Goal: Transaction & Acquisition: Purchase product/service

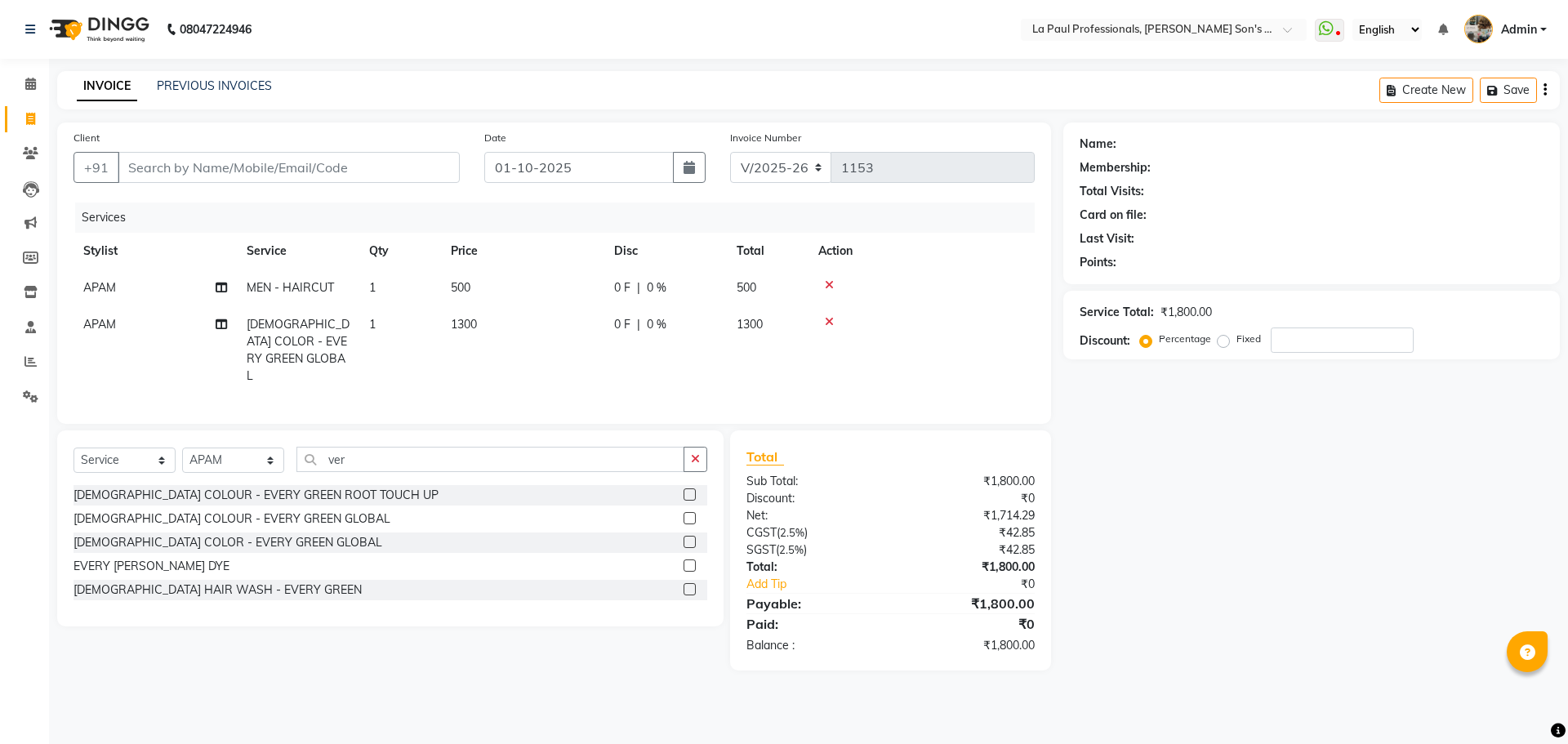
select select "6271"
select select "service"
select select "48213"
click at [1254, 576] on div "Name: Membership: Total Visits: Card on file: Last Visit: Points: Service Total…" at bounding box center [1318, 397] width 509 height 548
click at [1177, 650] on div "Name: Membership: Total Visits: Card on file: Last Visit: Points: Service Total…" at bounding box center [1318, 397] width 509 height 548
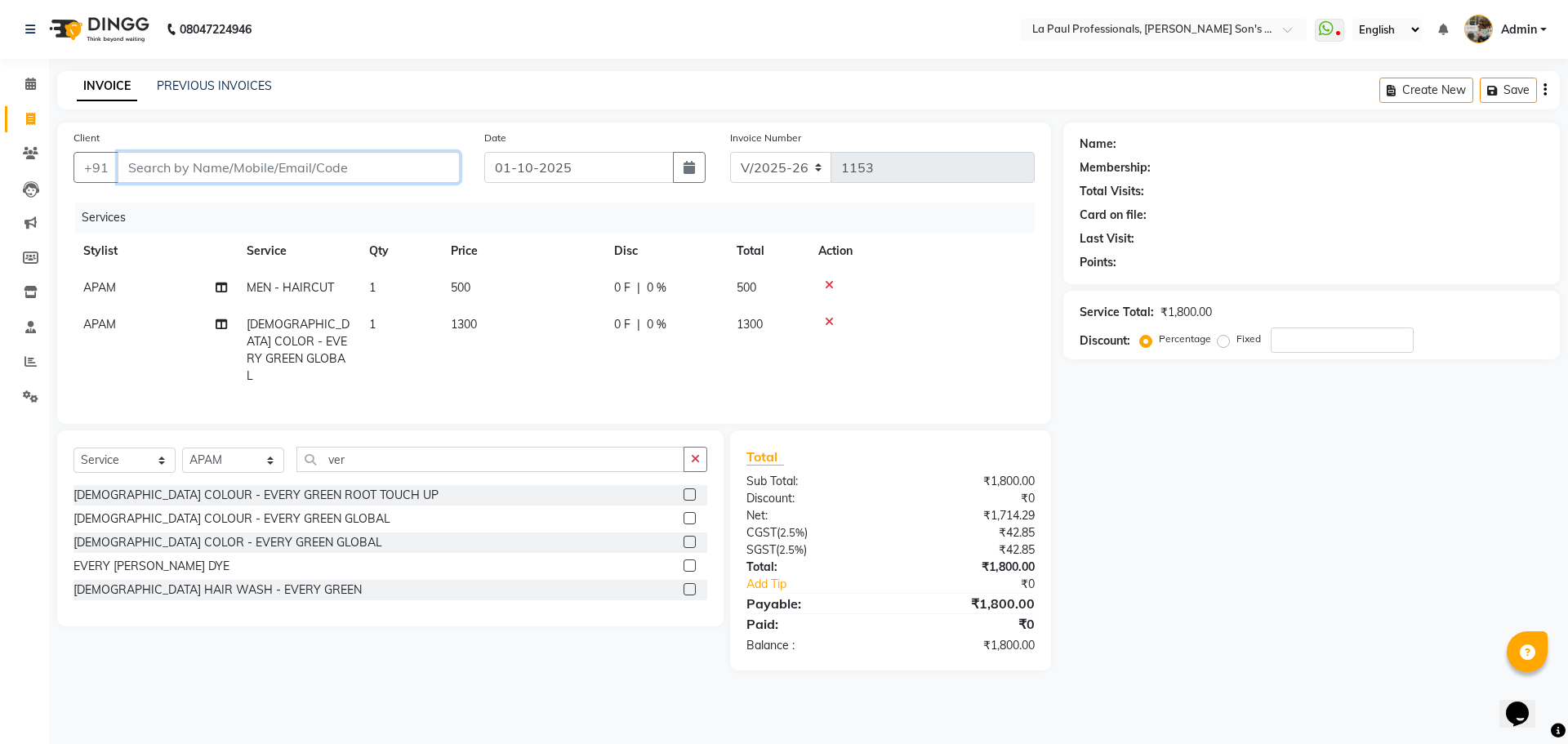
click at [270, 172] on input "Client" at bounding box center [289, 166] width 342 height 31
type input "6"
type input "0"
type input "6290142831"
click at [566, 381] on div "Client +91 6290142831 Add Client Date 01-10-2025 Invoice Number V/2025 V/2025-2…" at bounding box center [555, 273] width 995 height 301
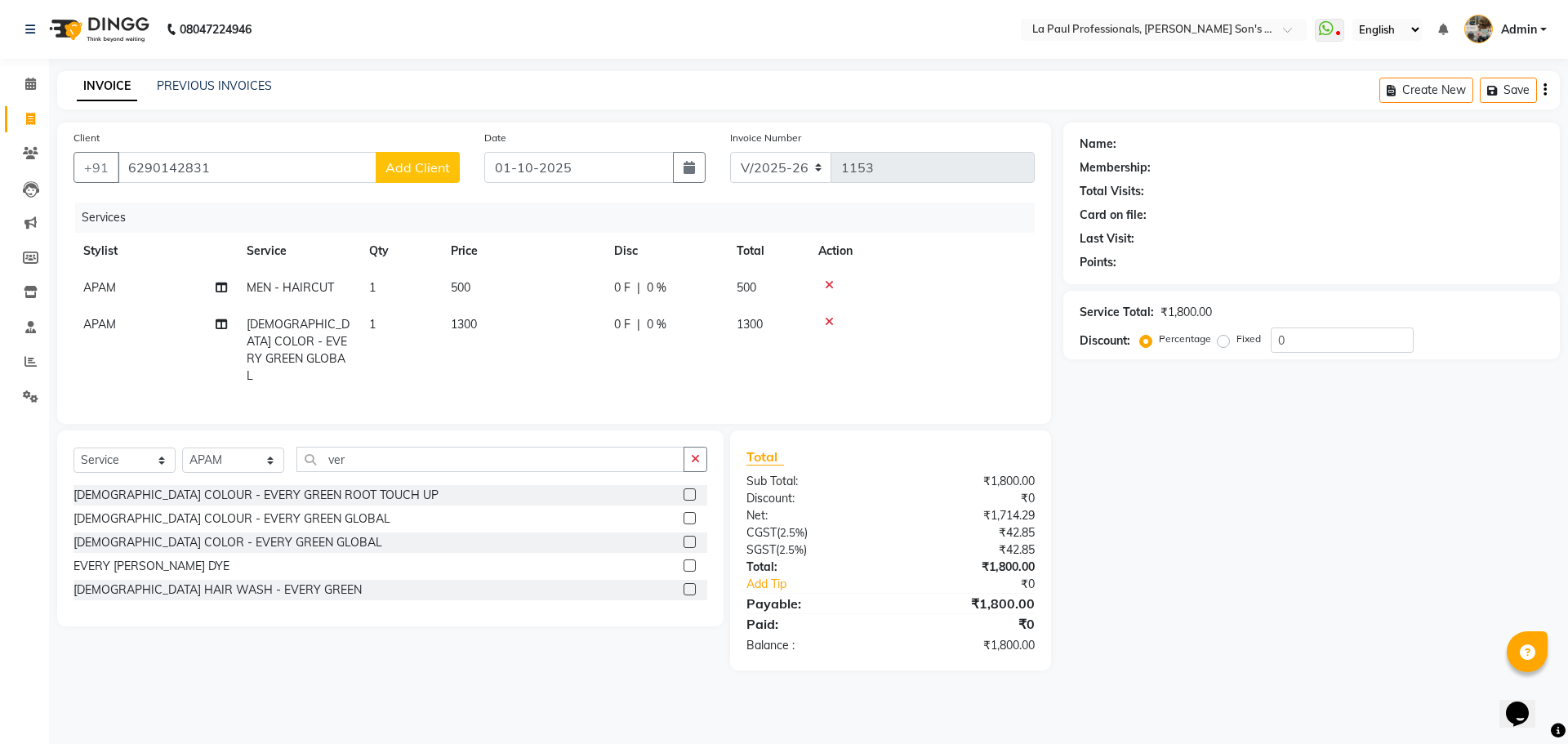
click at [421, 161] on span "Add Client" at bounding box center [417, 167] width 64 height 17
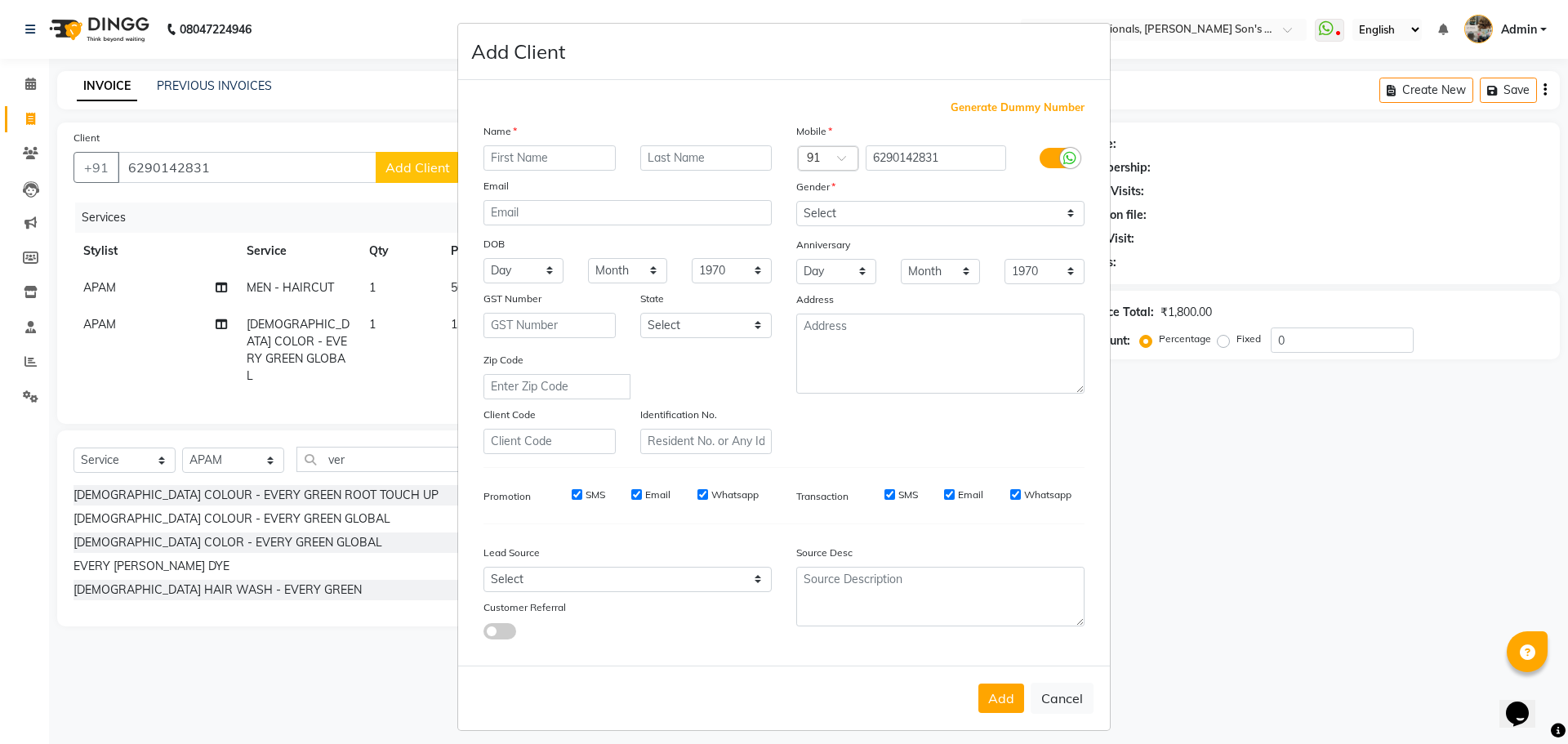
click at [560, 165] on input "text" at bounding box center [549, 157] width 132 height 25
type input "AJAY"
click at [864, 207] on select "Select Male Female Other Prefer Not To Say" at bounding box center [941, 213] width 288 height 25
select select "male"
click at [797, 201] on select "Select Male Female Other Prefer Not To Say" at bounding box center [941, 213] width 288 height 25
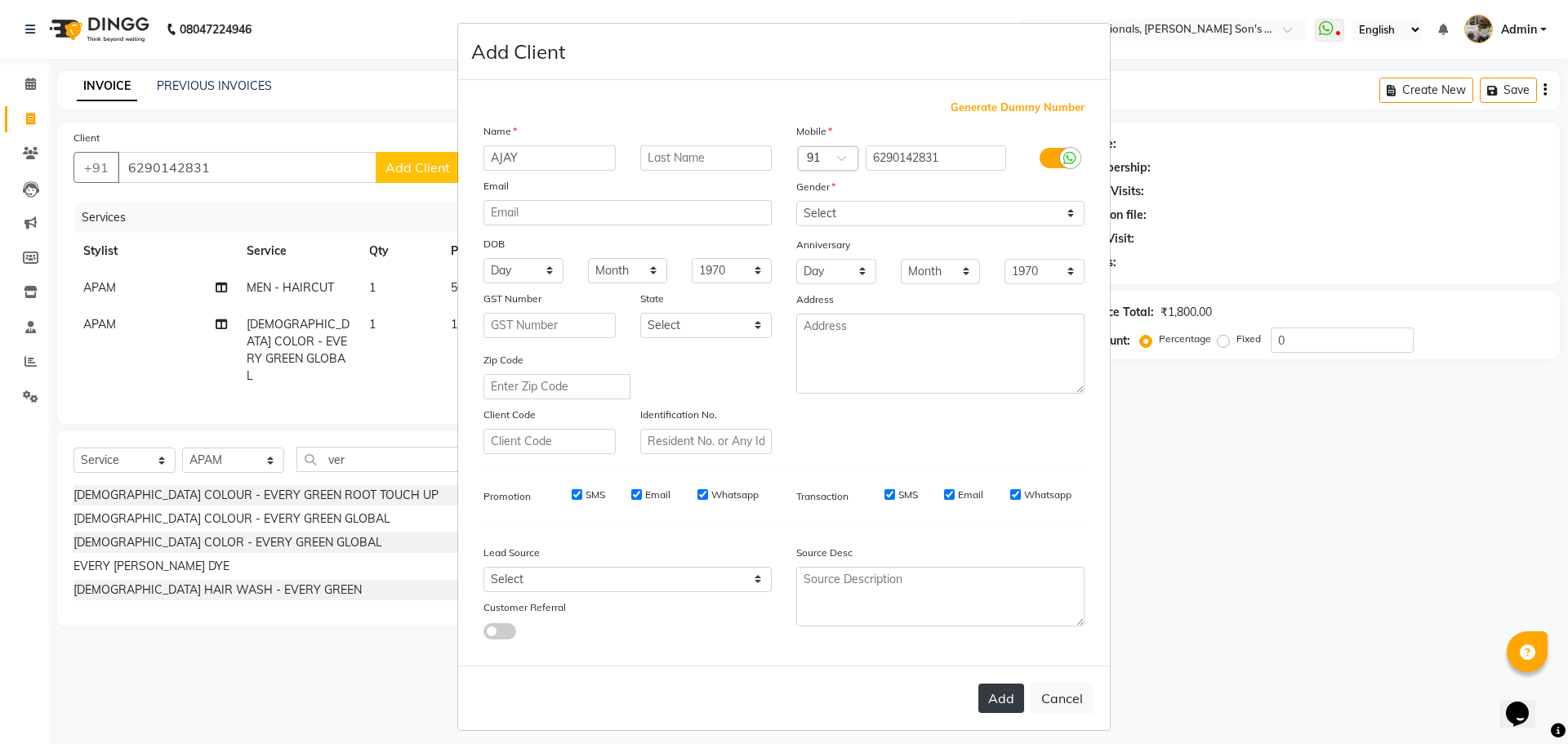
click at [995, 684] on button "Add" at bounding box center [1001, 698] width 46 height 30
select select
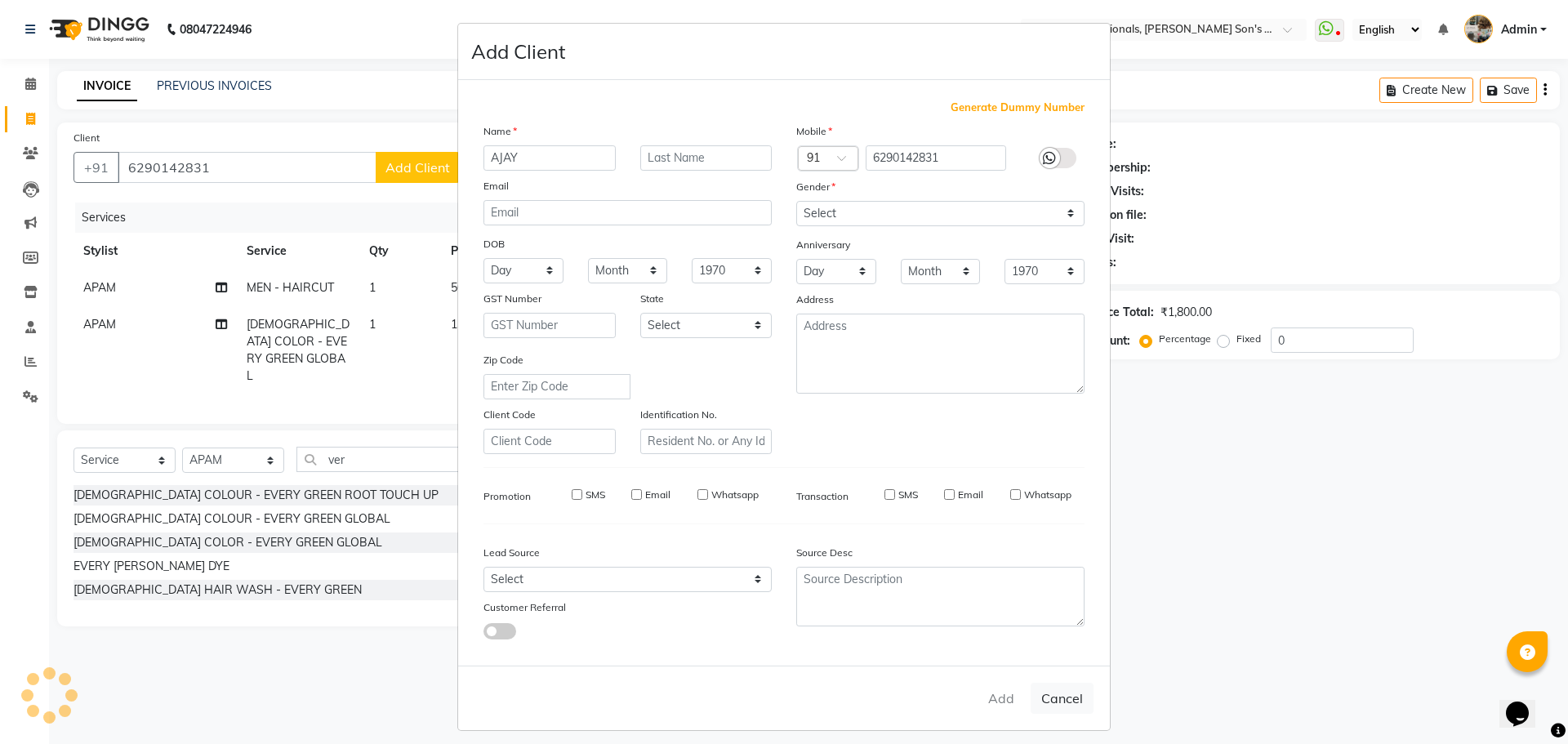
select select
checkbox input "false"
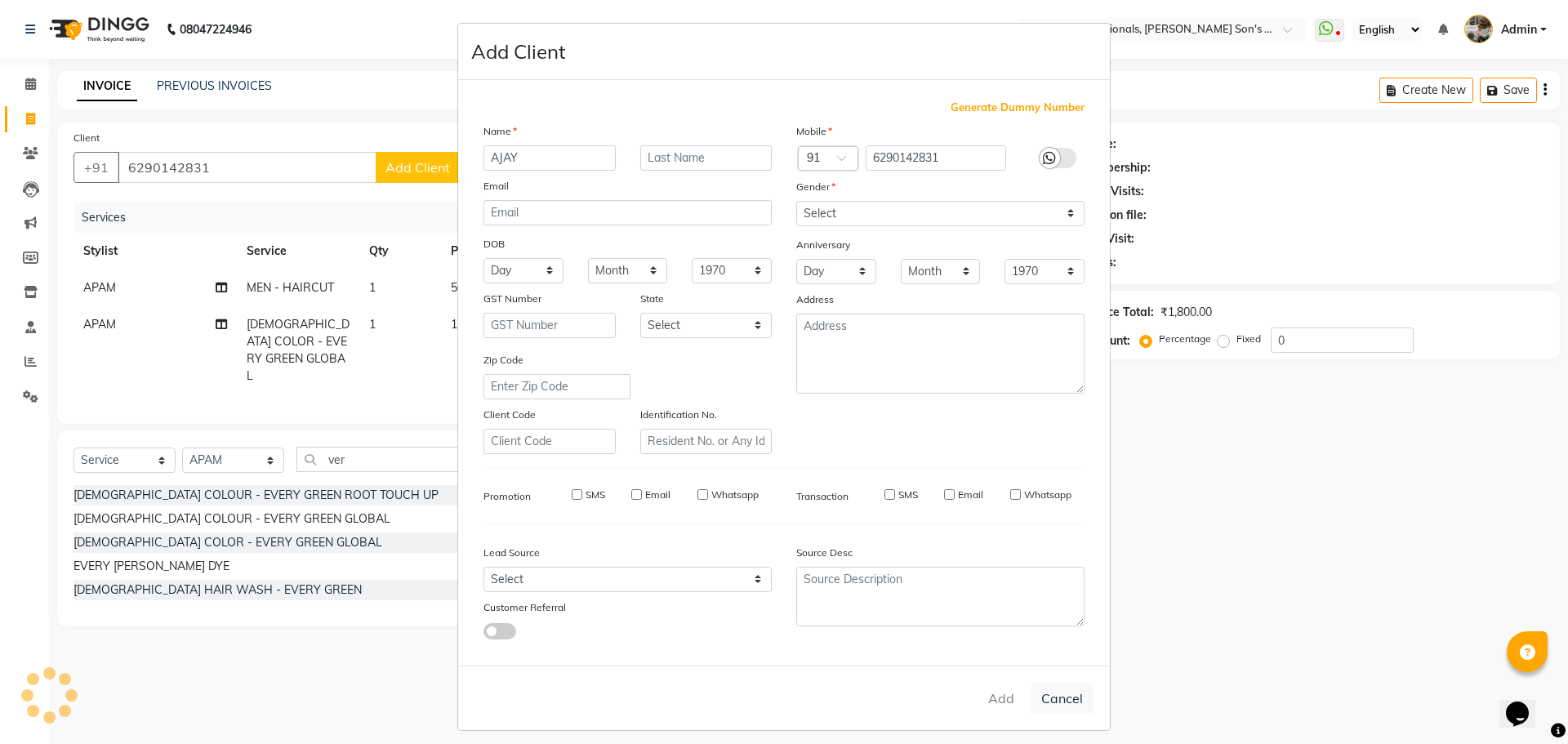
checkbox input "false"
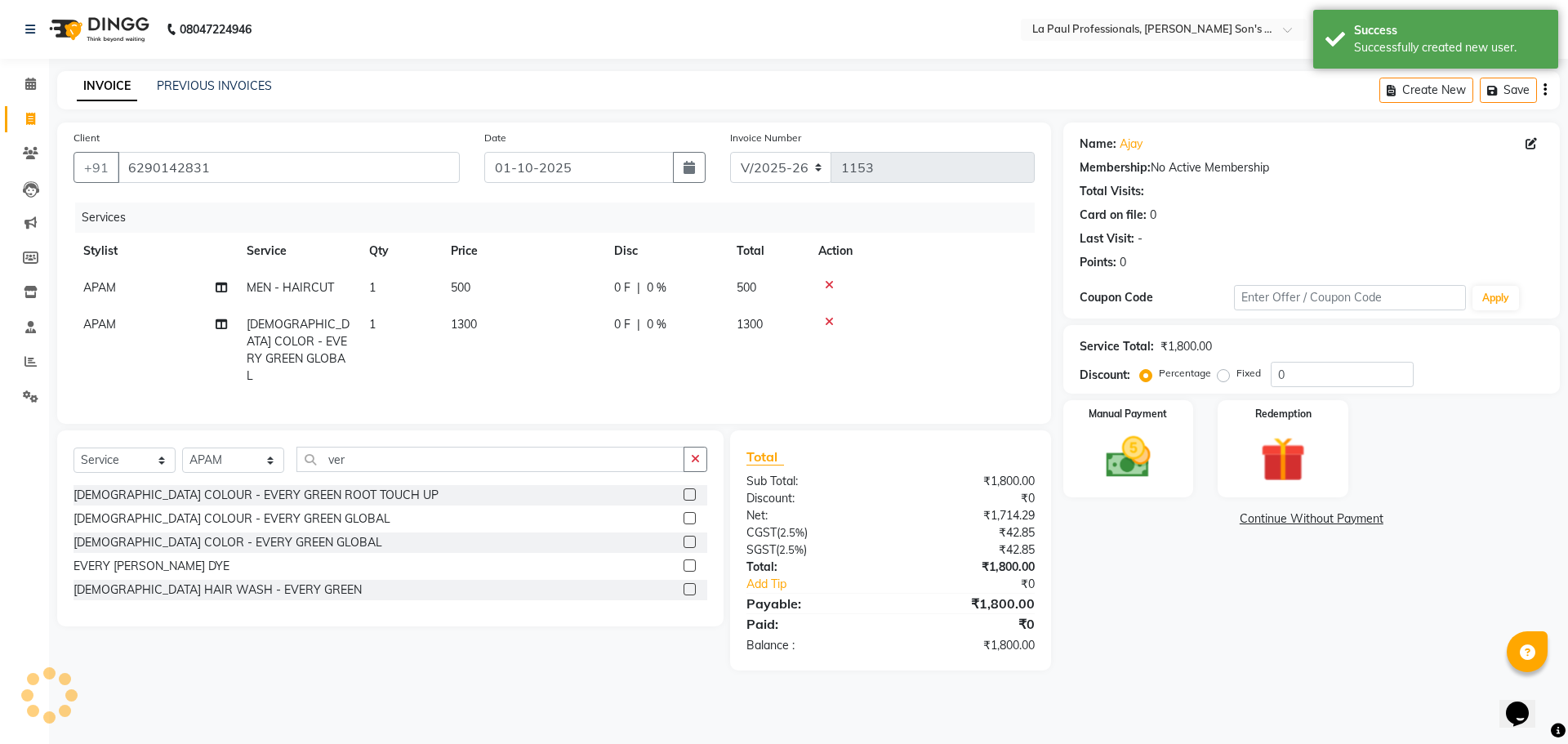
click at [1189, 649] on div "Name: Ajay Membership: No Active Membership Total Visits: Card on file: 0 Last …" at bounding box center [1318, 397] width 509 height 548
click at [1120, 627] on div "Name: Ajay Membership: No Active Membership Total Visits: Card on file: 0 Last …" at bounding box center [1318, 397] width 509 height 548
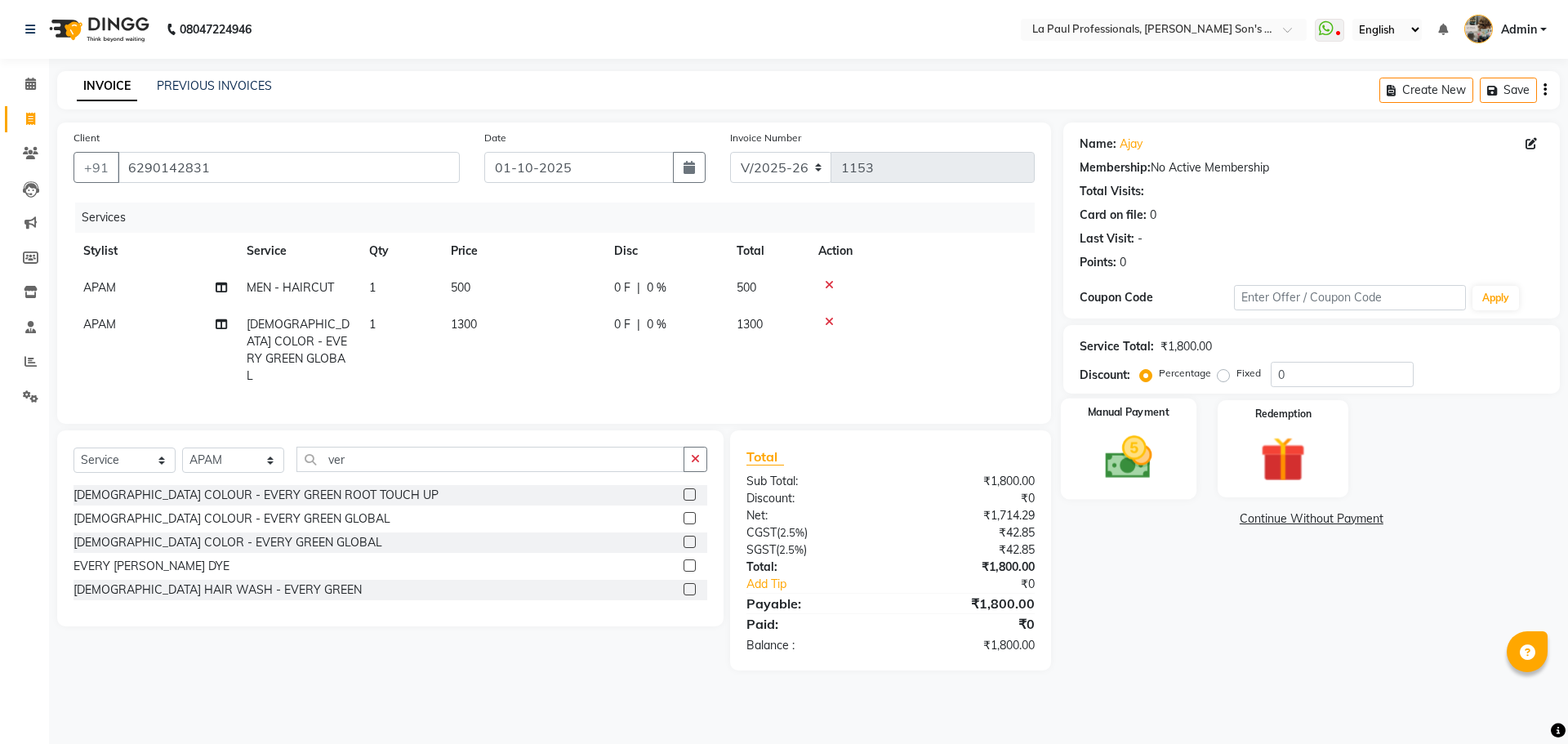
click at [1129, 474] on img at bounding box center [1128, 457] width 76 height 54
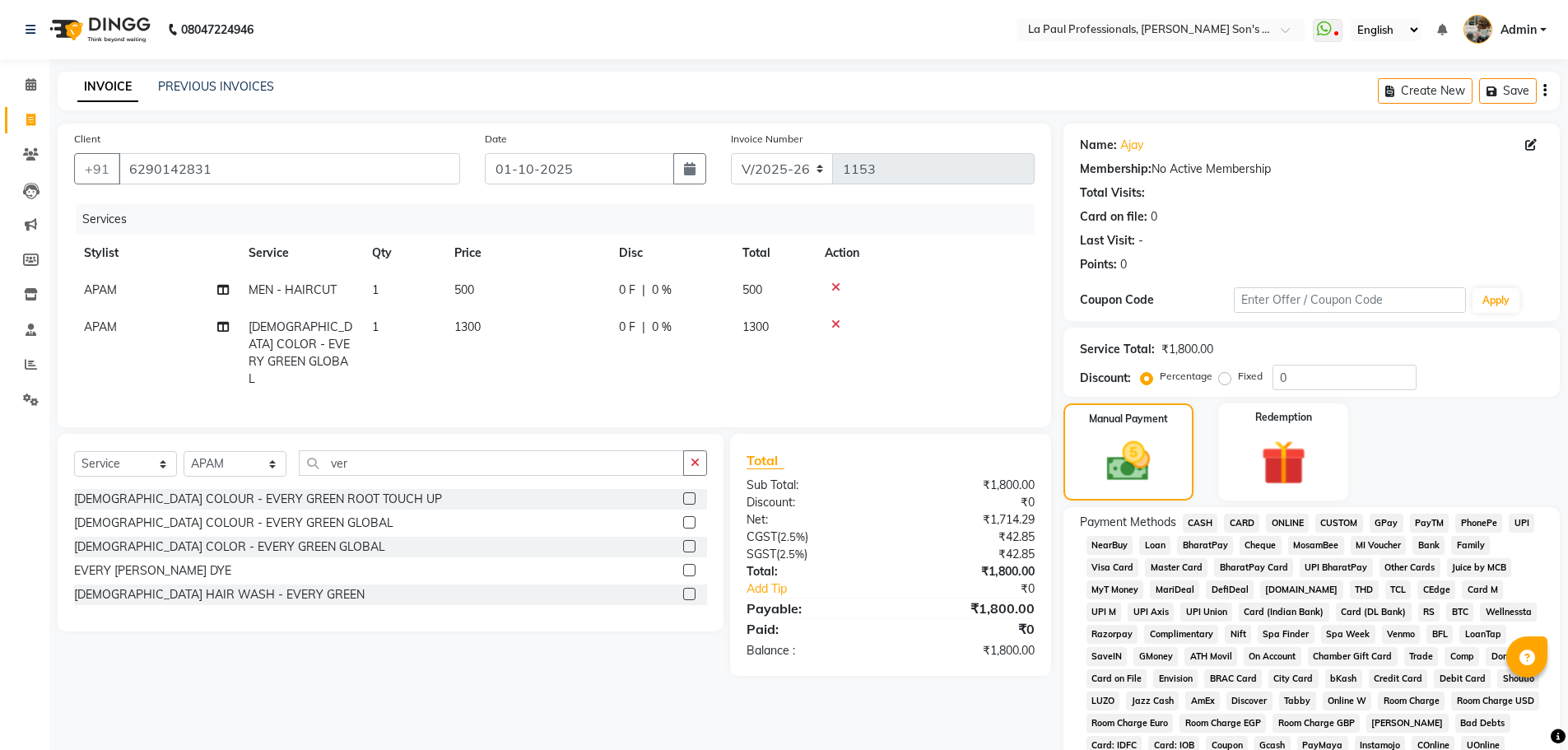
click at [1285, 518] on span "ONLINE" at bounding box center [1288, 522] width 43 height 19
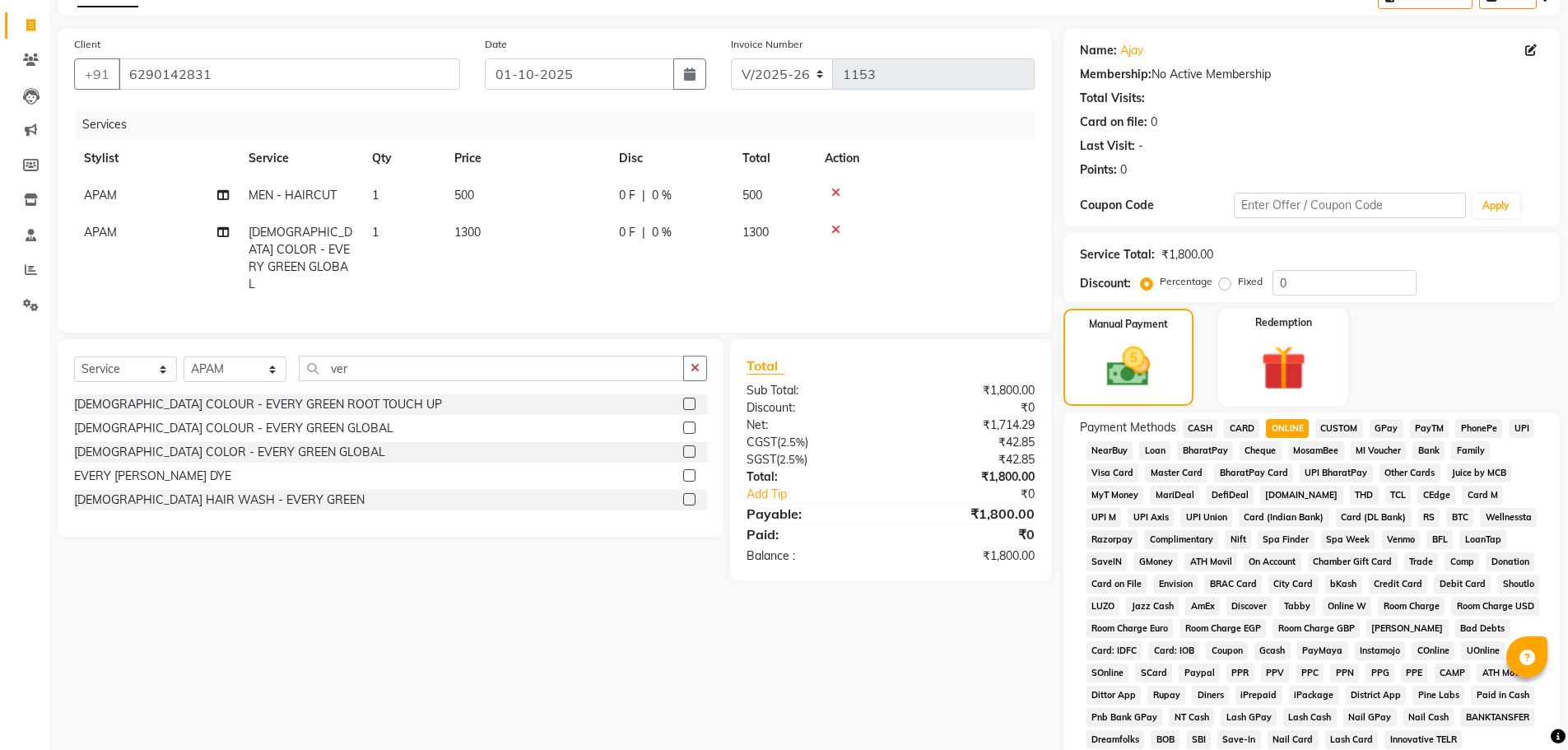
scroll to position [330, 0]
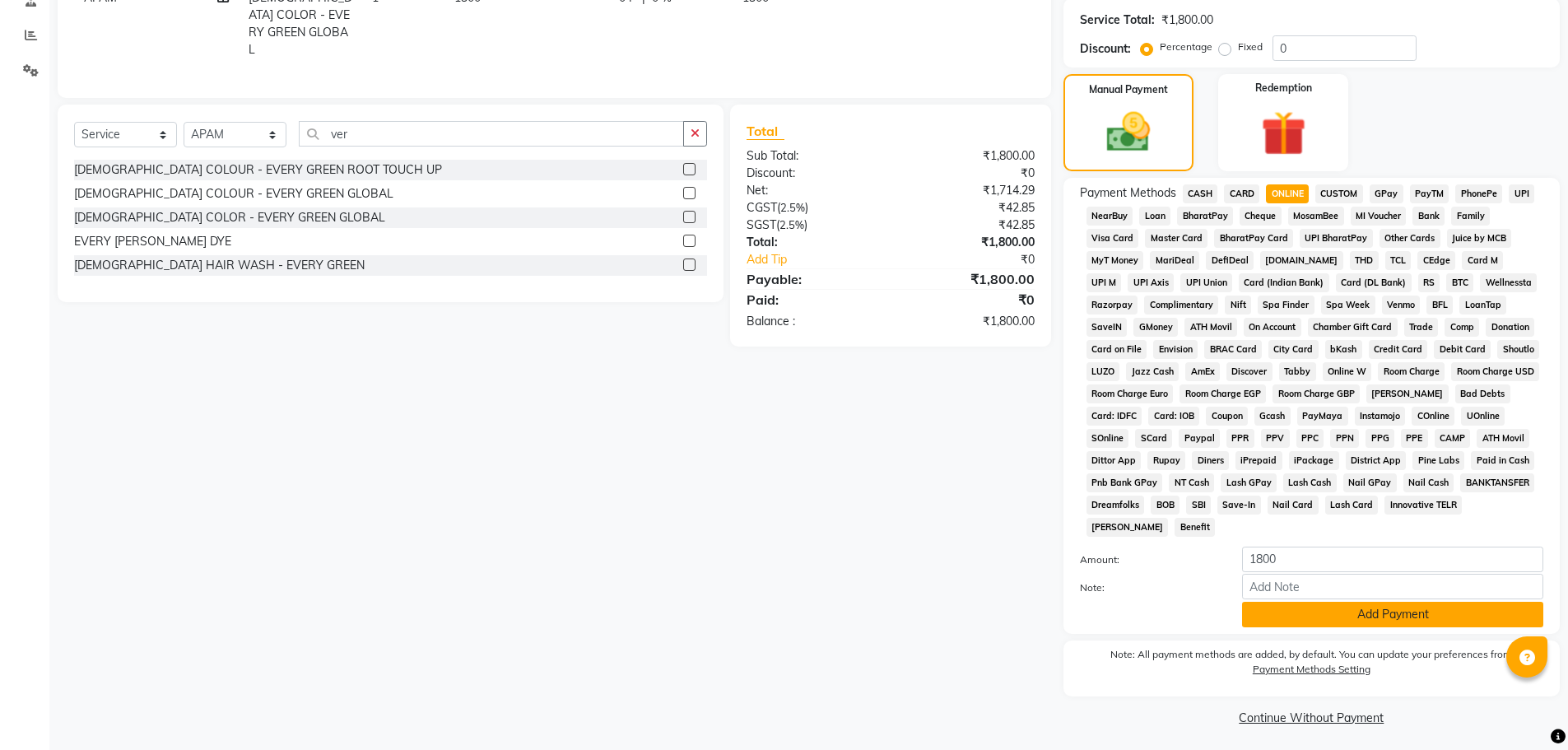
click at [1308, 616] on button "Add Payment" at bounding box center [1393, 613] width 302 height 25
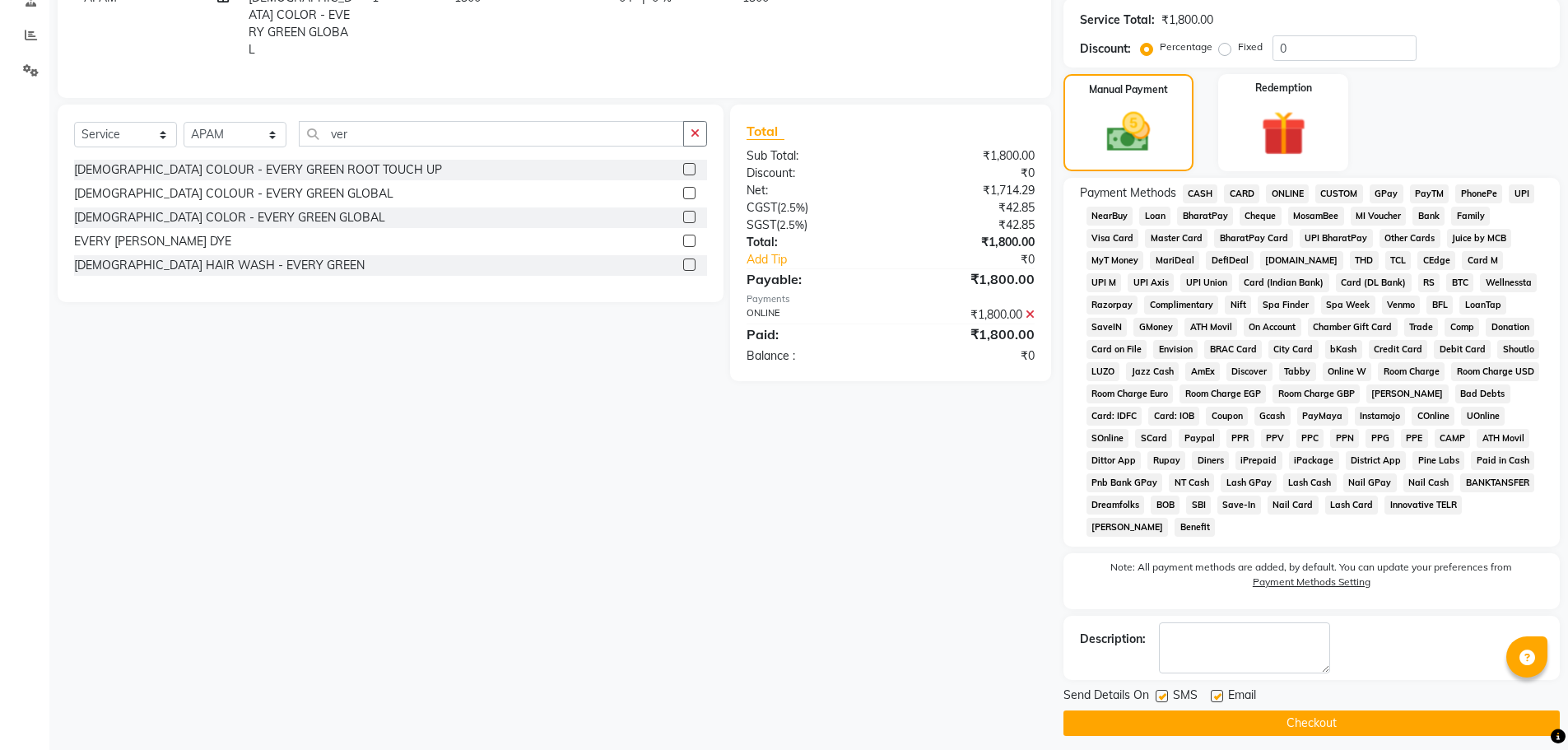
click at [1220, 721] on button "Checkout" at bounding box center [1311, 722] width 496 height 25
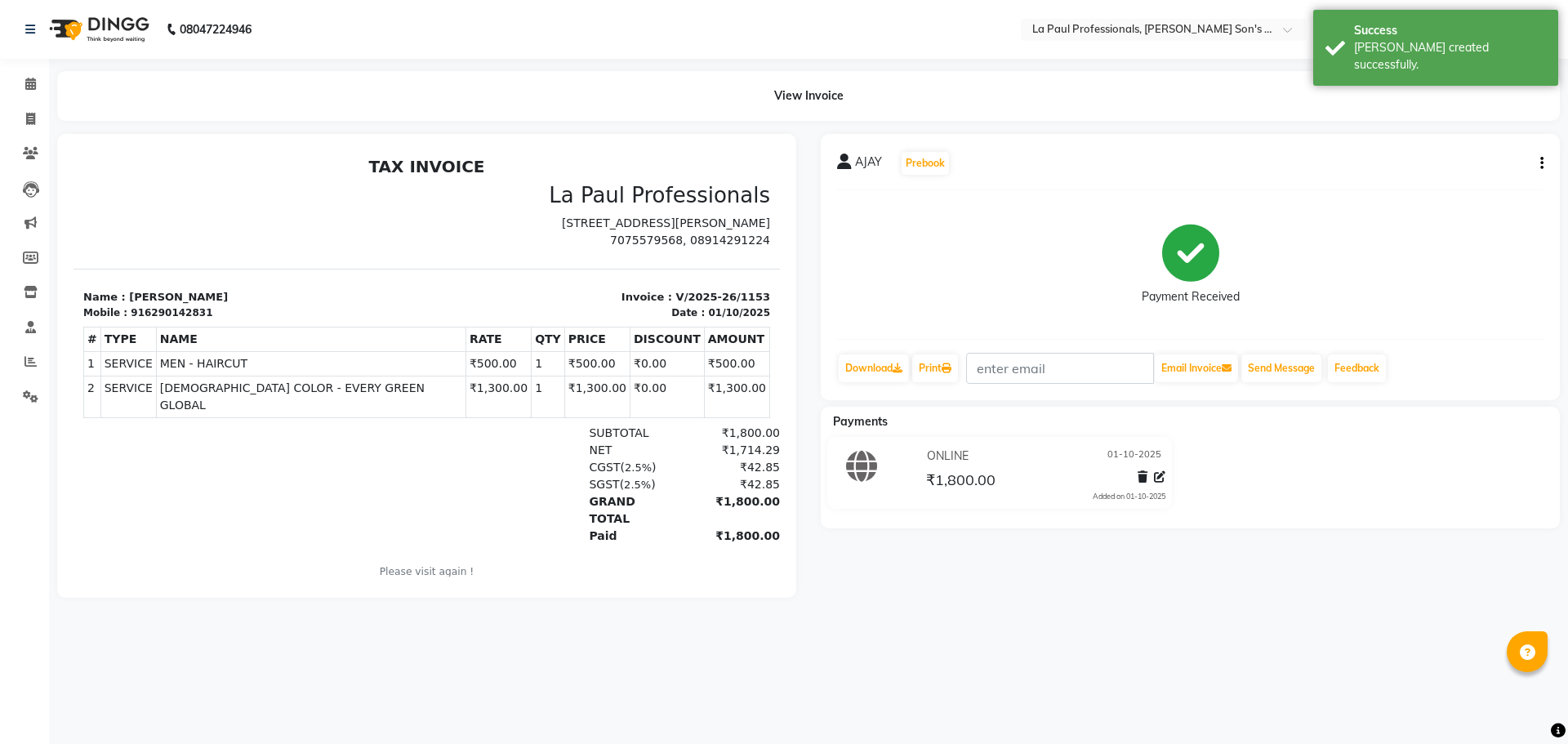
click at [991, 660] on div "08047224946 Select Location × La Paul Professionals, Angel Urban Son's Residenc…" at bounding box center [784, 372] width 1568 height 744
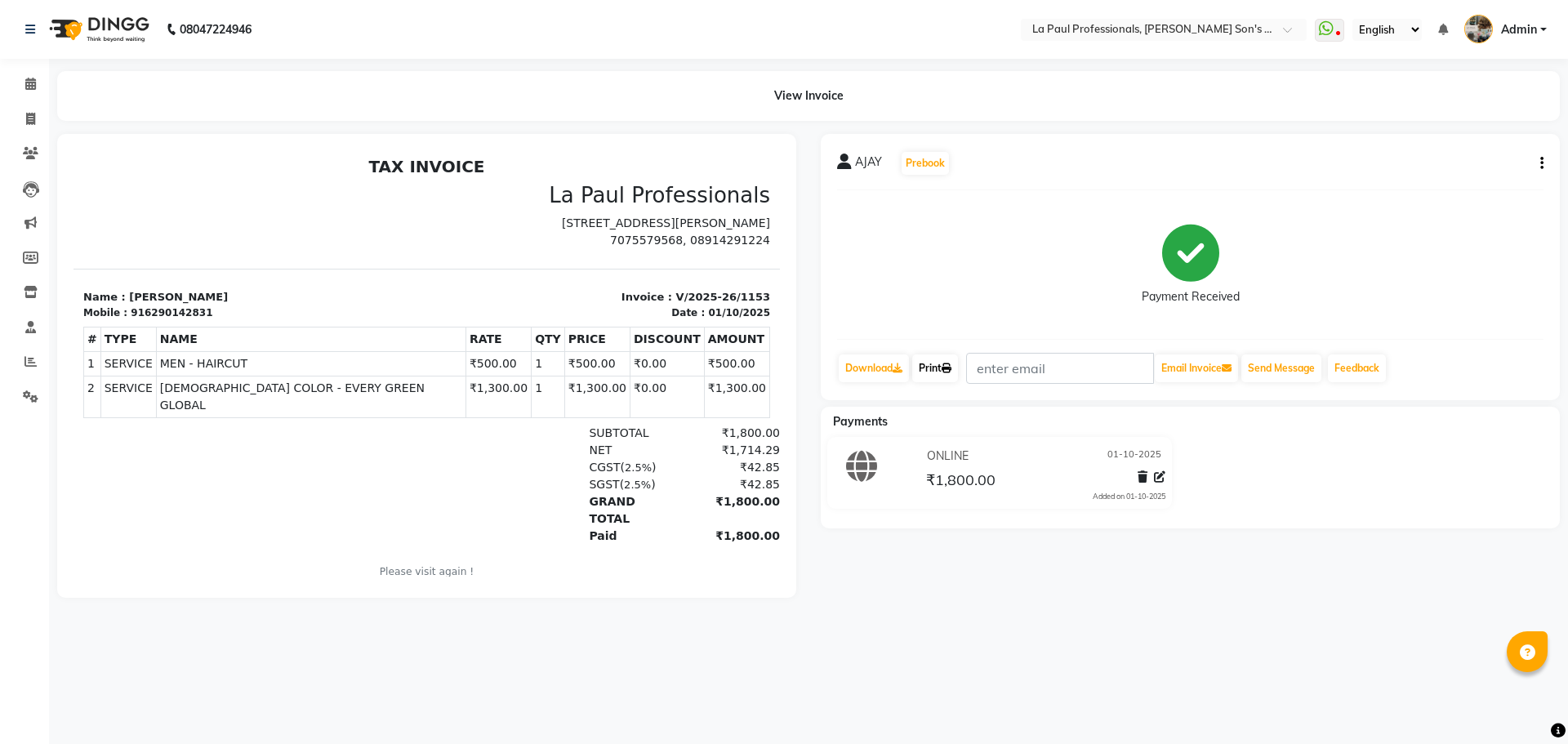
click at [929, 370] on link "Print" at bounding box center [935, 368] width 46 height 28
click at [559, 28] on nav "08047224946 Select Location × La Paul Professionals, Angel Urban Son's Residenc…" at bounding box center [784, 29] width 1568 height 59
click at [1031, 739] on div "08047224946 Select Location × La Paul Professionals, Angel Urban Son's Residenc…" at bounding box center [784, 372] width 1568 height 744
click at [31, 113] on icon at bounding box center [31, 118] width 9 height 12
select select "service"
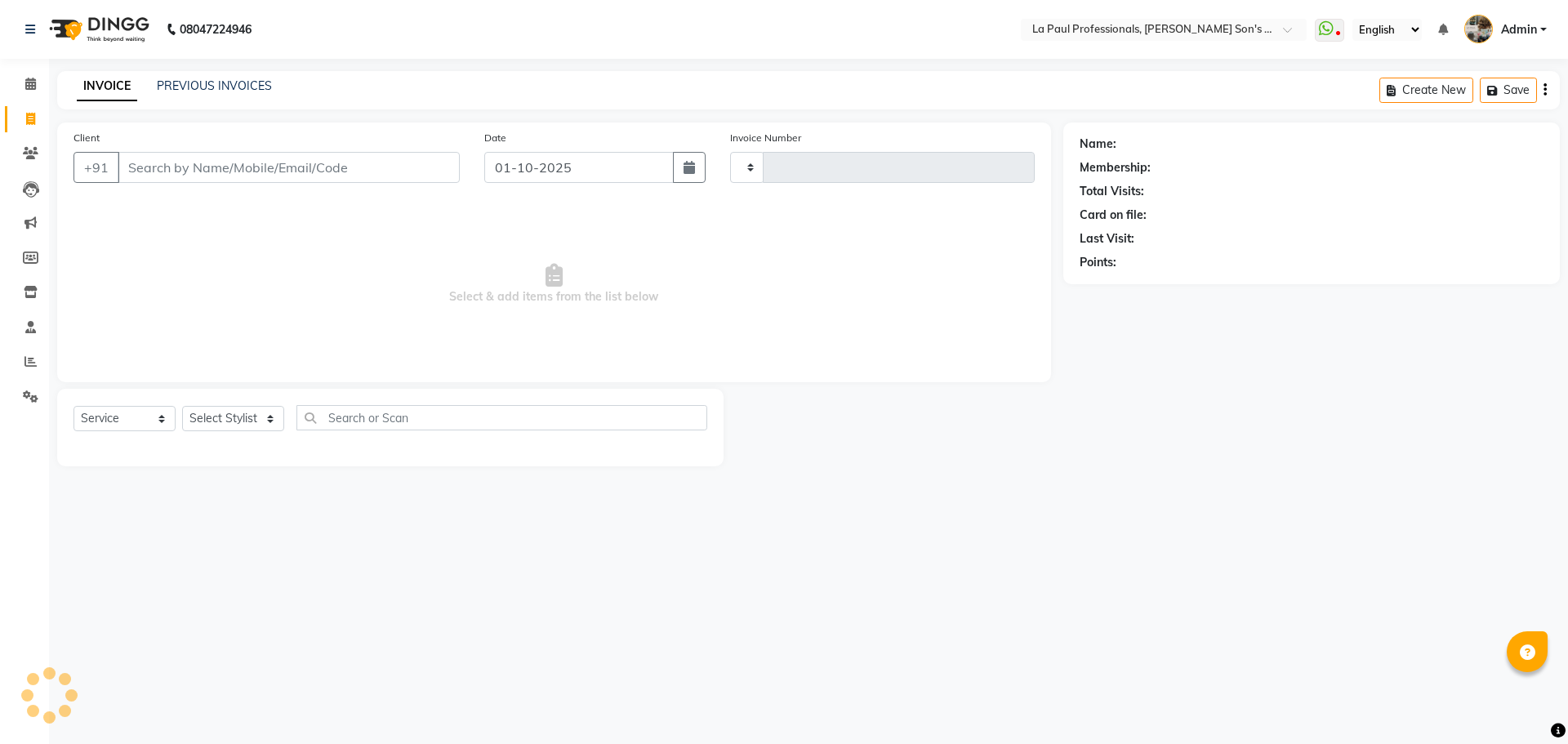
type input "1154"
select select "6271"
click at [908, 602] on div "08047224946 Select Location × La Paul Professionals, Angel Urban Son's Residenc…" at bounding box center [784, 372] width 1568 height 744
click at [270, 416] on select "Select Stylist APAM IVA GAGAN PRIYA ROSHAN SANJU SASA SONU" at bounding box center [233, 418] width 102 height 25
select select "46925"
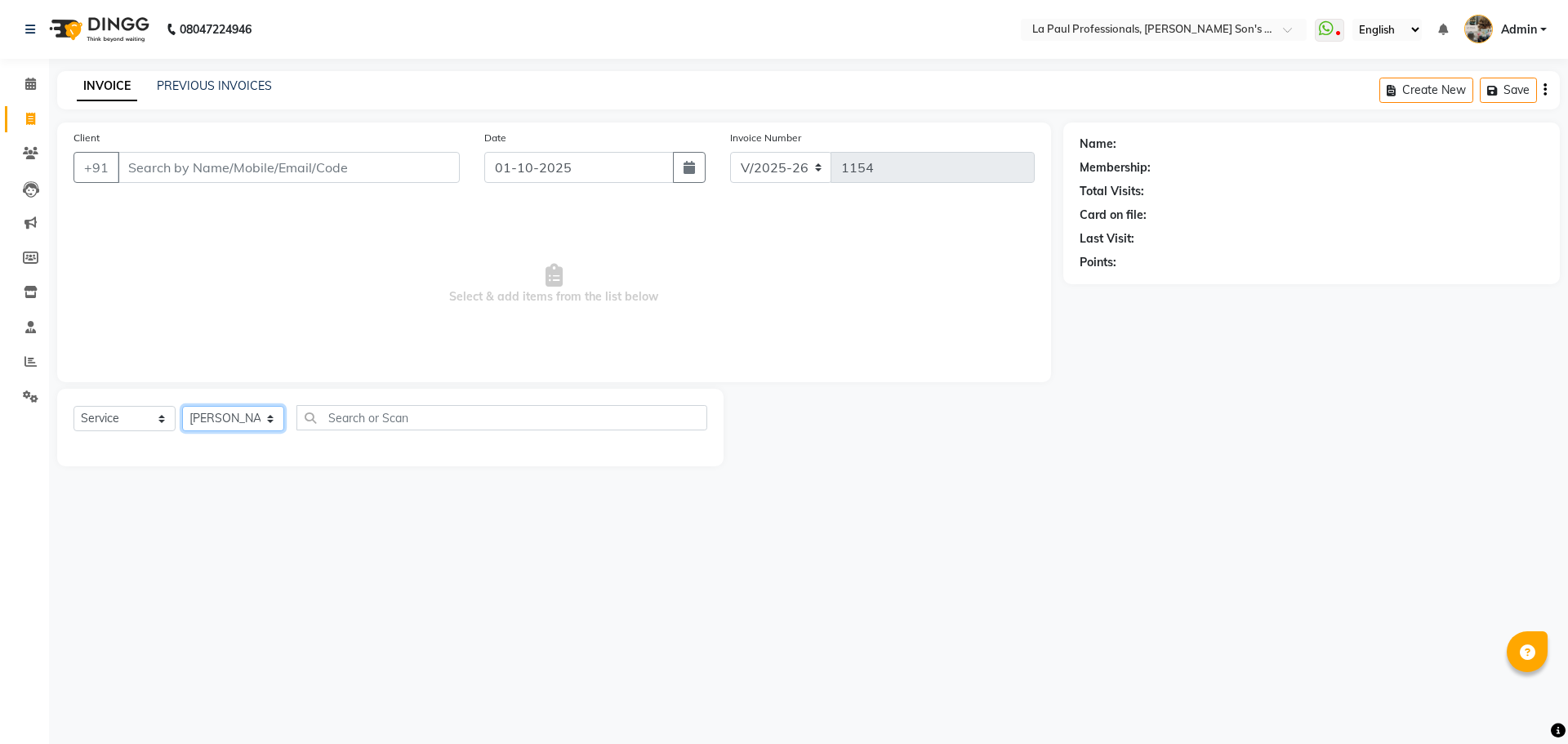
click at [182, 406] on select "Select Stylist APAM IVA GAGAN PRIYA ROSHAN SANJU SASA SONU" at bounding box center [233, 418] width 102 height 25
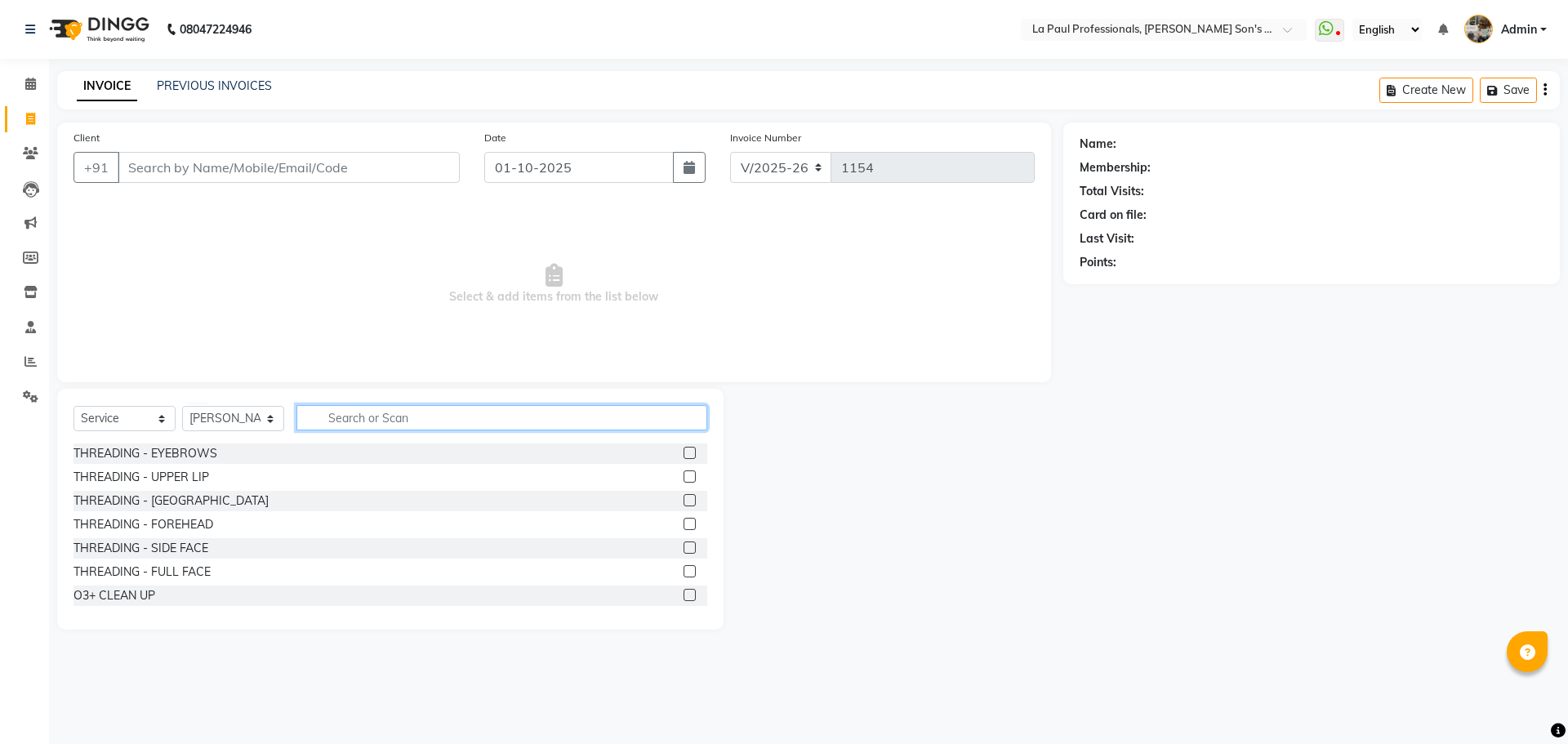
click at [363, 416] on input "text" at bounding box center [502, 417] width 411 height 25
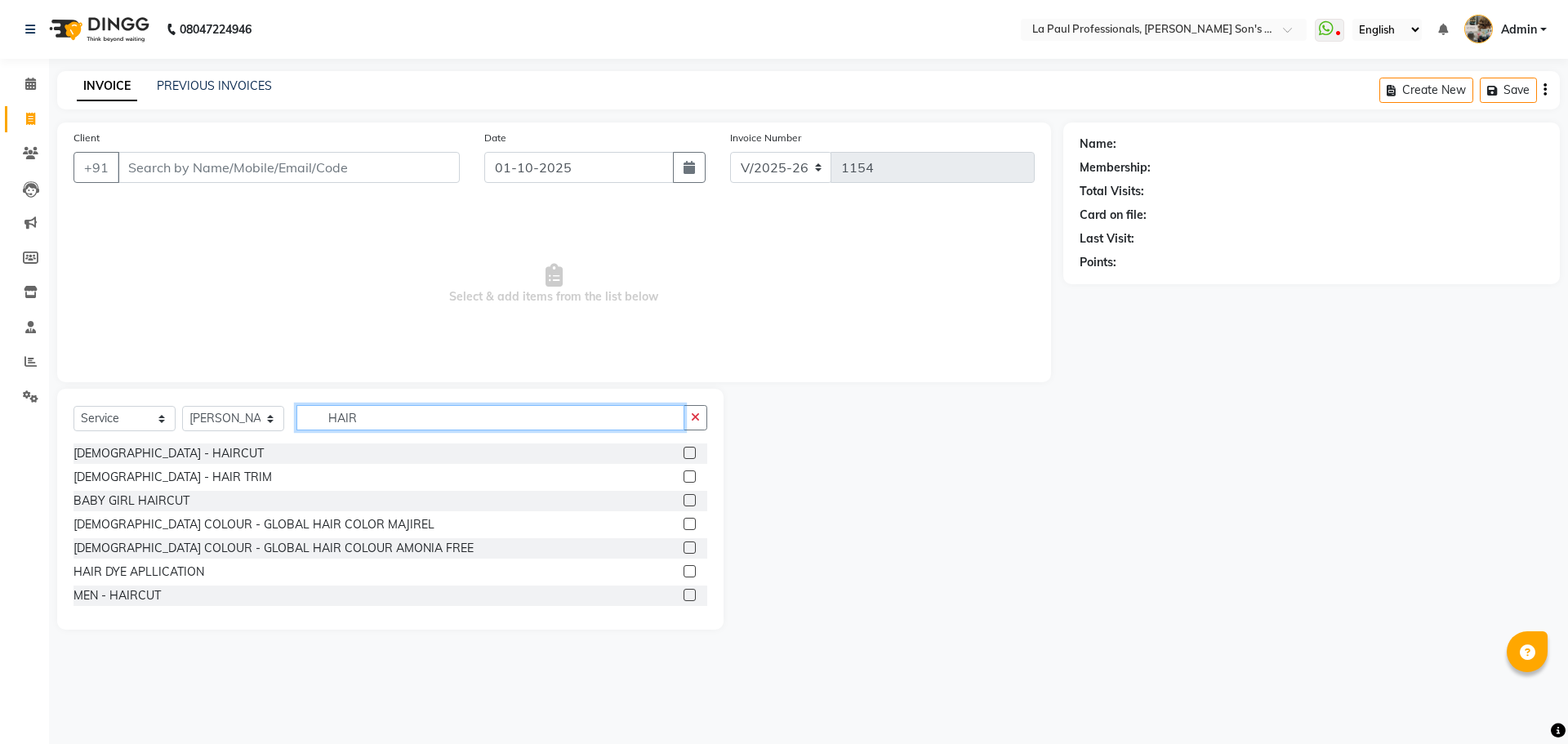
type input "HAIR"
click at [684, 593] on label at bounding box center [690, 594] width 12 height 12
click at [684, 593] on input "checkbox" at bounding box center [689, 594] width 10 height 10
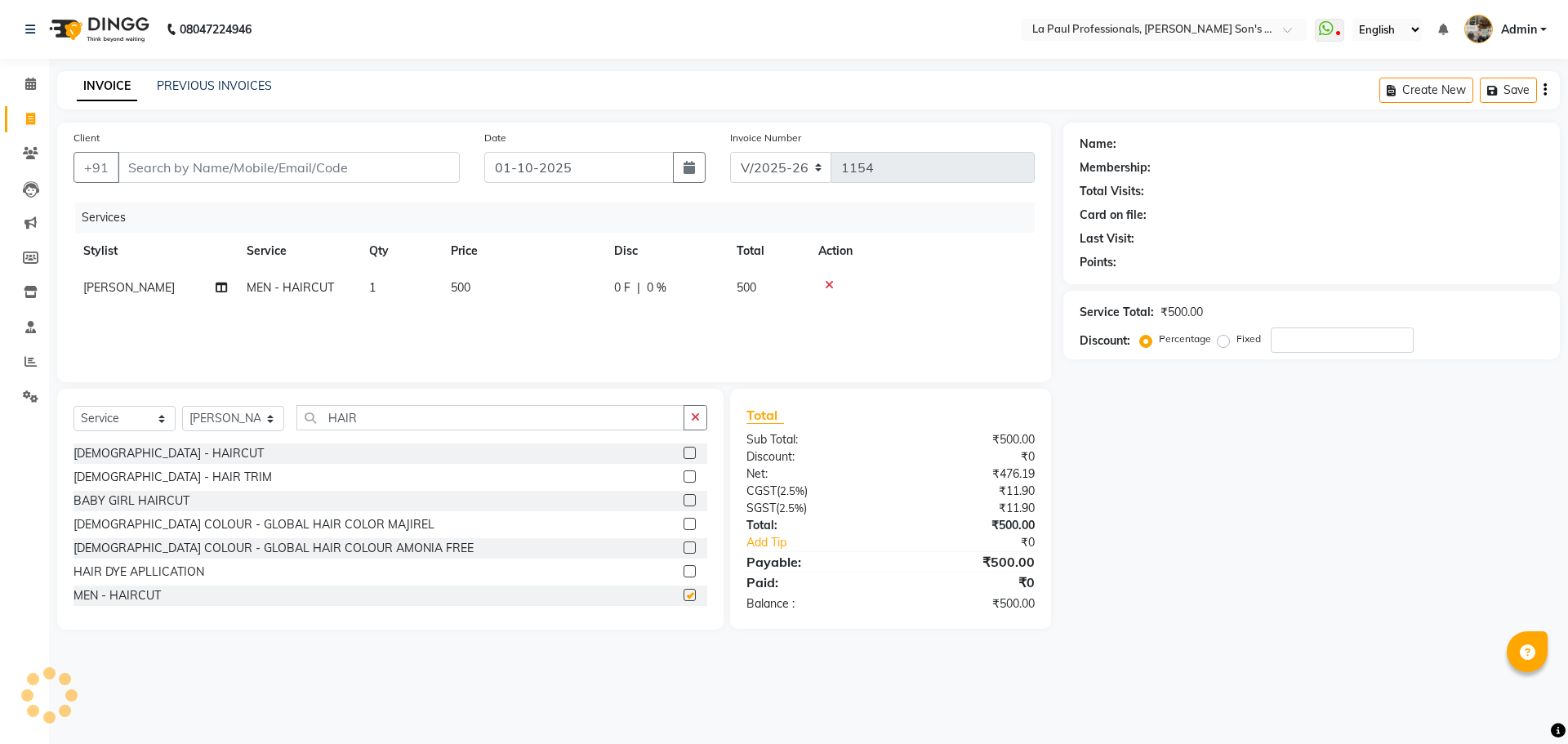
checkbox input "false"
click at [253, 162] on input "Client" at bounding box center [289, 166] width 342 height 31
click at [269, 172] on input "Client" at bounding box center [289, 166] width 342 height 31
type input "S"
type input "0"
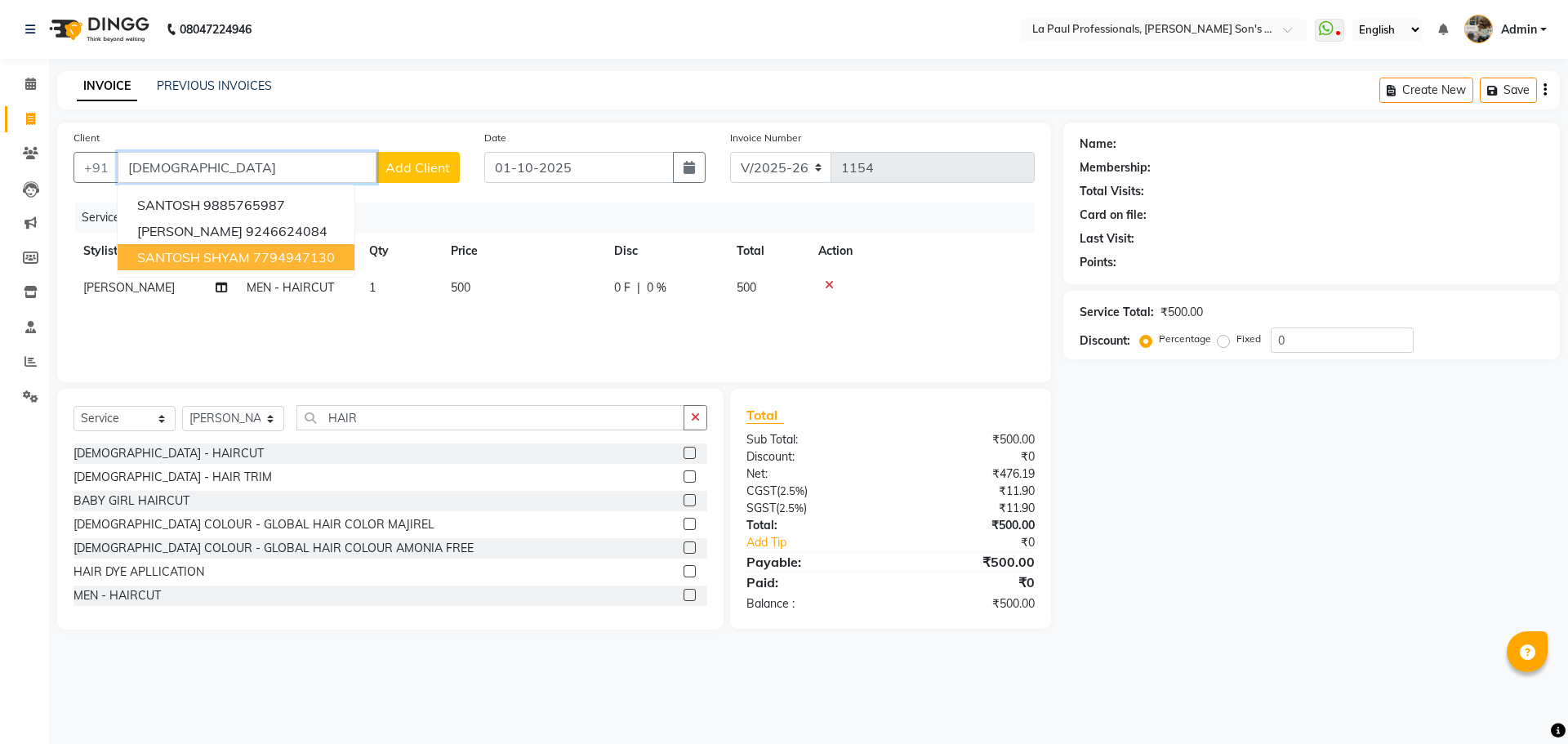
click at [198, 255] on span "SANTOSH SHYAM" at bounding box center [193, 257] width 112 height 17
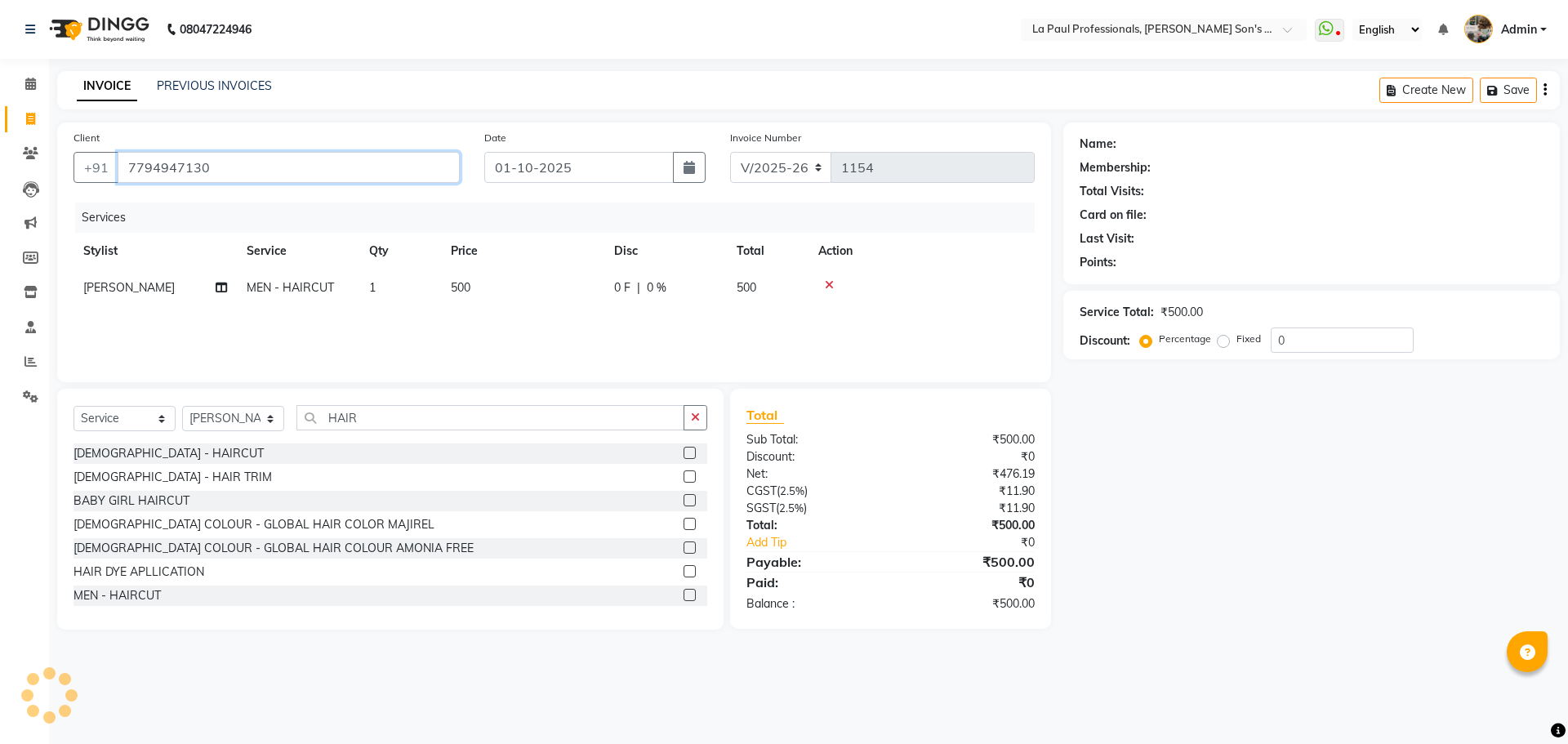
type input "7794947130"
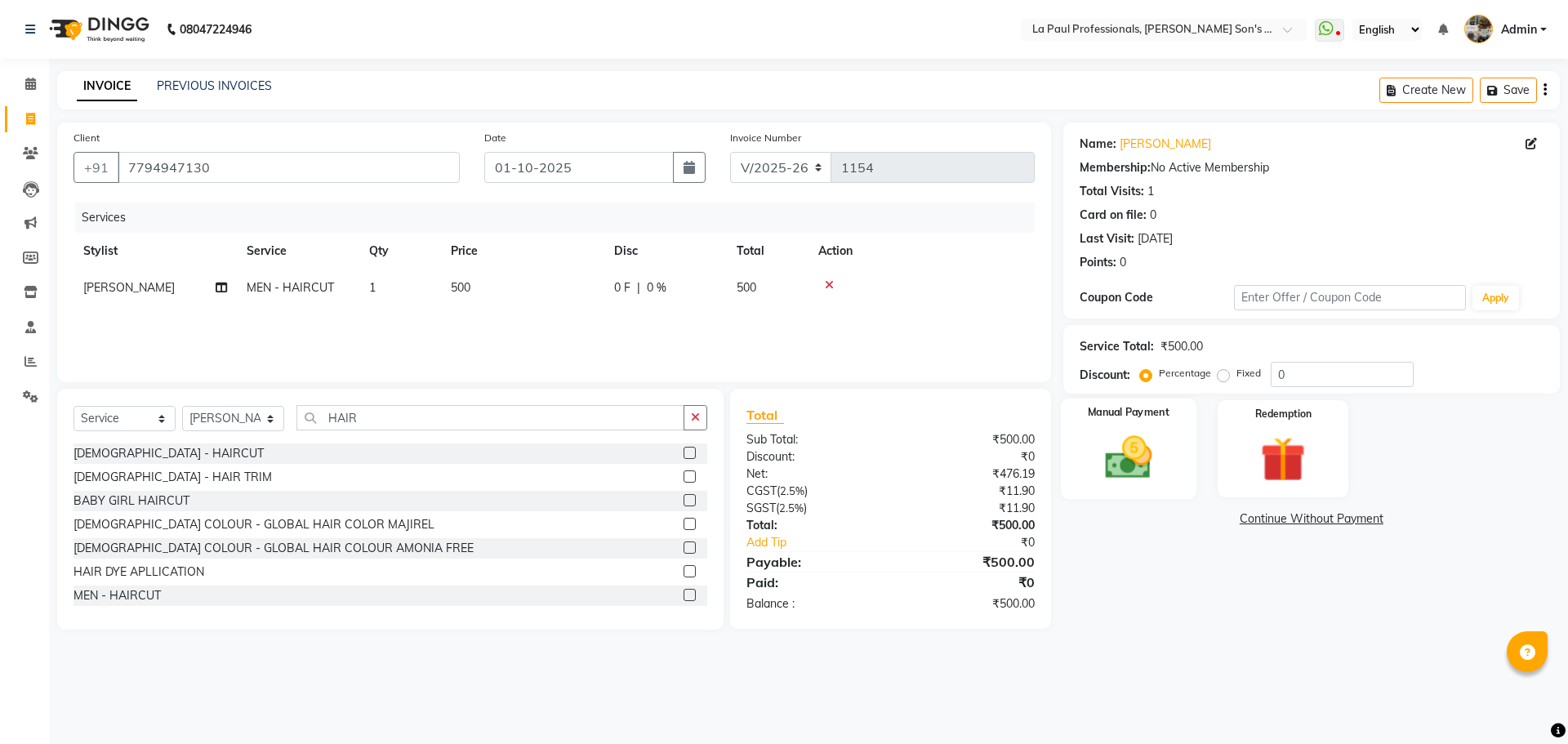
click at [1137, 441] on img at bounding box center [1128, 457] width 76 height 54
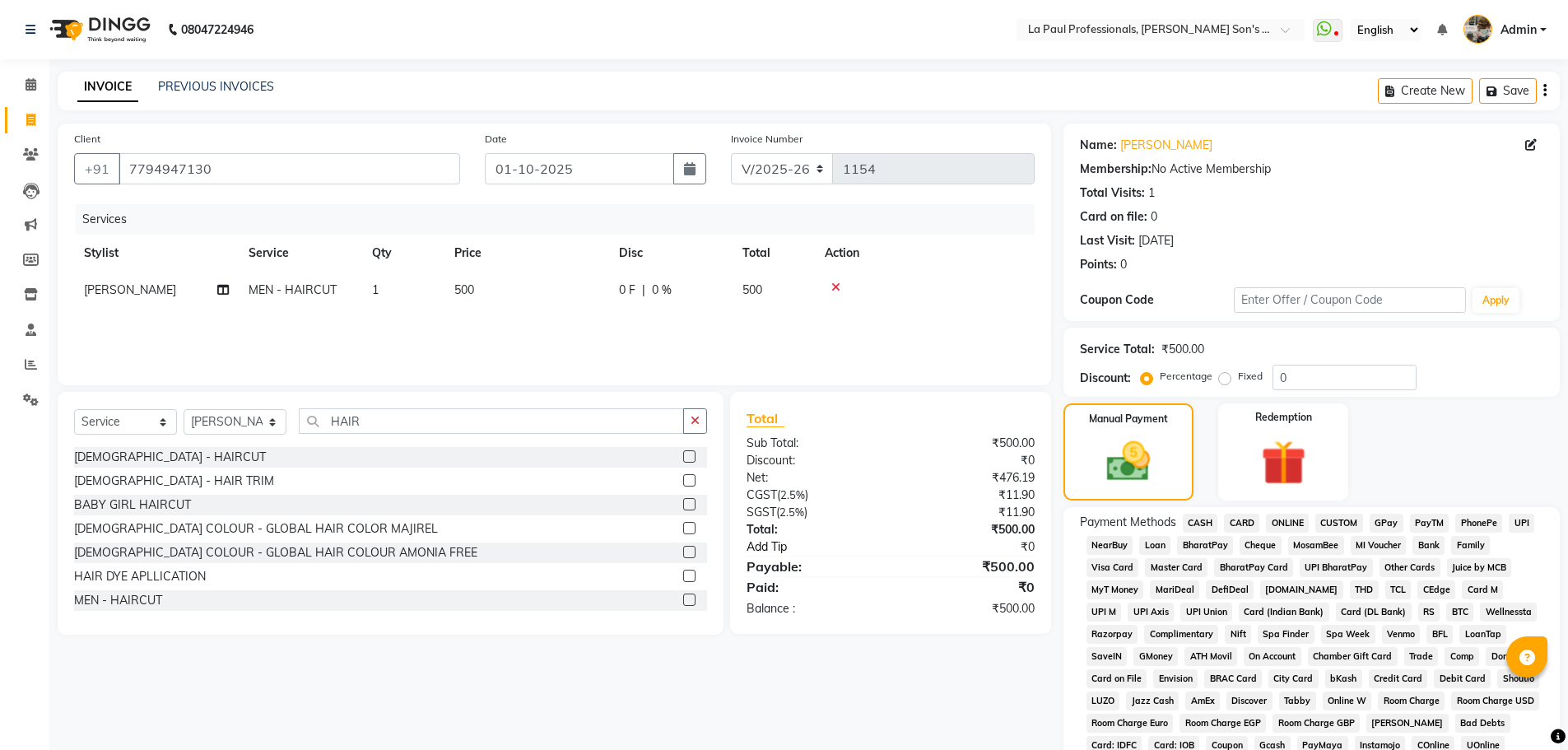
click at [788, 543] on link "Add Tip" at bounding box center [825, 547] width 182 height 17
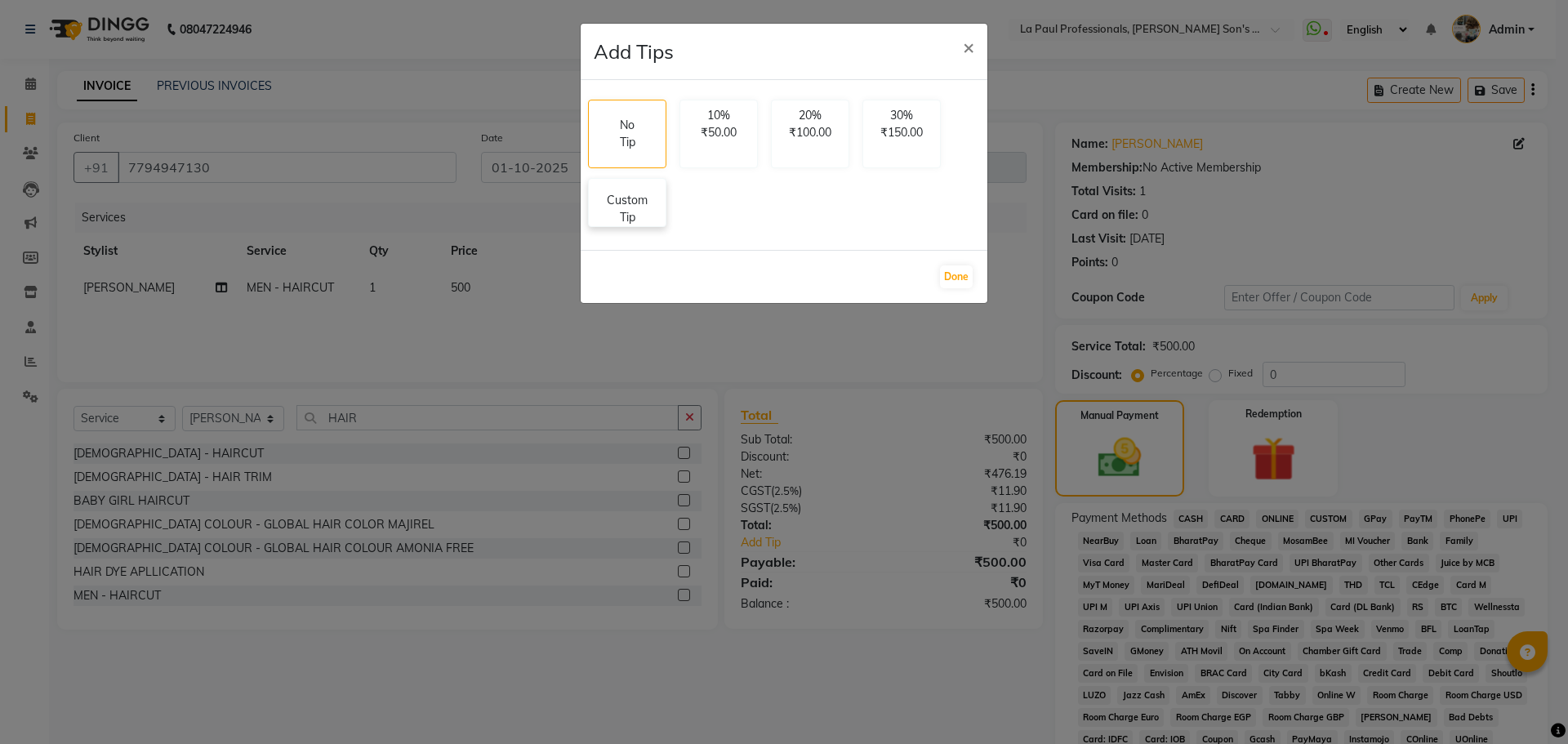
click at [636, 196] on p "Custom Tip" at bounding box center [627, 209] width 58 height 34
select select "46925"
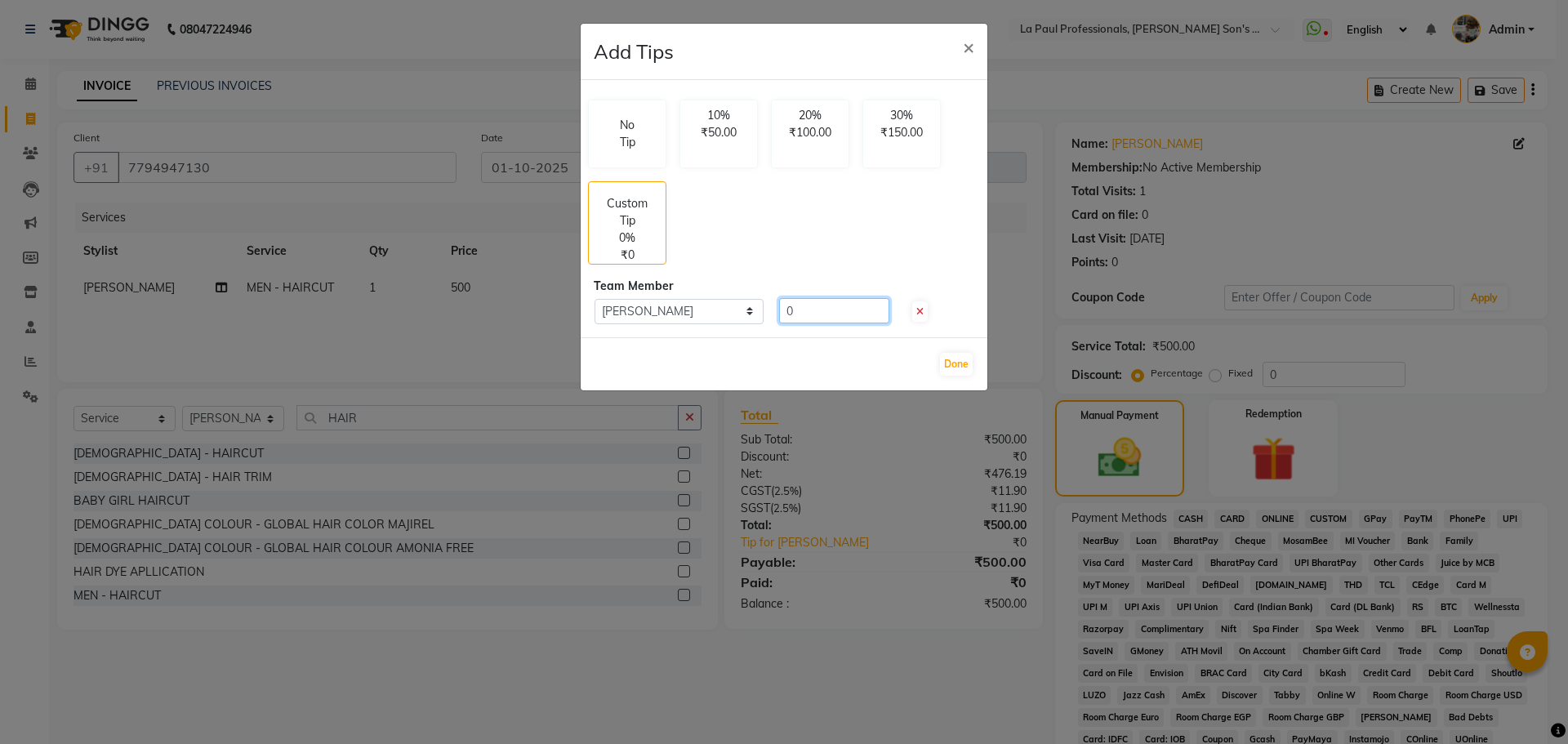
click at [800, 306] on input "0" at bounding box center [834, 310] width 111 height 25
type input "50"
click at [955, 366] on button "Done" at bounding box center [956, 364] width 33 height 23
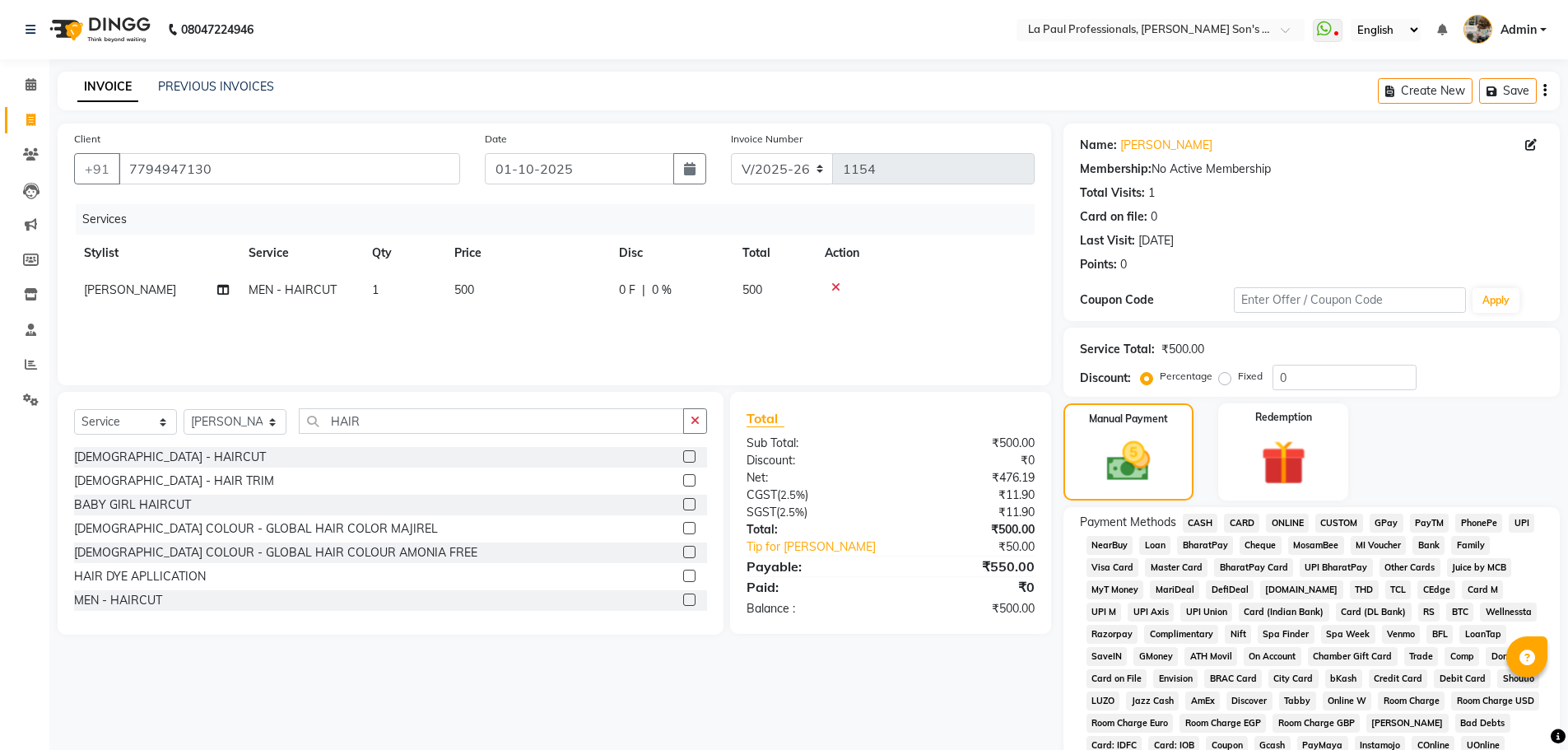
click at [1281, 522] on span "ONLINE" at bounding box center [1288, 522] width 43 height 19
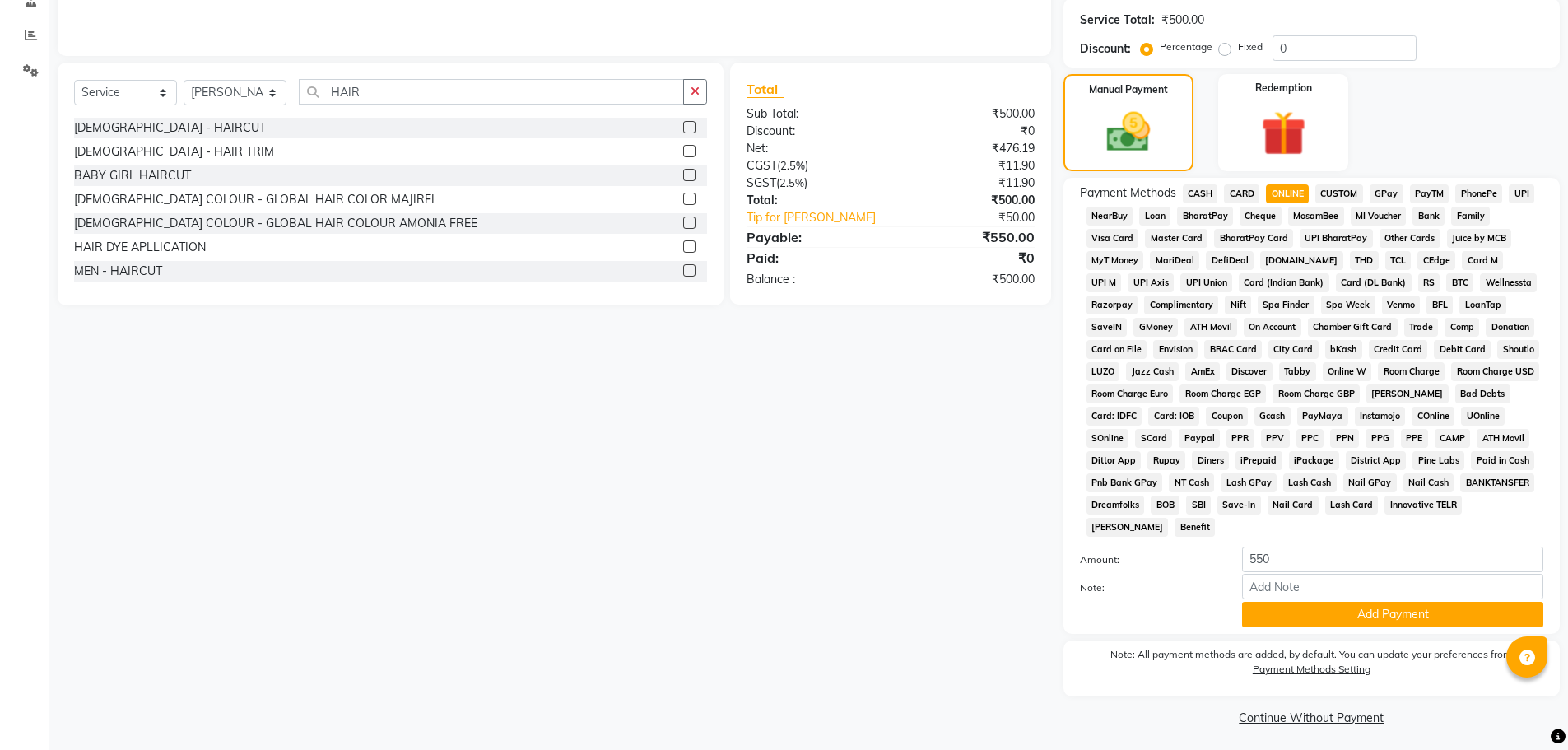
scroll to position [334, 0]
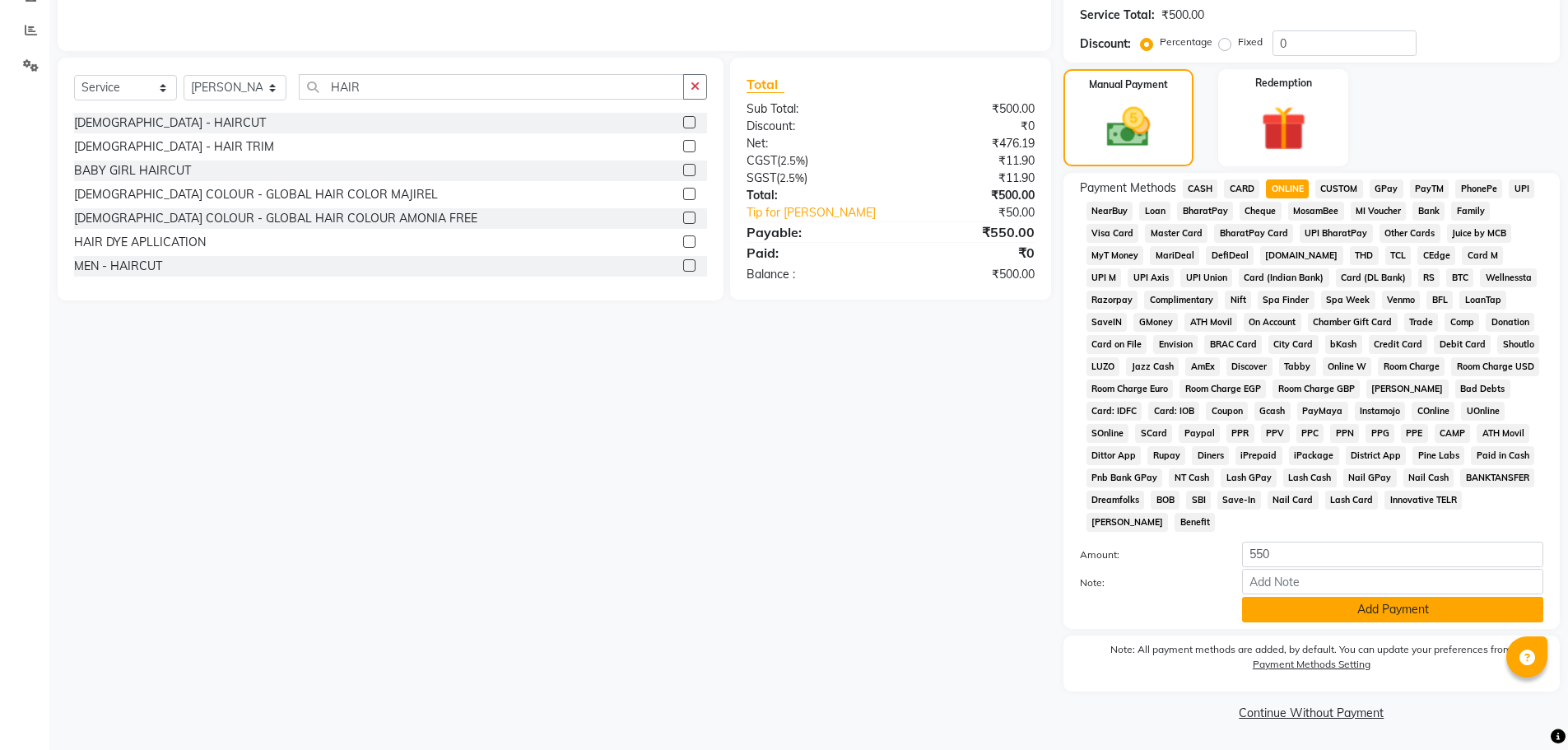
click at [1280, 607] on button "Add Payment" at bounding box center [1393, 609] width 302 height 25
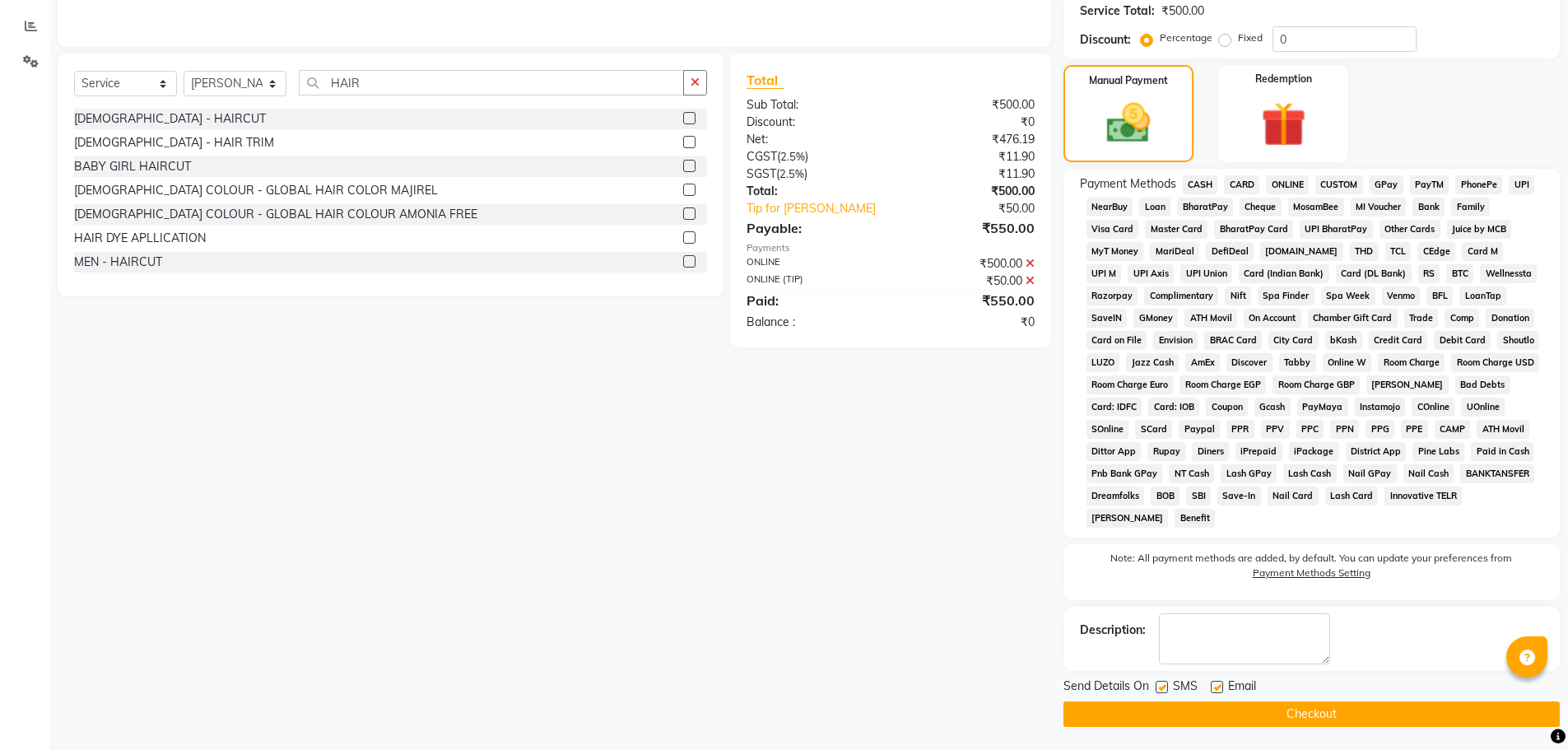
scroll to position [340, 0]
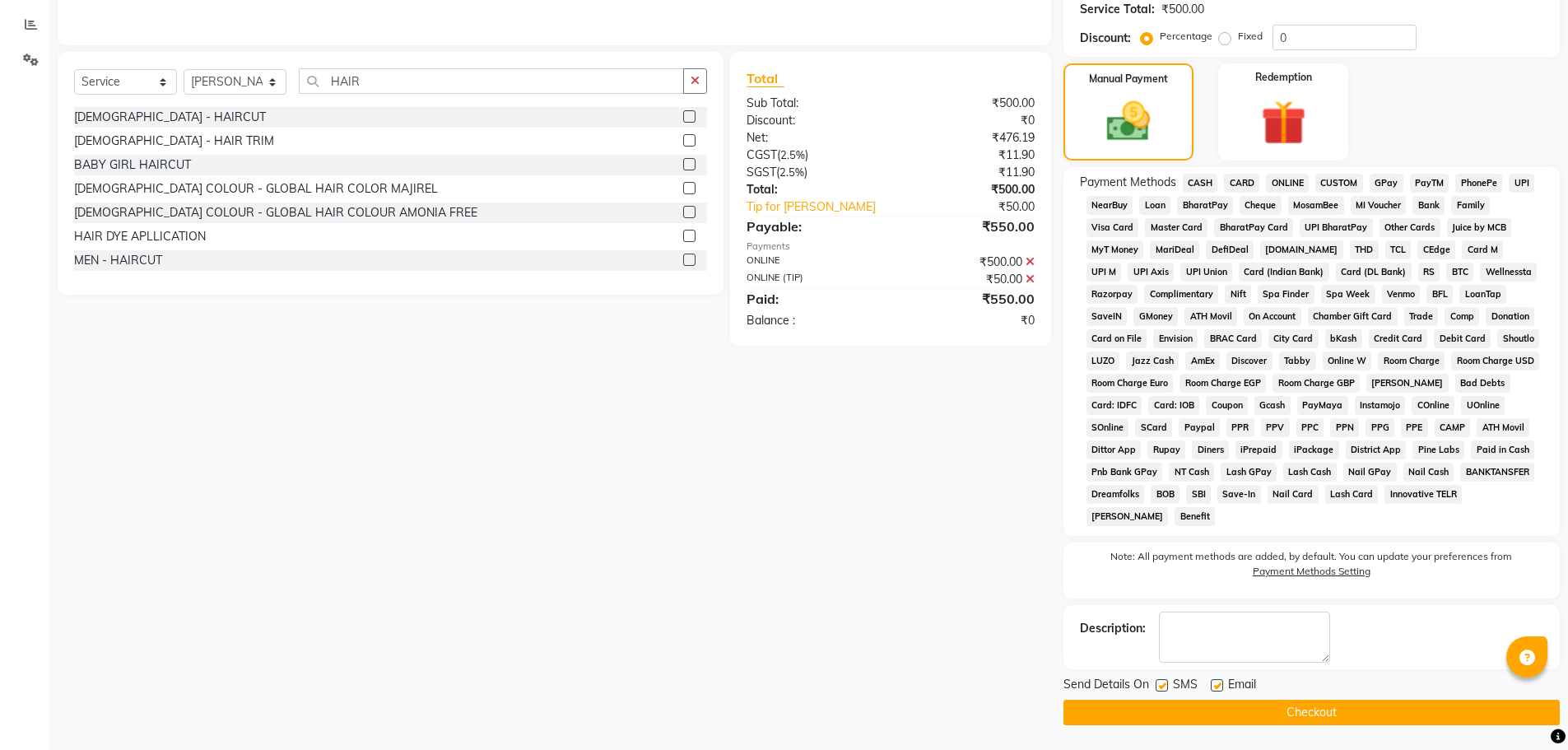
click at [1268, 706] on button "Checkout" at bounding box center [1311, 712] width 496 height 25
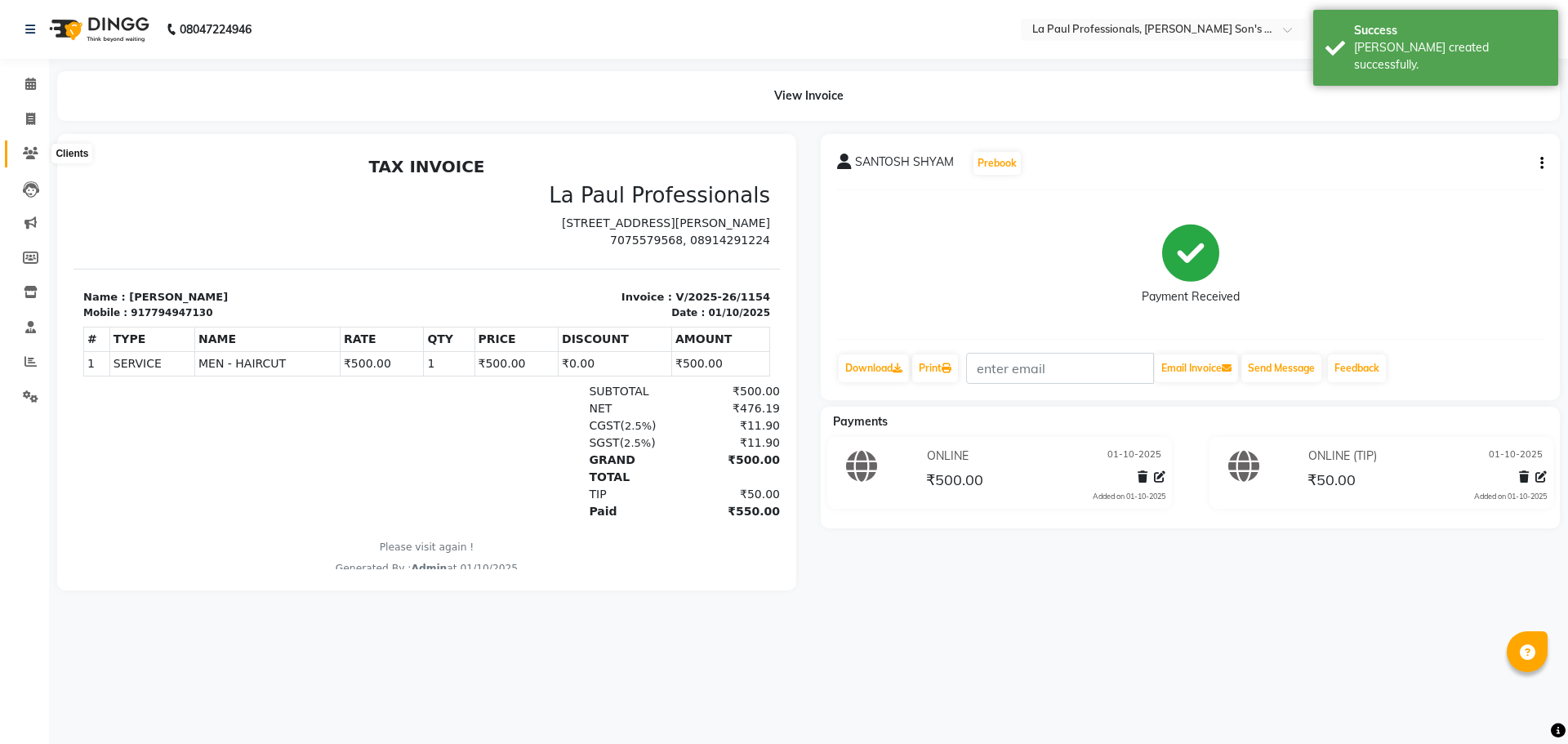
click at [30, 152] on icon at bounding box center [31, 152] width 16 height 12
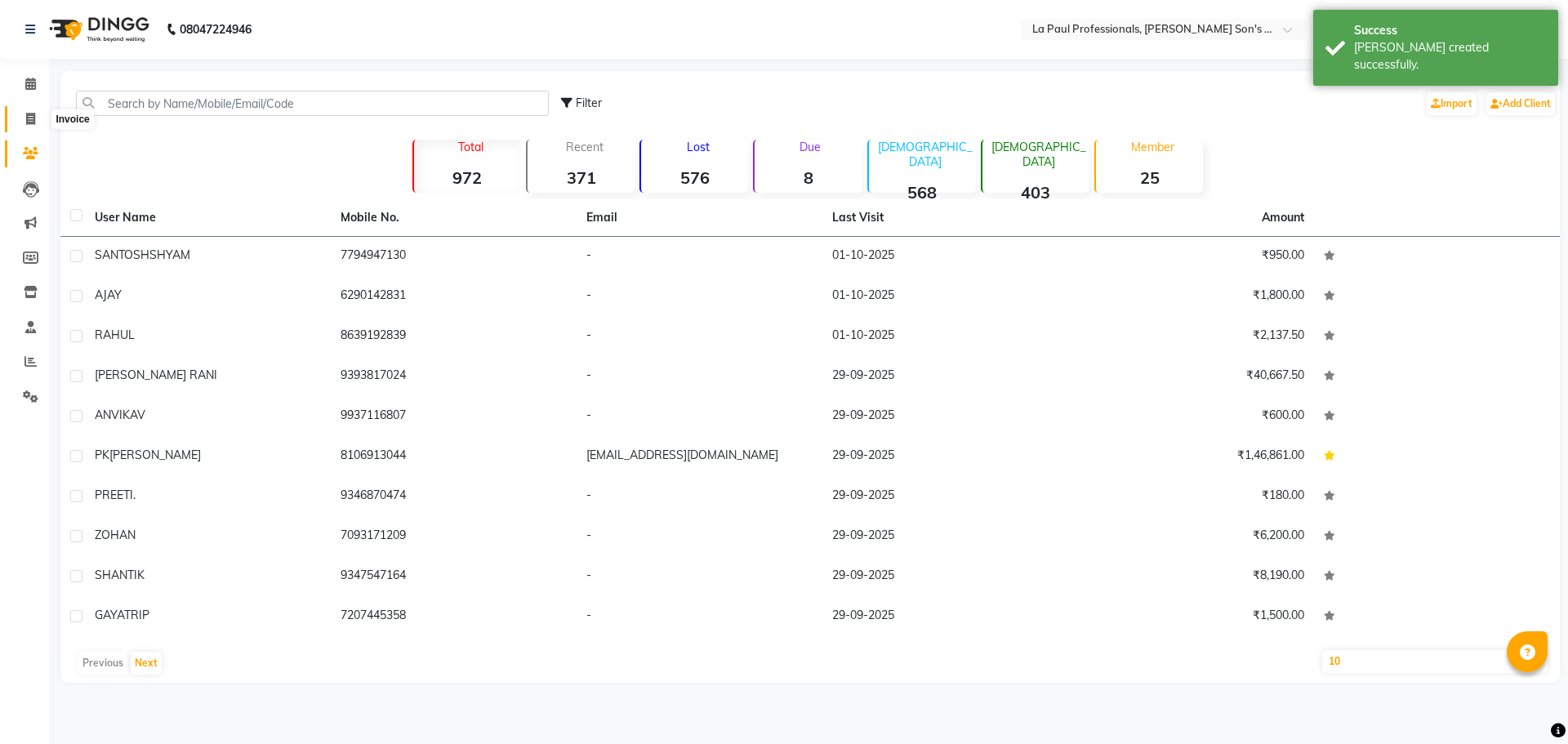
click at [32, 118] on icon at bounding box center [31, 118] width 9 height 12
select select "6271"
select select "service"
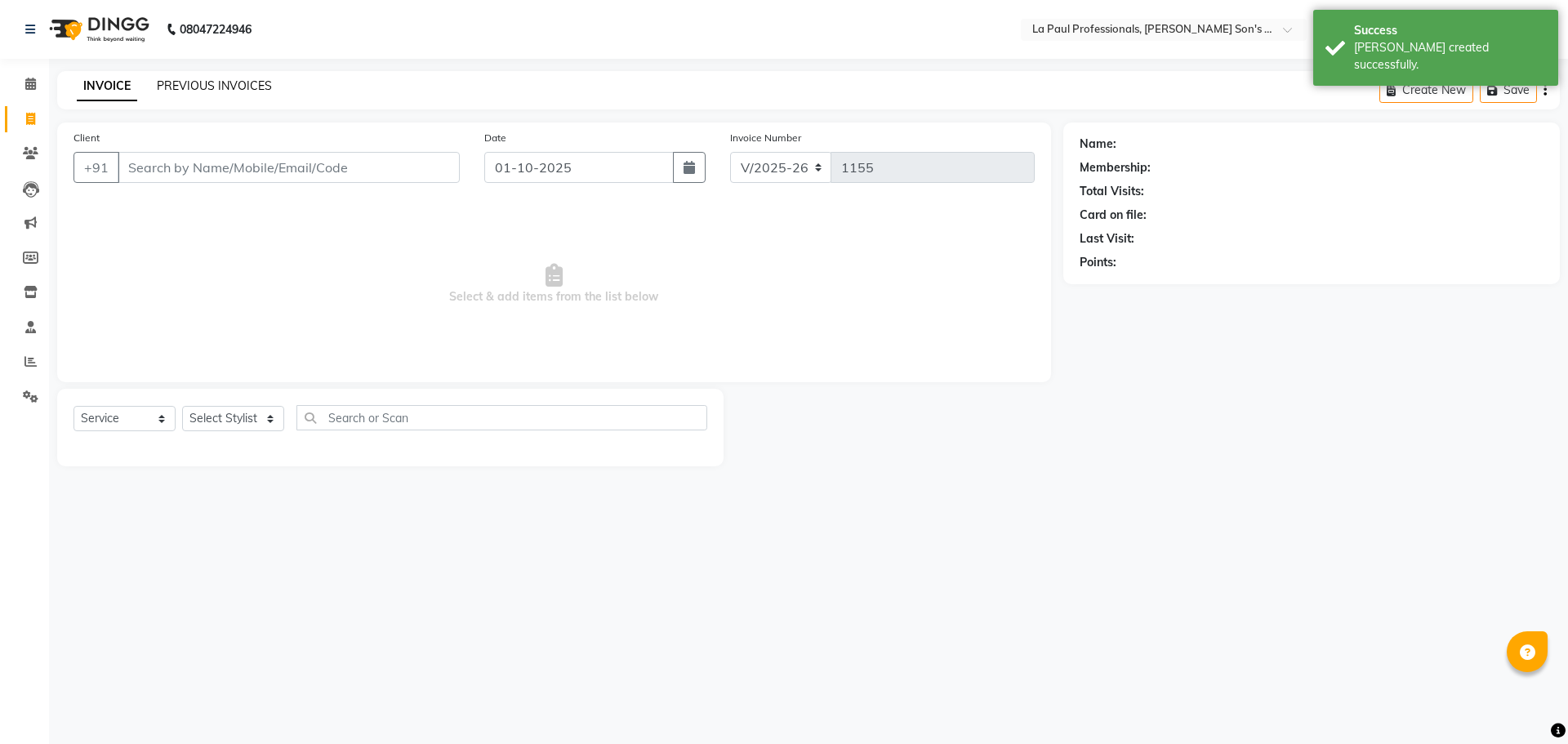
click at [182, 85] on link "PREVIOUS INVOICES" at bounding box center [215, 85] width 115 height 15
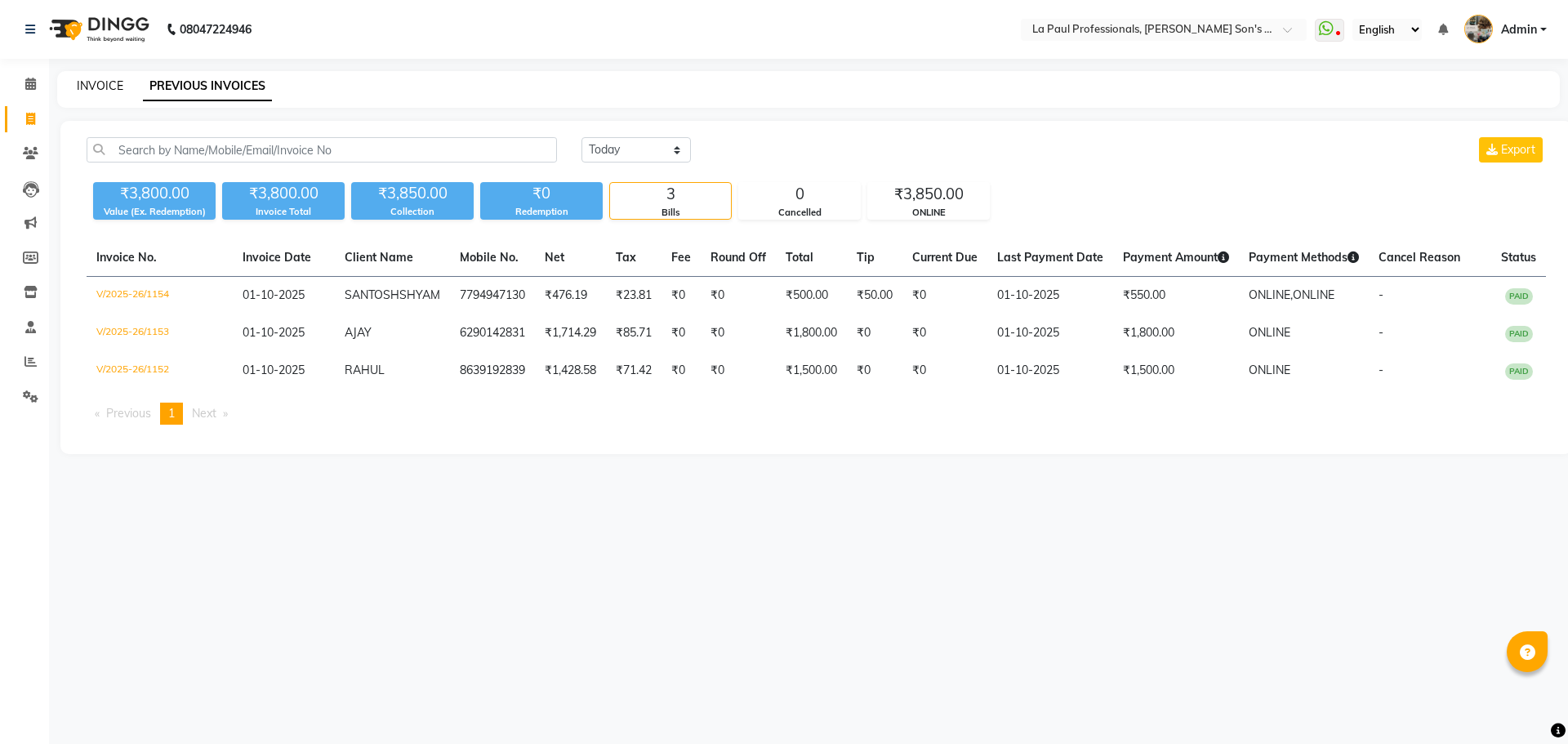
click at [97, 85] on link "INVOICE" at bounding box center [100, 85] width 46 height 15
select select "6271"
select select "service"
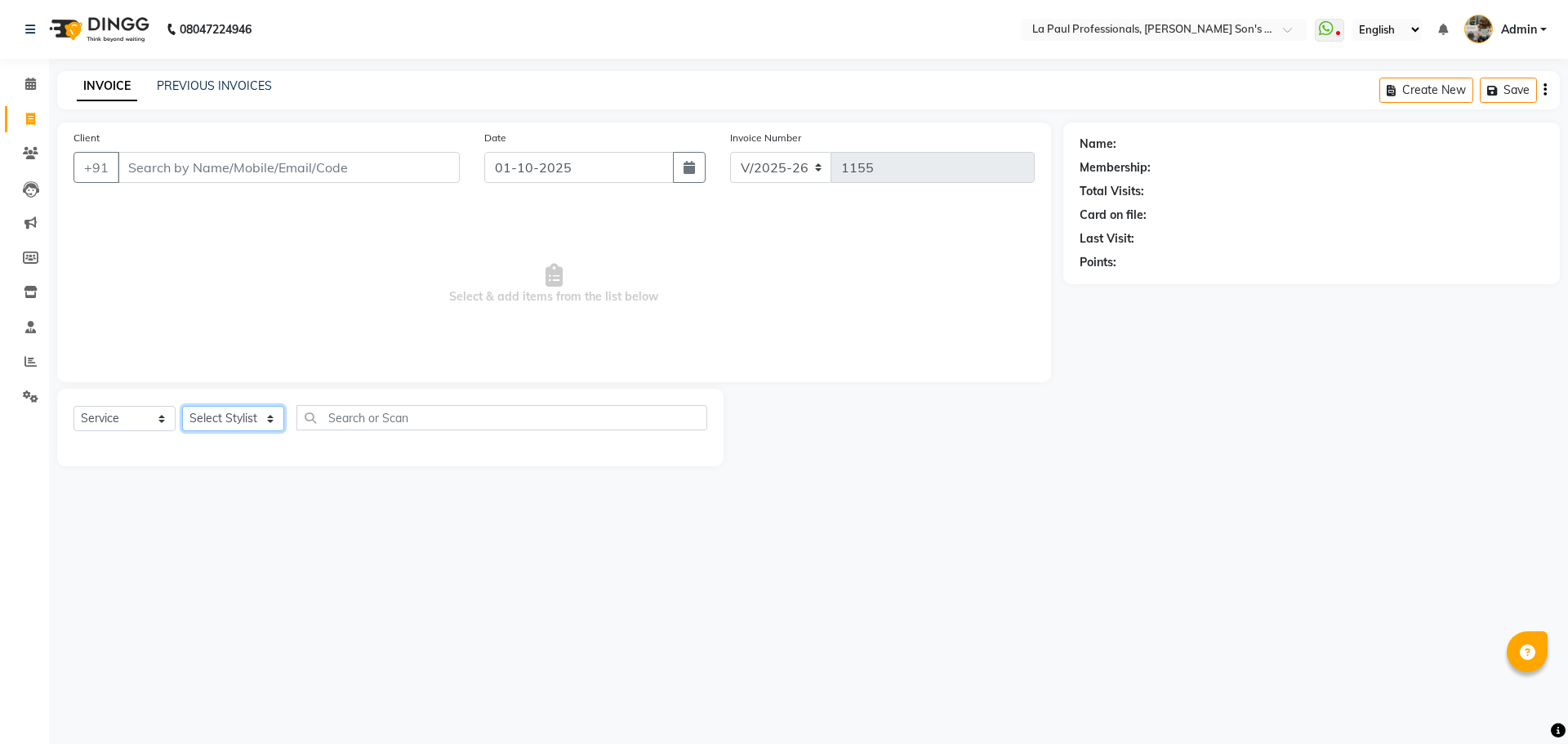
click at [268, 416] on select "Select Stylist APAM IVA GAGAN PRIYA ROSHAN SANJU SASA SONU" at bounding box center [233, 418] width 102 height 25
select select "48214"
click at [182, 406] on select "Select Stylist APAM IVA GAGAN PRIYA ROSHAN SANJU SASA SONU" at bounding box center [233, 418] width 102 height 25
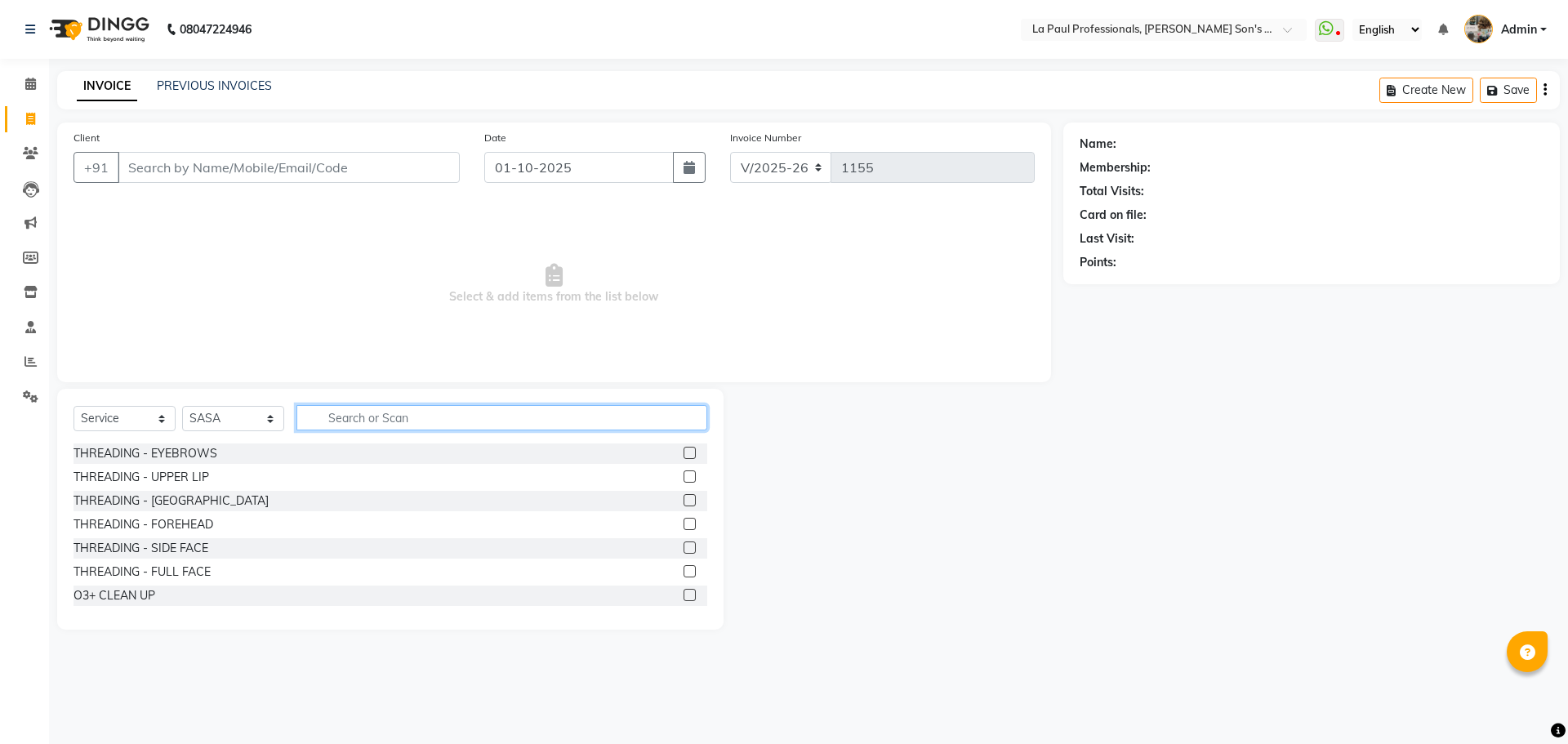
click at [353, 414] on input "text" at bounding box center [502, 417] width 411 height 25
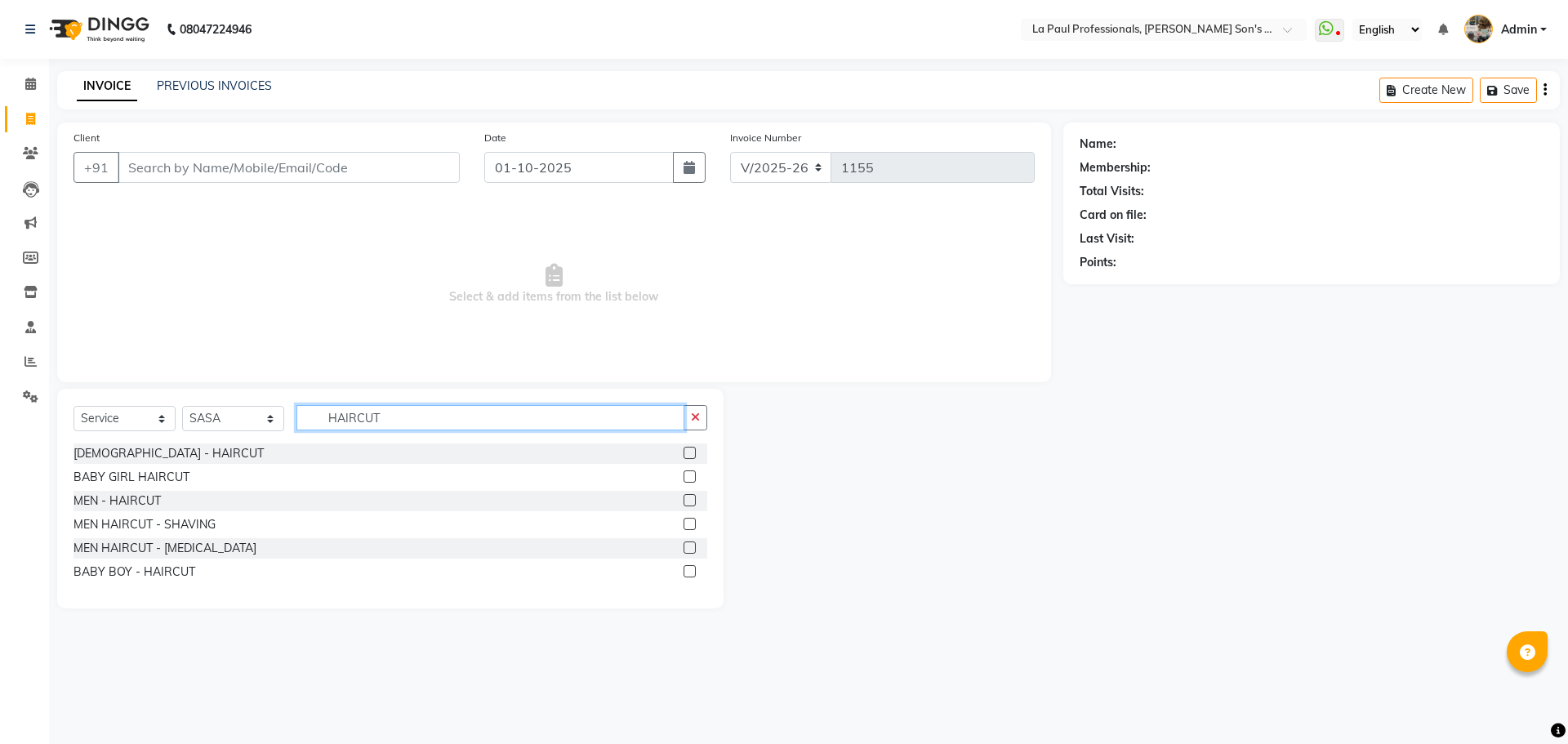
type input "HAIRCUT"
click at [208, 167] on input "Client" at bounding box center [289, 166] width 342 height 31
type input "H"
type input "8"
click at [206, 166] on input "Client" at bounding box center [289, 166] width 342 height 31
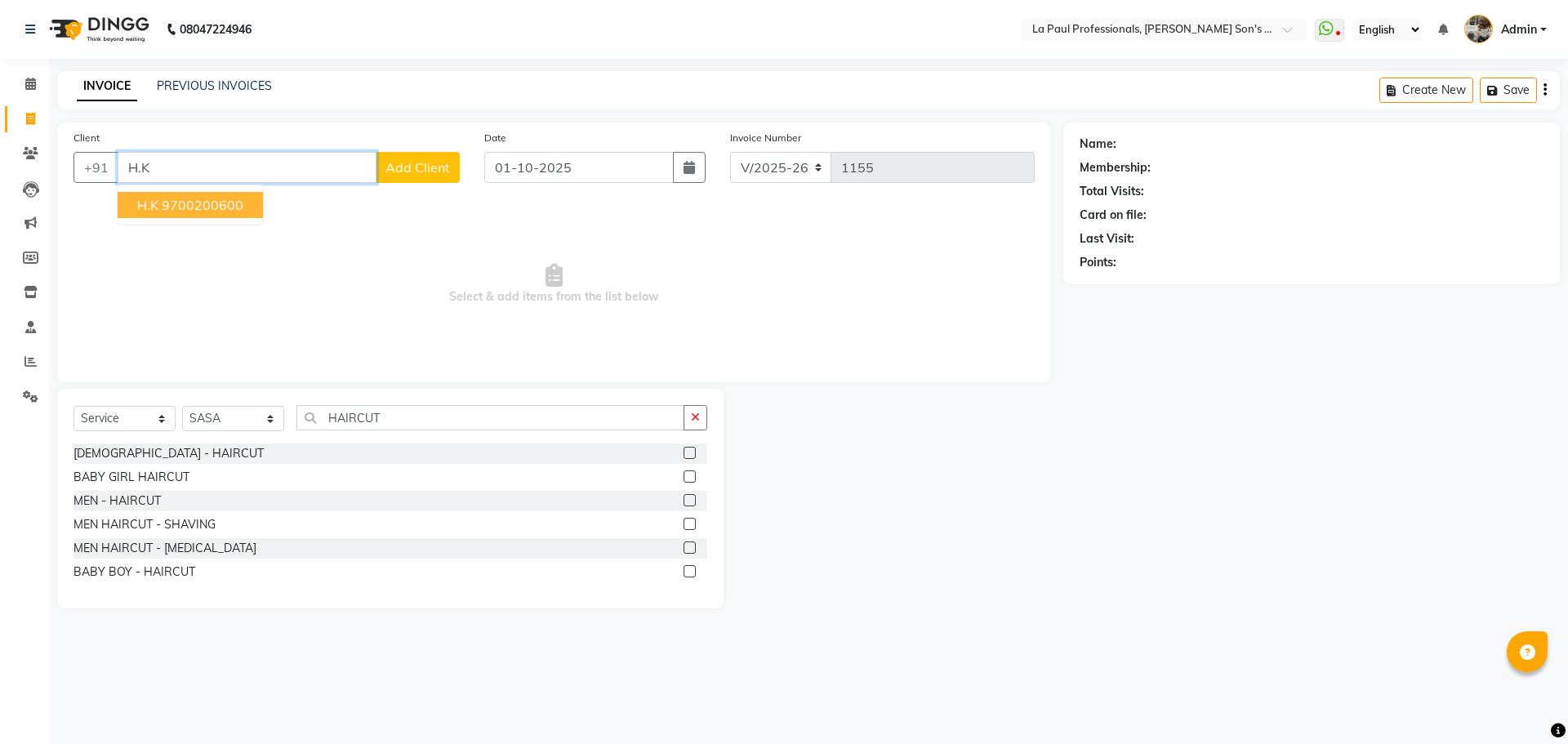
click at [170, 202] on ngb-highlight "9700200600" at bounding box center [203, 205] width 82 height 17
type input "9700200600"
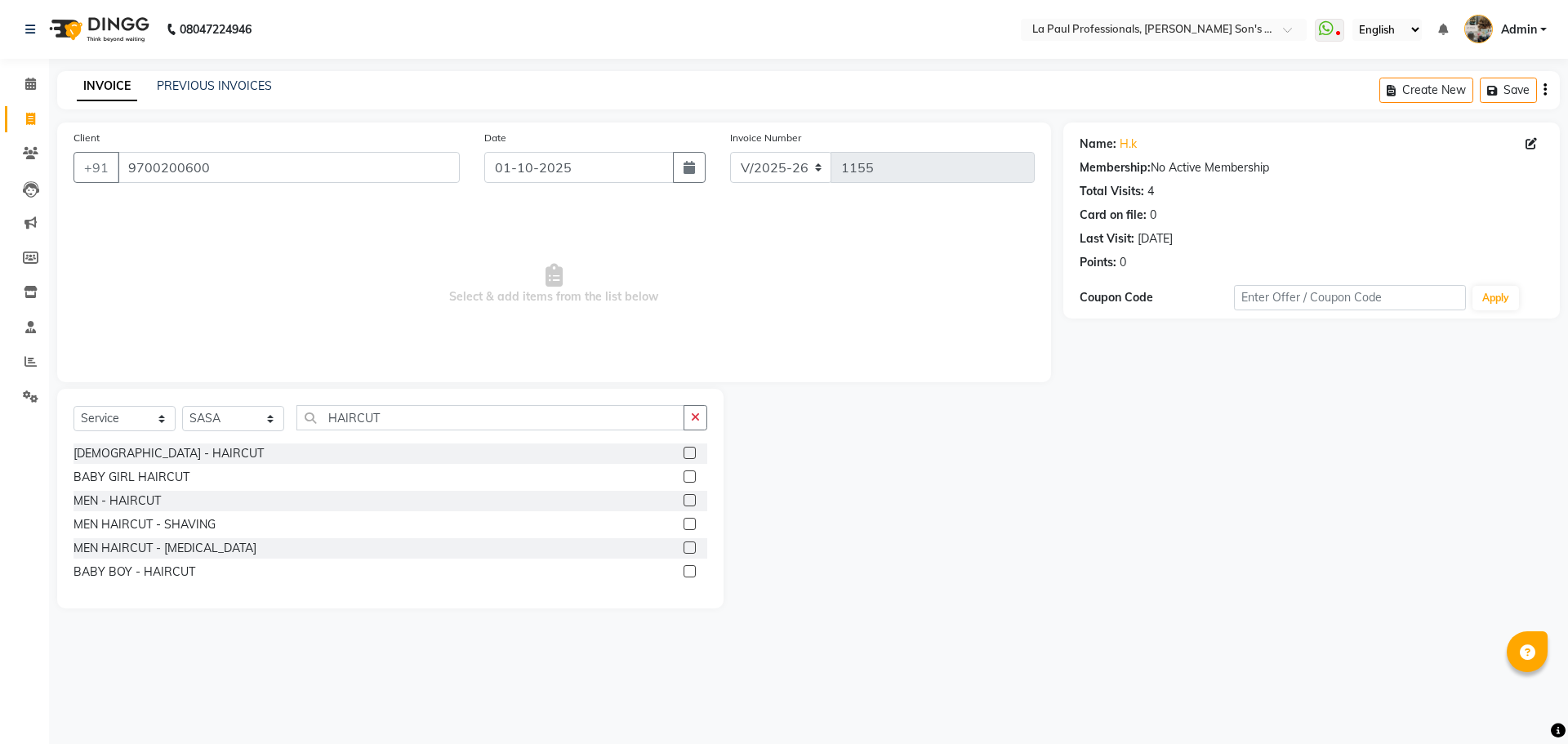
click at [690, 500] on label at bounding box center [690, 500] width 12 height 12
click at [690, 500] on input "checkbox" at bounding box center [689, 500] width 10 height 10
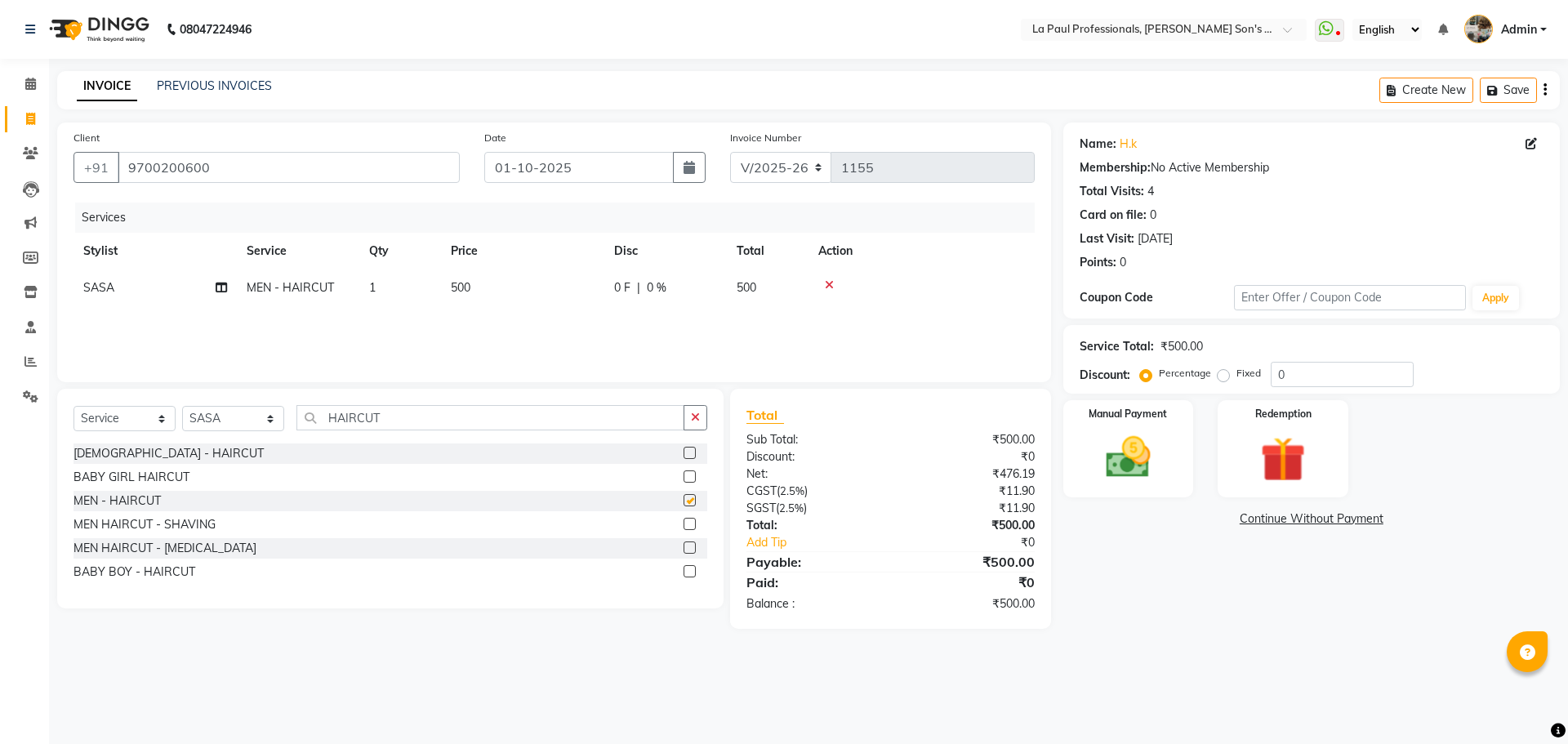
checkbox input "false"
click at [271, 419] on select "Select Stylist APAM [PERSON_NAME] PRIYA [PERSON_NAME] SASA [PERSON_NAME]" at bounding box center [233, 418] width 102 height 25
select select "85209"
click at [182, 406] on select "Select Stylist APAM [PERSON_NAME] PRIYA [PERSON_NAME] SASA [PERSON_NAME]" at bounding box center [233, 418] width 102 height 25
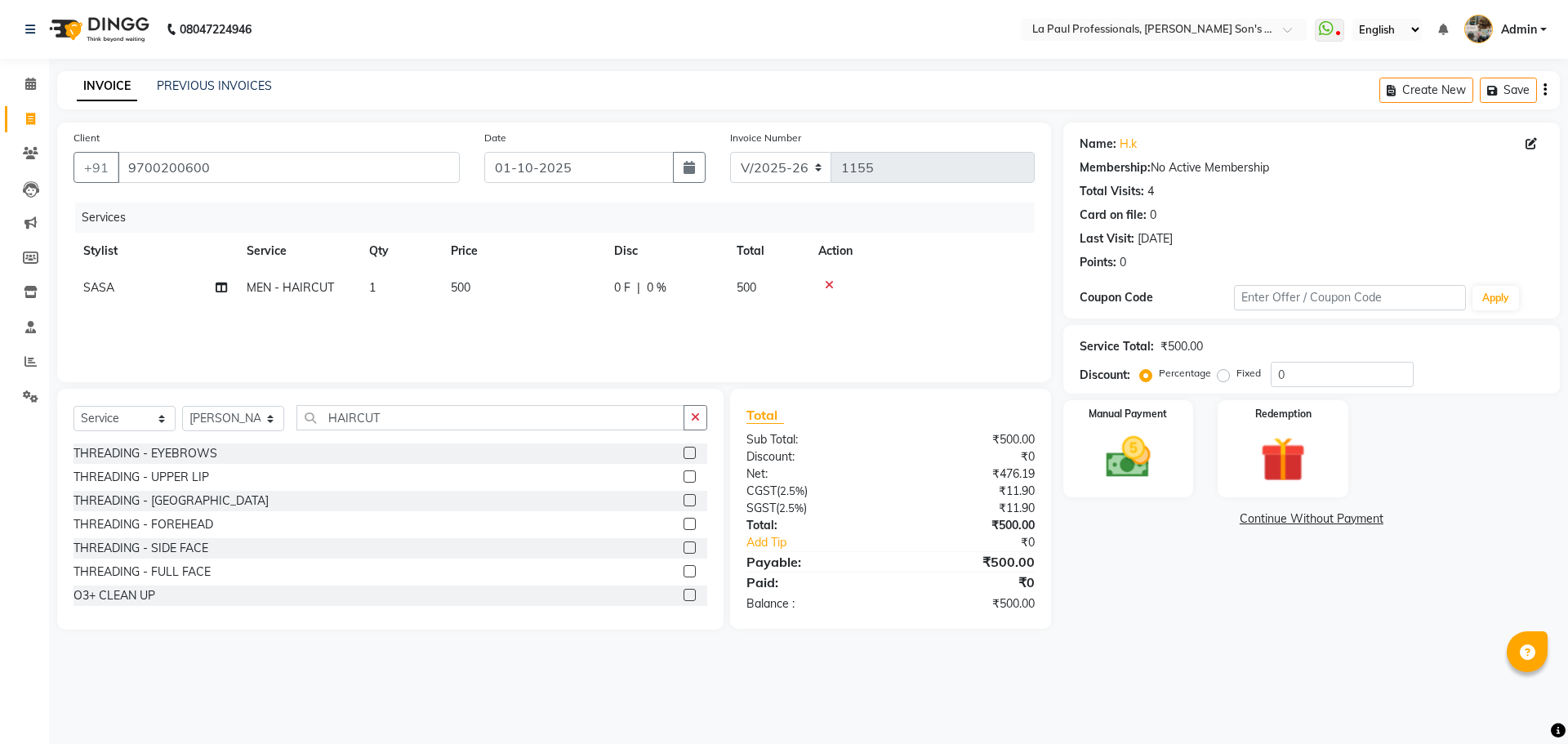
click at [113, 284] on span "SASA" at bounding box center [99, 287] width 31 height 15
select select "48214"
click at [207, 292] on select "APAM IVA GAGAN PRIYA ROSHAN SANJU SASA SONU" at bounding box center [155, 292] width 144 height 25
select select "85209"
click at [158, 328] on td "APAM IVA GAGAN PRIYA ROSHAN SANJU SASA SONU" at bounding box center [155, 300] width 164 height 62
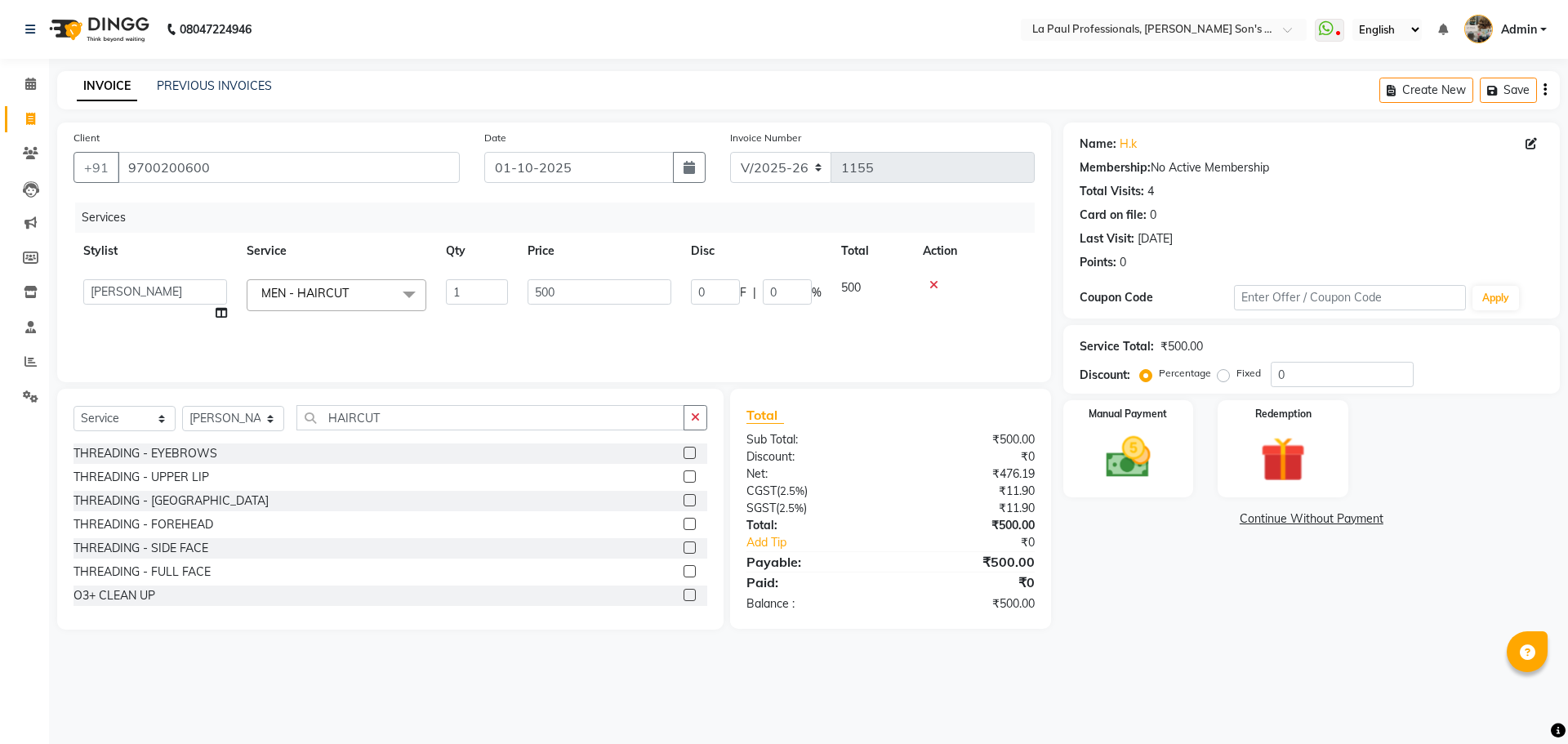
click at [907, 304] on td "500" at bounding box center [873, 300] width 82 height 62
click at [847, 285] on span "500" at bounding box center [850, 287] width 20 height 15
click at [580, 287] on input "500" at bounding box center [600, 292] width 144 height 25
type input "5"
type input "400"
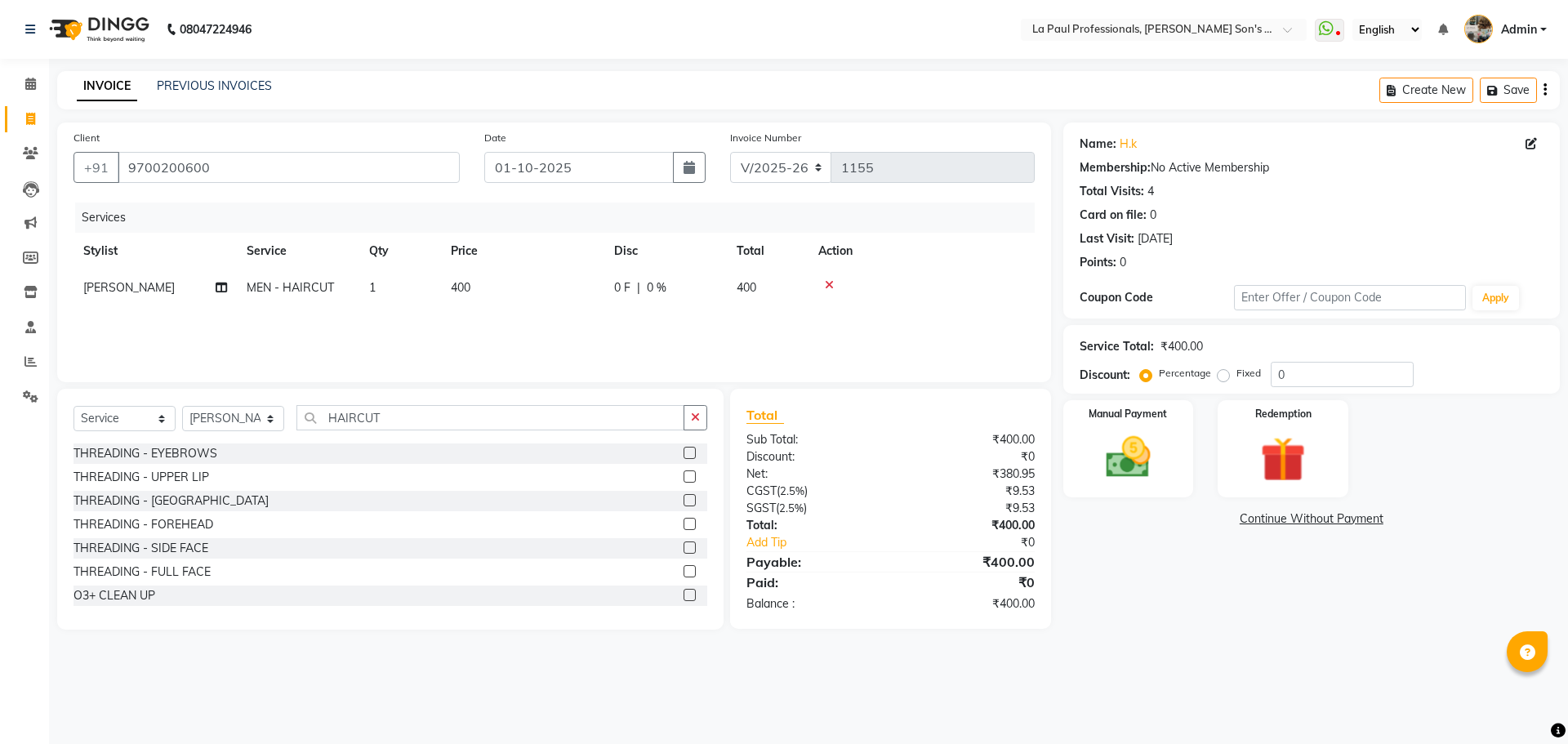
click at [903, 329] on div "Services Stylist Service Qty Price Disc Total Action SONU MEN - HAIRCUT 1 400 0…" at bounding box center [554, 284] width 961 height 163
click at [486, 424] on input "HAIRCUT" at bounding box center [490, 417] width 388 height 25
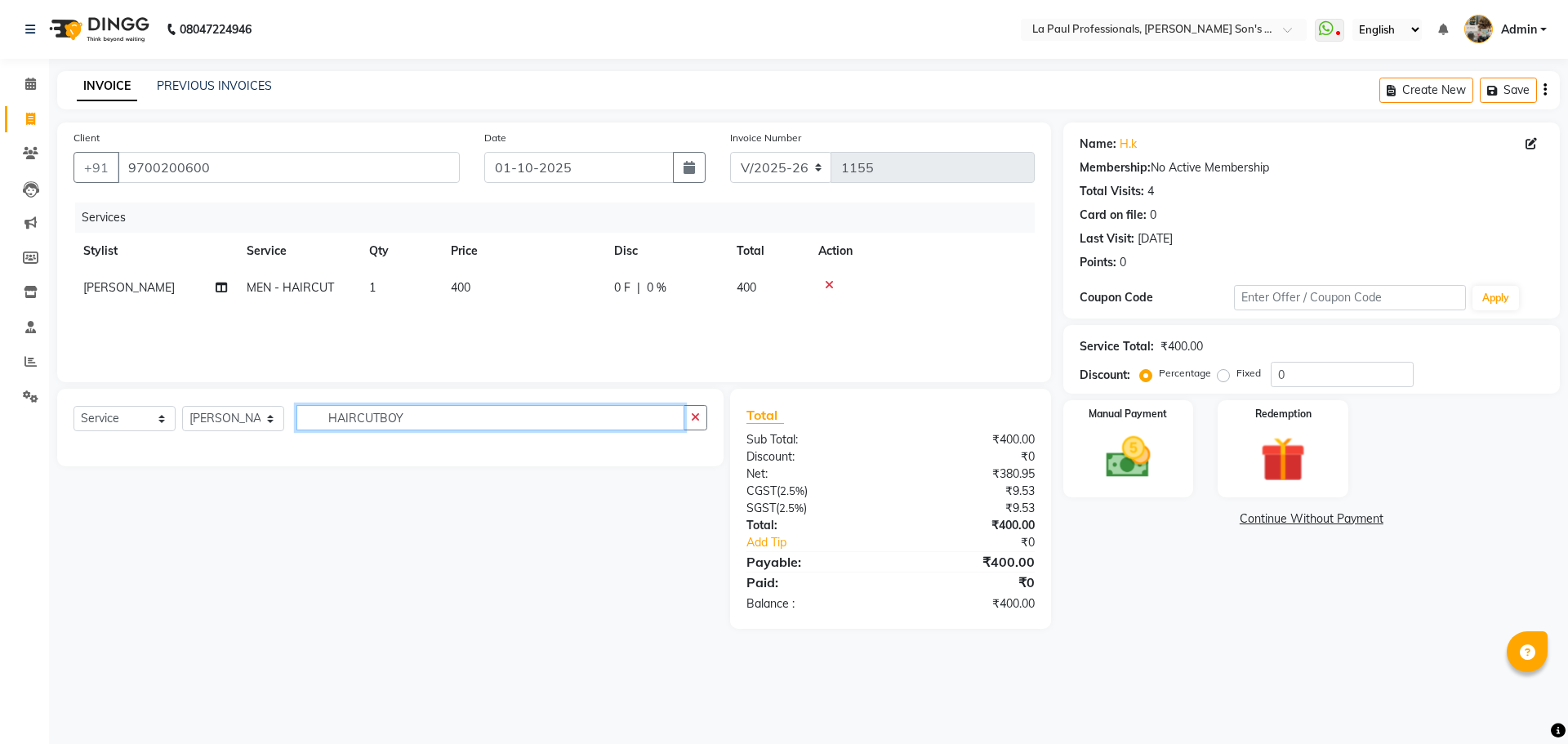
click at [529, 422] on input "HAIRCUTBOY" at bounding box center [490, 417] width 388 height 25
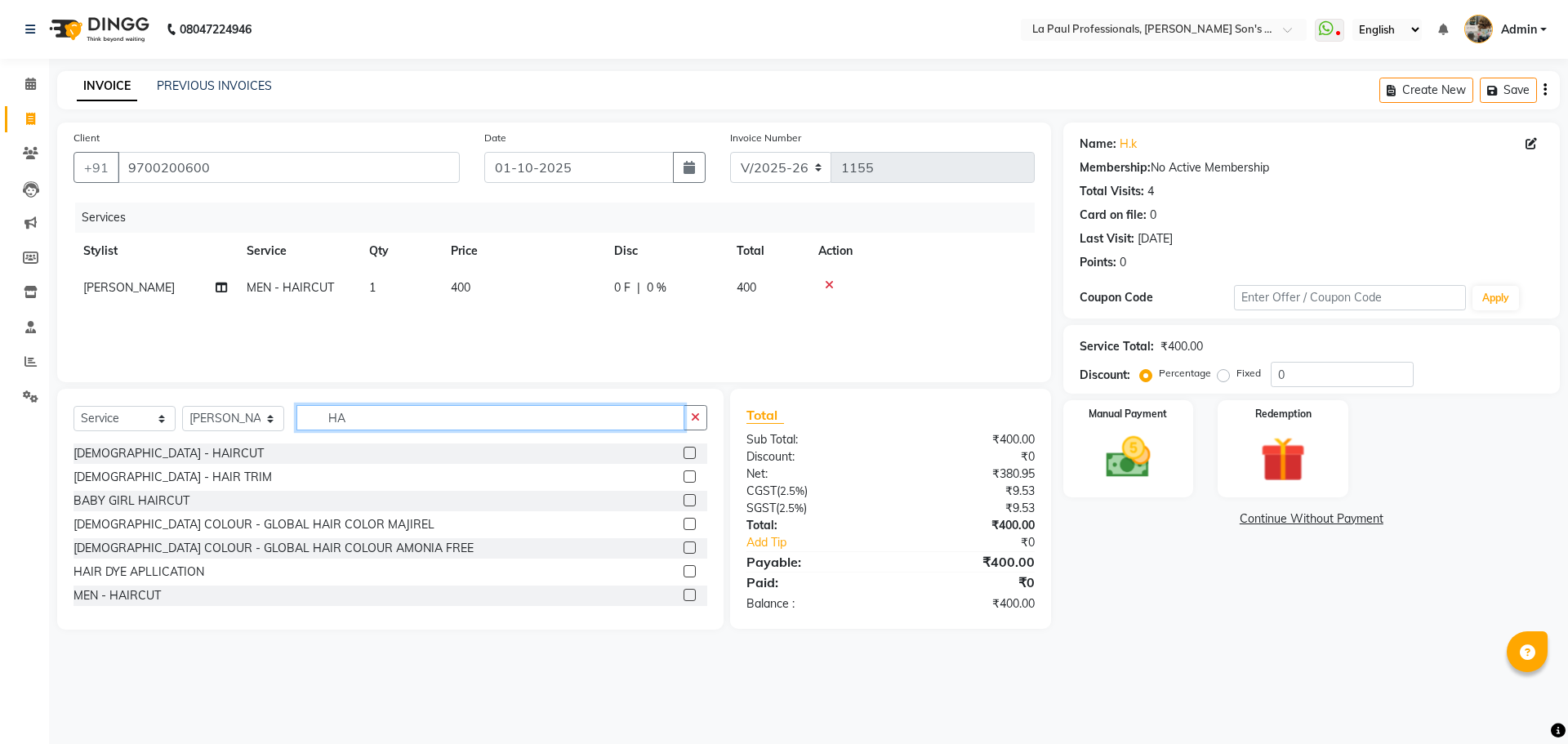
type input "H"
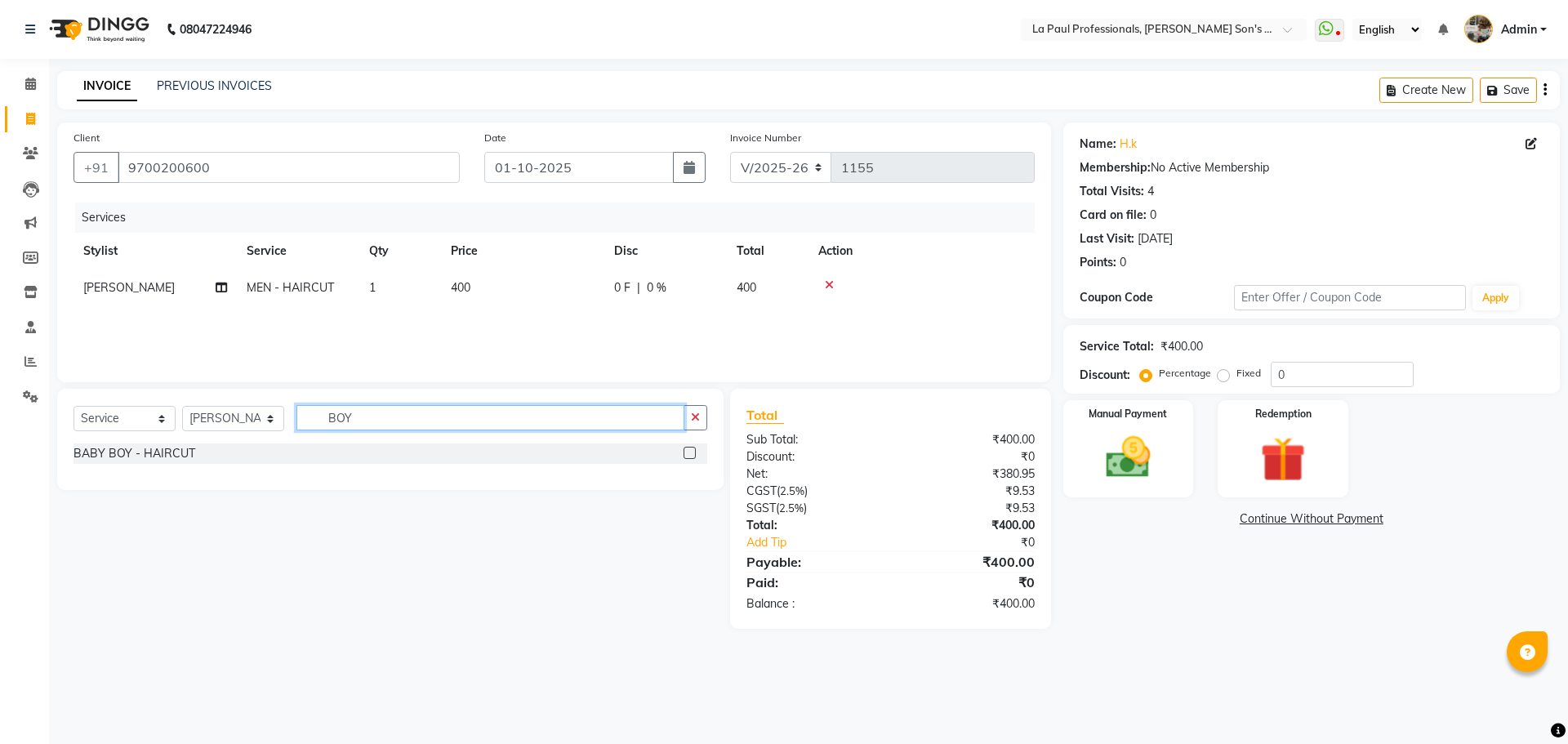
type input "BOY"
click at [692, 453] on label at bounding box center [690, 452] width 12 height 12
click at [692, 453] on input "checkbox" at bounding box center [689, 452] width 10 height 10
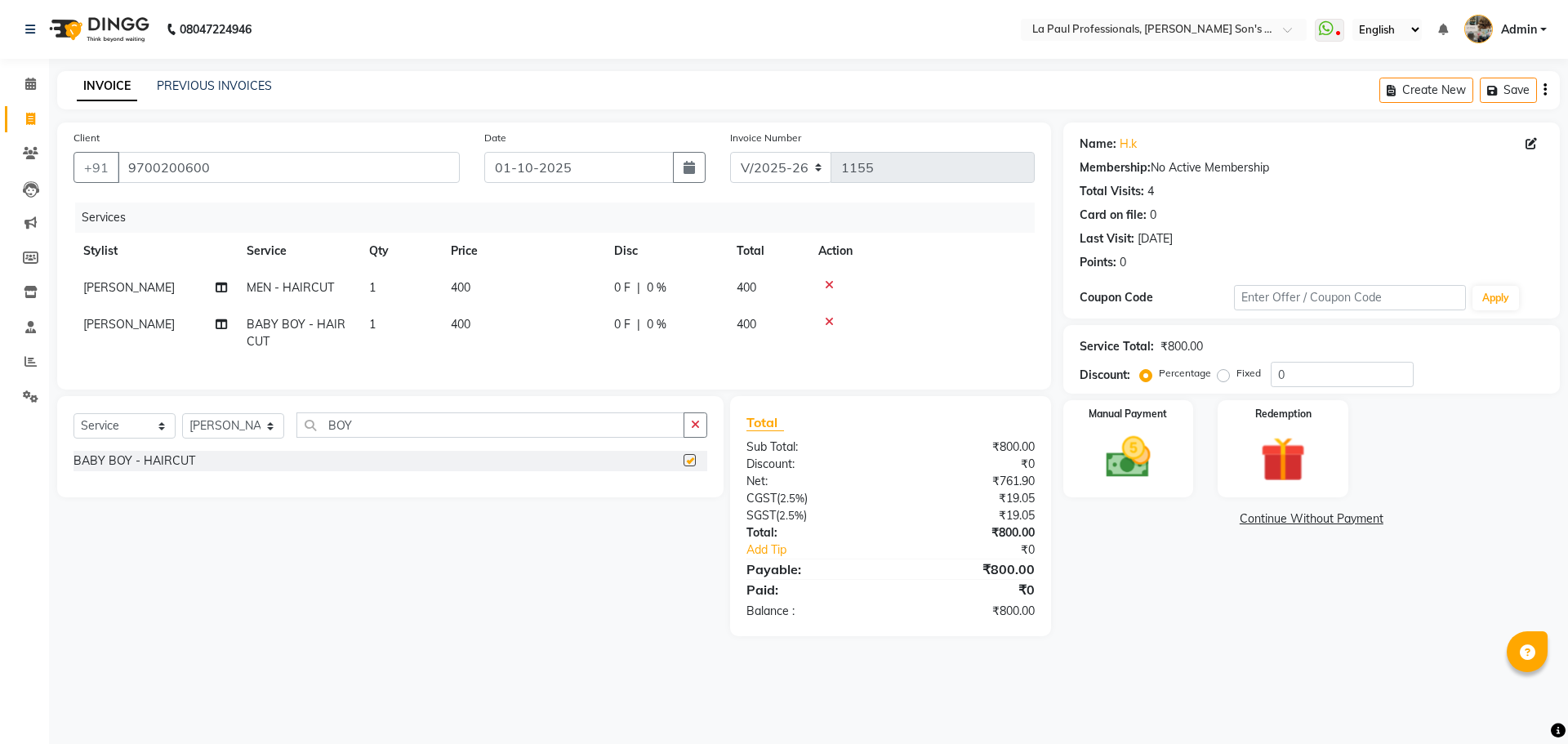
checkbox input "false"
click at [832, 281] on icon at bounding box center [830, 285] width 9 height 11
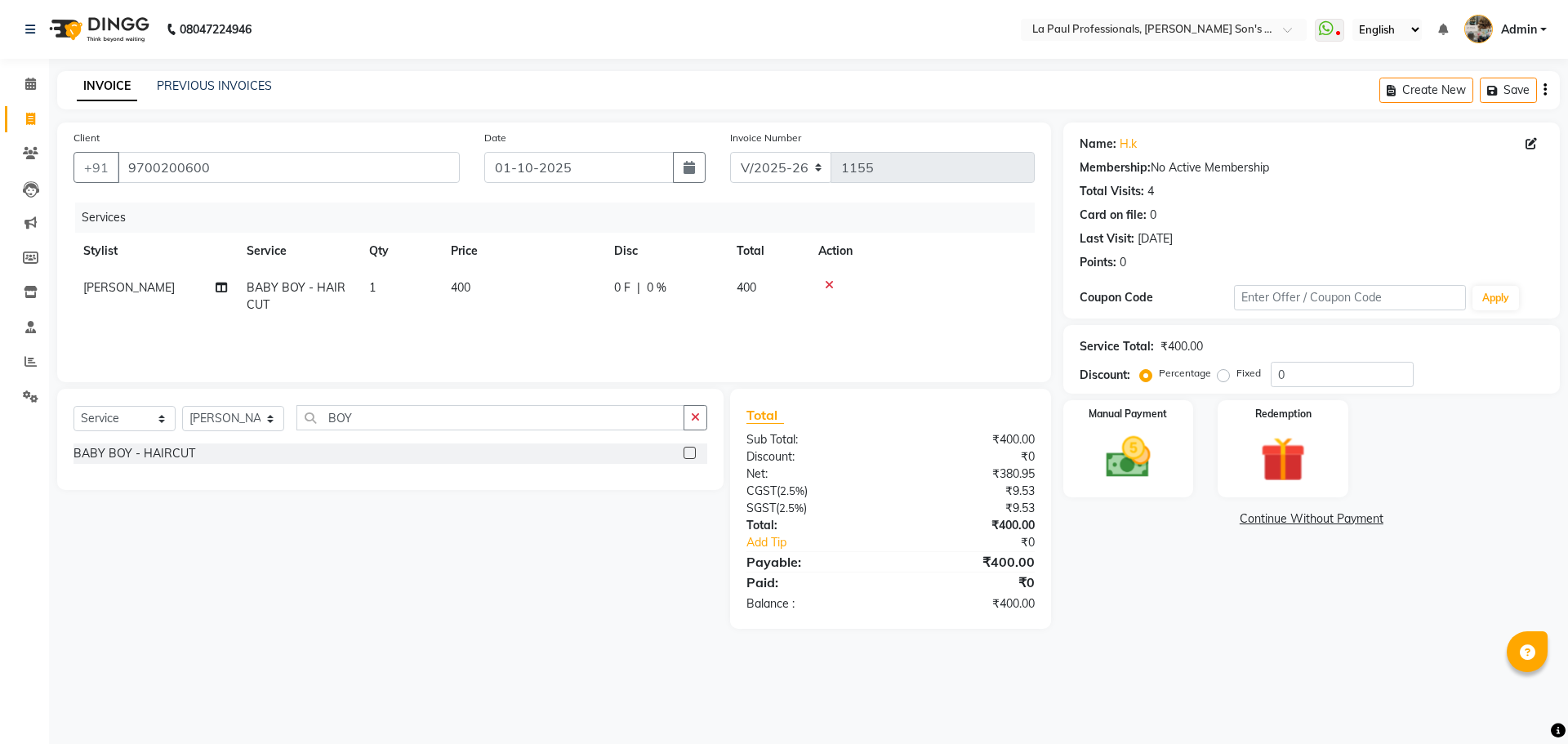
click at [1438, 634] on main "INVOICE PREVIOUS INVOICES Create New Save Client +91 9700200600 Date 01-10-2025…" at bounding box center [809, 361] width 1520 height 582
click at [1136, 455] on img at bounding box center [1128, 457] width 76 height 54
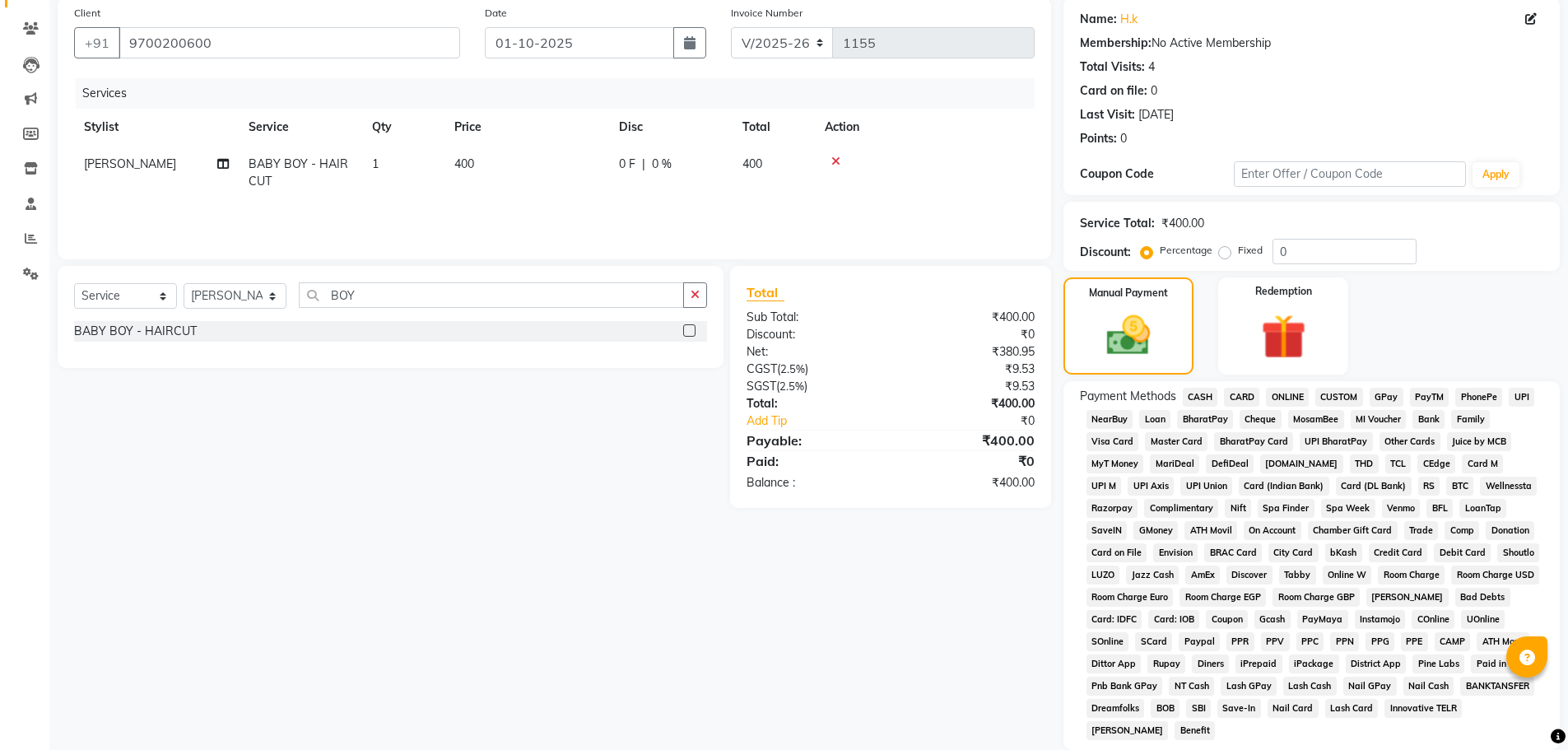
scroll to position [165, 0]
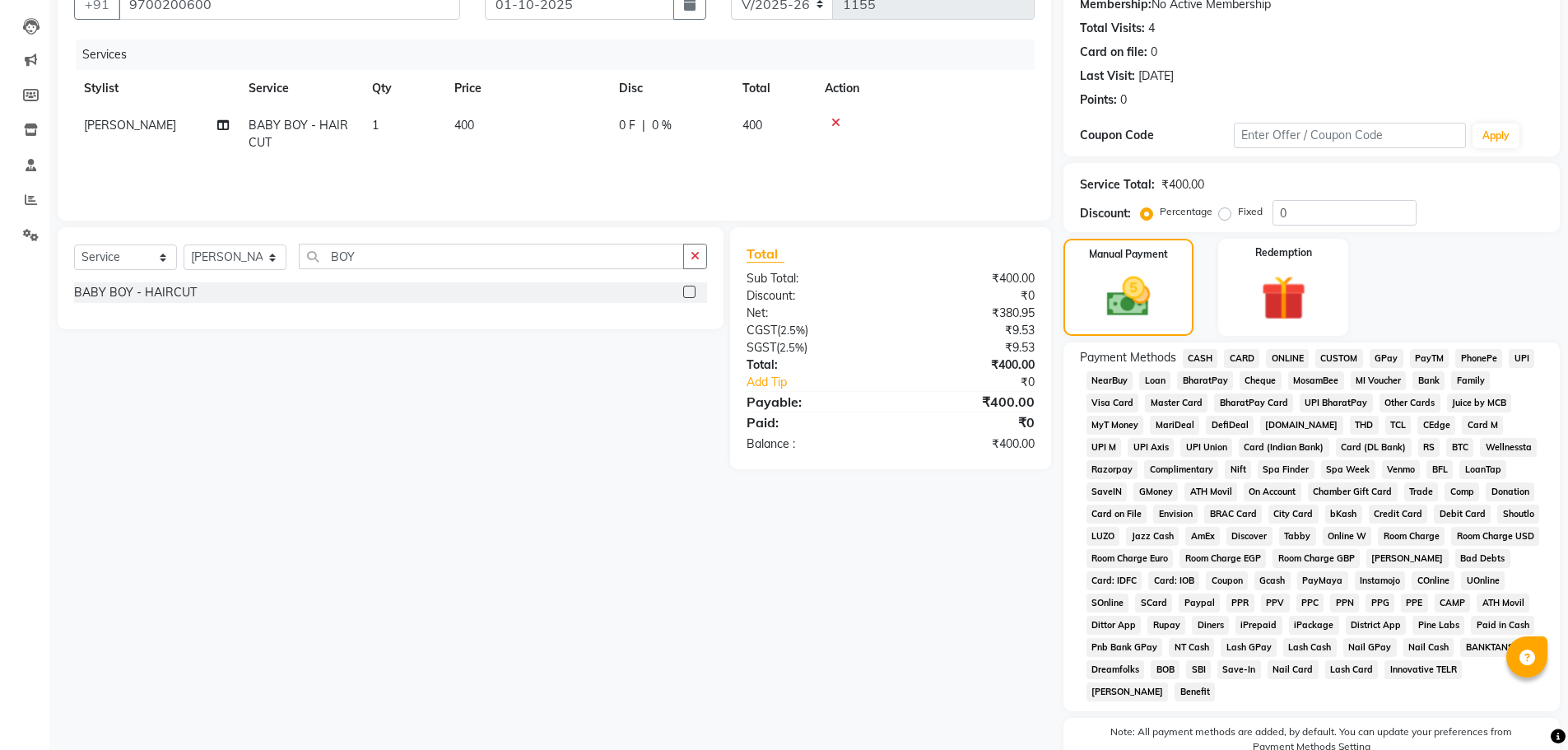
click at [1202, 360] on span "CASH" at bounding box center [1201, 359] width 36 height 19
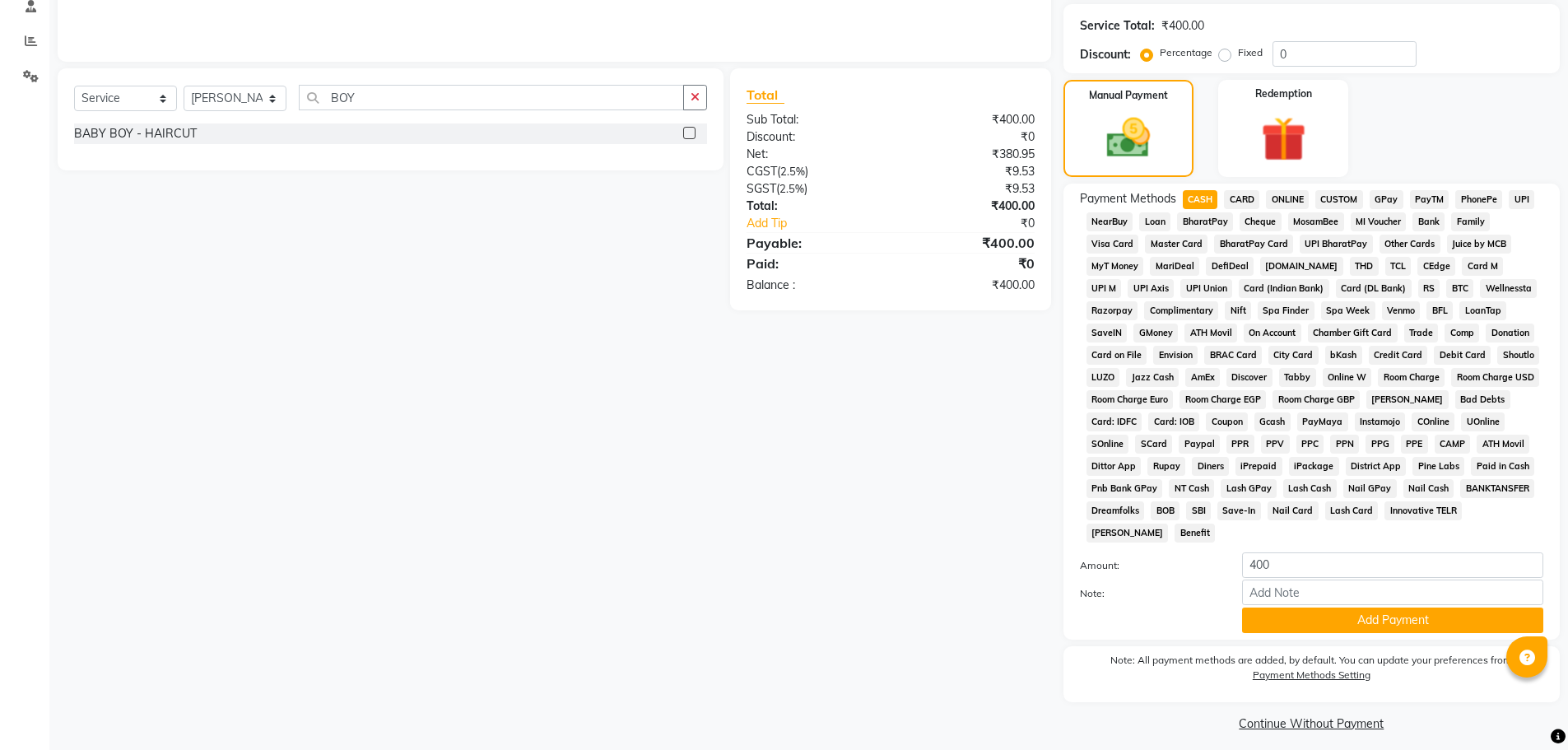
scroll to position [334, 0]
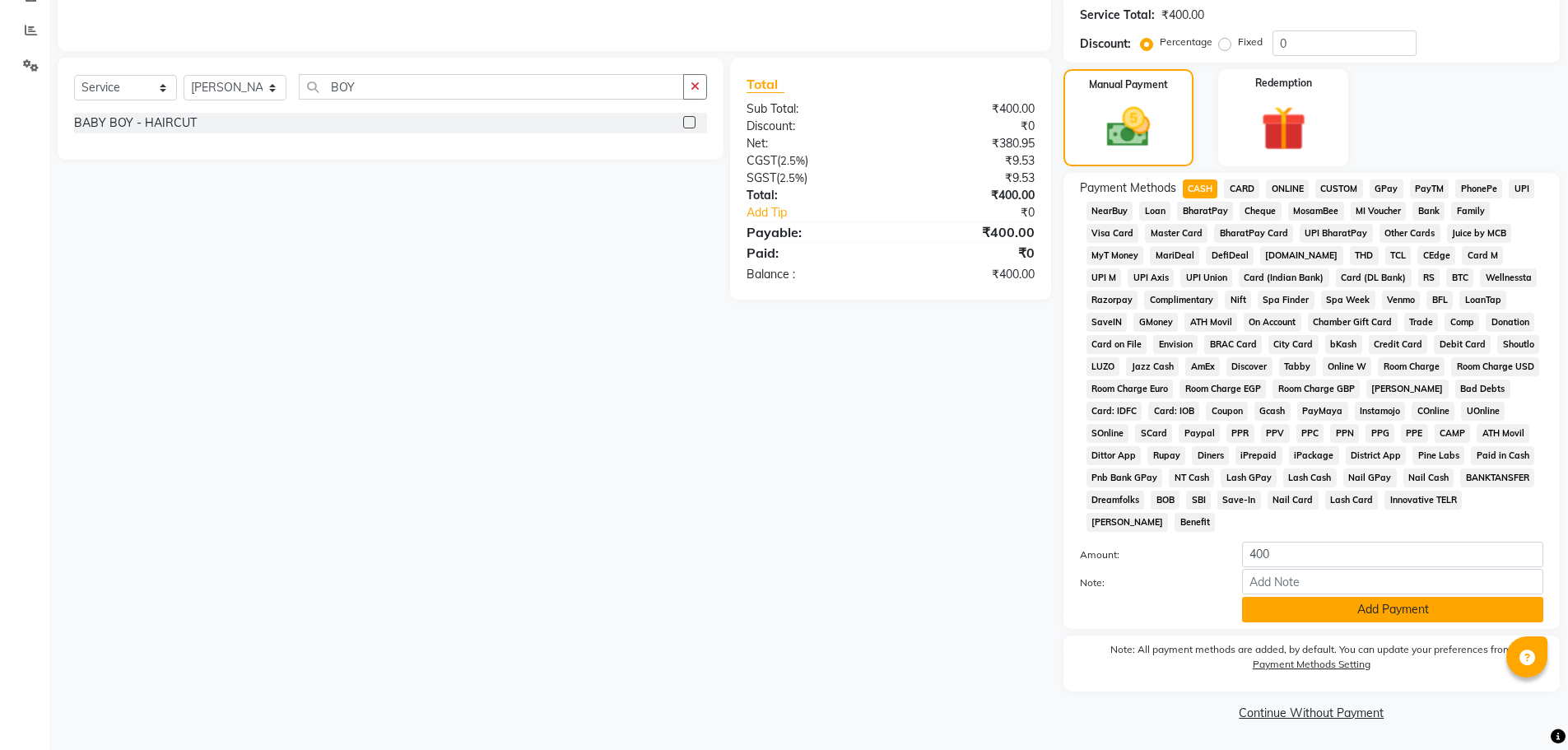
click at [1380, 611] on button "Add Payment" at bounding box center [1393, 609] width 302 height 25
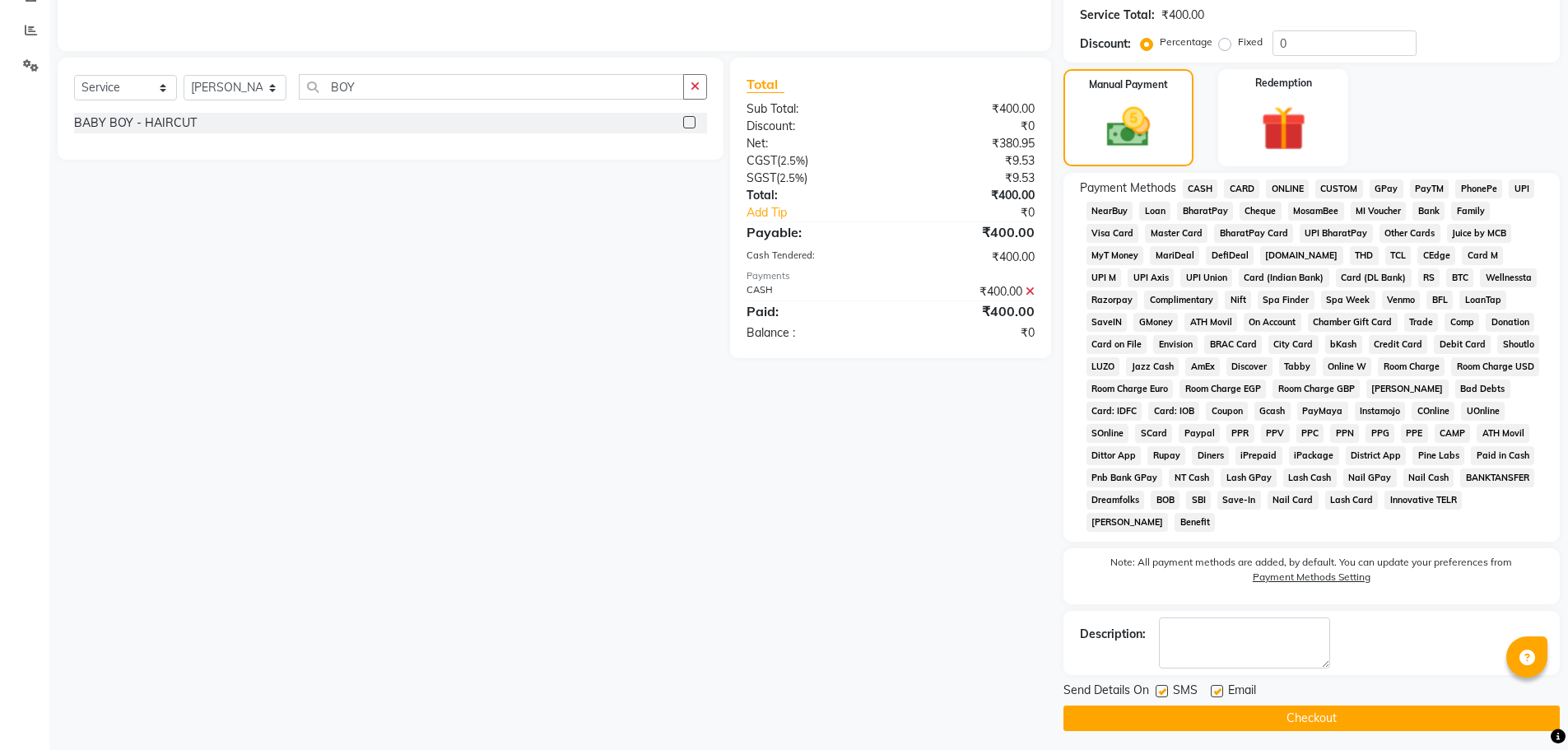
click at [1309, 723] on button "Checkout" at bounding box center [1311, 717] width 496 height 25
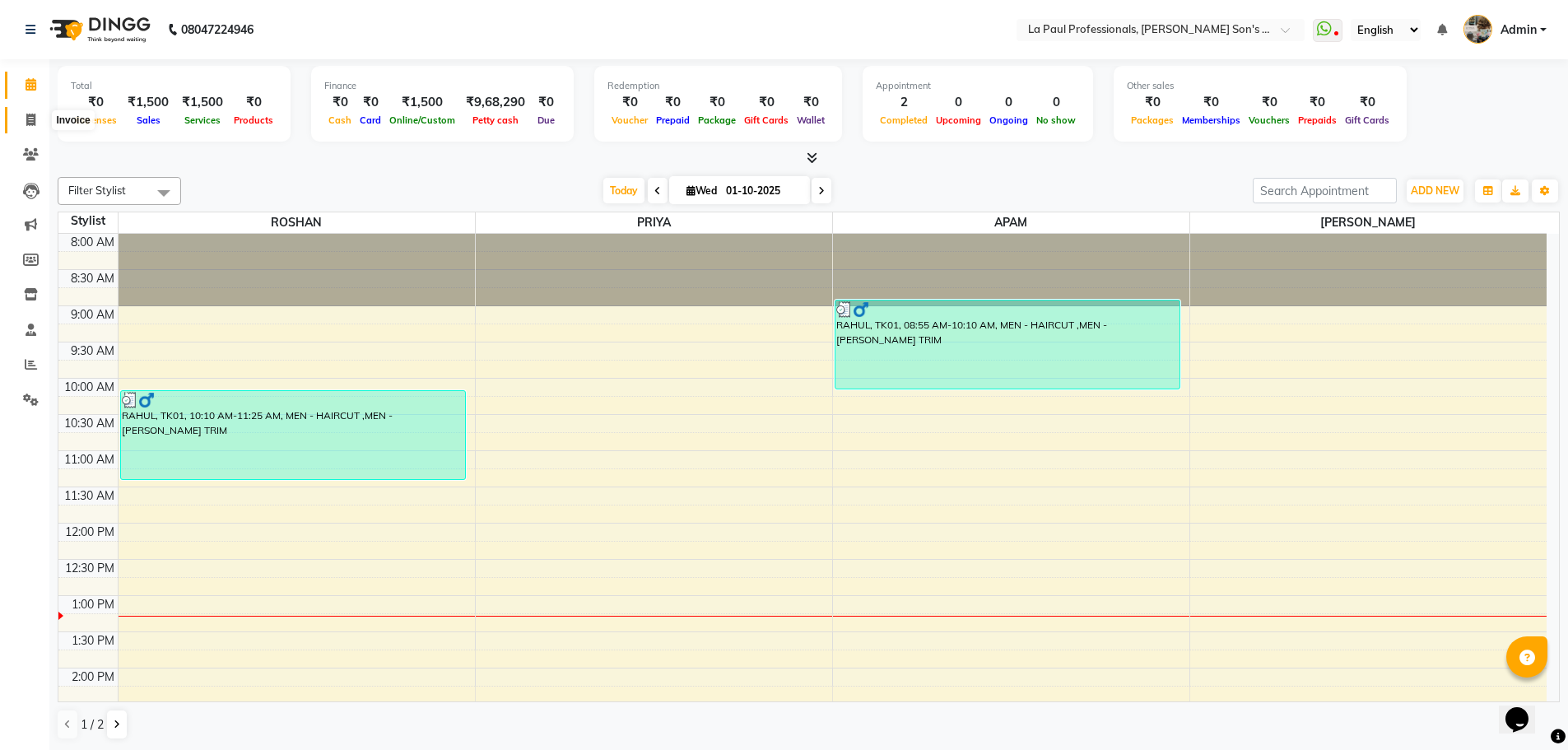
click at [24, 122] on span at bounding box center [31, 121] width 29 height 19
select select "service"
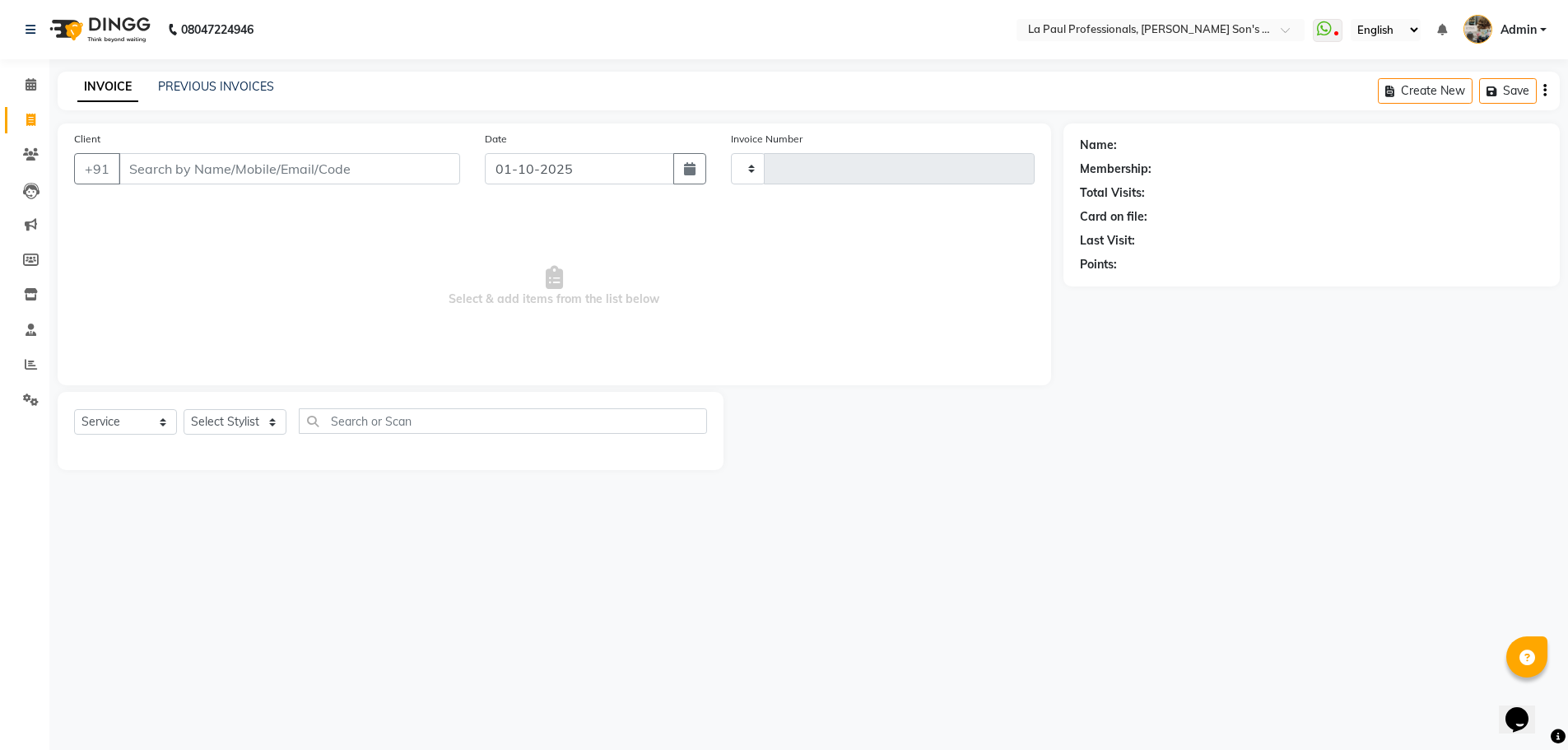
type input "1153"
select select "6271"
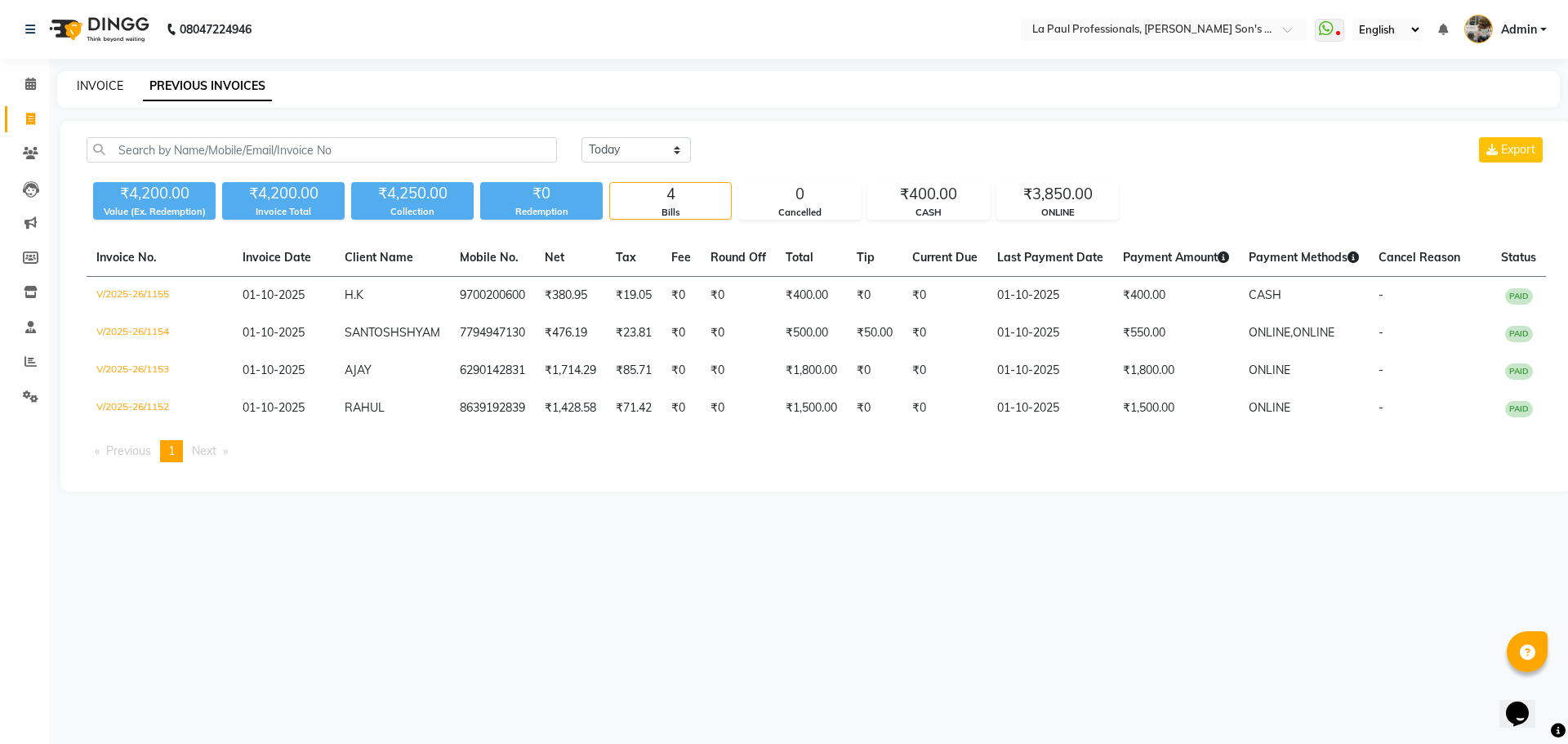
click at [98, 78] on link "INVOICE" at bounding box center [100, 85] width 46 height 15
select select "service"
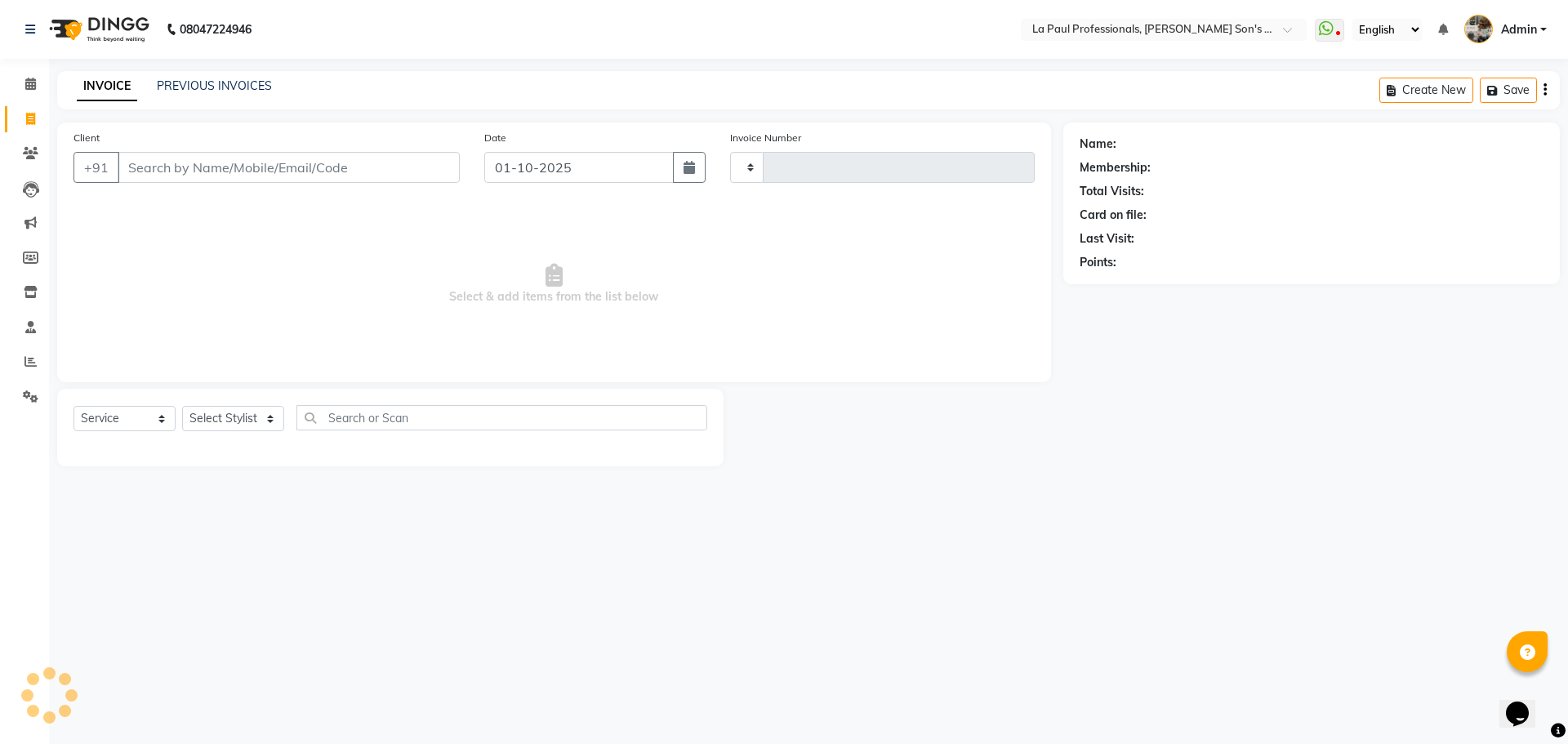
type input "1156"
select select "6271"
click at [268, 420] on select "Select Stylist APAM [PERSON_NAME] PRIYA [PERSON_NAME] SASA [PERSON_NAME]" at bounding box center [233, 418] width 102 height 25
select select "46923"
click at [182, 406] on select "Select Stylist APAM IVA GAGAN PRIYA ROSHAN SANJU SASA SONU" at bounding box center [233, 418] width 102 height 25
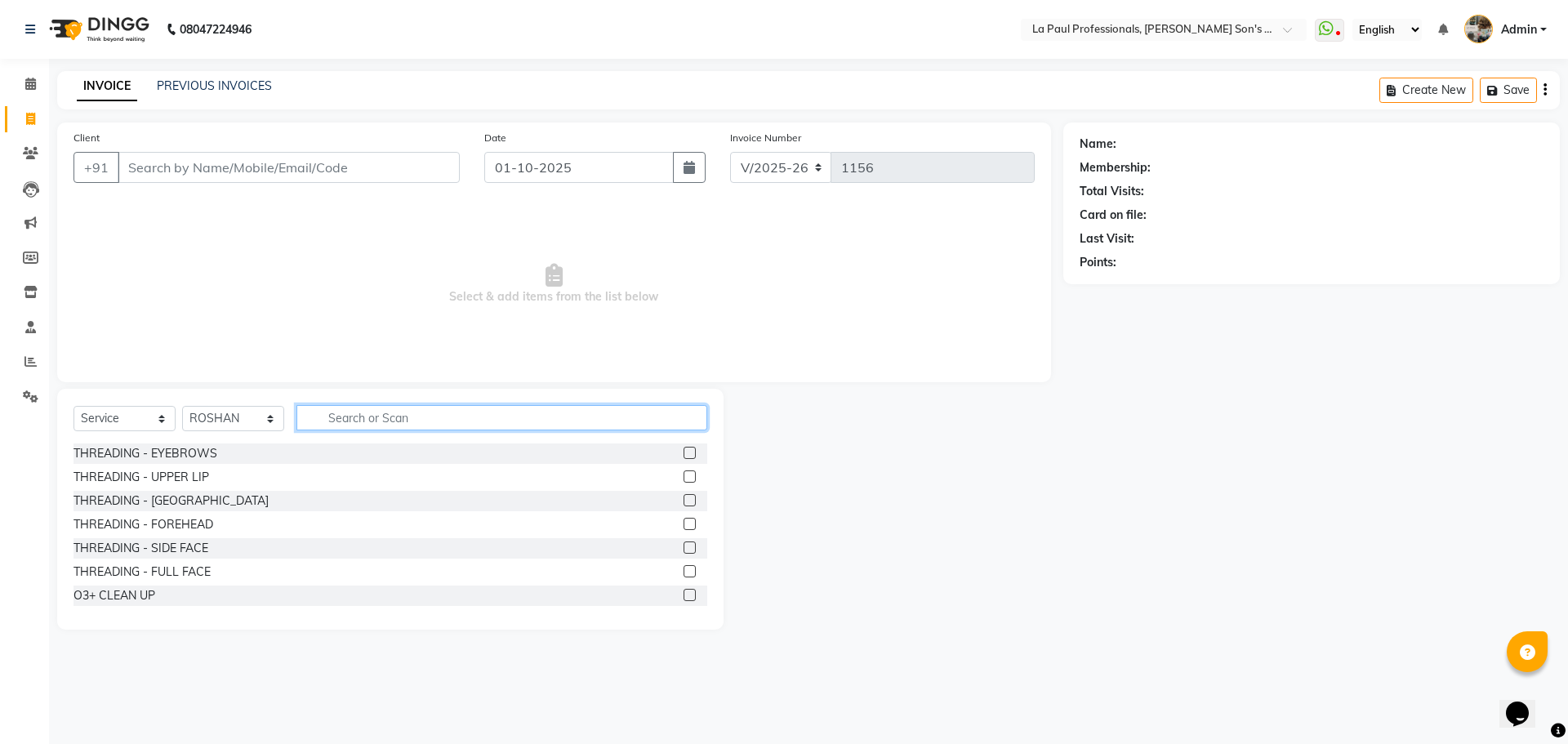
click at [336, 418] on input "text" at bounding box center [502, 417] width 411 height 25
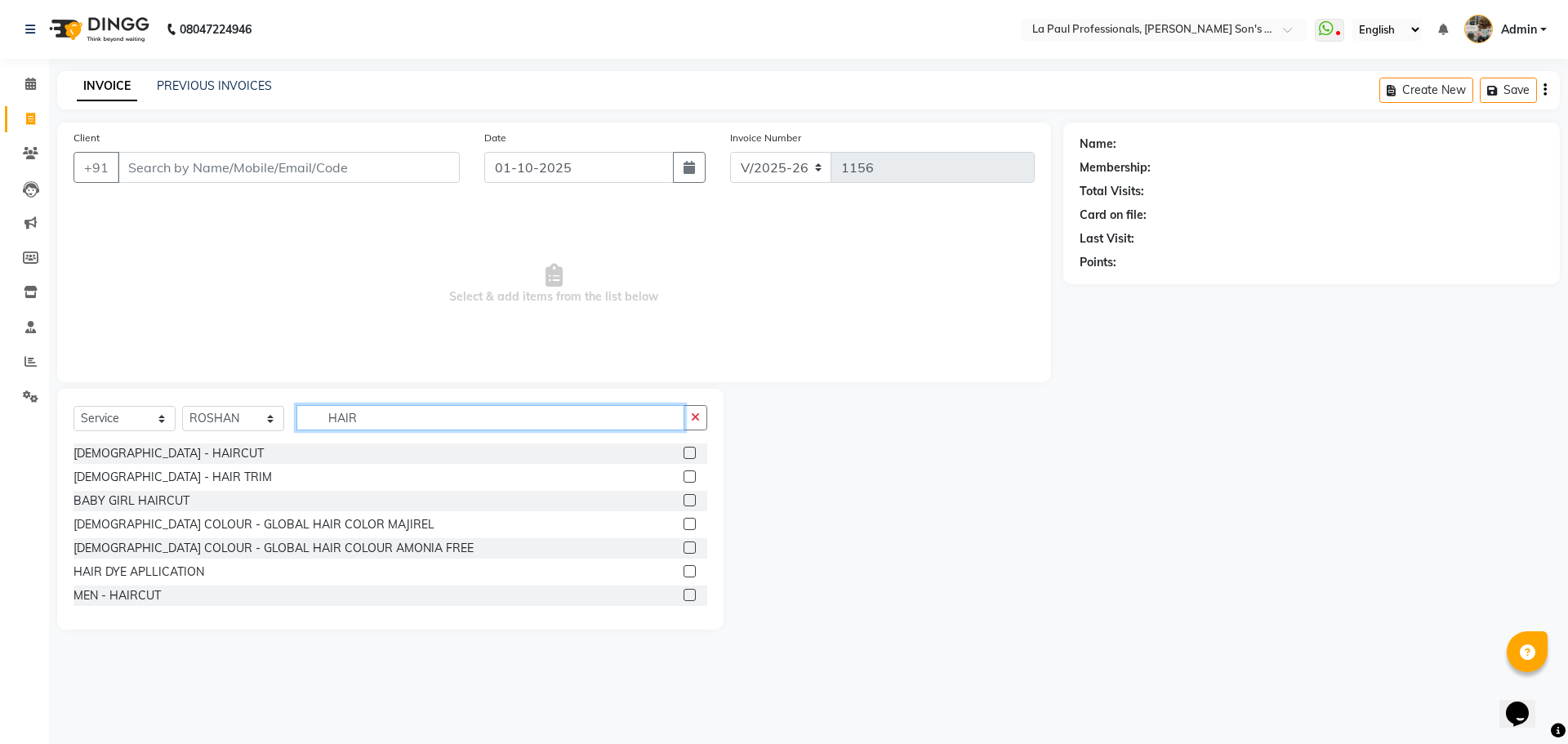
type input "HAIR"
click at [684, 593] on label at bounding box center [690, 594] width 12 height 12
click at [684, 593] on input "checkbox" at bounding box center [689, 594] width 10 height 10
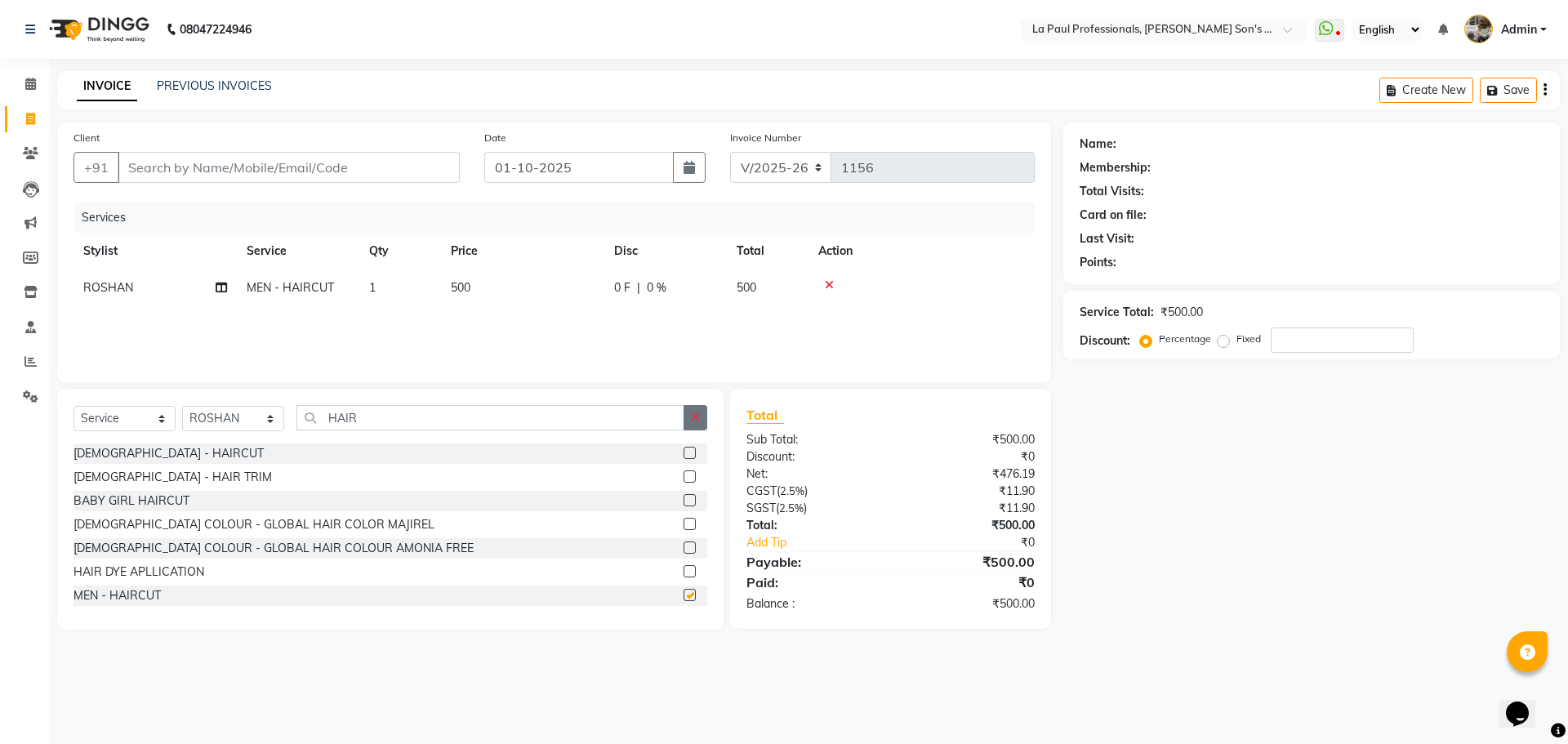
checkbox input "false"
click at [698, 415] on icon "button" at bounding box center [695, 417] width 9 height 11
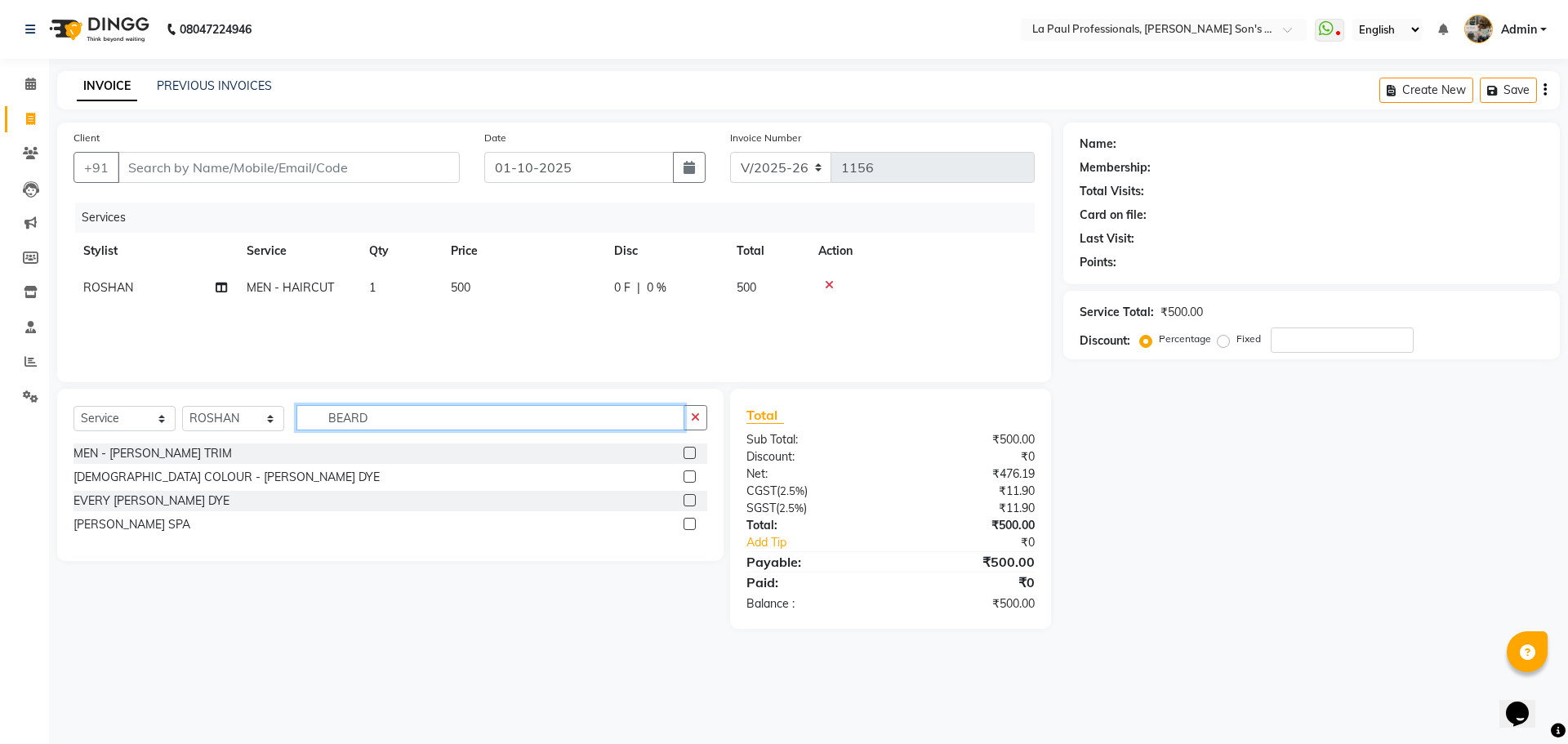
type input "BEARD"
click at [691, 452] on label at bounding box center [690, 452] width 12 height 12
click at [691, 452] on input "checkbox" at bounding box center [689, 452] width 10 height 10
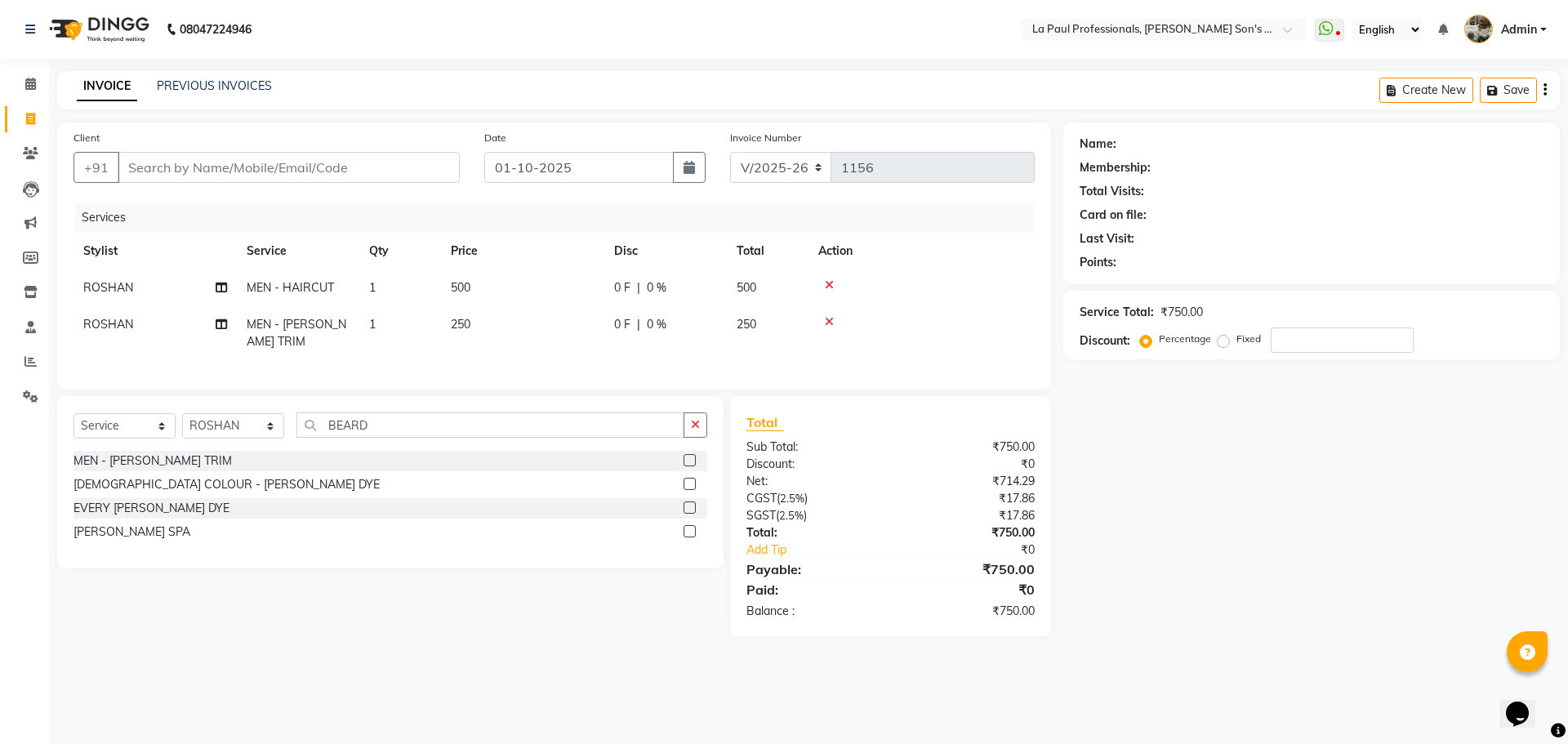
click at [1129, 446] on div "Name: Membership: Total Visits: Card on file: Last Visit: Points: Service Total…" at bounding box center [1318, 379] width 509 height 514
click at [1130, 448] on div "Name: Membership: Total Visits: Card on file: Last Visit: Points: Service Total…" at bounding box center [1318, 379] width 509 height 514
click at [1131, 449] on div "Name: Membership: Total Visits: Card on file: Last Visit: Points: Service Total…" at bounding box center [1318, 379] width 509 height 514
click at [830, 320] on icon at bounding box center [830, 321] width 9 height 11
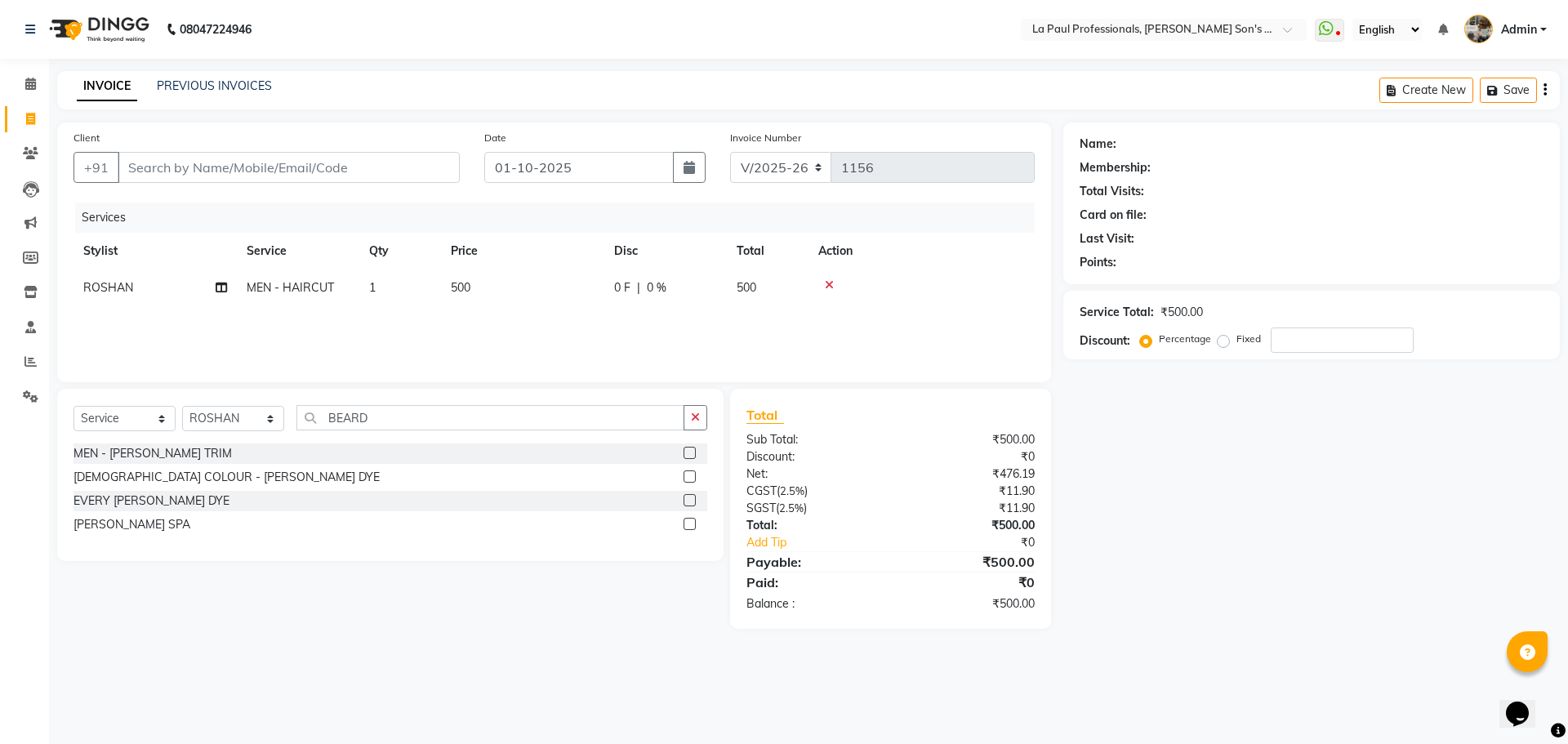
click at [691, 451] on label at bounding box center [690, 452] width 12 height 12
click at [691, 451] on input "checkbox" at bounding box center [689, 452] width 10 height 10
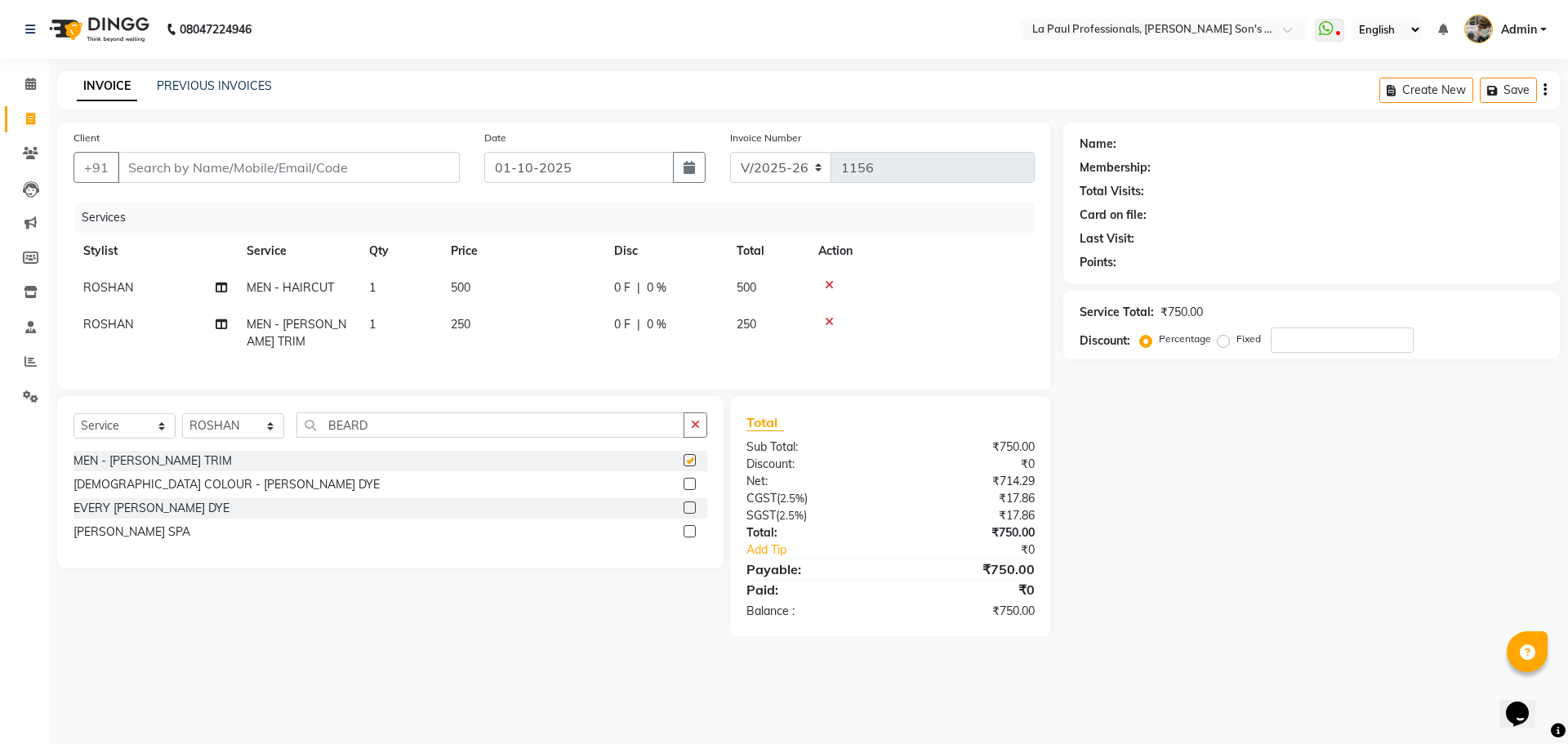
checkbox input "false"
click at [826, 320] on icon at bounding box center [830, 321] width 9 height 11
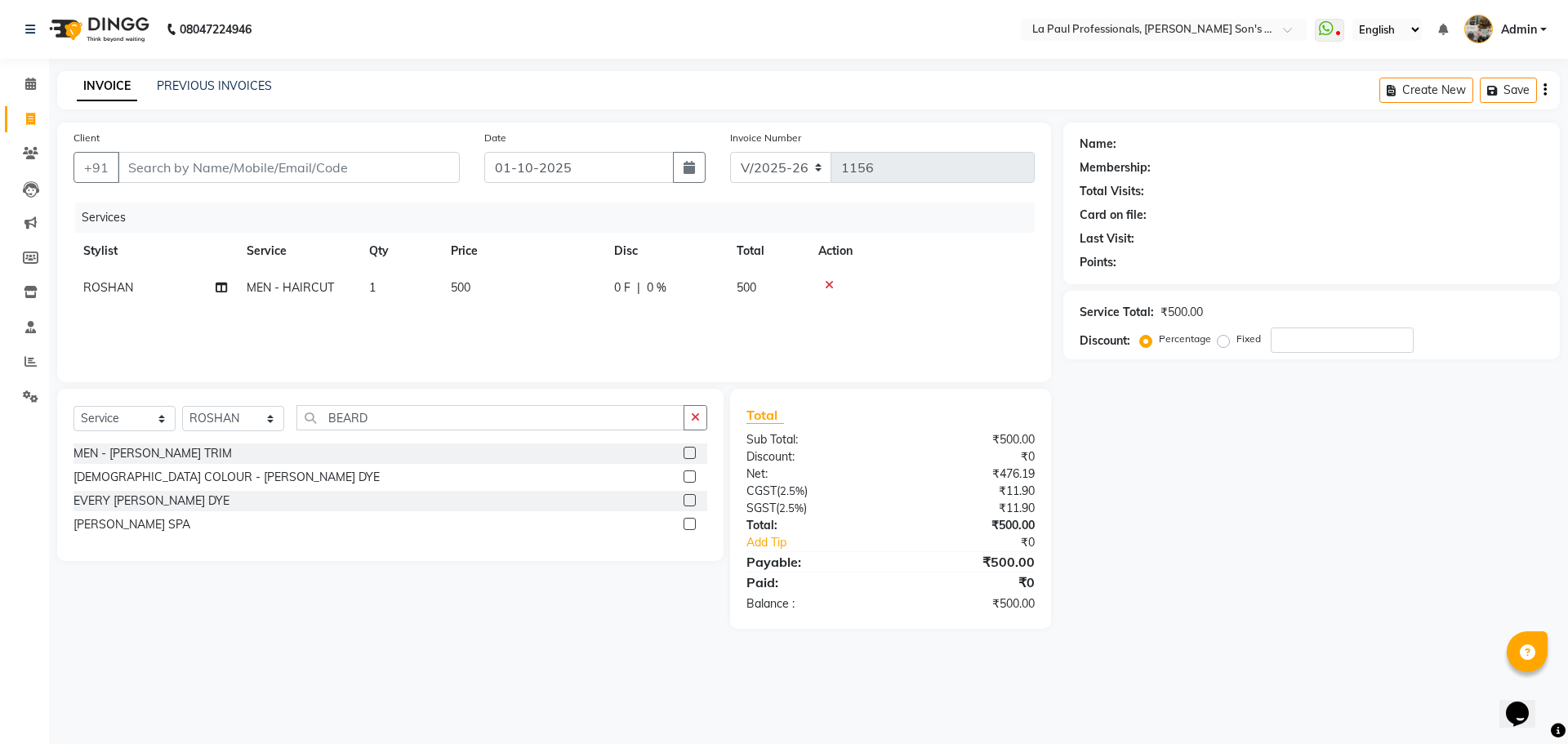
click at [825, 286] on icon at bounding box center [830, 285] width 9 height 11
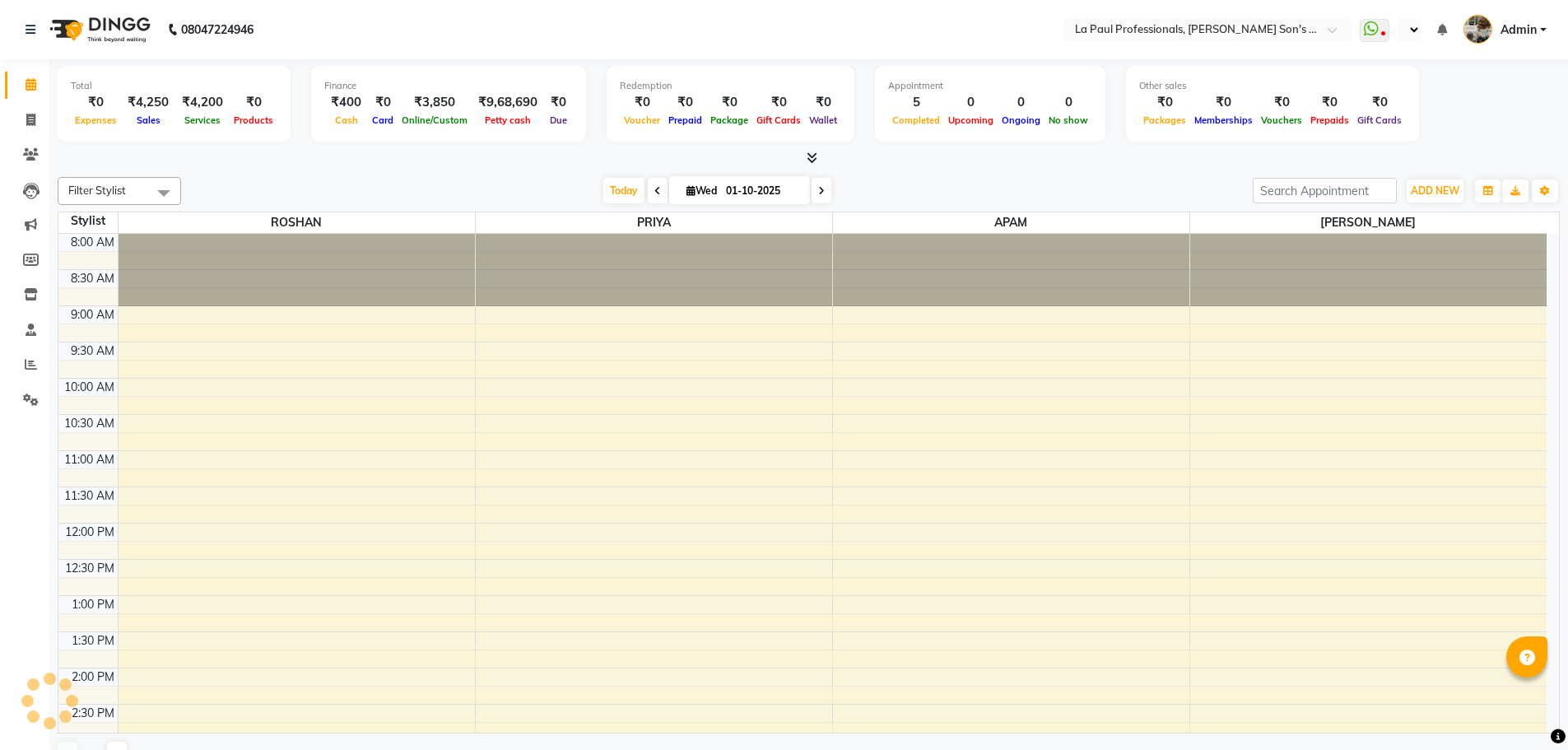
select select "en"
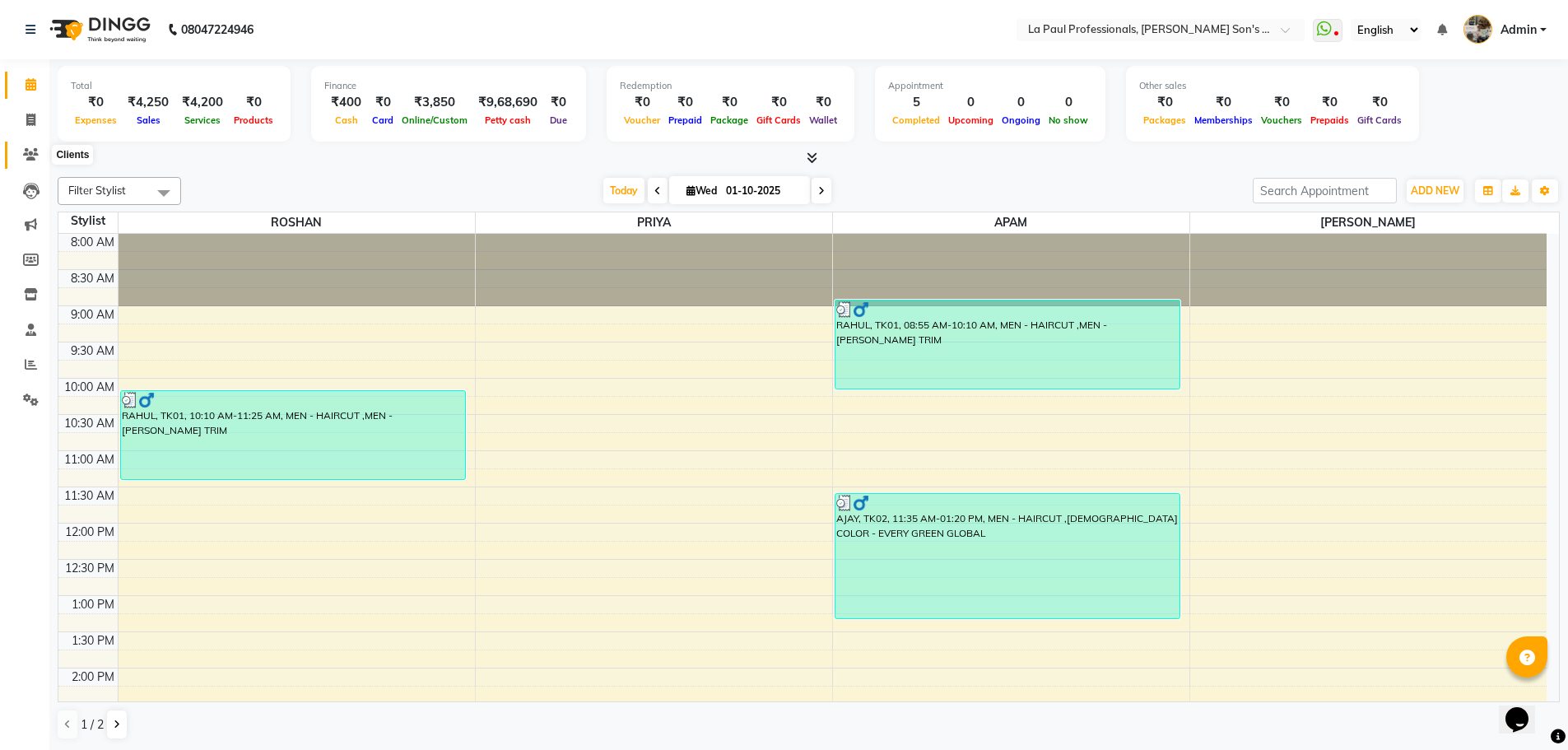
click at [32, 154] on icon at bounding box center [31, 154] width 16 height 12
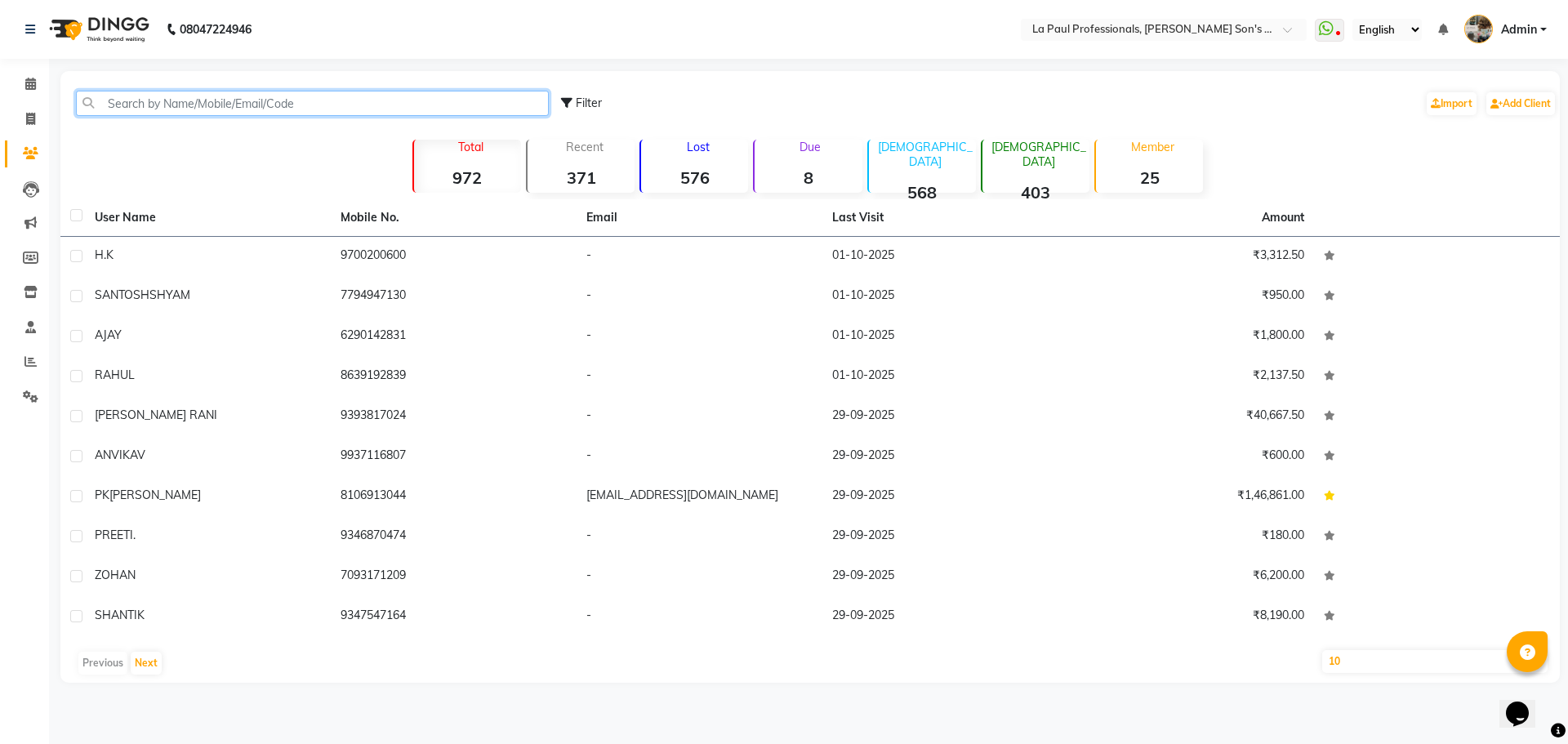
click at [168, 105] on input "text" at bounding box center [312, 103] width 473 height 25
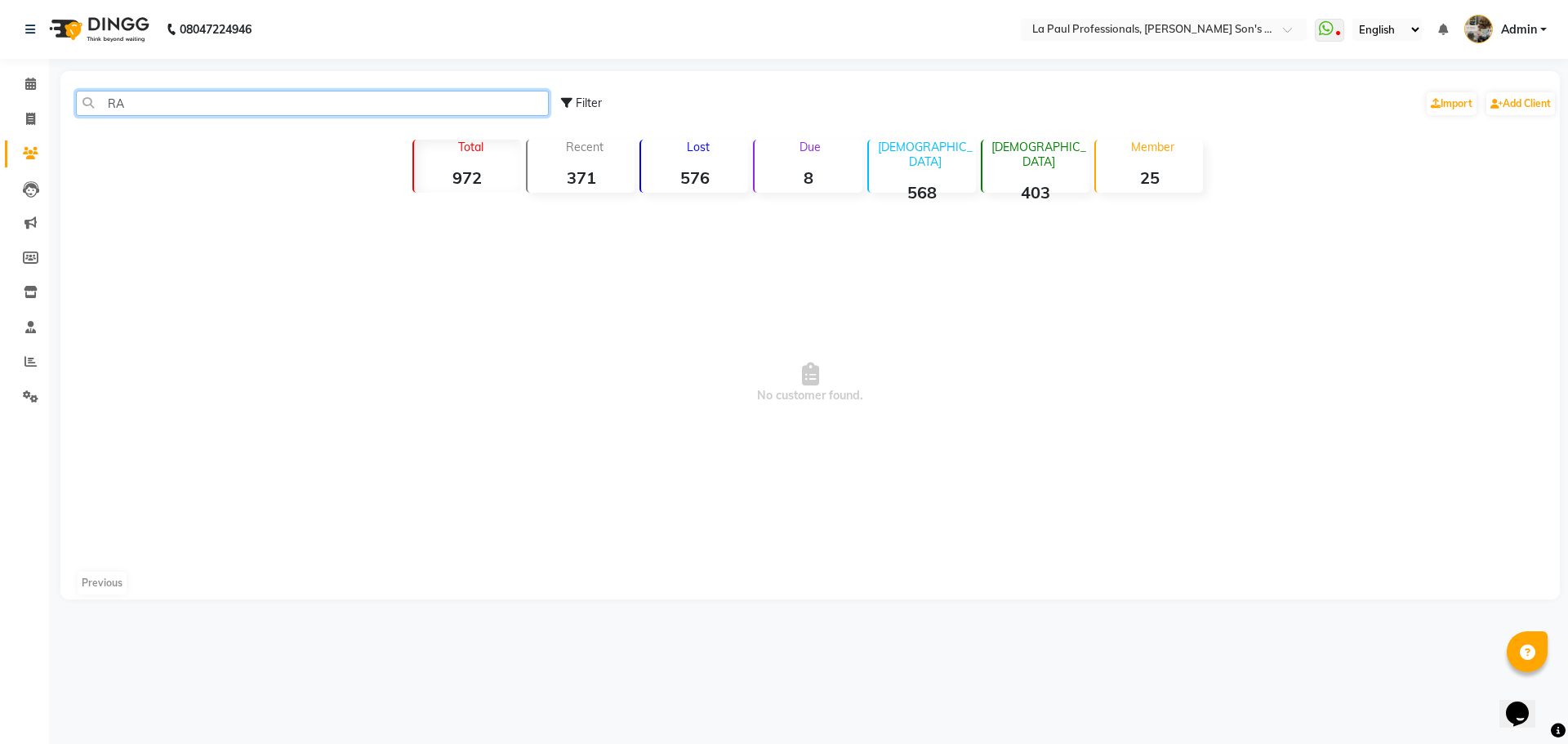
type input "R"
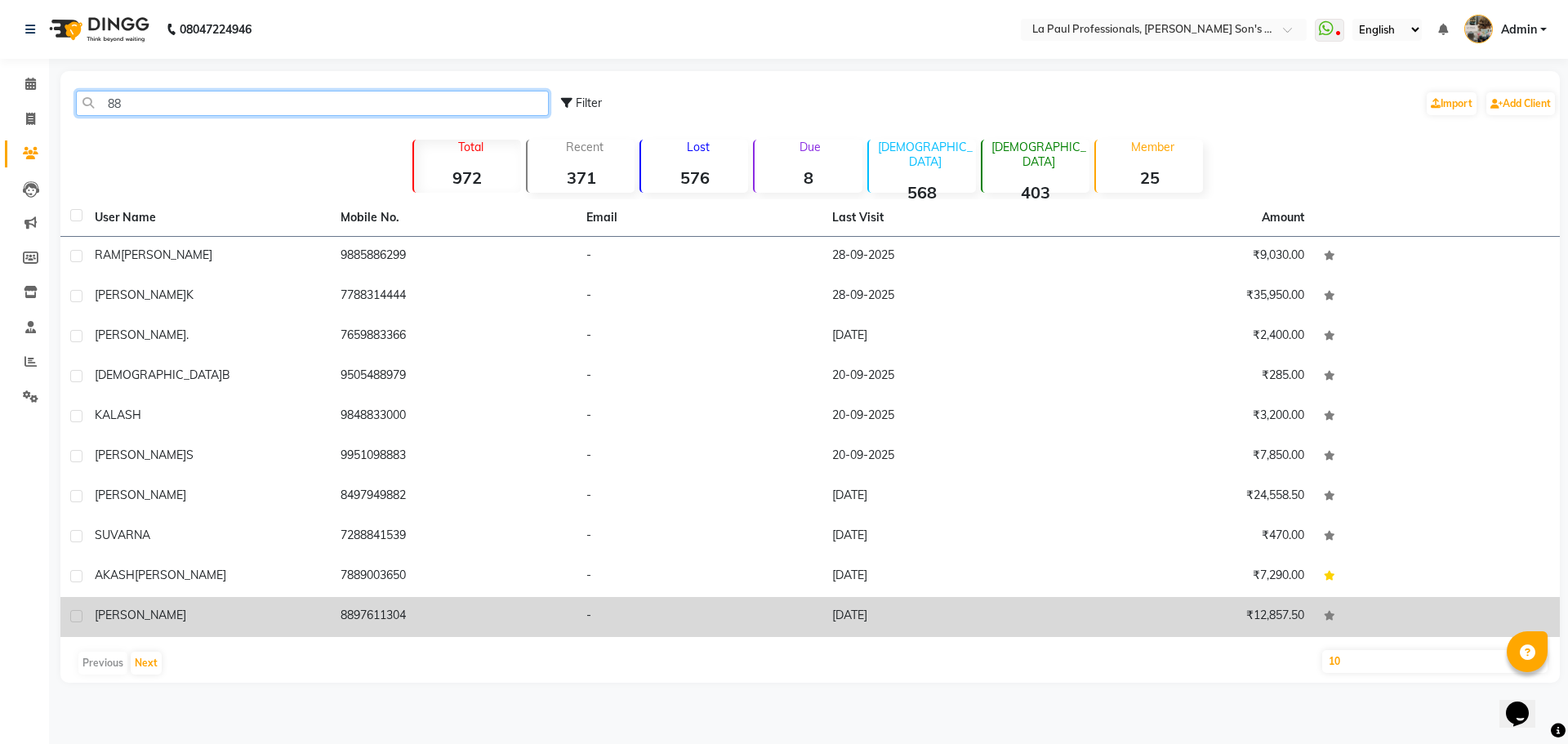
type input "88"
click at [388, 608] on td "8897611304" at bounding box center [454, 616] width 246 height 40
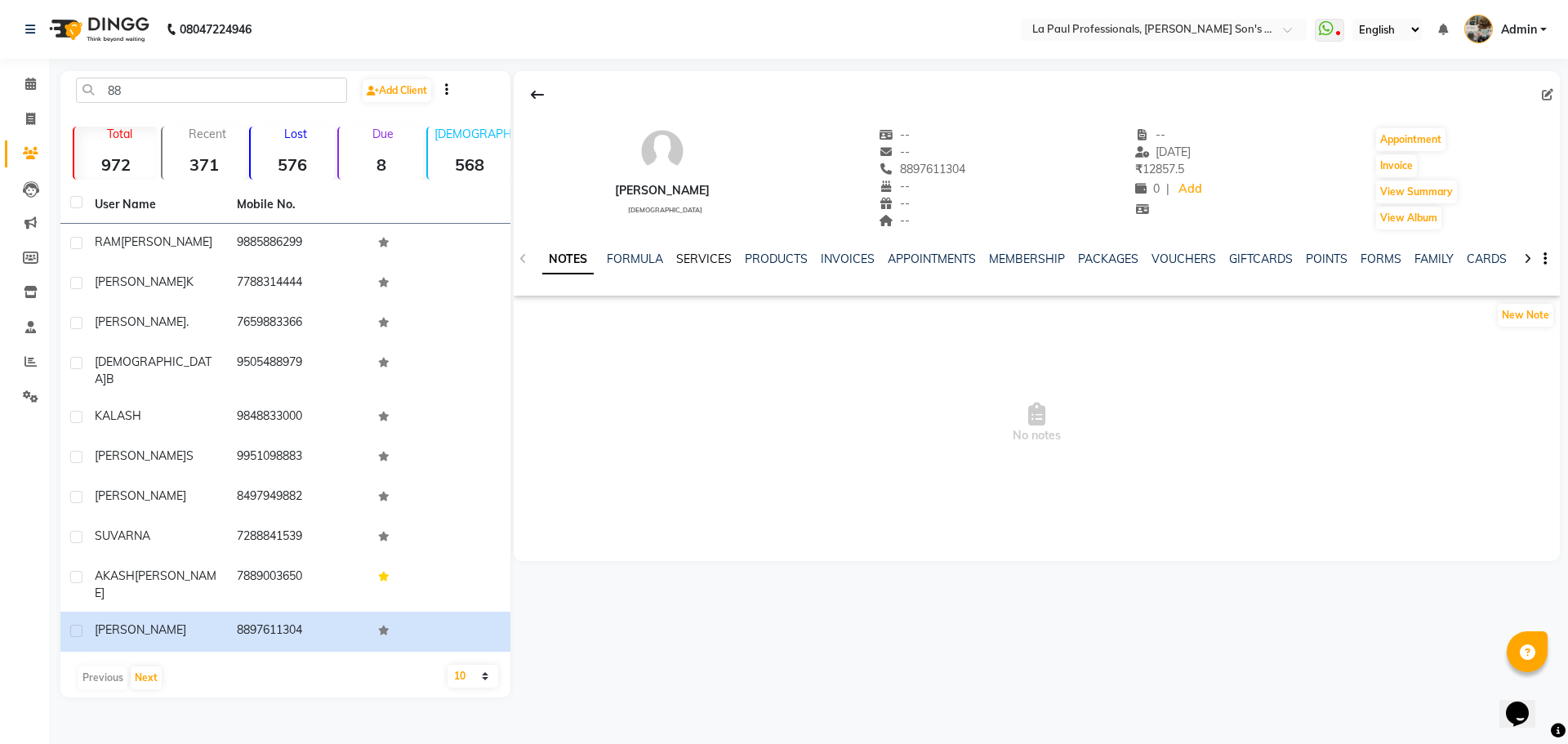
click at [694, 255] on link "SERVICES" at bounding box center [705, 259] width 56 height 15
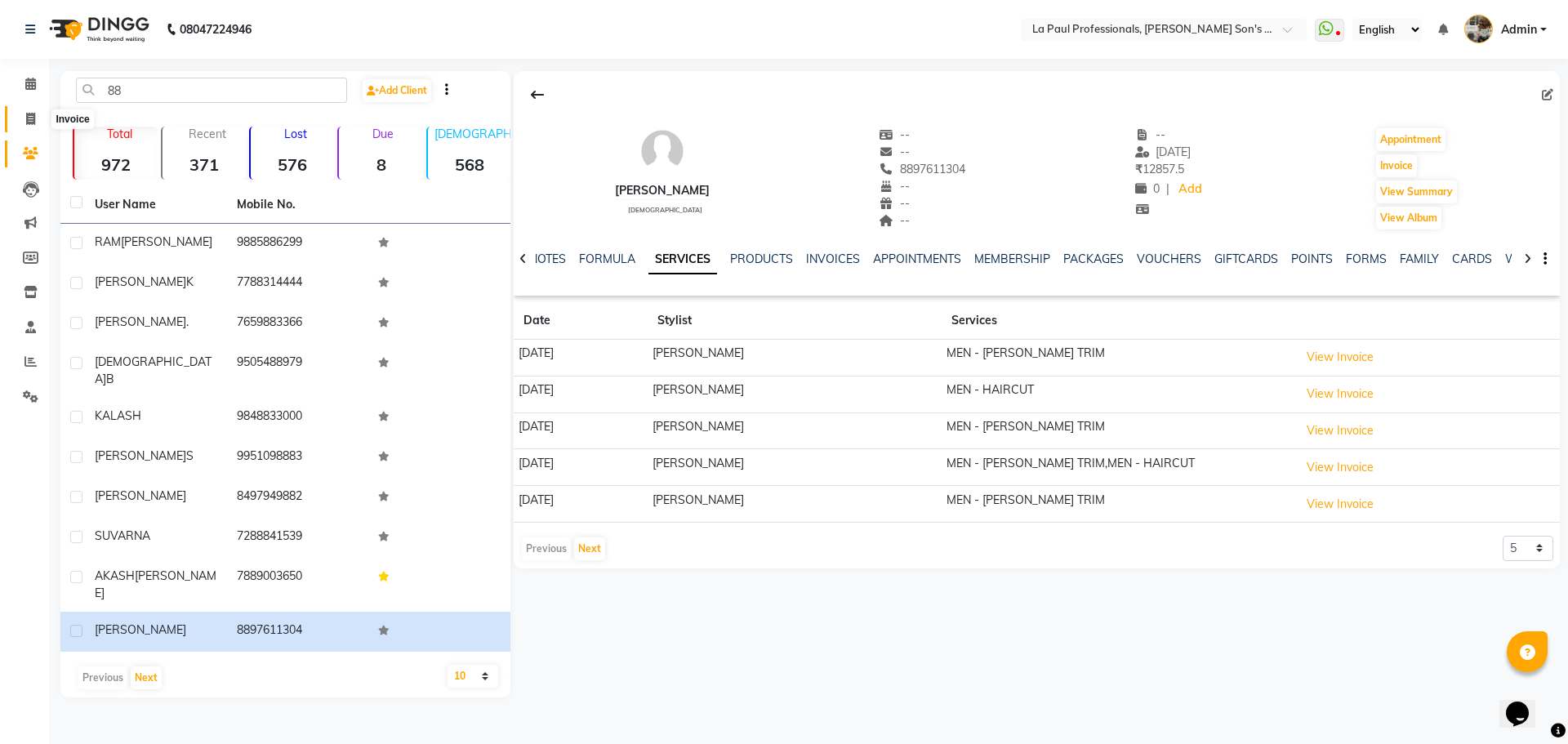
click at [34, 123] on icon at bounding box center [31, 118] width 9 height 12
select select "6271"
select select "service"
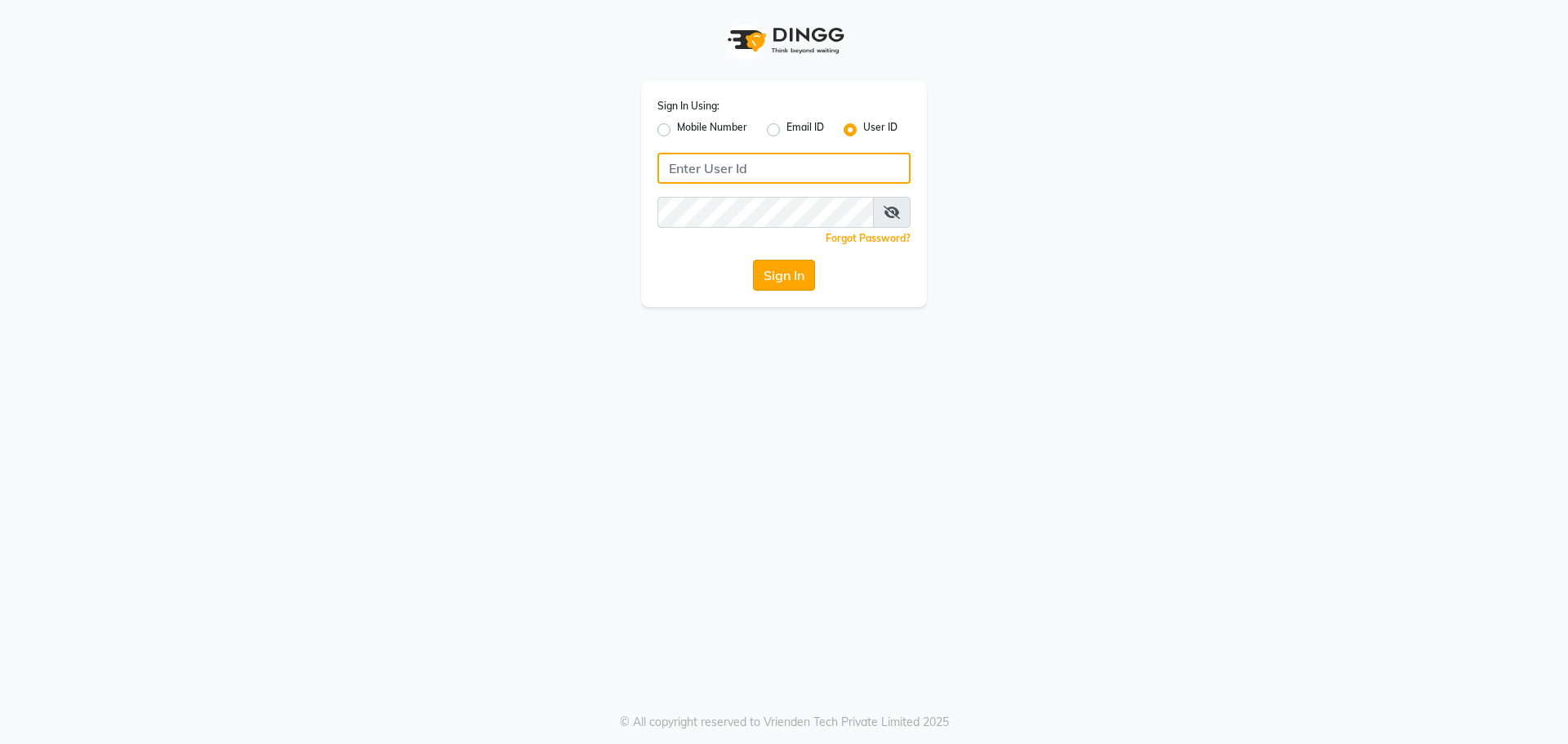
type input "winnie@123"
click at [775, 278] on button "Sign In" at bounding box center [784, 274] width 62 height 31
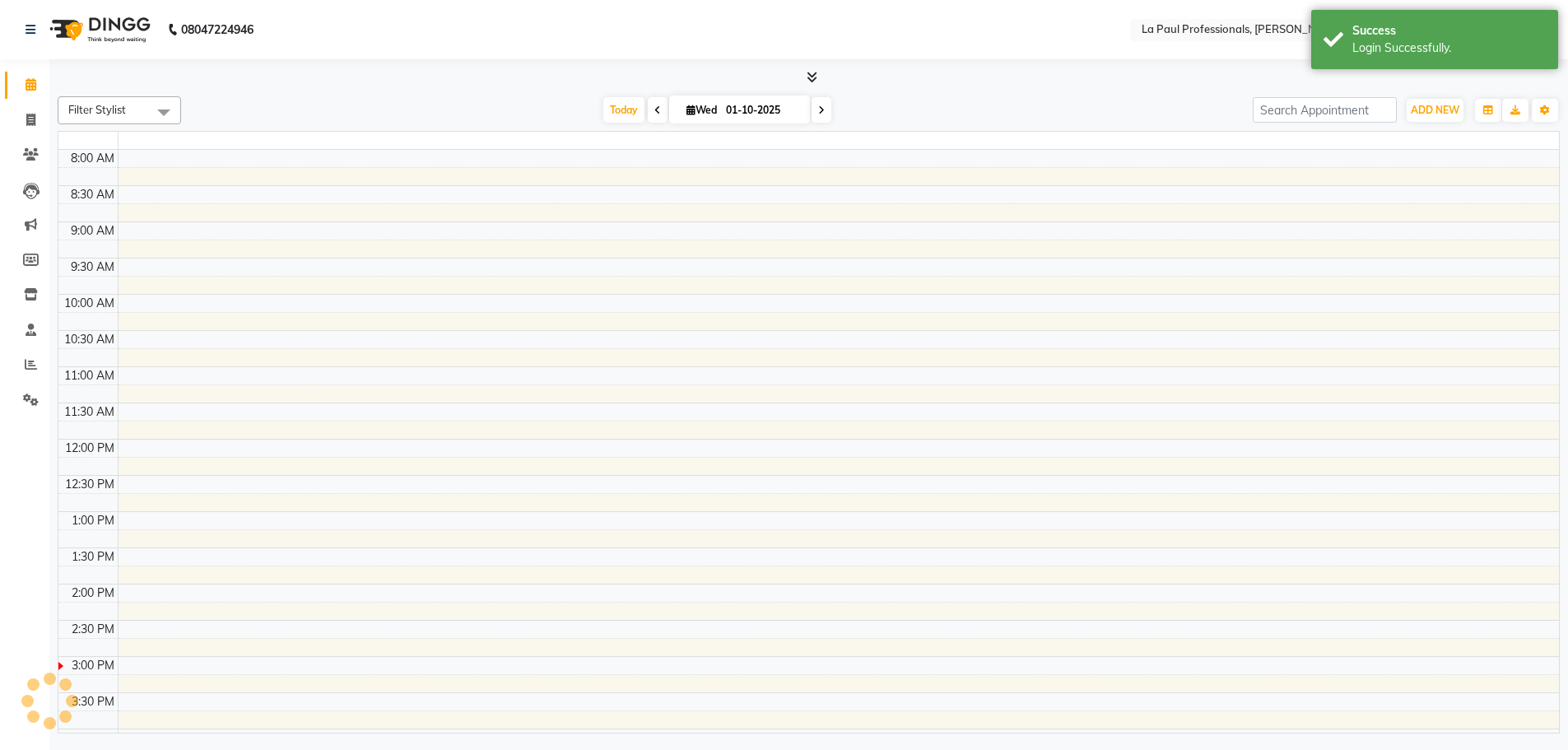
select select "en"
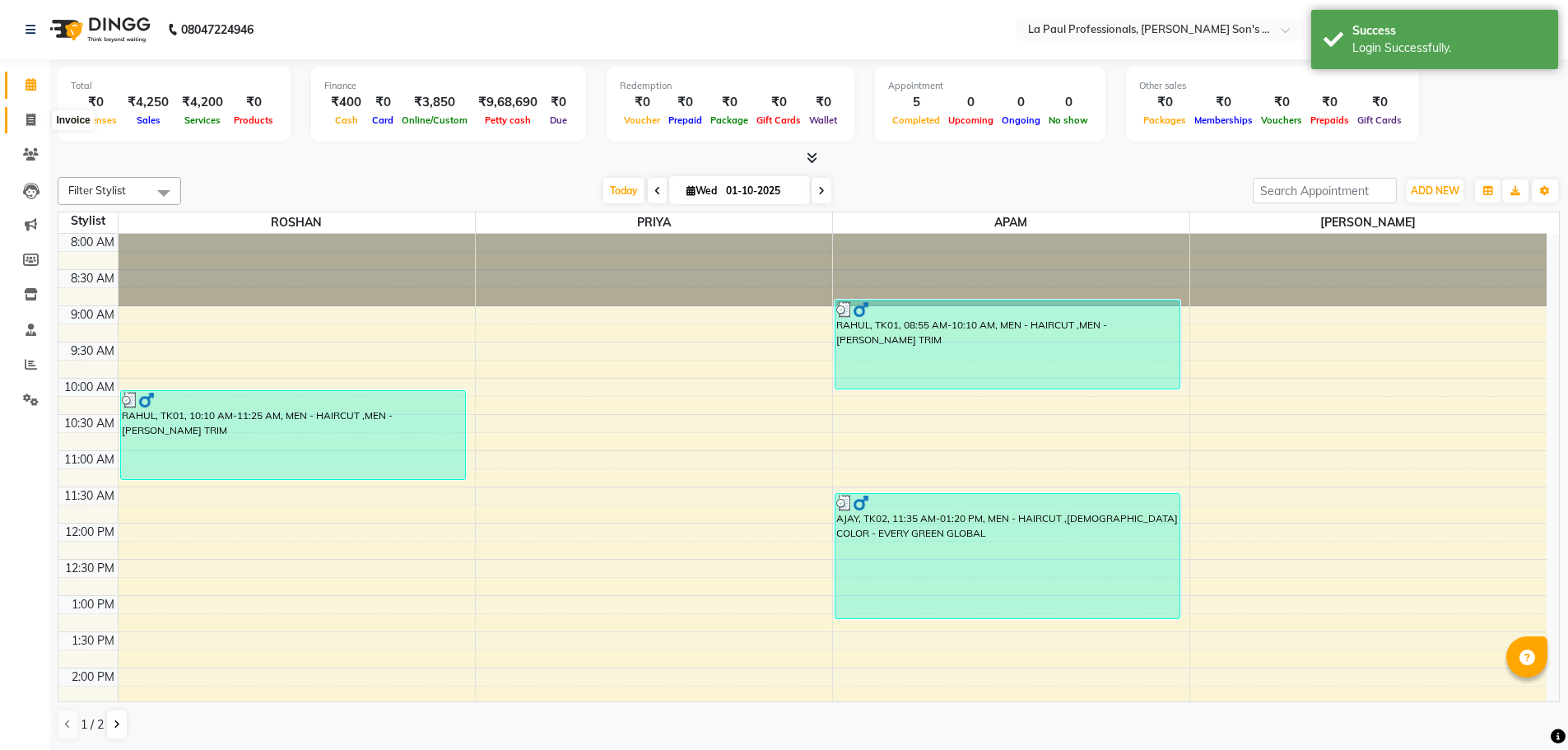
click at [28, 122] on icon at bounding box center [31, 119] width 9 height 12
select select "service"
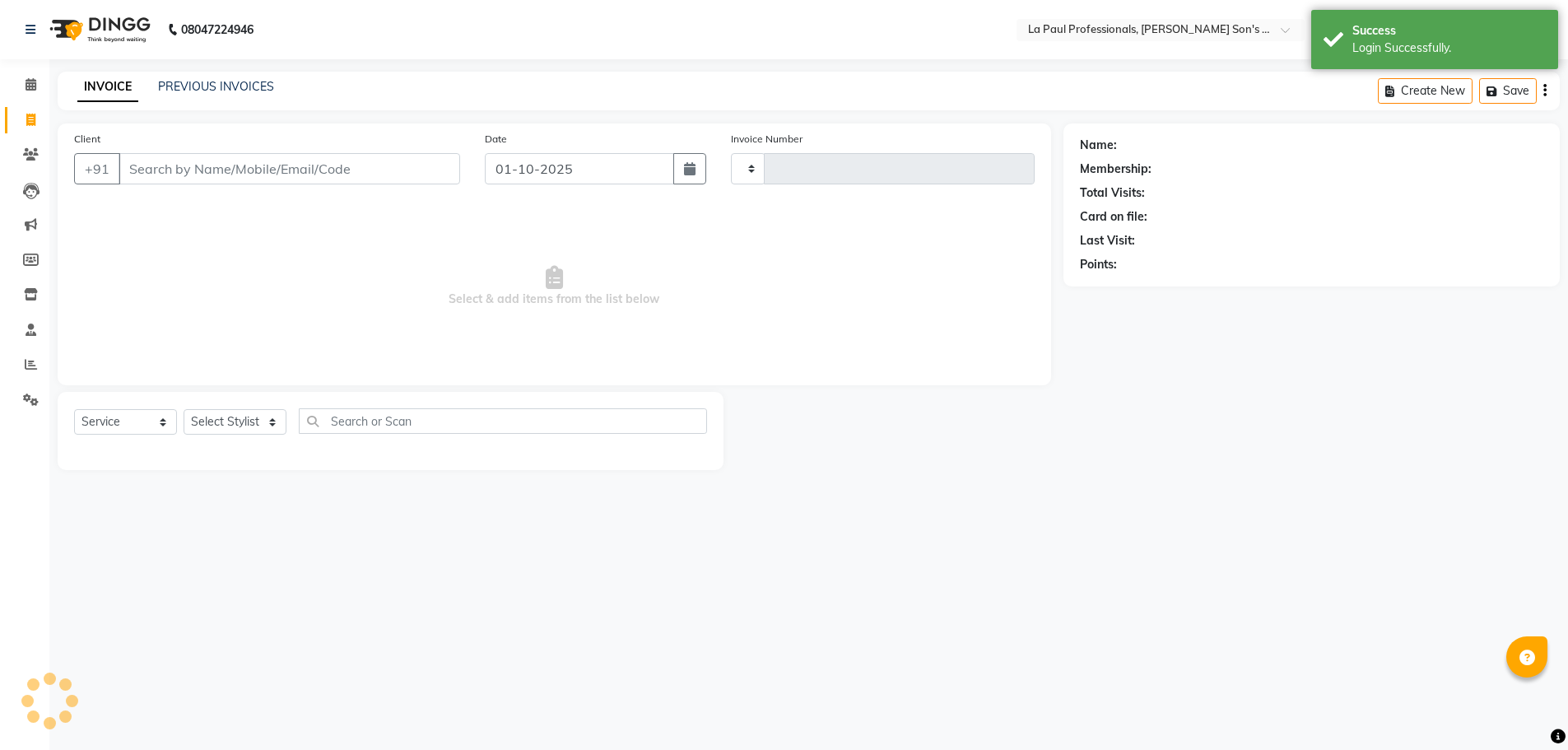
type input "1156"
select select "6271"
click at [274, 421] on select "Select Stylist APAM [PERSON_NAME] PRIYA [PERSON_NAME] SASA [PERSON_NAME]" at bounding box center [235, 421] width 103 height 25
select select "46926"
click at [184, 409] on select "Select Stylist APAM IVA GAGAN PRIYA ROSHAN SANJU SASA SONU" at bounding box center [235, 421] width 103 height 25
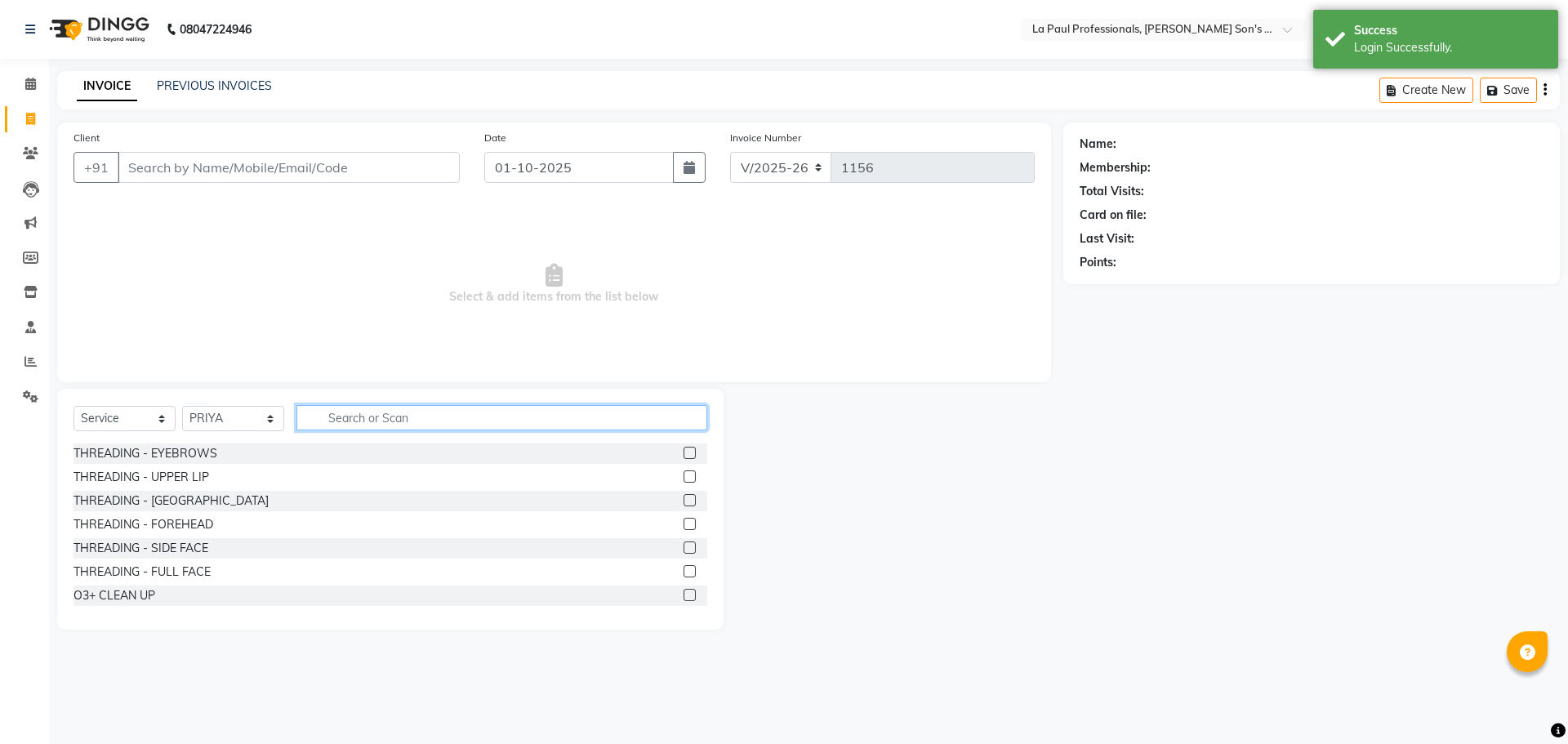
click at [328, 414] on input "text" at bounding box center [502, 417] width 411 height 25
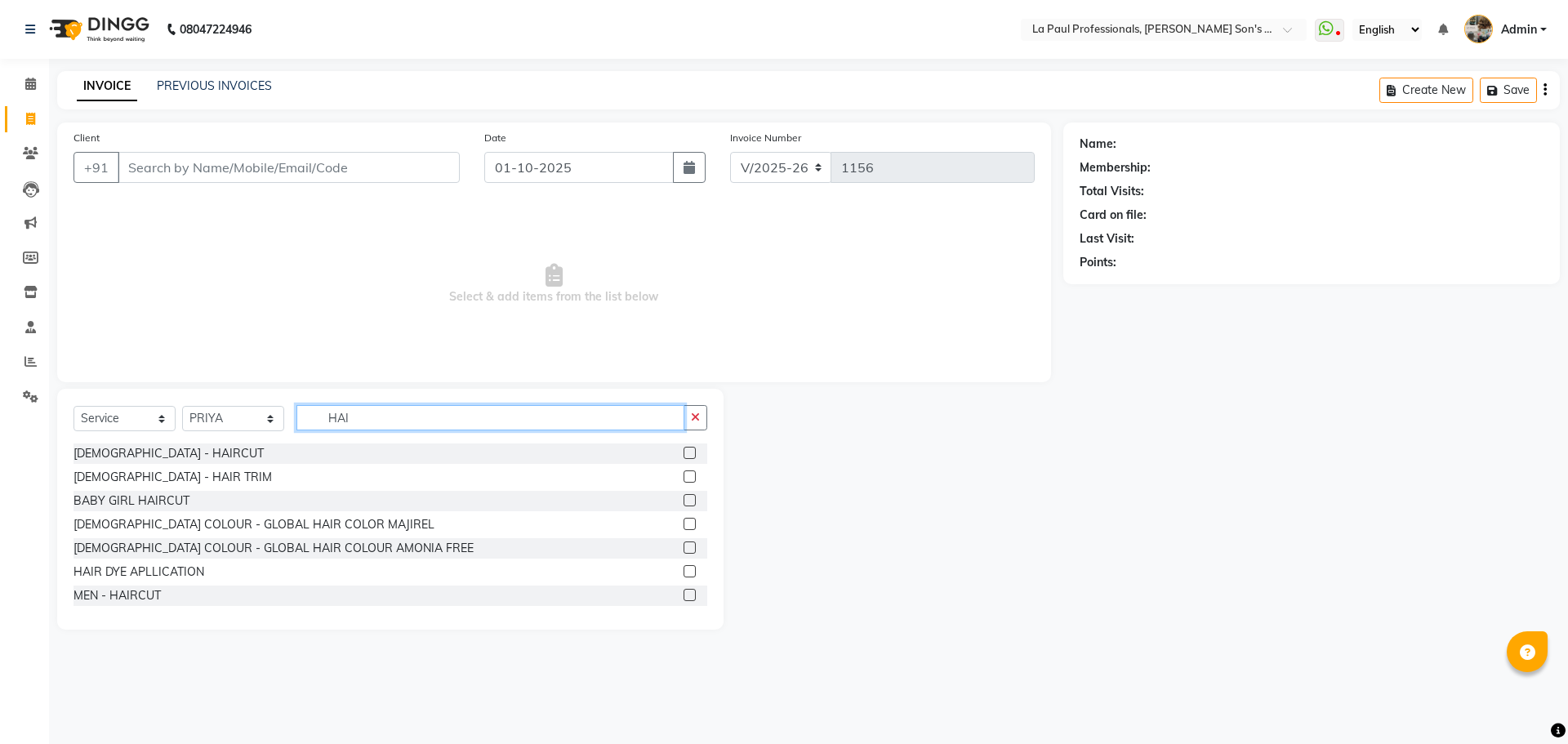
type input "HAI"
drag, startPoint x: 678, startPoint y: 594, endPoint x: 678, endPoint y: 569, distance: 25.0
click at [684, 592] on label at bounding box center [690, 594] width 12 height 12
click at [684, 592] on input "checkbox" at bounding box center [689, 594] width 10 height 10
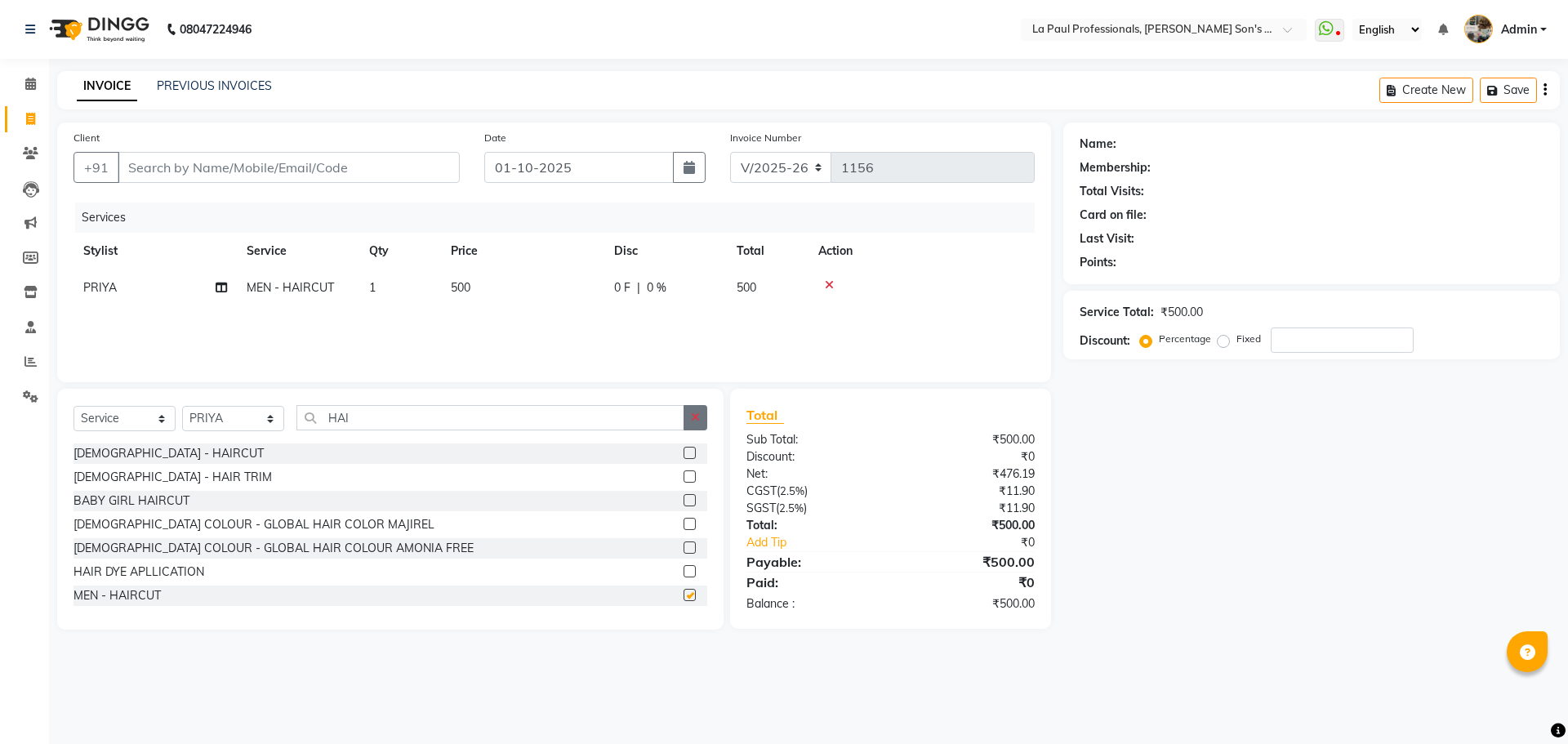
checkbox input "false"
click at [692, 419] on icon "button" at bounding box center [695, 417] width 9 height 11
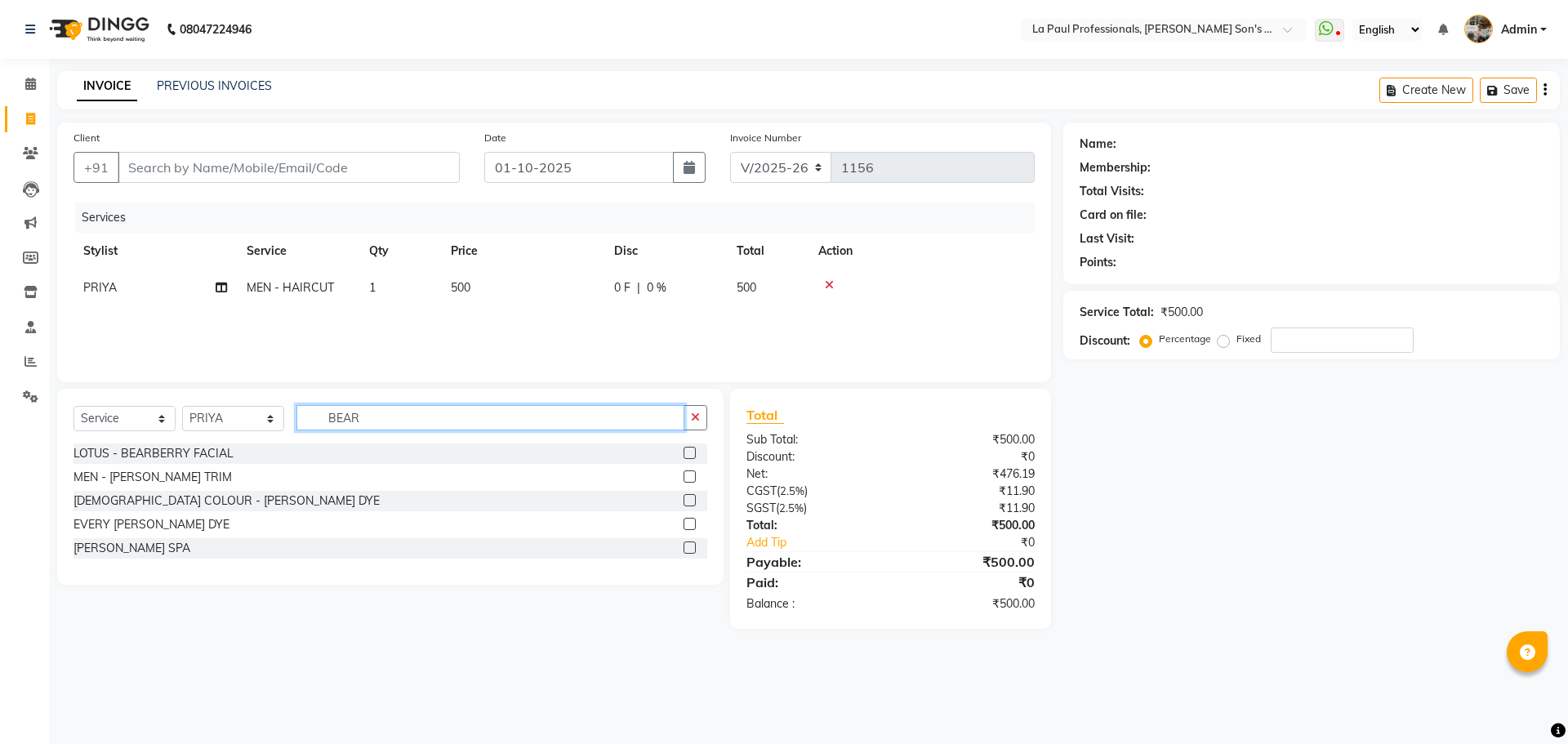
type input "BEAR"
click at [691, 475] on label at bounding box center [690, 476] width 12 height 12
click at [691, 475] on input "checkbox" at bounding box center [689, 476] width 10 height 10
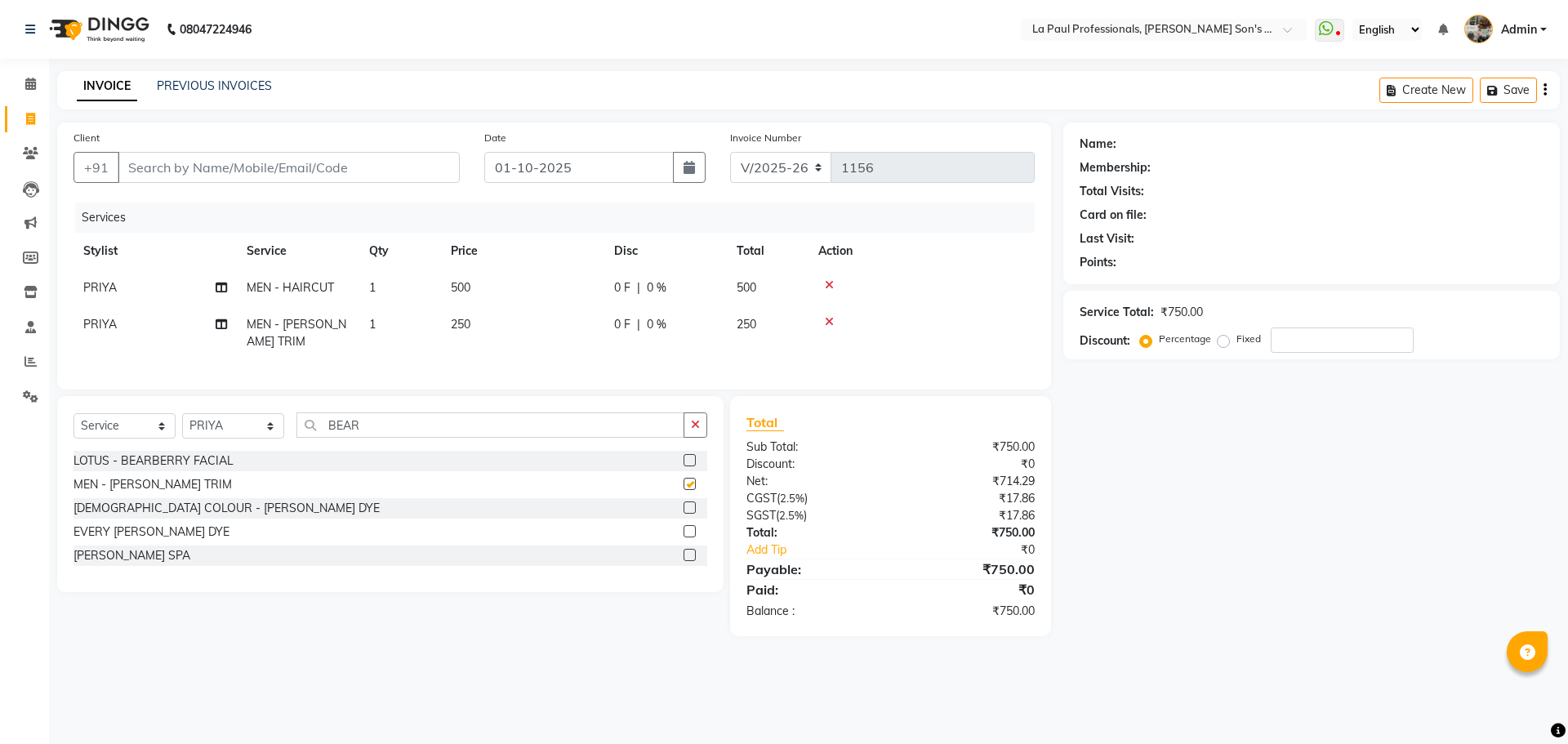
checkbox input "false"
click at [361, 157] on input "Client" at bounding box center [289, 166] width 342 height 31
type input "7"
type input "0"
type input "7893905969"
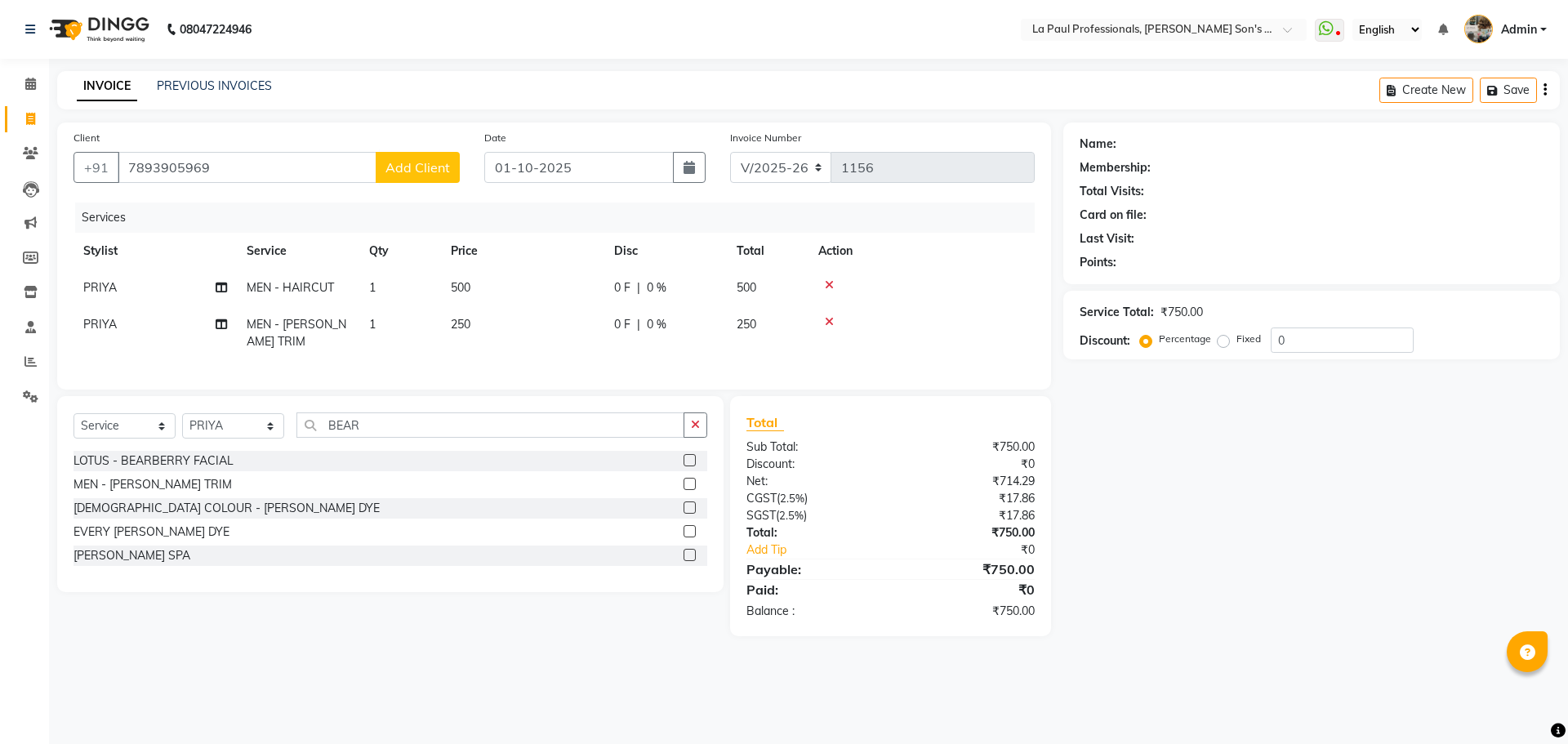
click at [439, 167] on span "Add Client" at bounding box center [417, 167] width 64 height 17
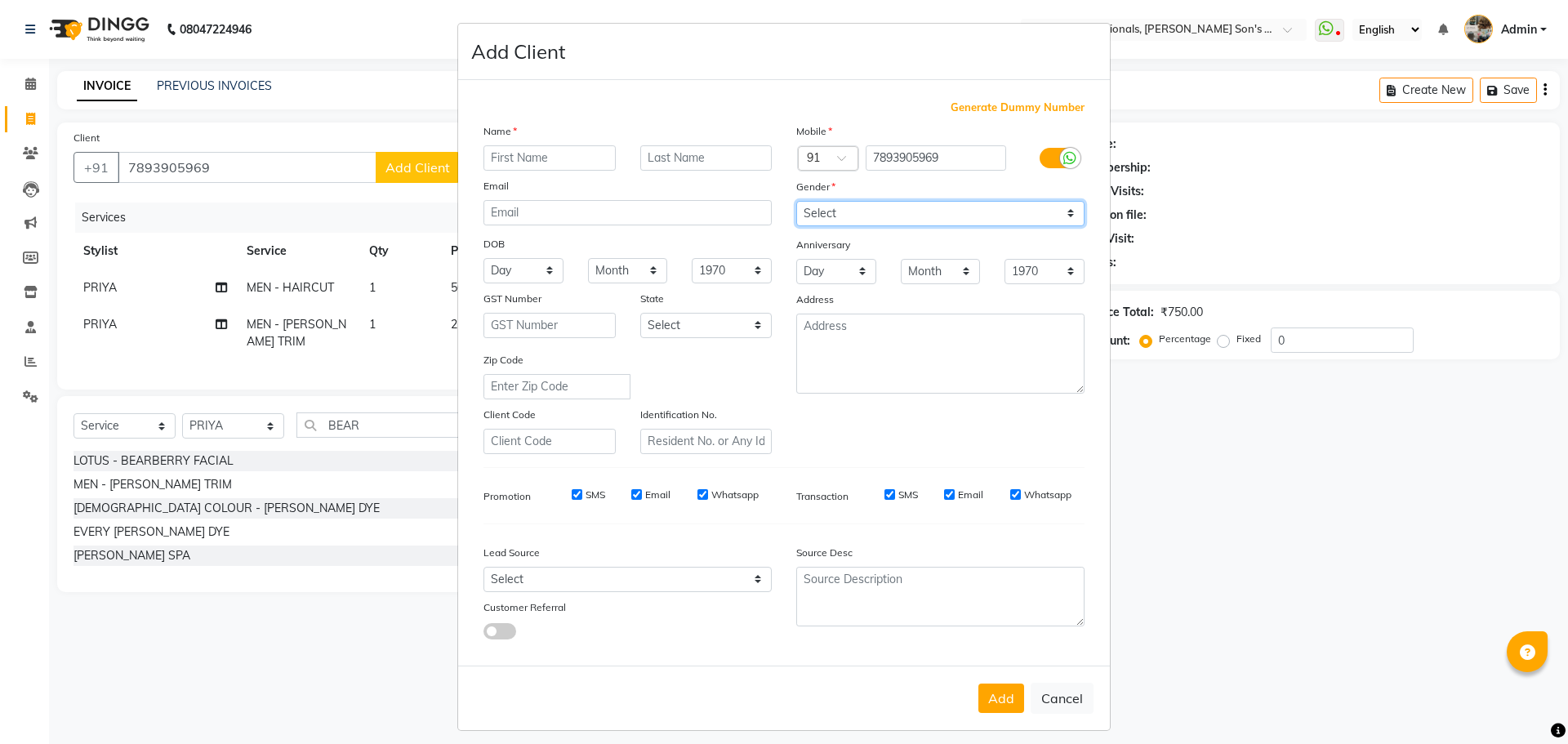
click at [1063, 215] on select "Select Male Female Other Prefer Not To Say" at bounding box center [941, 213] width 288 height 25
select select "male"
click at [797, 201] on select "Select Male Female Other Prefer Not To Say" at bounding box center [941, 213] width 288 height 25
click at [560, 161] on input "text" at bounding box center [549, 157] width 132 height 25
type input "[PERSON_NAME]"
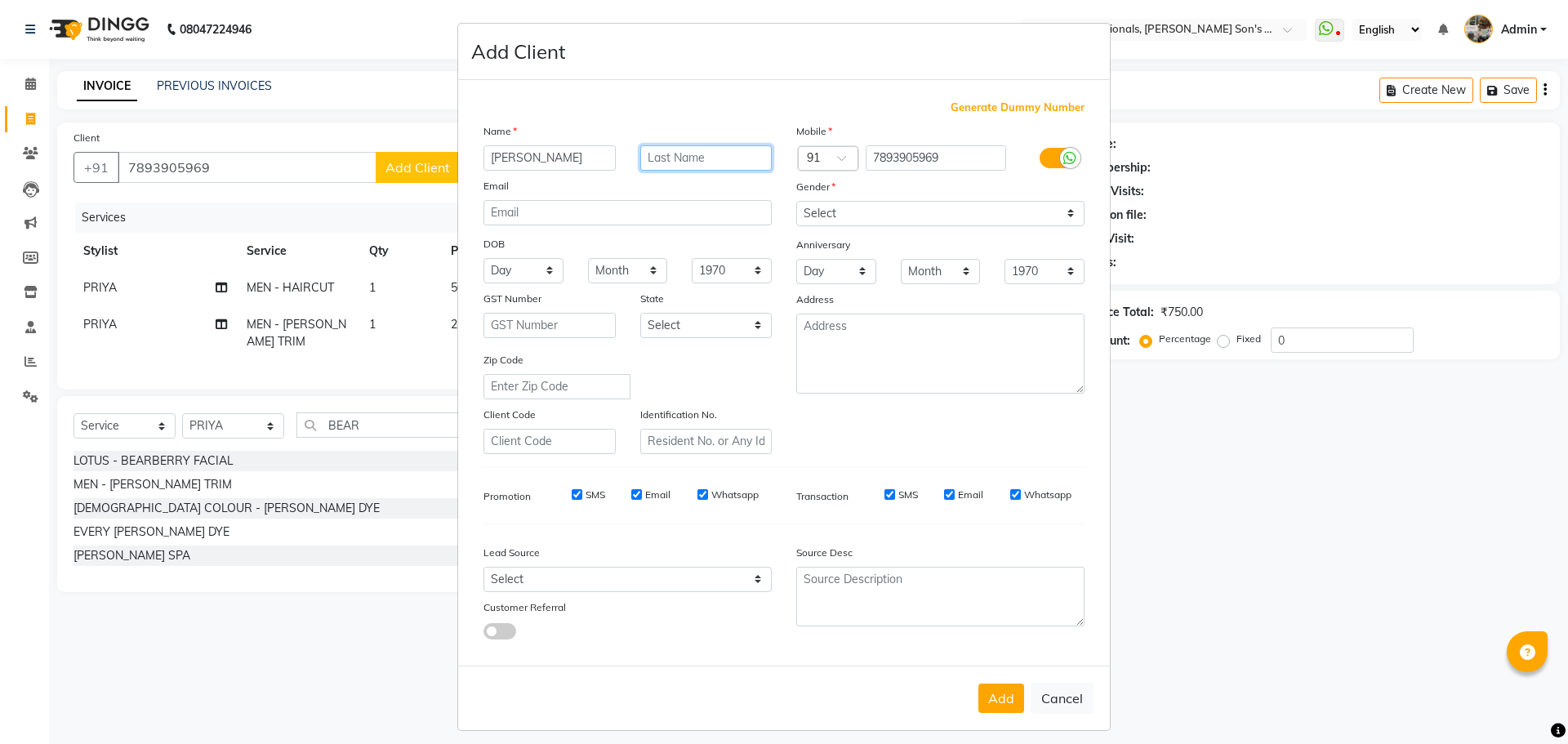
click at [698, 155] on input "text" at bounding box center [706, 157] width 132 height 25
type input "J"
click at [994, 699] on button "Add" at bounding box center [1001, 698] width 46 height 30
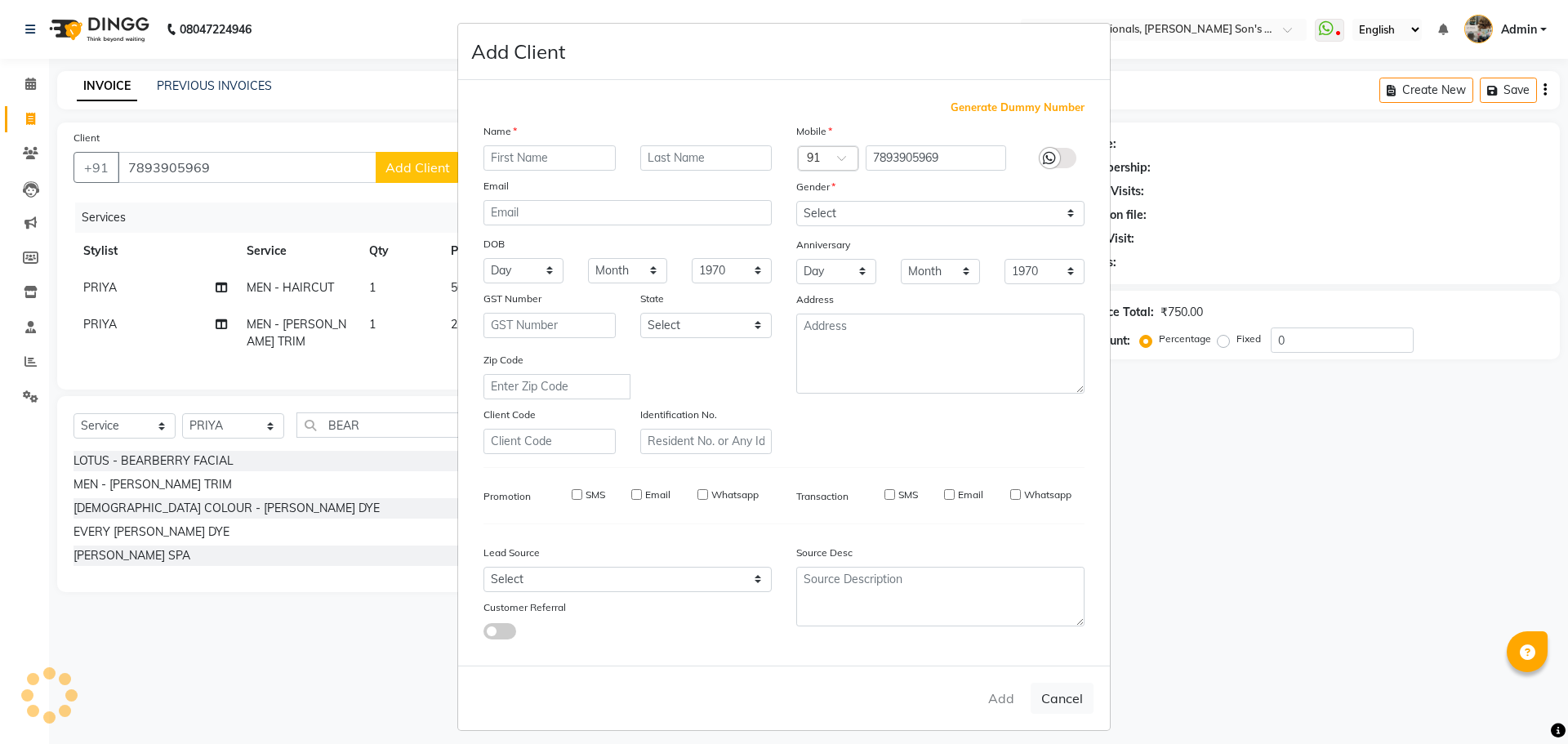
select select
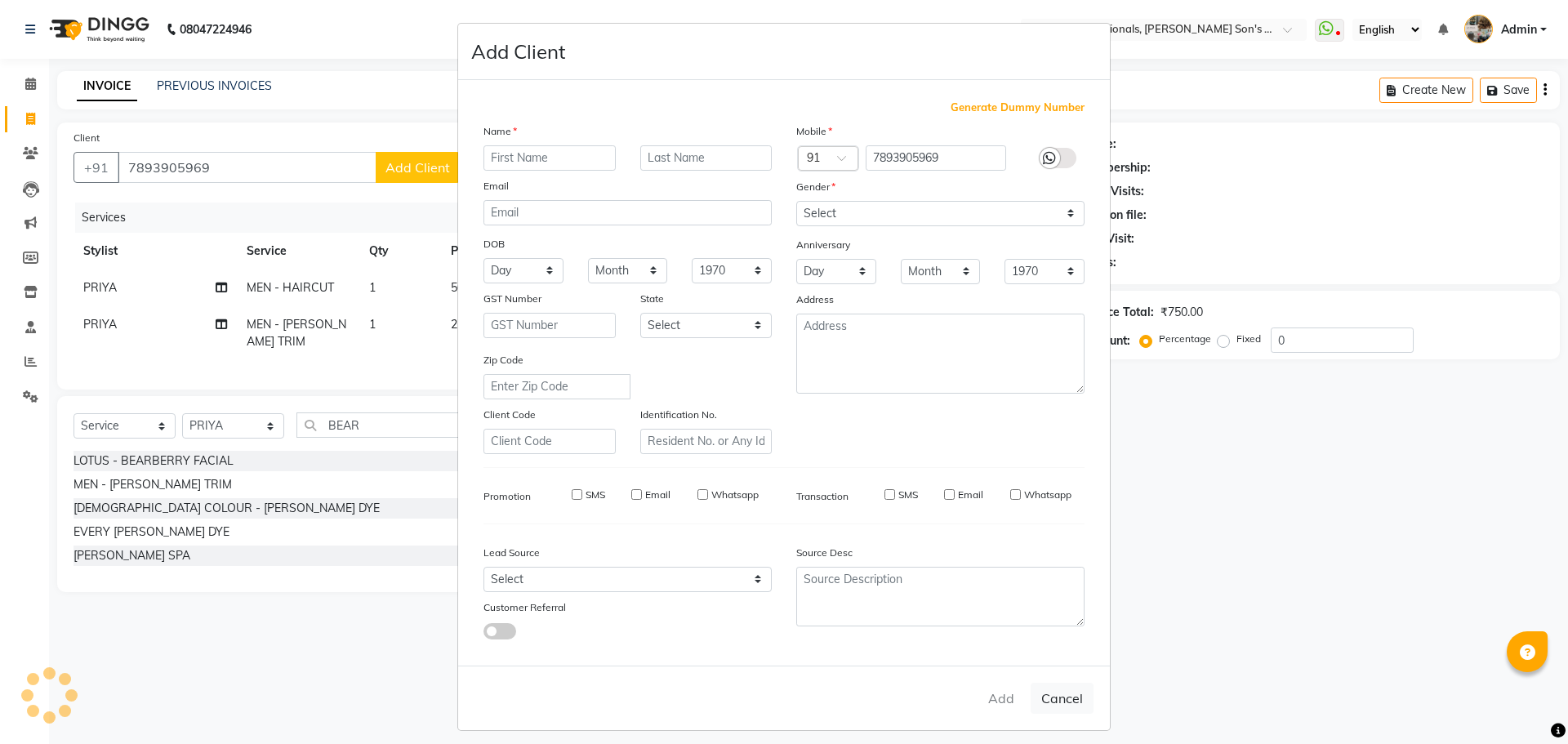
select select
checkbox input "false"
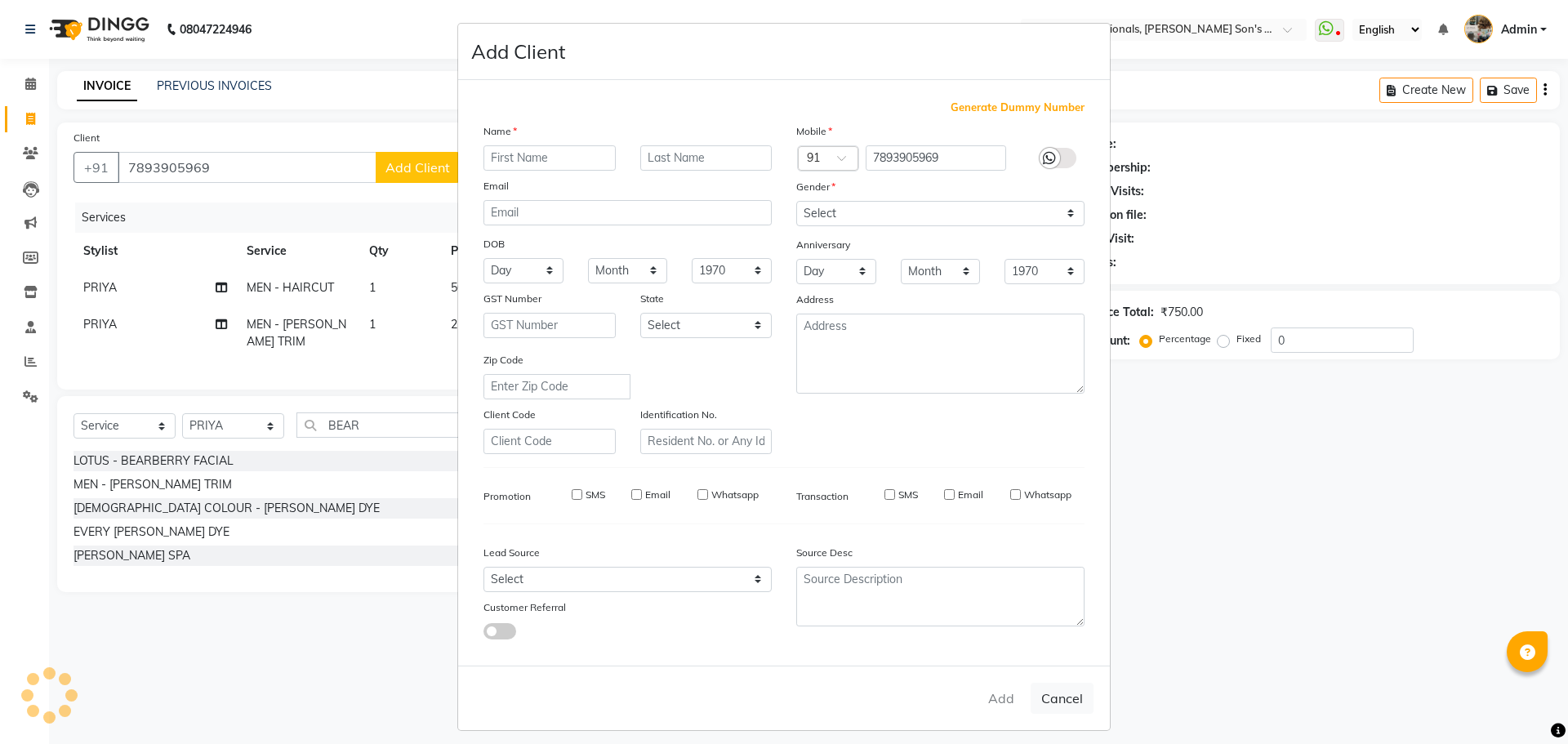
checkbox input "false"
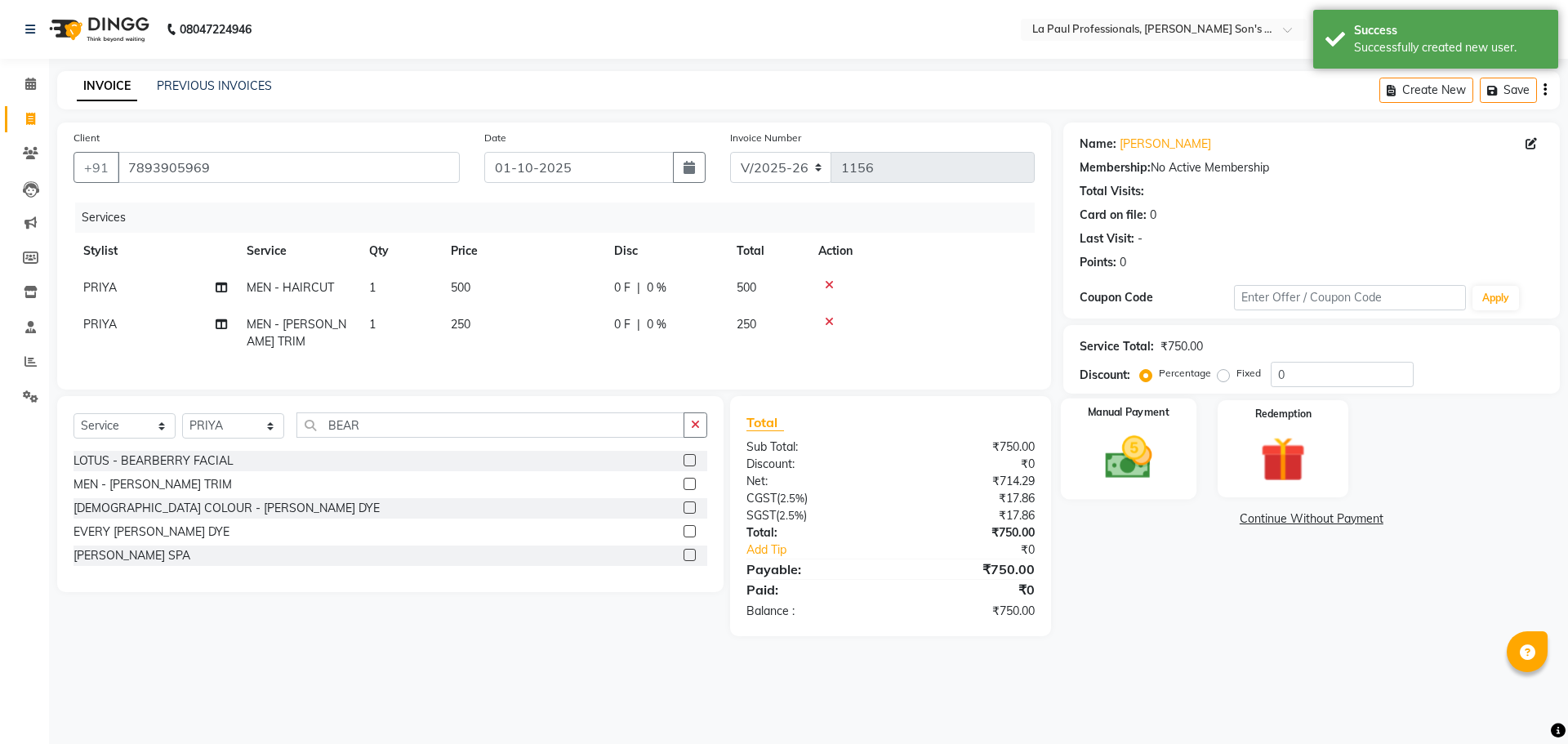
click at [1113, 467] on img at bounding box center [1128, 457] width 76 height 54
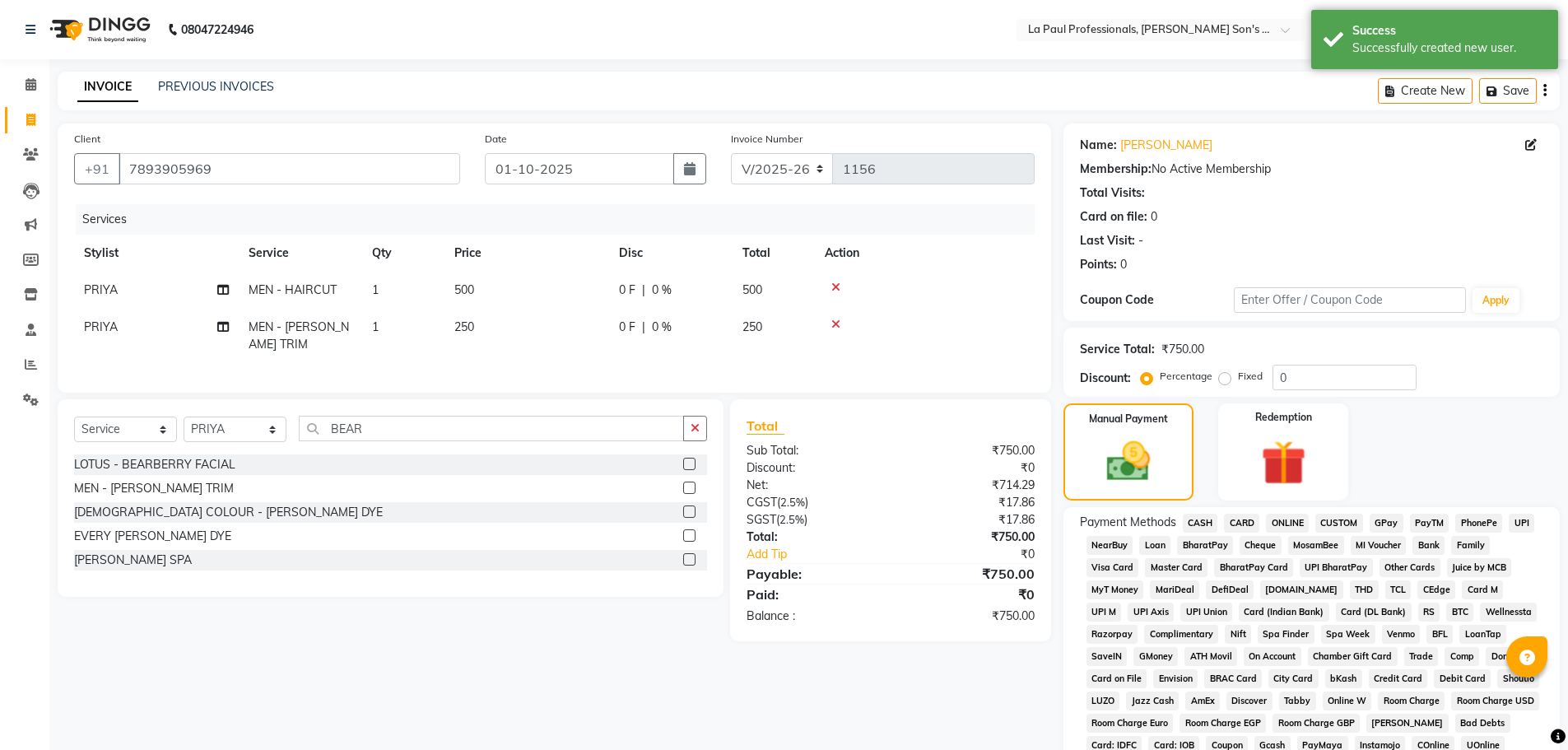
click at [1281, 523] on span "ONLINE" at bounding box center [1288, 522] width 43 height 19
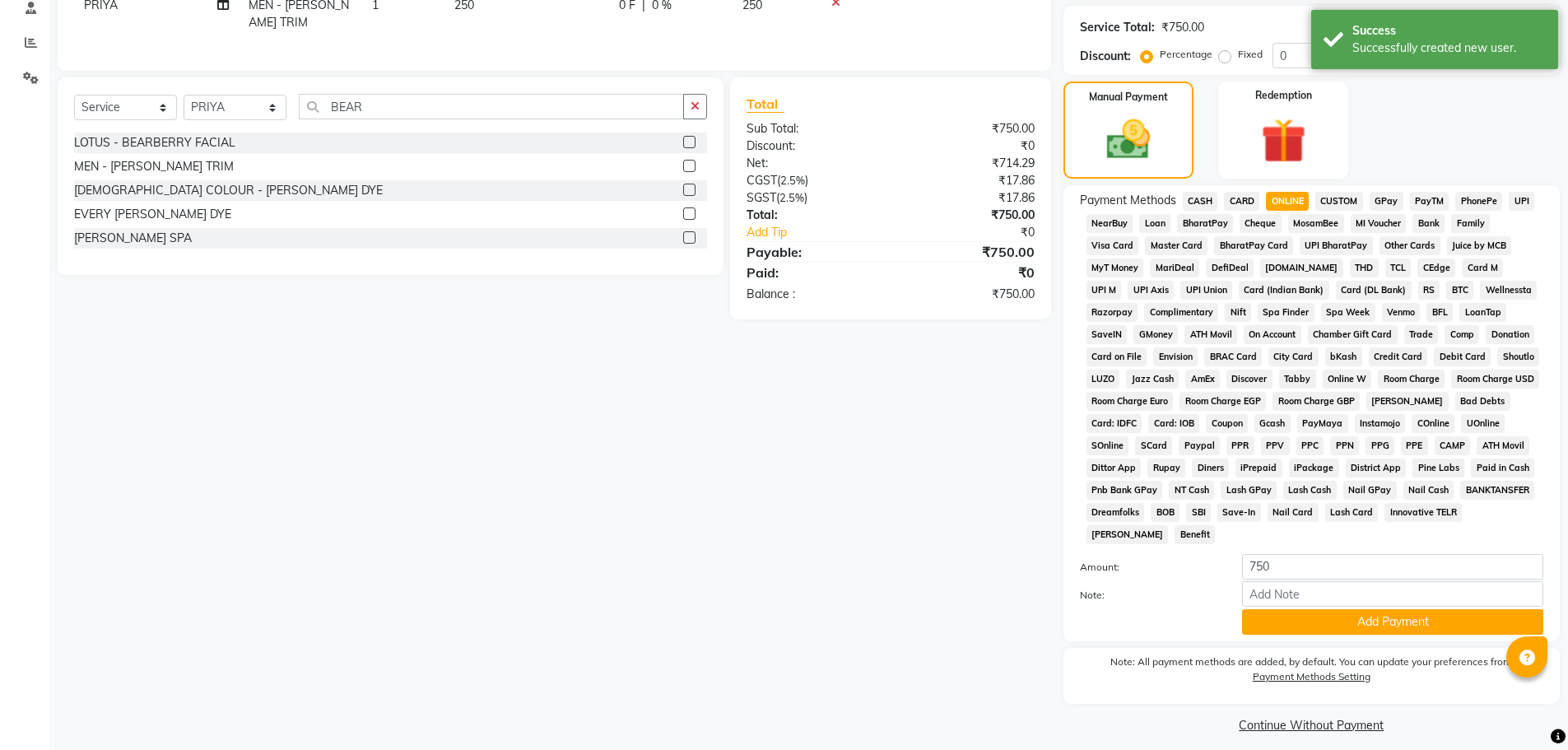
scroll to position [334, 0]
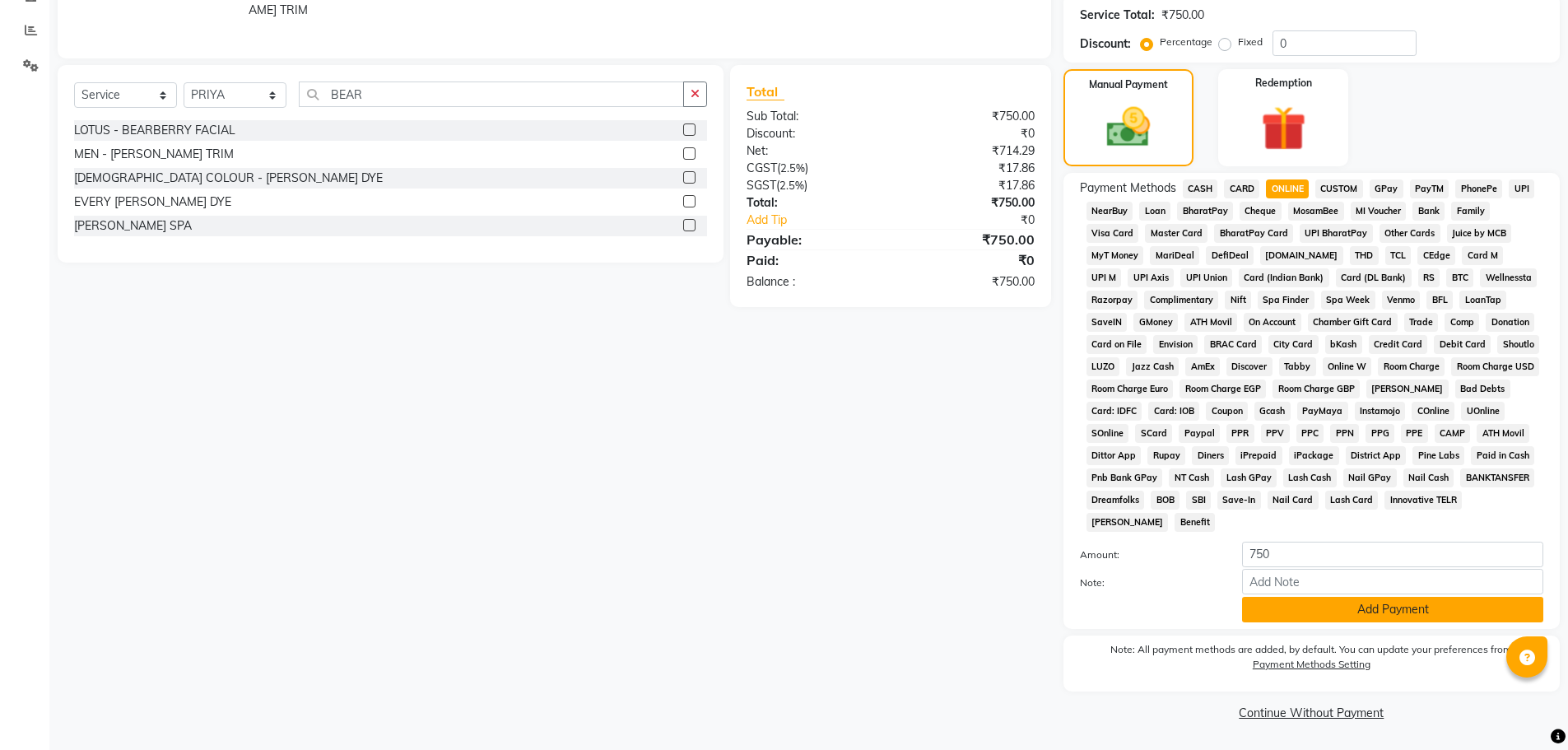
click at [1343, 612] on button "Add Payment" at bounding box center [1393, 609] width 302 height 25
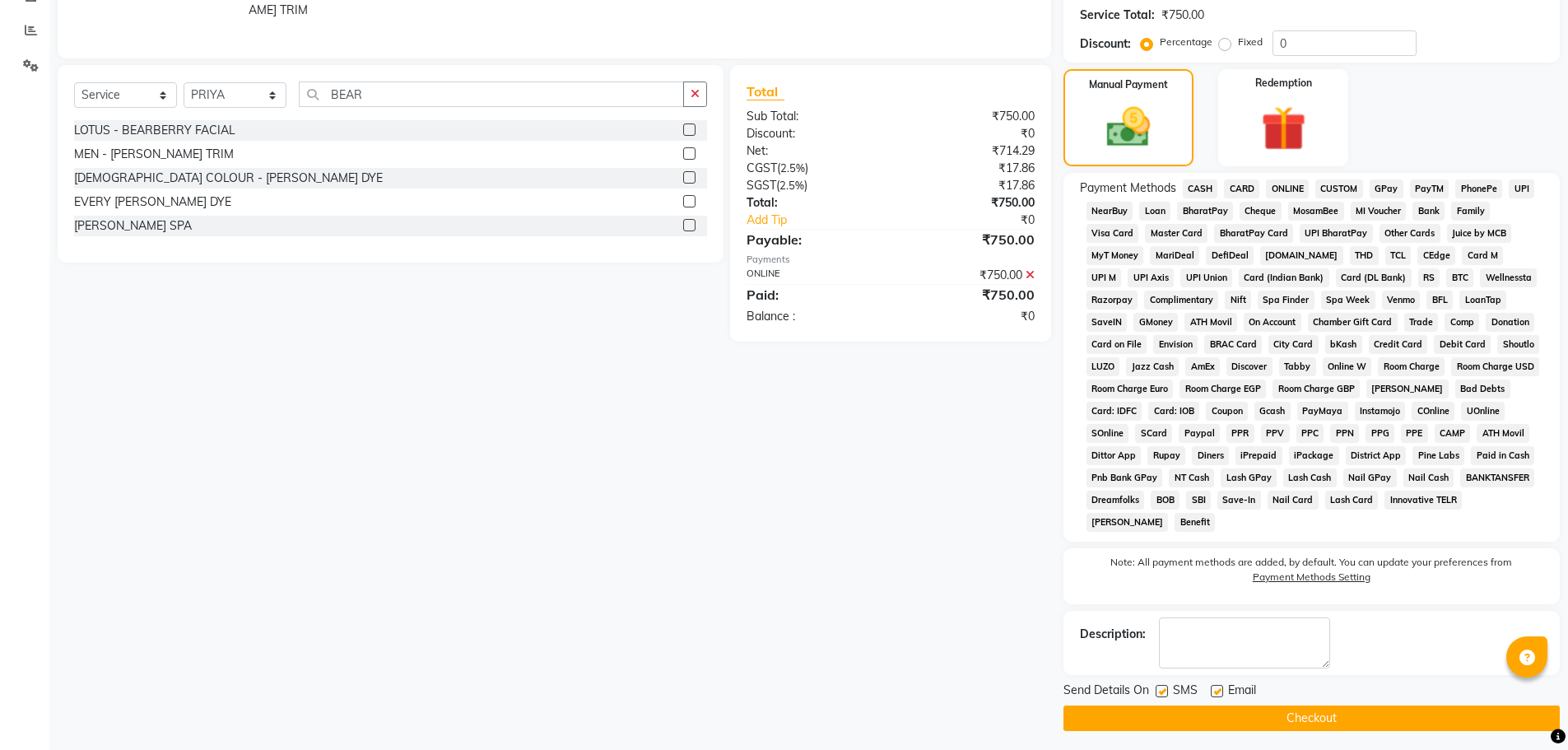
click at [1270, 720] on button "Checkout" at bounding box center [1311, 717] width 496 height 25
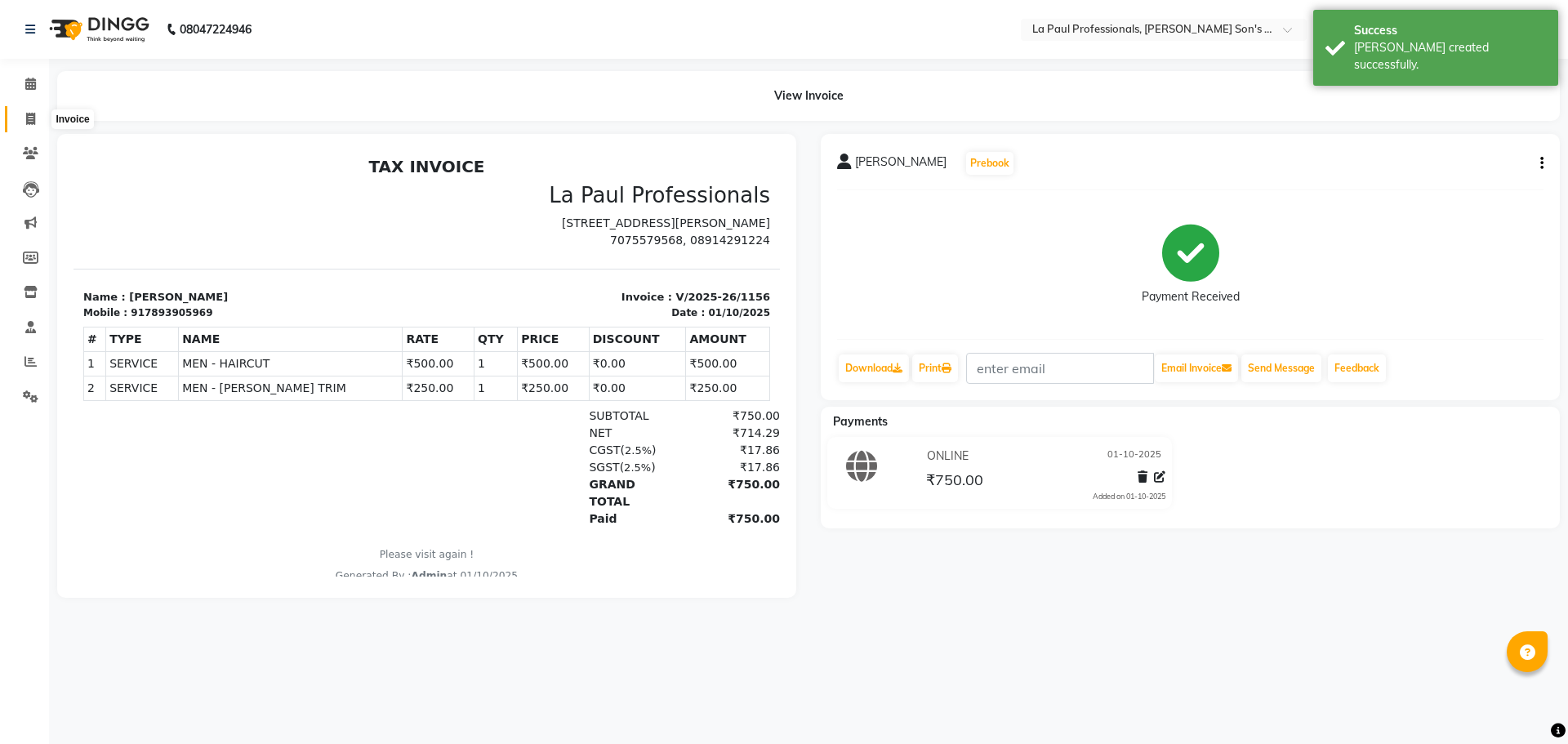
click at [33, 116] on icon at bounding box center [31, 118] width 9 height 12
select select "6271"
select select "service"
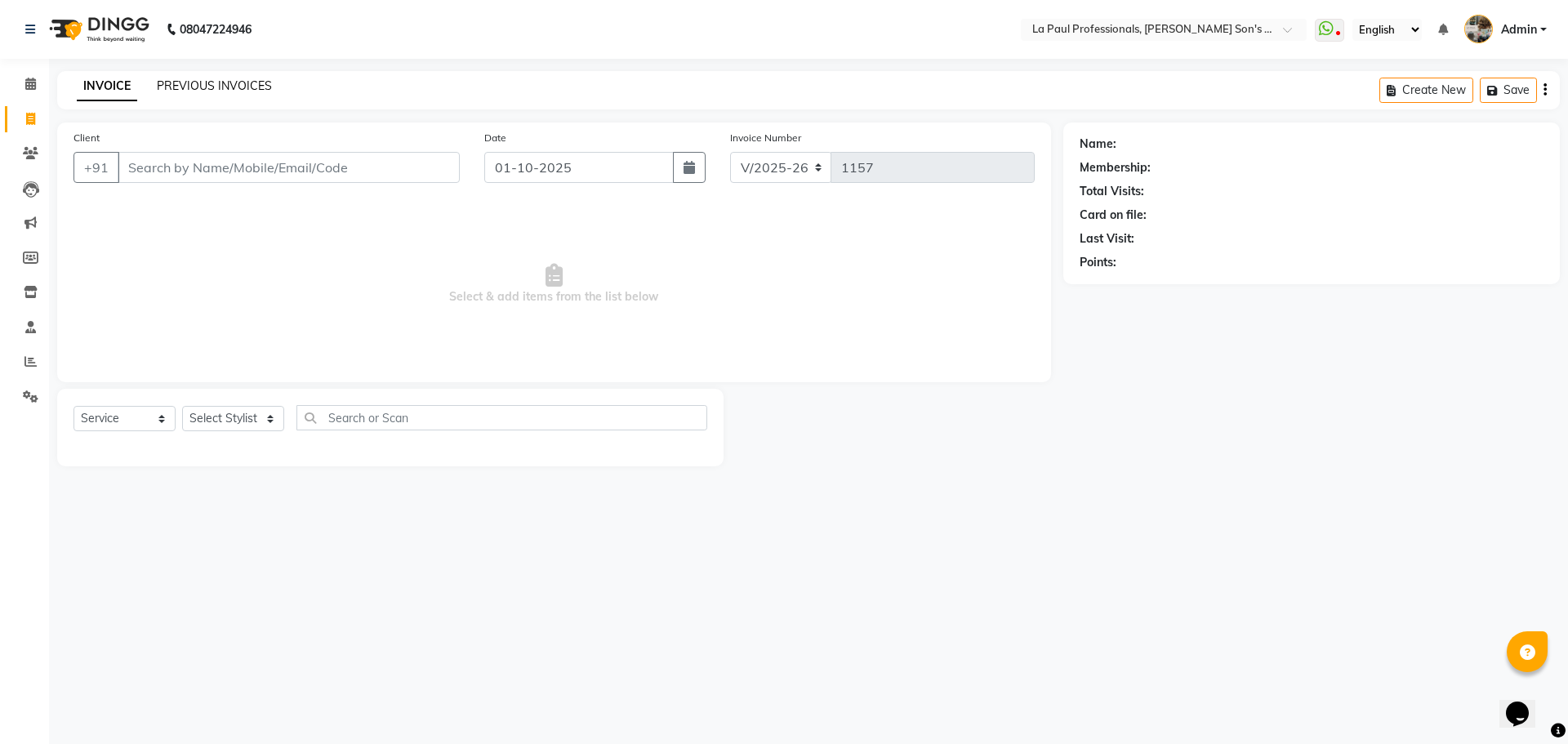
click at [181, 87] on link "PREVIOUS INVOICES" at bounding box center [215, 85] width 115 height 15
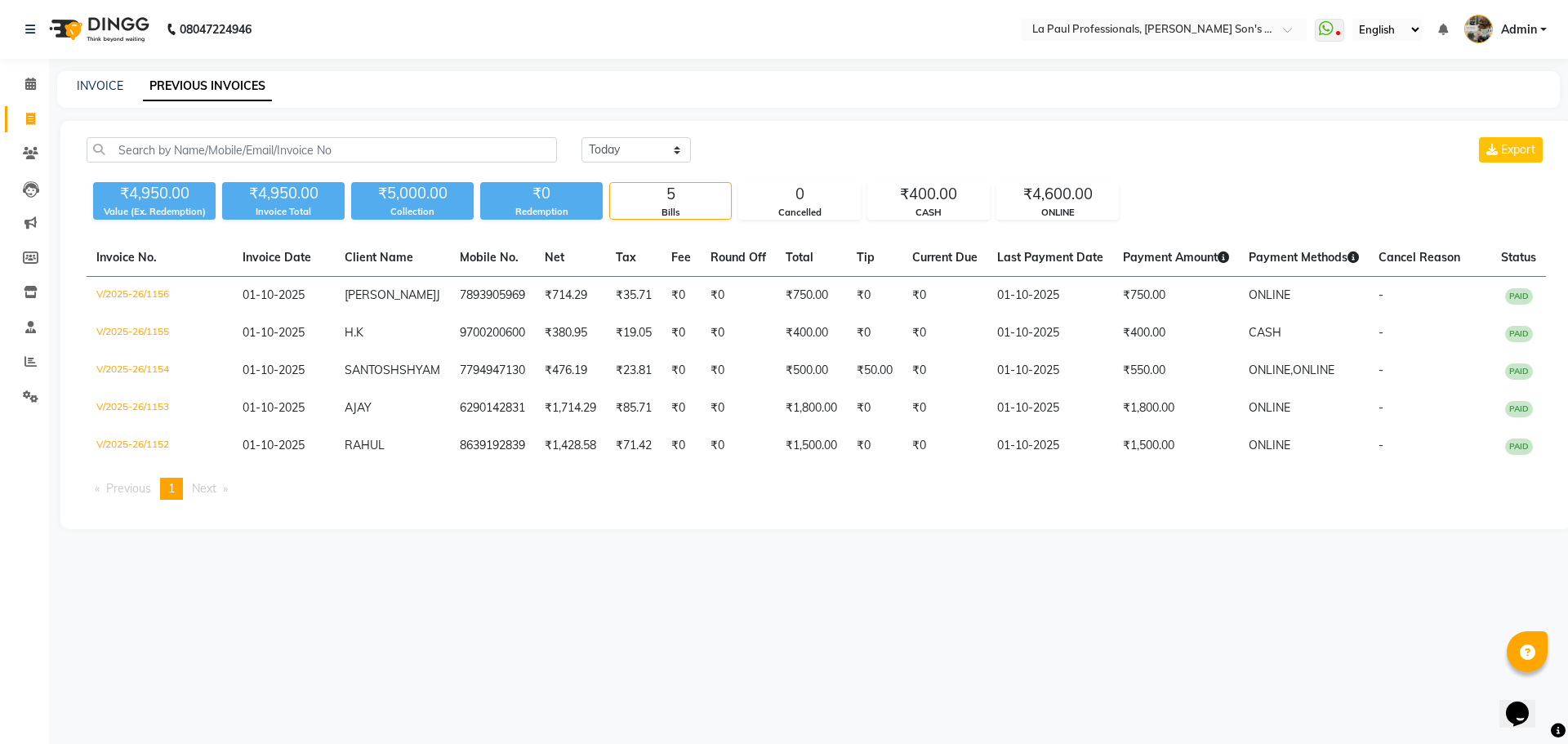
click at [705, 724] on div "08047224946 Select Location × La Paul Professionals, Angel Urban Son's Residenc…" at bounding box center [784, 372] width 1568 height 744
click at [35, 359] on icon at bounding box center [30, 360] width 12 height 12
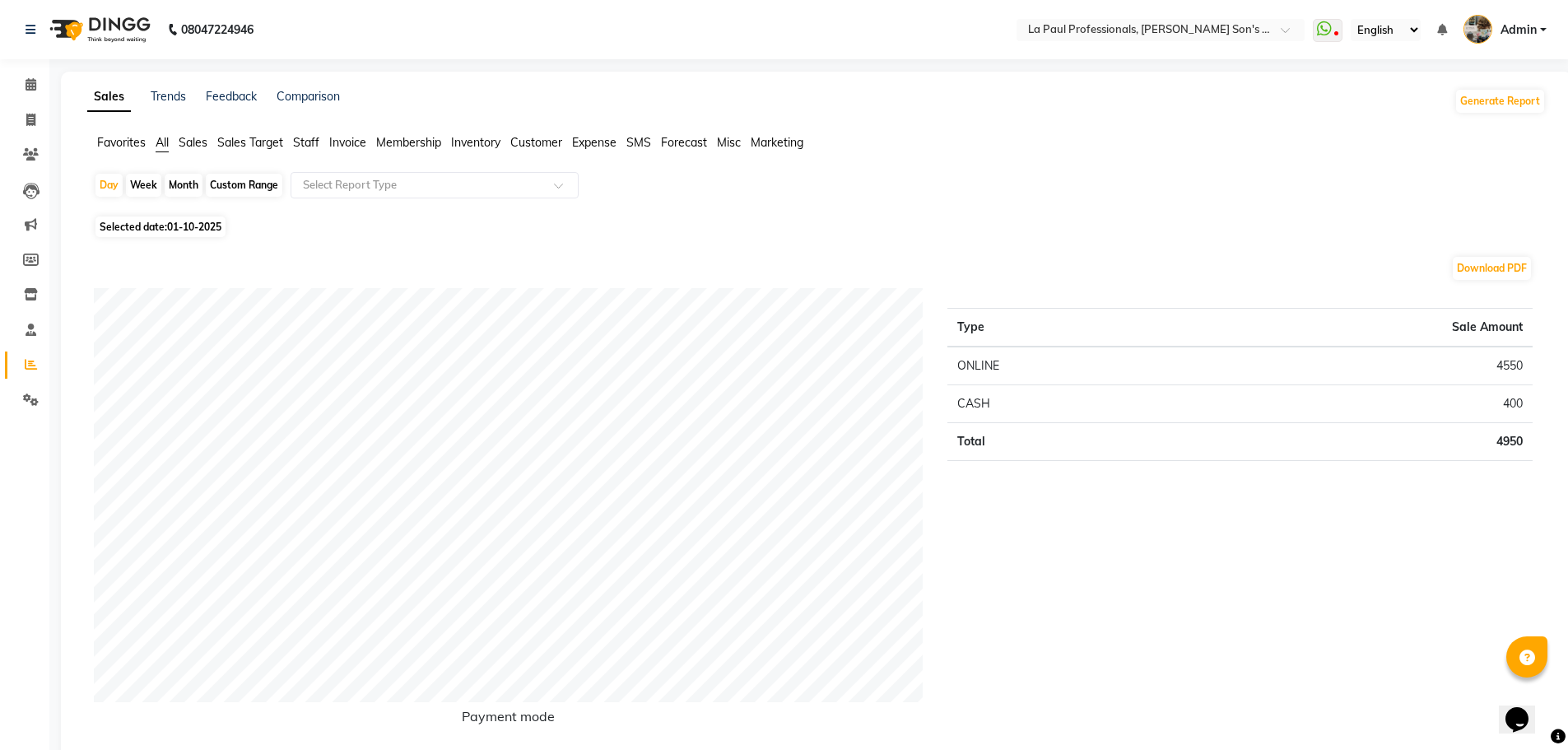
click at [173, 181] on div "Month" at bounding box center [184, 184] width 37 height 23
select select "10"
select select "2025"
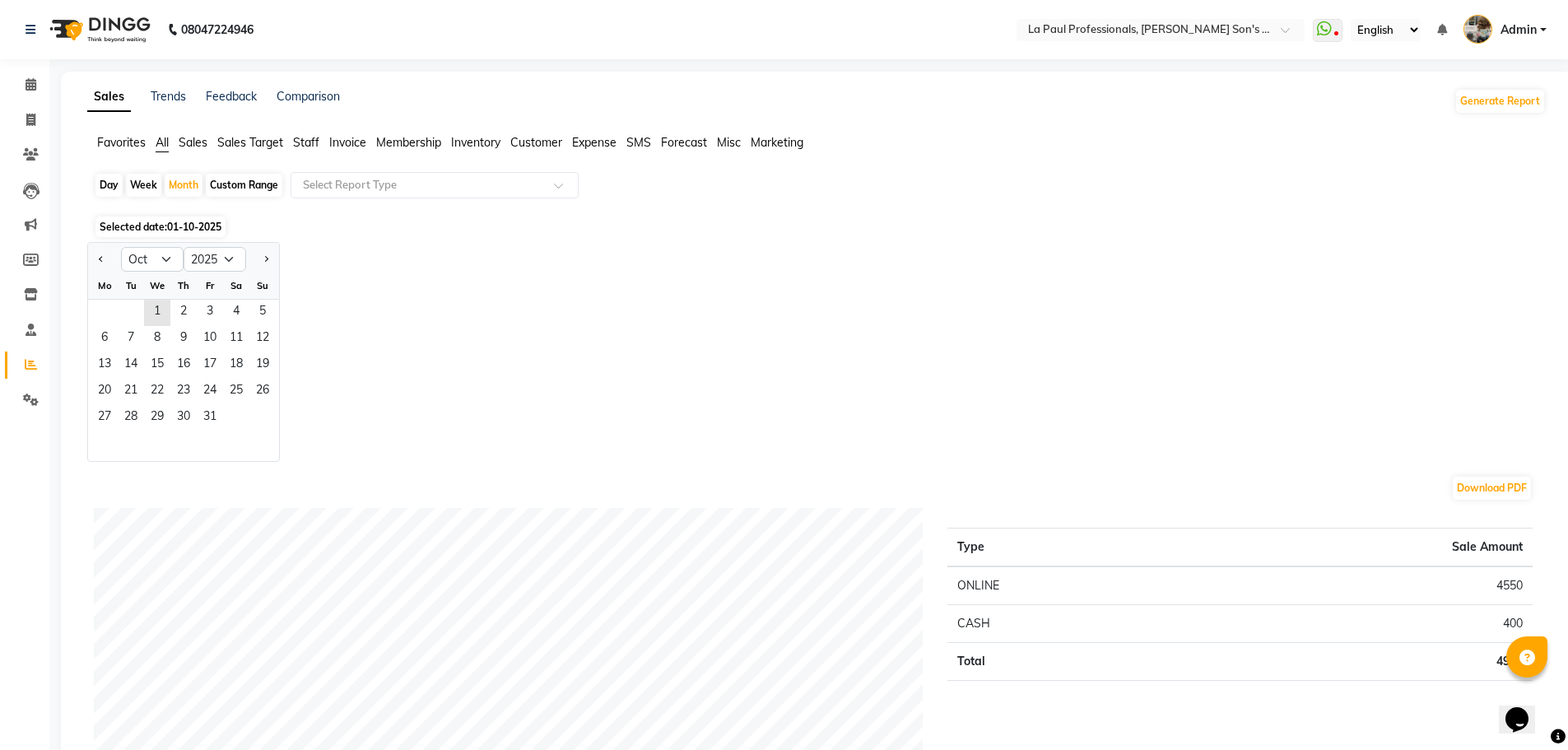
click at [302, 144] on span "Staff" at bounding box center [306, 142] width 26 height 15
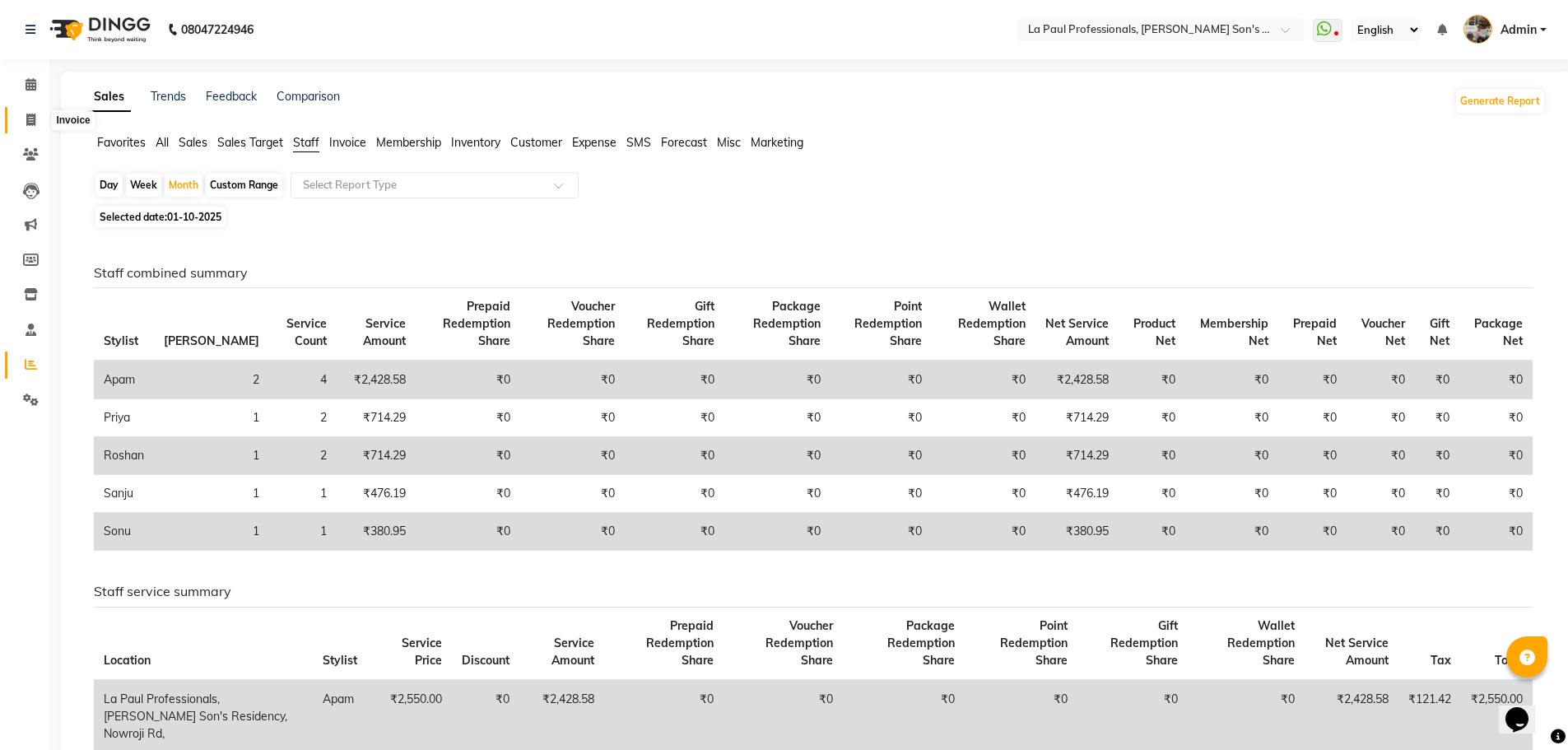
click at [32, 113] on icon at bounding box center [31, 119] width 9 height 12
select select "6271"
select select "service"
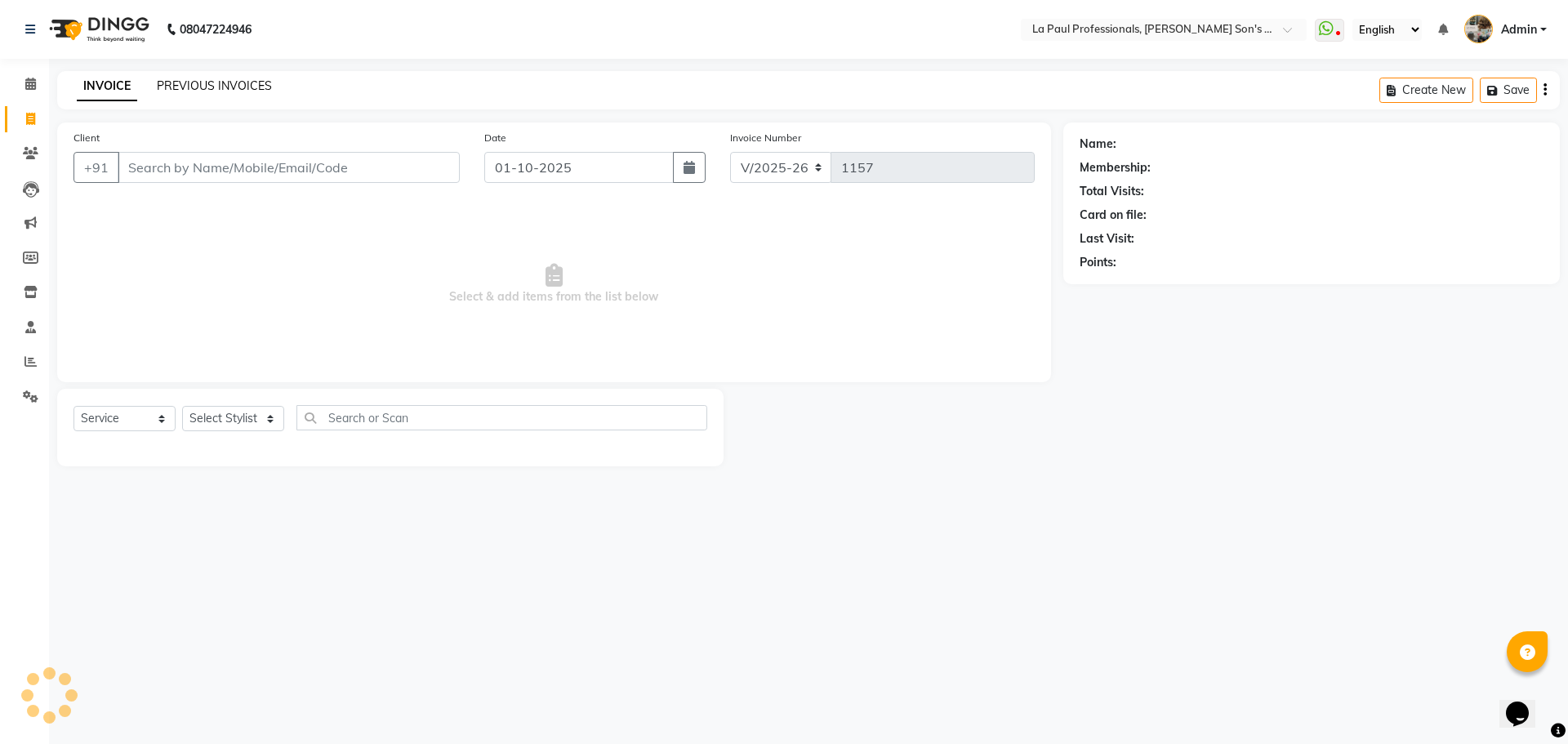
click at [244, 85] on link "PREVIOUS INVOICES" at bounding box center [215, 85] width 115 height 15
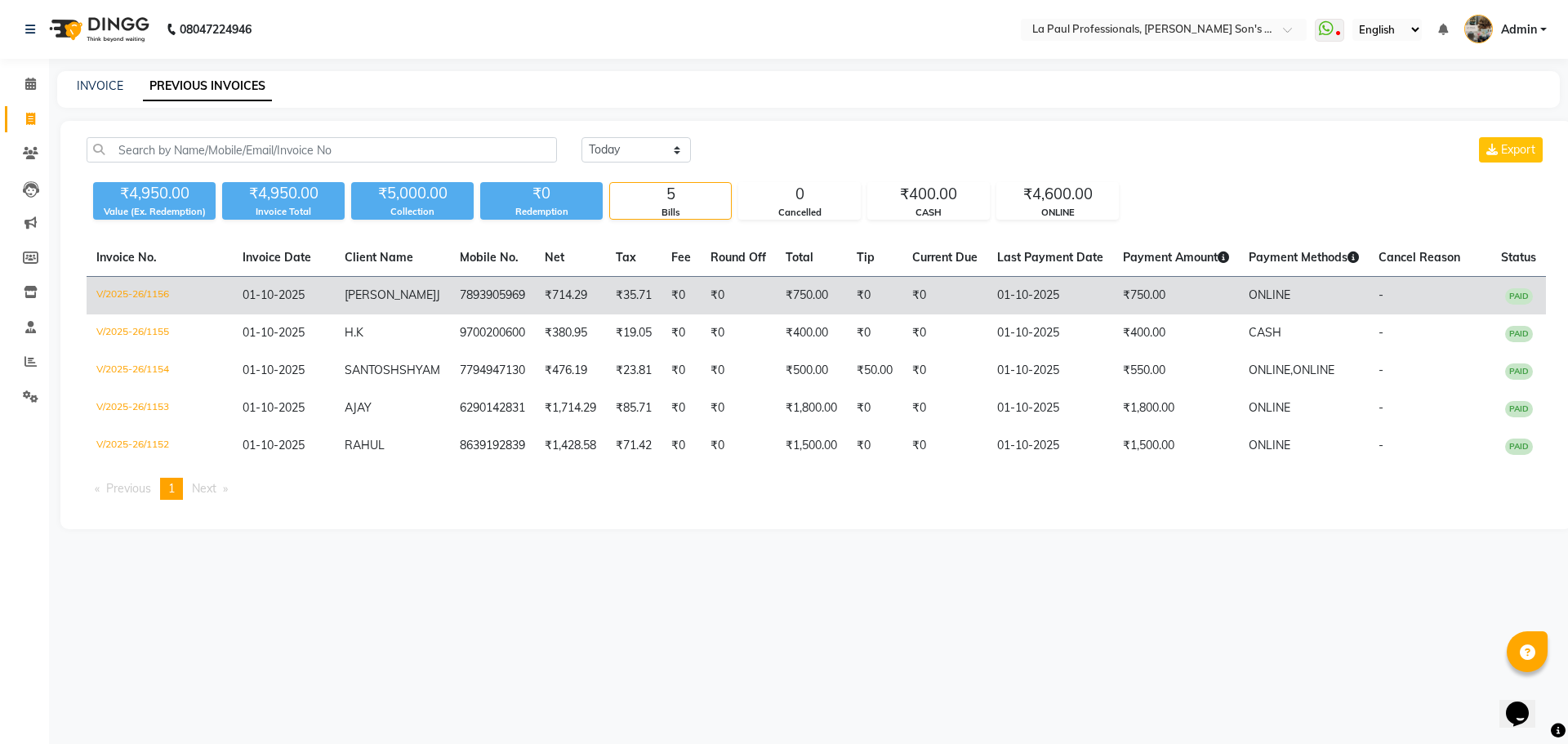
click at [450, 294] on td "7893905969" at bounding box center [492, 295] width 85 height 38
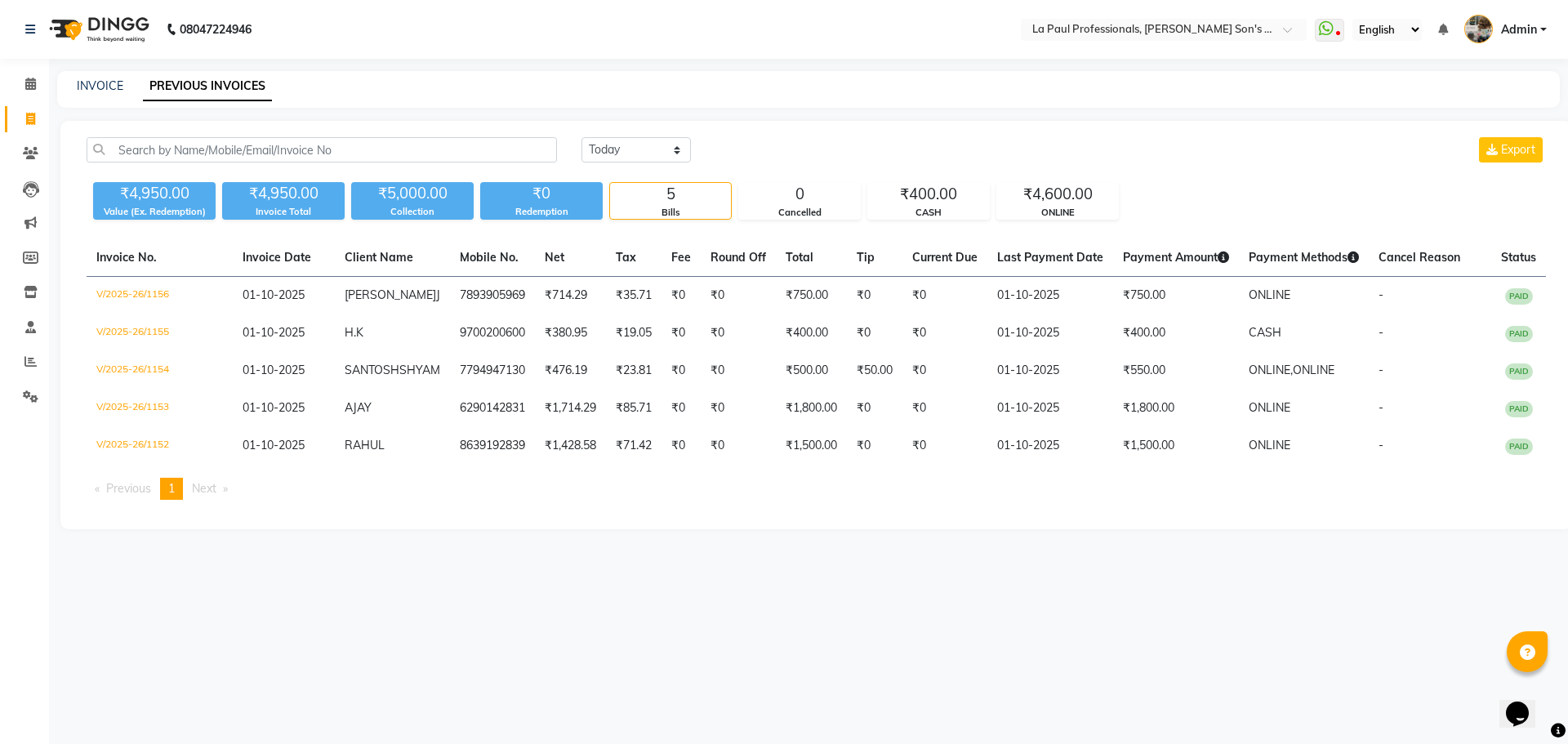
click at [37, 133] on li "Invoice" at bounding box center [24, 120] width 49 height 35
click at [35, 144] on link "Clients" at bounding box center [24, 153] width 39 height 27
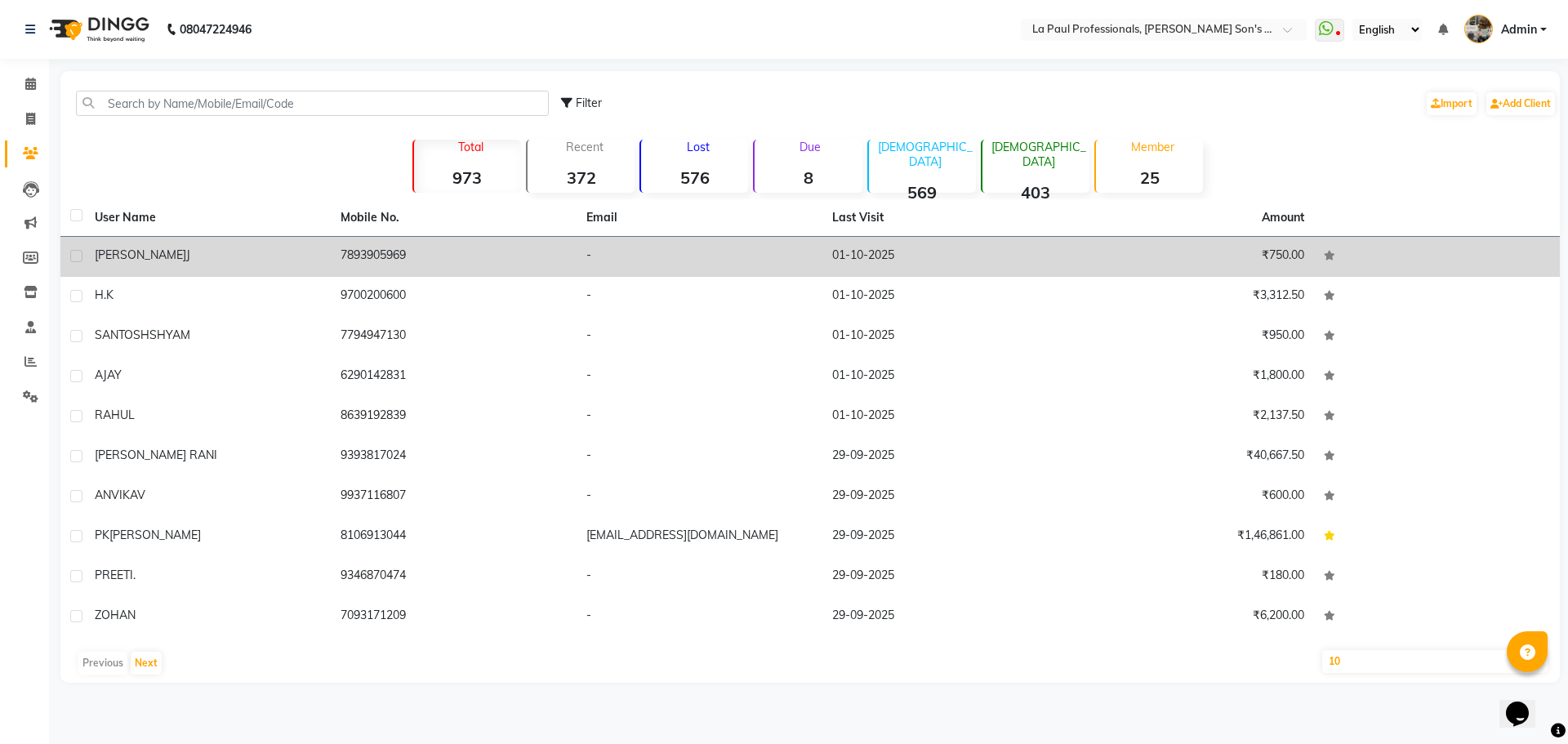
click at [274, 251] on div "HARSHA J" at bounding box center [207, 255] width 226 height 17
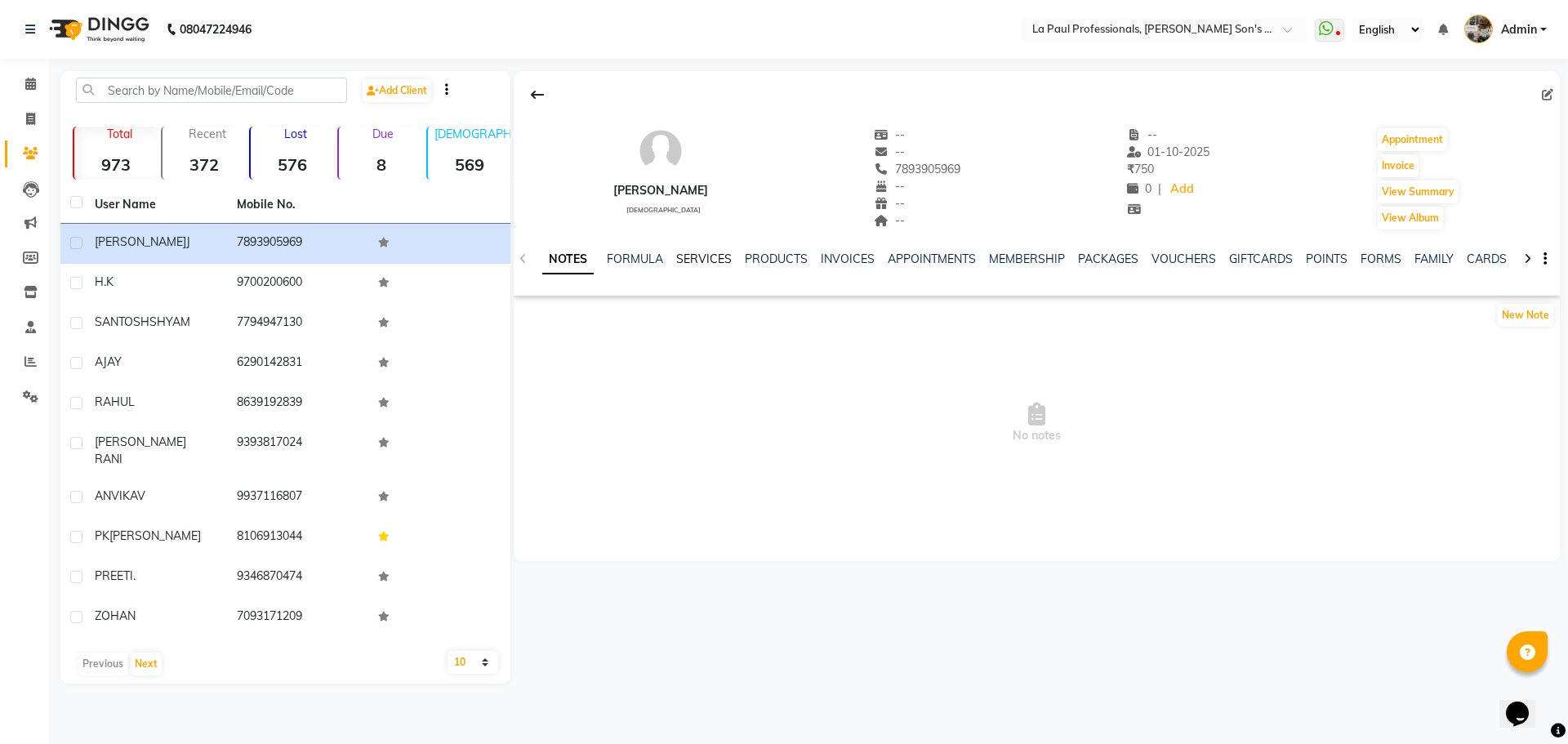
click at [693, 261] on link "SERVICES" at bounding box center [705, 259] width 56 height 15
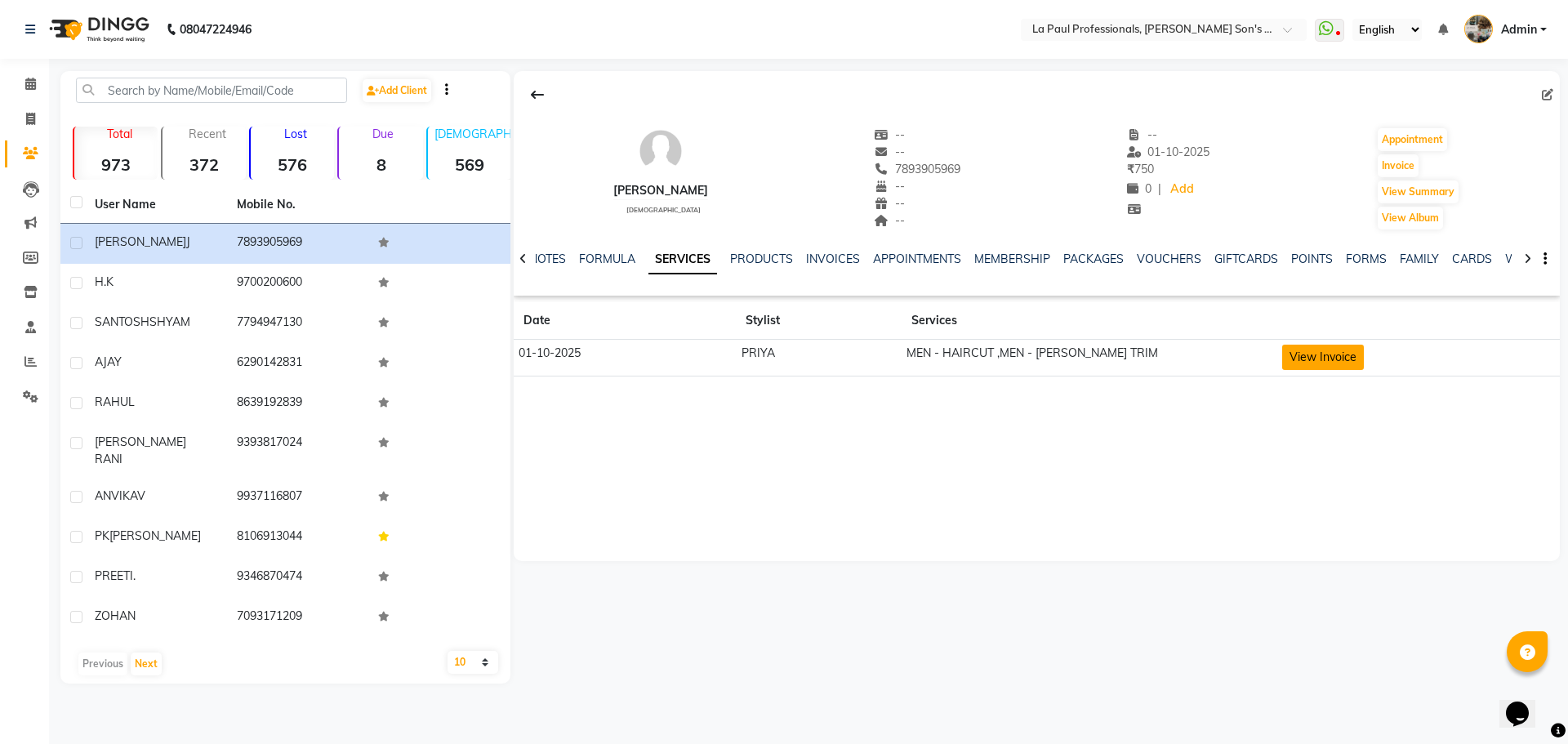
click at [1348, 359] on button "View Invoice" at bounding box center [1324, 357] width 82 height 25
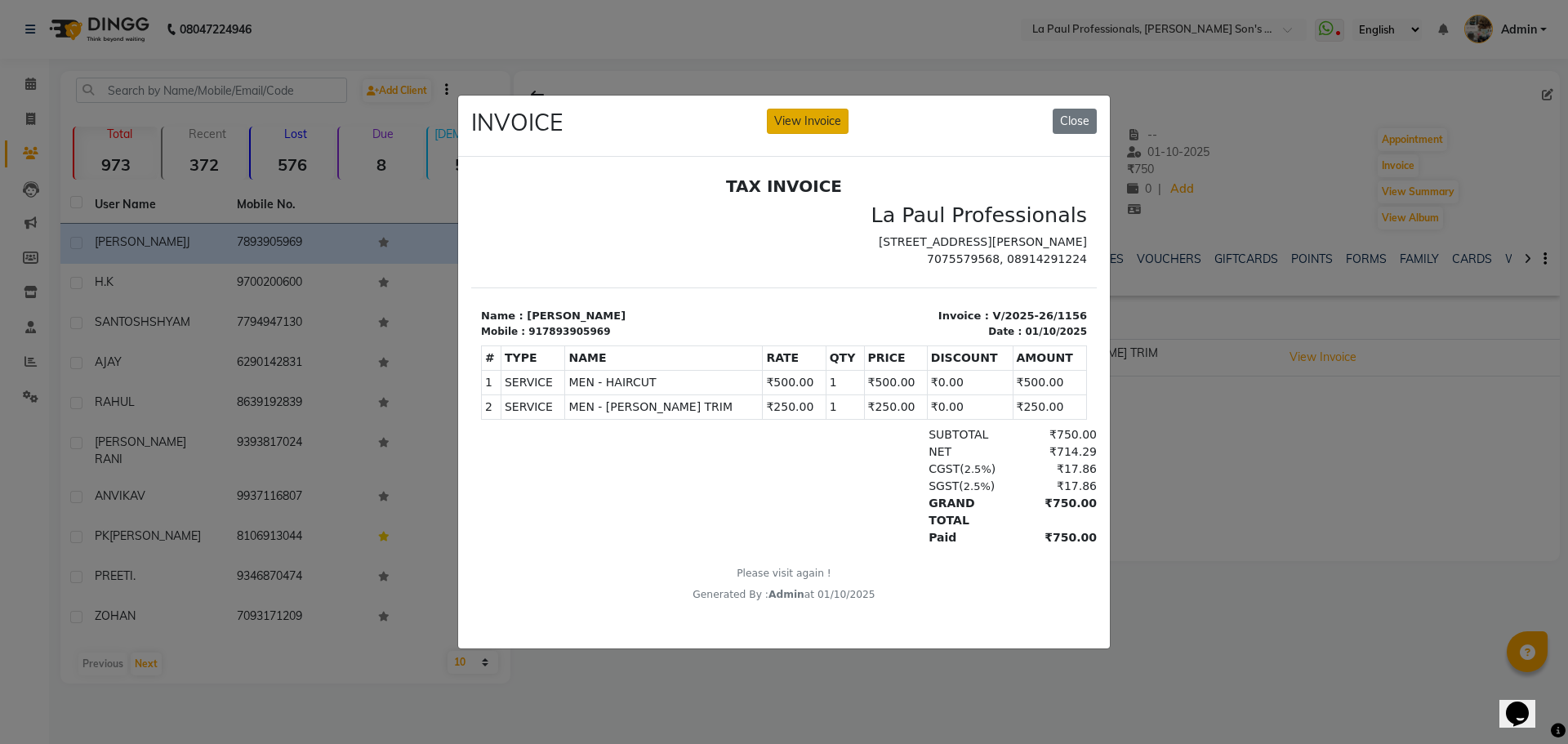
click at [812, 123] on button "View Invoice" at bounding box center [808, 121] width 82 height 25
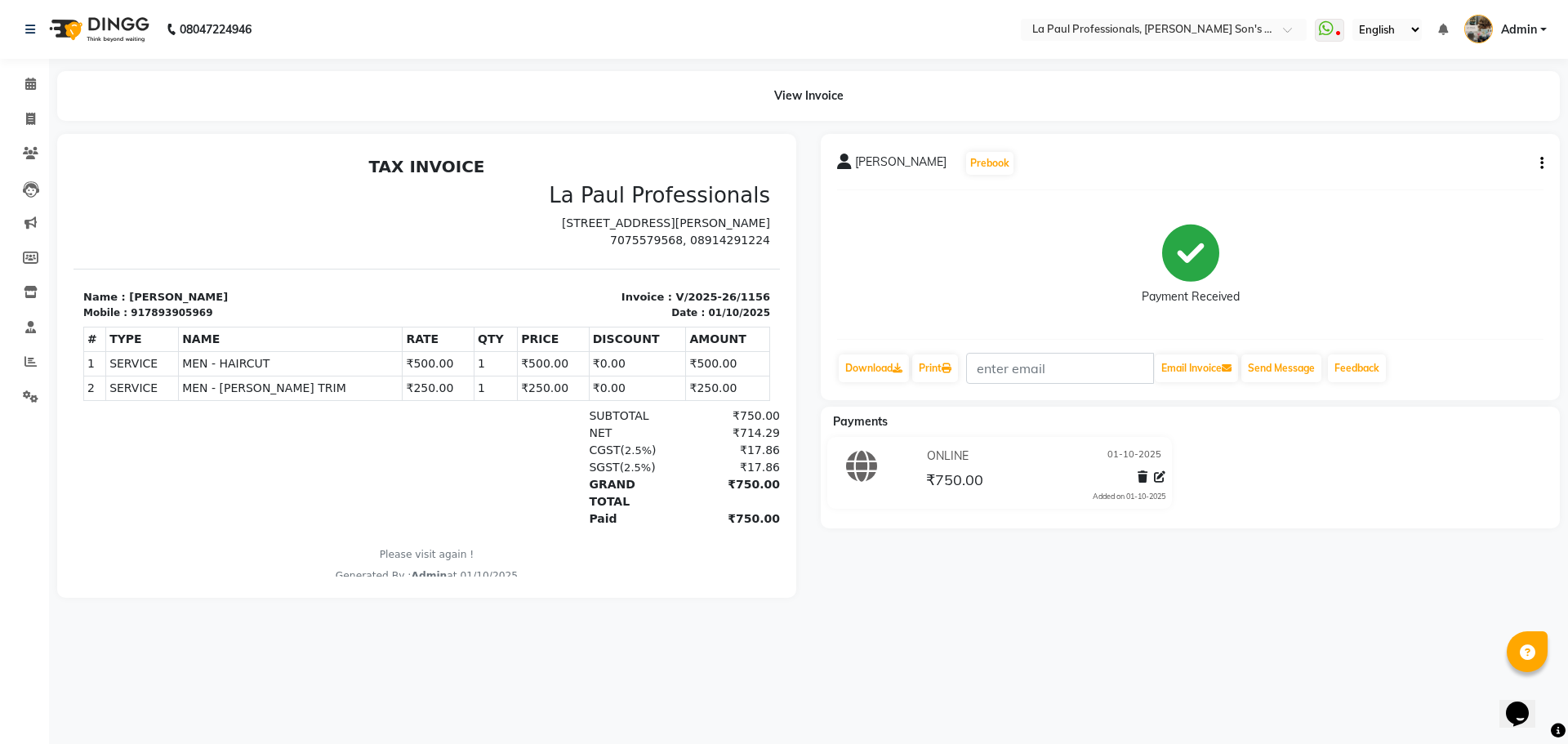
click at [1544, 163] on div "HARSHA J Prebook Payment Received Download Print Email Invoice Send Message Fee…" at bounding box center [1190, 267] width 739 height 267
click at [1539, 165] on button "button" at bounding box center [1538, 163] width 10 height 17
click at [1475, 165] on div "Edit Item Staff" at bounding box center [1461, 163] width 112 height 20
select select "46926"
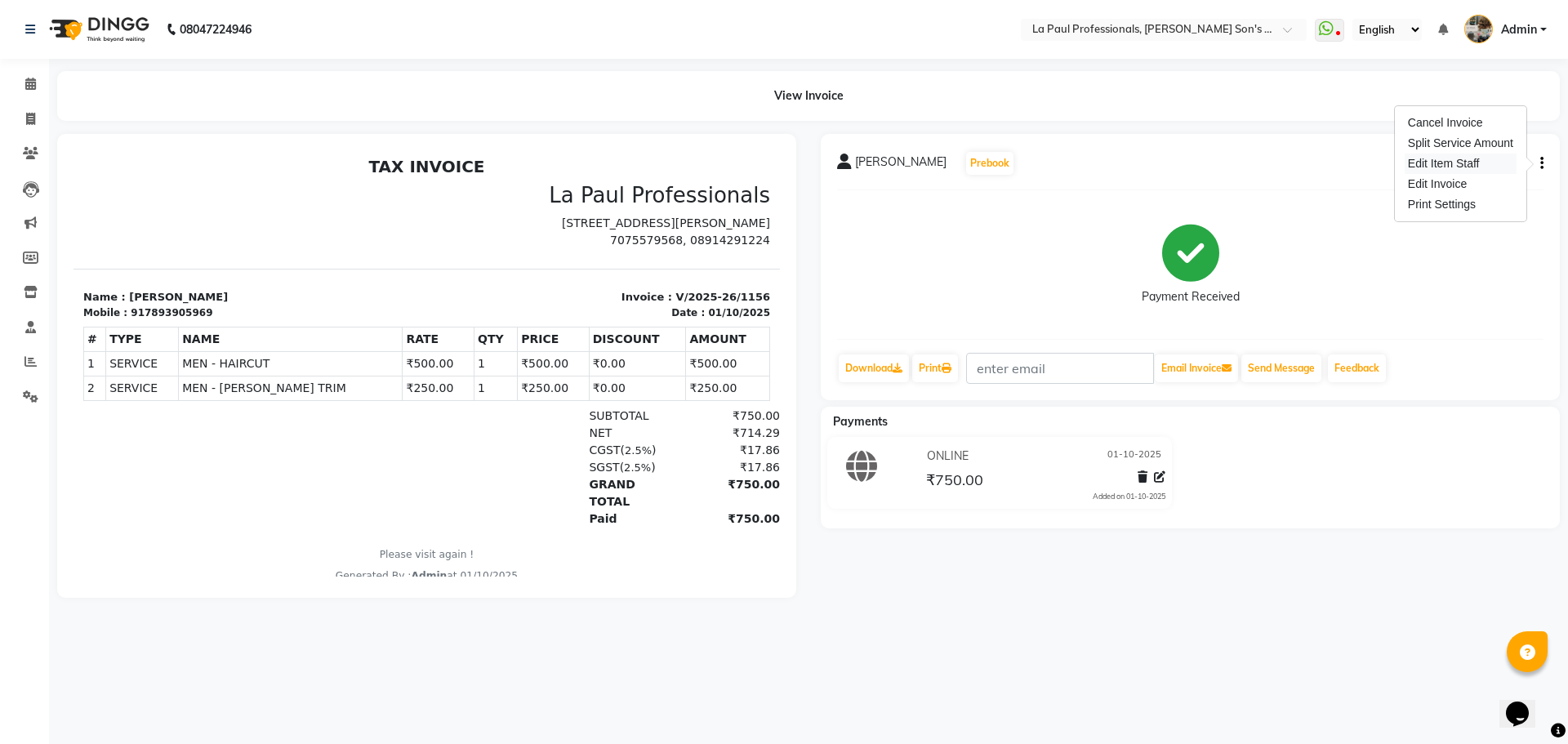
select select "46926"
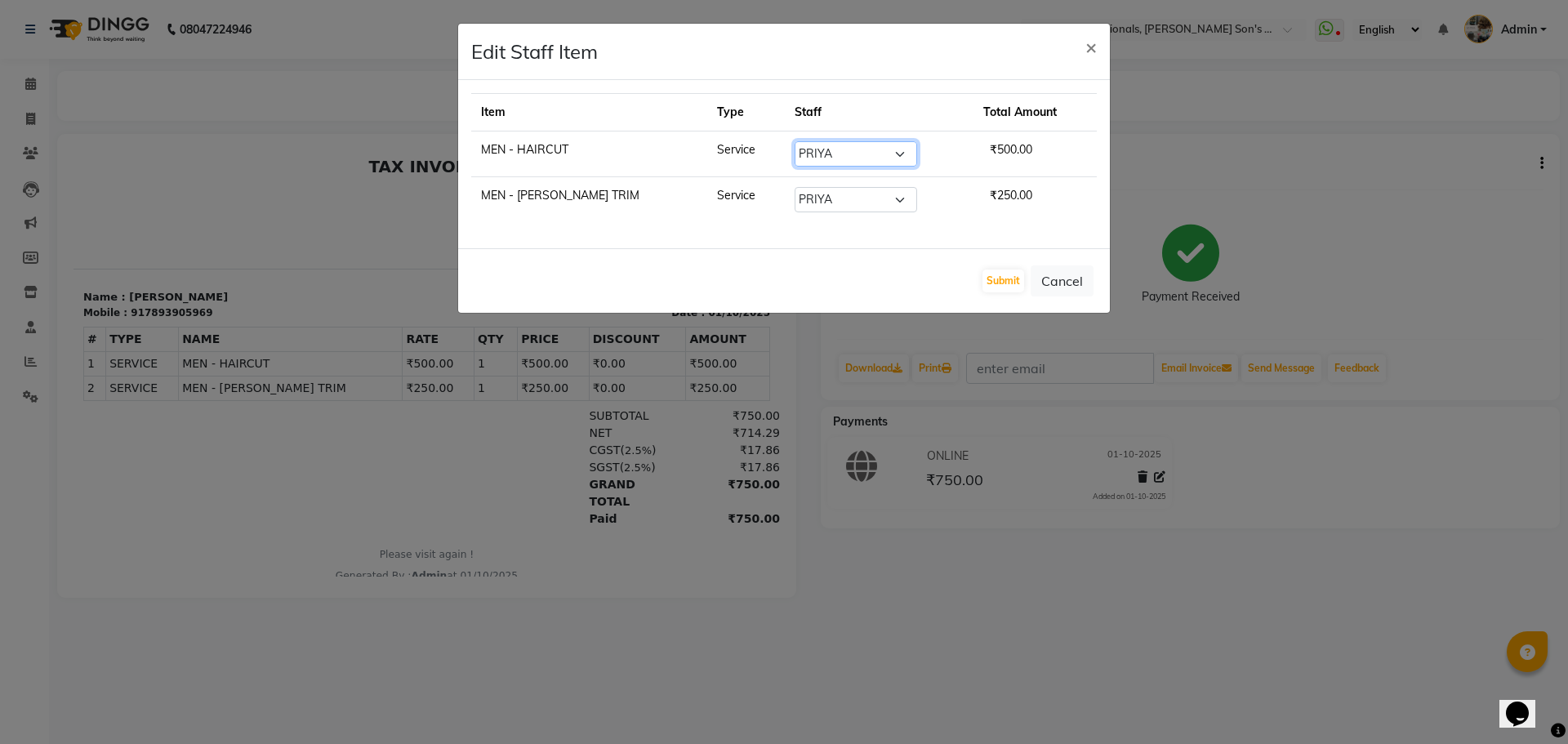
click at [850, 151] on select "Select APAM IVA GAGAN PRIYA ROSHAN SANJU SASA SONU" at bounding box center [856, 153] width 123 height 25
select select "46923"
click at [795, 141] on select "Select APAM IVA GAGAN PRIYA ROSHAN SANJU SASA SONU" at bounding box center [856, 153] width 123 height 25
click at [827, 196] on select "Select APAM IVA GAGAN PRIYA ROSHAN SANJU SASA SONU" at bounding box center [856, 199] width 123 height 25
select select "46923"
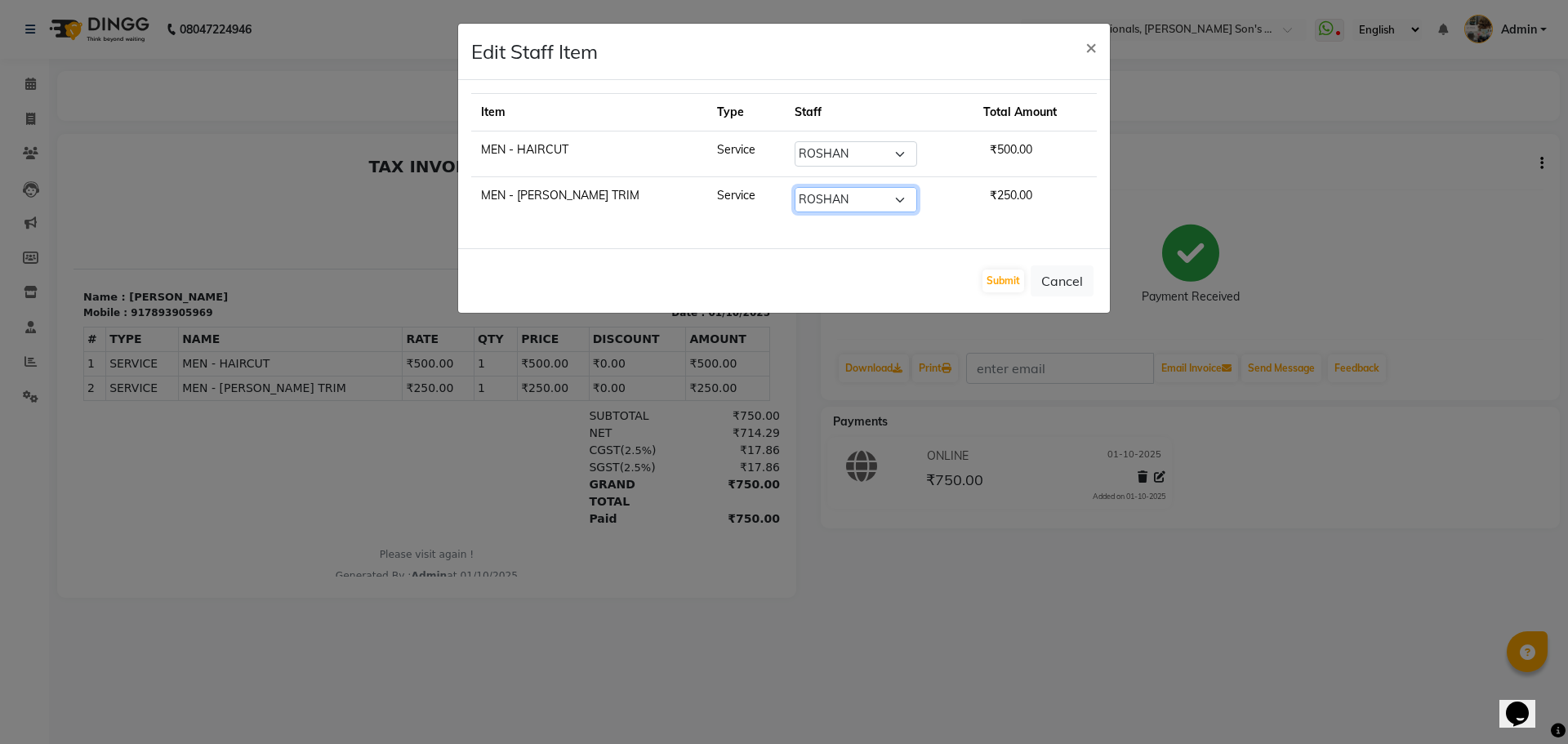
click at [795, 187] on select "Select APAM IVA GAGAN PRIYA ROSHAN SANJU SASA SONU" at bounding box center [856, 199] width 123 height 25
click at [998, 280] on button "Submit" at bounding box center [1003, 281] width 42 height 23
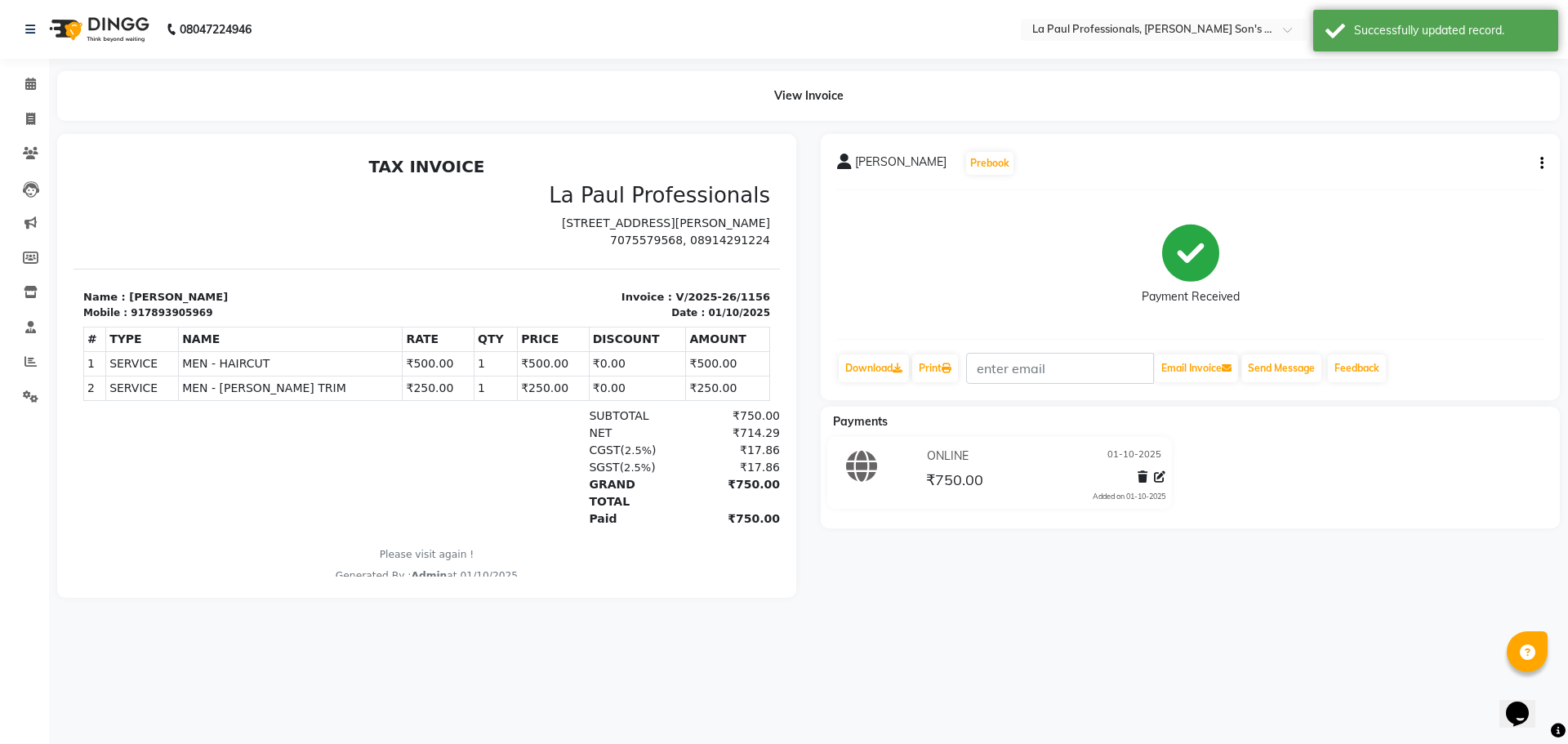
drag, startPoint x: 807, startPoint y: 684, endPoint x: 676, endPoint y: 602, distance: 154.5
click at [783, 670] on div "08047224946 Select Location × La Paul Professionals, Angel Urban Son's Residenc…" at bounding box center [784, 372] width 1568 height 744
click at [26, 354] on span at bounding box center [31, 362] width 29 height 19
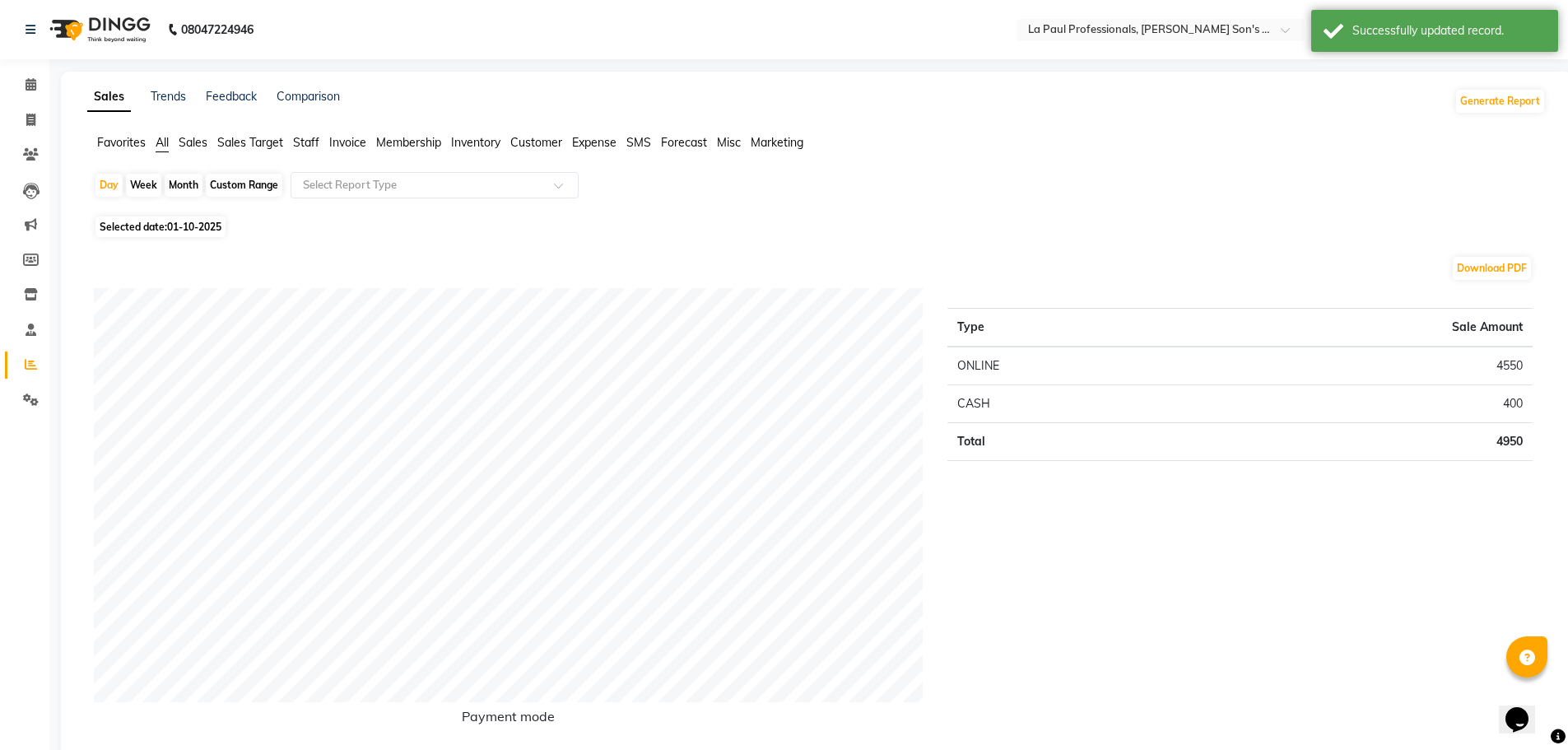
click at [308, 143] on span "Staff" at bounding box center [306, 142] width 26 height 15
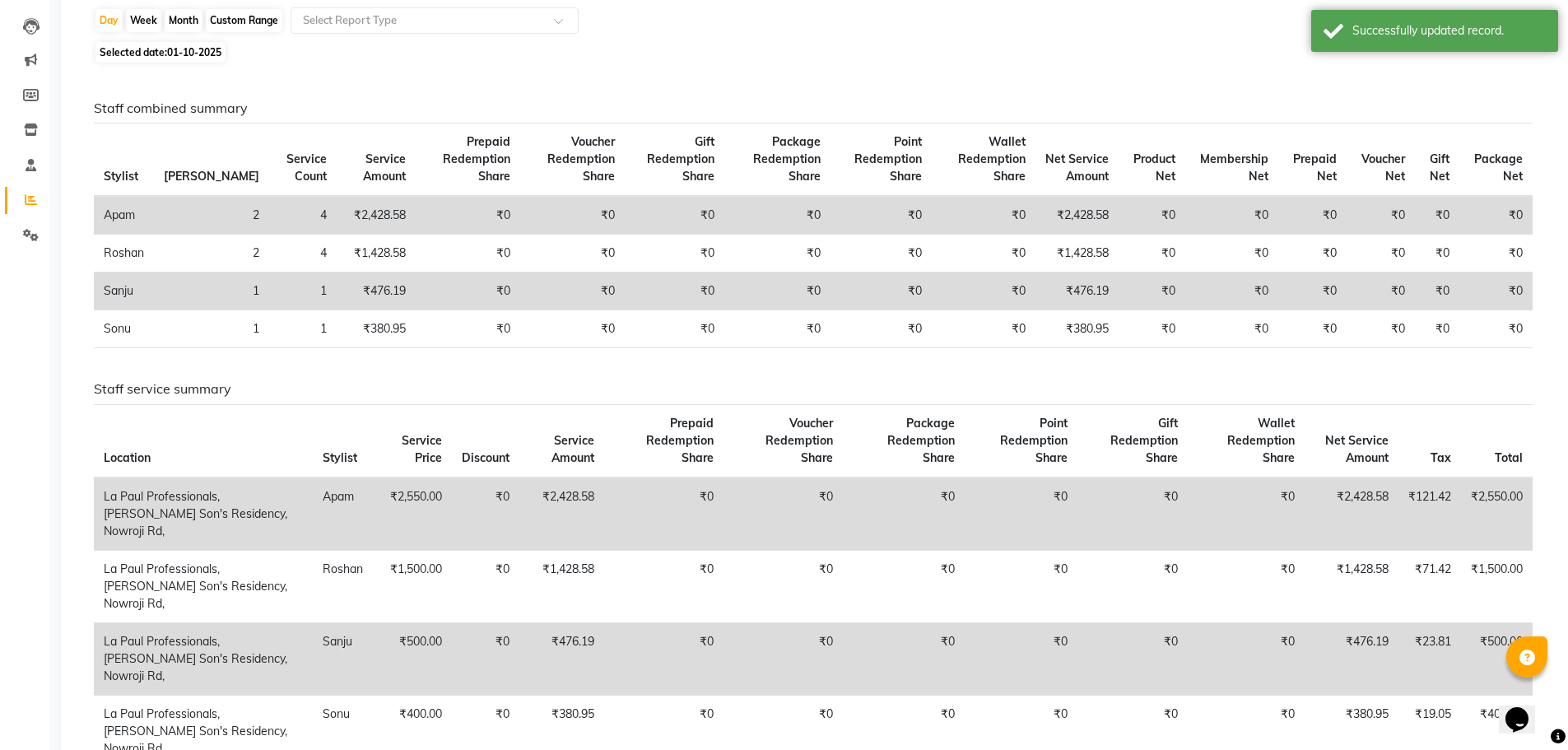
scroll to position [369, 0]
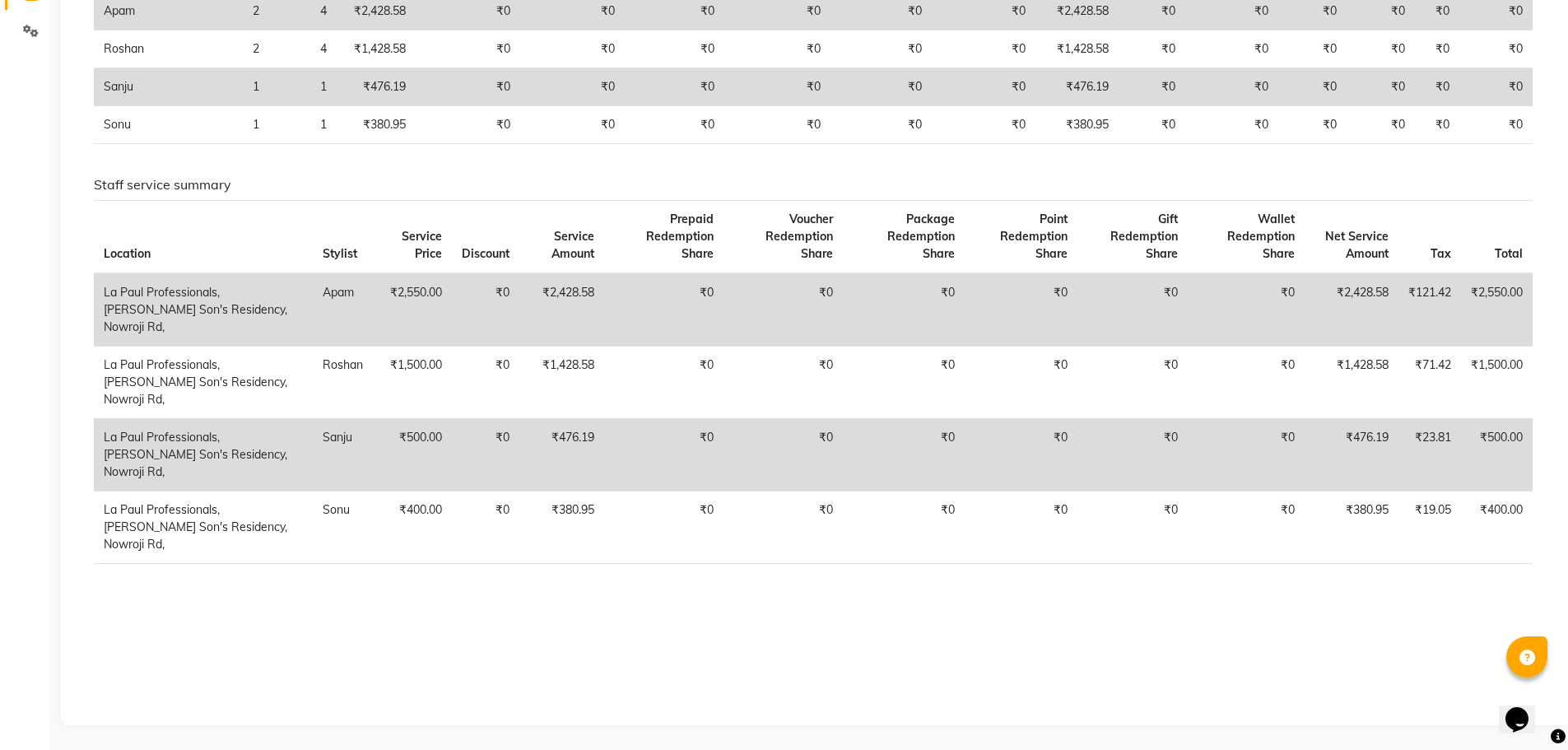
click at [760, 646] on div "Staff combined summary Stylist Bill Count Service Count Service Amount Prepaid …" at bounding box center [813, 285] width 1439 height 778
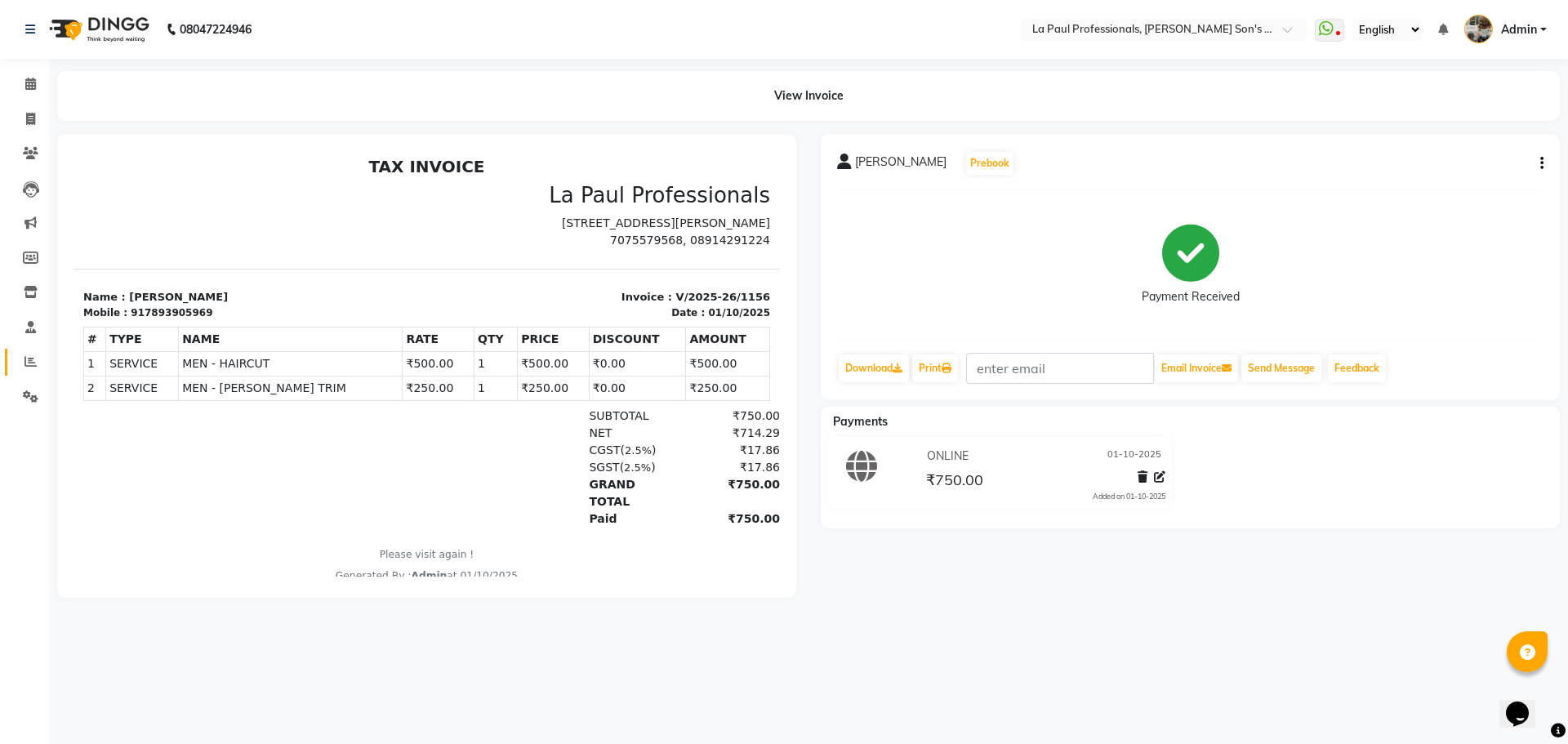
click at [32, 352] on link "Reports" at bounding box center [24, 361] width 39 height 27
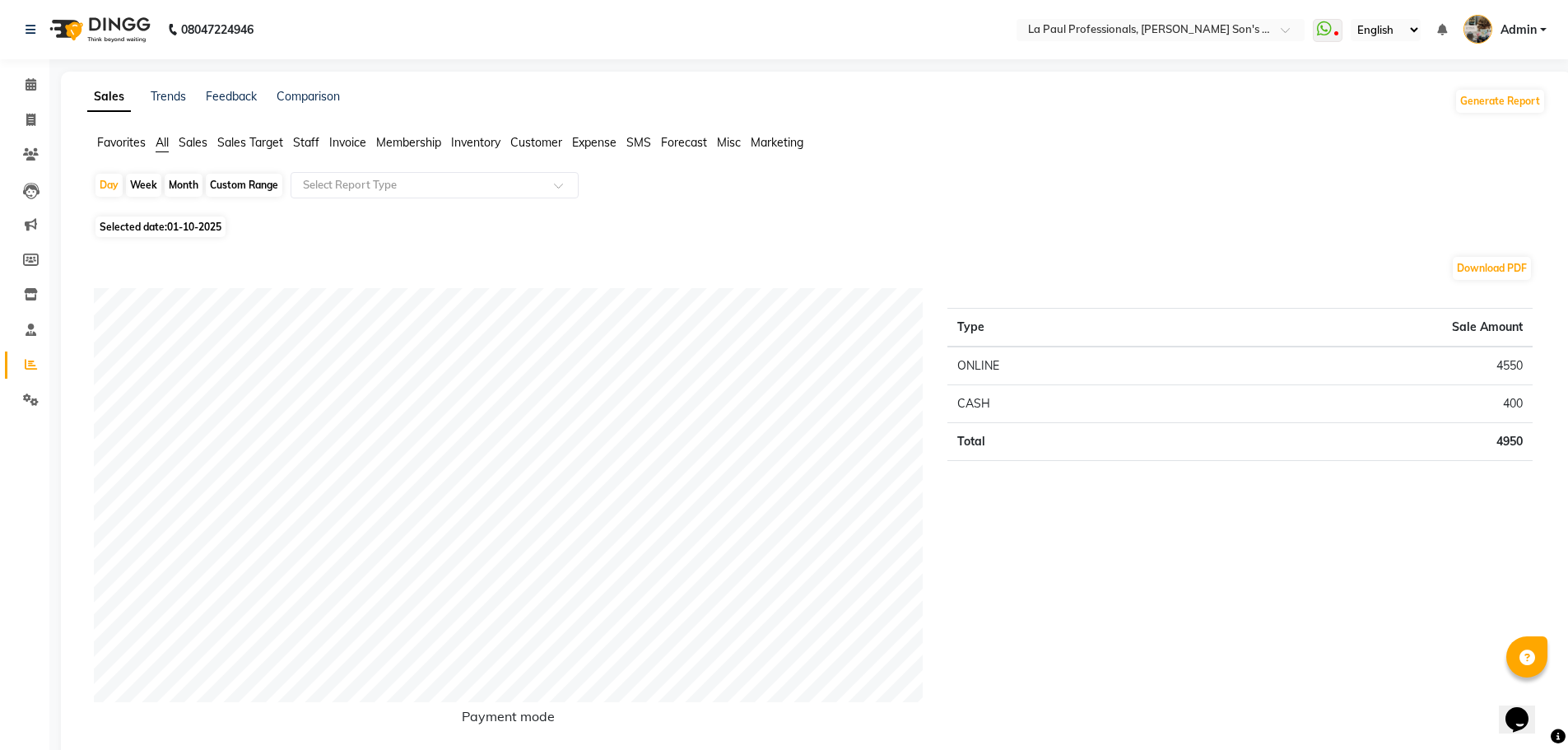
click at [181, 224] on span "01-10-2025" at bounding box center [194, 227] width 54 height 12
select select "10"
select select "2025"
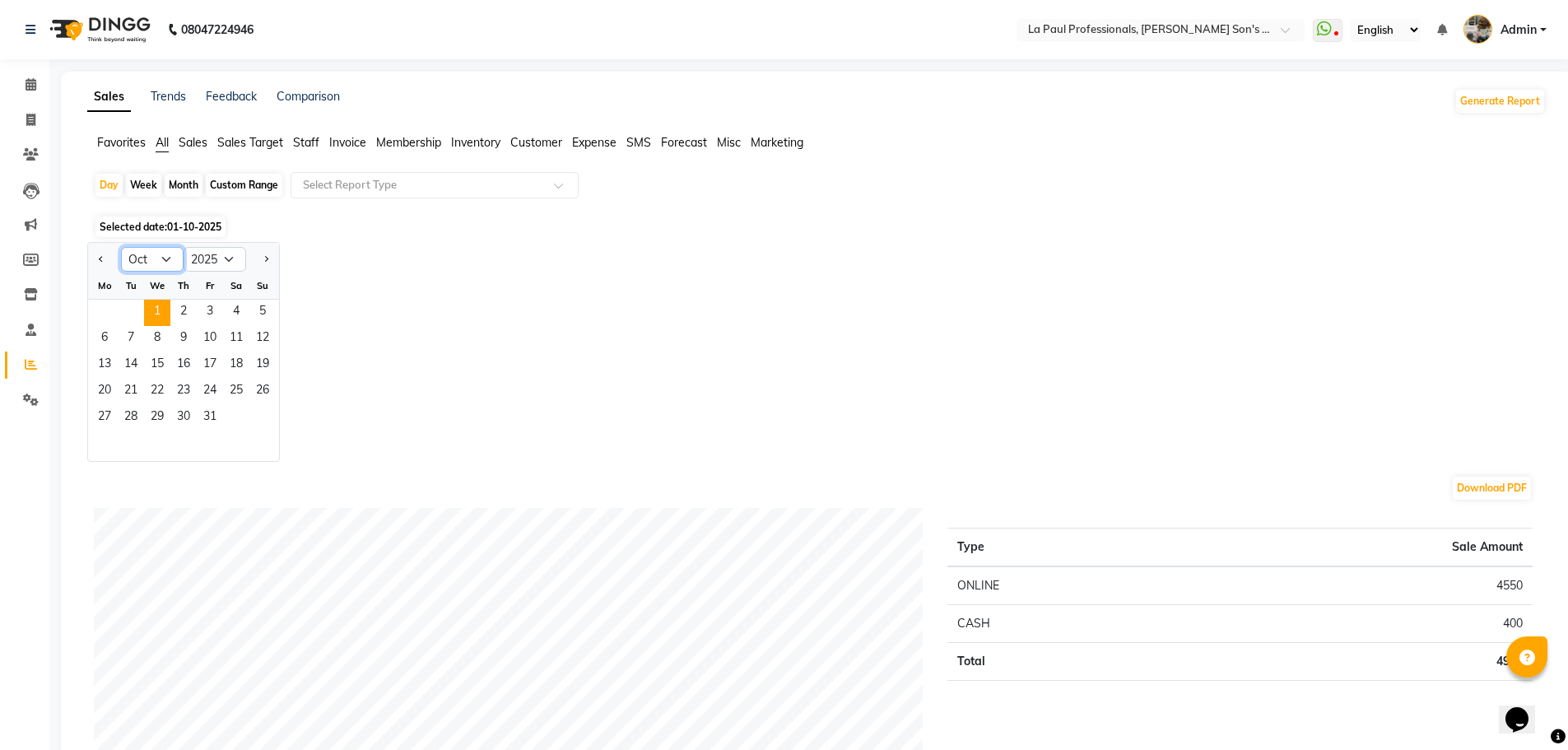
click at [165, 255] on select "Jan Feb Mar Apr May Jun Jul Aug Sep Oct Nov Dec" at bounding box center [152, 259] width 63 height 24
select select "9"
click at [121, 247] on select "Jan Feb Mar Apr May Jun Jul Aug Sep Oct Nov Dec" at bounding box center [152, 259] width 63 height 24
click at [113, 410] on span "29" at bounding box center [105, 418] width 26 height 26
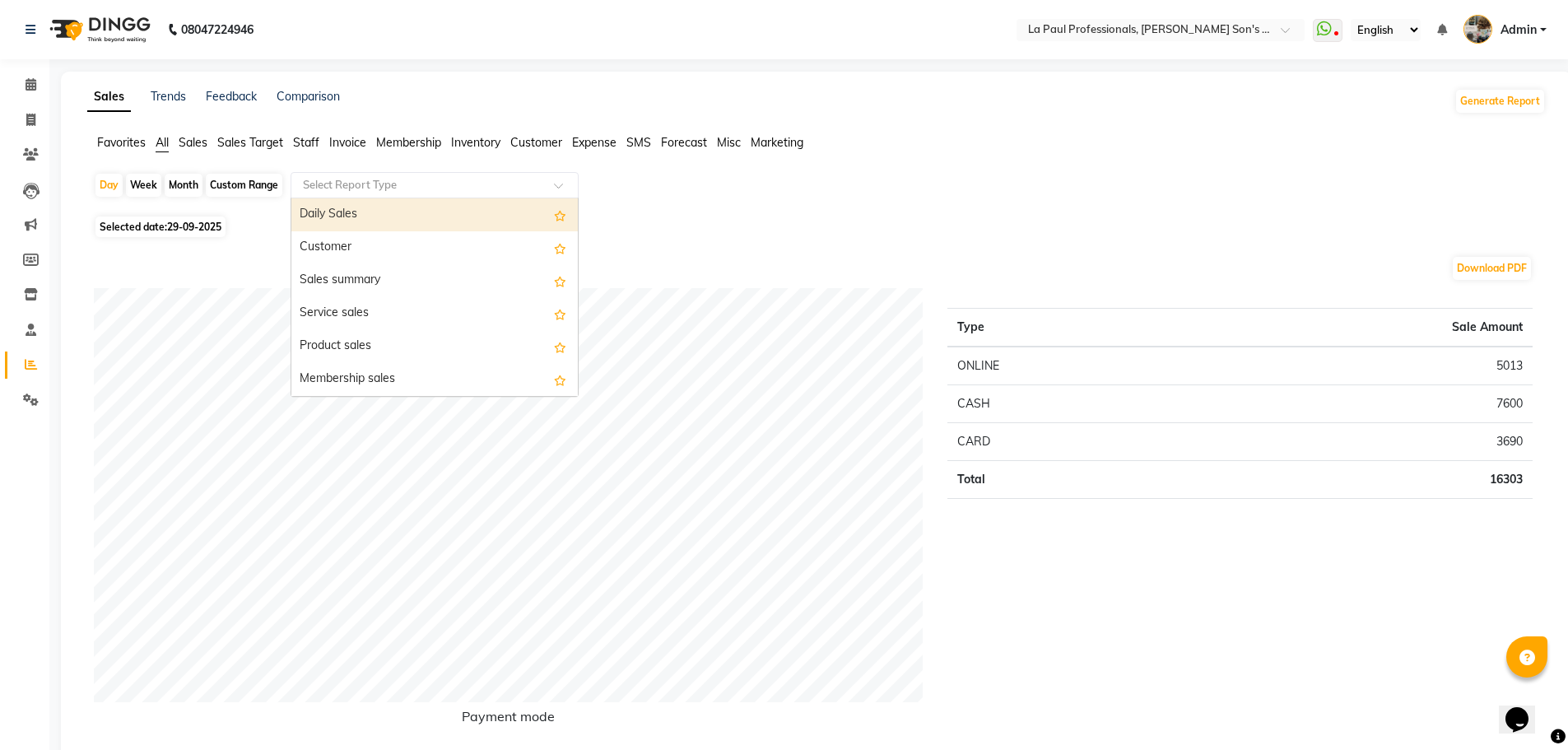
click at [390, 178] on input "text" at bounding box center [418, 185] width 237 height 17
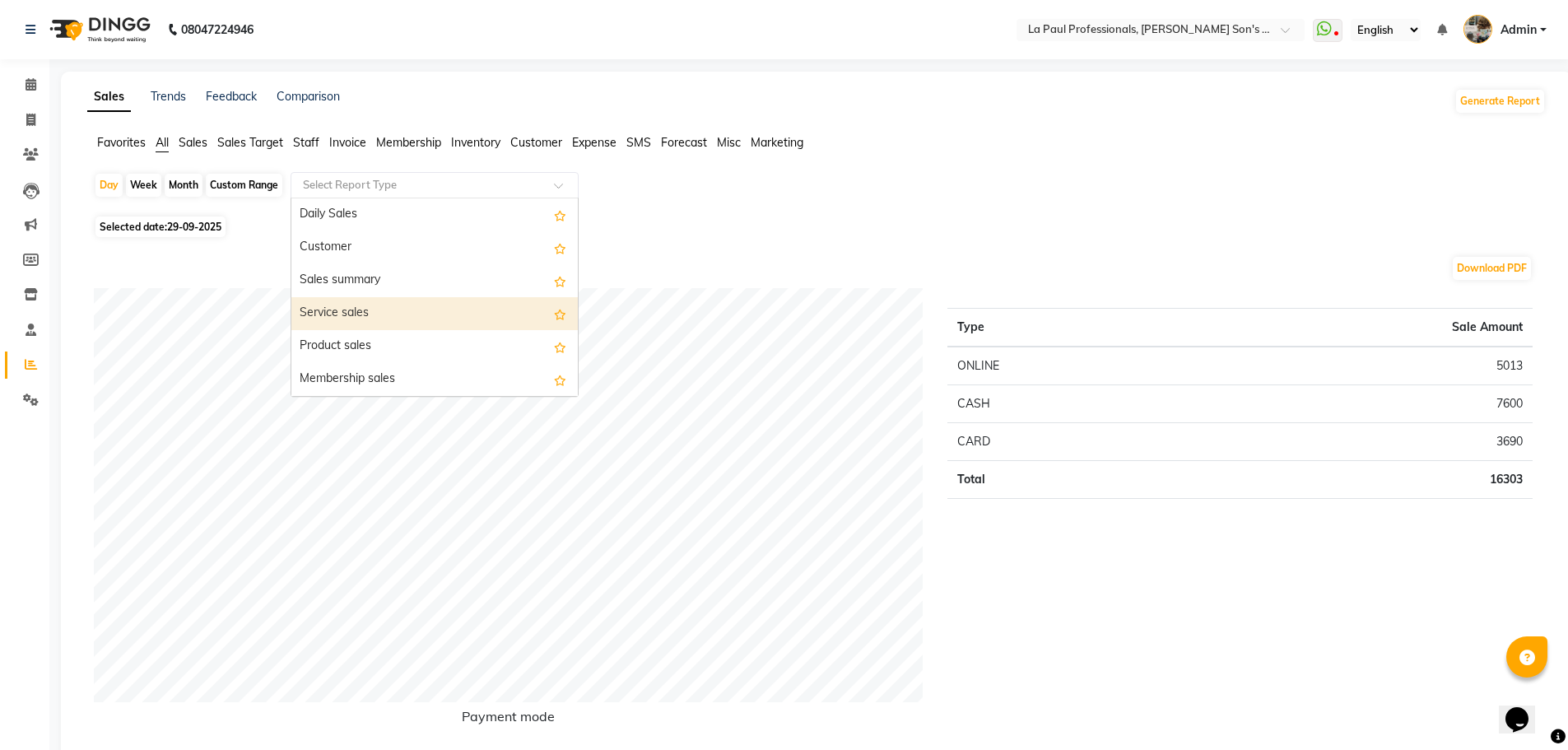
click at [377, 312] on div "Service sales" at bounding box center [435, 313] width 287 height 33
select select "full_report"
select select "csv"
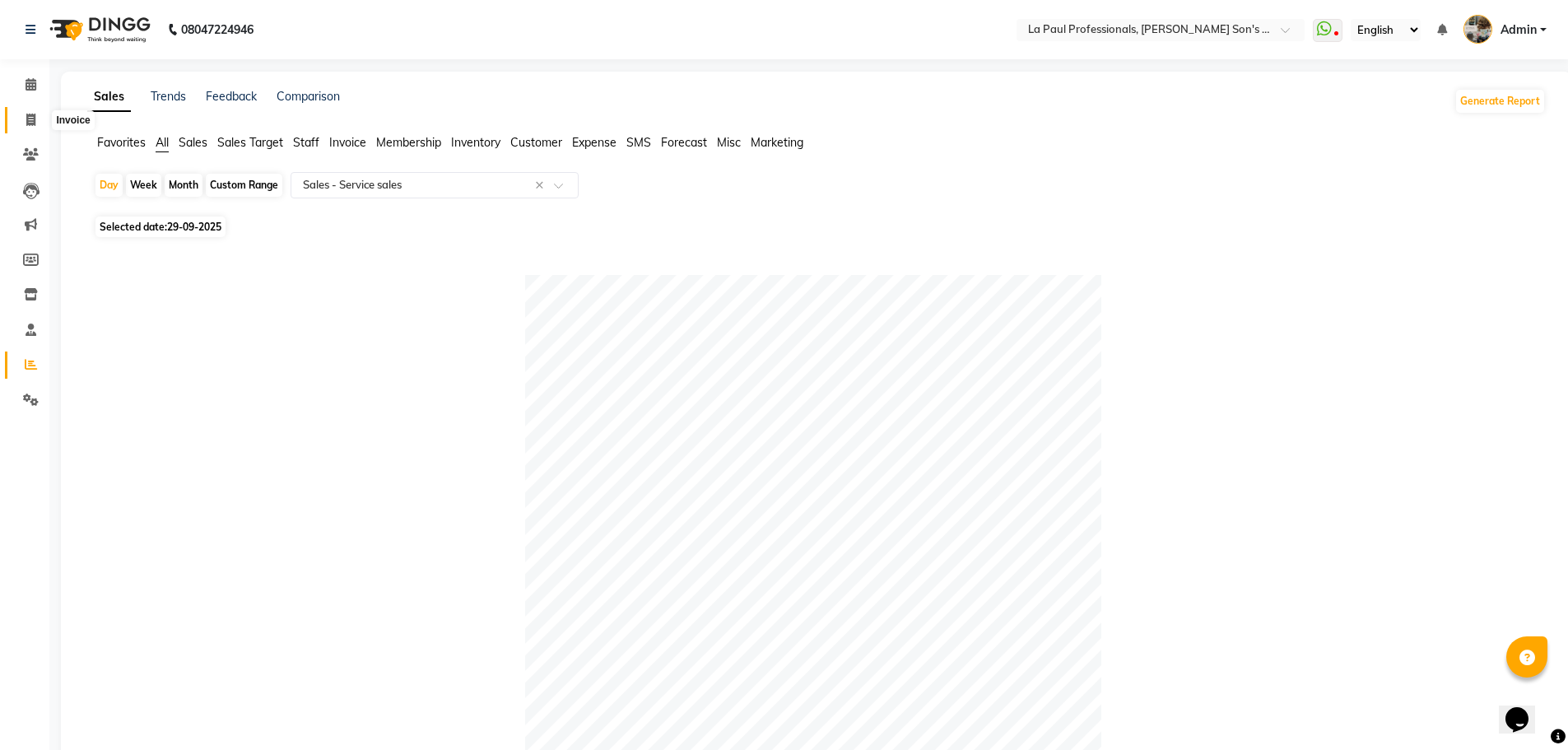
click at [26, 113] on icon at bounding box center [31, 119] width 9 height 12
select select "6271"
select select "service"
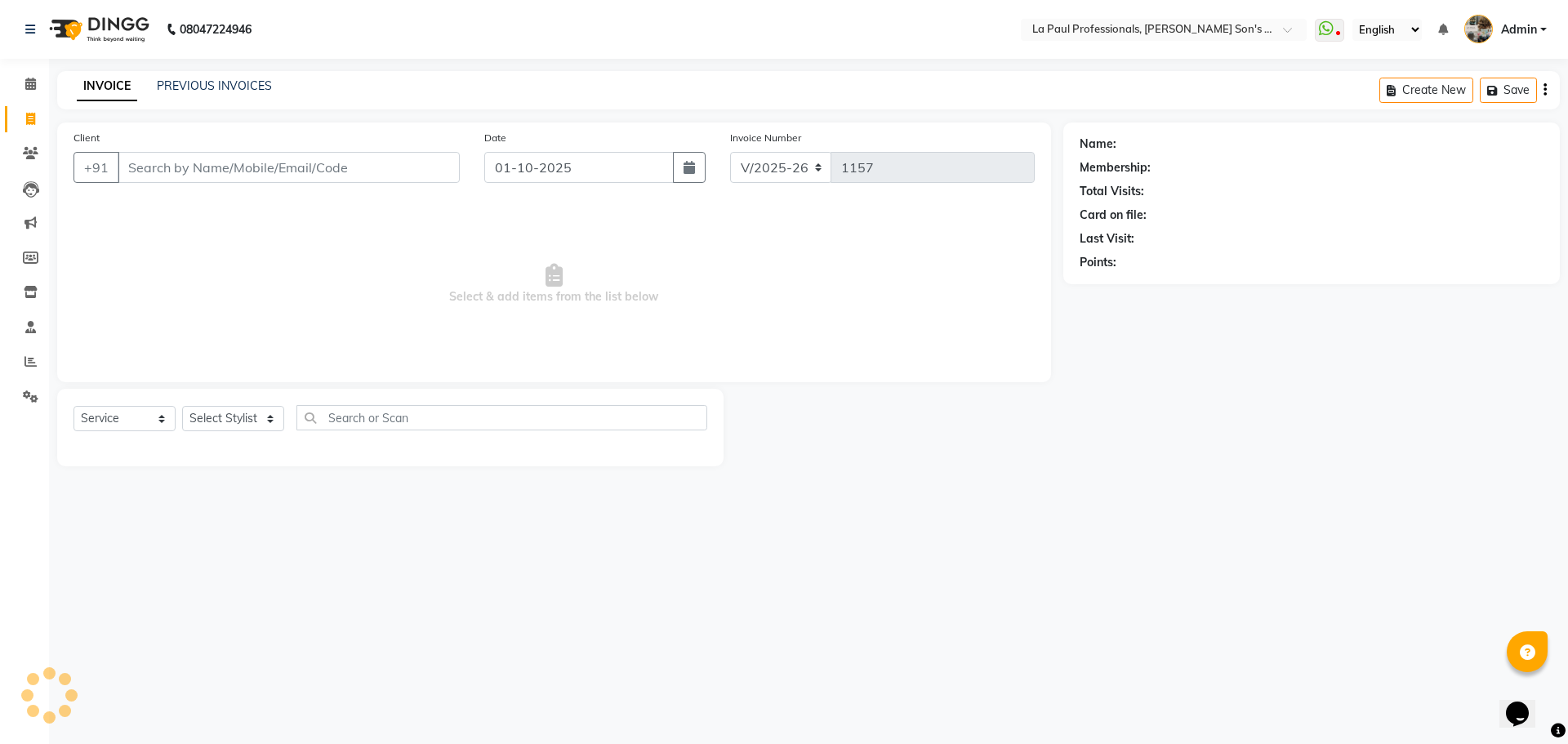
click at [232, 74] on div "INVOICE PREVIOUS INVOICES Create New Save" at bounding box center [809, 89] width 1503 height 38
click at [229, 83] on link "PREVIOUS INVOICES" at bounding box center [215, 85] width 115 height 15
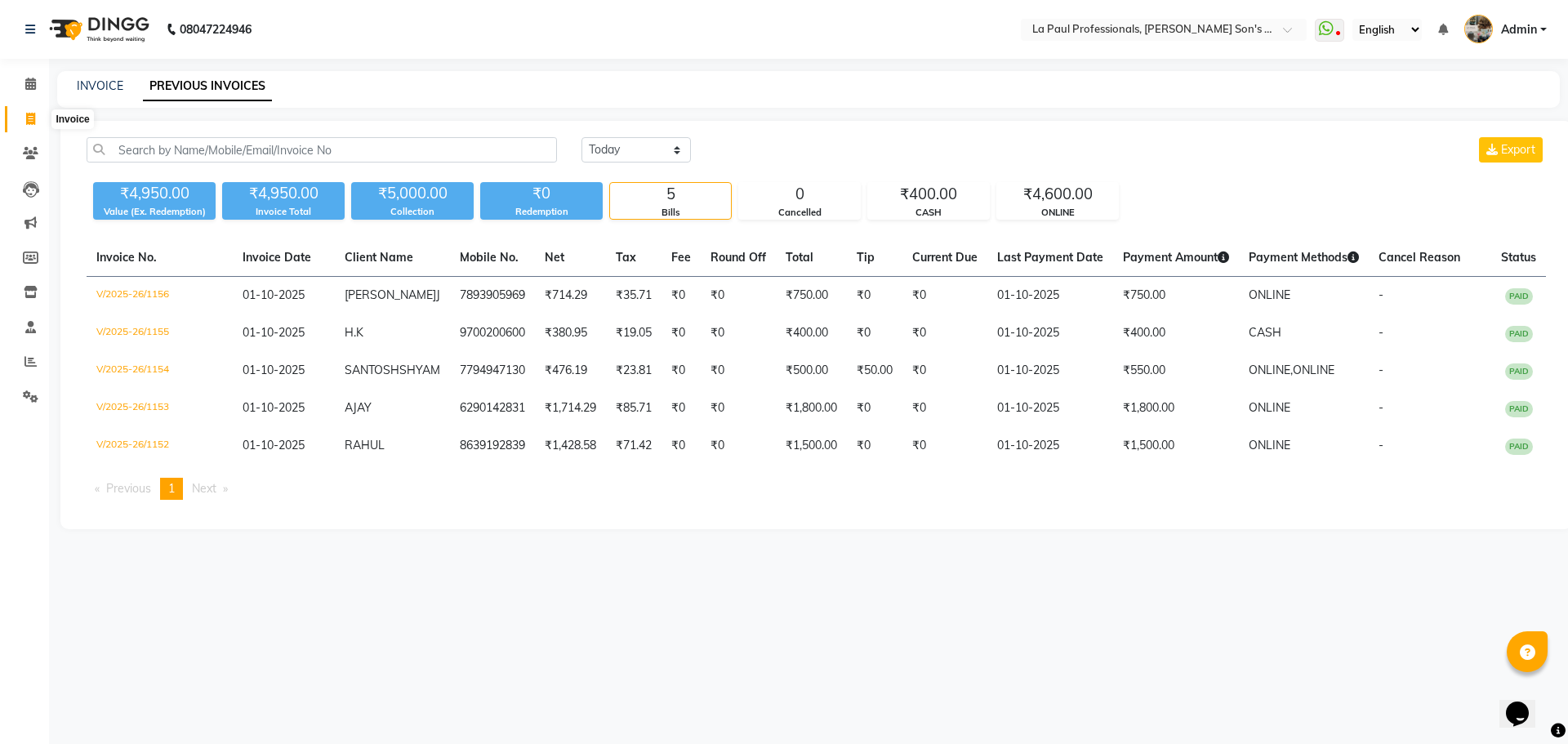
click at [39, 124] on span at bounding box center [31, 120] width 29 height 19
select select "service"
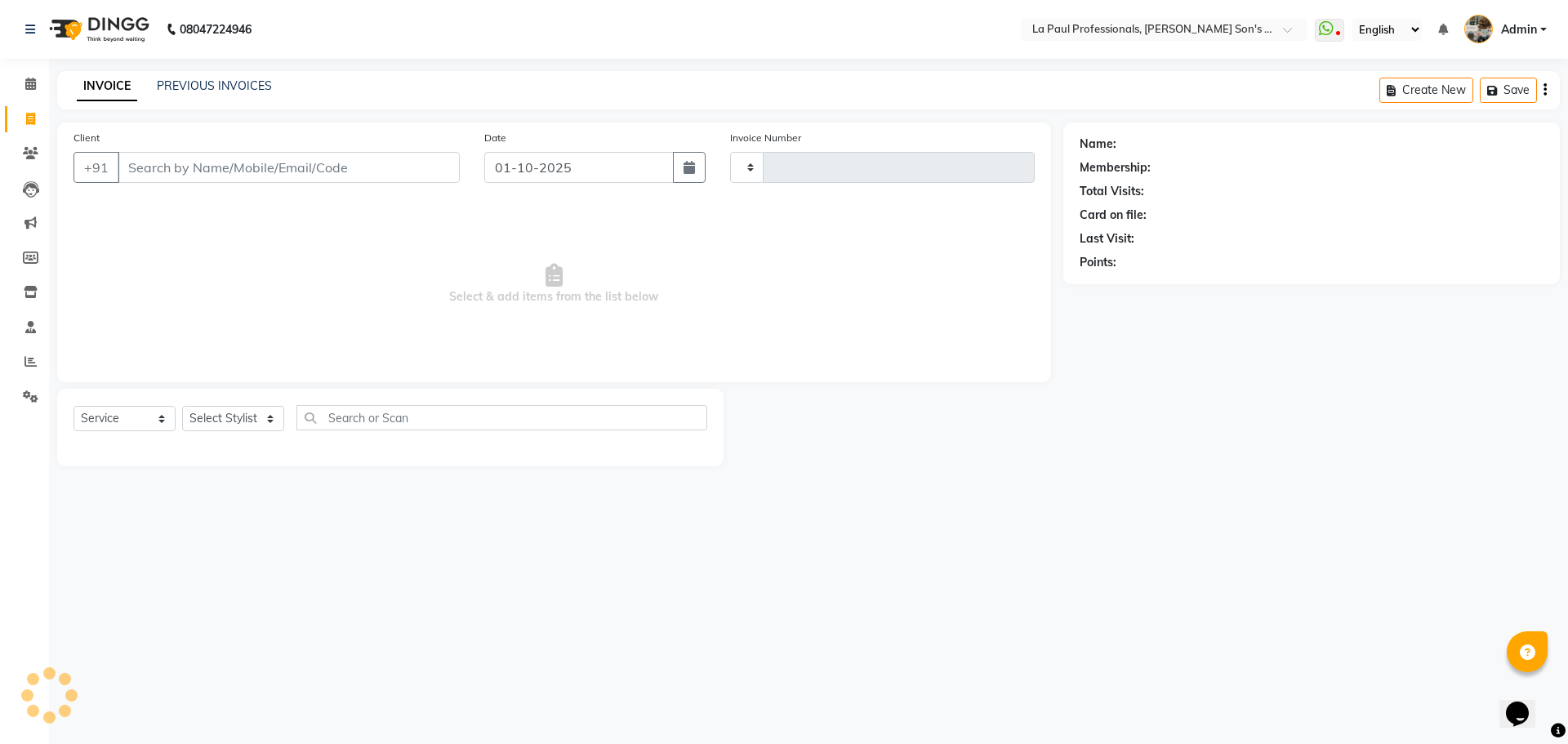
type input "1157"
select select "6271"
click at [520, 581] on div "08047224946 Select Location × La Paul Professionals, Angel Urban Son's Residenc…" at bounding box center [784, 372] width 1568 height 744
drag, startPoint x: 187, startPoint y: 183, endPoint x: 194, endPoint y: 178, distance: 8.6
click at [189, 183] on div "Client +91" at bounding box center [267, 163] width 411 height 67
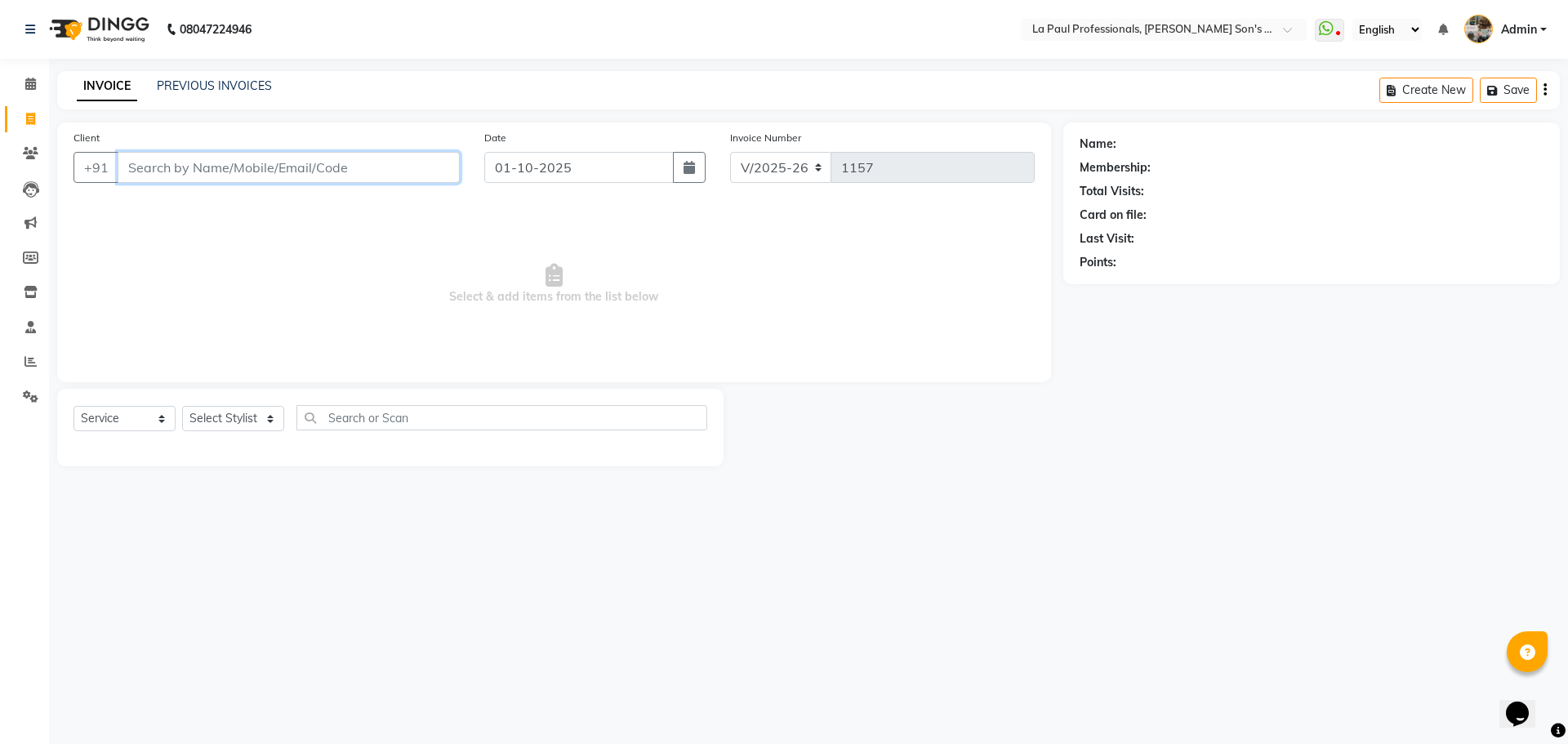
click at [205, 163] on input "Client" at bounding box center [289, 166] width 342 height 31
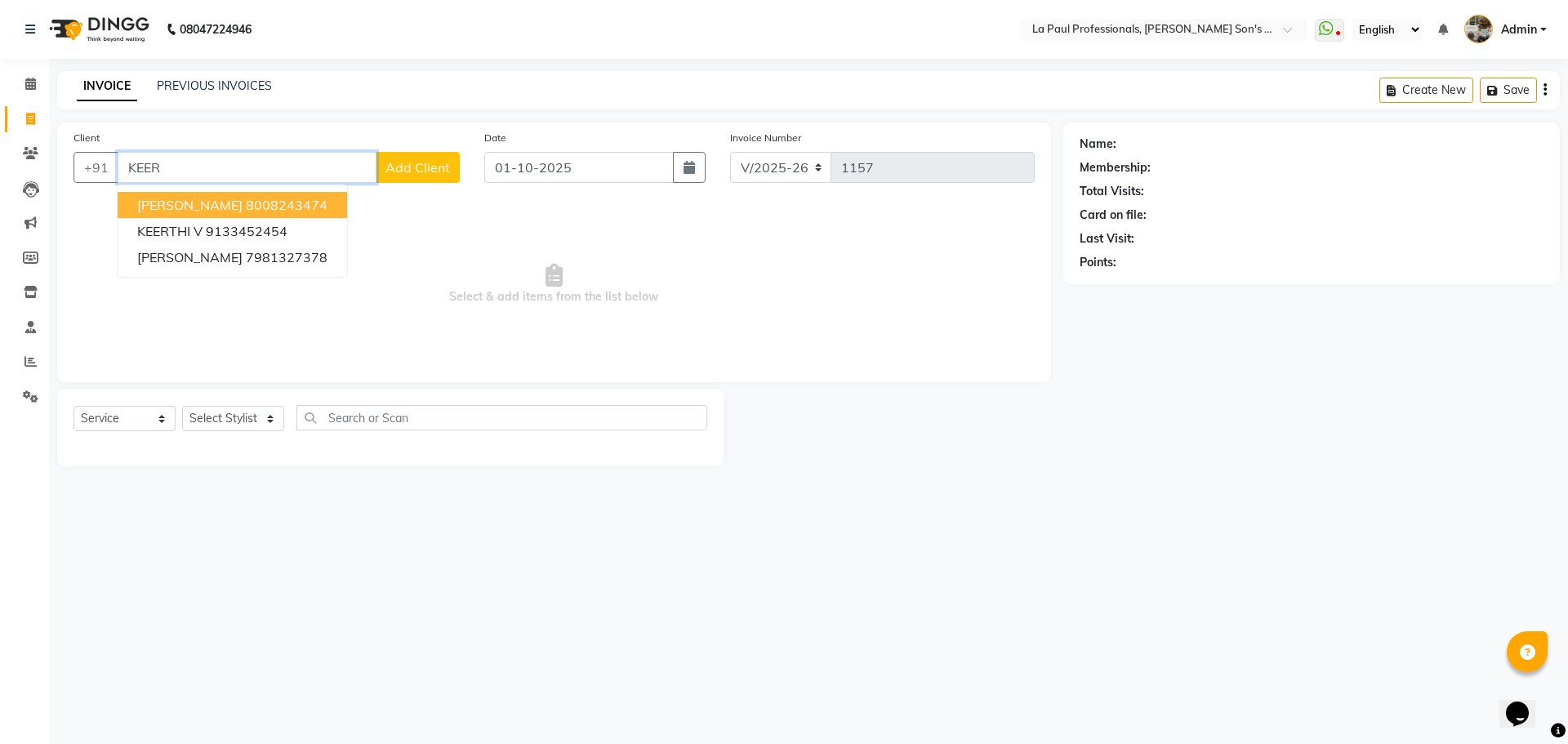
click at [267, 205] on ngb-highlight "8008243474" at bounding box center [287, 205] width 82 height 17
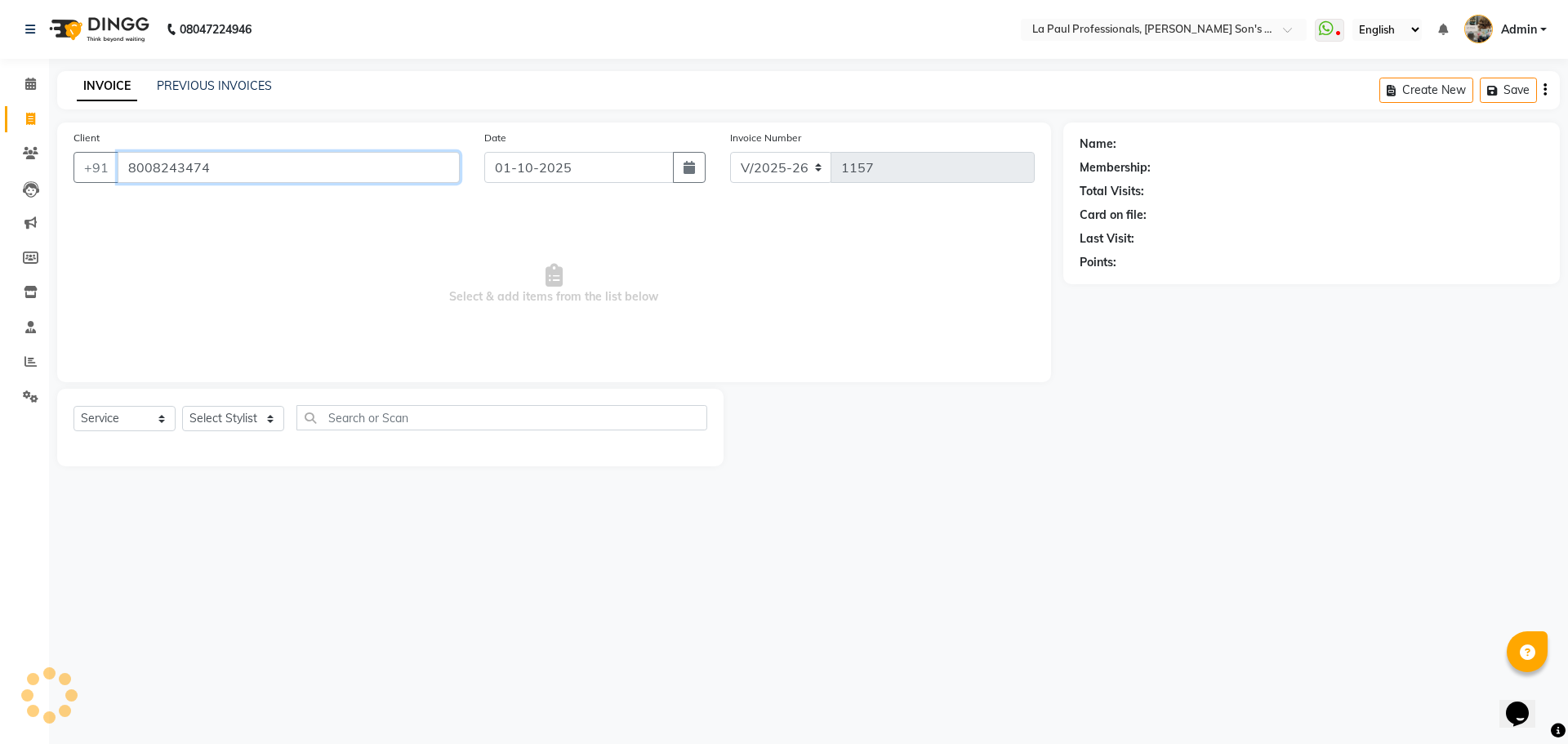
type input "8008243474"
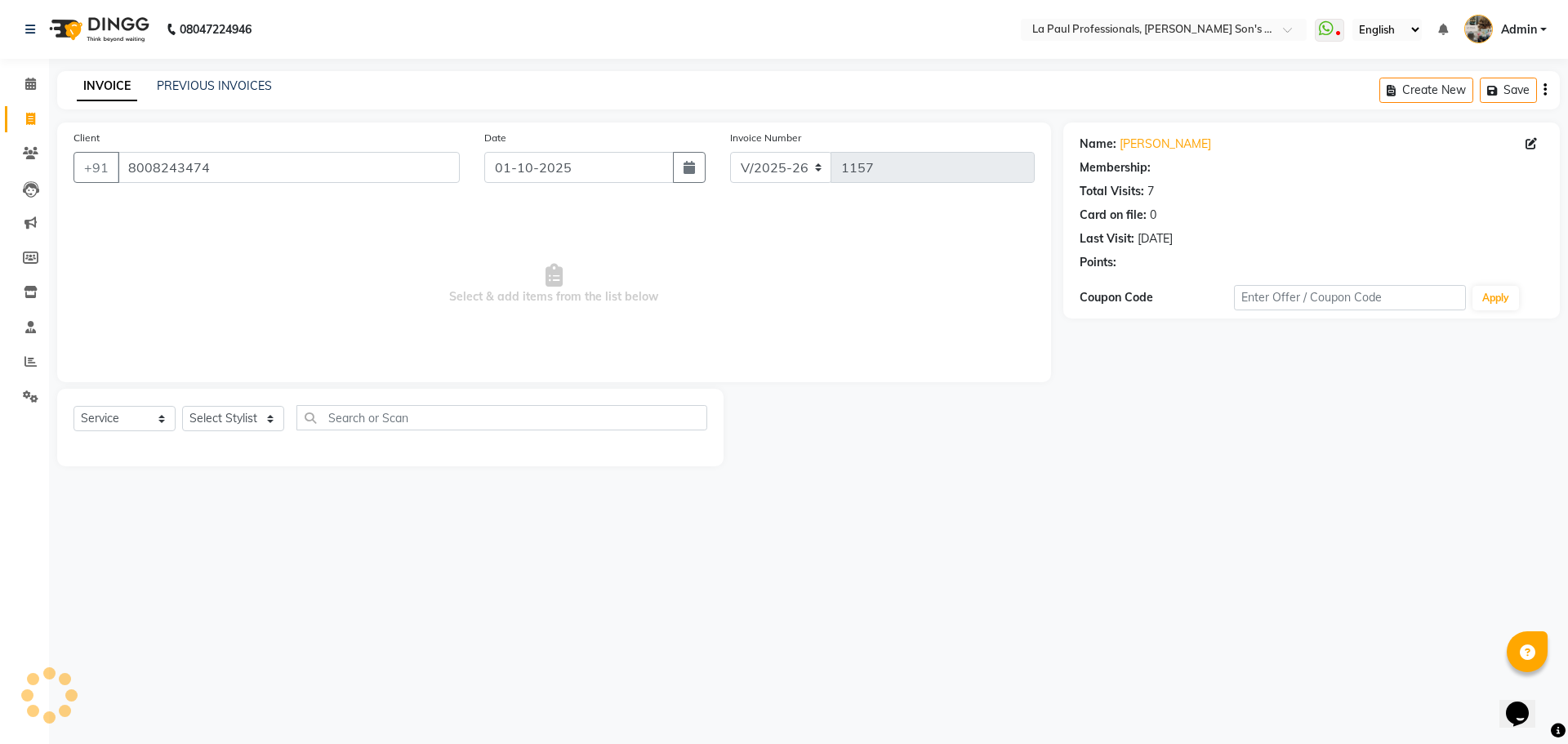
select select "1: Object"
click at [1204, 480] on main "INVOICE PREVIOUS INVOICES Create New Save Client +91 8008243474 Date 01-10-2025…" at bounding box center [809, 281] width 1520 height 420
click at [257, 415] on select "Select Stylist APAM [PERSON_NAME] PRIYA [PERSON_NAME] SASA [PERSON_NAME]" at bounding box center [233, 418] width 102 height 25
select select "48214"
click at [182, 406] on select "Select Stylist APAM [PERSON_NAME] PRIYA [PERSON_NAME] SASA [PERSON_NAME]" at bounding box center [233, 418] width 102 height 25
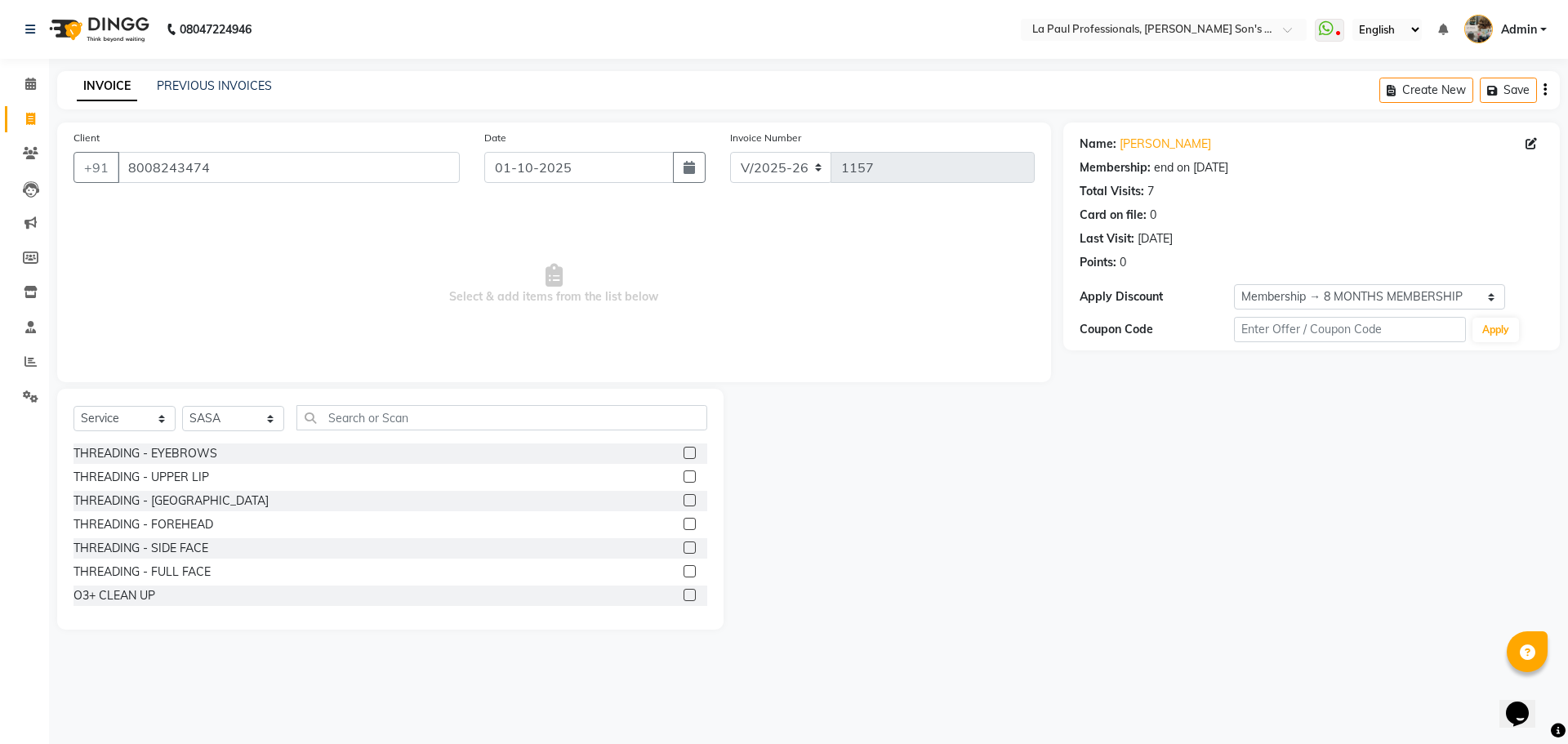
drag, startPoint x: 936, startPoint y: 562, endPoint x: 917, endPoint y: 560, distance: 19.1
click at [931, 563] on div at bounding box center [894, 508] width 340 height 241
click at [1056, 488] on div at bounding box center [894, 508] width 340 height 241
click at [1164, 542] on div "Name: Keerthana Membership: end on 11-12-2025 Total Visits: 7 Card on file: 0 L…" at bounding box center [1318, 376] width 509 height 507
click at [920, 657] on div "08047224946 Select Location × La Paul Professionals, Angel Urban Son's Residenc…" at bounding box center [784, 372] width 1568 height 744
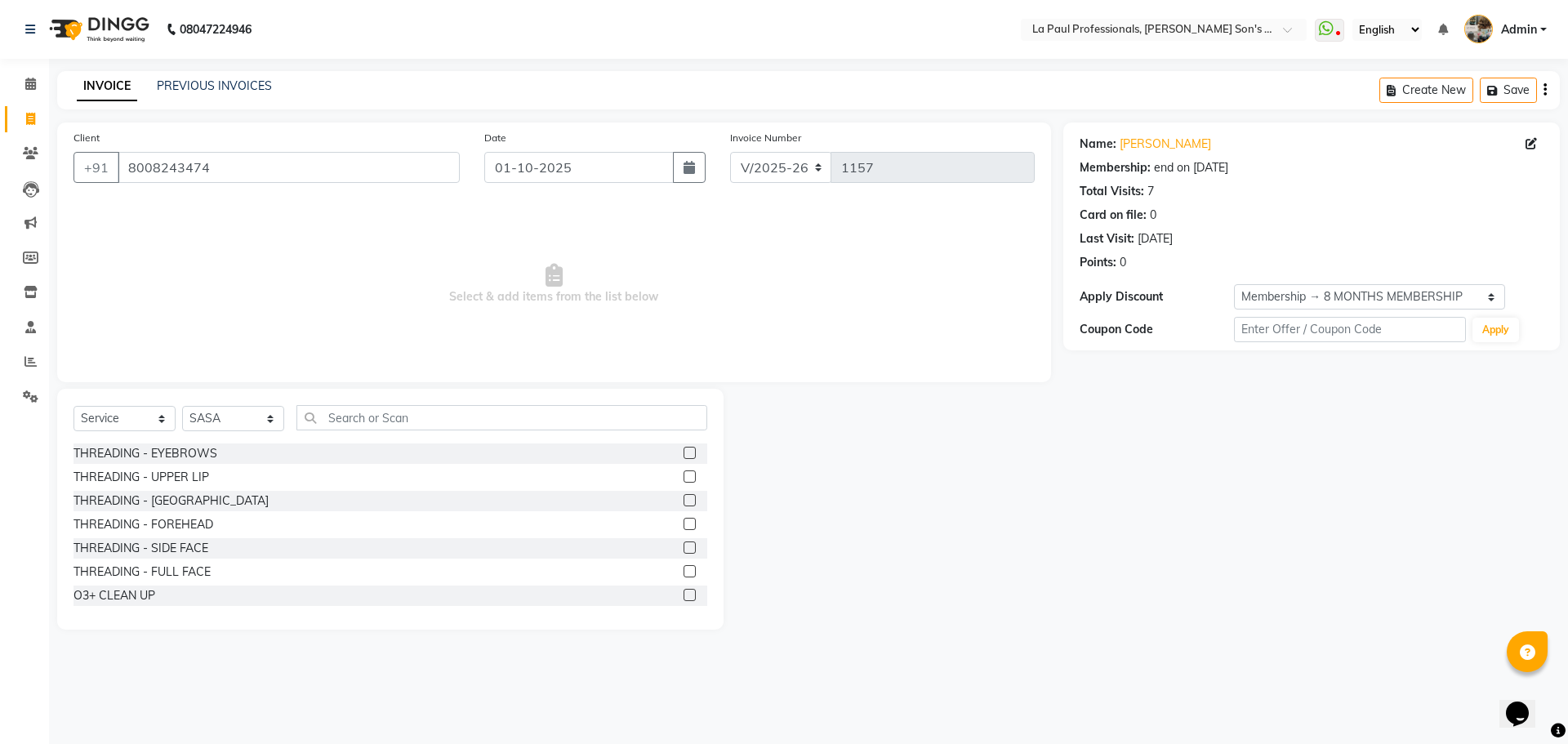
click at [1046, 654] on div "08047224946 Select Location × La Paul Professionals, Angel Urban Son's Residenc…" at bounding box center [784, 372] width 1568 height 744
click at [200, 79] on link "PREVIOUS INVOICES" at bounding box center [215, 85] width 115 height 15
click at [968, 560] on div at bounding box center [894, 508] width 340 height 241
click at [348, 414] on input "text" at bounding box center [502, 417] width 411 height 25
type input "FULL"
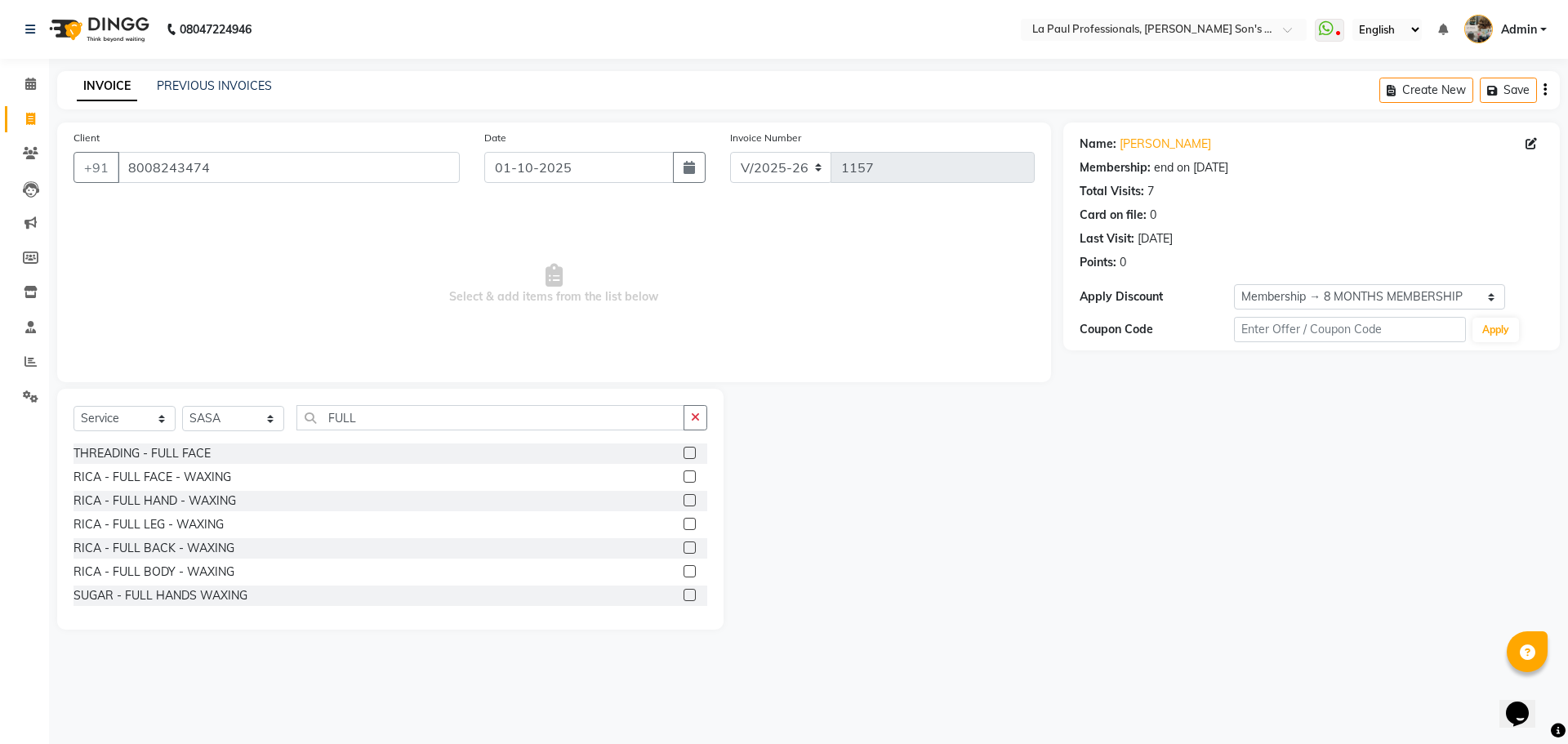
click at [684, 499] on label at bounding box center [690, 500] width 12 height 12
click at [684, 499] on input "checkbox" at bounding box center [689, 500] width 10 height 10
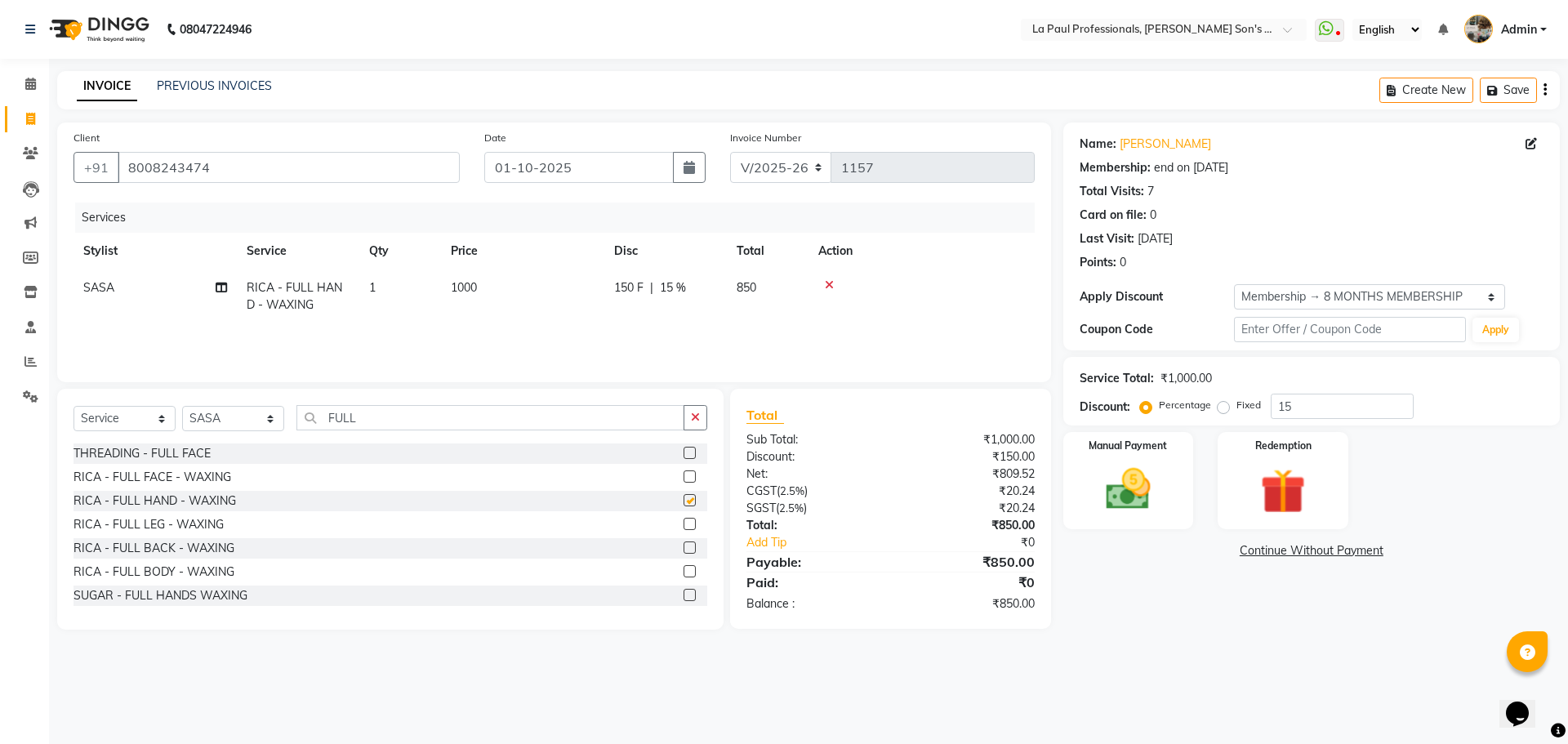
checkbox input "false"
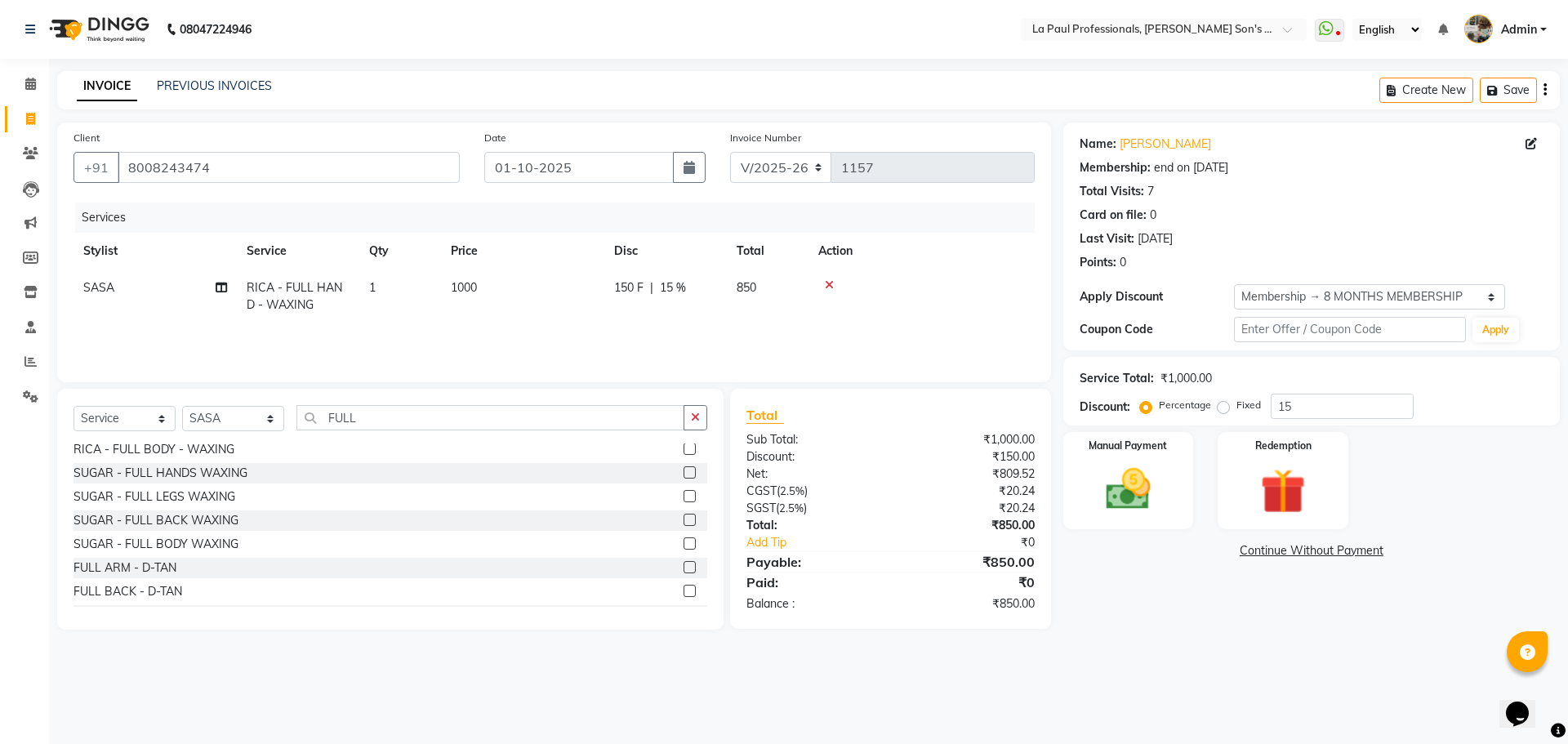
scroll to position [145, 0]
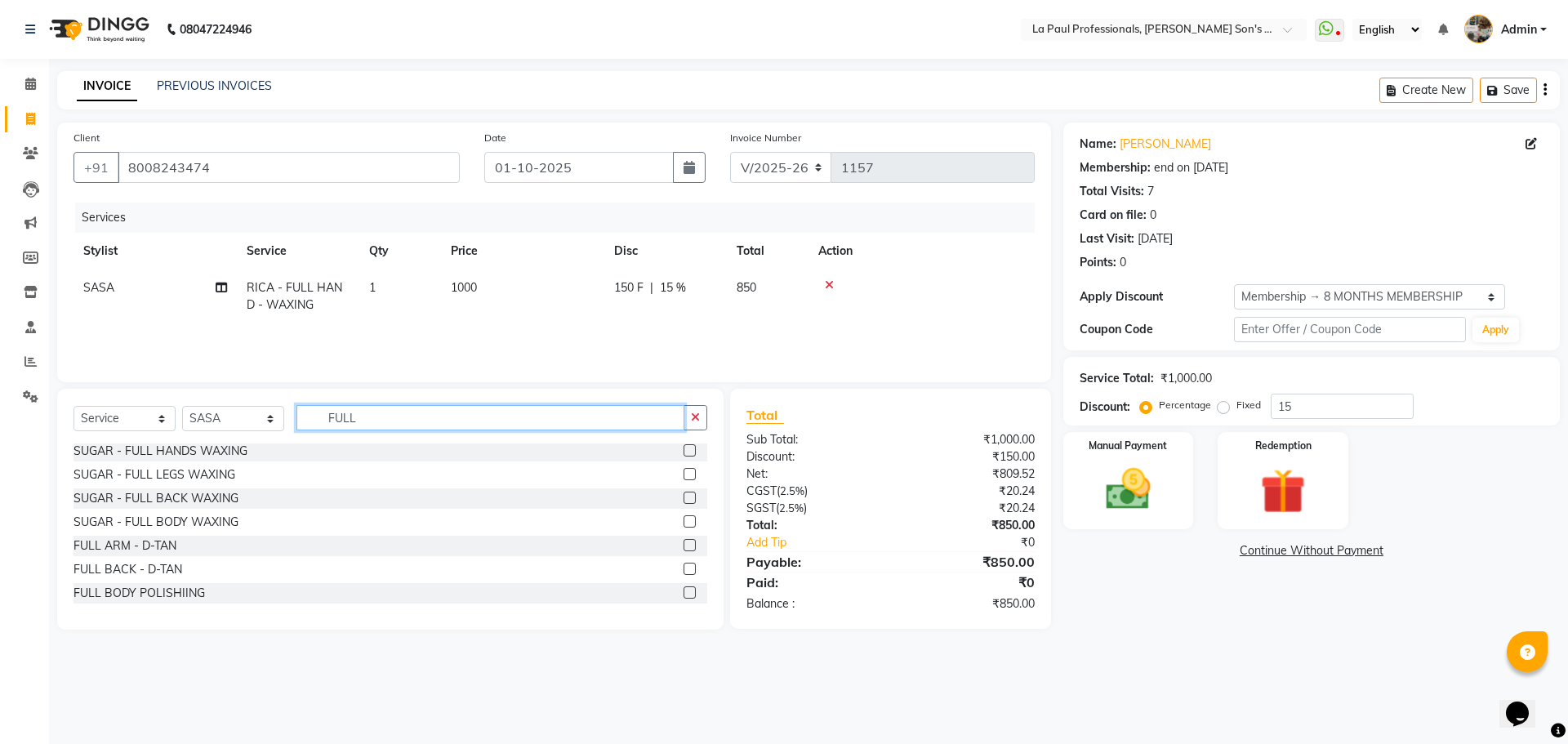
click at [387, 418] on input "FULL" at bounding box center [490, 417] width 388 height 25
type input "F"
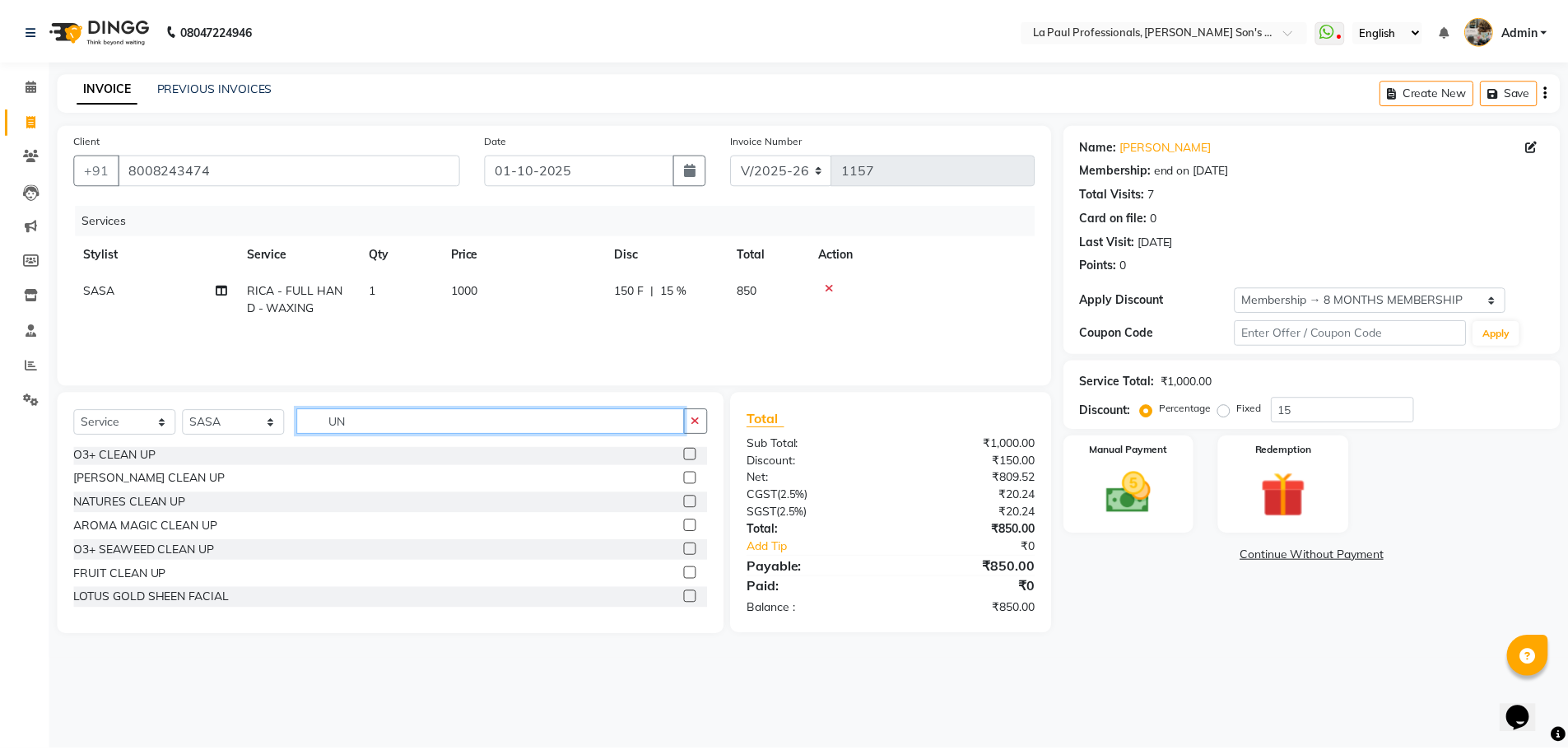
scroll to position [0, 0]
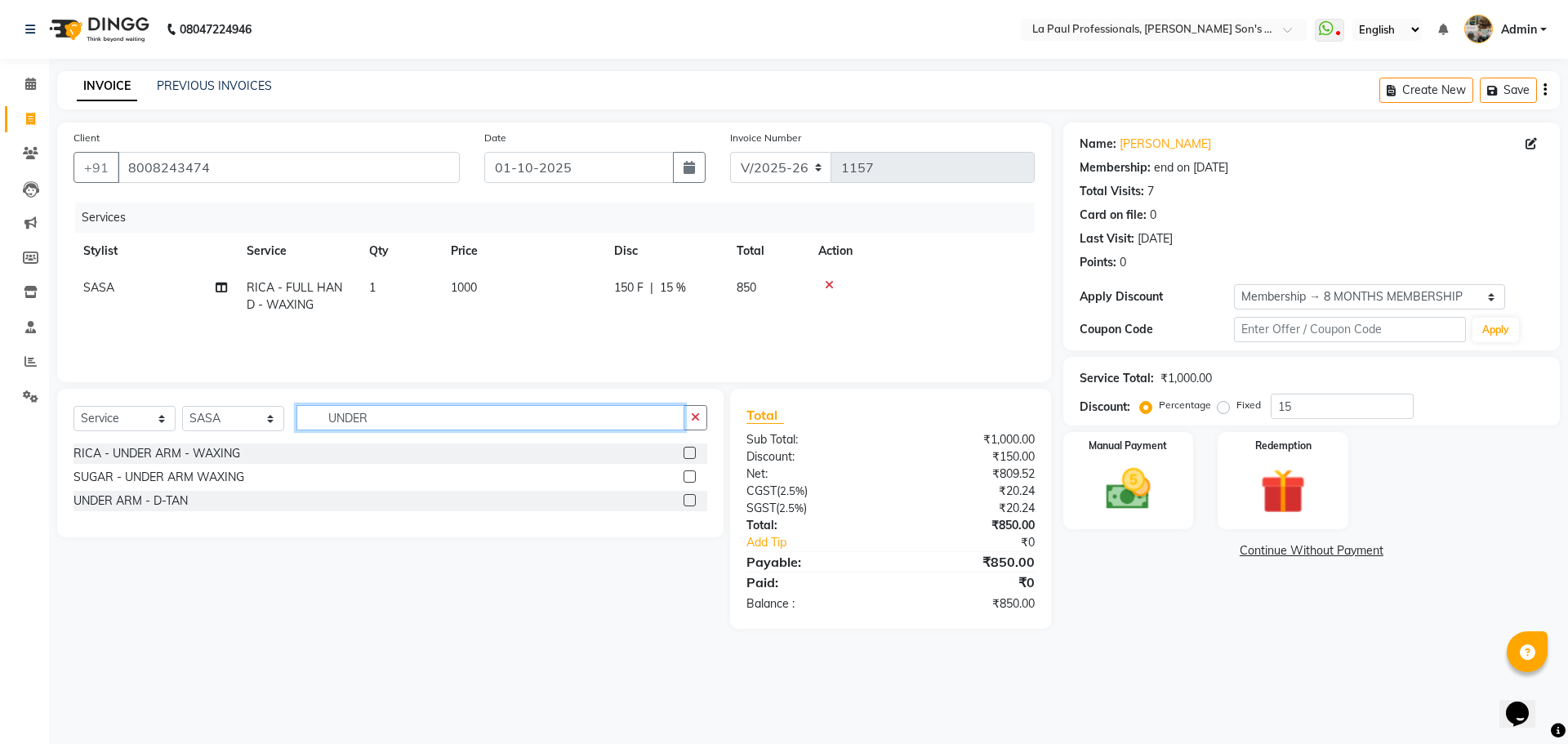
type input "UNDER"
click at [692, 455] on label at bounding box center [690, 452] width 12 height 12
click at [692, 455] on input "checkbox" at bounding box center [689, 452] width 10 height 10
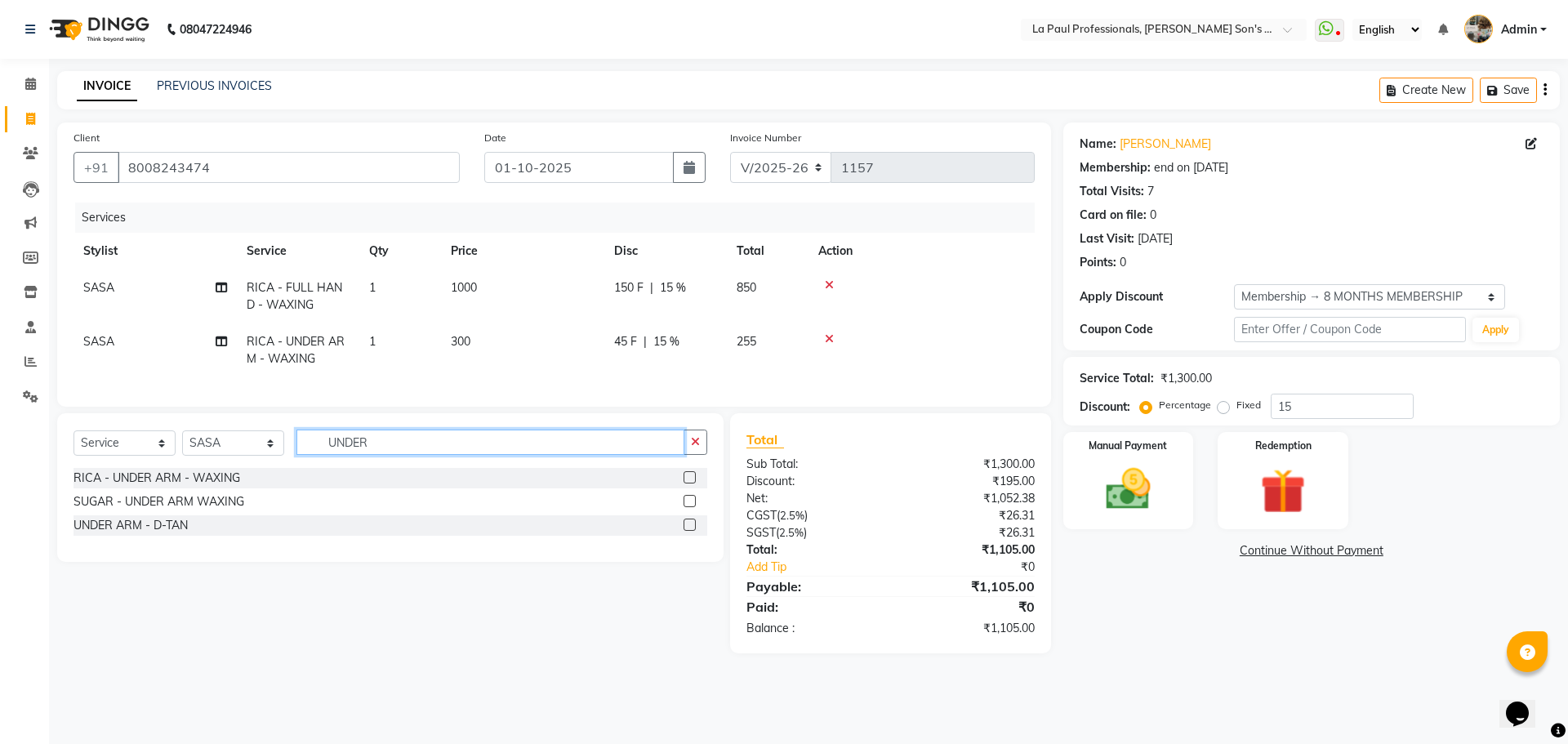
checkbox input "false"
click at [448, 455] on input "UNDER" at bounding box center [490, 441] width 388 height 25
type input "U"
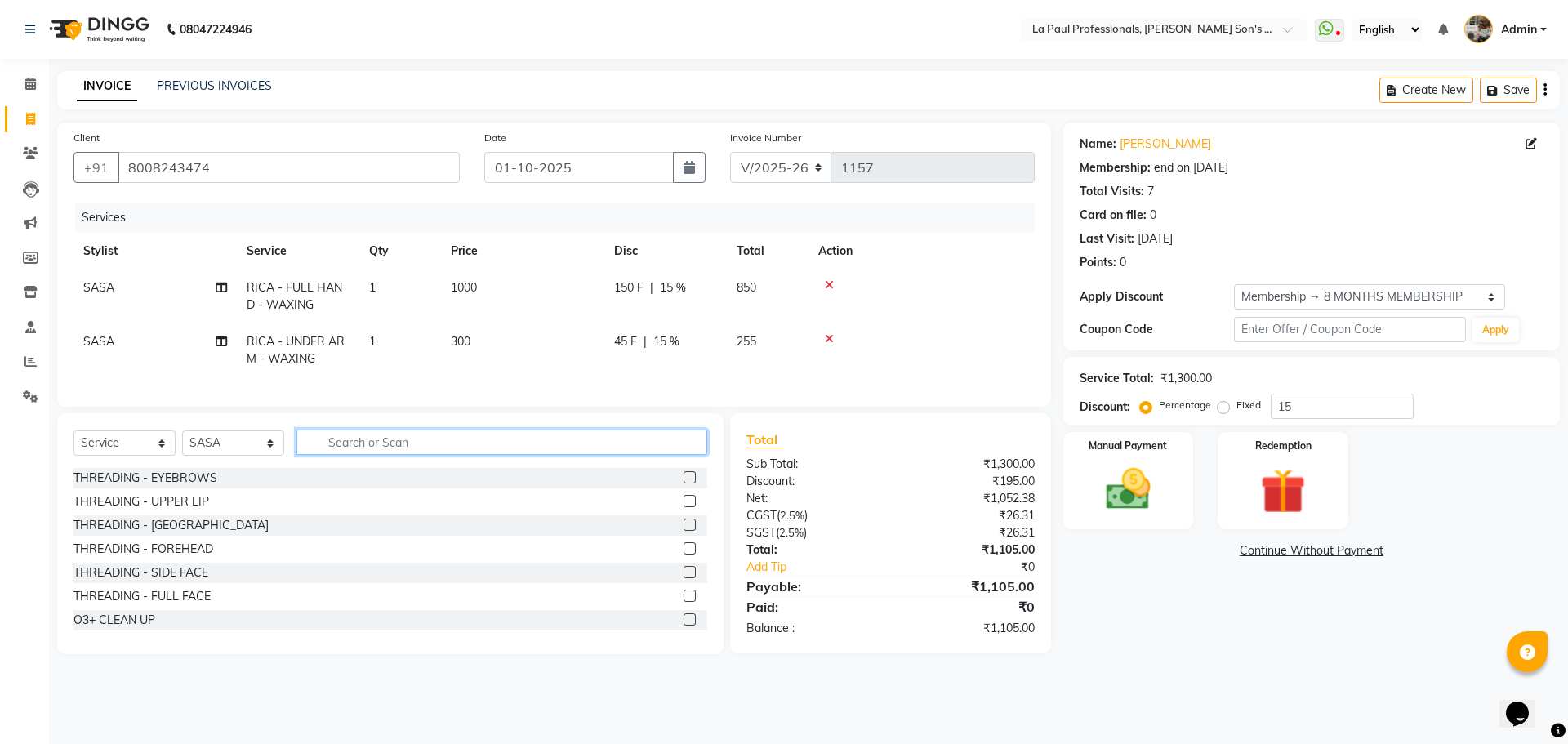
click at [401, 455] on input "text" at bounding box center [502, 441] width 411 height 25
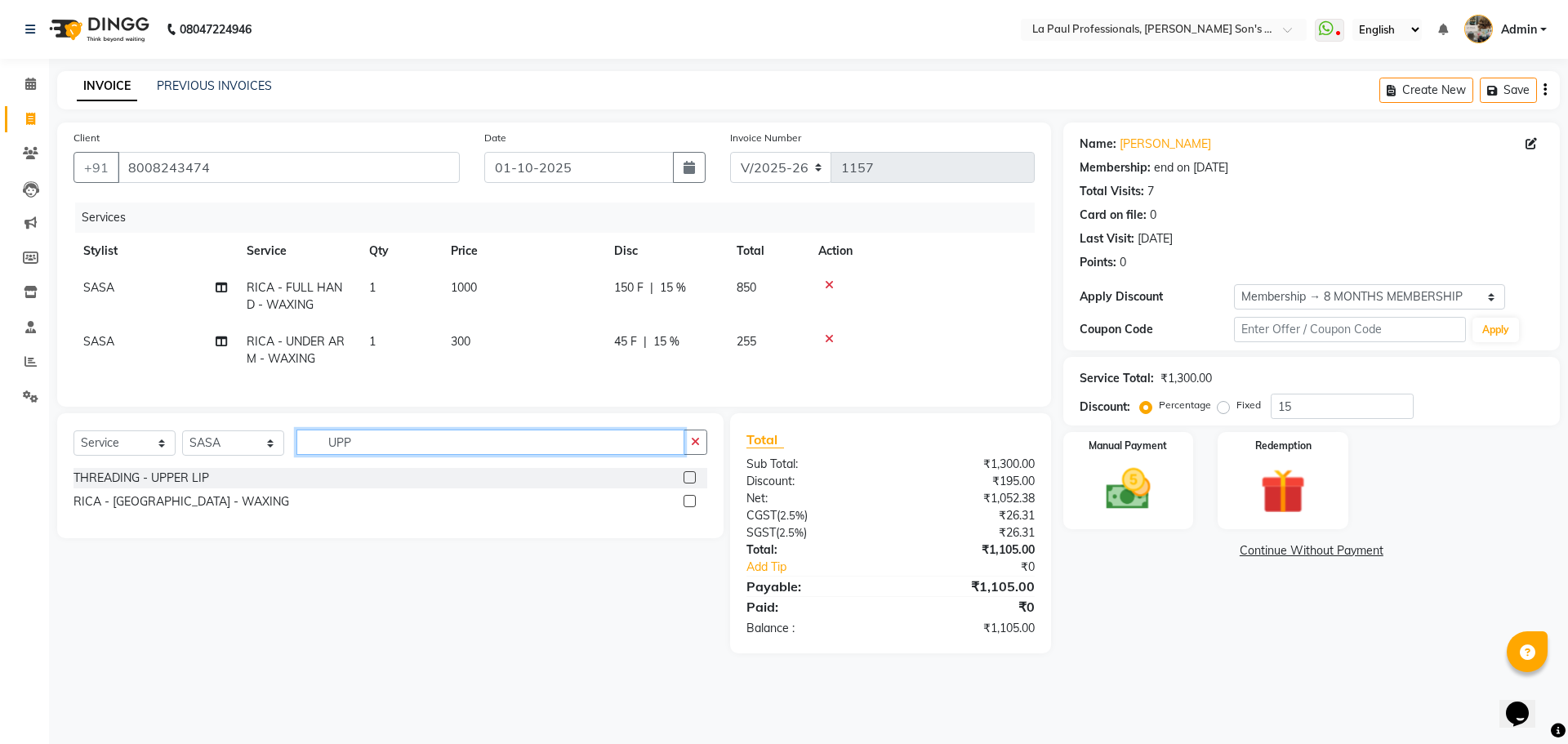
type input "UPP"
click at [691, 507] on label at bounding box center [690, 501] width 12 height 12
click at [691, 507] on input "checkbox" at bounding box center [689, 501] width 10 height 10
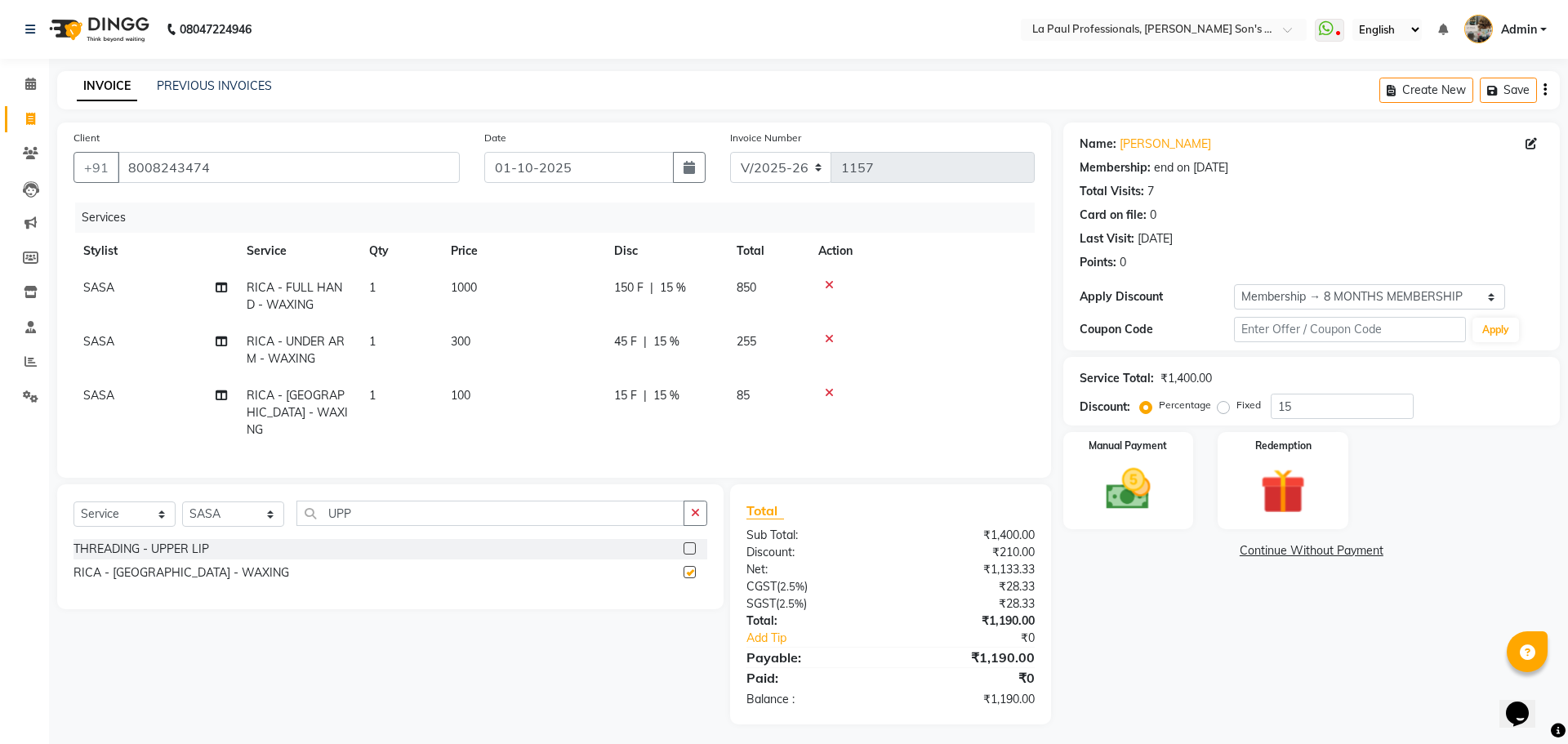
checkbox input "false"
click at [401, 509] on input "UPP" at bounding box center [490, 513] width 388 height 25
type input "U"
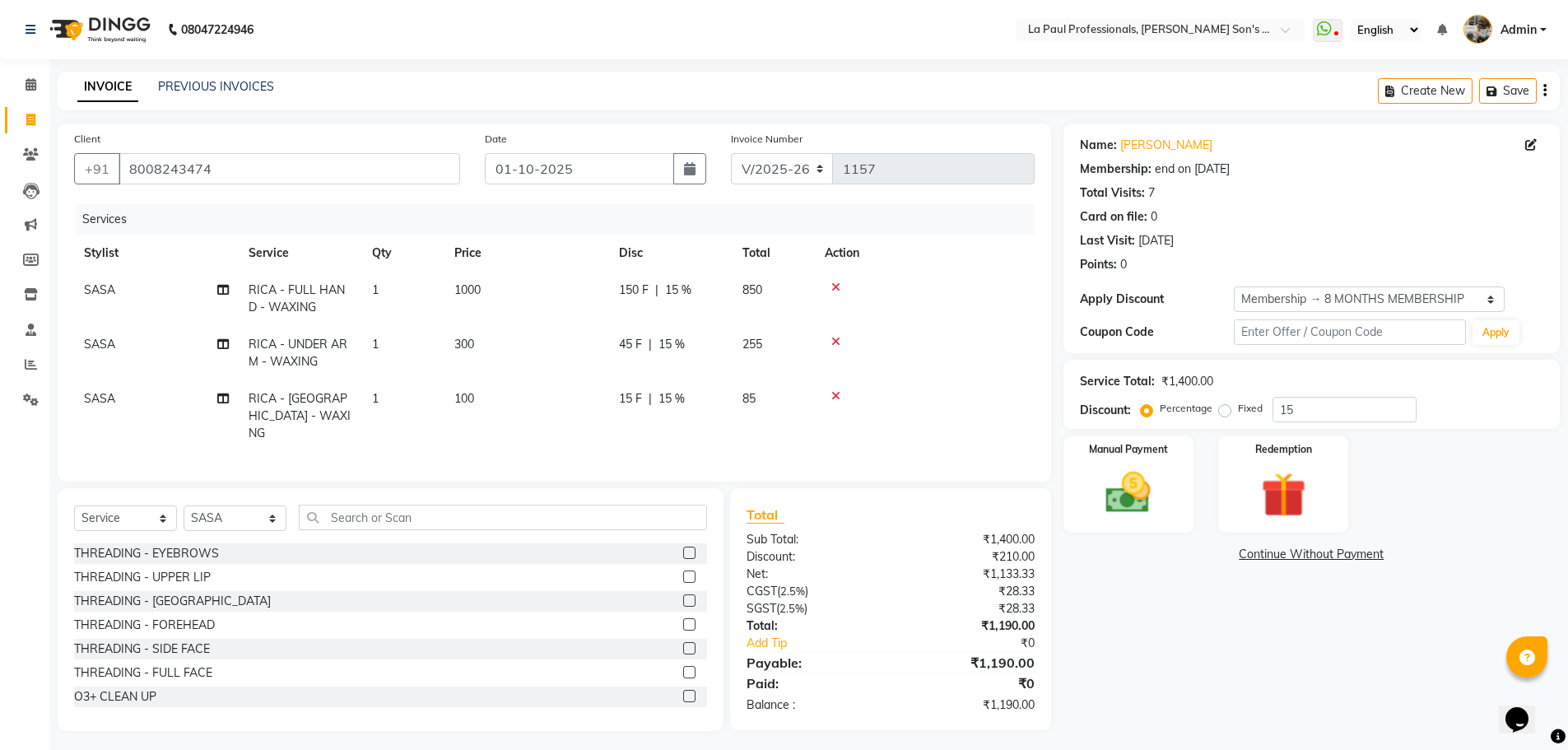
click at [683, 548] on label at bounding box center [688, 552] width 12 height 12
click at [683, 548] on input "checkbox" at bounding box center [688, 552] width 10 height 10
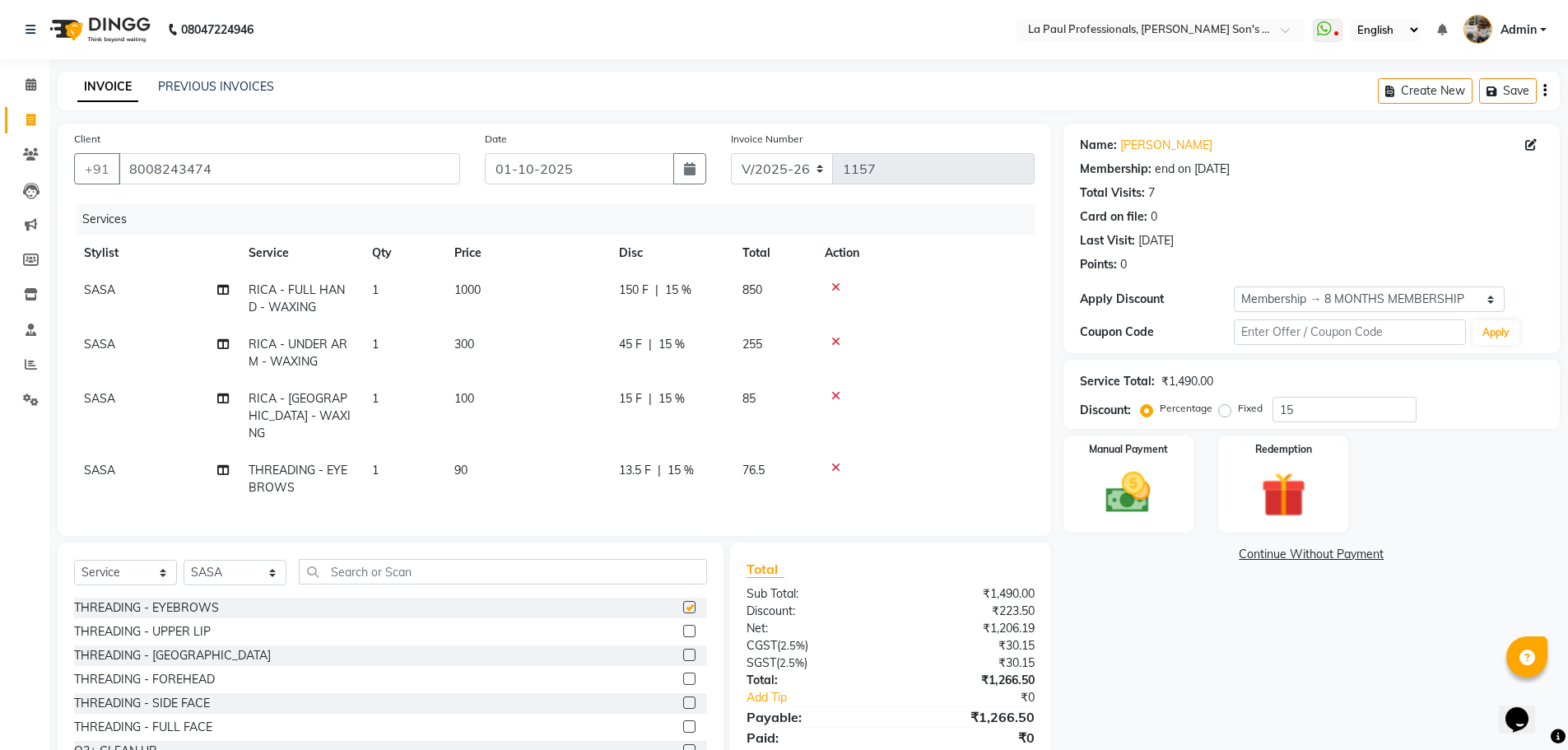
checkbox input "false"
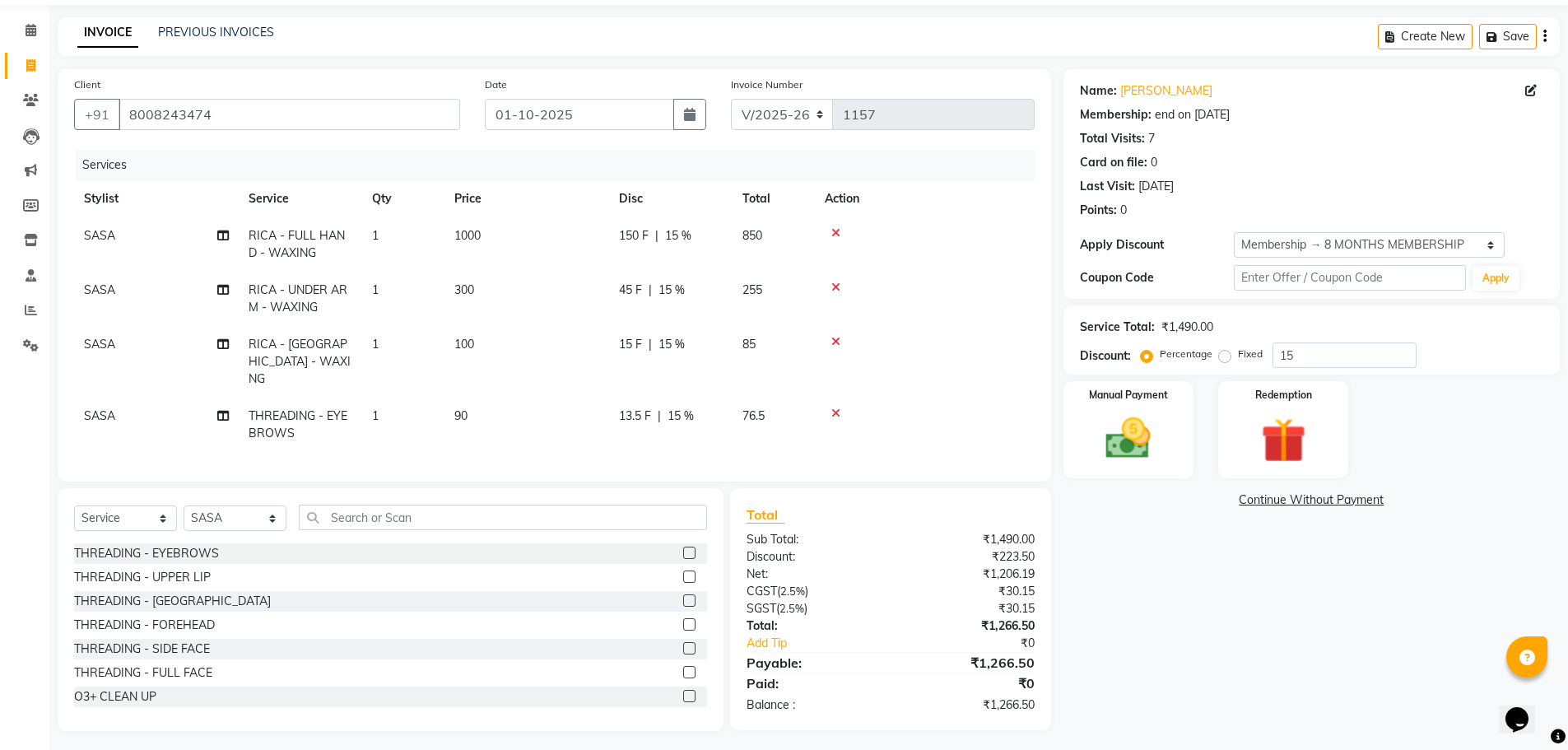
scroll to position [55, 0]
click at [1201, 598] on div "Name: Keerthana Membership: end on 11-12-2025 Total Visits: 7 Card on file: 0 L…" at bounding box center [1317, 399] width 509 height 662
drag, startPoint x: 1196, startPoint y: 594, endPoint x: 1139, endPoint y: 363, distance: 237.9
click at [1195, 589] on div "Name: Keerthana Membership: end on 11-12-2025 Total Visits: 7 Card on file: 0 L…" at bounding box center [1317, 399] width 509 height 662
drag, startPoint x: 1139, startPoint y: 360, endPoint x: 1136, endPoint y: 402, distance: 42.1
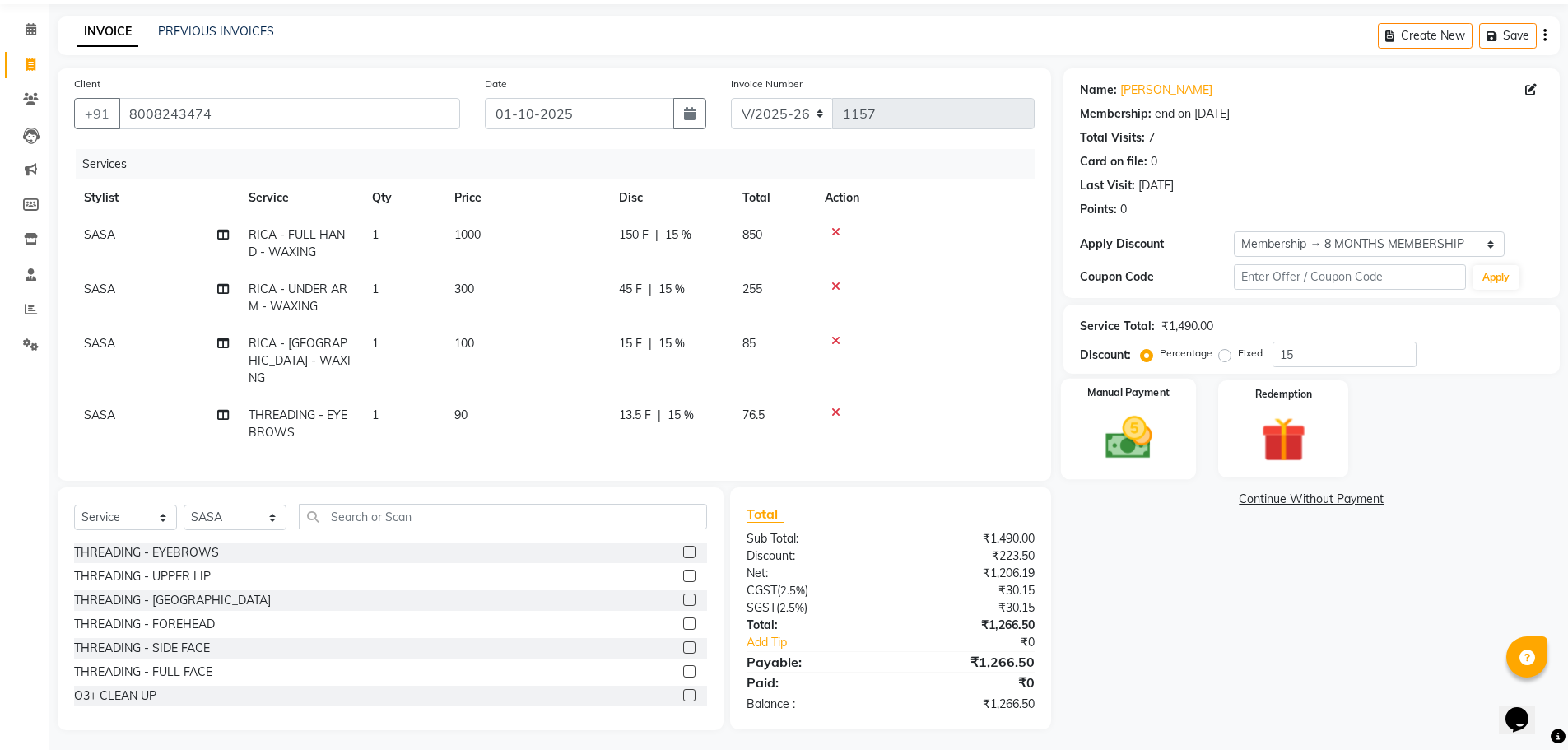
click at [1137, 377] on div "Name: Keerthana Membership: end on 11-12-2025 Total Visits: 7 Card on file: 0 L…" at bounding box center [1317, 399] width 509 height 662
click at [1136, 420] on img at bounding box center [1128, 437] width 76 height 53
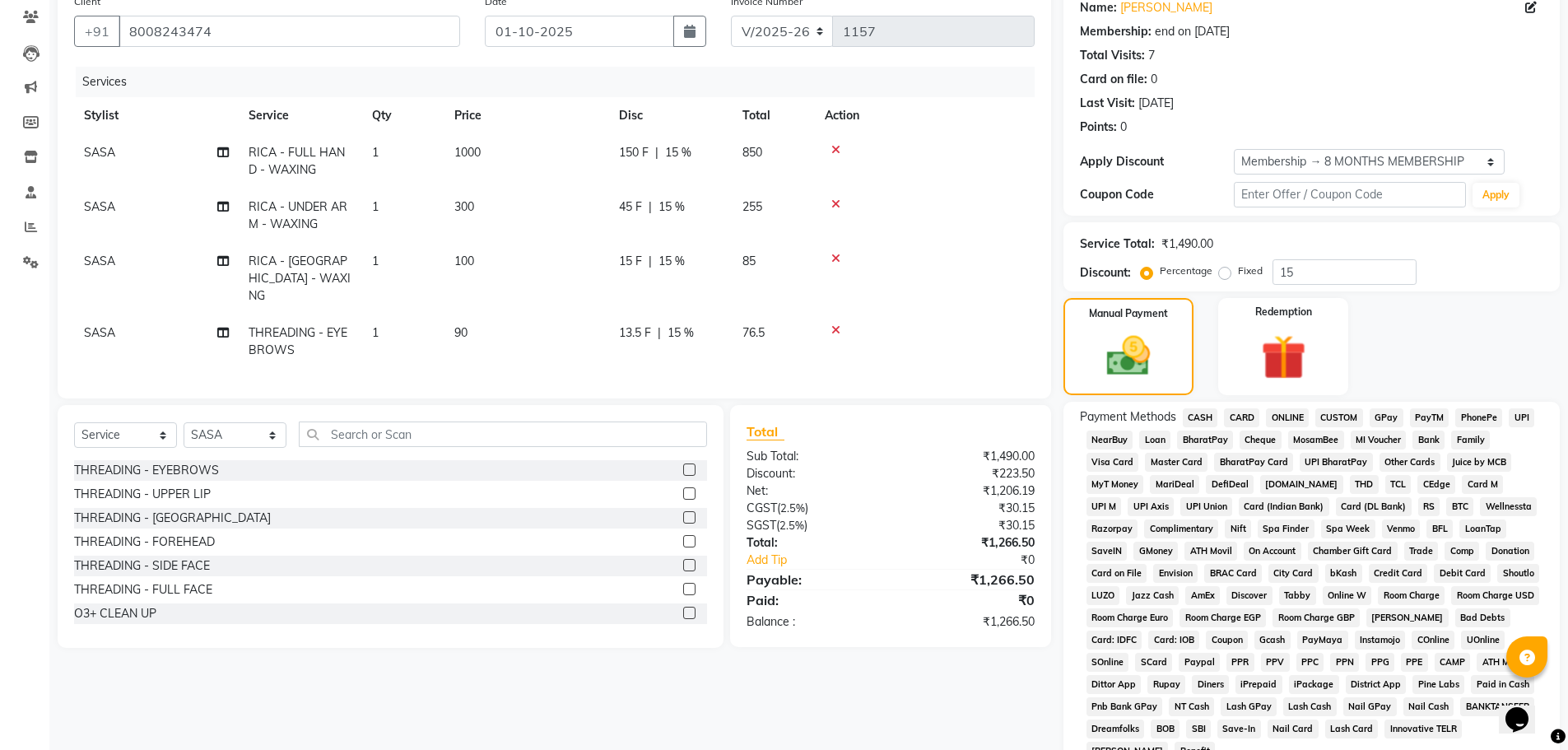
click at [1200, 417] on span "CASH" at bounding box center [1201, 418] width 36 height 19
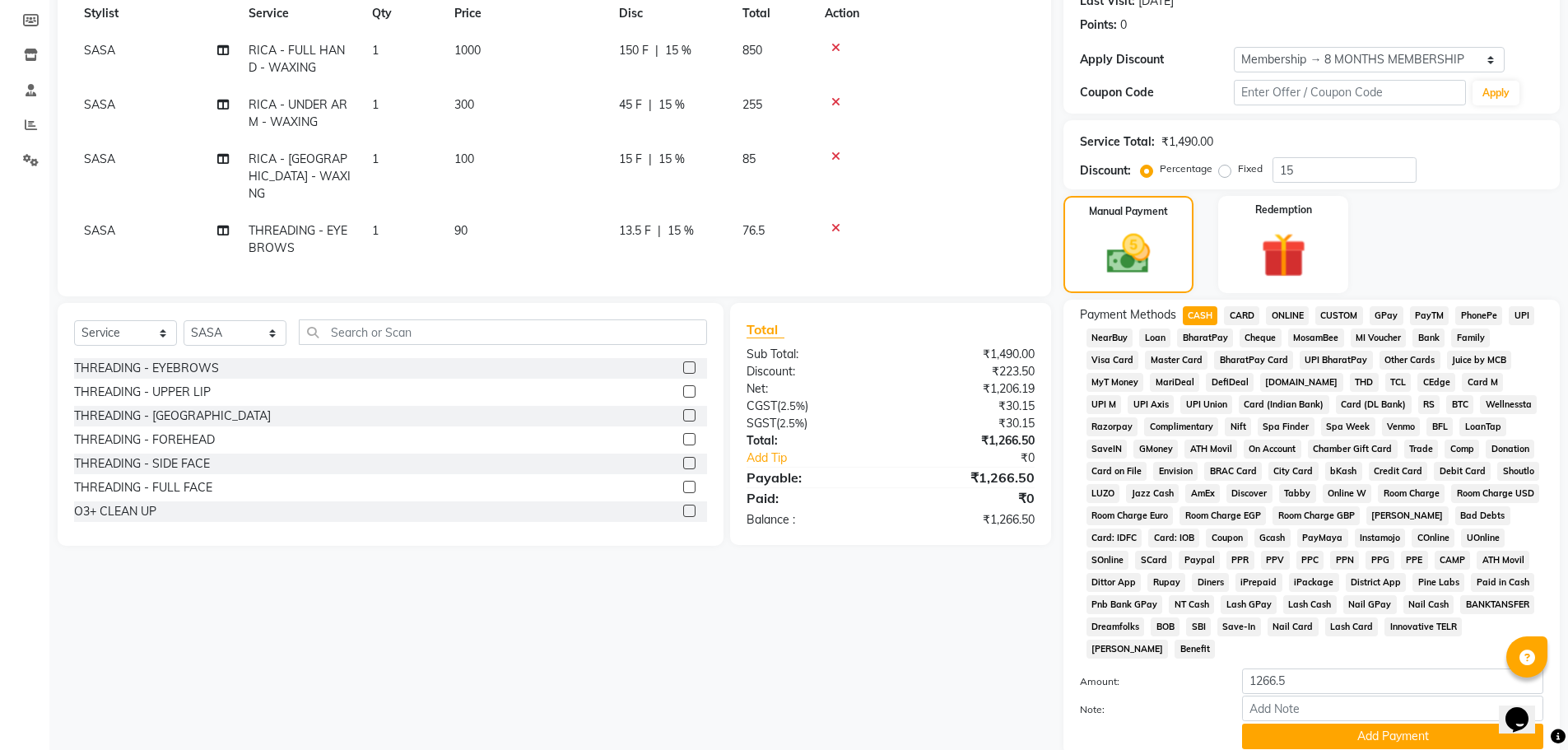
scroll to position [366, 0]
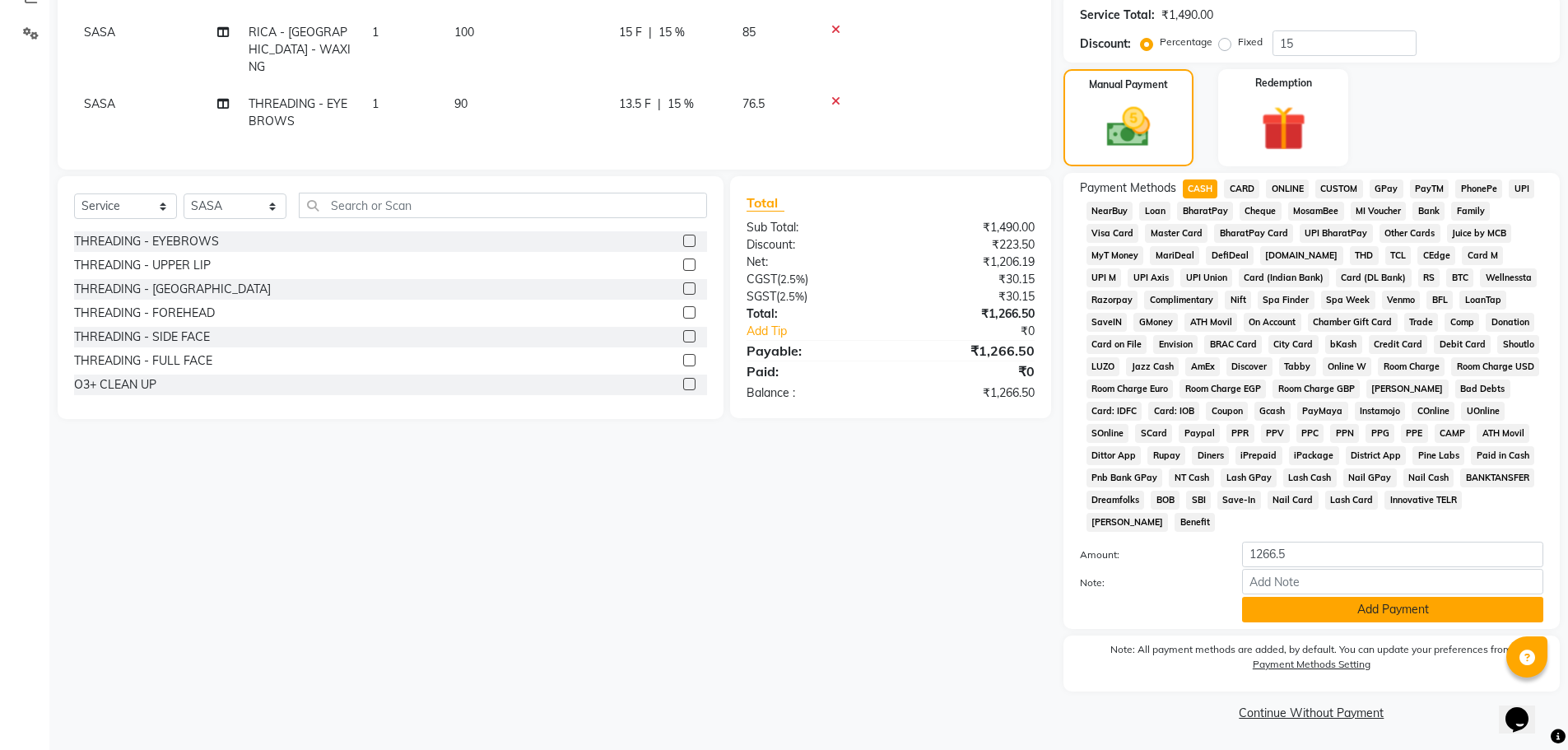
click at [1317, 612] on button "Add Payment" at bounding box center [1393, 609] width 302 height 25
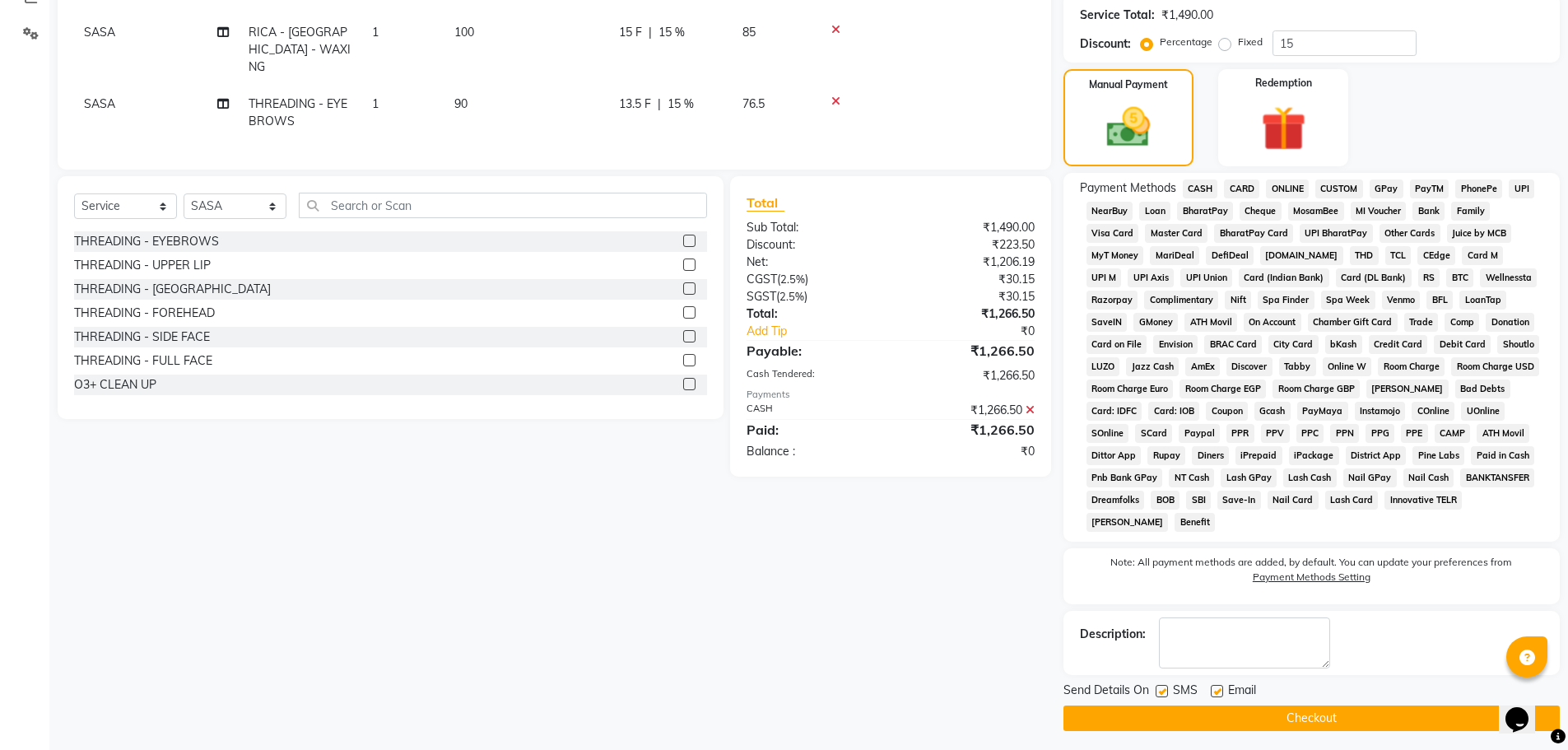
click at [1324, 715] on button "Checkout" at bounding box center [1311, 717] width 496 height 25
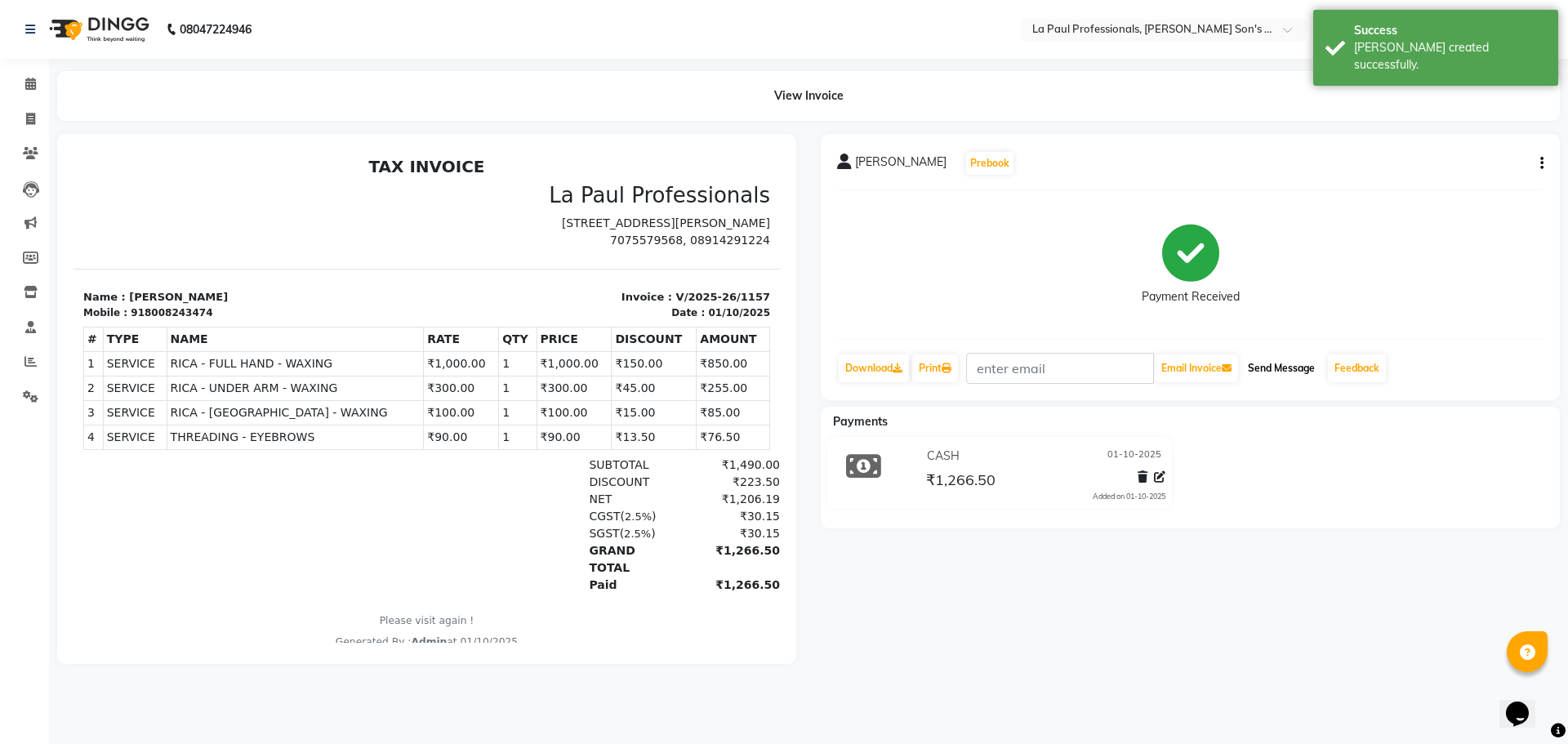
click at [1302, 370] on button "Send Message" at bounding box center [1282, 368] width 80 height 28
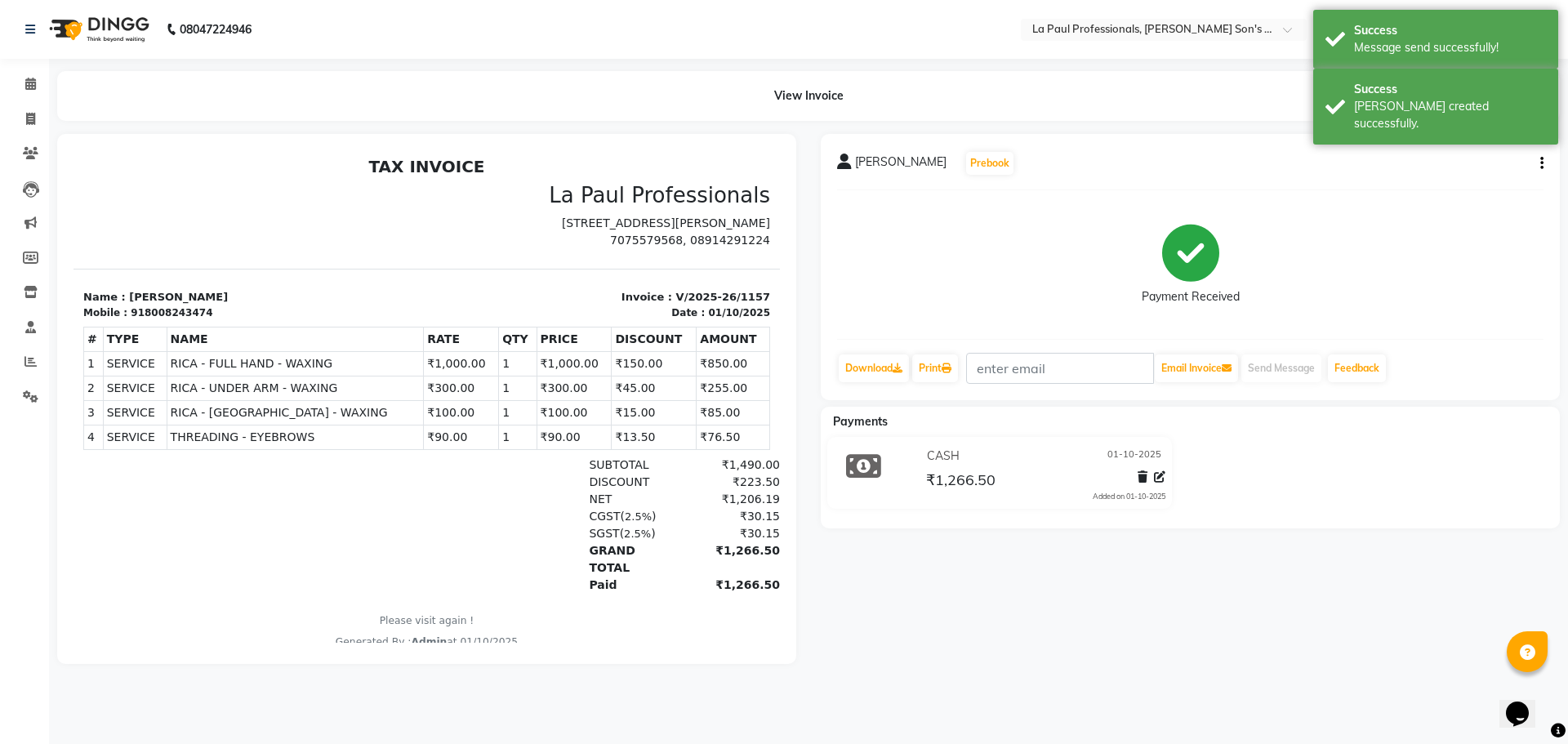
click at [1265, 657] on div "KEERTHANA Prebook Payment Received Download Print Email Invoice Send Message Fe…" at bounding box center [1191, 398] width 764 height 529
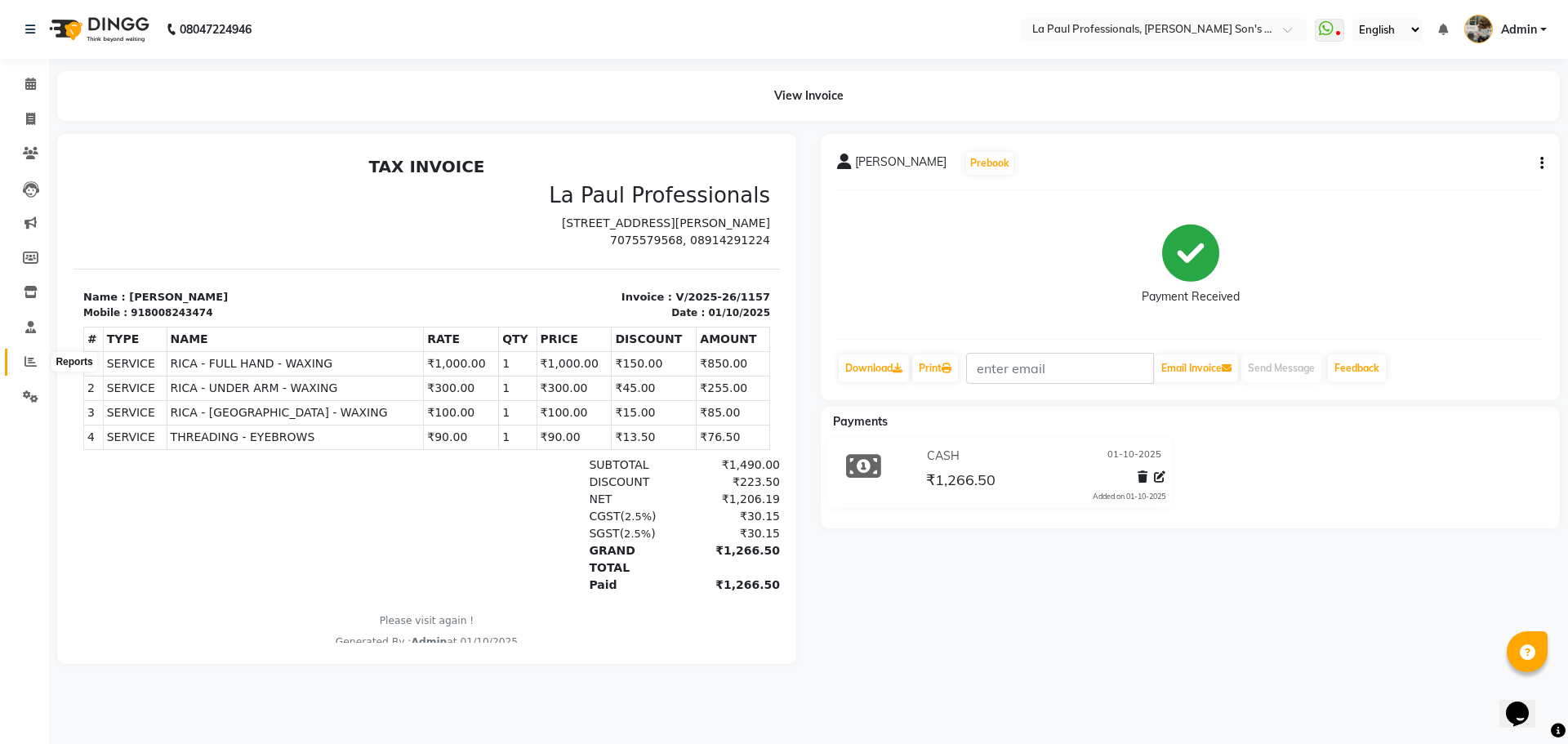
click at [35, 360] on icon at bounding box center [30, 360] width 12 height 12
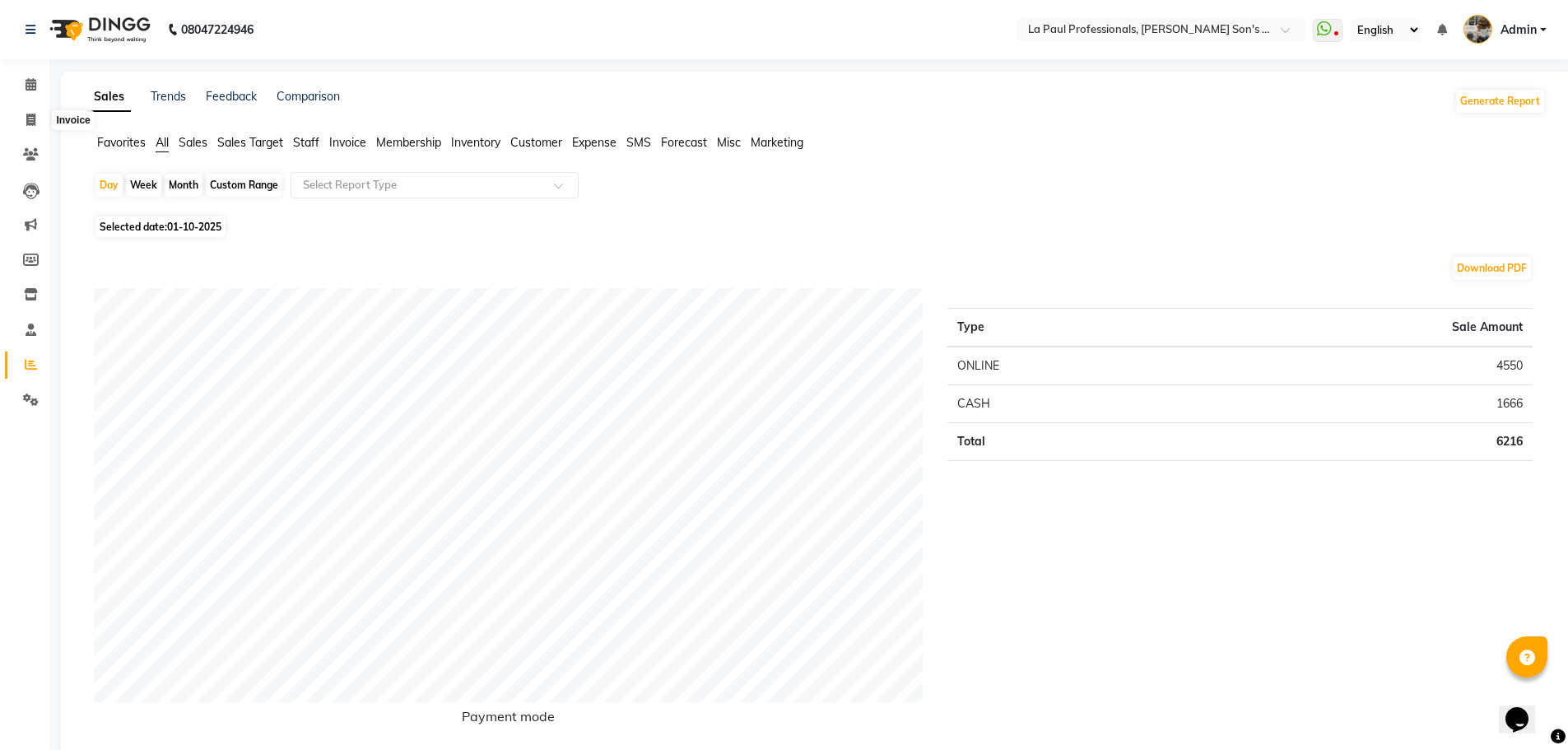
click at [31, 105] on li "Invoice" at bounding box center [24, 121] width 50 height 36
click at [31, 118] on icon at bounding box center [31, 119] width 9 height 12
select select "6271"
select select "service"
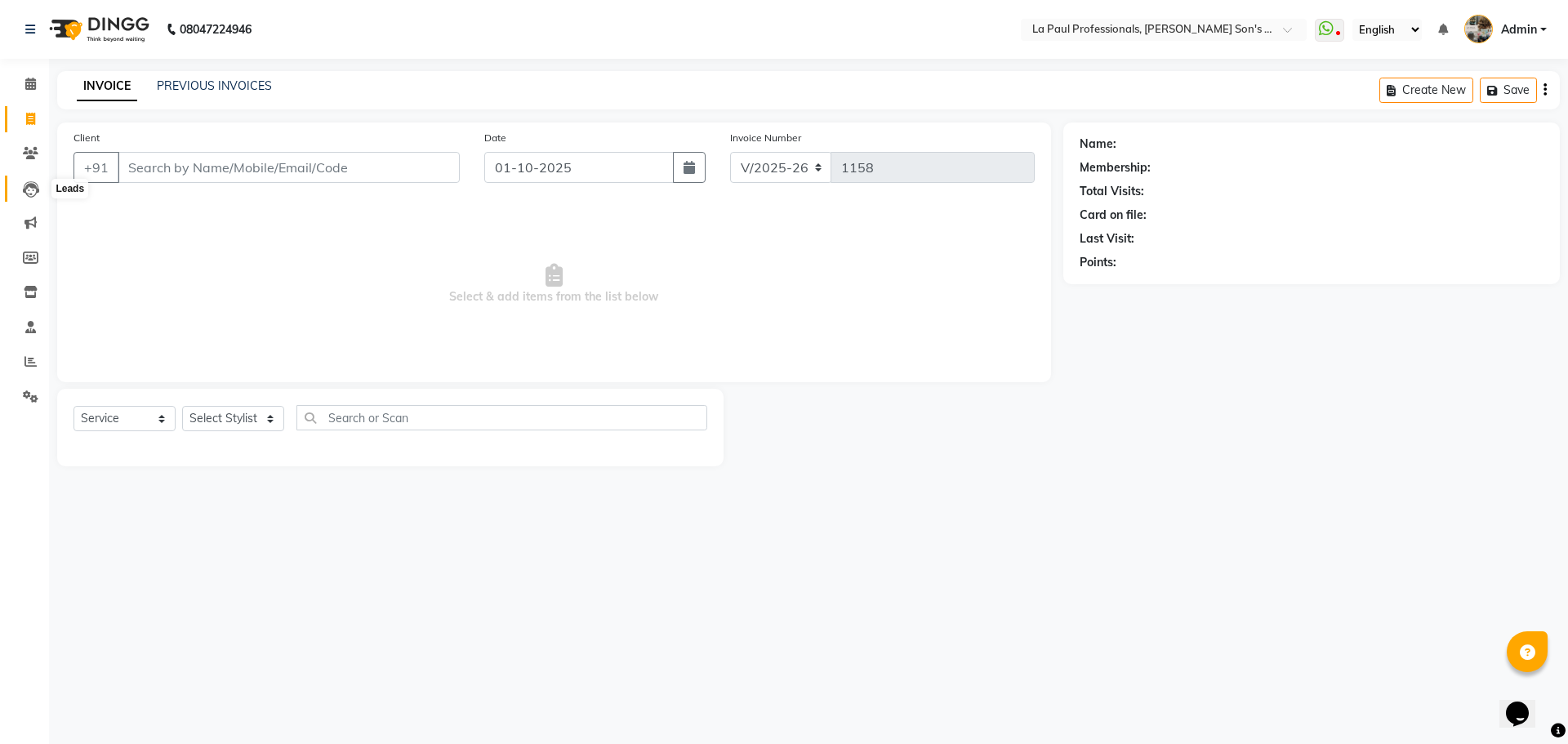
click at [23, 189] on icon at bounding box center [32, 189] width 17 height 17
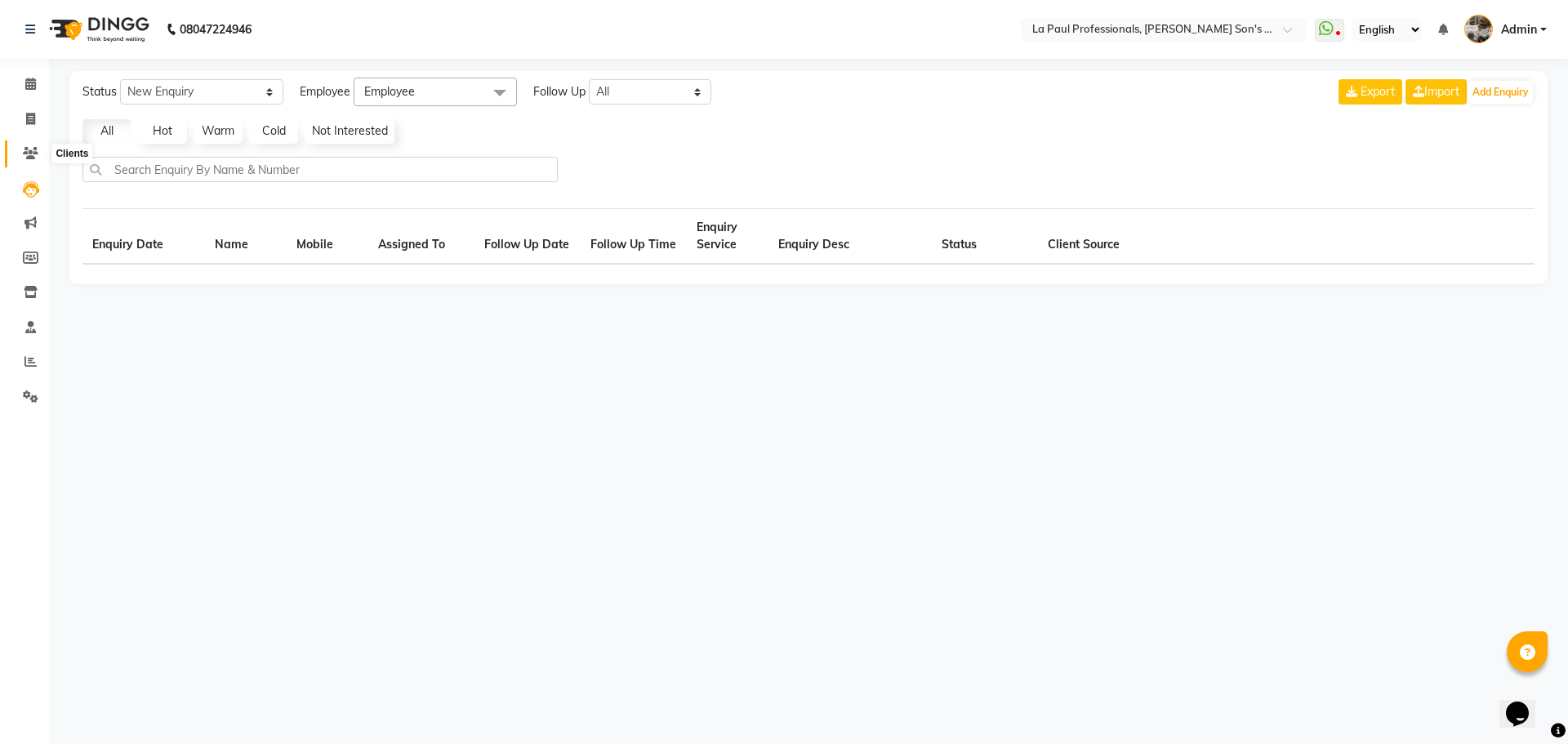
click at [22, 154] on span at bounding box center [31, 154] width 29 height 19
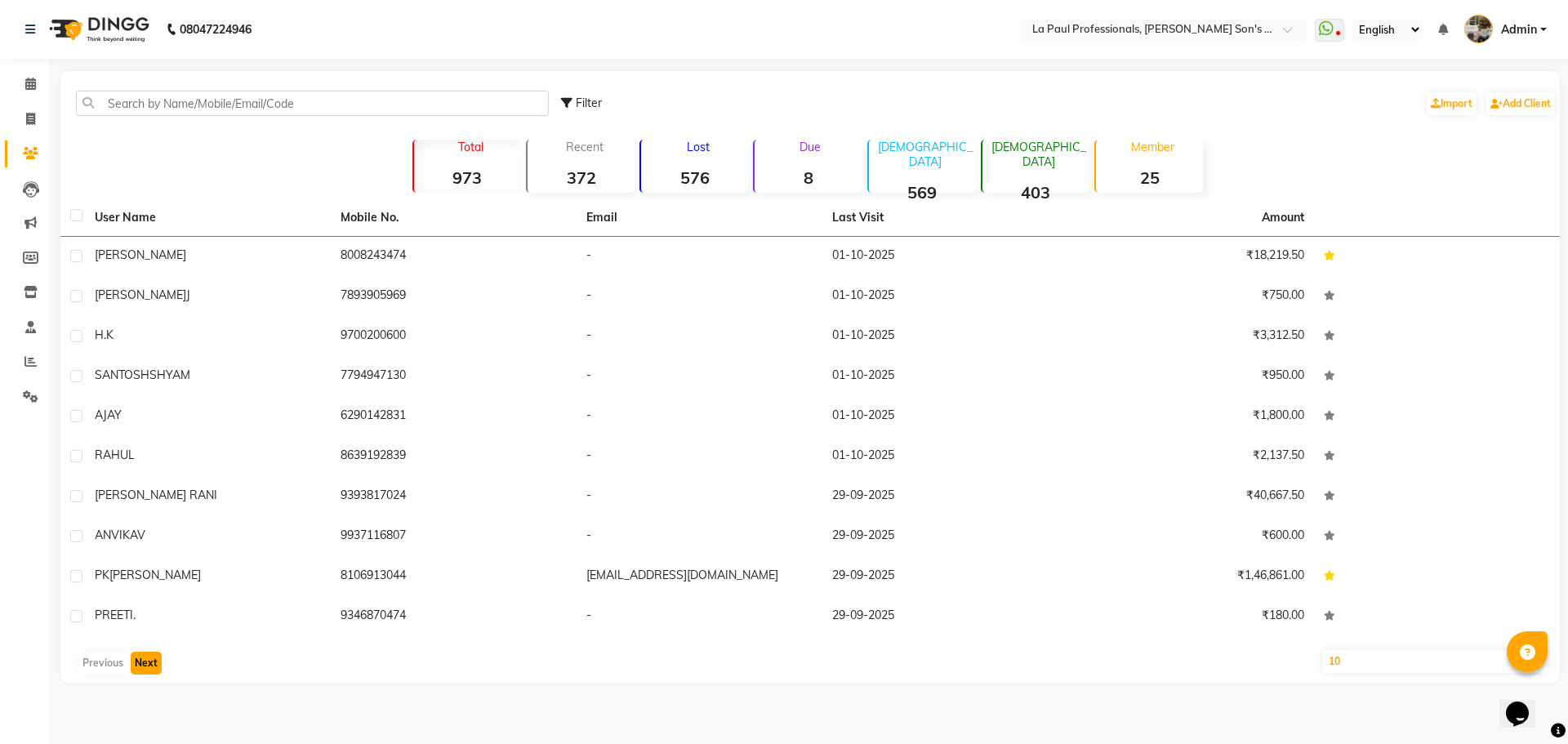
click at [145, 658] on button "Next" at bounding box center [146, 662] width 31 height 23
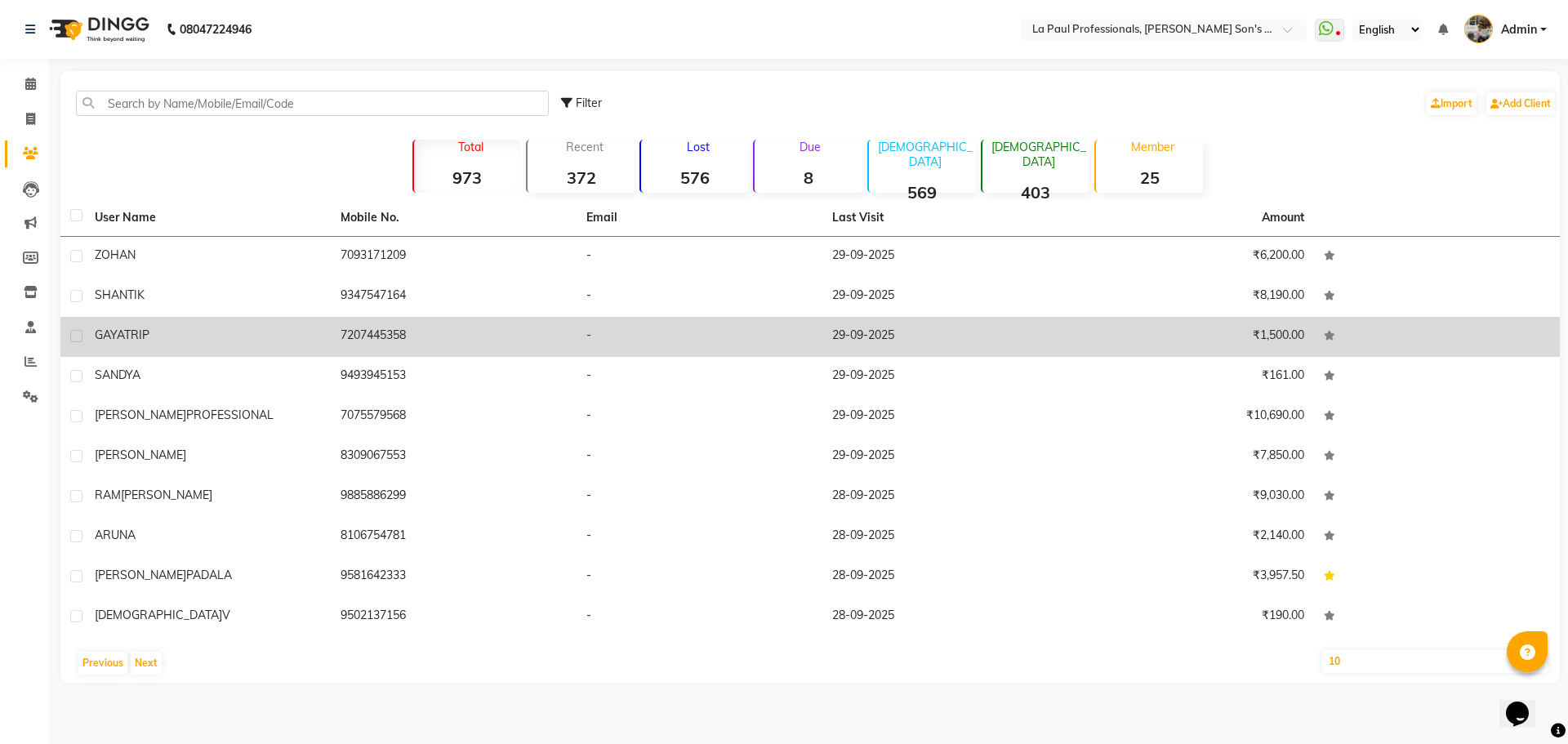
click at [152, 320] on td "GAYATRI P" at bounding box center [207, 336] width 246 height 40
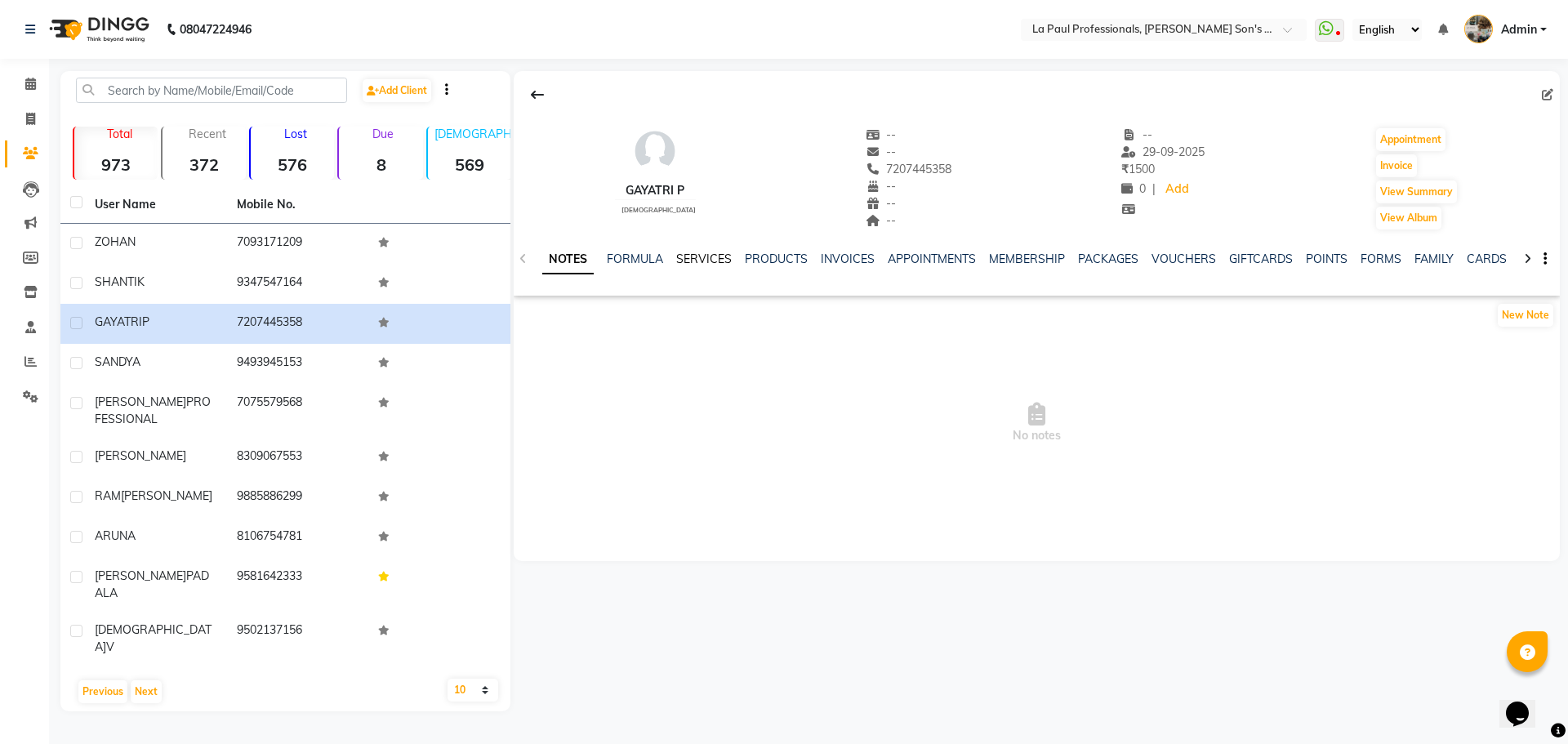
click at [698, 262] on link "SERVICES" at bounding box center [705, 259] width 56 height 15
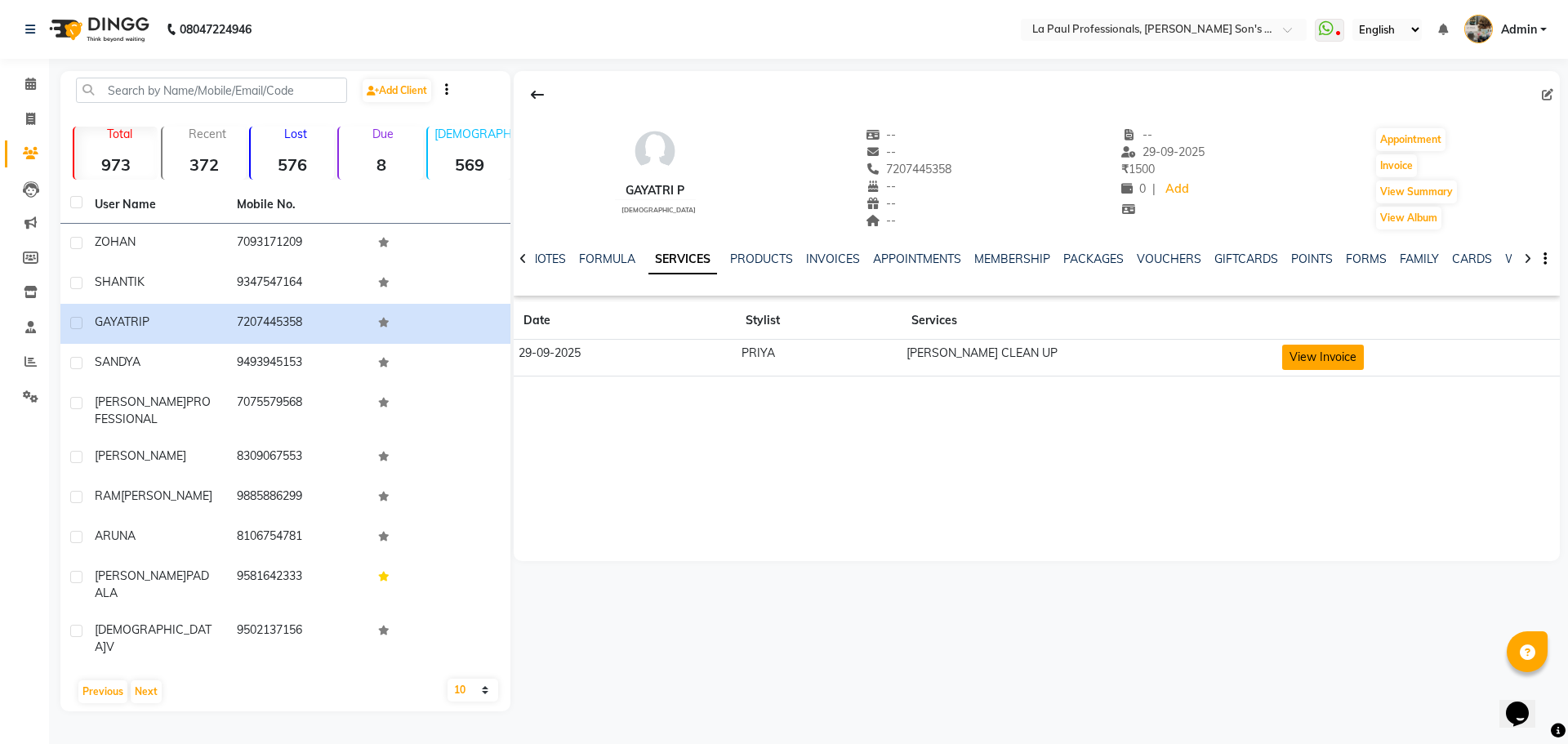
click at [1325, 350] on button "View Invoice" at bounding box center [1324, 357] width 82 height 25
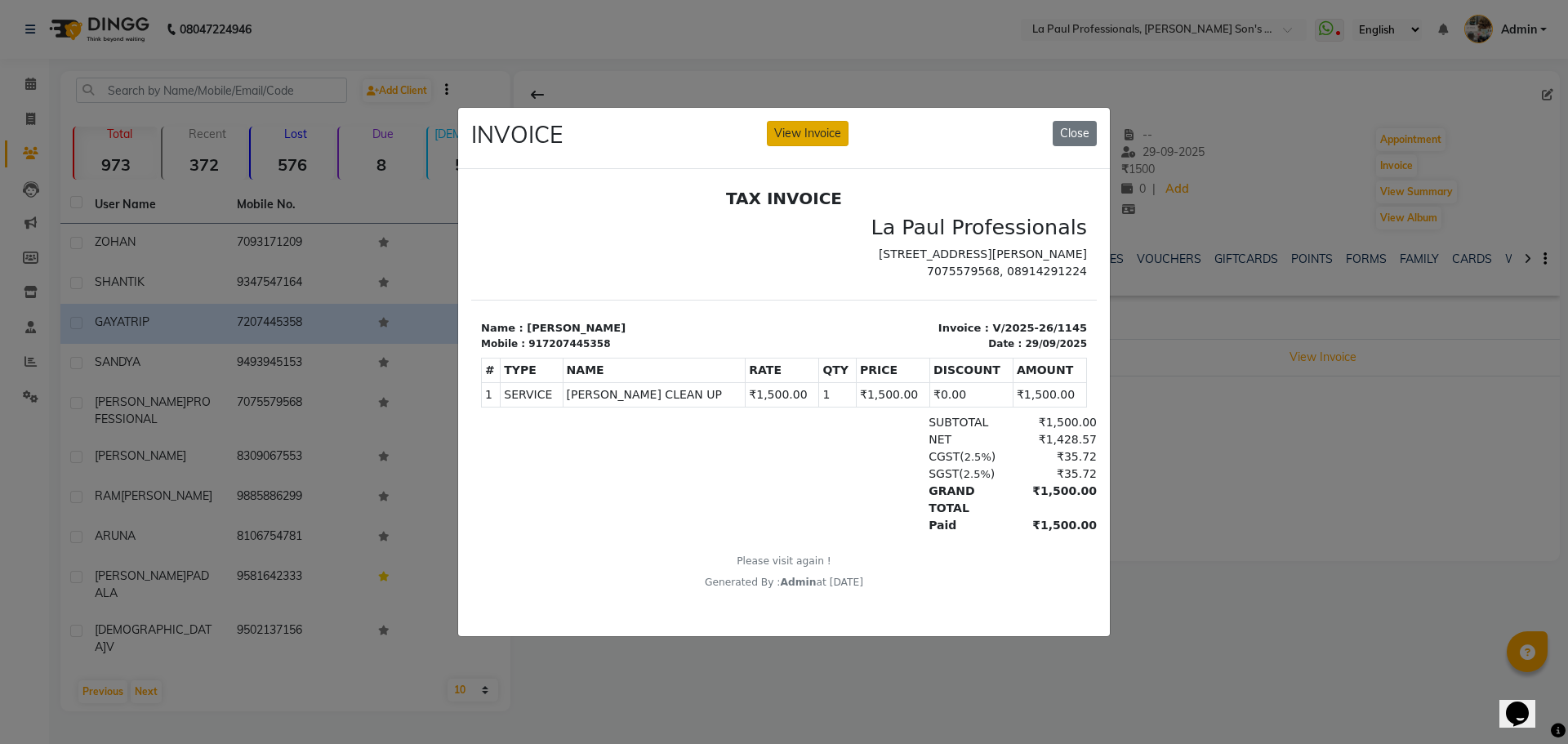
click at [825, 126] on button "View Invoice" at bounding box center [808, 133] width 82 height 25
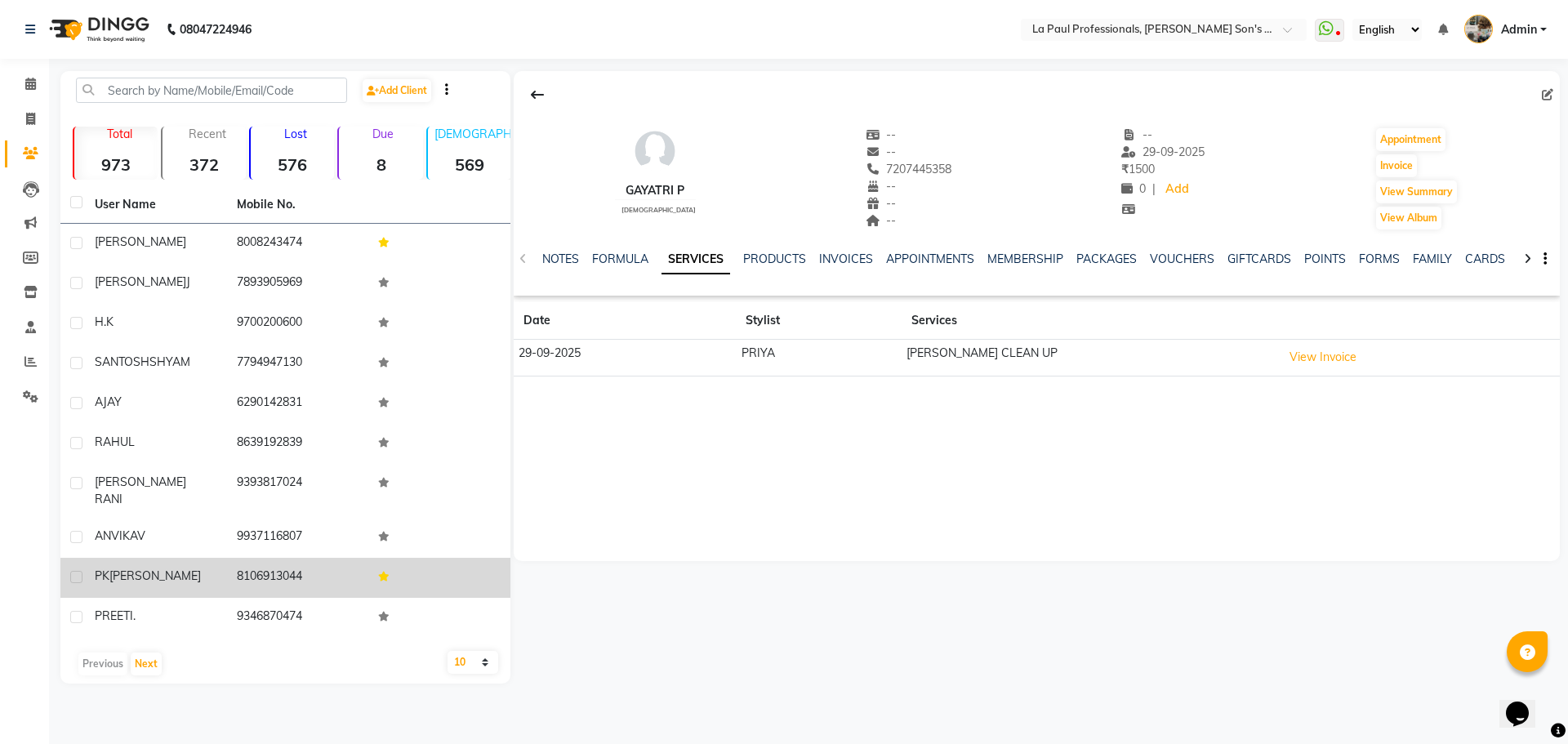
click at [159, 568] on span "BEHARA" at bounding box center [155, 576] width 91 height 15
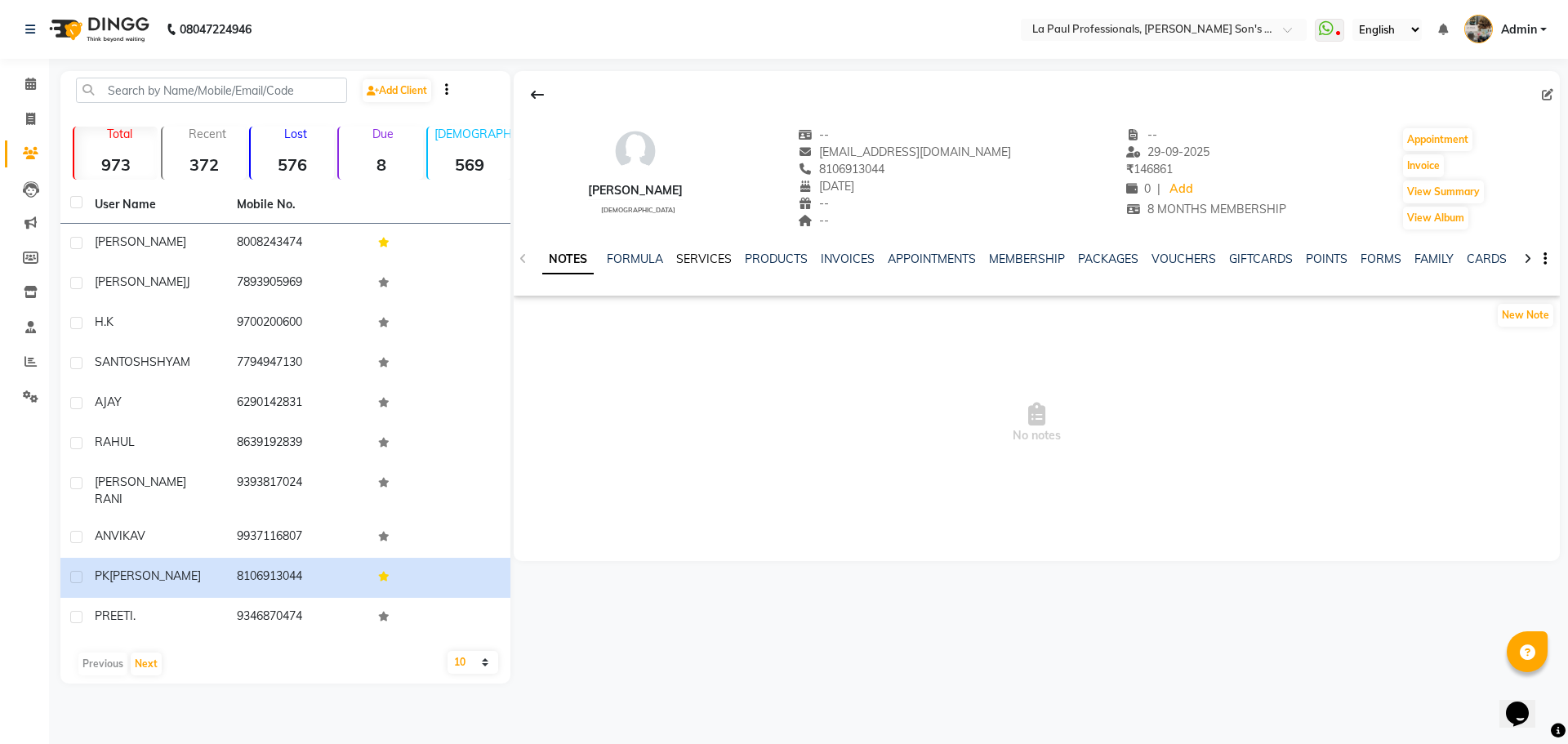
click at [689, 260] on link "SERVICES" at bounding box center [705, 259] width 56 height 15
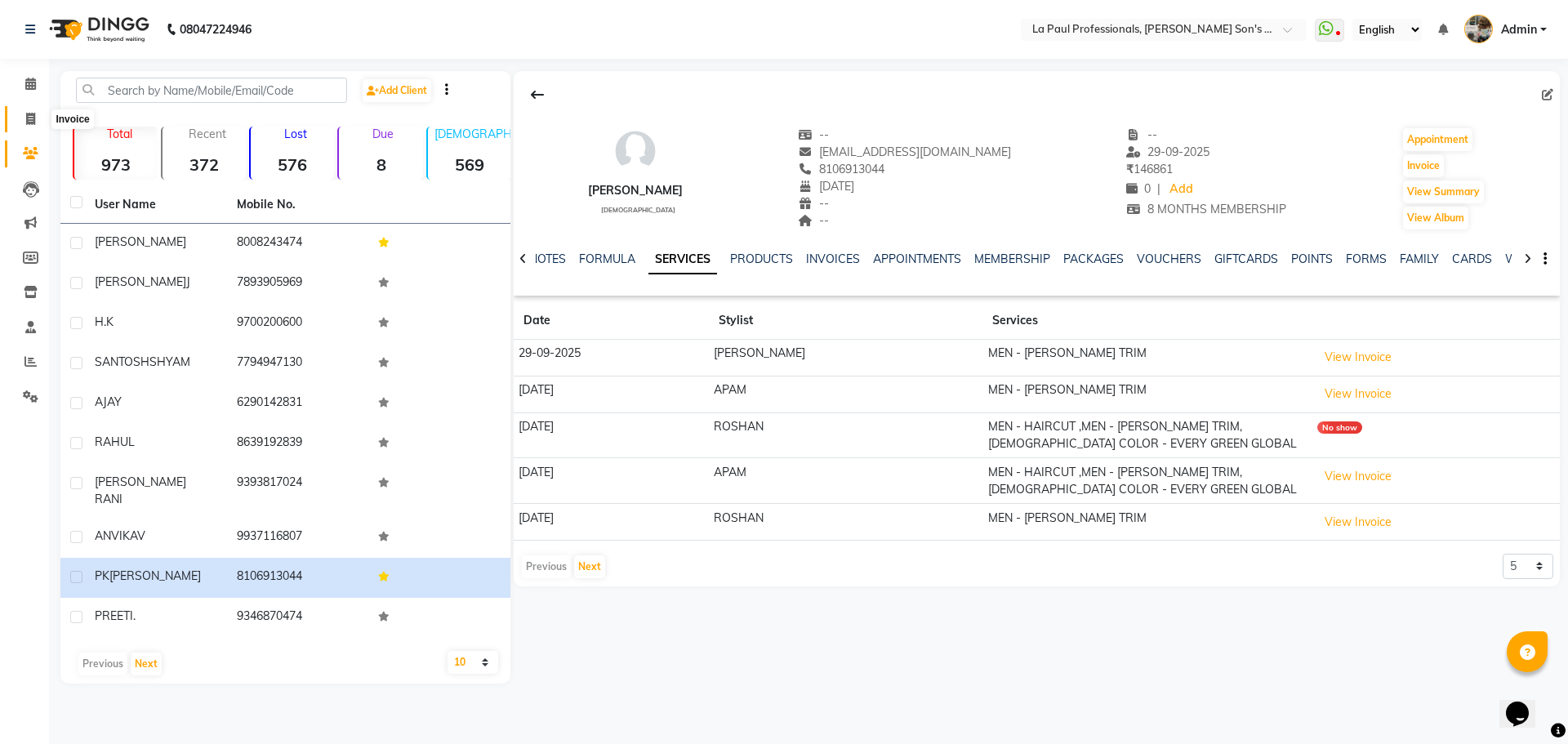
click at [23, 127] on span at bounding box center [31, 120] width 29 height 19
select select "service"
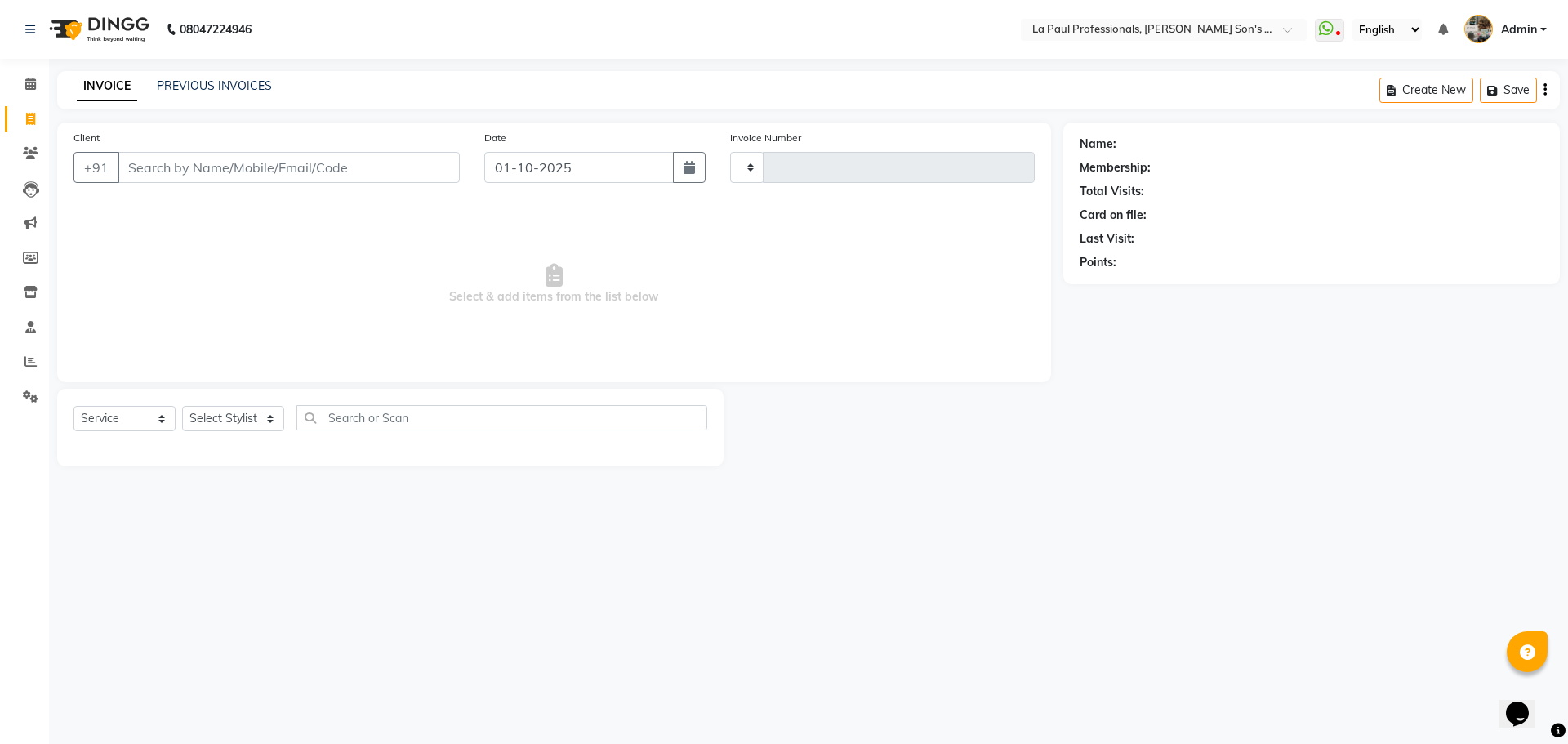
type input "1158"
select select "6271"
click at [172, 163] on input "Client" at bounding box center [289, 166] width 342 height 31
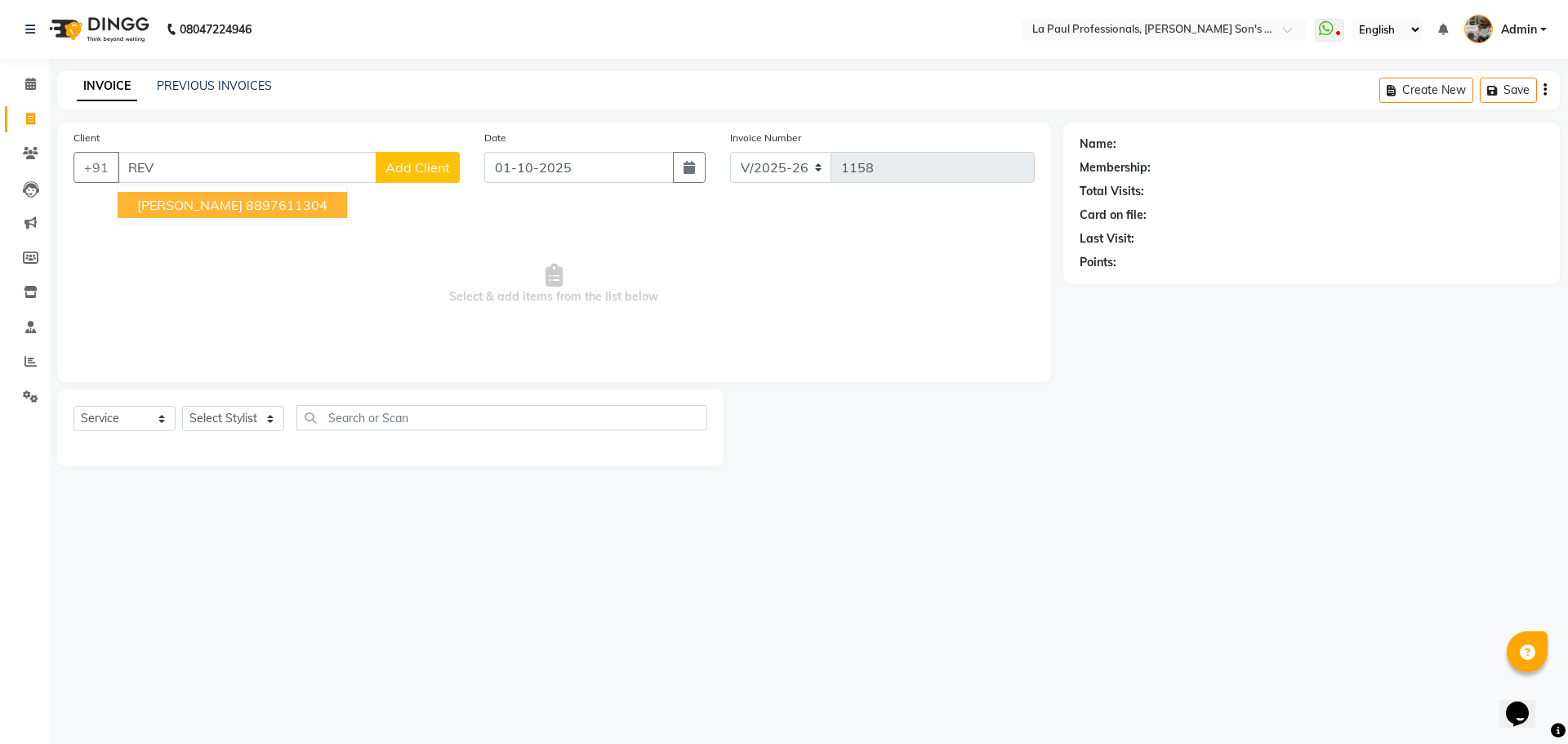
click at [246, 209] on ngb-highlight "8897611304" at bounding box center [287, 205] width 82 height 17
type input "8897611304"
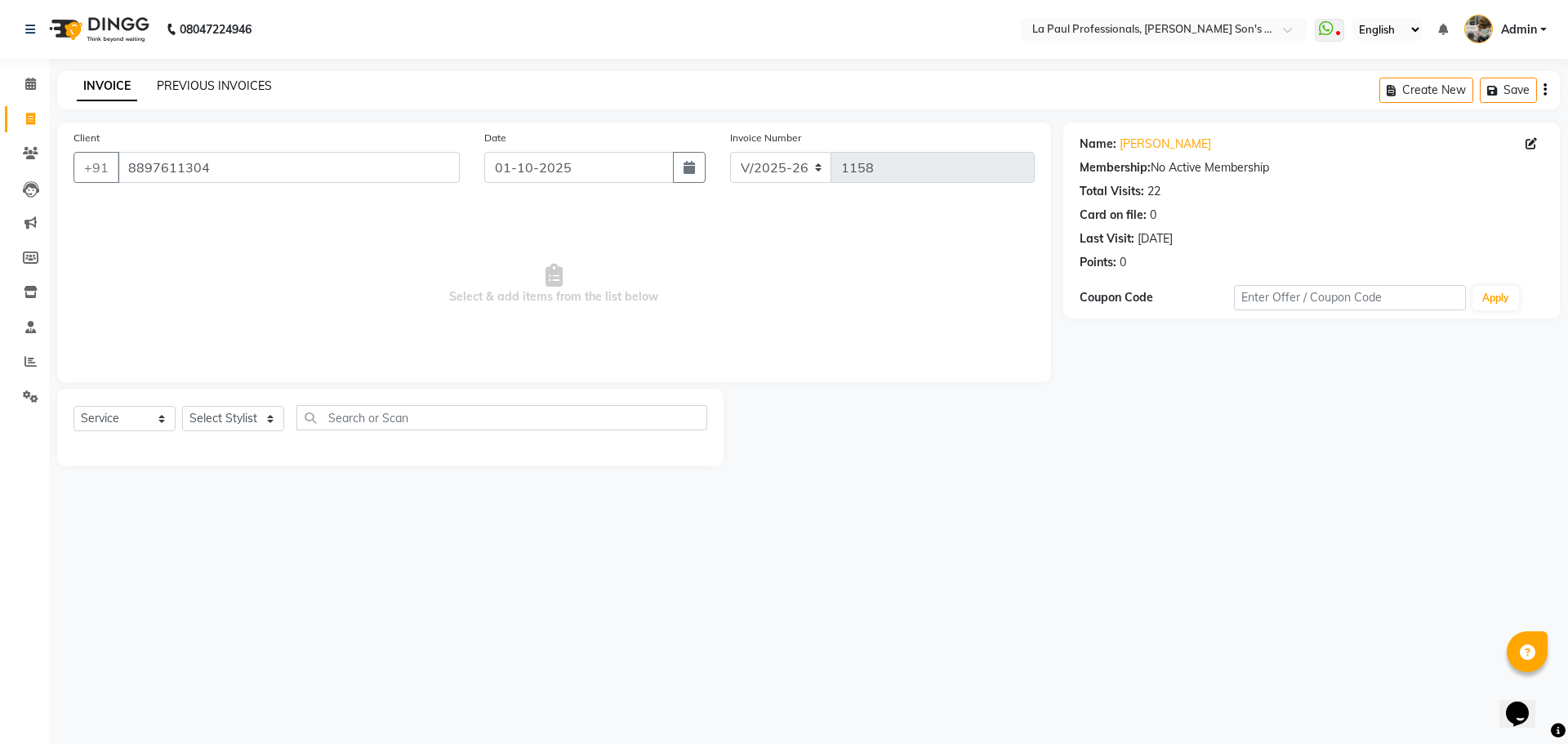
click at [217, 83] on link "PREVIOUS INVOICES" at bounding box center [215, 85] width 115 height 15
click at [217, 404] on div "Select Service Product Membership Package Voucher Prepaid Gift Card Select Styl…" at bounding box center [390, 426] width 666 height 77
click at [216, 410] on select "Select Stylist APAM IVA GAGAN PRIYA ROSHAN SANJU SASA SONU" at bounding box center [233, 418] width 102 height 25
select select "46925"
click at [182, 406] on select "Select Stylist APAM IVA GAGAN PRIYA ROSHAN SANJU SASA SONU" at bounding box center [233, 418] width 102 height 25
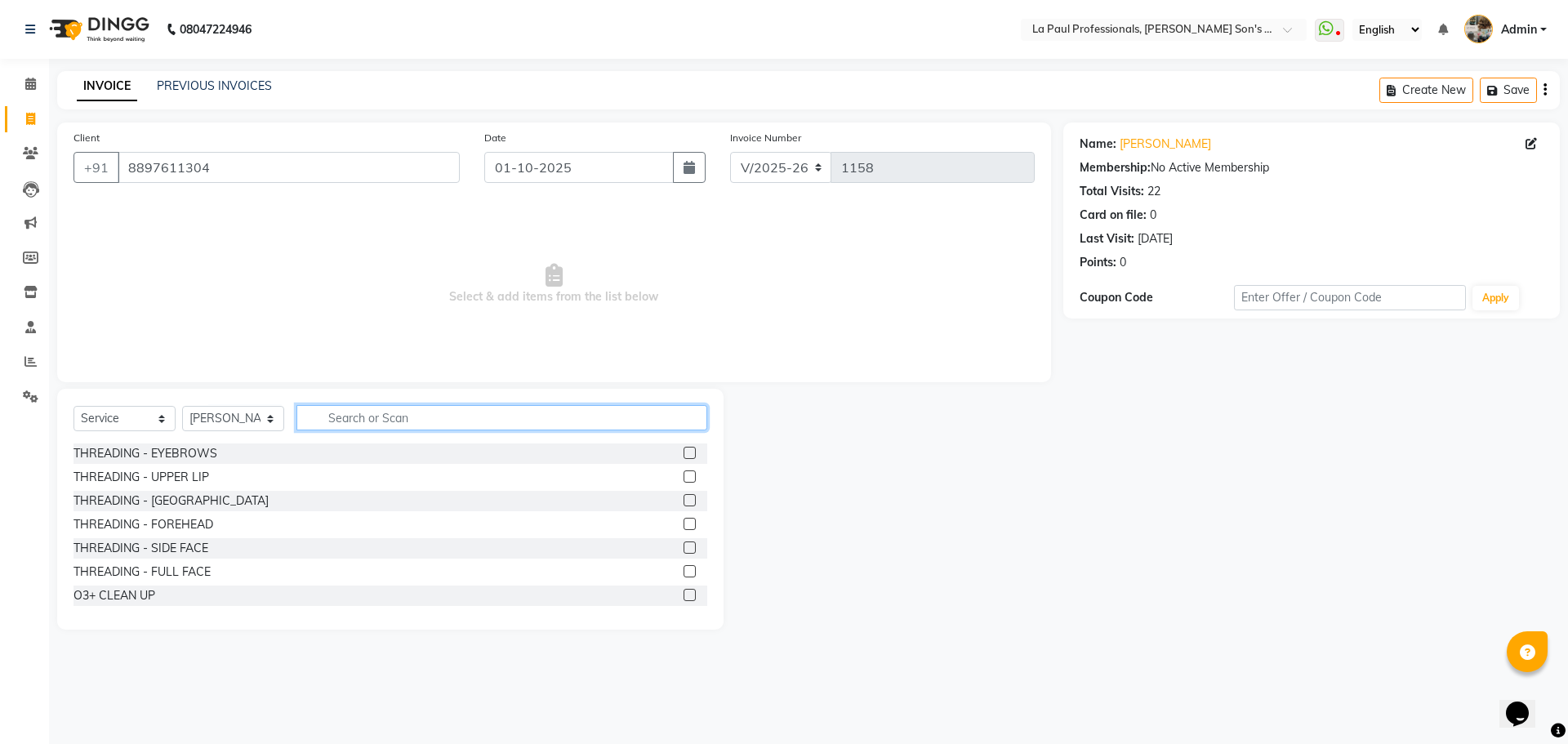
click at [442, 426] on input "text" at bounding box center [502, 417] width 411 height 25
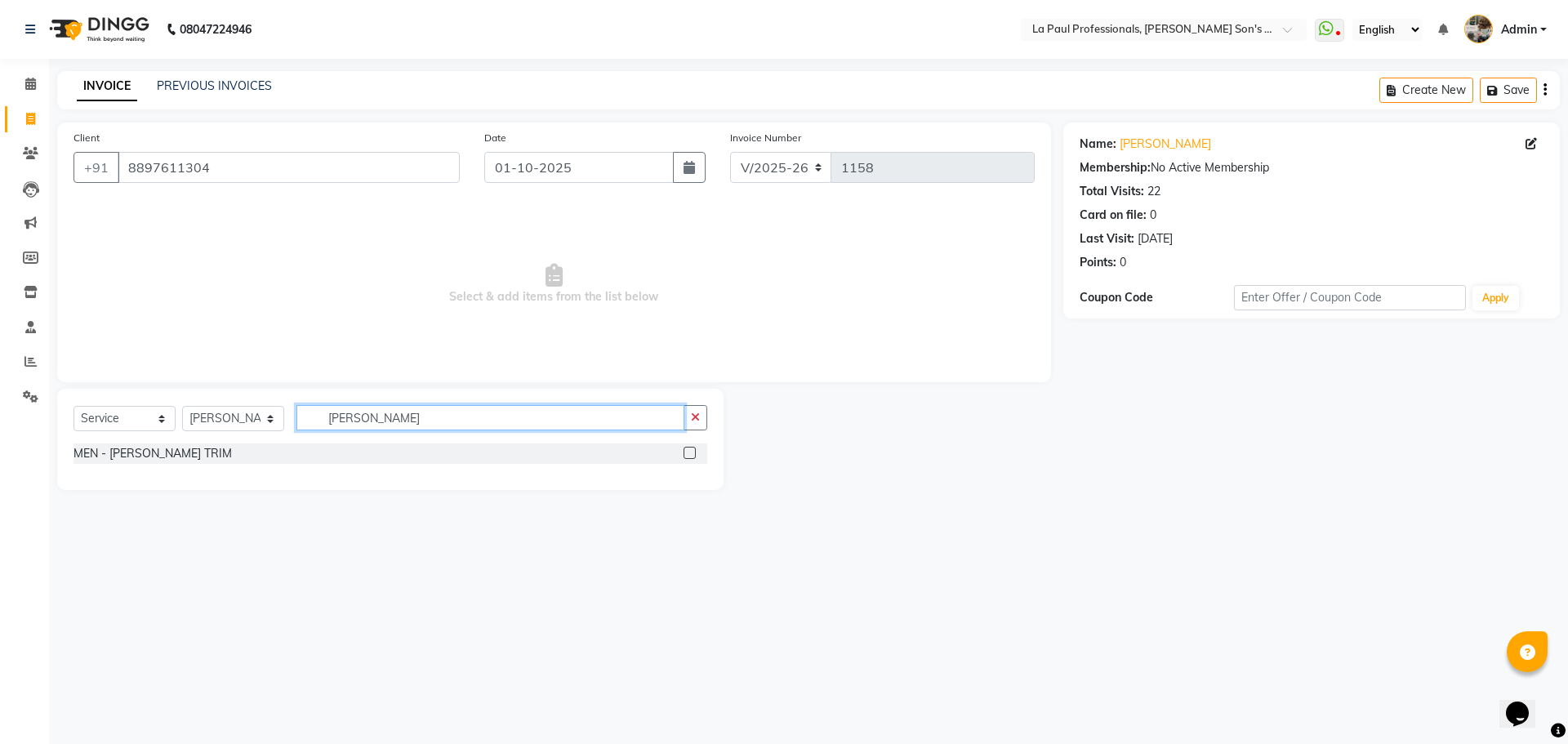
type input "BEARD TR"
click at [685, 448] on label at bounding box center [690, 452] width 12 height 12
click at [685, 448] on input "checkbox" at bounding box center [689, 452] width 10 height 10
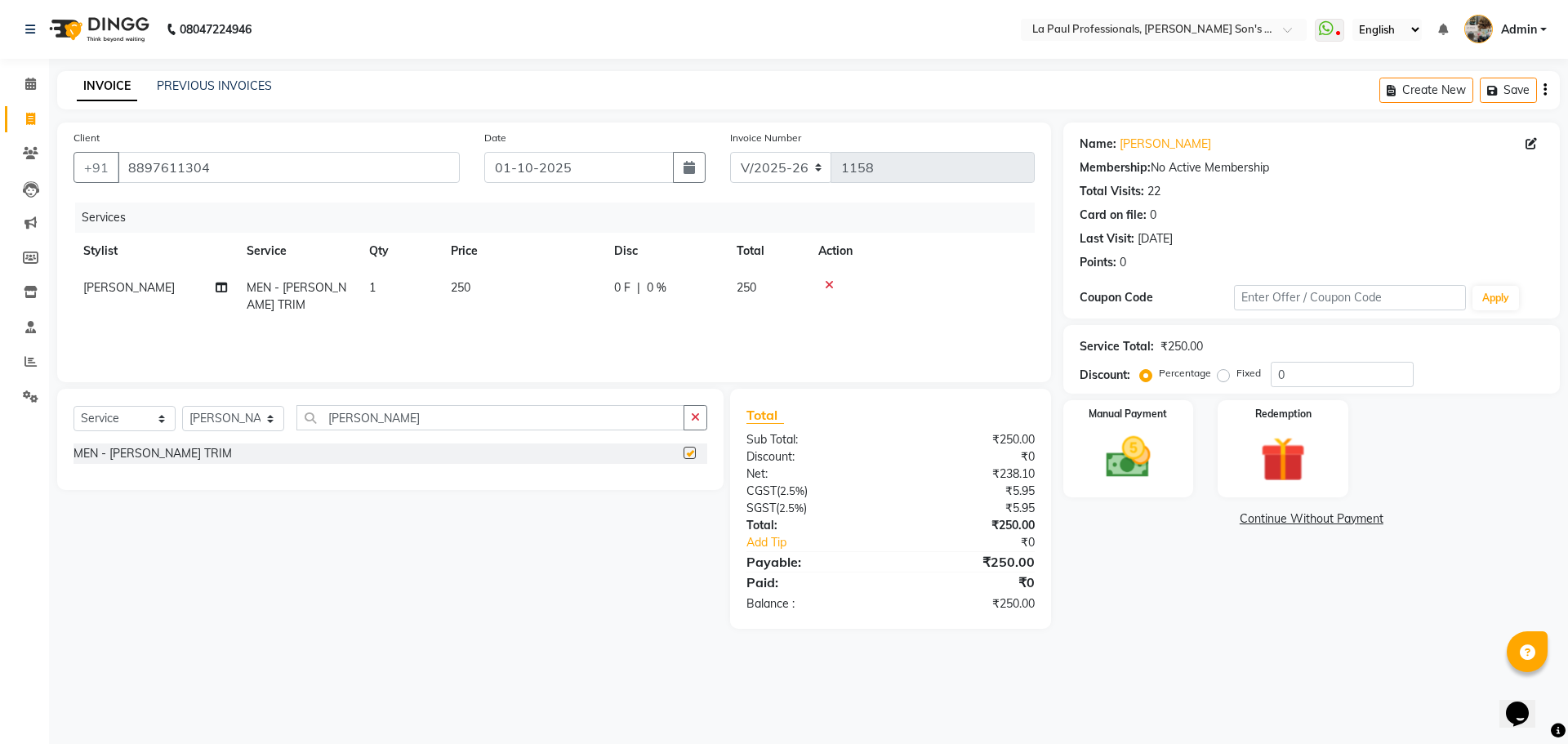
checkbox input "false"
click at [1201, 680] on div "08047224946 Select Location × La Paul Professionals, Angel Urban Son's Residenc…" at bounding box center [784, 372] width 1568 height 744
click at [1220, 626] on div "Name: Revanth Membership: No Active Membership Total Visits: 22 Card on file: 0…" at bounding box center [1318, 375] width 509 height 506
click at [1219, 637] on main "INVOICE PREVIOUS INVOICES Create New Save Client +91 8897611304 Date 01-10-2025…" at bounding box center [809, 361] width 1520 height 582
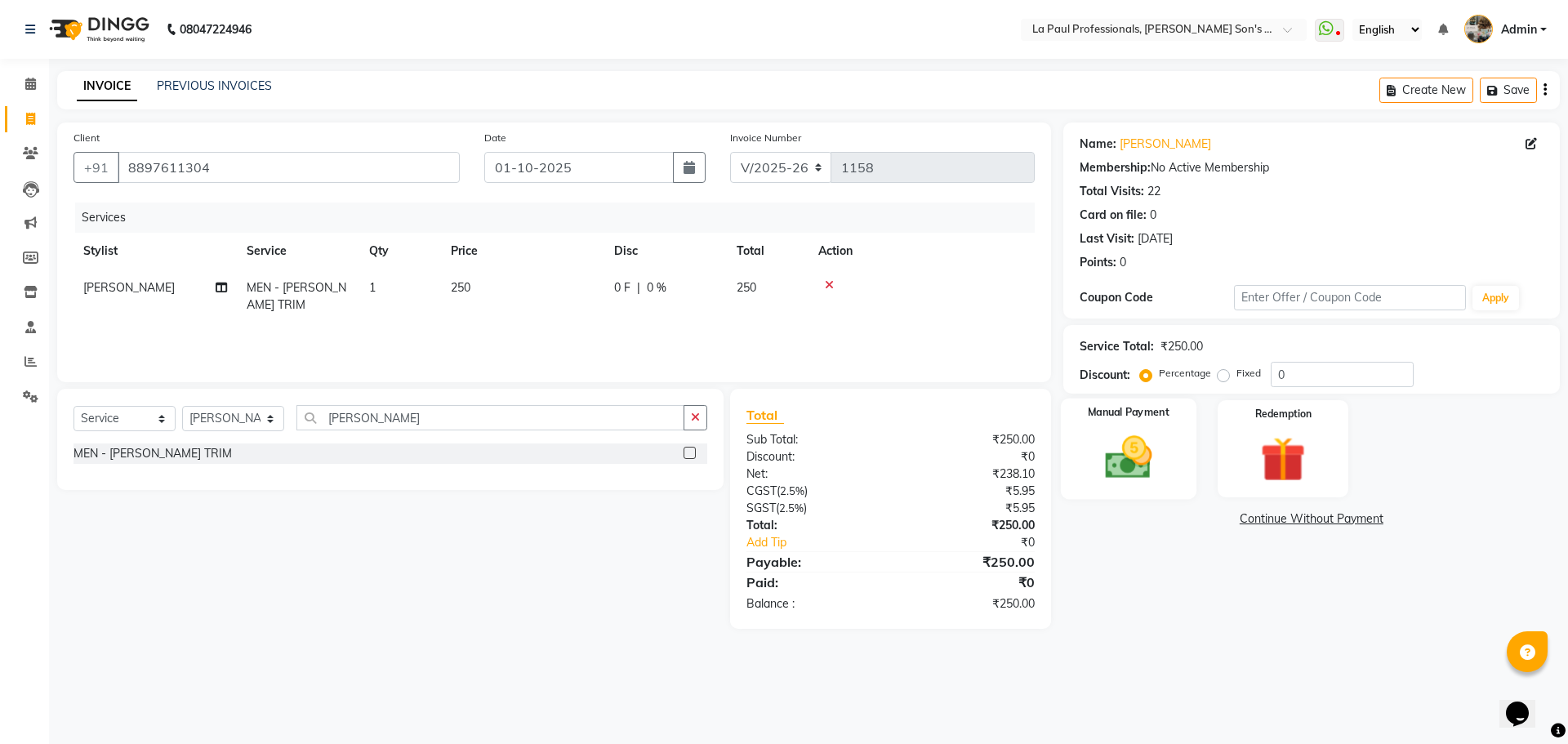
click at [1136, 484] on img at bounding box center [1128, 457] width 76 height 54
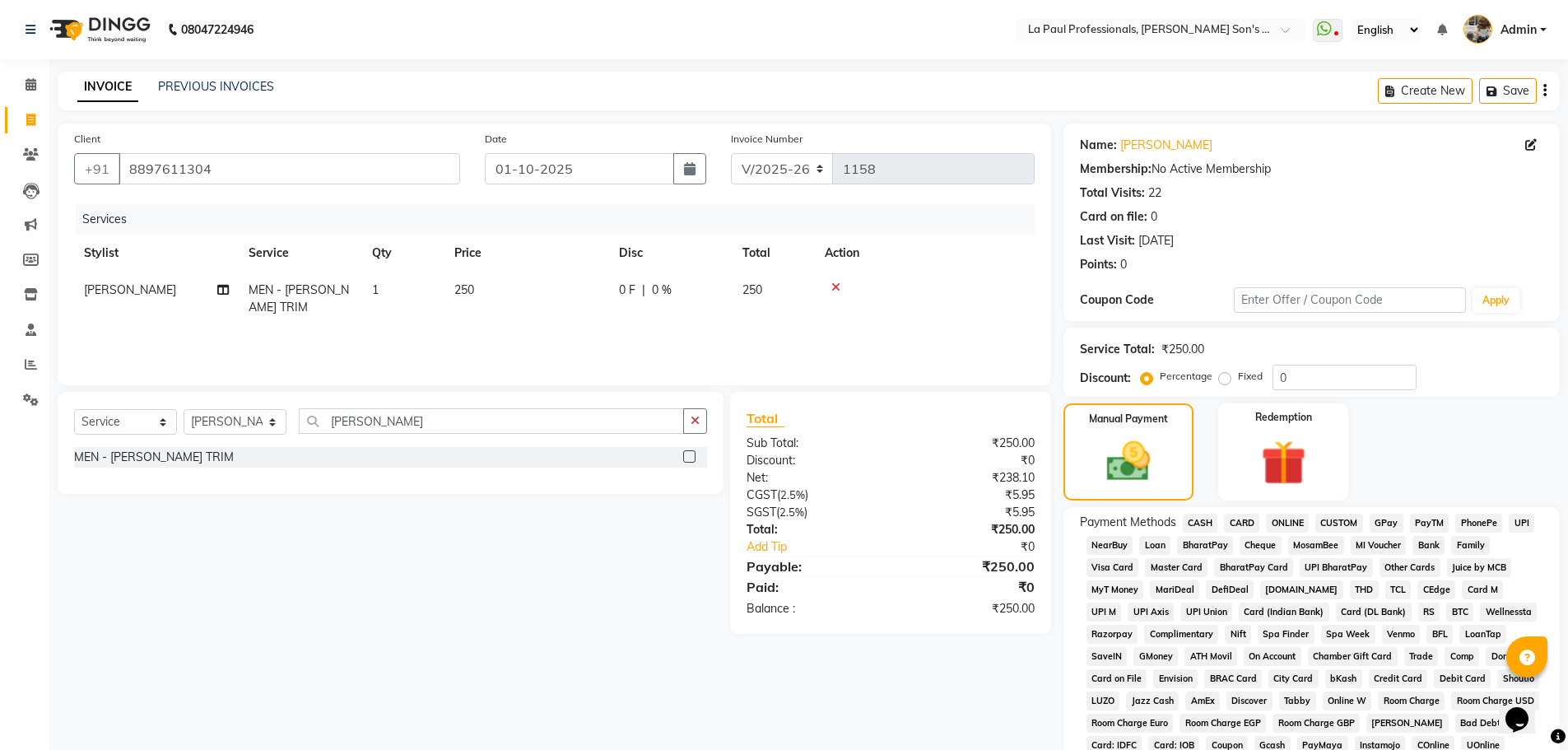
click at [1280, 523] on span "ONLINE" at bounding box center [1288, 522] width 43 height 19
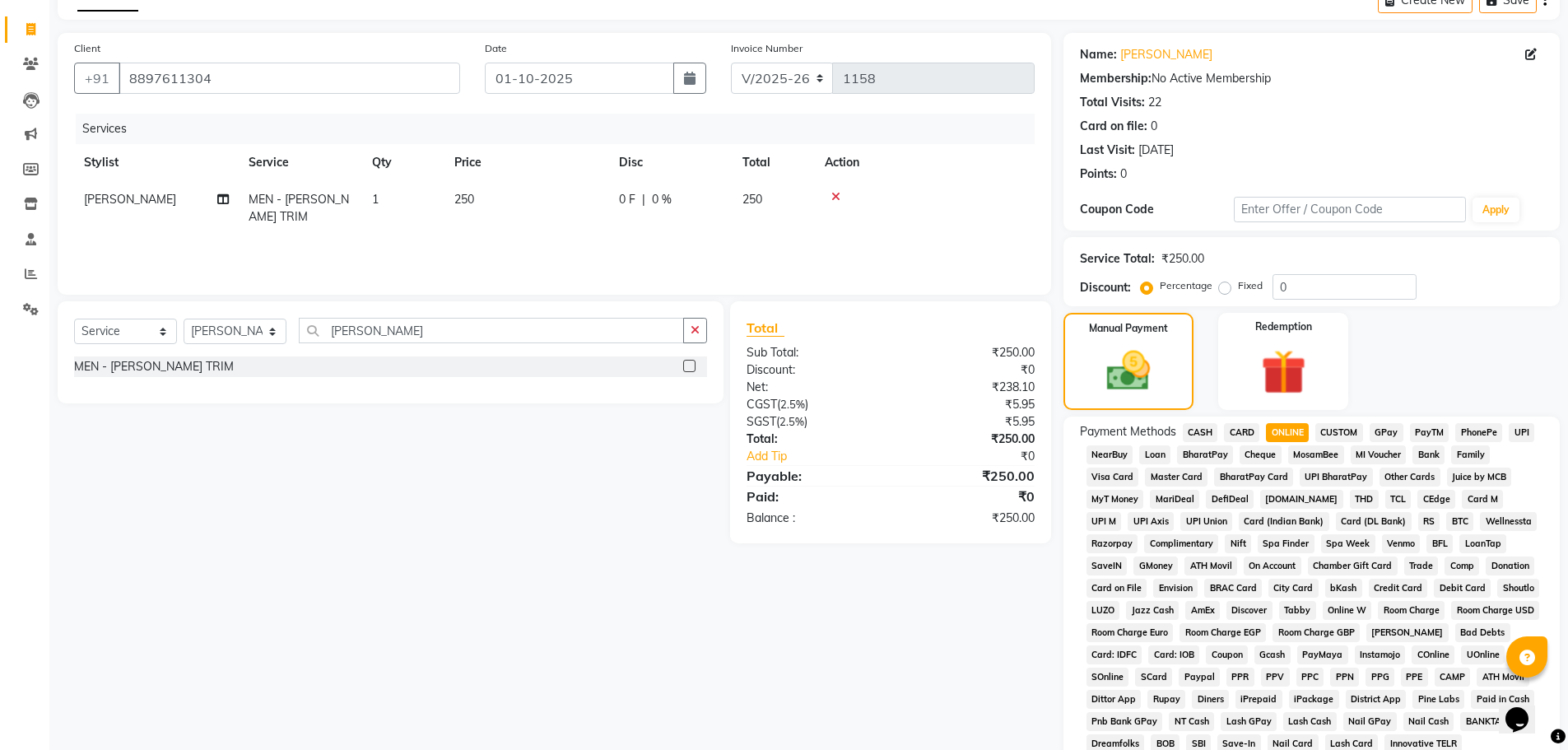
scroll to position [247, 0]
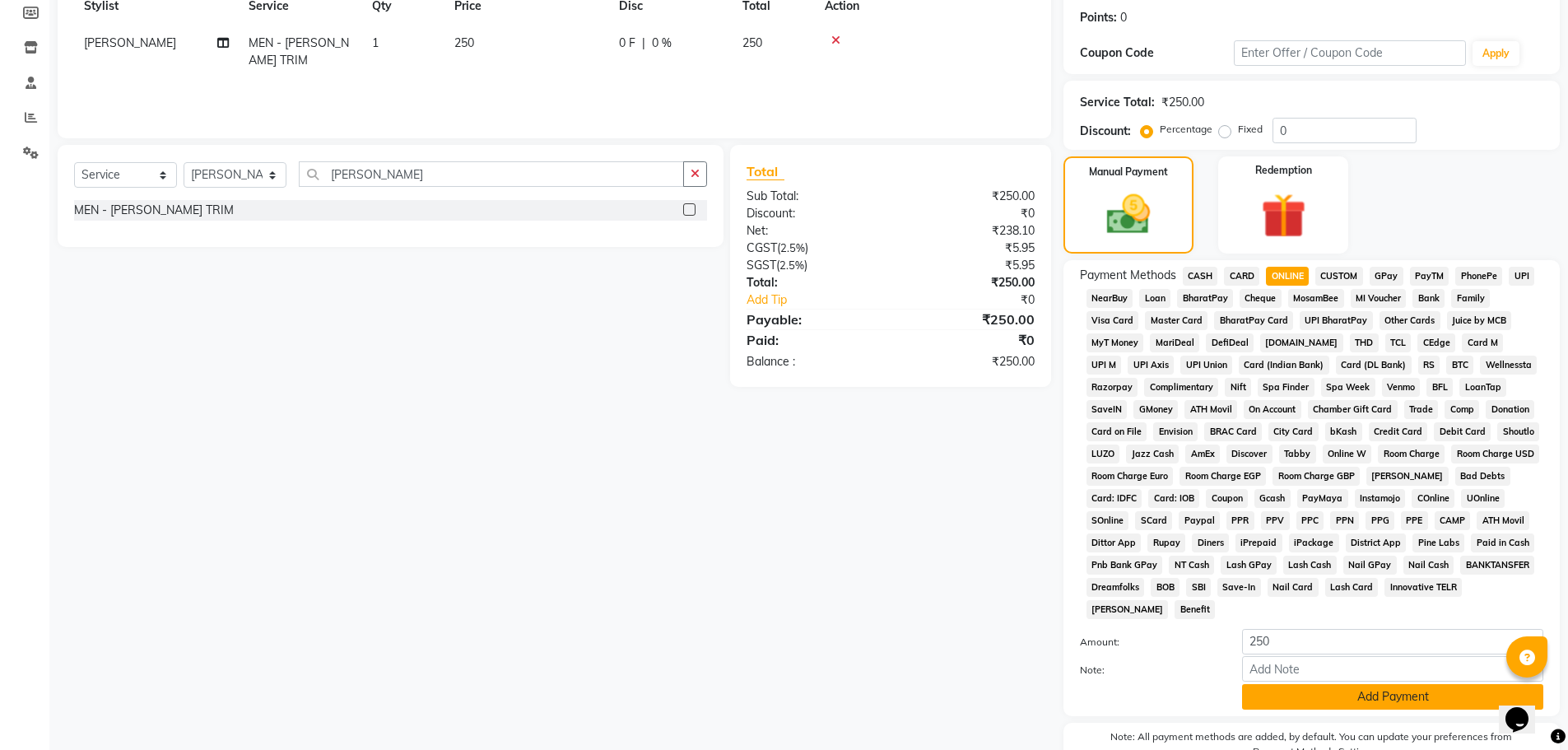
click at [1357, 686] on button "Add Payment" at bounding box center [1393, 696] width 302 height 25
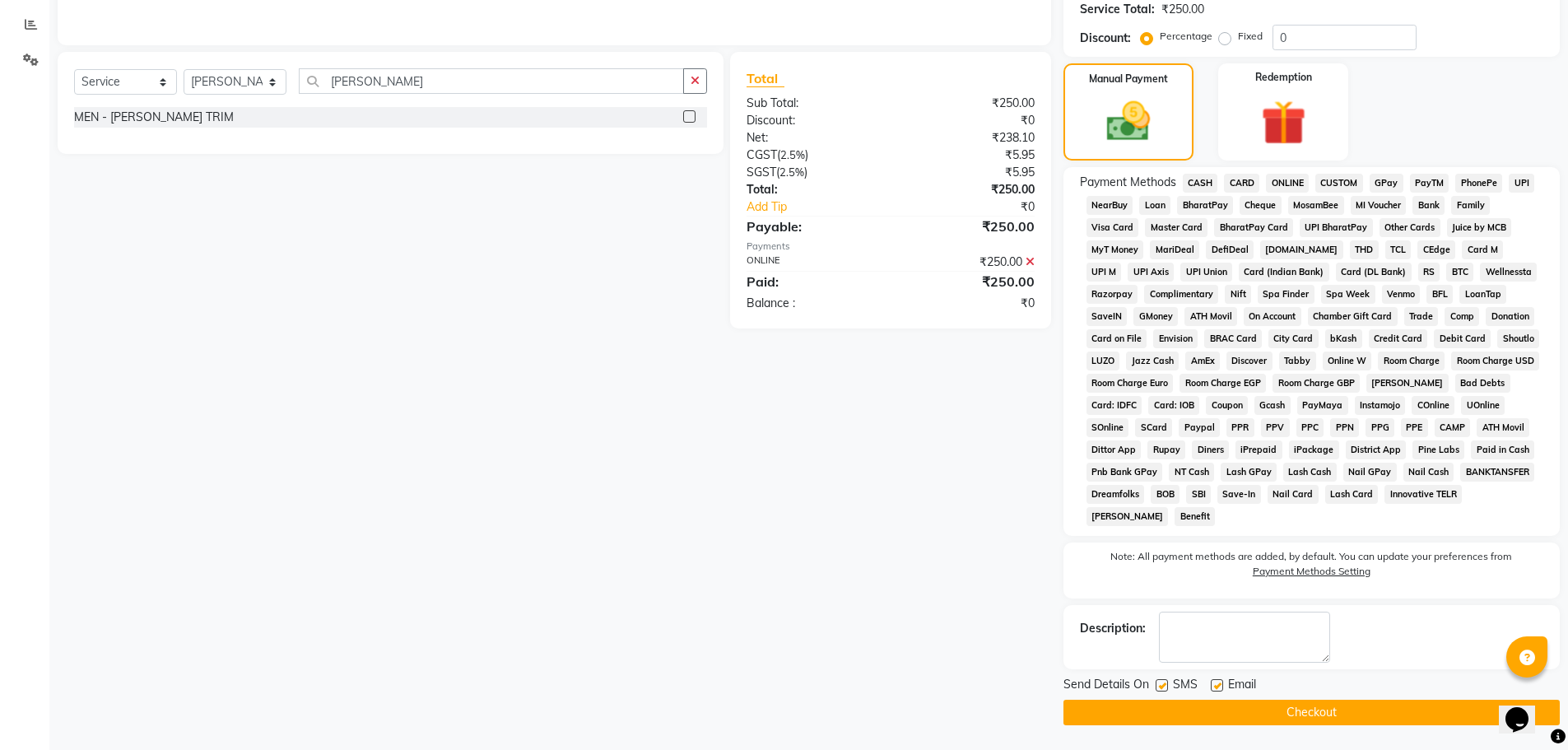
click at [1324, 703] on button "Checkout" at bounding box center [1311, 712] width 496 height 25
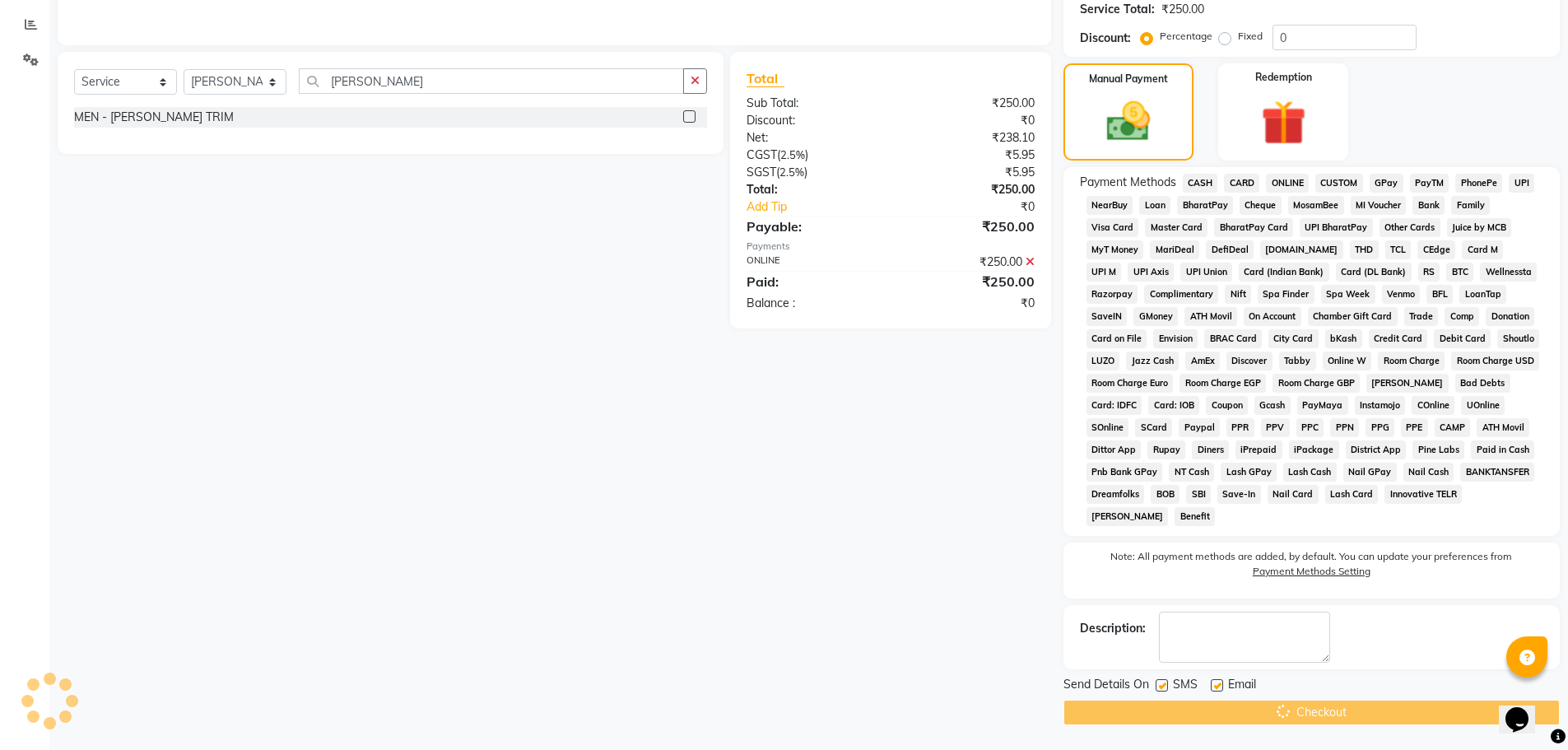
scroll to position [201, 0]
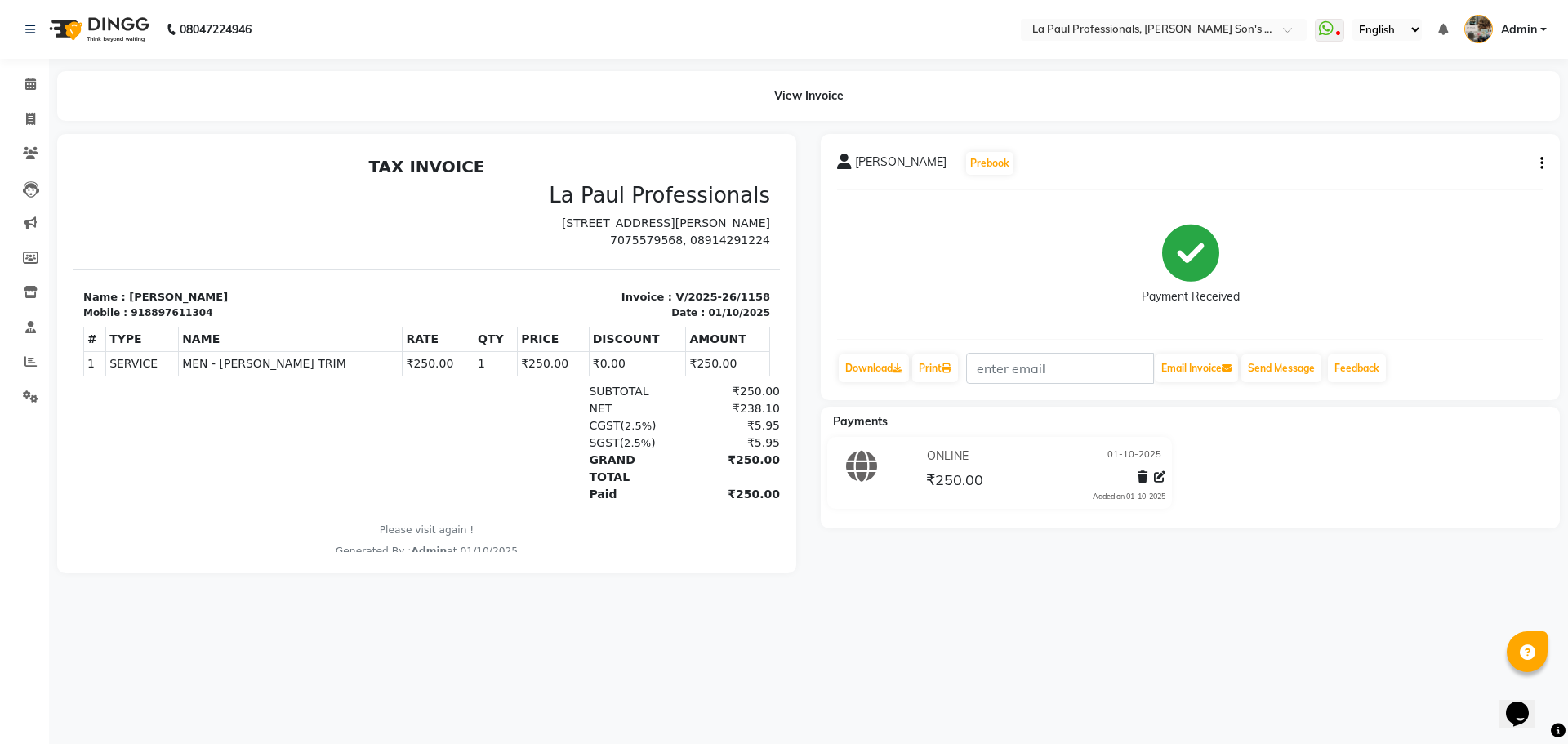
click at [1021, 677] on div "08047224946 Select Location × La Paul Professionals, Angel Urban Son's Residenc…" at bounding box center [784, 372] width 1568 height 744
click at [684, 705] on div "08047224946 Select Location × La Paul Professionals, Angel Urban Son's Residenc…" at bounding box center [784, 372] width 1568 height 744
click at [28, 150] on icon at bounding box center [31, 152] width 16 height 12
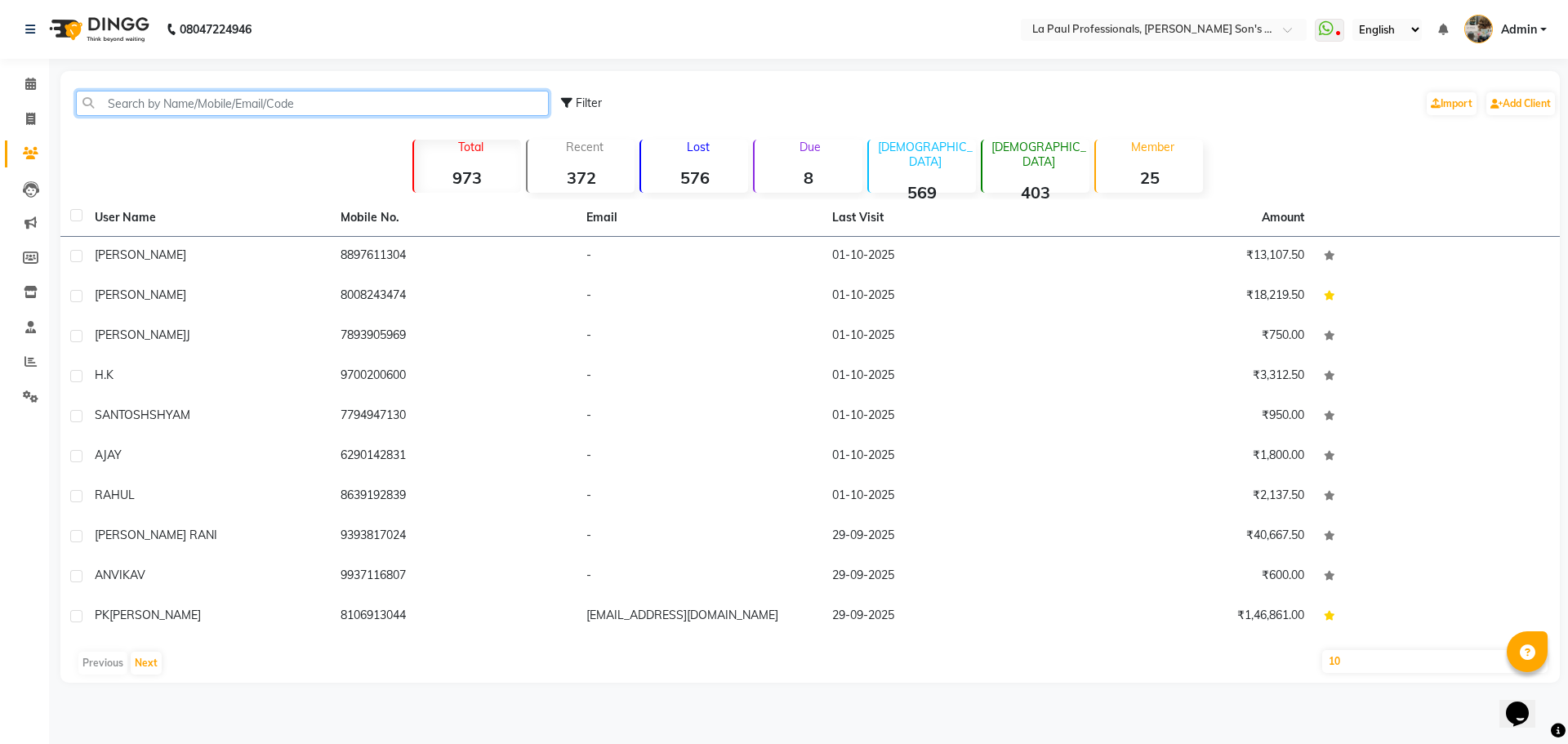
click at [166, 106] on input "text" at bounding box center [312, 103] width 473 height 25
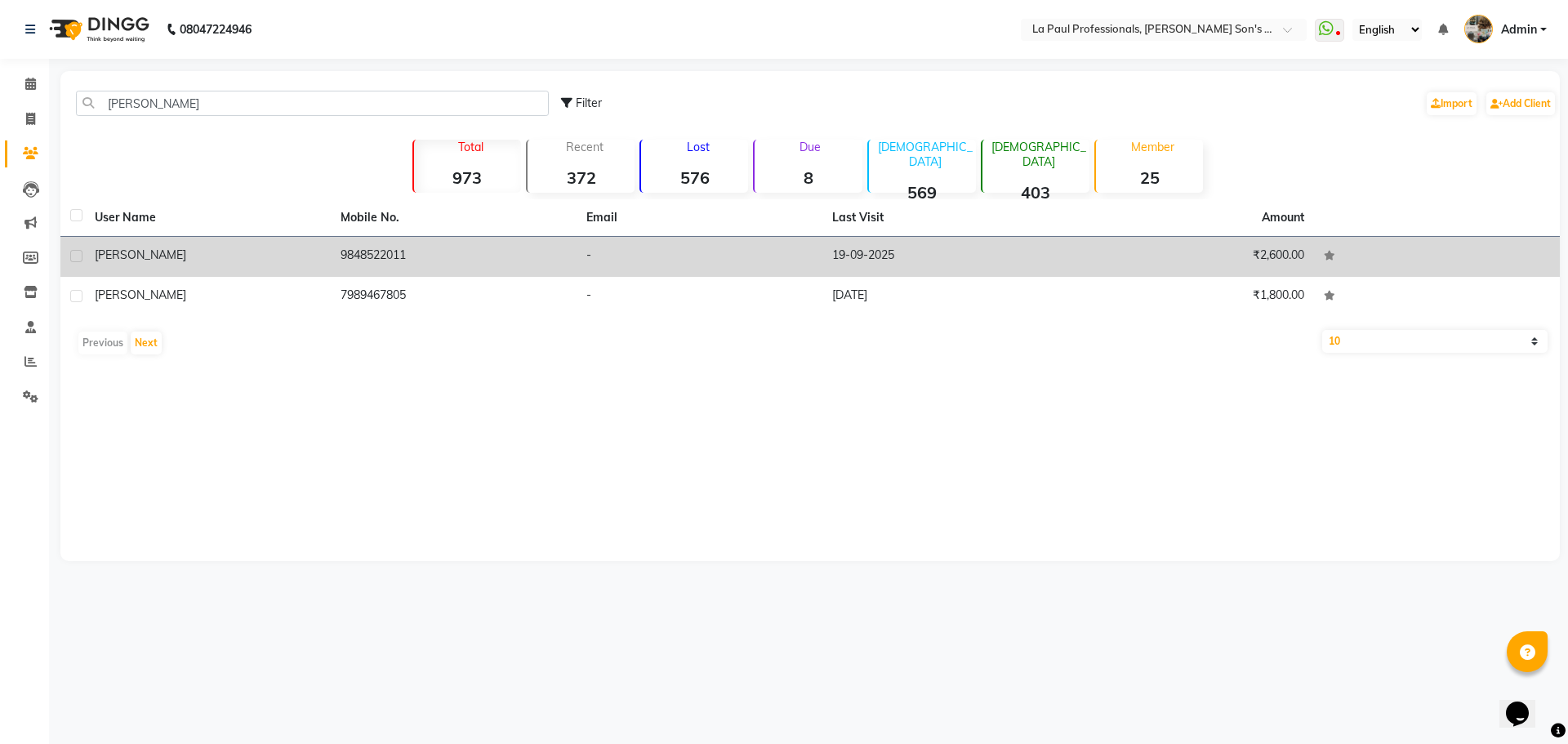
click at [372, 254] on td "9848522011" at bounding box center [454, 256] width 246 height 40
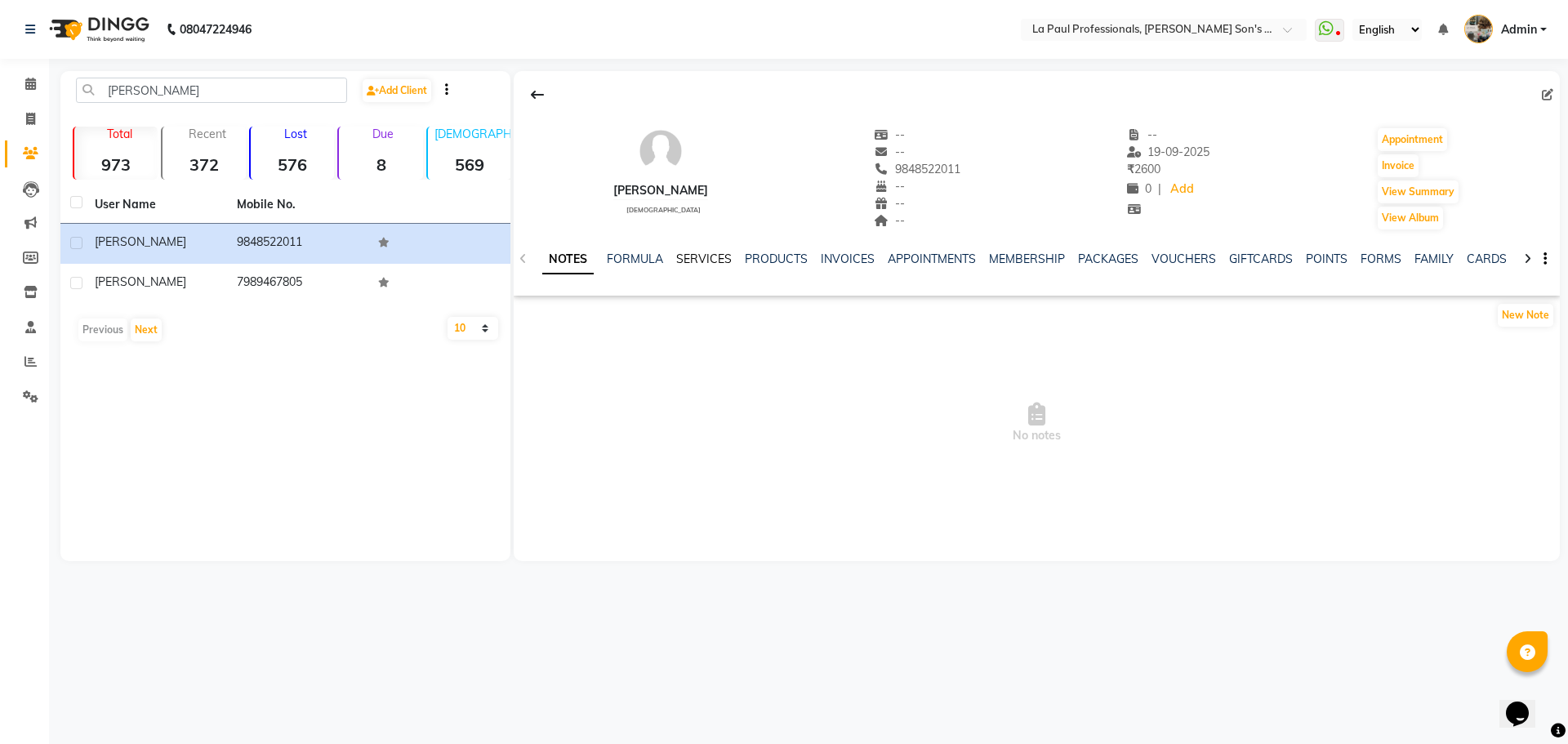
click at [701, 256] on link "SERVICES" at bounding box center [705, 259] width 56 height 15
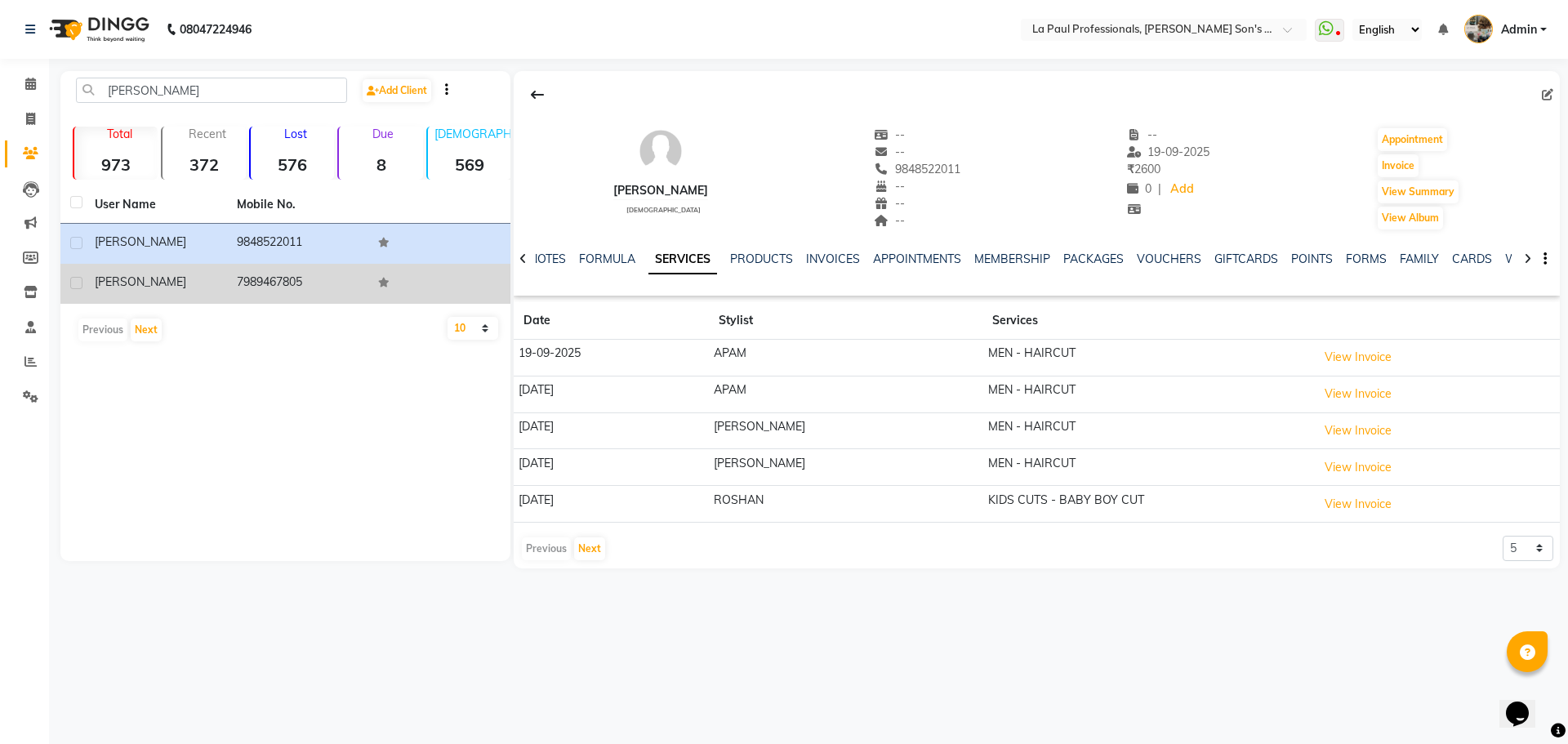
click at [271, 288] on td "7989467805" at bounding box center [297, 283] width 142 height 40
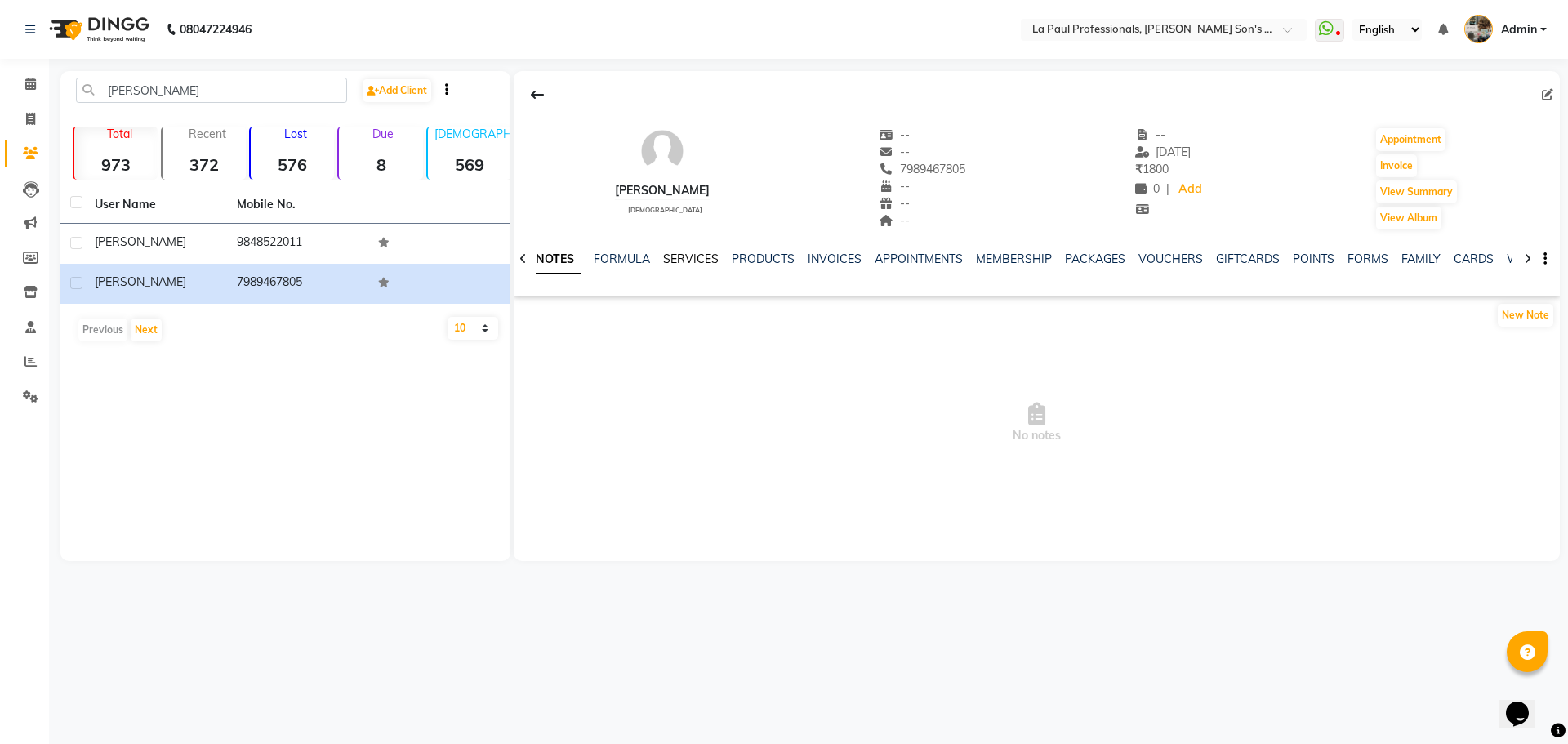
click at [697, 256] on link "SERVICES" at bounding box center [692, 259] width 56 height 15
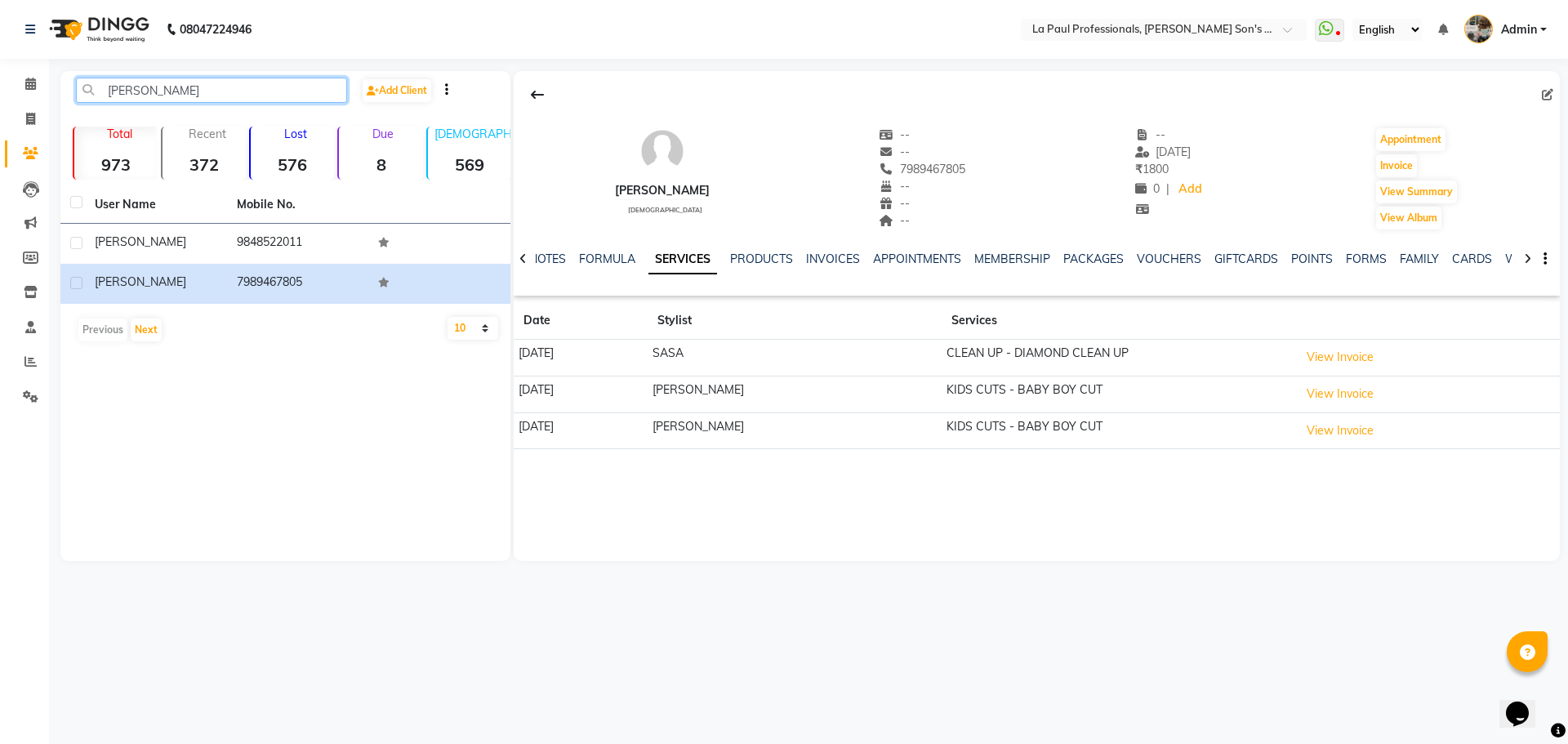
click at [165, 82] on input "AKSHAT" at bounding box center [212, 89] width 271 height 25
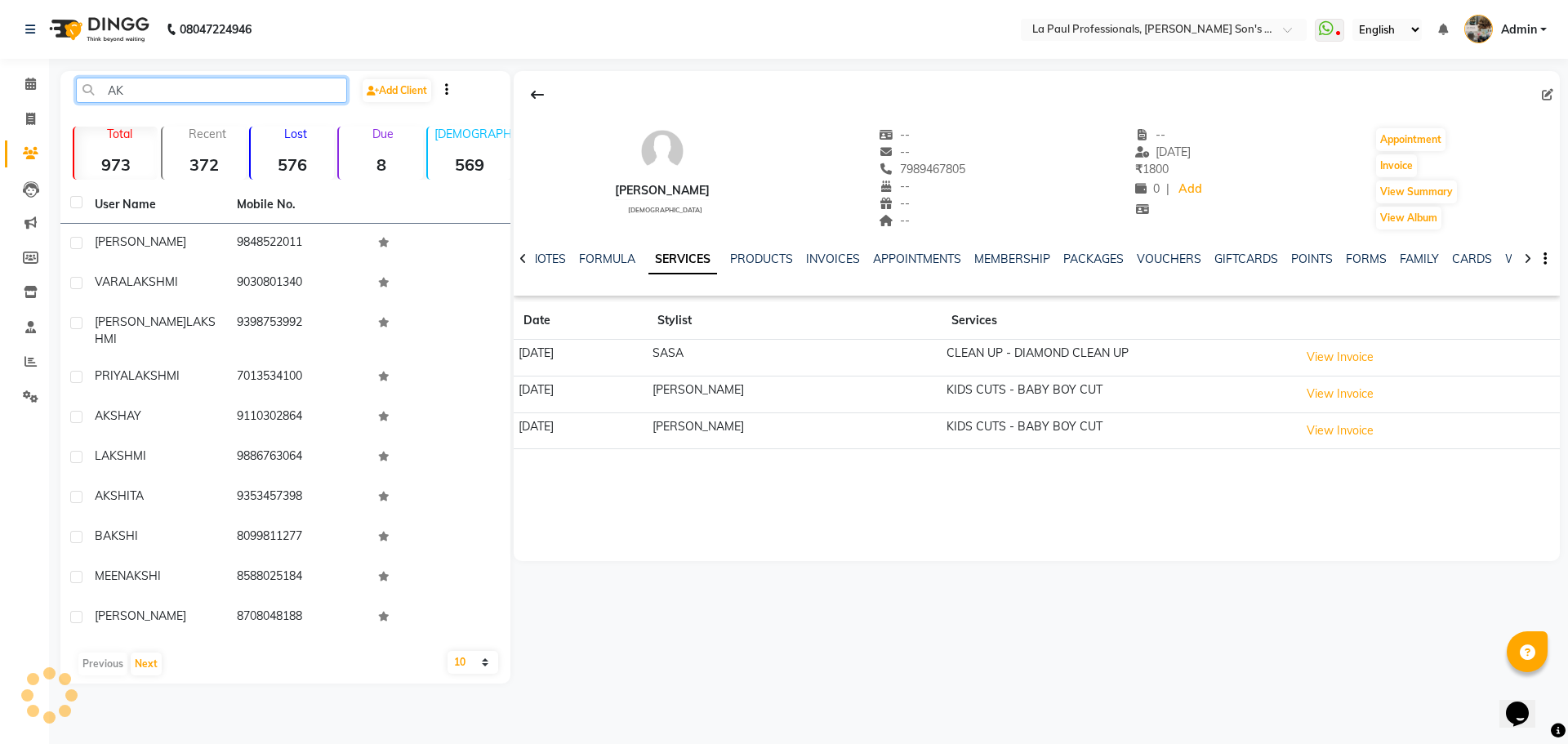
type input "A"
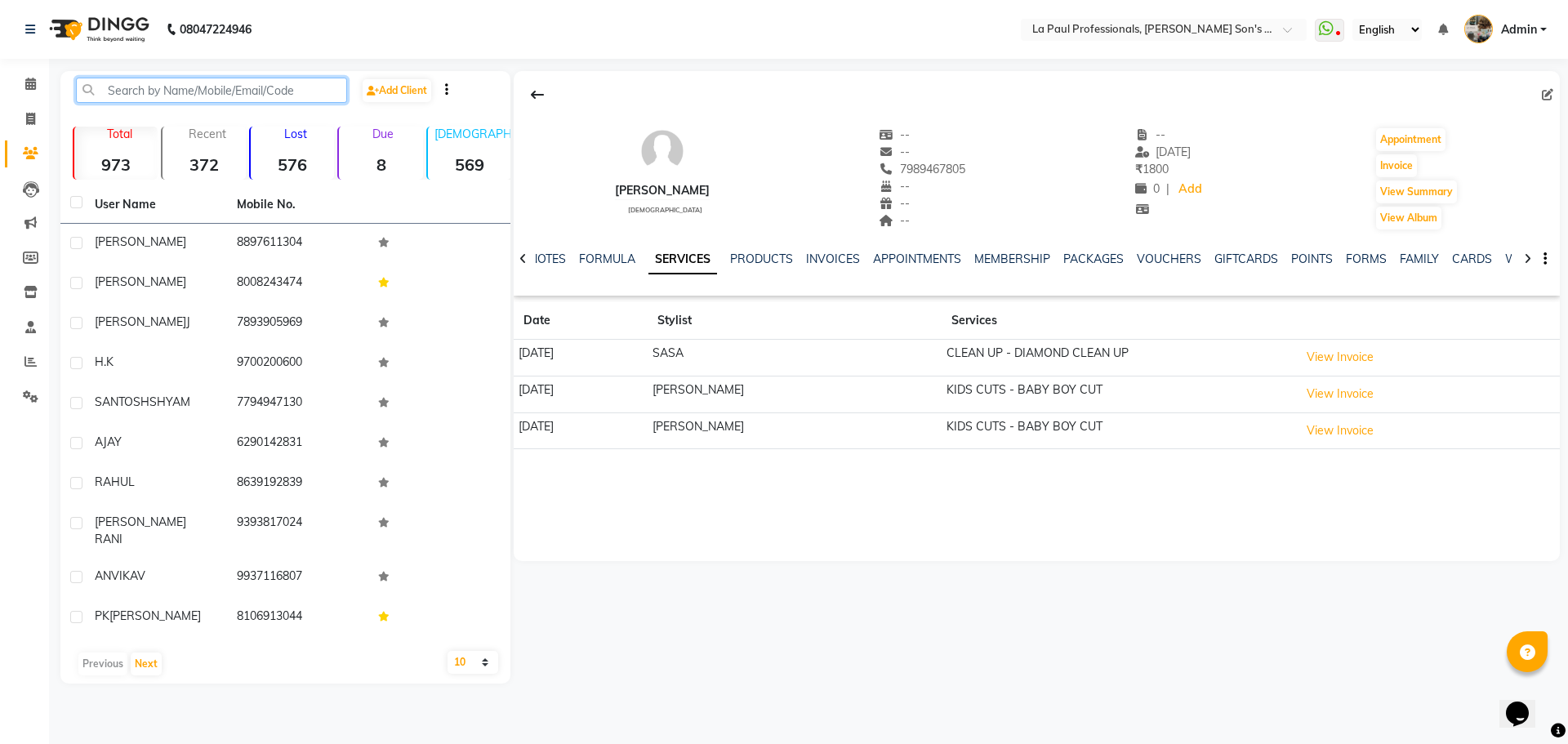
click at [152, 85] on input "text" at bounding box center [212, 89] width 271 height 25
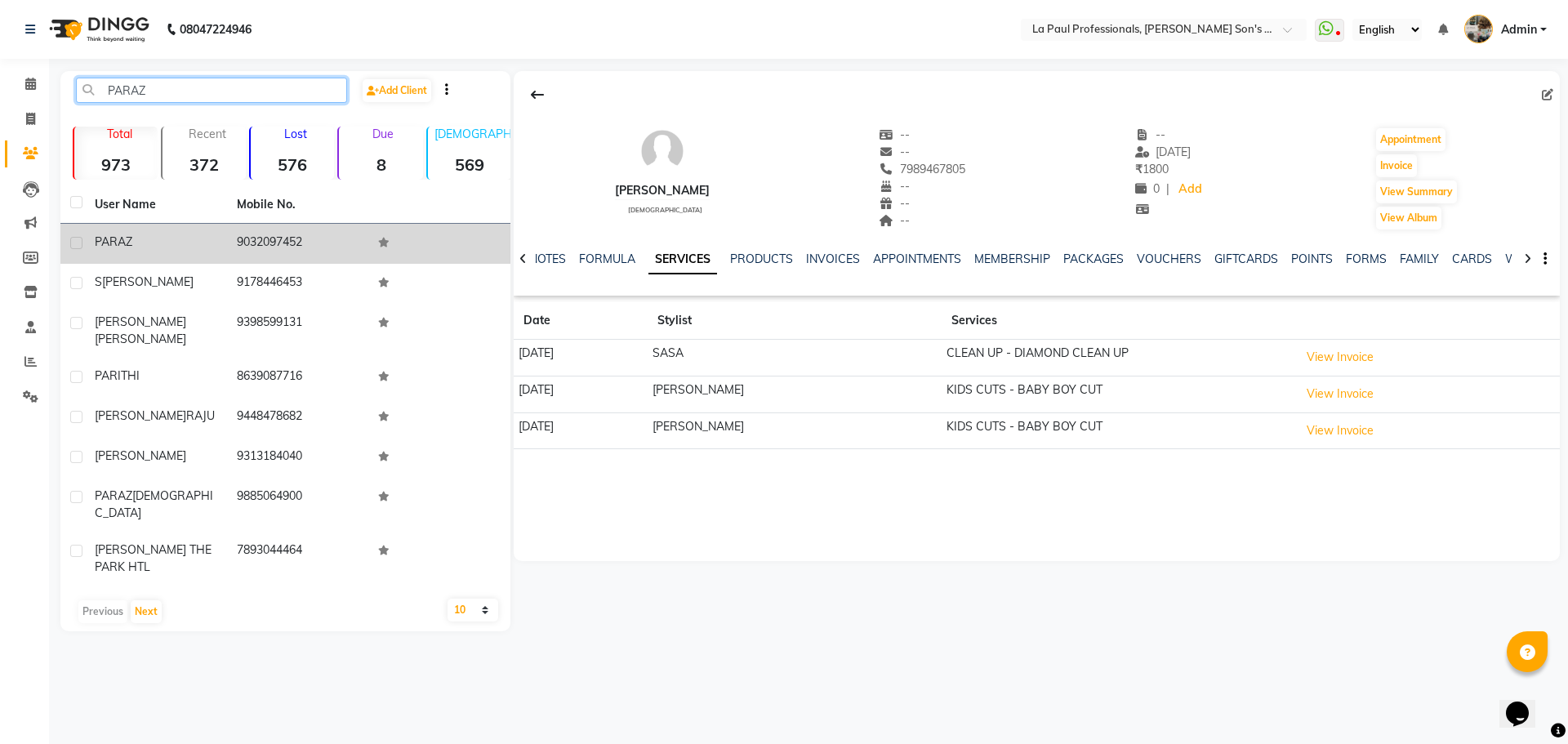
type input "PARAZ"
click at [191, 240] on div "PARAZ" at bounding box center [156, 241] width 123 height 17
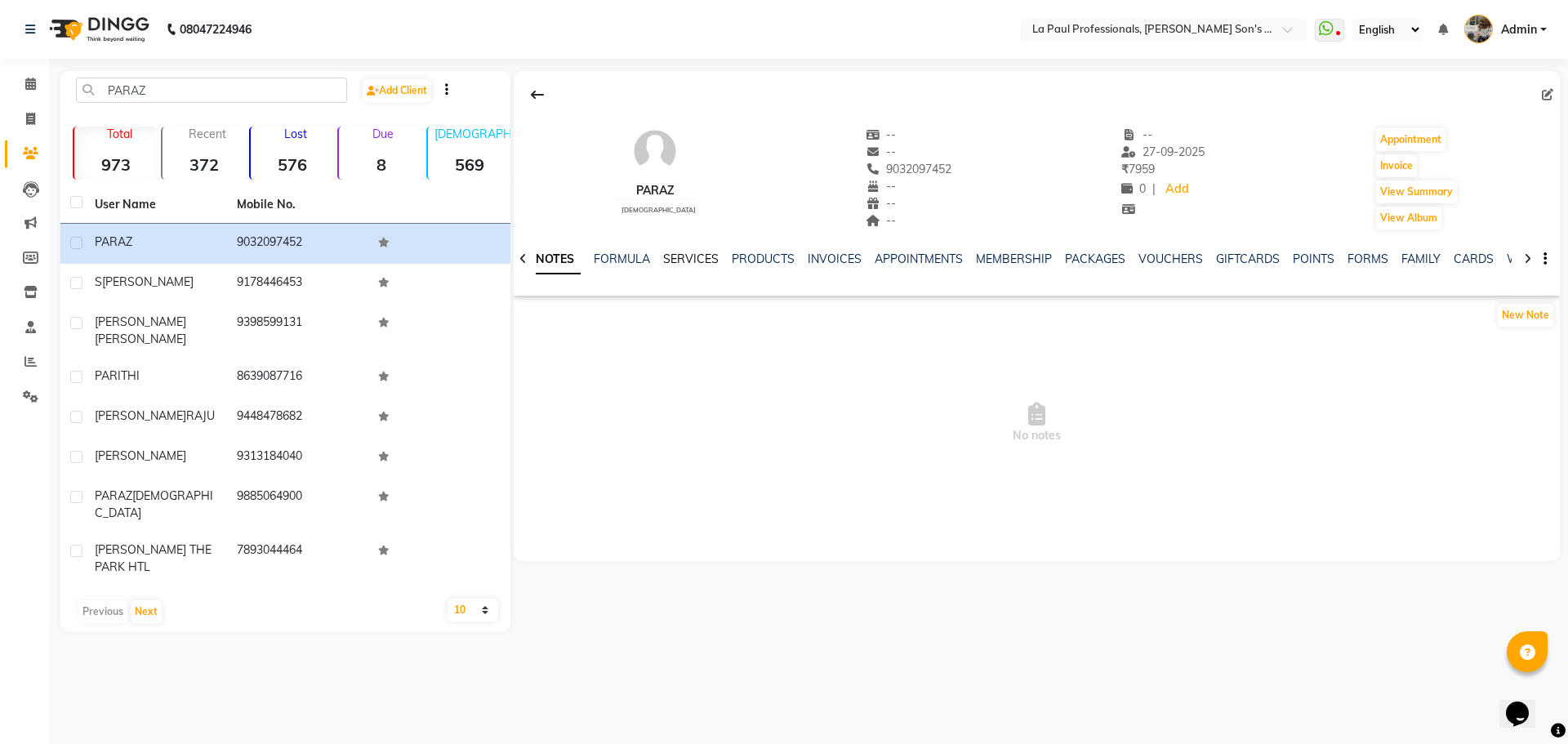
click at [681, 258] on link "SERVICES" at bounding box center [692, 259] width 56 height 15
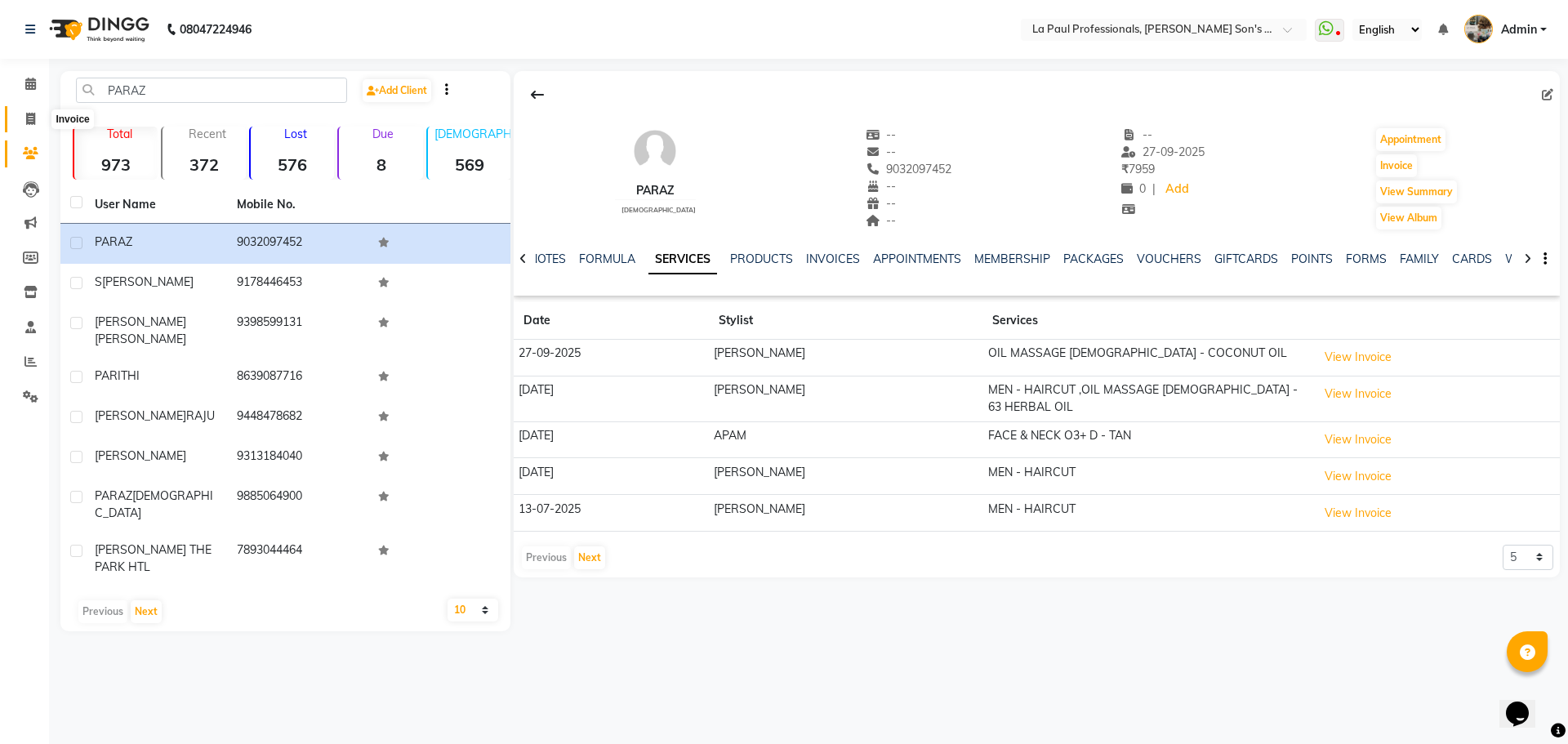
click at [33, 111] on span at bounding box center [31, 120] width 29 height 19
select select "6271"
select select "service"
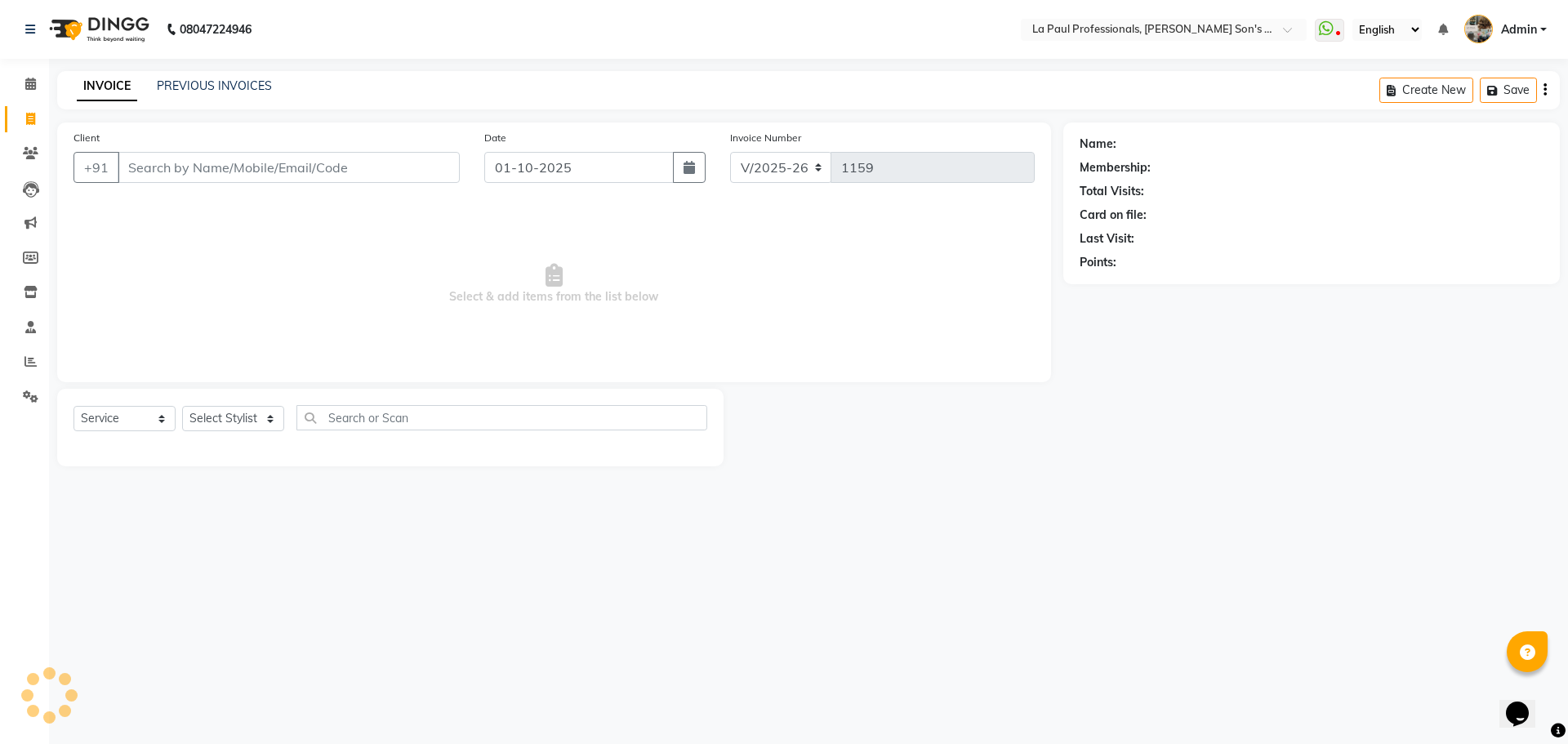
click at [191, 163] on input "Client" at bounding box center [289, 166] width 342 height 31
click at [193, 178] on input "Client" at bounding box center [289, 166] width 342 height 31
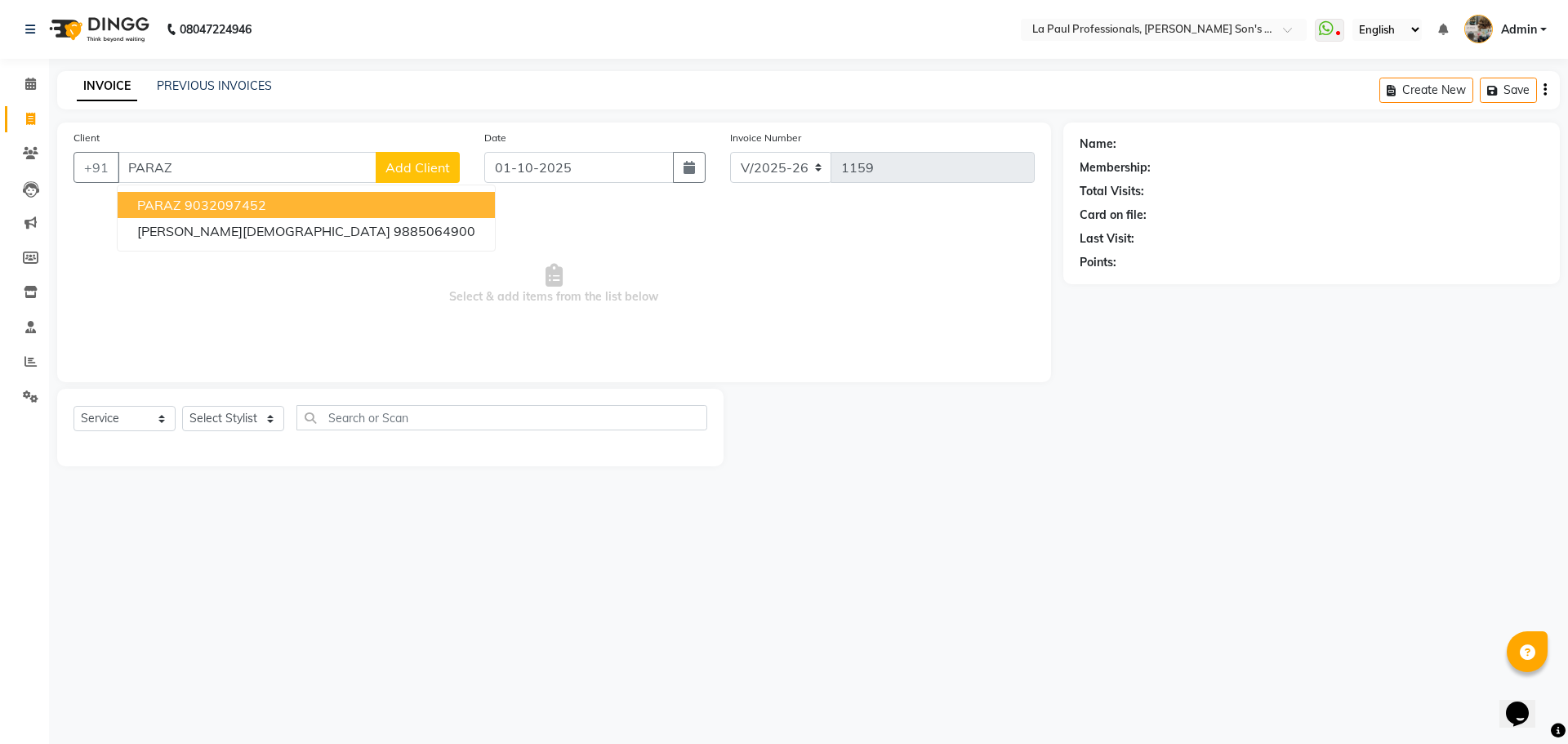
click at [255, 199] on ngb-highlight "9032097452" at bounding box center [226, 205] width 82 height 17
type input "9032097452"
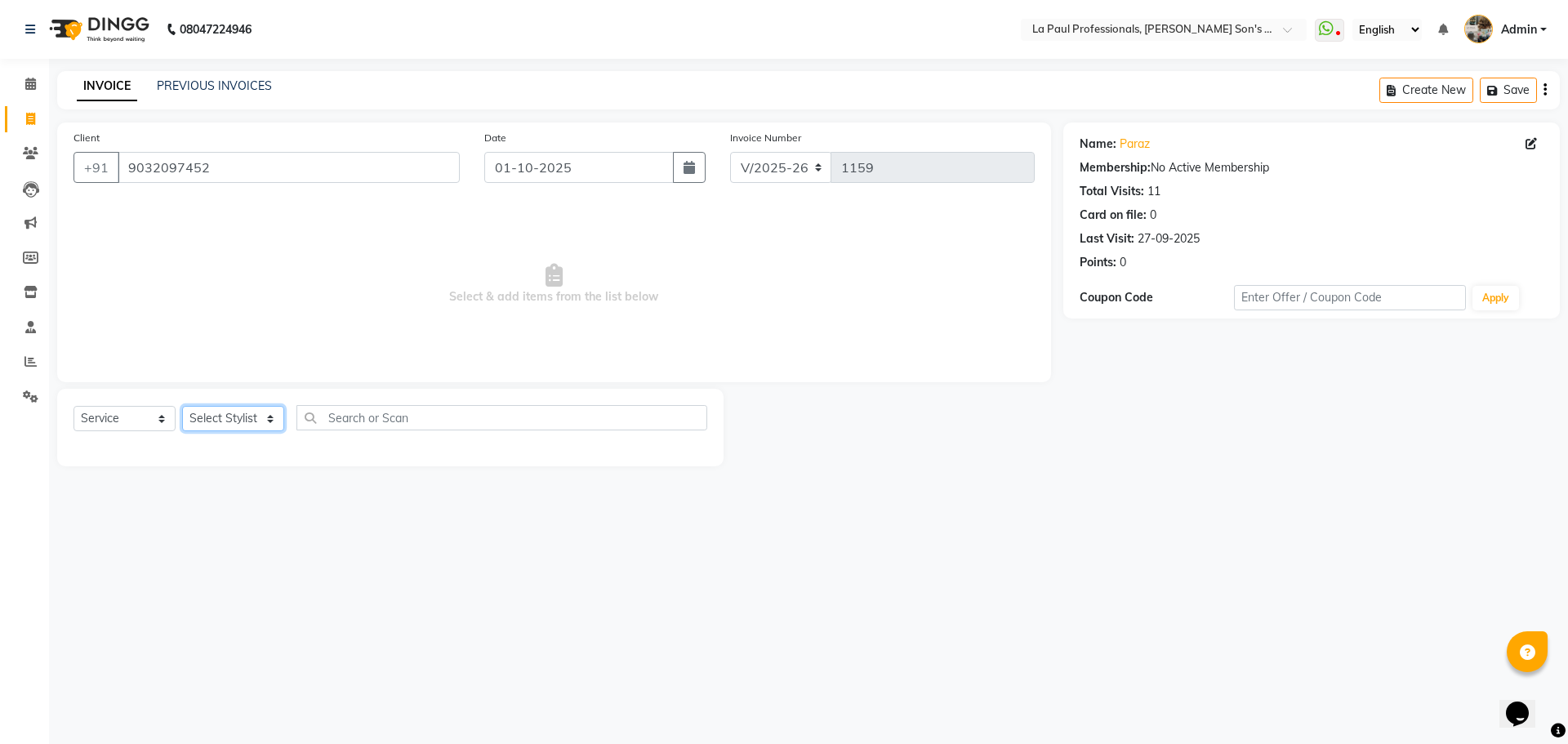
click at [243, 418] on select "Select Stylist APAM IVA GAGAN PRIYA ROSHAN SANJU SASA SONU" at bounding box center [233, 418] width 102 height 25
drag, startPoint x: 380, startPoint y: 403, endPoint x: 380, endPoint y: 412, distance: 9.0
click at [380, 408] on div "Select Service Product Membership Package Voucher Prepaid Gift Card Select Styl…" at bounding box center [390, 426] width 666 height 77
click at [264, 418] on select "Select Stylist APAM IVA GAGAN PRIYA ROSHAN SANJU SASA SONU" at bounding box center [233, 418] width 102 height 25
select select "46925"
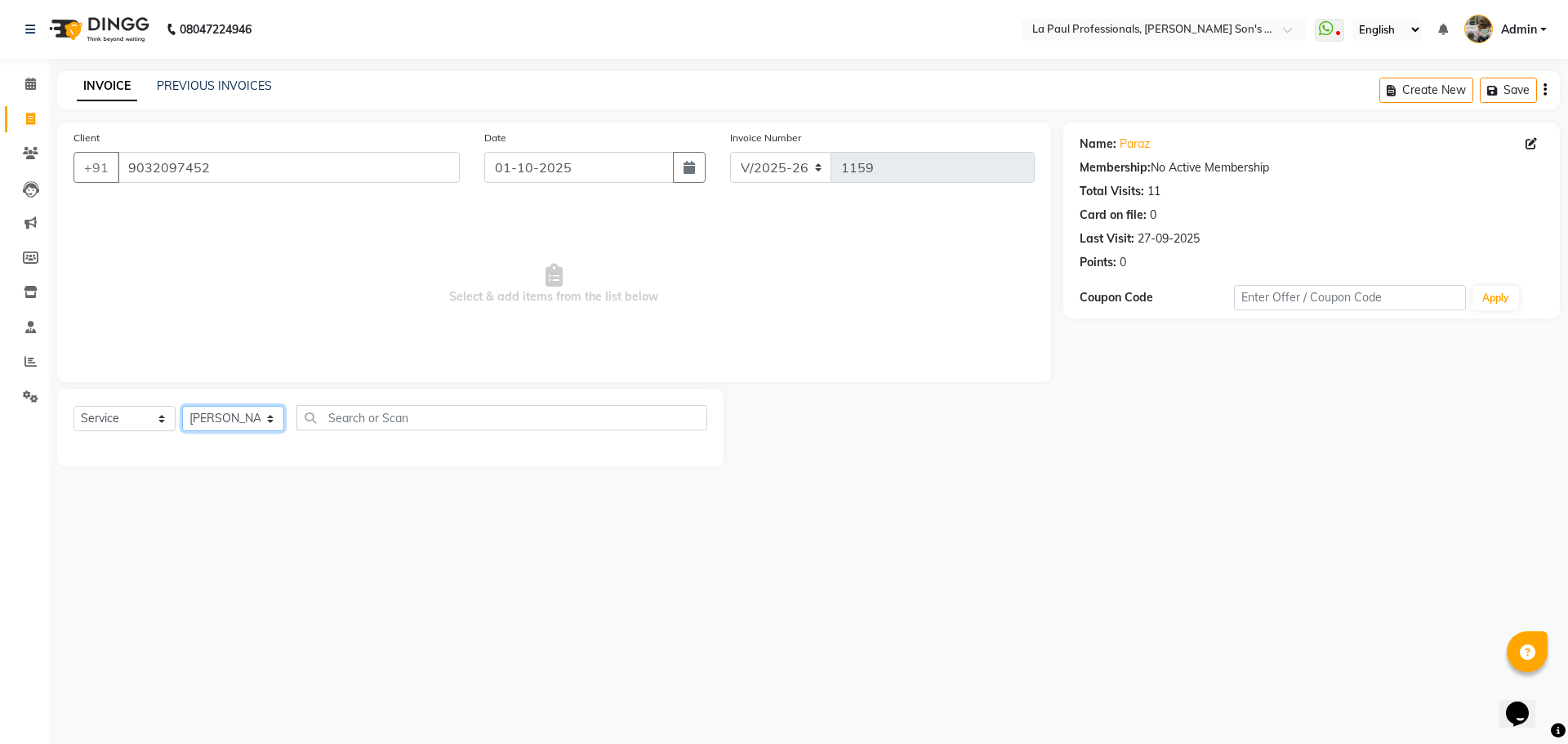
click at [182, 406] on select "Select Stylist APAM IVA GAGAN PRIYA ROSHAN SANJU SASA SONU" at bounding box center [233, 418] width 102 height 25
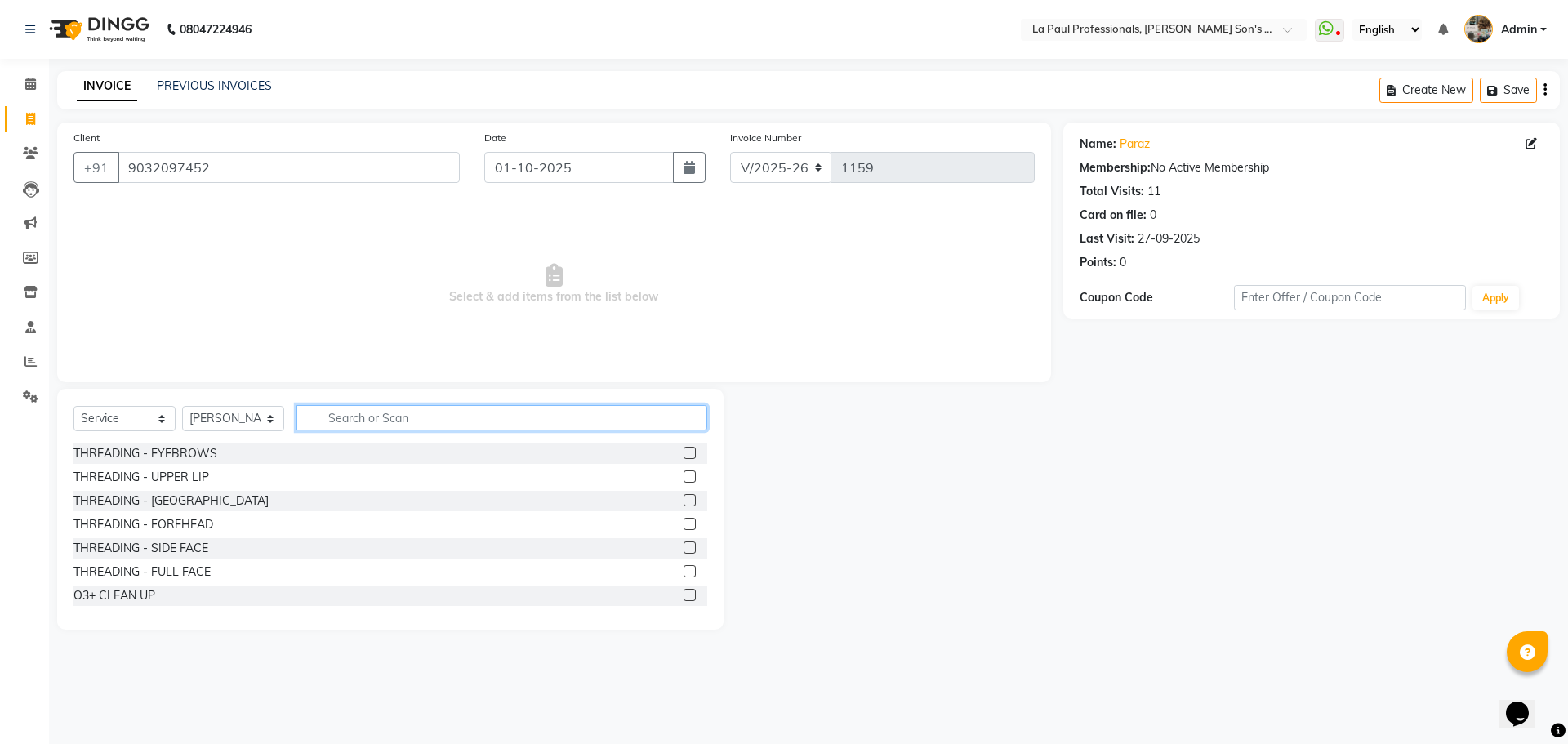
click at [371, 410] on input "text" at bounding box center [502, 417] width 411 height 25
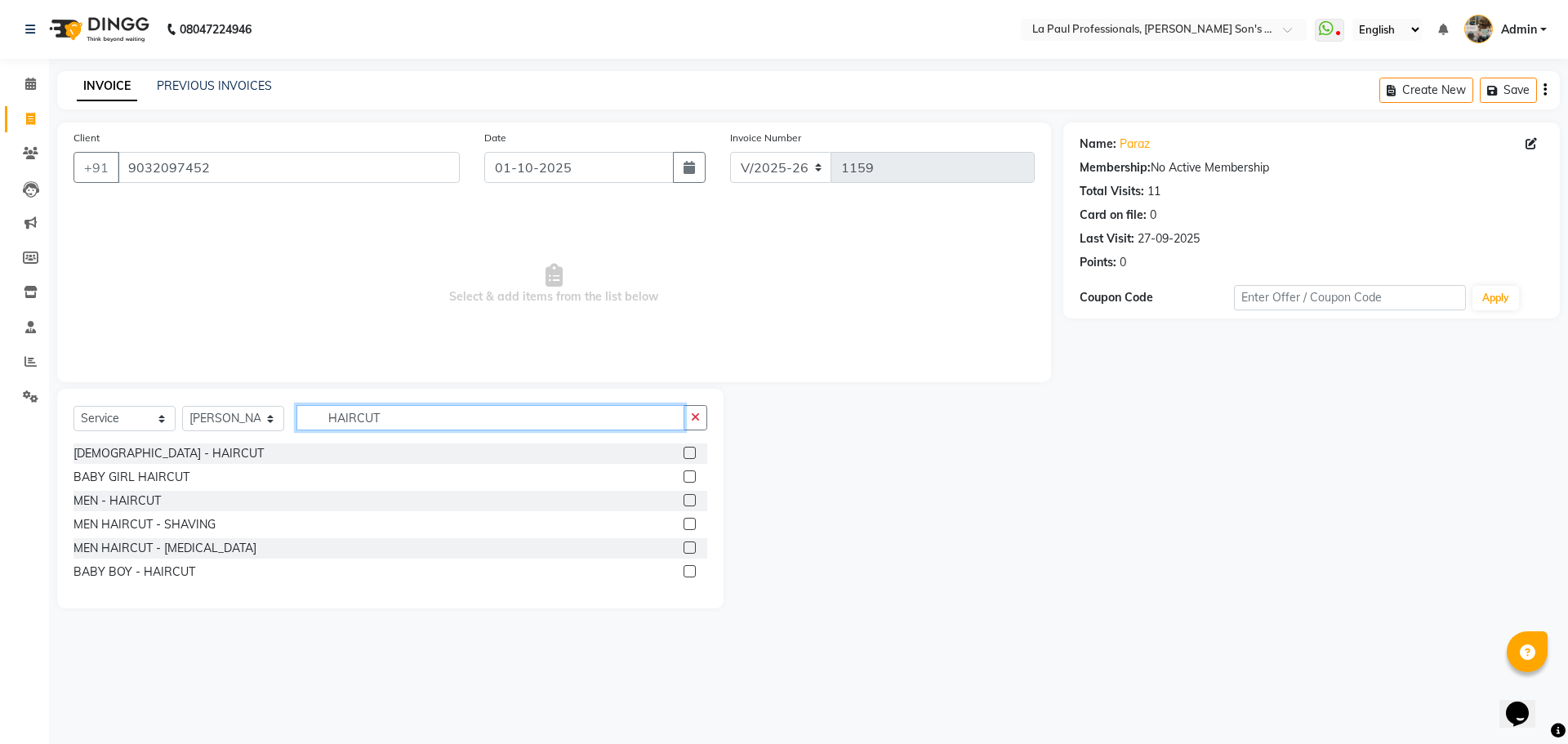
type input "HAIRCUT"
click at [693, 499] on label at bounding box center [690, 500] width 12 height 12
click at [693, 499] on input "checkbox" at bounding box center [689, 500] width 10 height 10
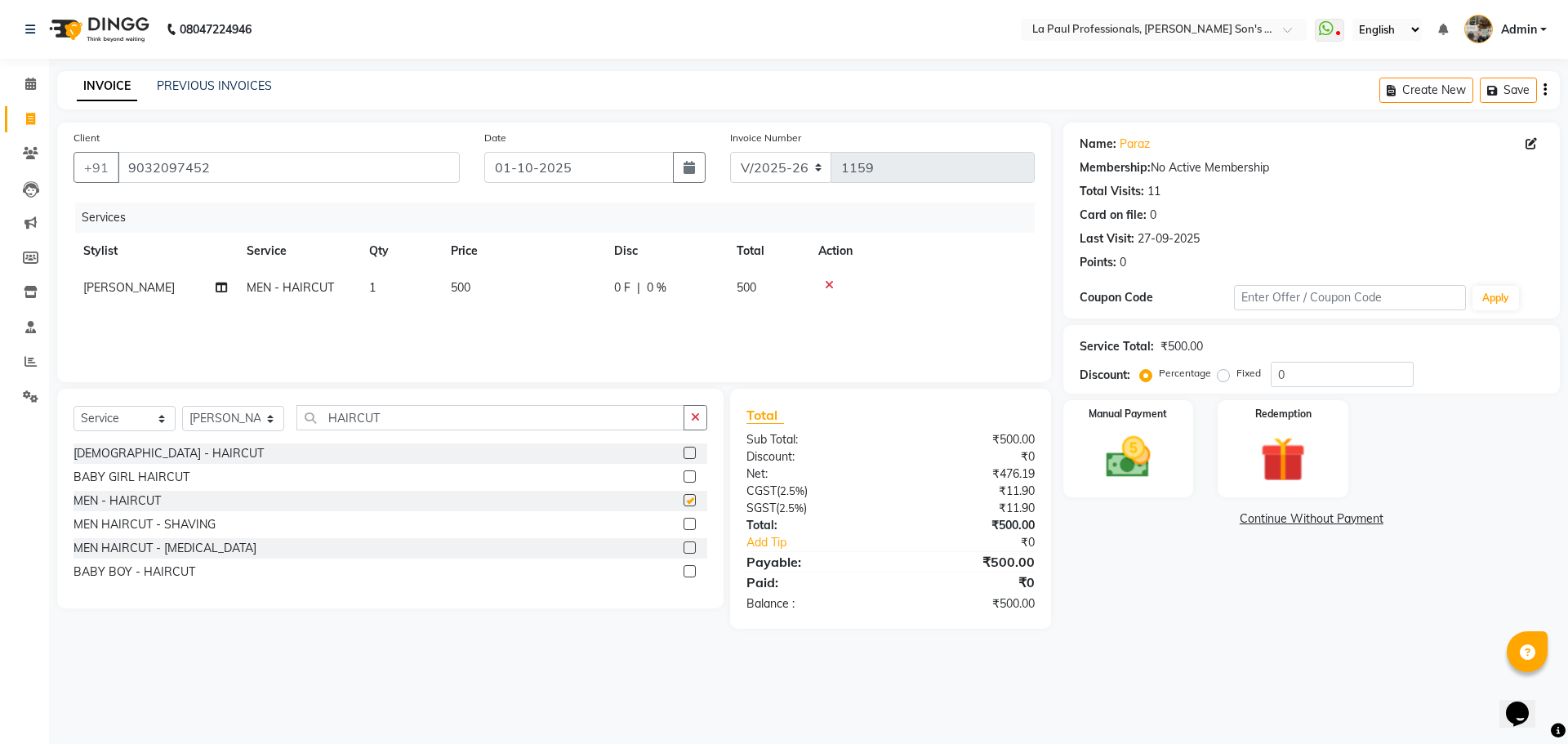
checkbox input "false"
click at [1165, 602] on div "Name: Paraz Membership: No Active Membership Total Visits: 11 Card on file: 0 L…" at bounding box center [1318, 375] width 509 height 506
click at [1125, 563] on div "Name: Paraz Membership: No Active Membership Total Visits: 11 Card on file: 0 L…" at bounding box center [1318, 375] width 509 height 506
click at [1243, 637] on main "INVOICE PREVIOUS INVOICES Create New Save Client +91 9032097452 Date 01-10-2025…" at bounding box center [809, 361] width 1520 height 582
click at [1146, 638] on main "INVOICE PREVIOUS INVOICES Create New Save Client +91 9032097452 Date 01-10-2025…" at bounding box center [809, 361] width 1520 height 582
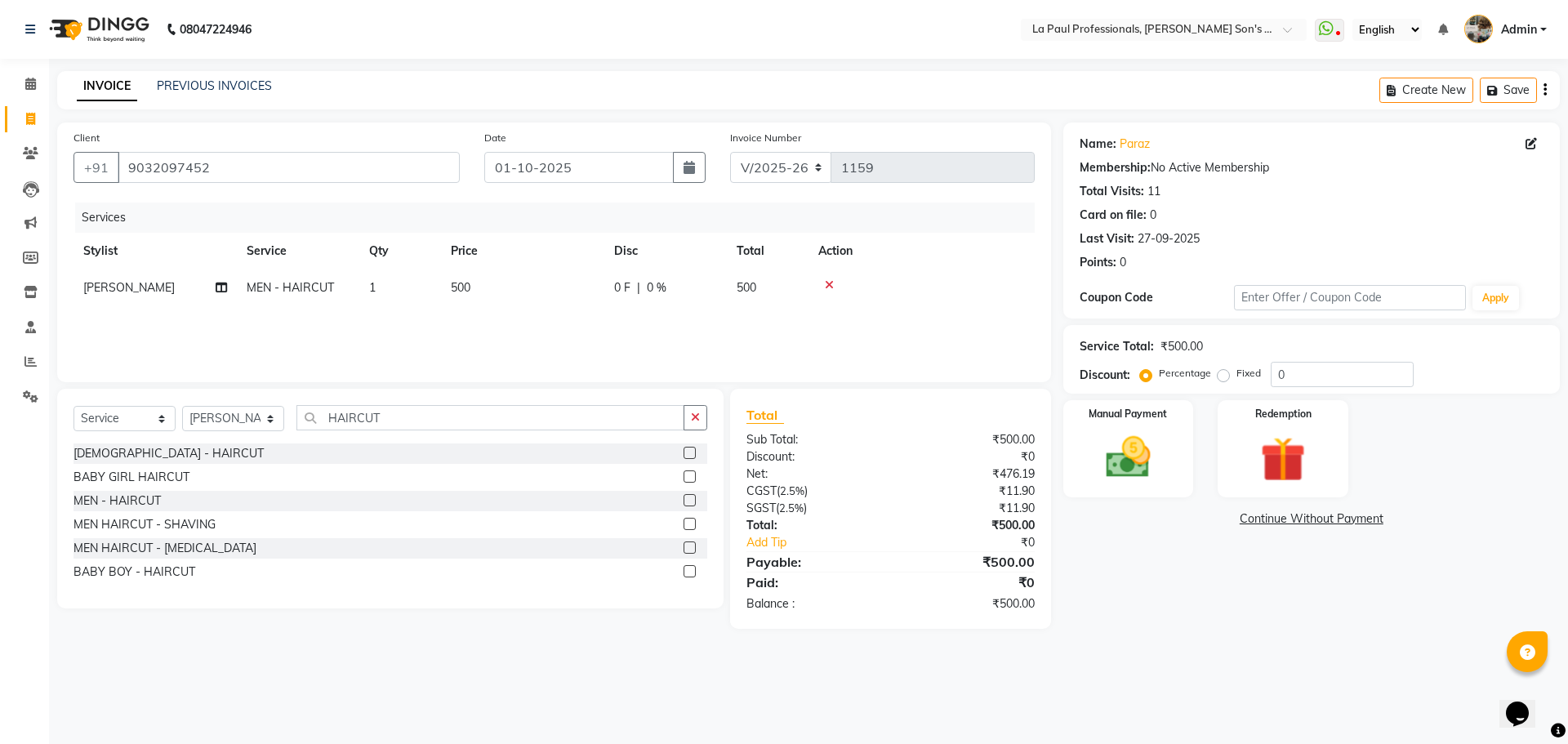
click at [1264, 572] on div "Name: Paraz Membership: No Active Membership Total Visits: 11 Card on file: 0 L…" at bounding box center [1318, 375] width 509 height 506
click at [1146, 462] on img at bounding box center [1128, 457] width 76 height 54
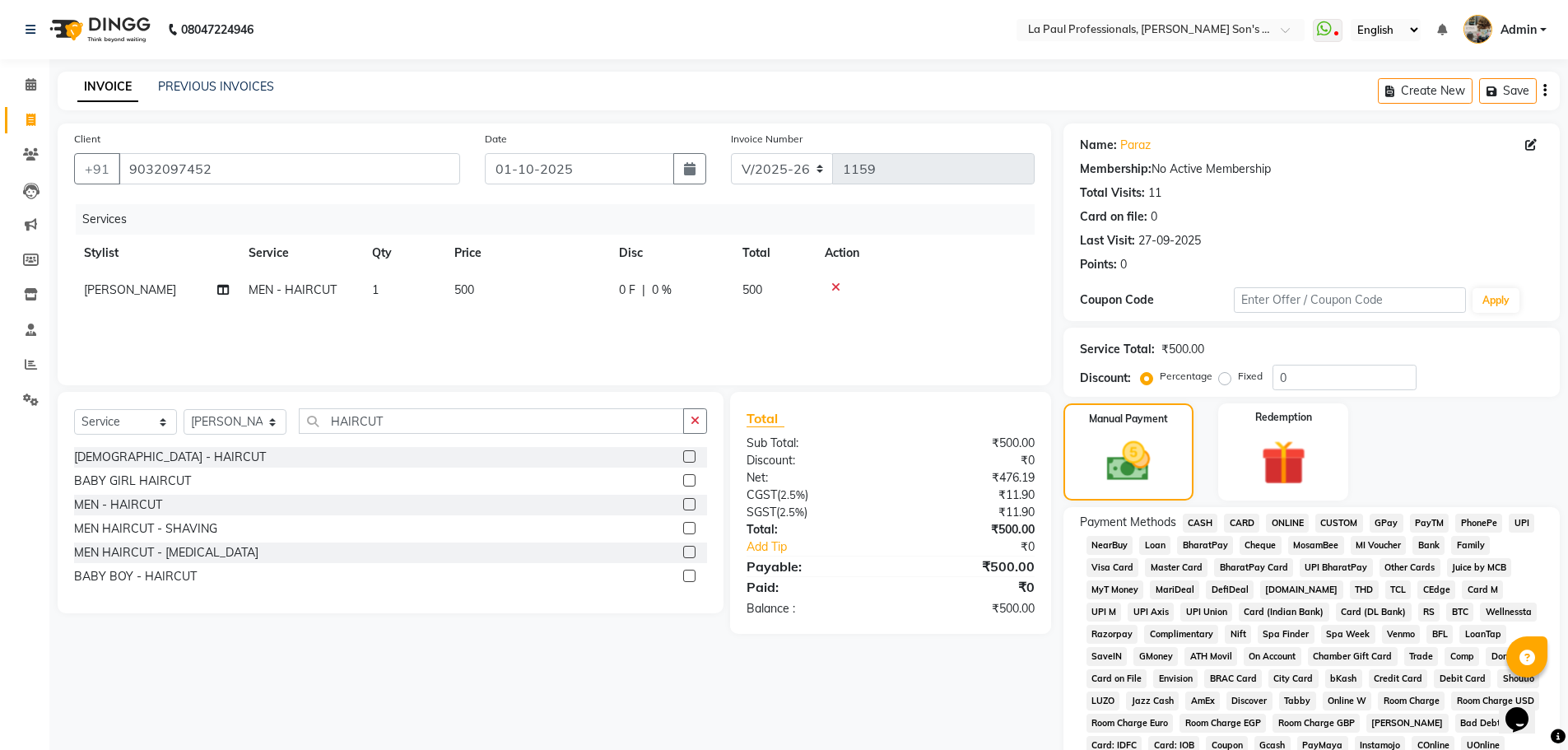
click at [1197, 523] on span "CASH" at bounding box center [1201, 522] width 36 height 19
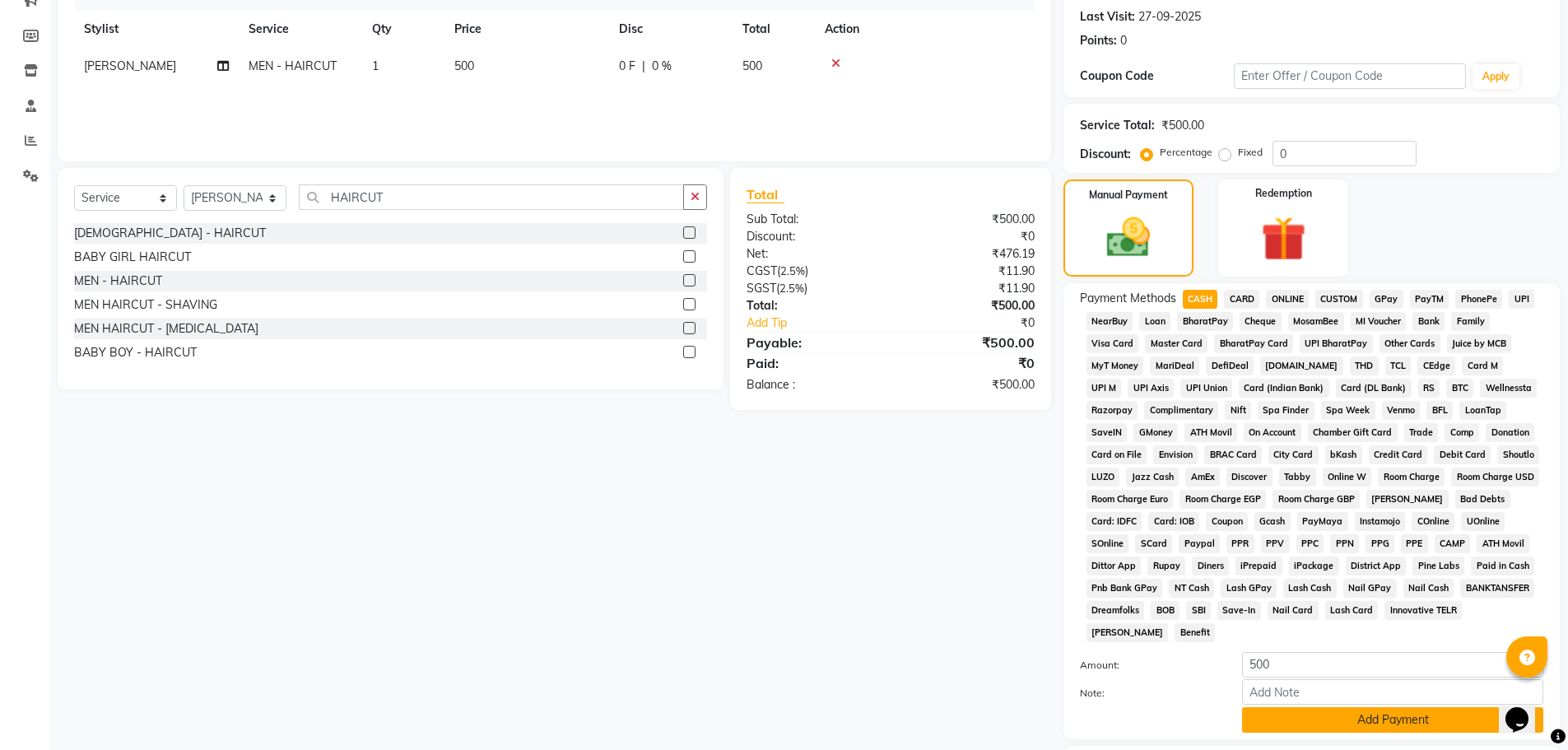
scroll to position [330, 0]
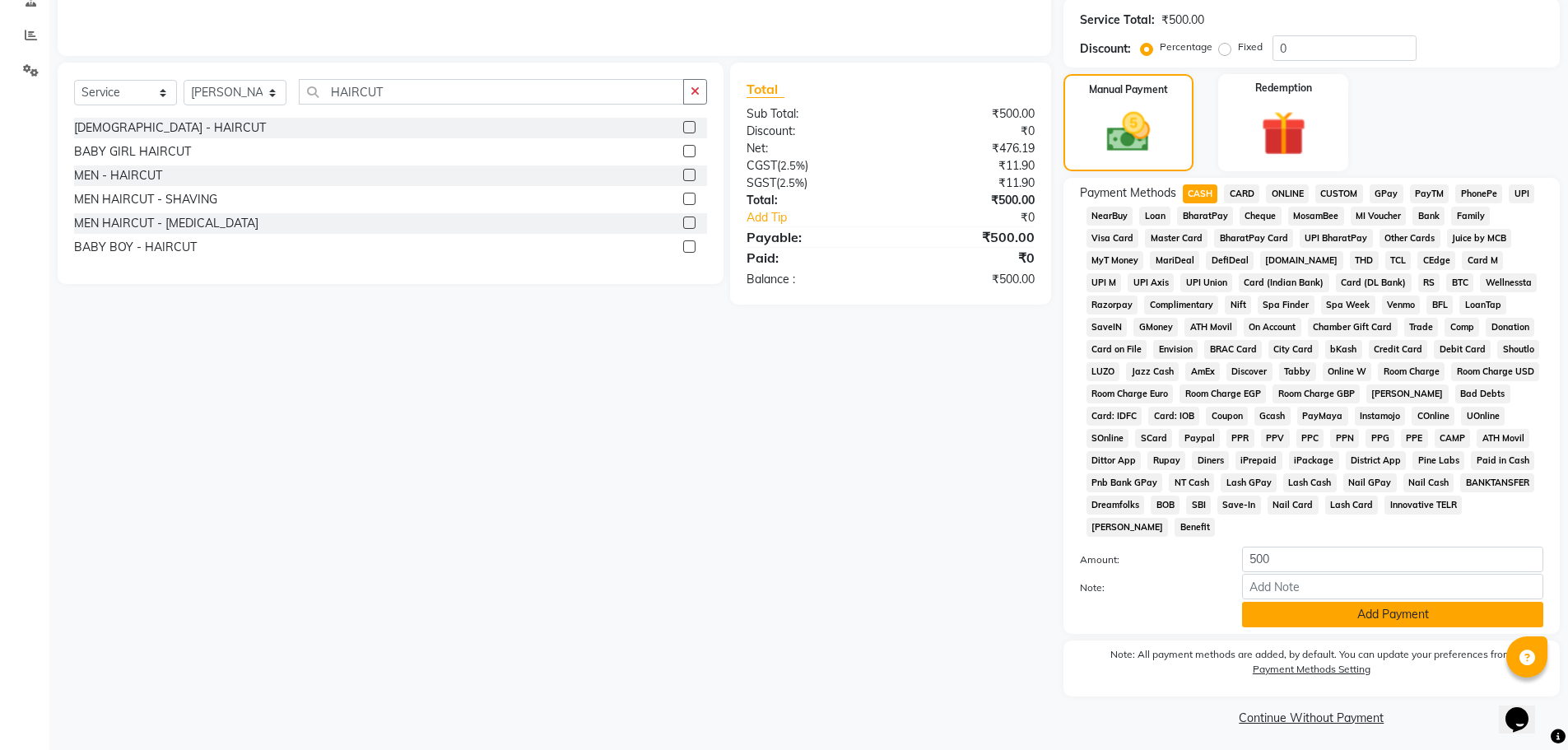
click at [1389, 625] on button "Add Payment" at bounding box center [1393, 613] width 302 height 25
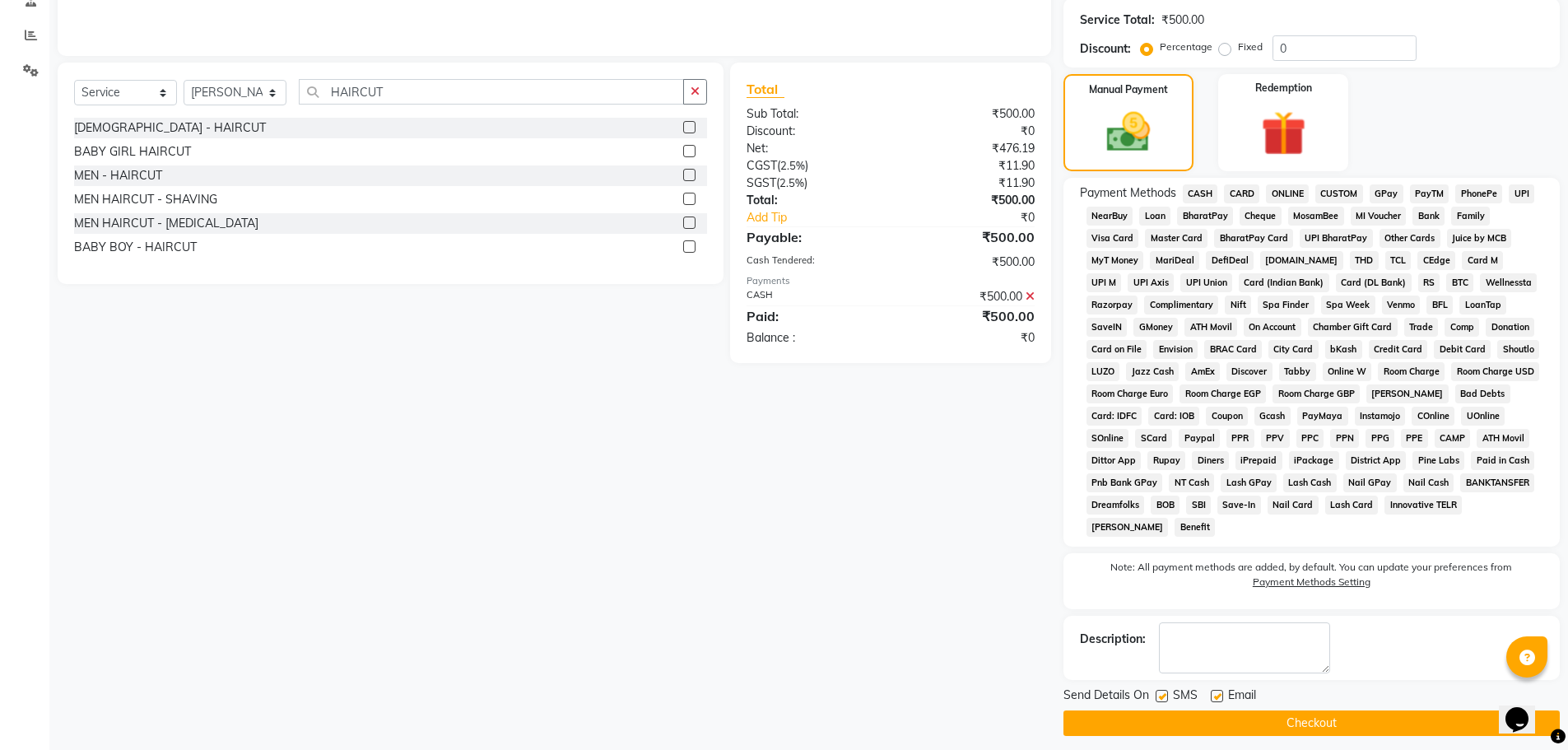
click at [1382, 718] on button "Checkout" at bounding box center [1311, 722] width 496 height 25
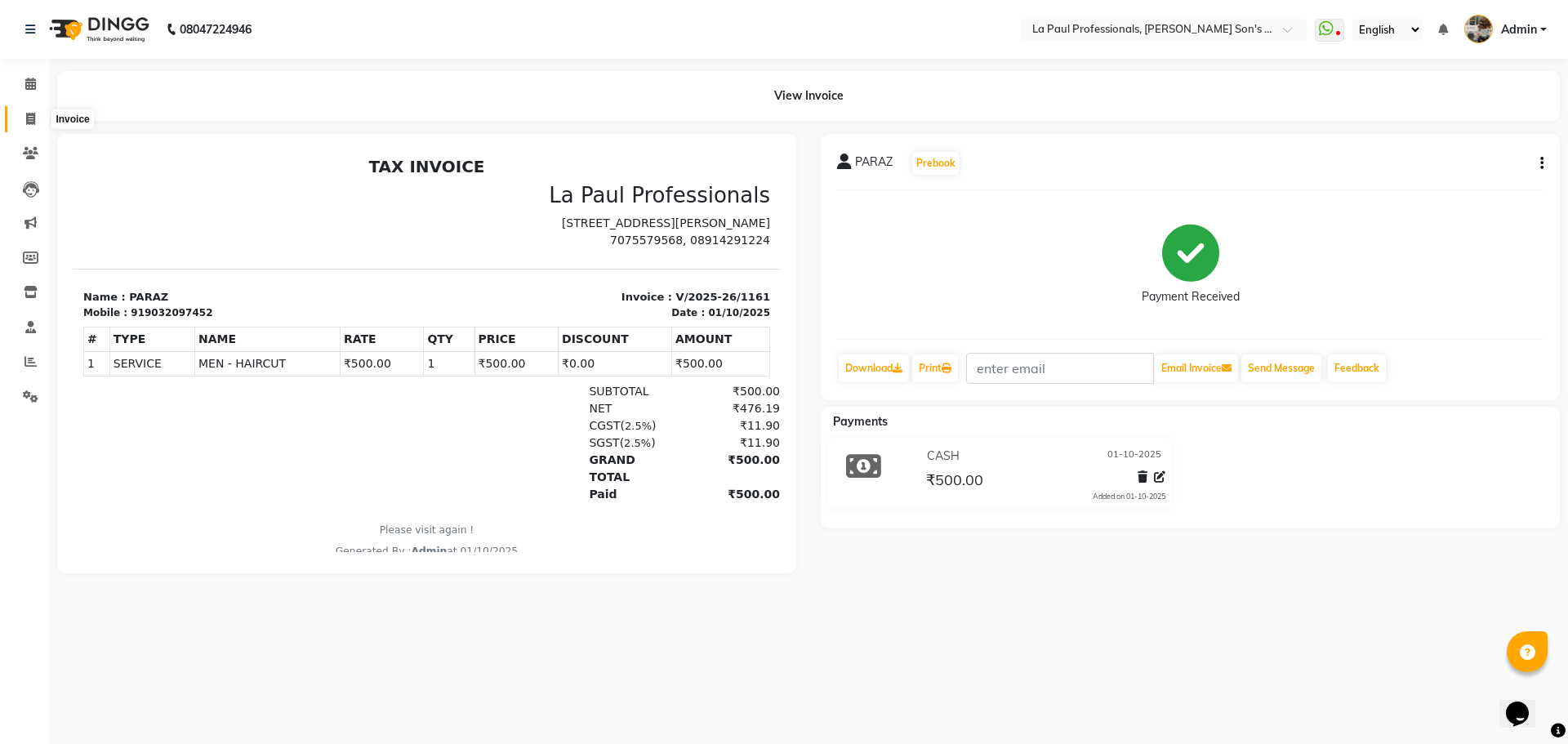
click at [34, 121] on icon at bounding box center [31, 118] width 9 height 12
select select "service"
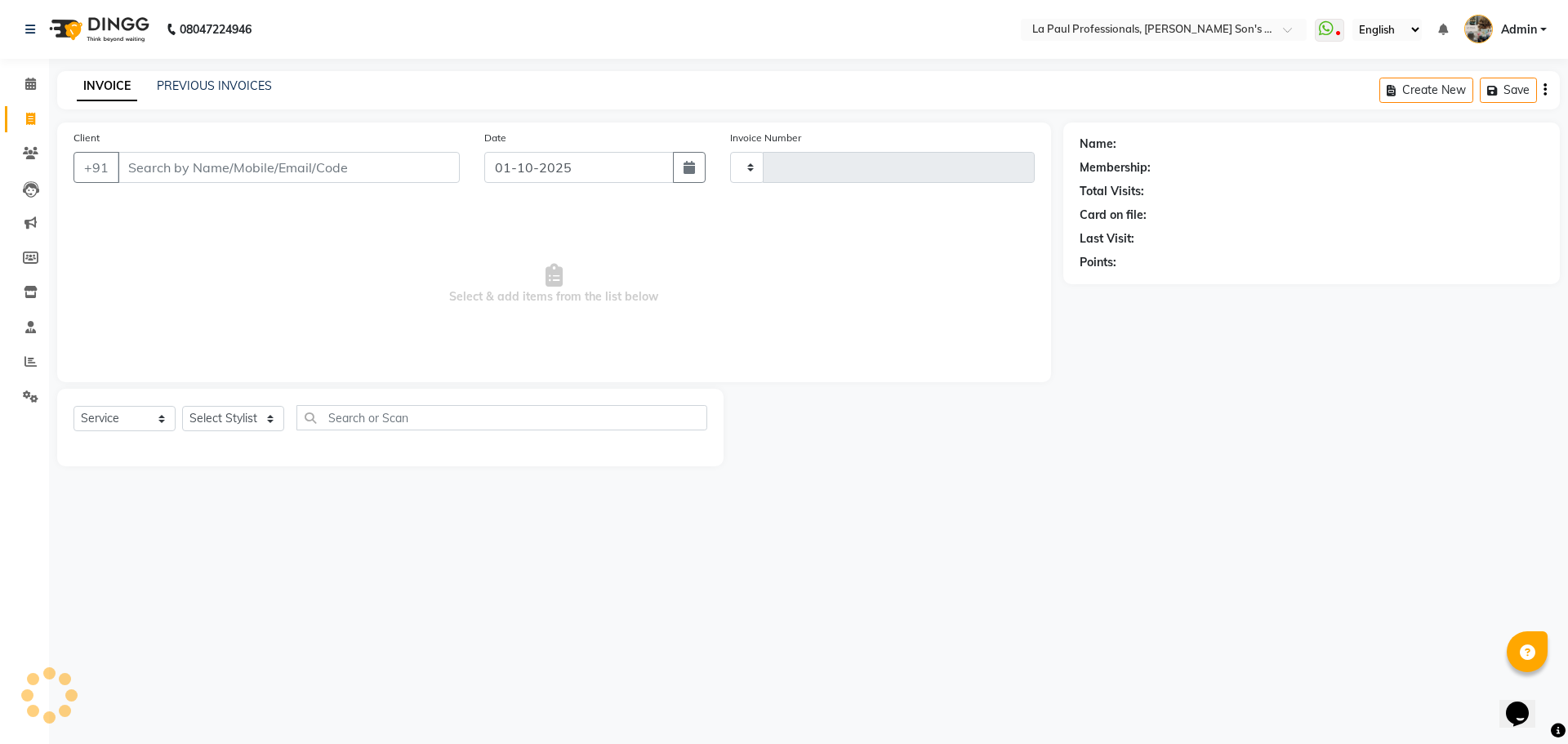
type input "1162"
select select "6271"
click at [222, 407] on select "Select Stylist APAM IVA GAGAN PRIYA ROSHAN SANJU SASA SONU" at bounding box center [233, 418] width 102 height 25
select select "85209"
click at [182, 406] on select "Select Stylist APAM IVA GAGAN PRIYA ROSHAN SANJU SASA SONU" at bounding box center [233, 418] width 102 height 25
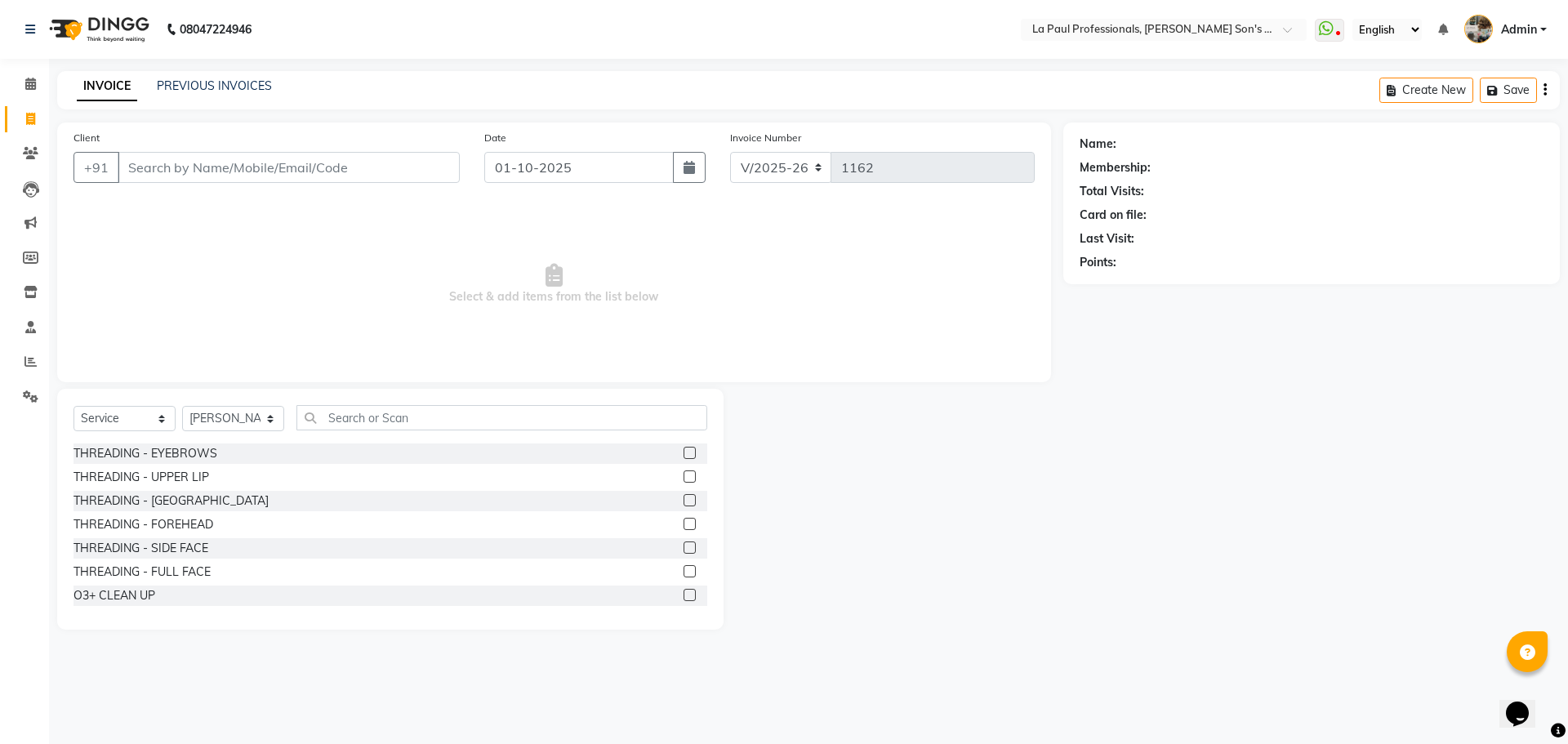
click at [684, 448] on label at bounding box center [690, 452] width 12 height 12
click at [684, 448] on input "checkbox" at bounding box center [689, 452] width 10 height 10
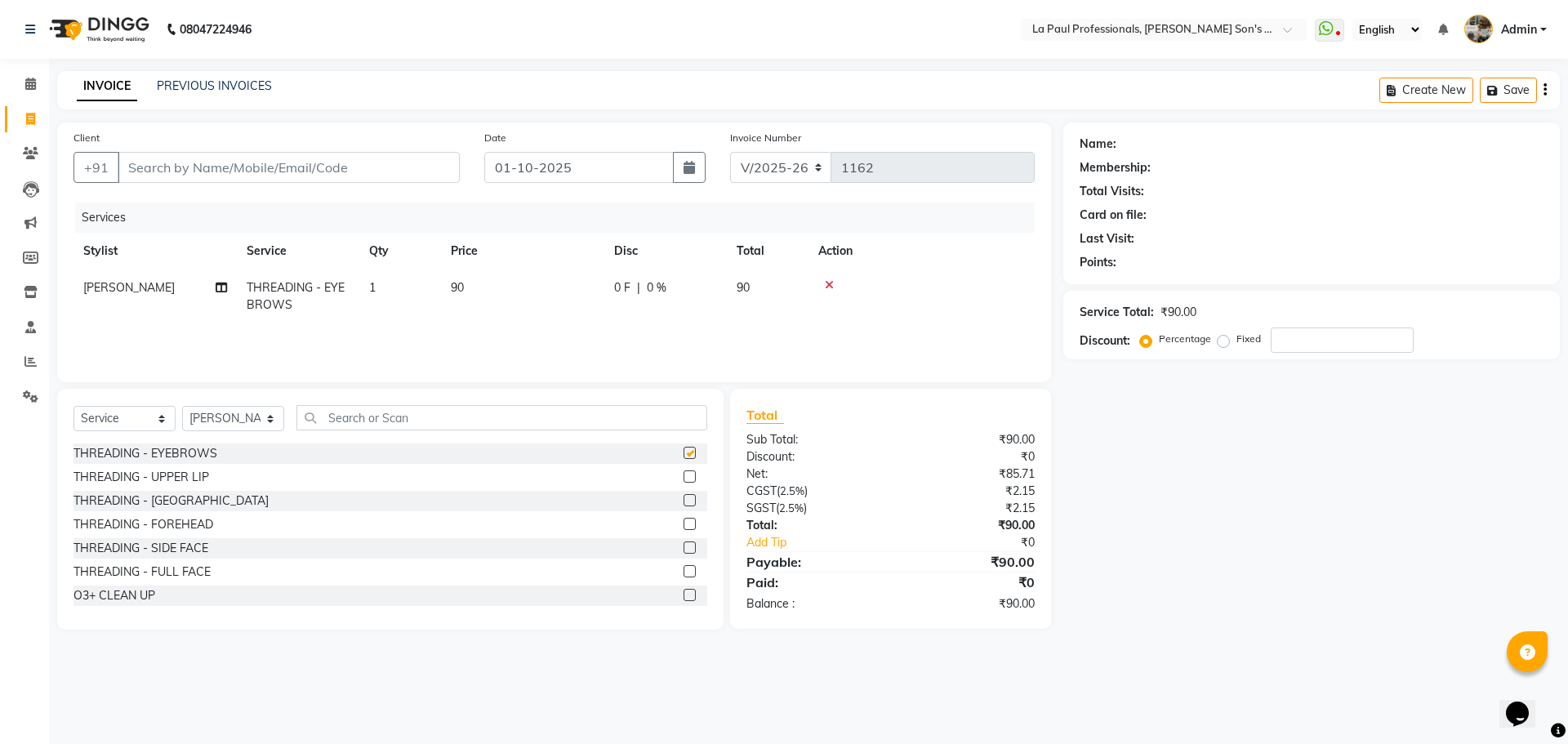
checkbox input "false"
click at [684, 478] on label at bounding box center [690, 476] width 12 height 12
click at [684, 478] on input "checkbox" at bounding box center [689, 476] width 10 height 10
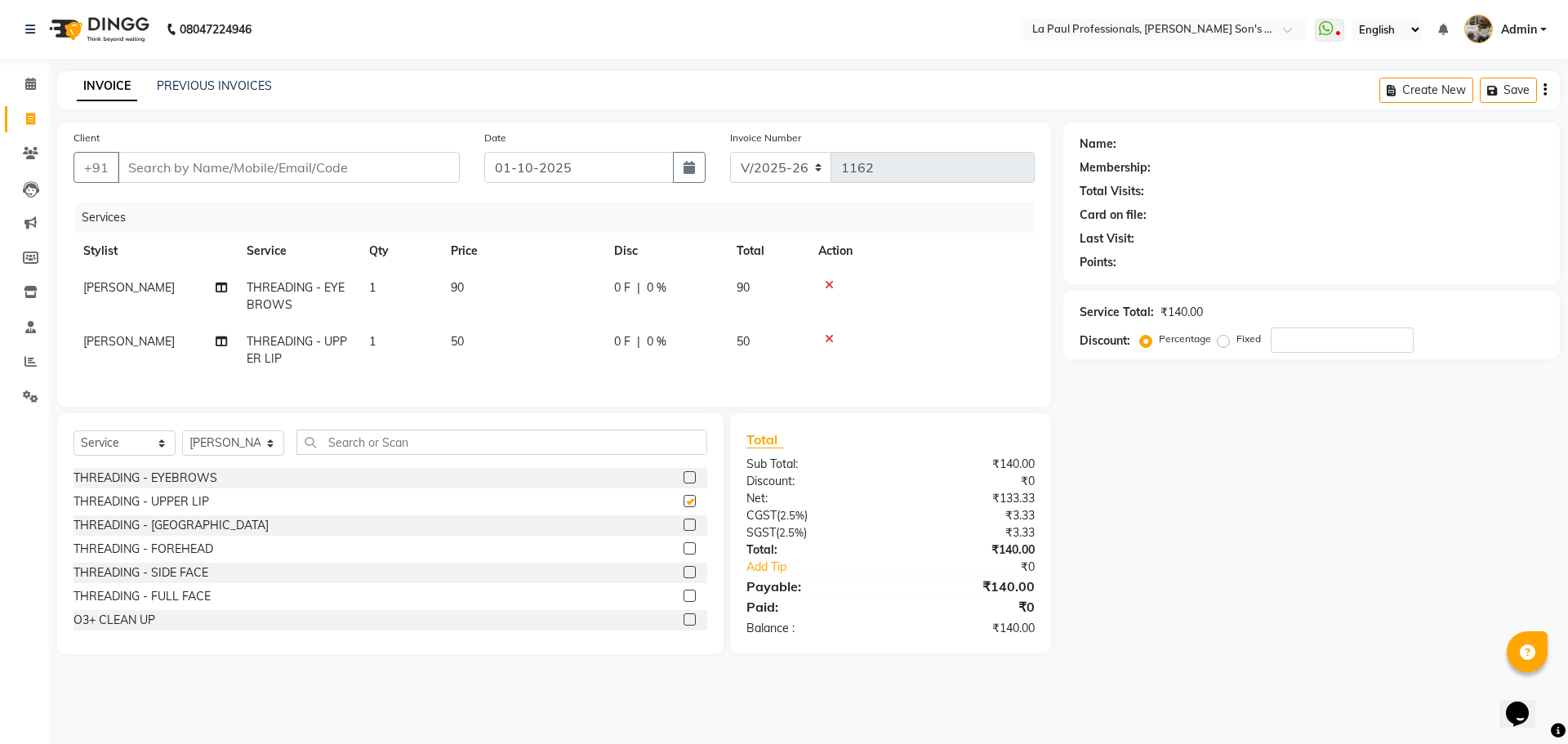
checkbox input "false"
click at [684, 529] on div at bounding box center [695, 526] width 23 height 20
click at [684, 530] on label at bounding box center [690, 524] width 12 height 12
click at [684, 530] on input "checkbox" at bounding box center [689, 525] width 10 height 10
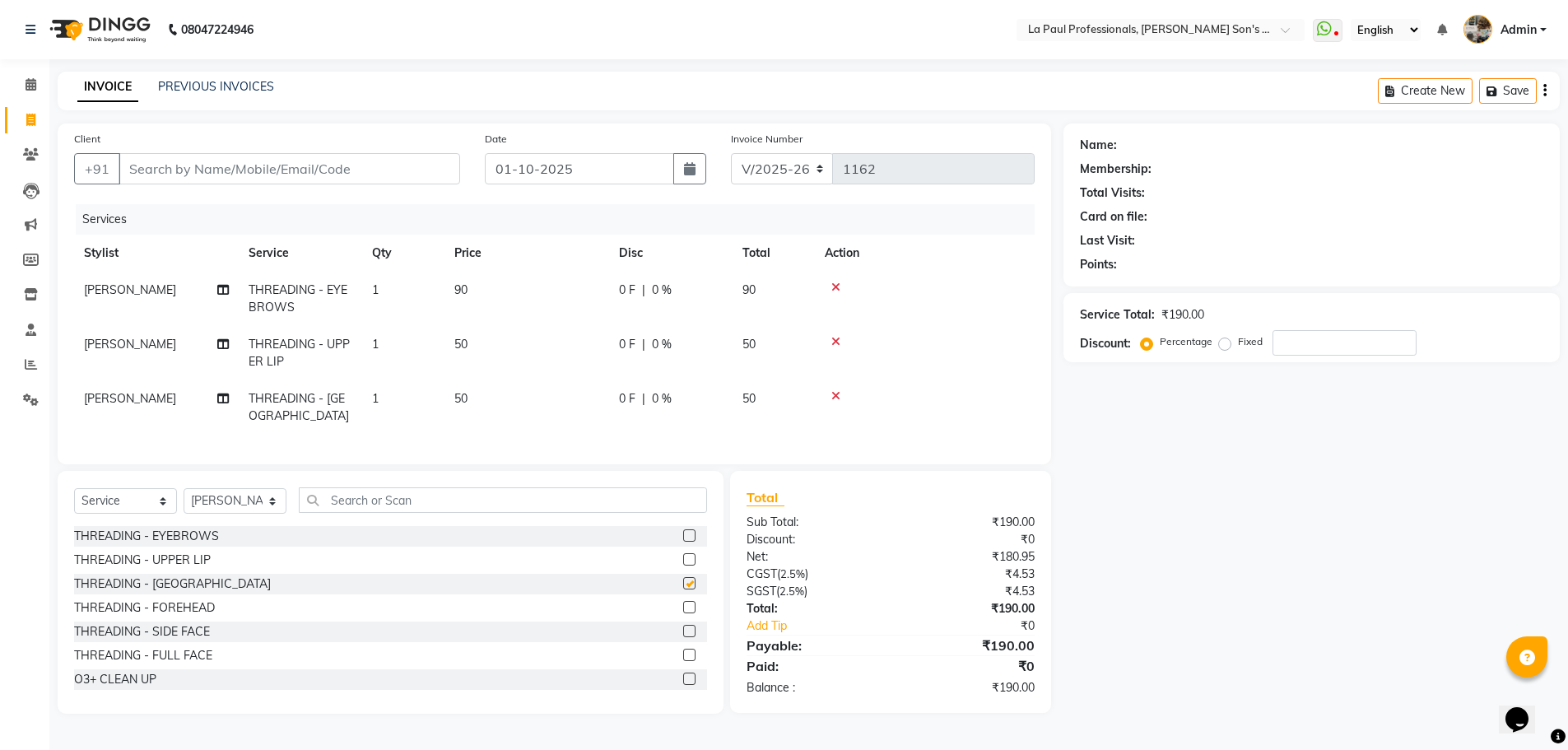
checkbox input "false"
click at [1316, 480] on div "Name: Membership: Total Visits: Card on file: Last Visit: Points: Service Total…" at bounding box center [1317, 419] width 509 height 590
click at [271, 164] on input "Client" at bounding box center [289, 168] width 342 height 31
type input "M"
type input "0"
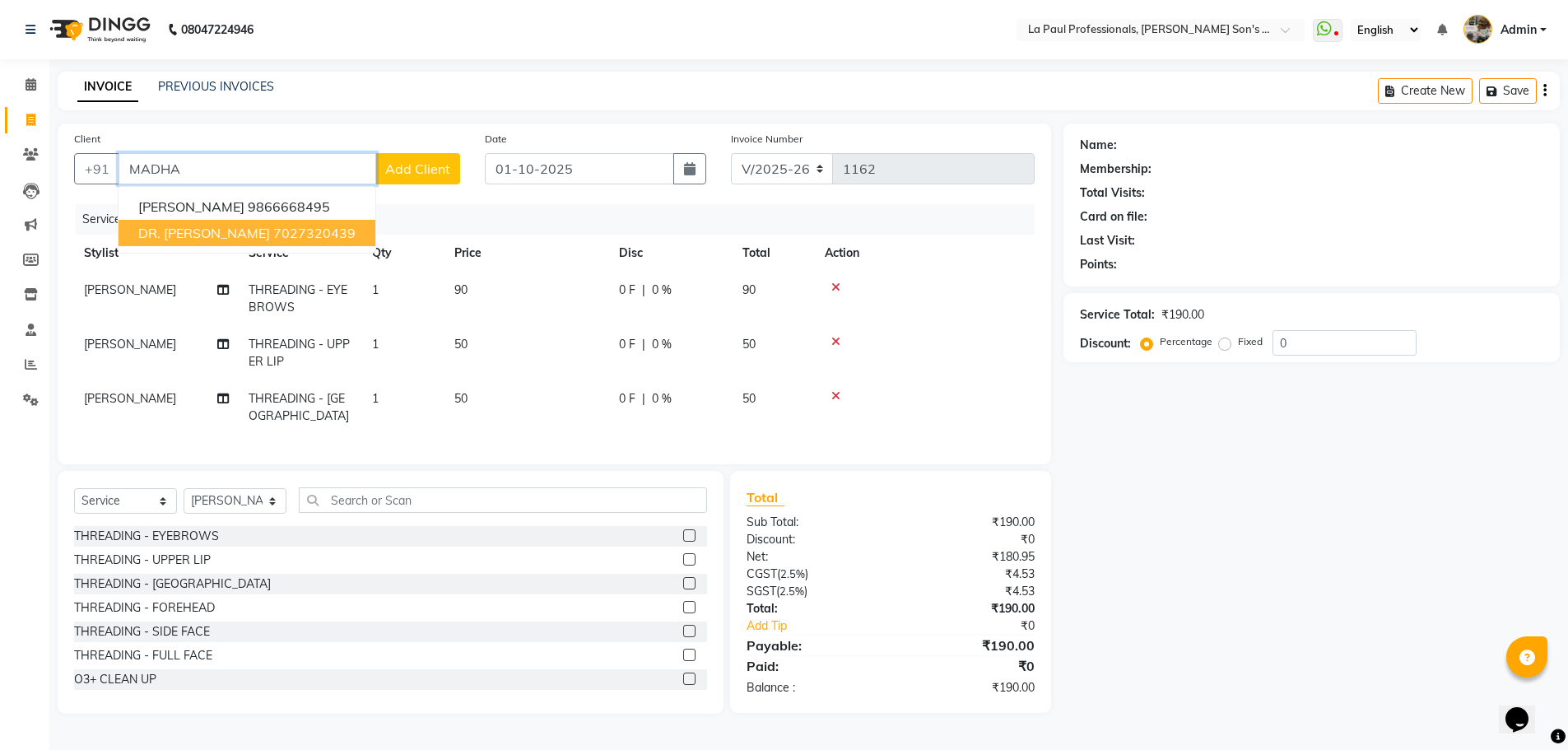
click at [225, 240] on span "DR. MADHABI" at bounding box center [204, 233] width 132 height 17
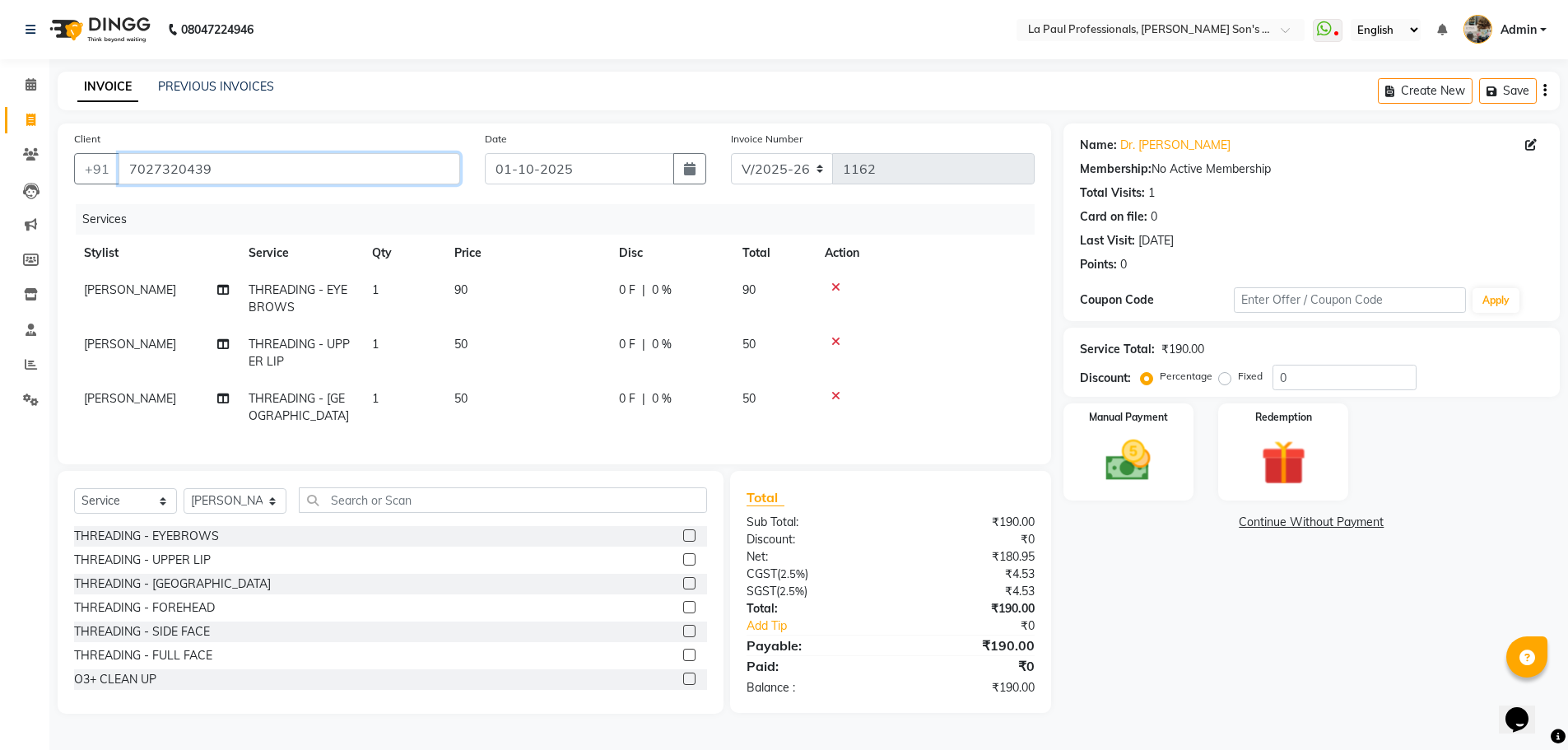
click at [245, 177] on input "7027320439" at bounding box center [289, 168] width 342 height 31
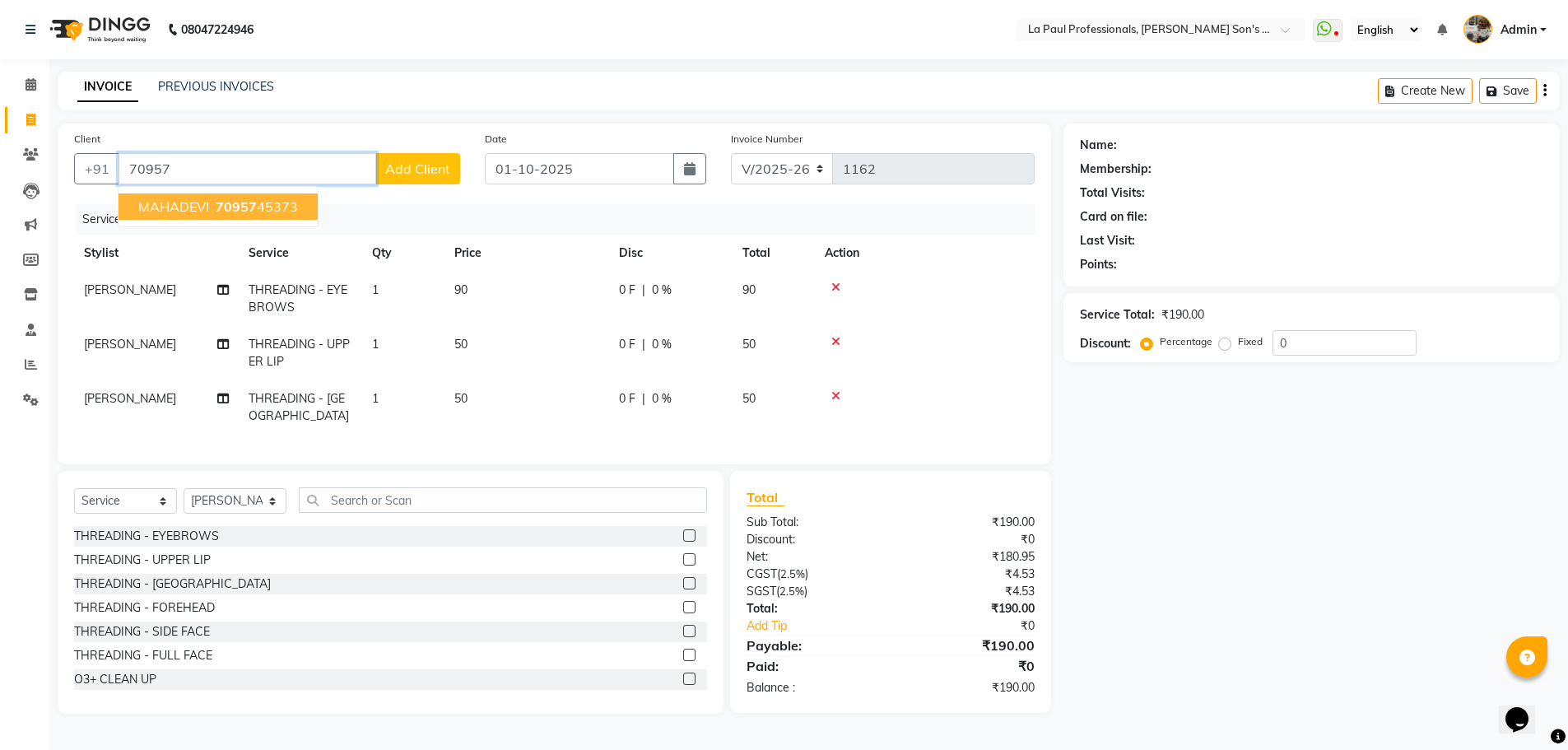
click at [276, 206] on ngb-highlight "70957 45373" at bounding box center [255, 207] width 85 height 17
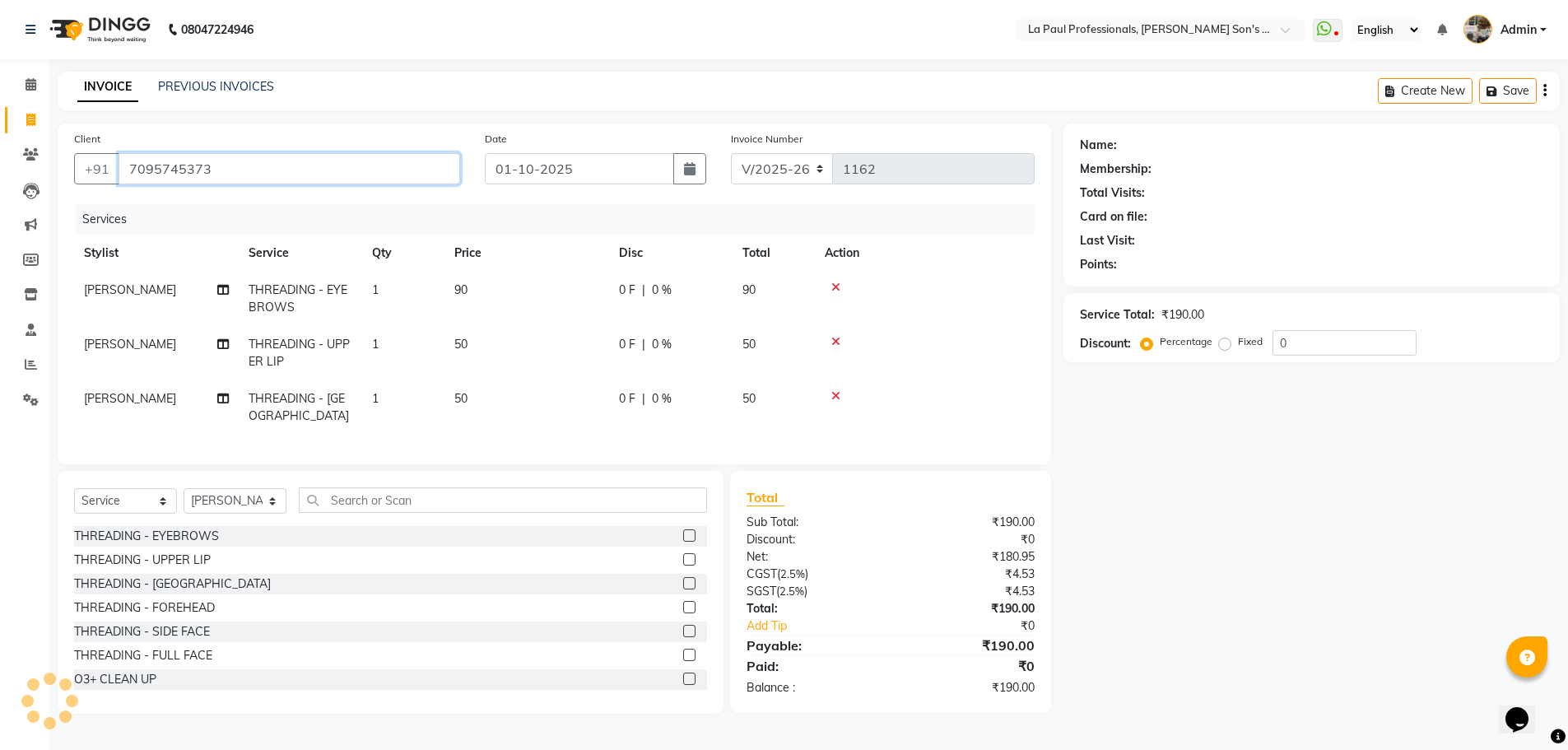
type input "7095745373"
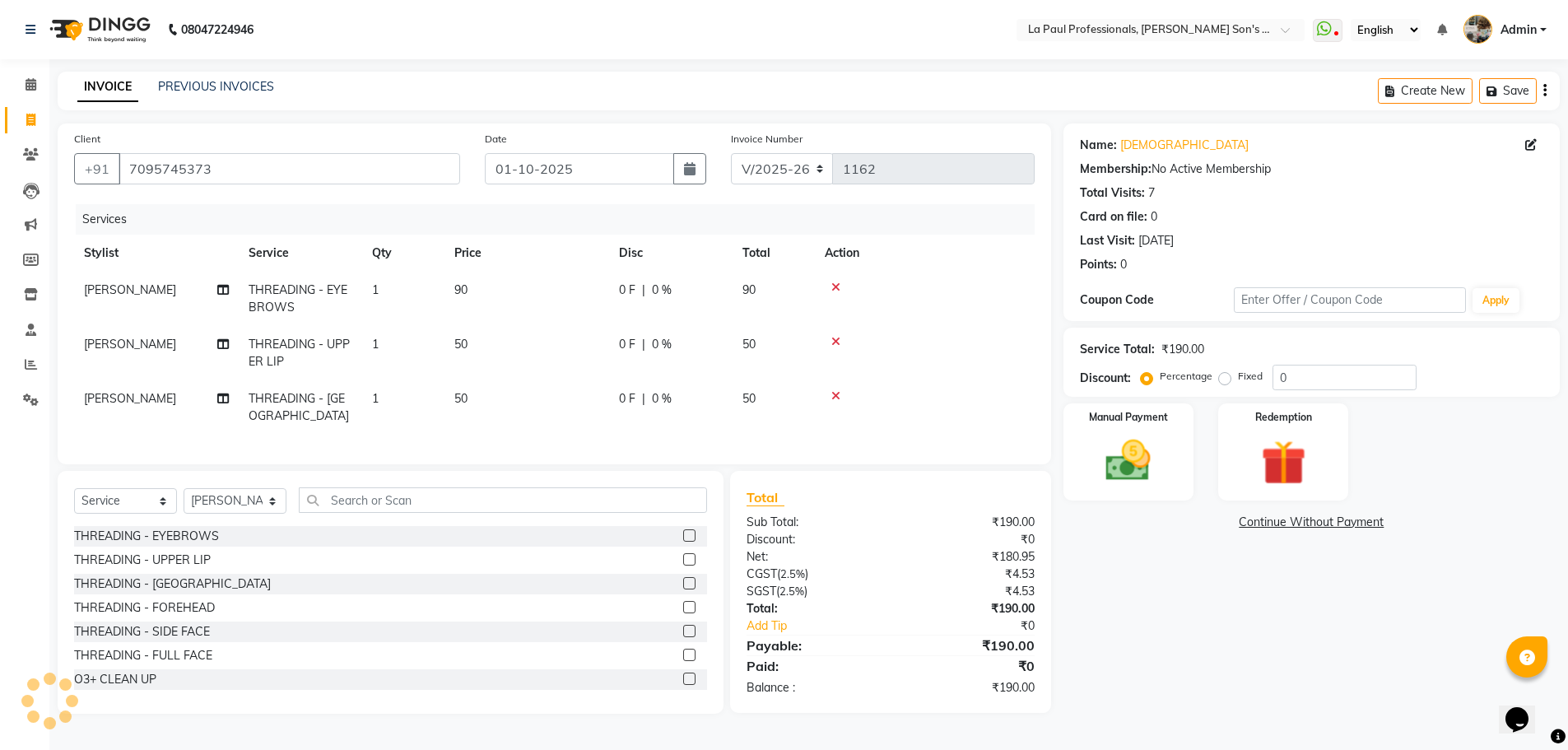
click at [1198, 671] on div "Name: Mahadevi Membership: No Active Membership Total Visits: 7 Card on file: 0…" at bounding box center [1317, 419] width 509 height 590
drag, startPoint x: 1170, startPoint y: 461, endPoint x: 1176, endPoint y: 475, distance: 15.2
click at [1169, 461] on div "Manual Payment" at bounding box center [1128, 452] width 136 height 101
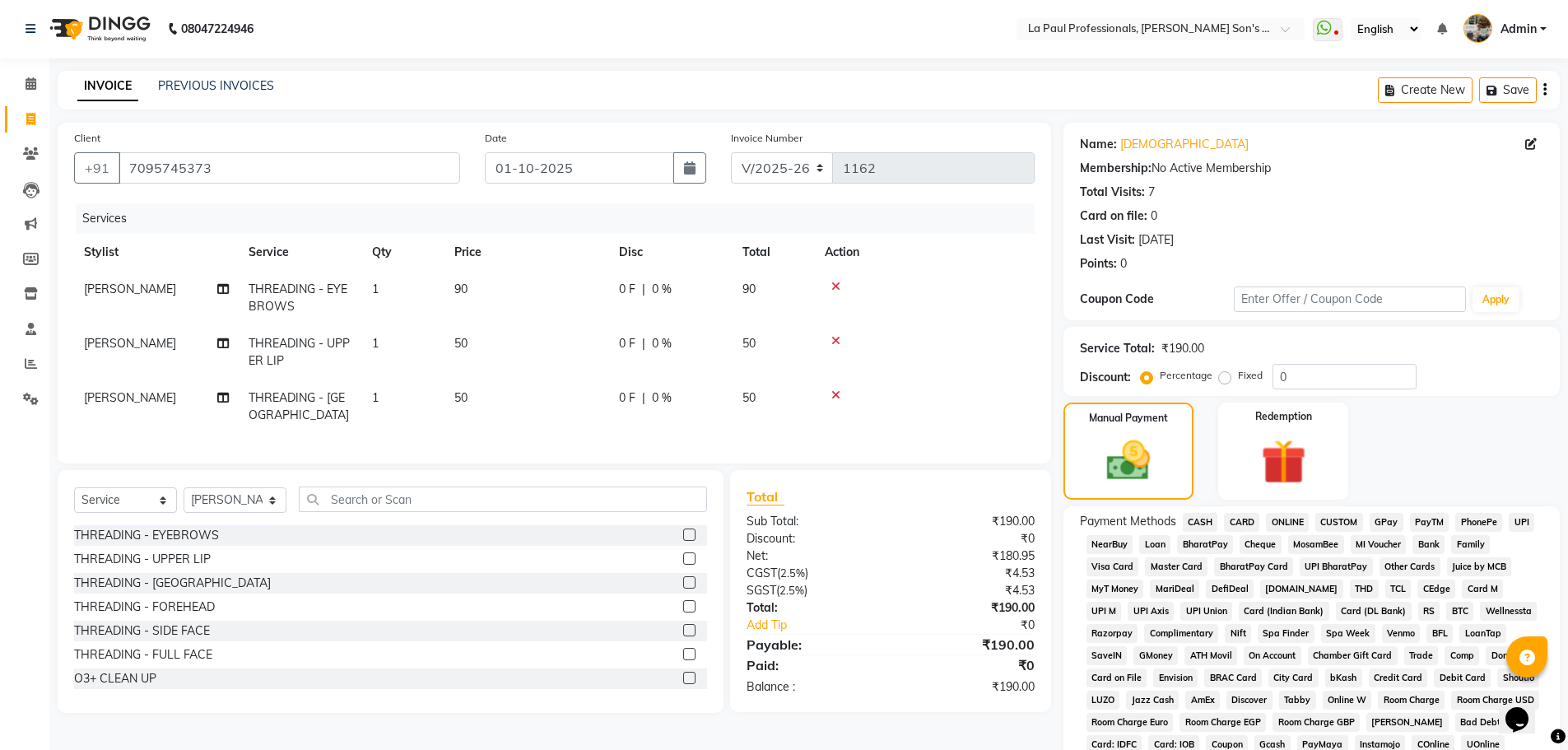
click at [1292, 522] on span "ONLINE" at bounding box center [1288, 522] width 43 height 19
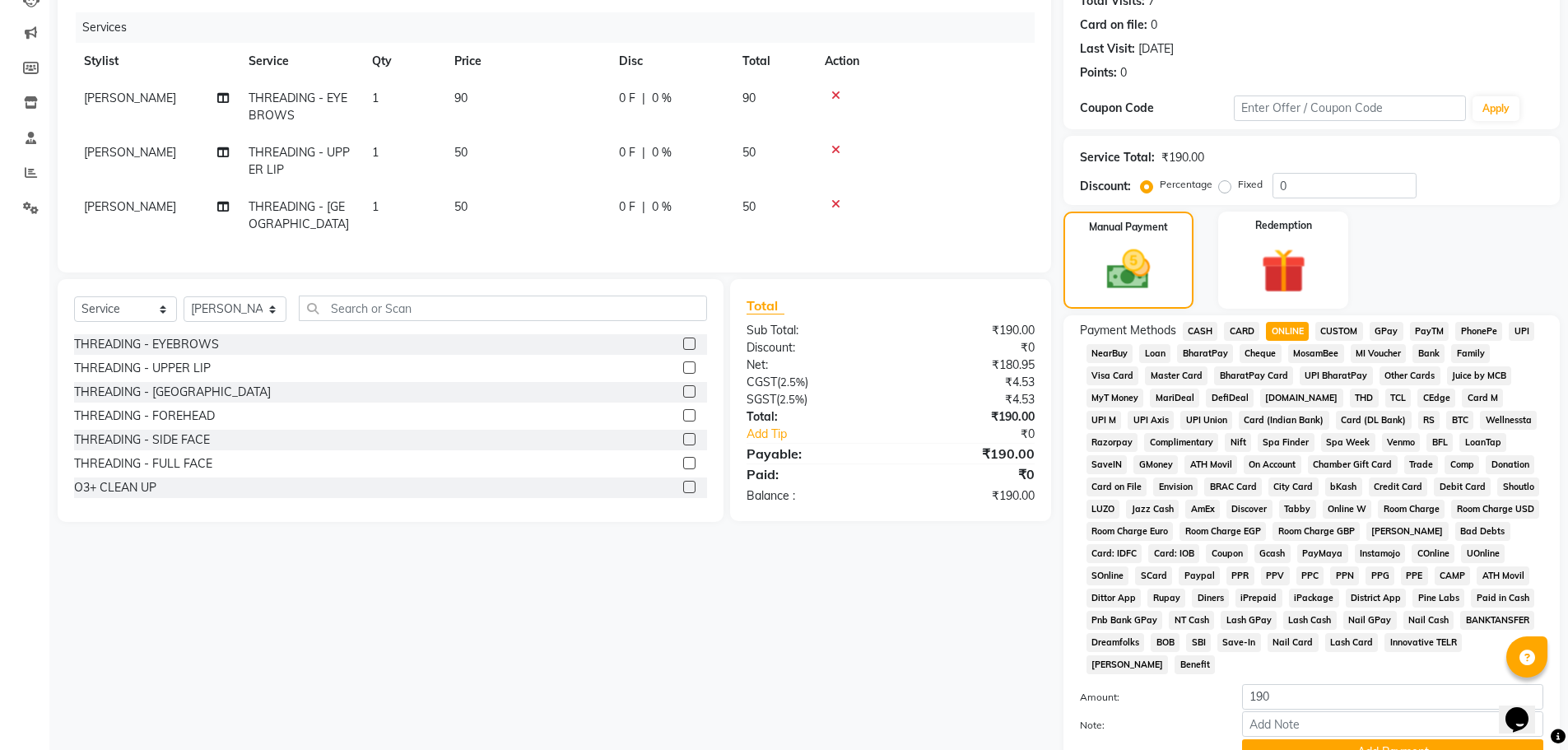
scroll to position [334, 0]
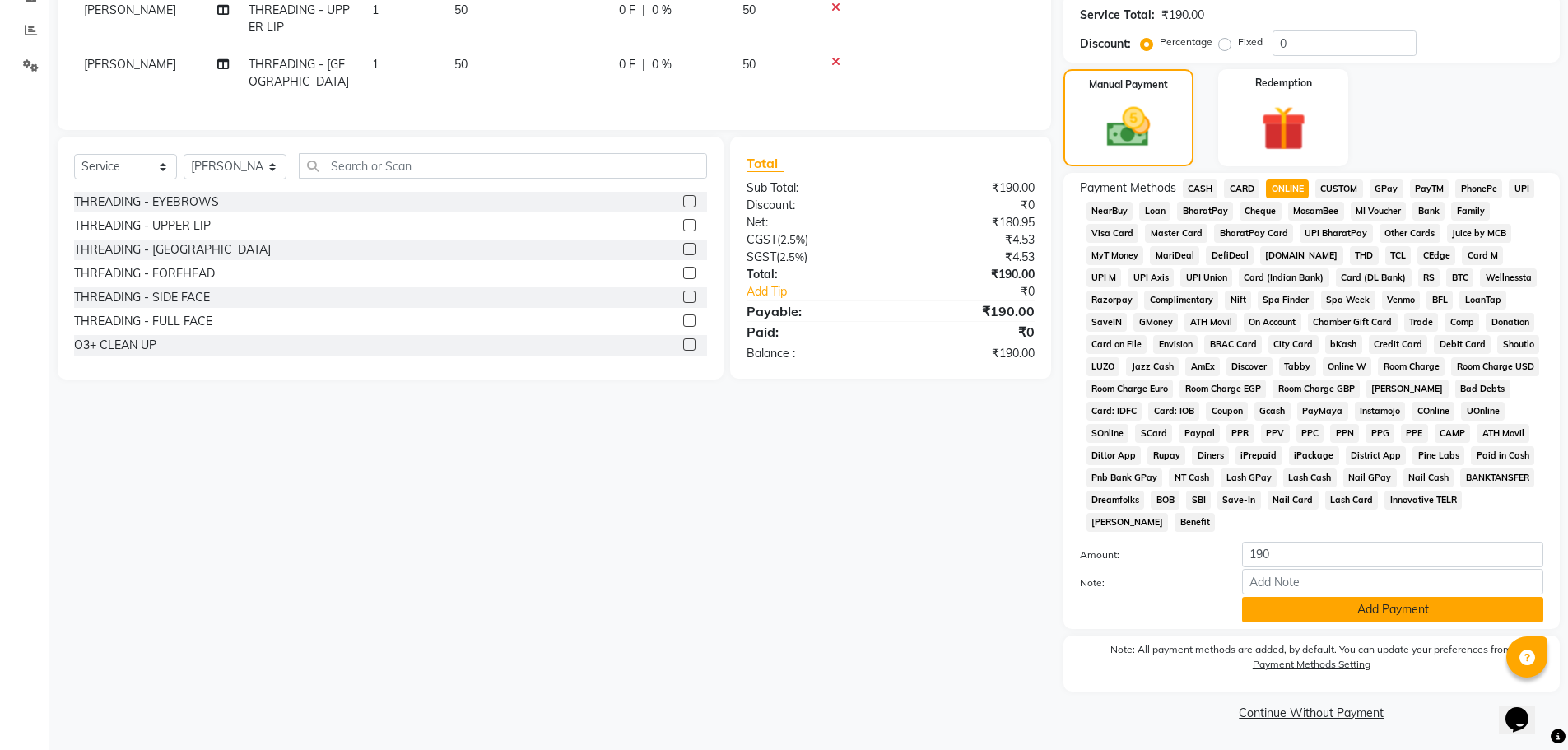
click at [1297, 612] on button "Add Payment" at bounding box center [1393, 609] width 302 height 25
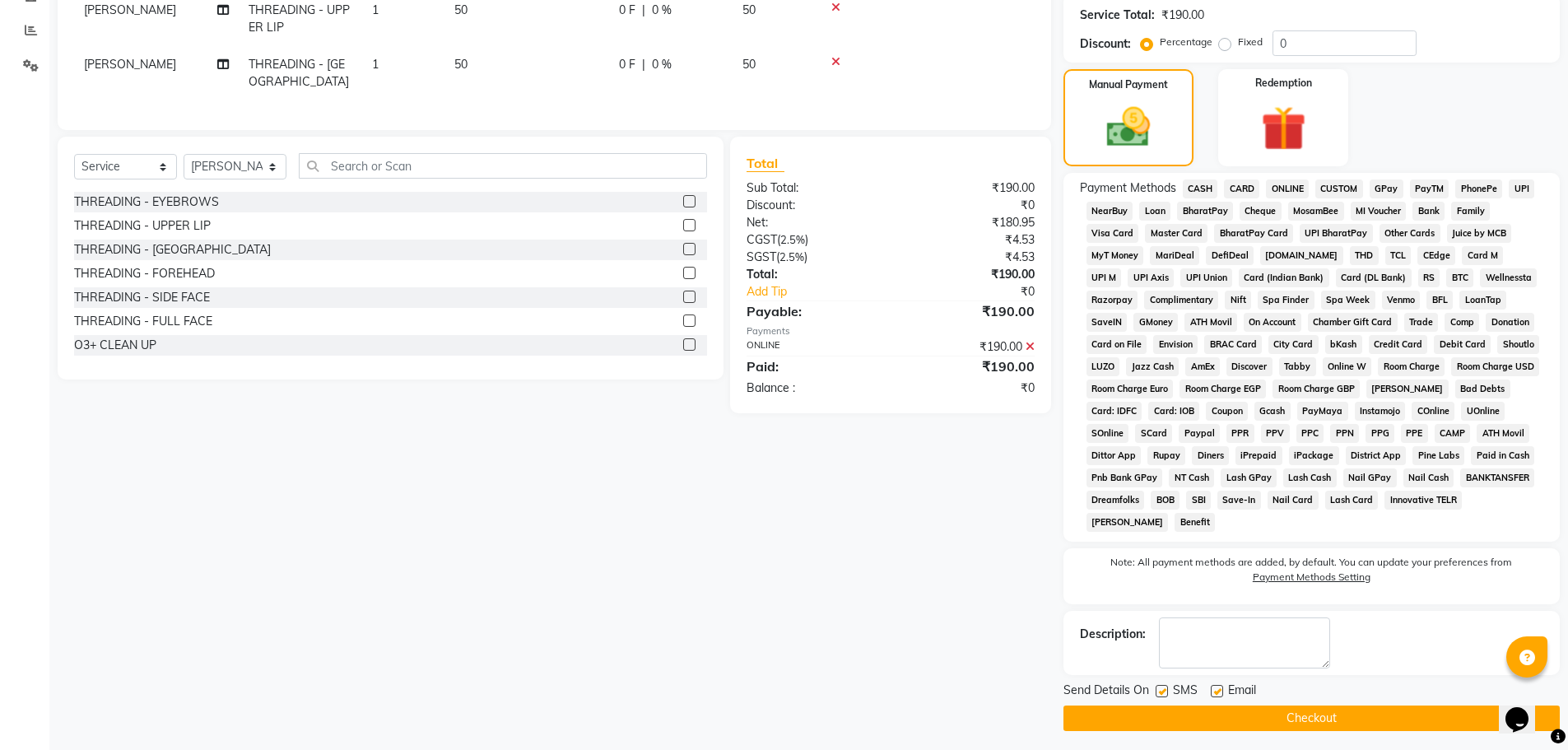
click at [1326, 710] on button "Checkout" at bounding box center [1311, 717] width 496 height 25
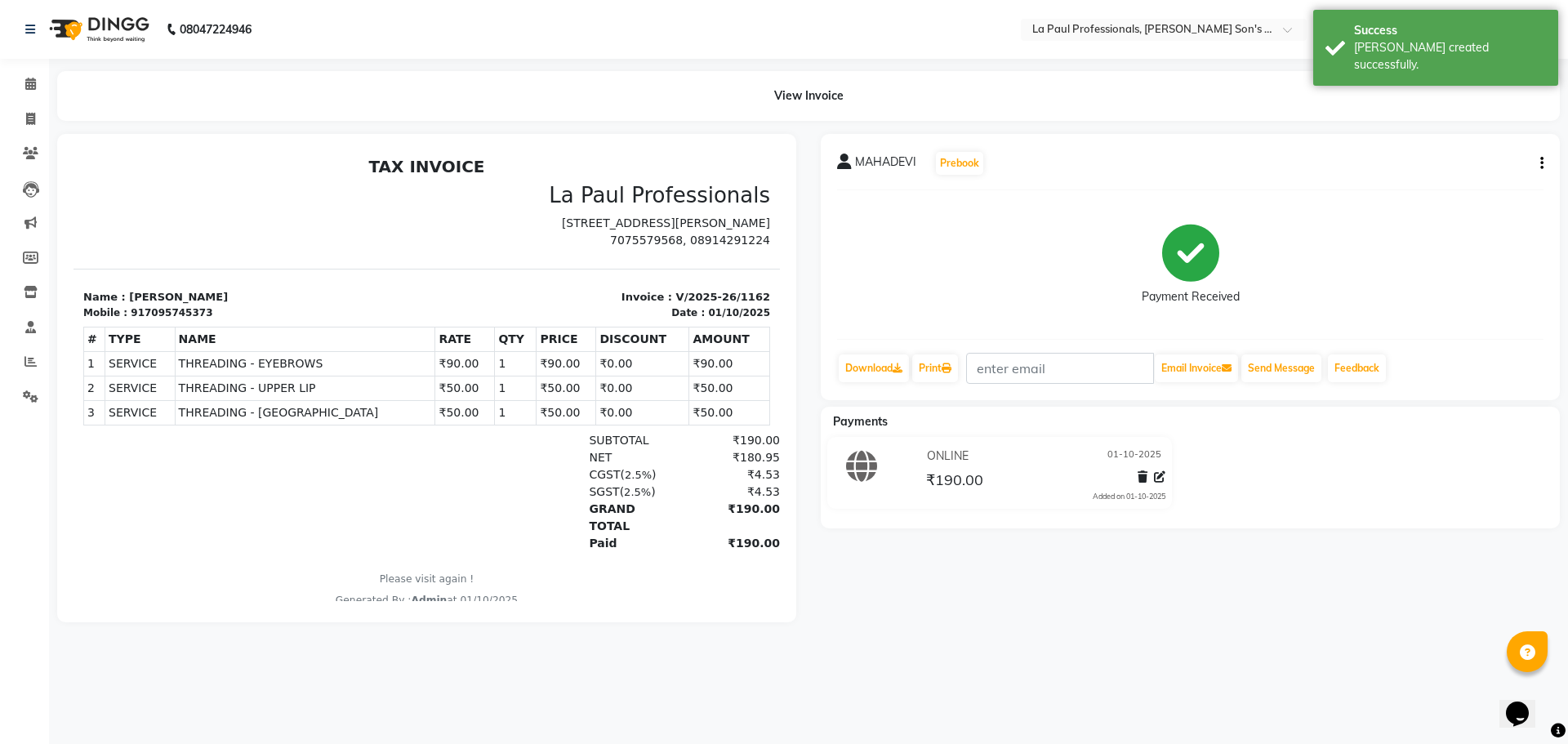
click at [1244, 636] on main "View Invoice MAHADEVI Prebook Payment Received Download Print Email Invoice Sen…" at bounding box center [809, 359] width 1520 height 576
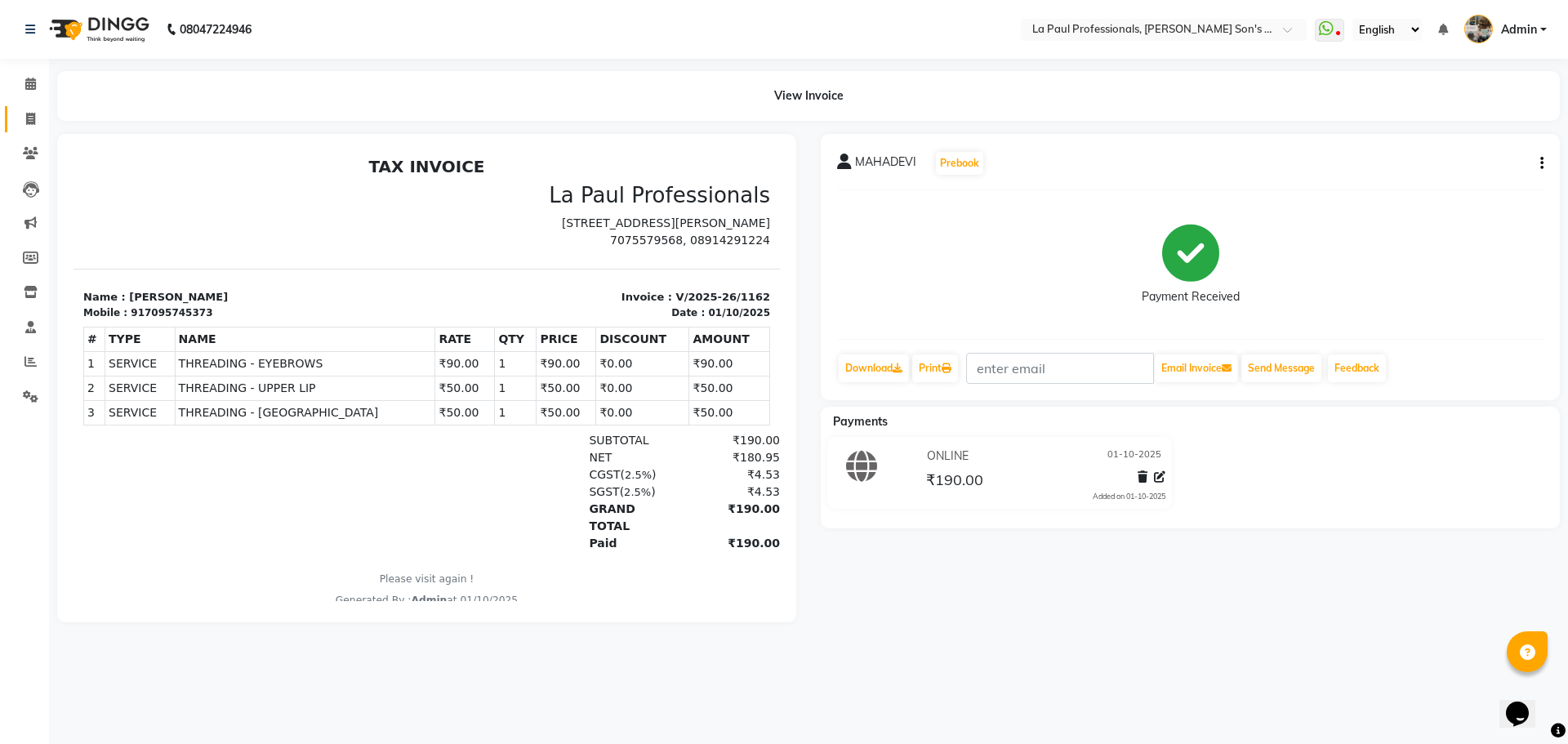
click at [14, 114] on link "Invoice" at bounding box center [24, 119] width 39 height 27
select select "service"
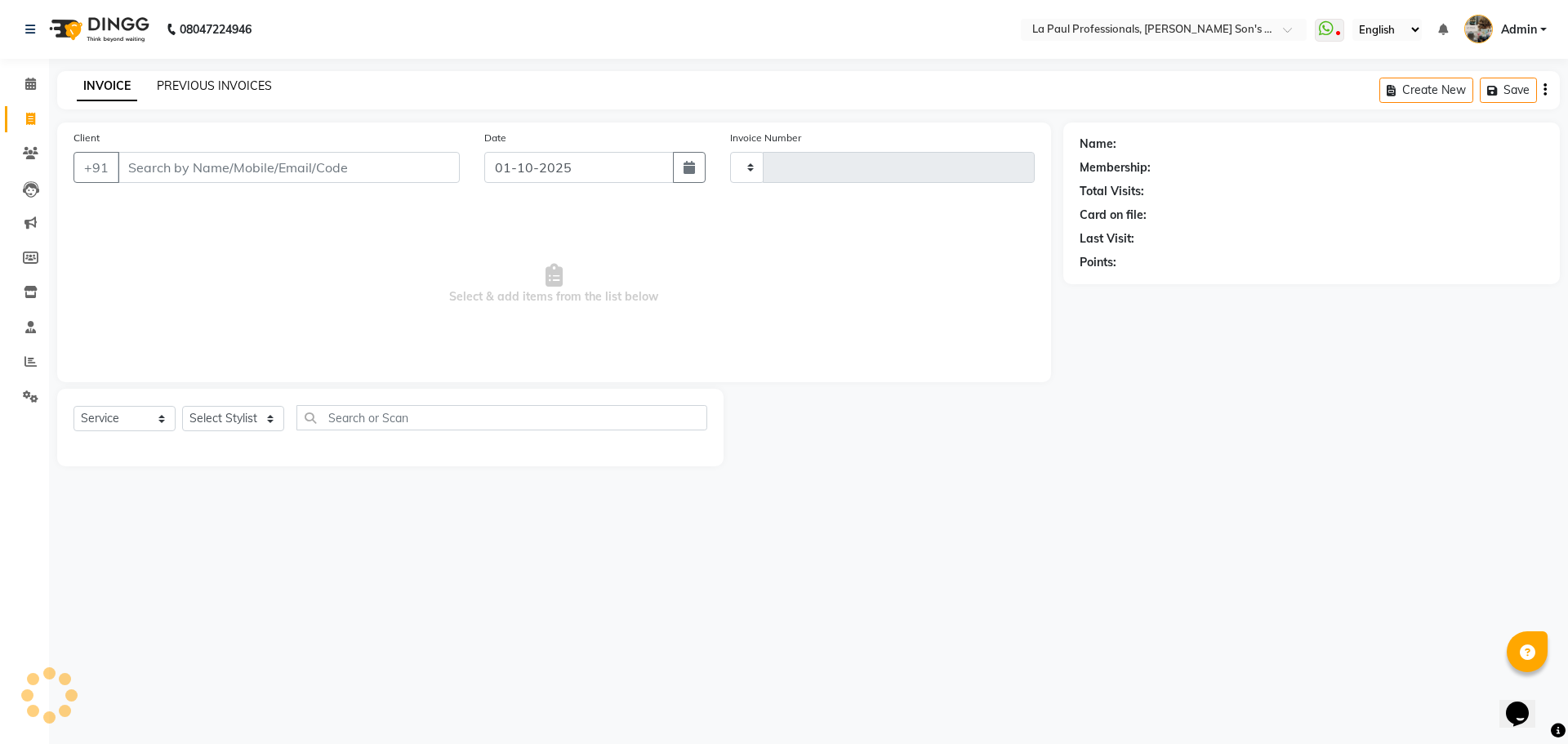
click at [236, 86] on link "PREVIOUS INVOICES" at bounding box center [215, 85] width 115 height 15
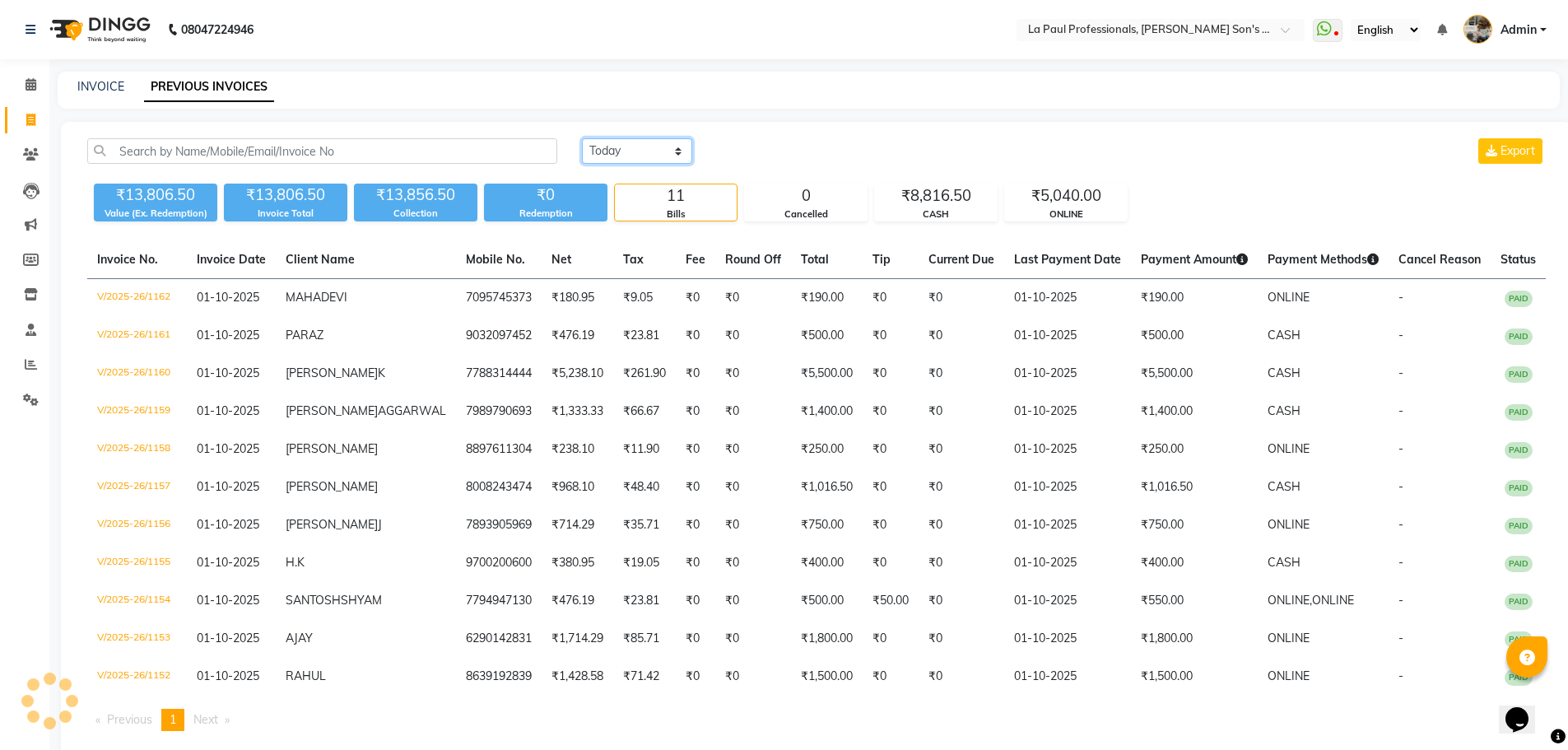
click at [629, 145] on select "Today Yesterday Custom Range" at bounding box center [637, 151] width 111 height 25
click at [964, 96] on div "INVOICE PREVIOUS INVOICES" at bounding box center [809, 90] width 1502 height 37
click at [1199, 150] on div "Today Yesterday Custom Range Export" at bounding box center [1063, 151] width 964 height 25
click at [22, 157] on span at bounding box center [31, 155] width 29 height 19
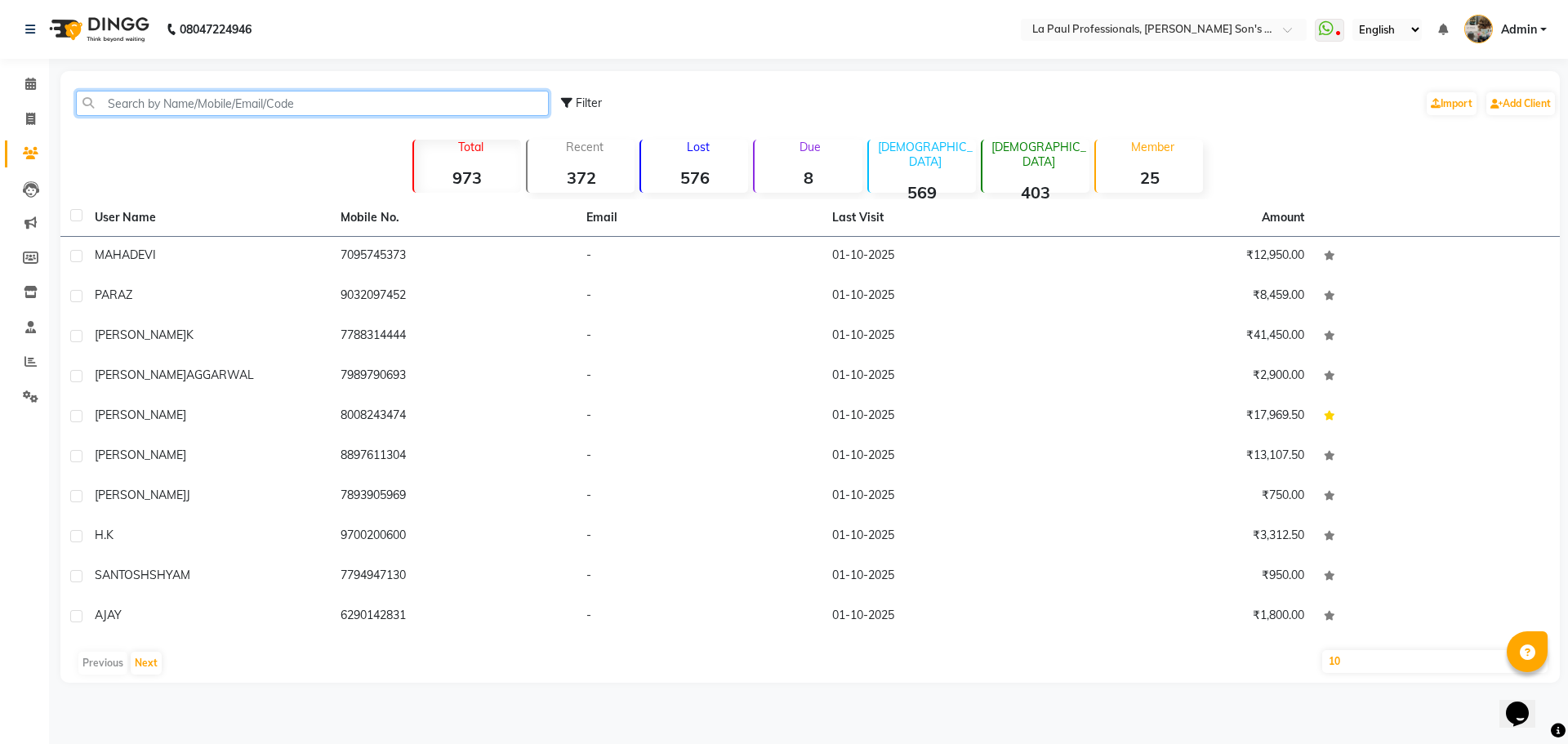
click at [267, 100] on input "text" at bounding box center [312, 103] width 473 height 25
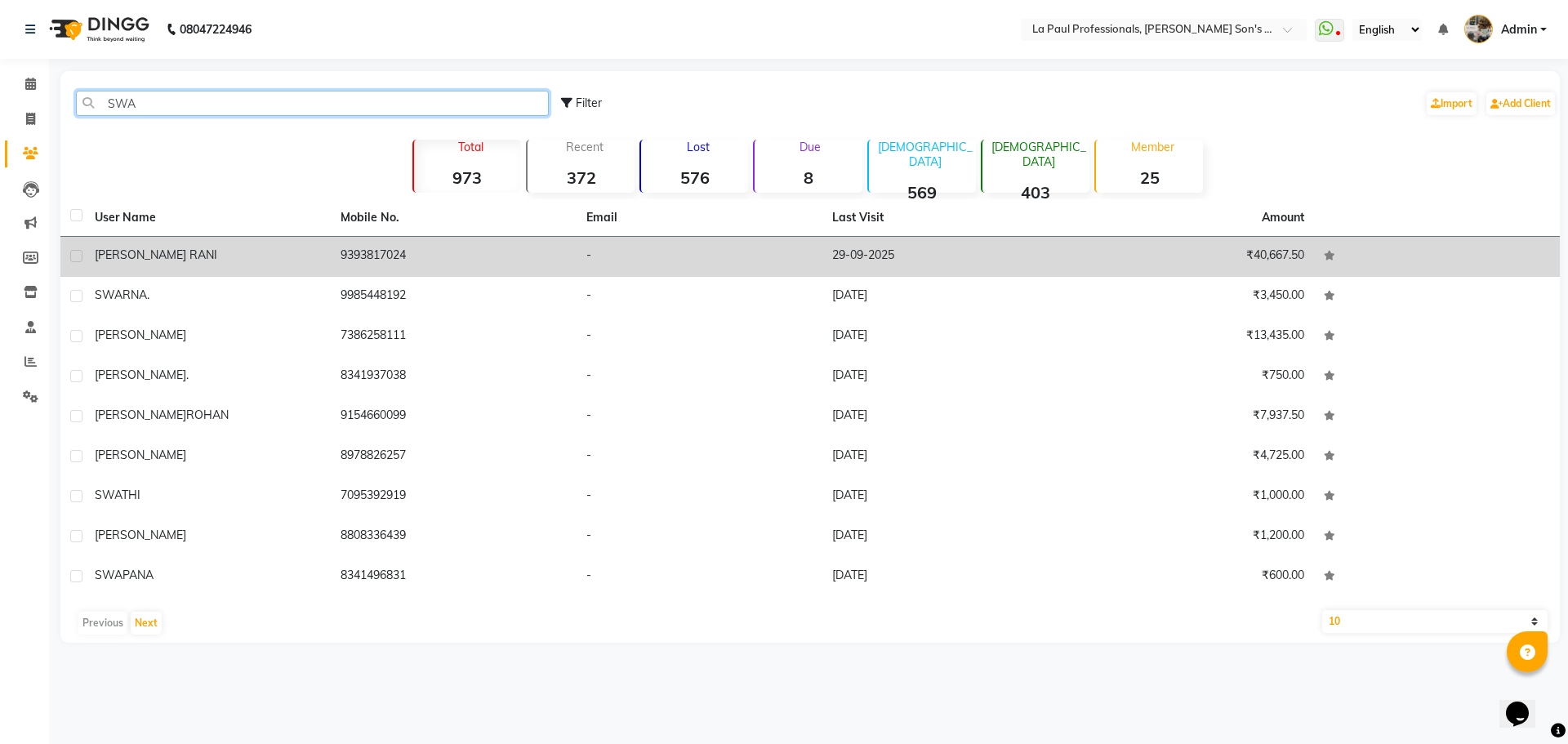
type input "SWA"
click at [346, 253] on td "9393817024" at bounding box center [454, 256] width 246 height 40
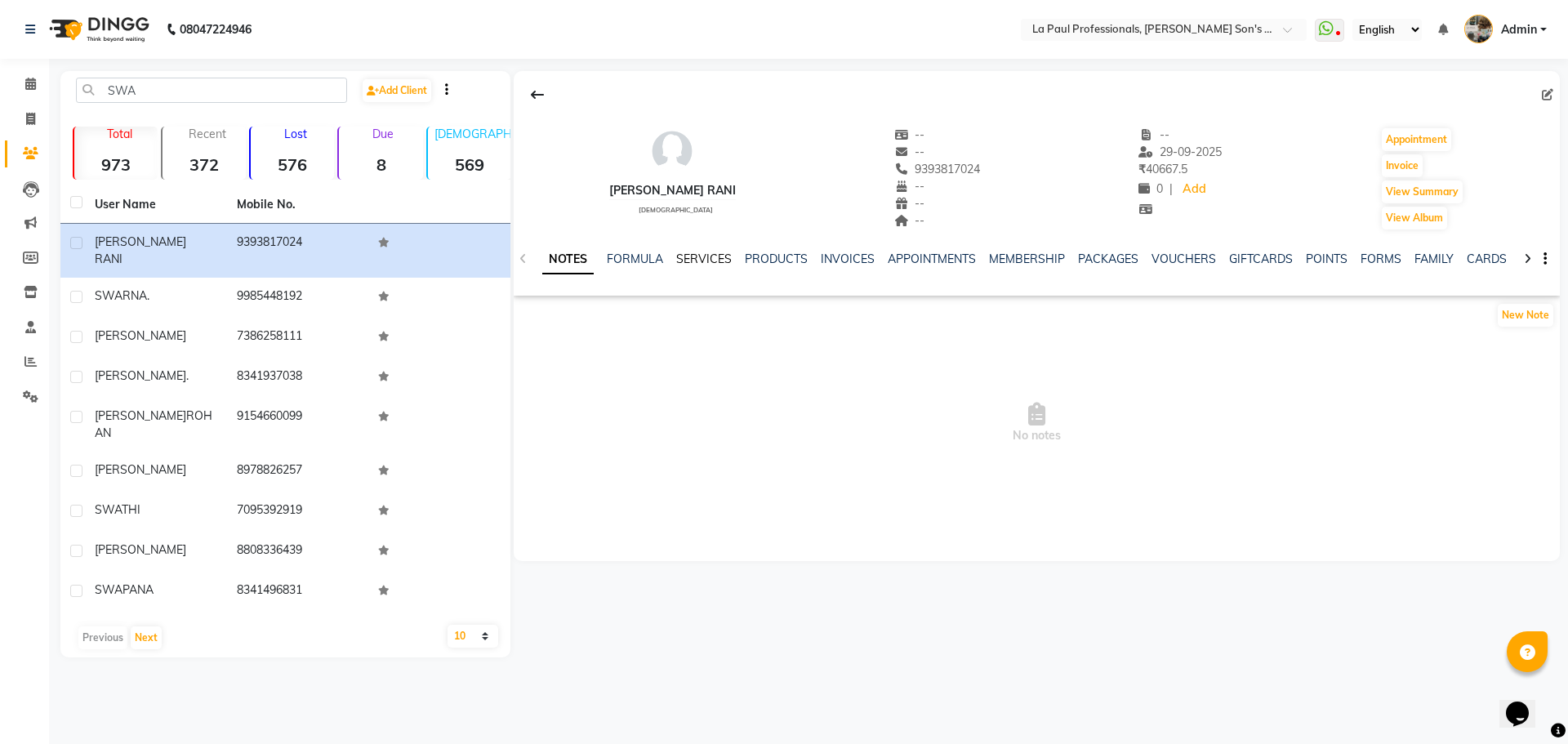
click at [712, 255] on link "SERVICES" at bounding box center [705, 259] width 56 height 15
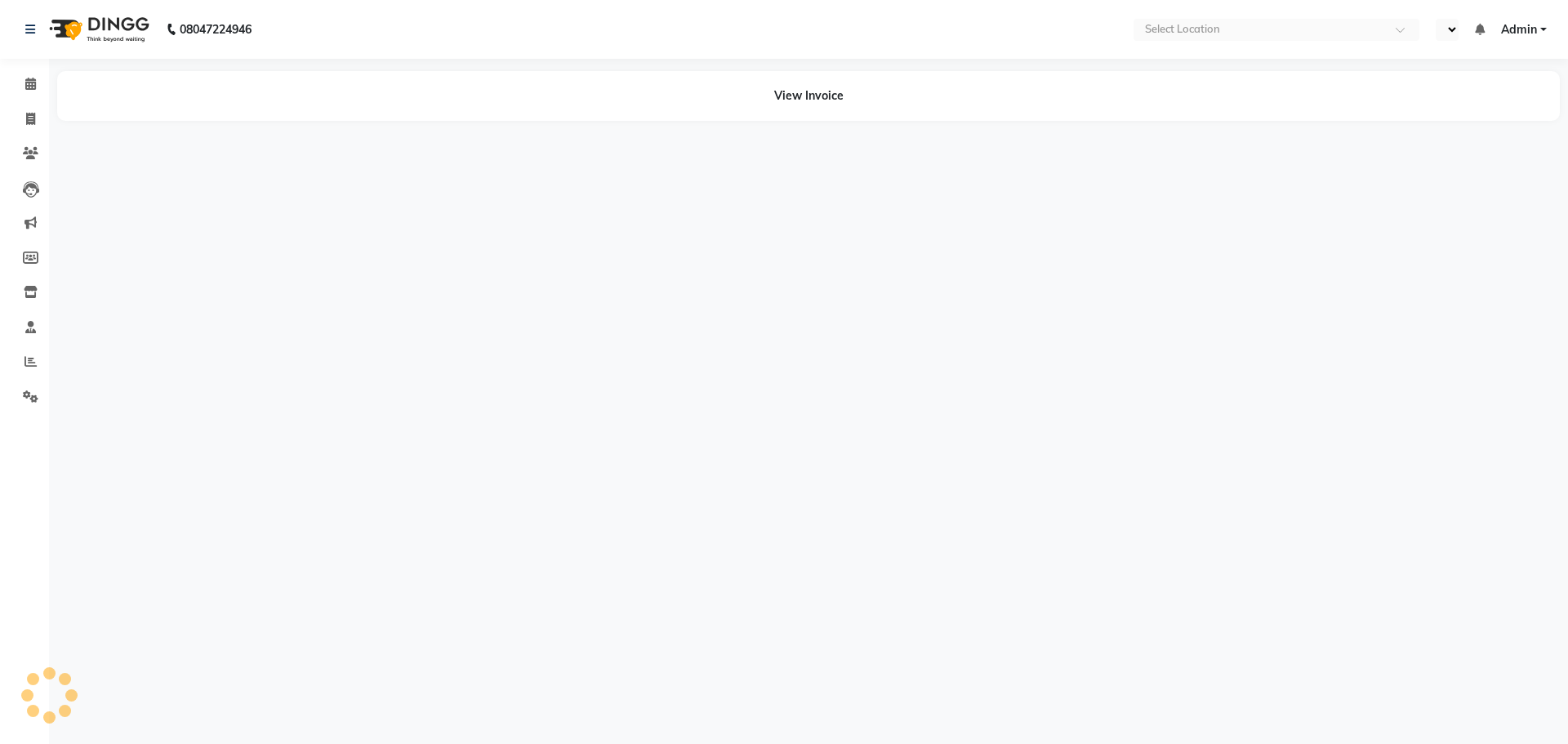
select select "en"
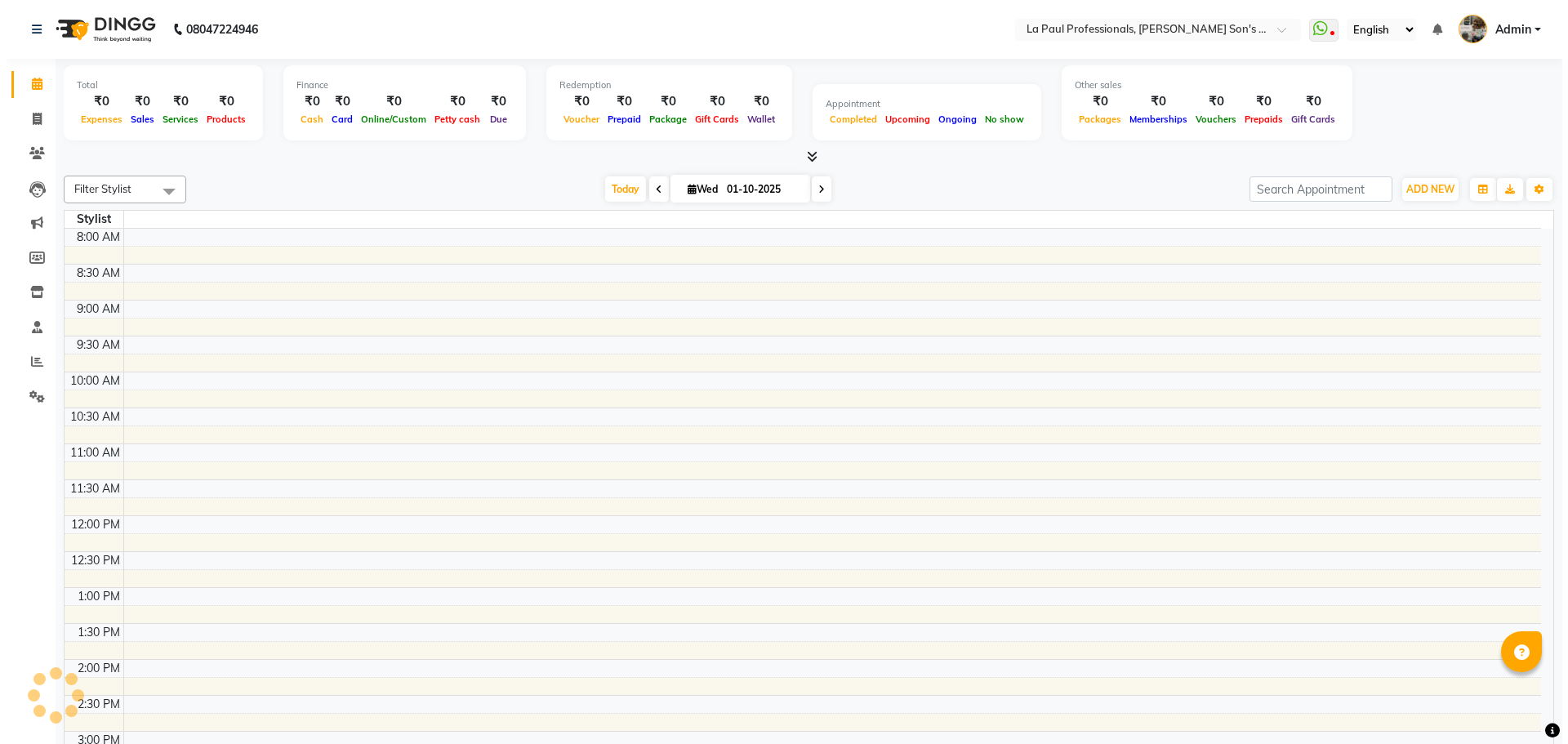
scroll to position [510, 0]
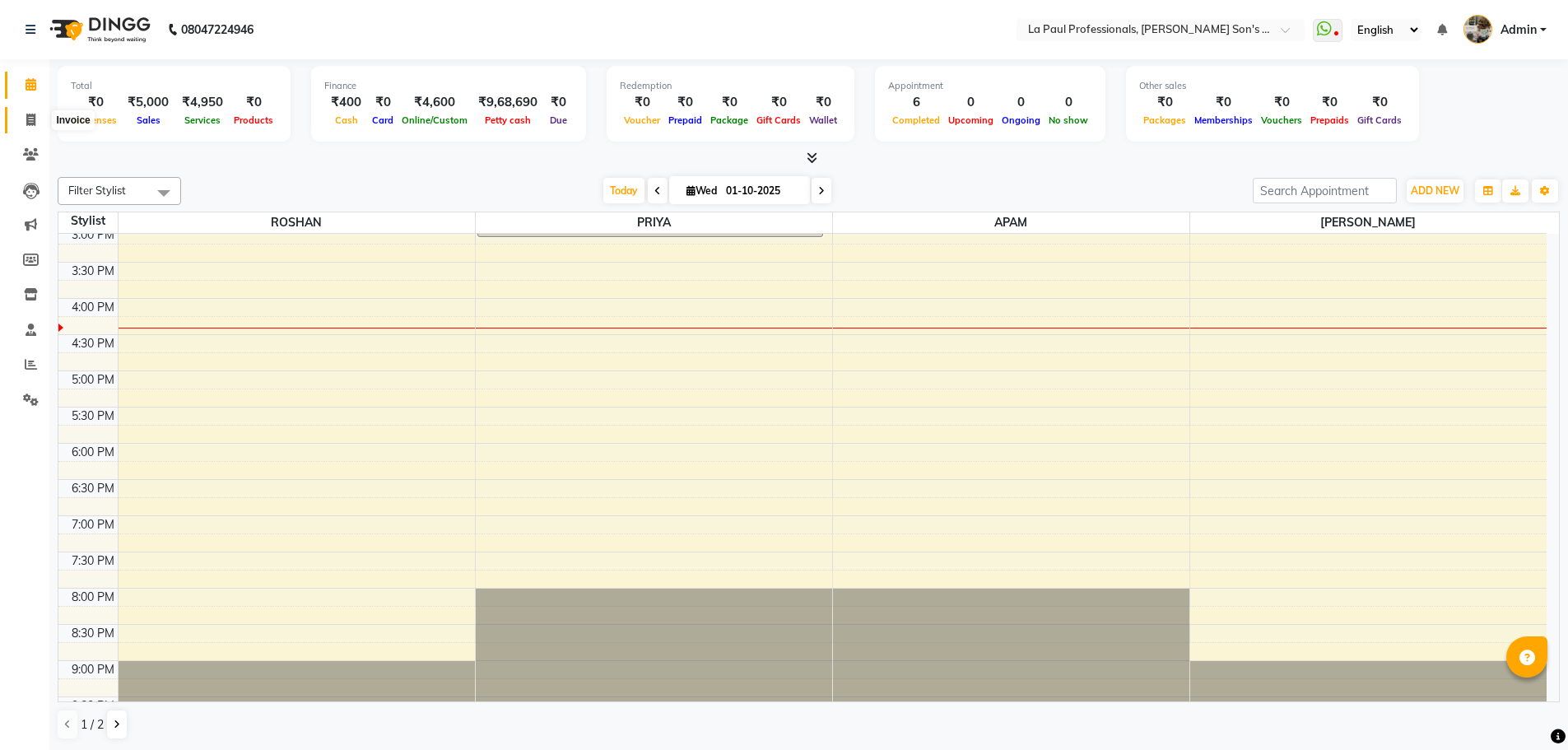
click at [28, 120] on icon at bounding box center [31, 119] width 9 height 12
select select "service"
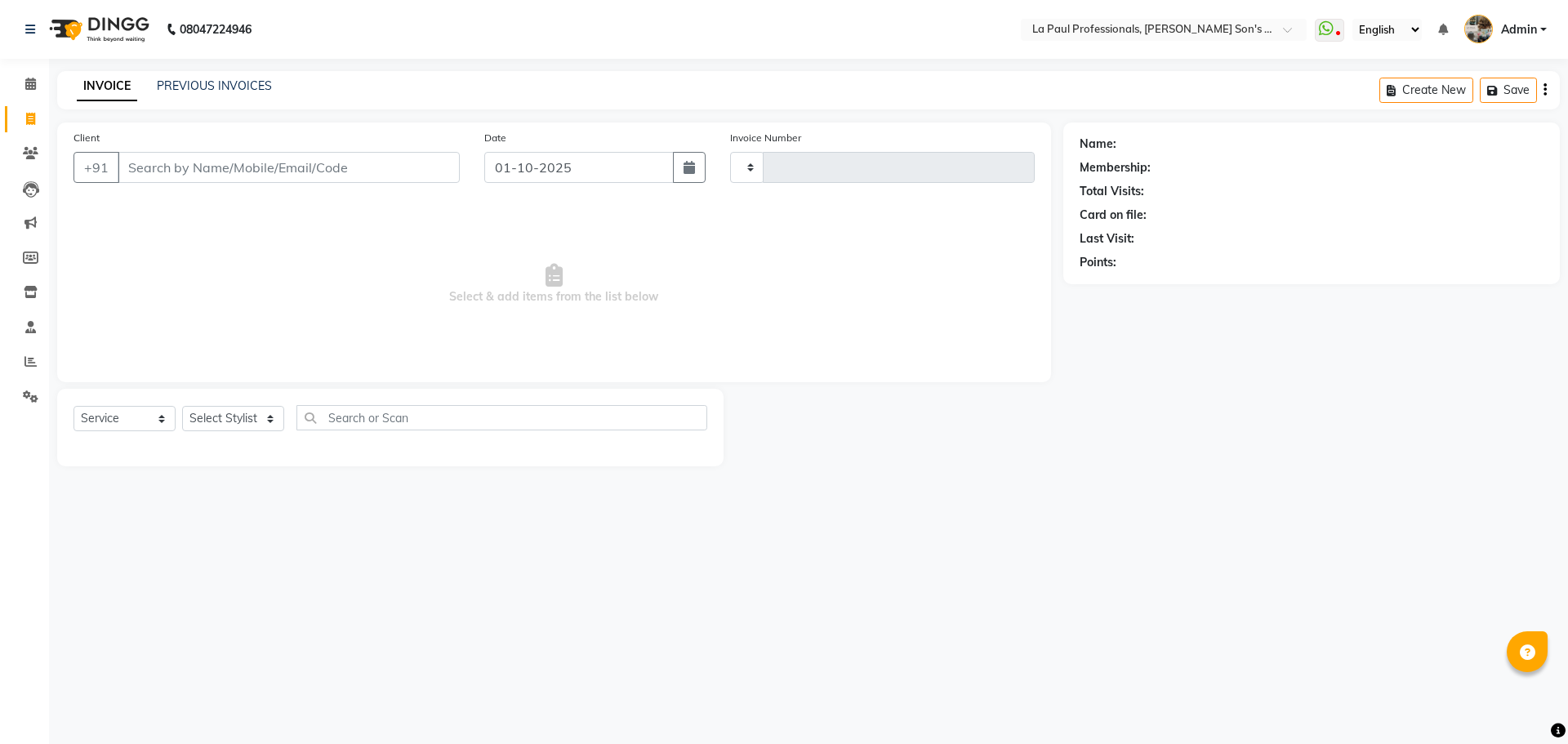
type input "1157"
select select "6271"
click at [261, 88] on link "PREVIOUS INVOICES" at bounding box center [215, 85] width 115 height 15
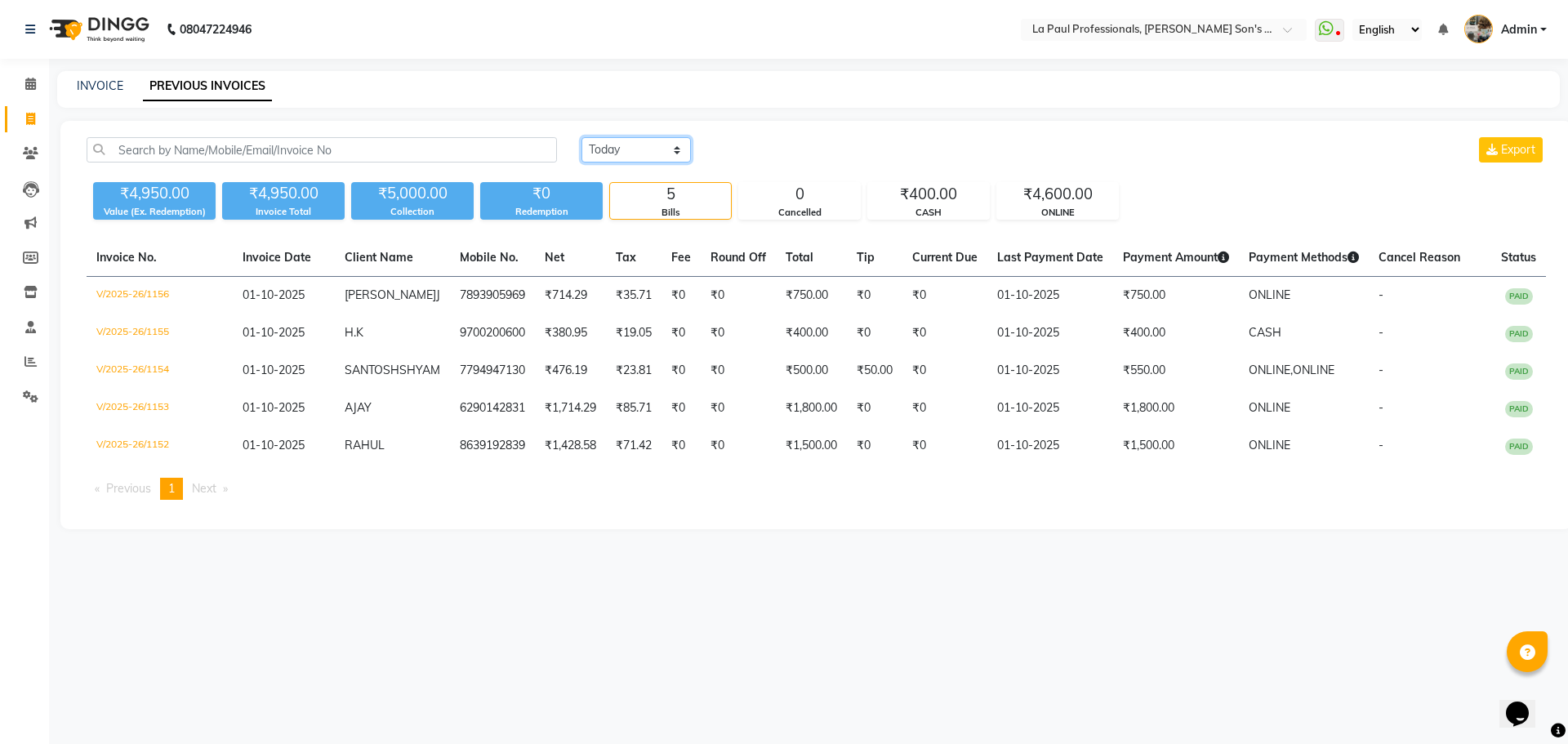
click at [648, 147] on select "[DATE] [DATE] Custom Range" at bounding box center [637, 150] width 110 height 25
drag, startPoint x: 529, startPoint y: 578, endPoint x: 520, endPoint y: 573, distance: 10.3
click at [529, 578] on div "08047224946 Select Location × La Paul Professionals, [PERSON_NAME] Son's Reside…" at bounding box center [784, 372] width 1568 height 744
click at [668, 603] on div "08047224946 Select Location × La Paul Professionals, [PERSON_NAME] Son's Reside…" at bounding box center [784, 372] width 1568 height 744
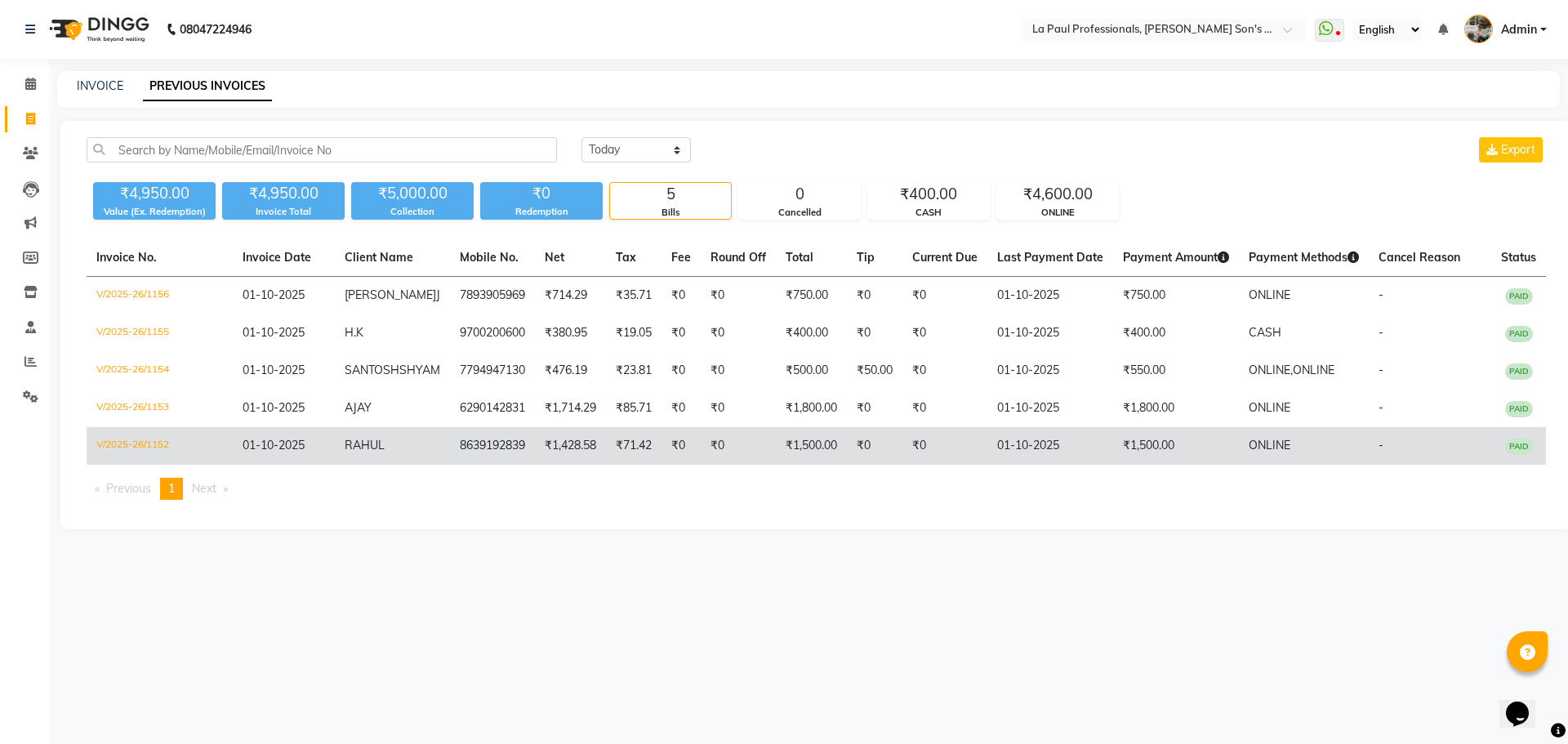
click at [494, 464] on td "8639192839" at bounding box center [492, 446] width 85 height 37
click at [388, 450] on td "RAHUL" at bounding box center [392, 446] width 115 height 37
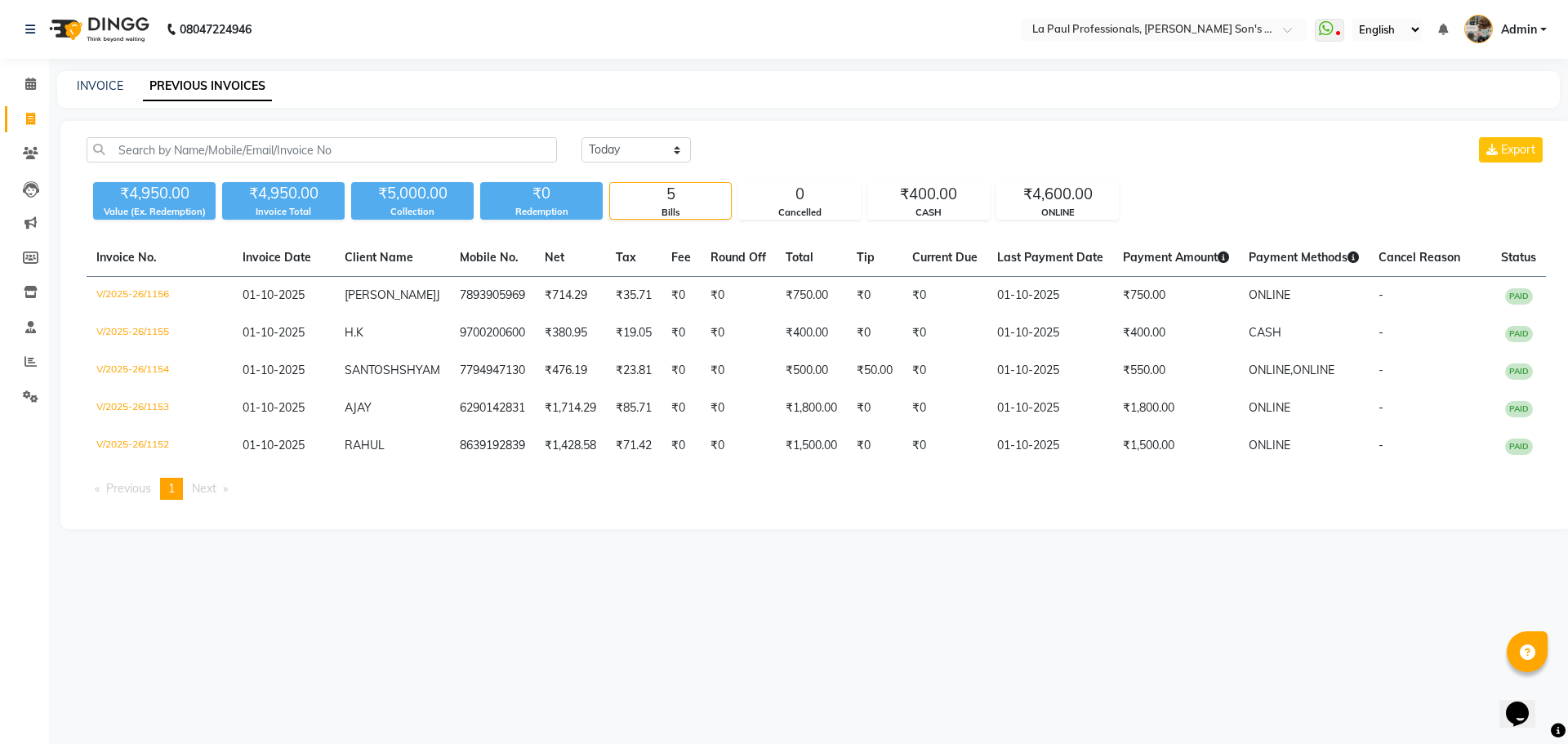
drag, startPoint x: 942, startPoint y: 723, endPoint x: 809, endPoint y: 684, distance: 138.6
click at [933, 718] on div "08047224946 Select Location × La Paul Professionals, [PERSON_NAME] Son's Reside…" at bounding box center [784, 372] width 1568 height 744
click at [26, 150] on icon at bounding box center [31, 152] width 16 height 12
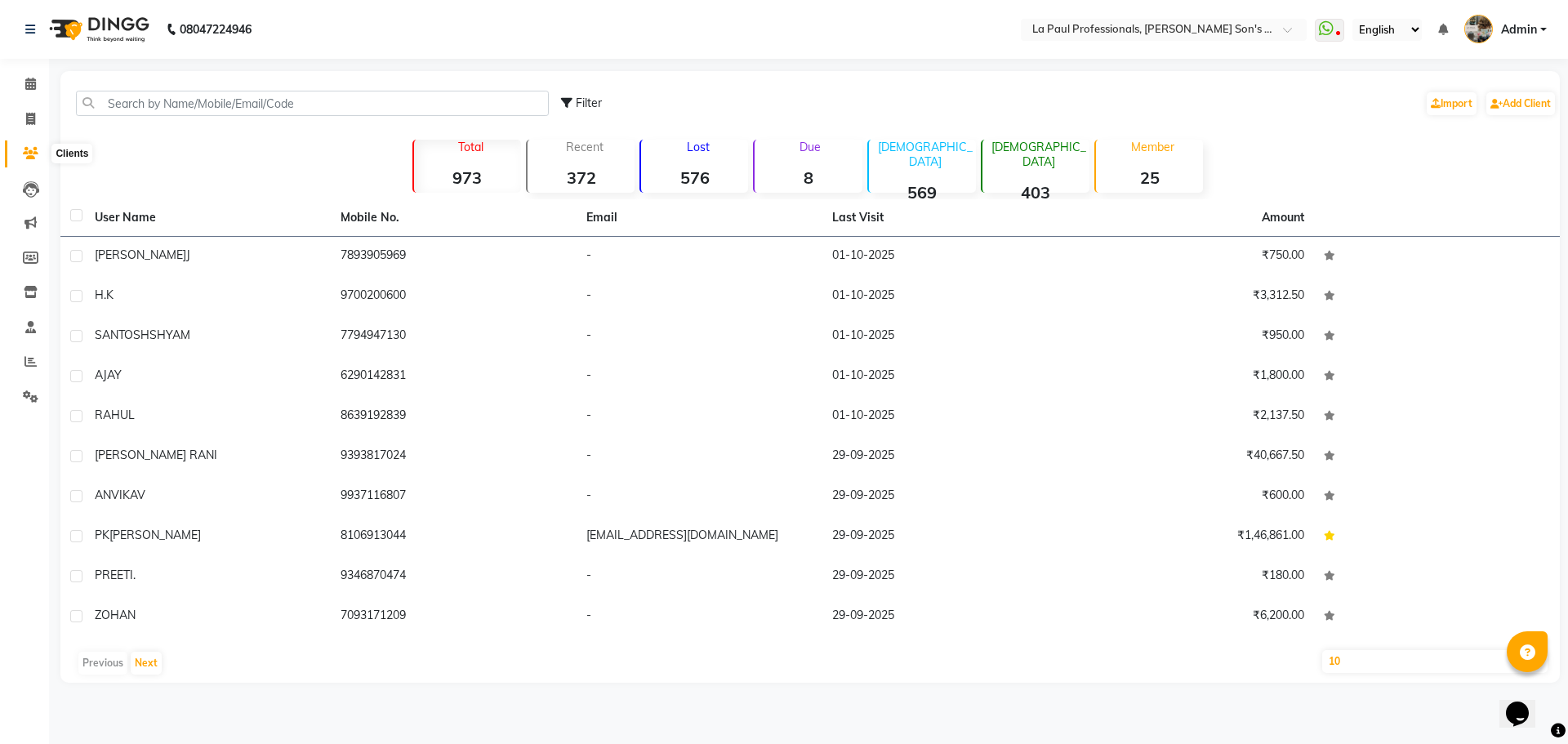
click at [33, 147] on icon at bounding box center [31, 152] width 16 height 12
click at [26, 121] on icon at bounding box center [31, 118] width 9 height 12
select select "6271"
select select "service"
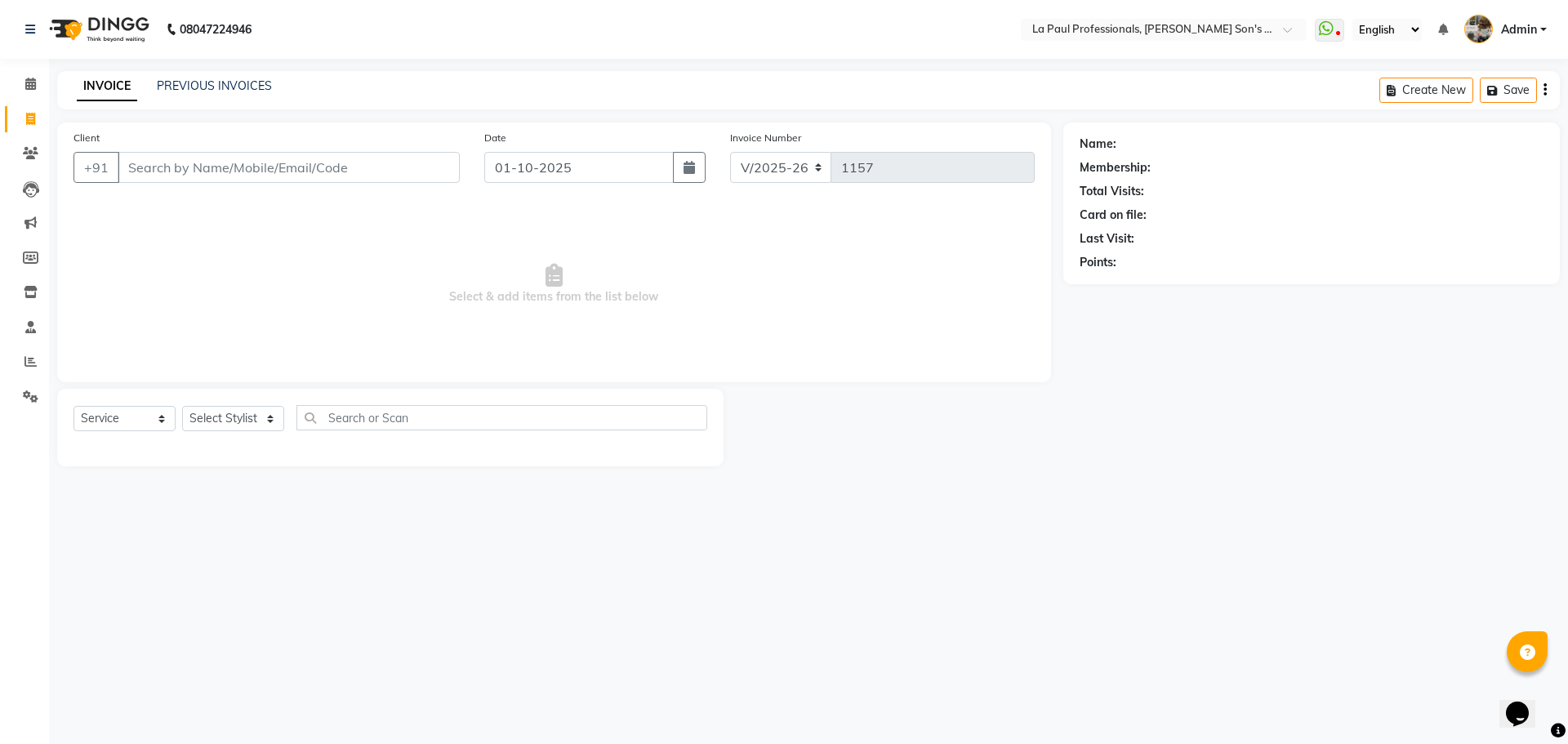
click at [227, 315] on span "Select & add items from the list below" at bounding box center [554, 284] width 961 height 163
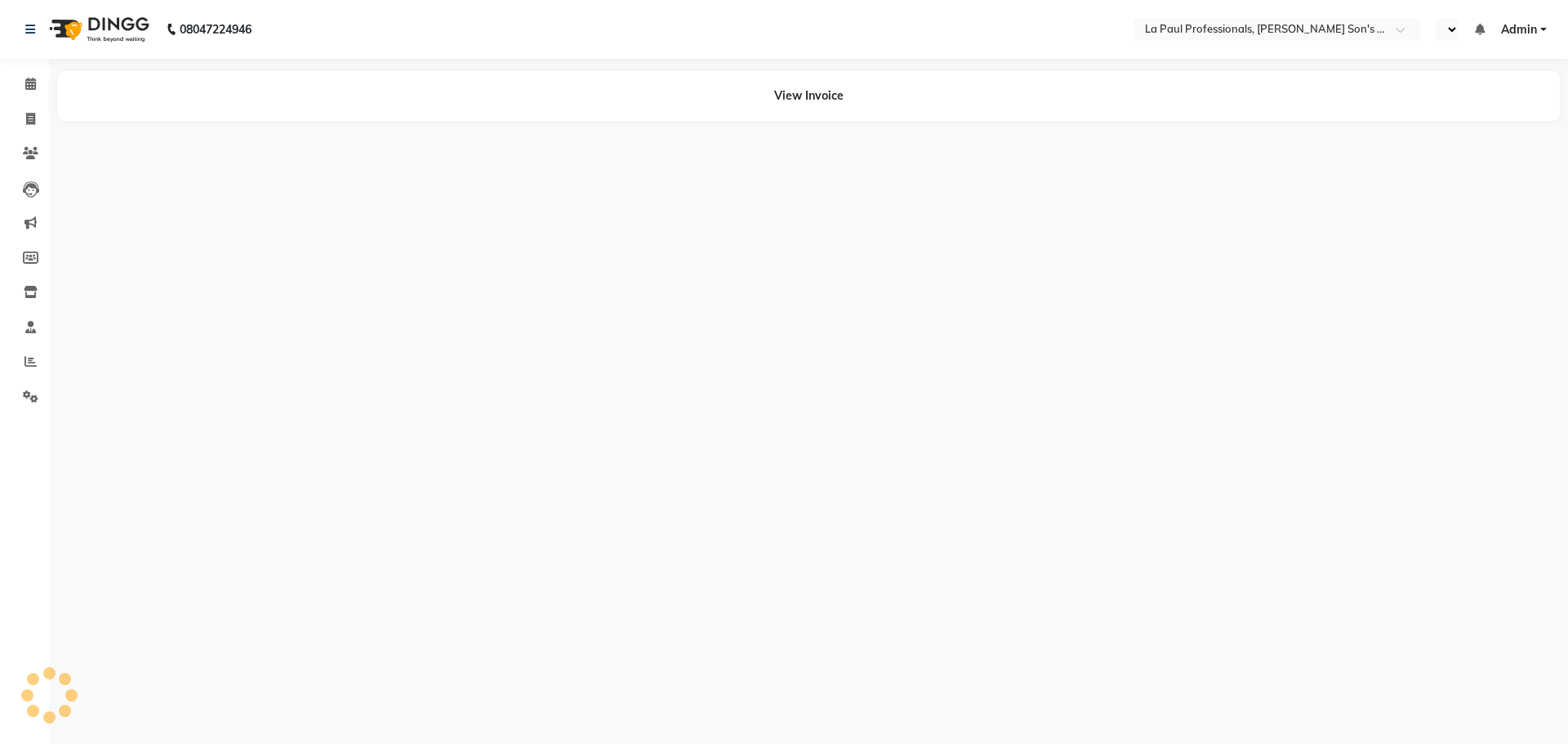
select select "en"
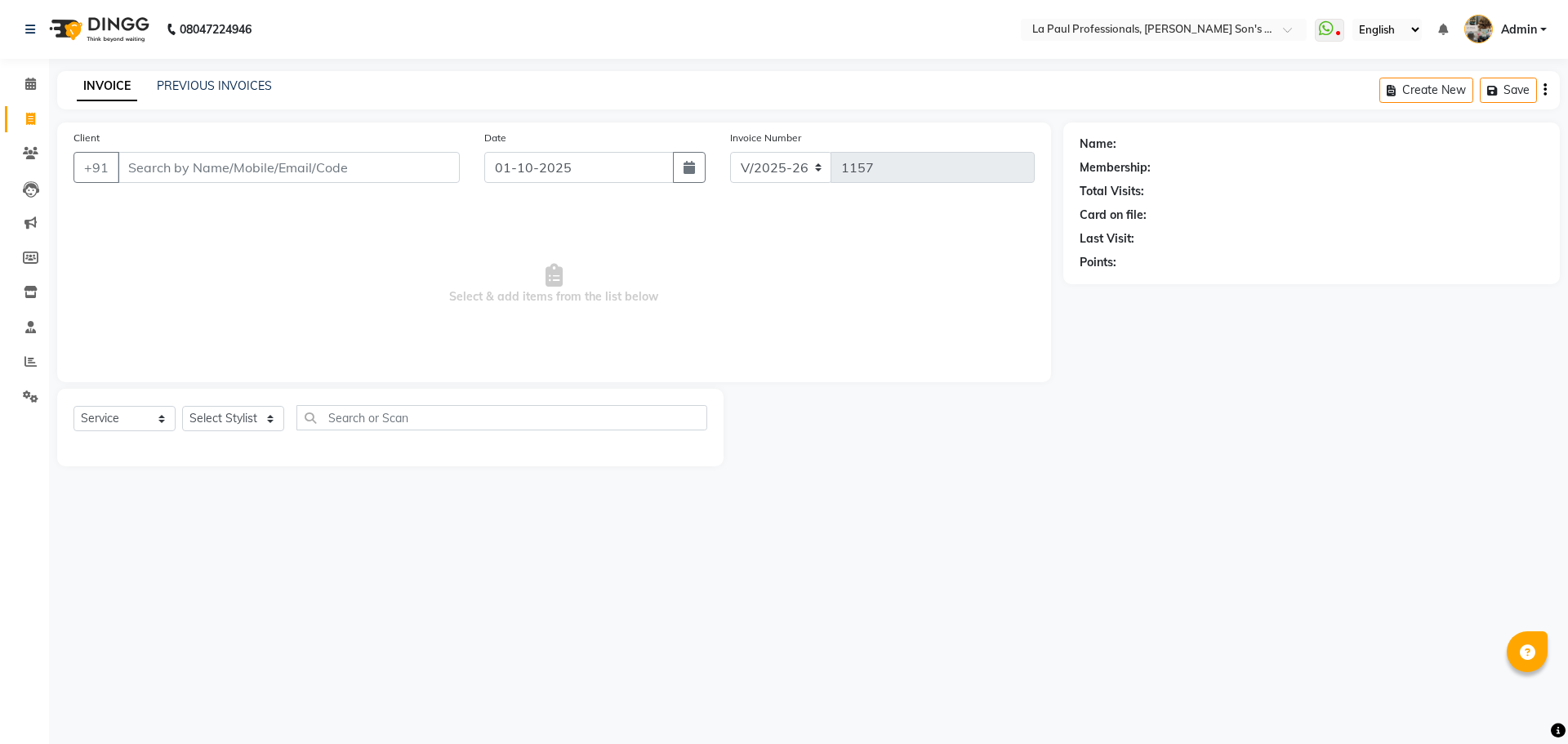
select select "6271"
select select "service"
click at [284, 275] on span "Select & add items from the list below" at bounding box center [554, 284] width 961 height 163
click at [948, 562] on div "08047224946 Select Location × La Paul Professionals, [PERSON_NAME] Son's Reside…" at bounding box center [784, 372] width 1568 height 744
click at [597, 569] on div "08047224946 Select Location × La Paul Professionals, [PERSON_NAME] Son's Reside…" at bounding box center [784, 372] width 1568 height 744
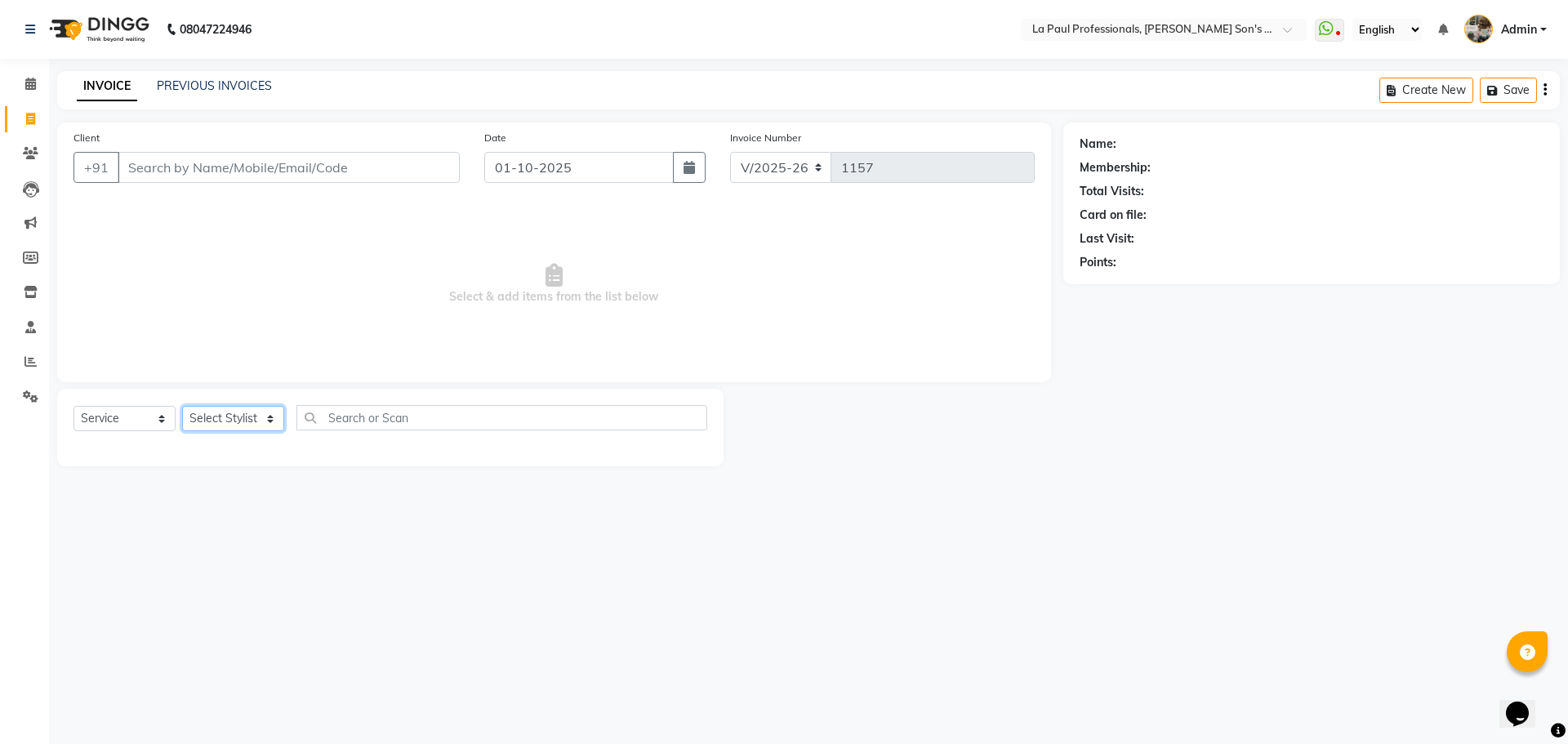
drag, startPoint x: 253, startPoint y: 411, endPoint x: 264, endPoint y: 428, distance: 20.2
click at [253, 411] on select "Select Stylist APAM [PERSON_NAME] PRIYA [PERSON_NAME] SASA [PERSON_NAME]" at bounding box center [233, 418] width 102 height 25
select select "46926"
click at [182, 406] on select "Select Stylist APAM [PERSON_NAME] PRIYA [PERSON_NAME] SASA [PERSON_NAME]" at bounding box center [233, 418] width 102 height 25
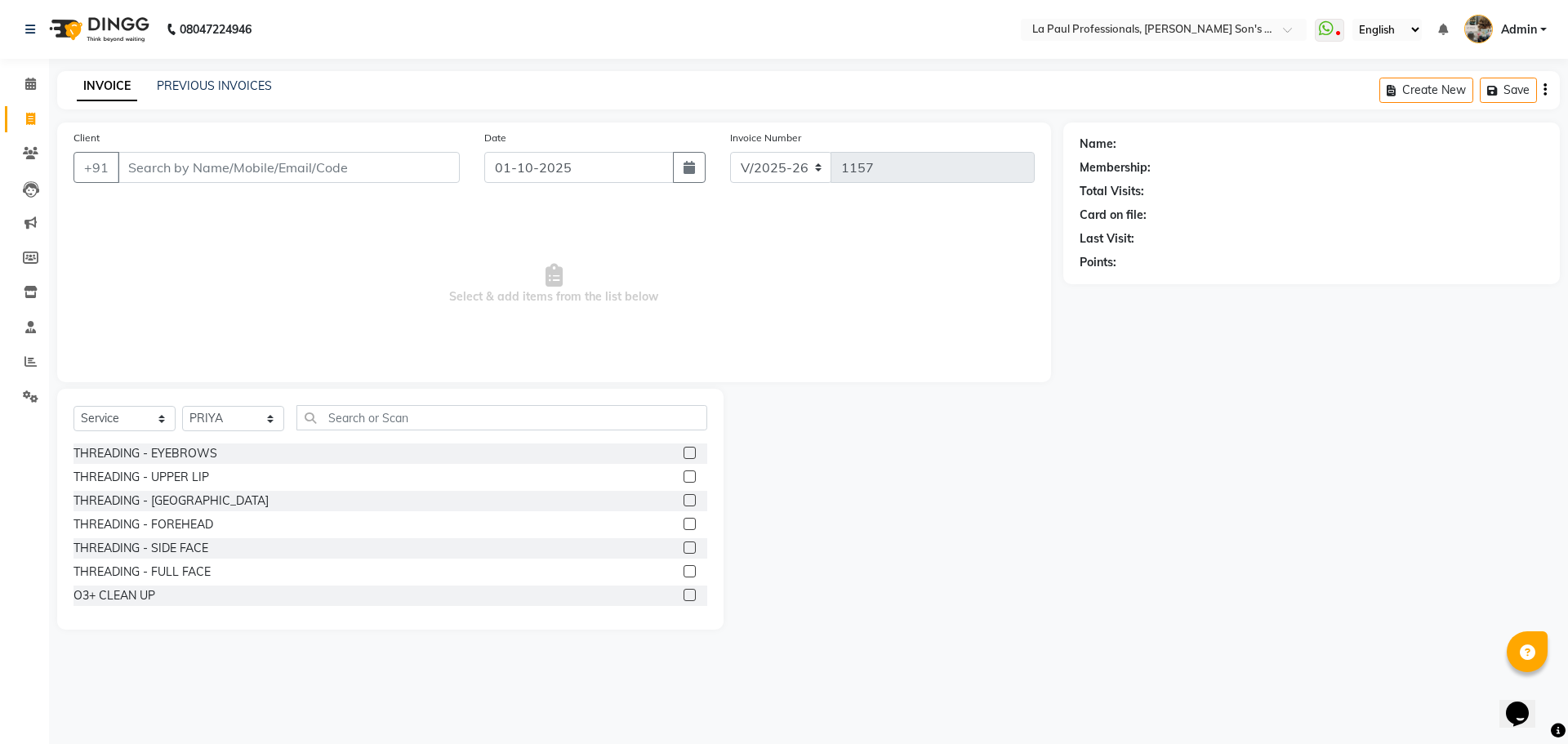
click at [914, 558] on div at bounding box center [894, 508] width 340 height 241
click at [429, 421] on input "text" at bounding box center [502, 417] width 411 height 25
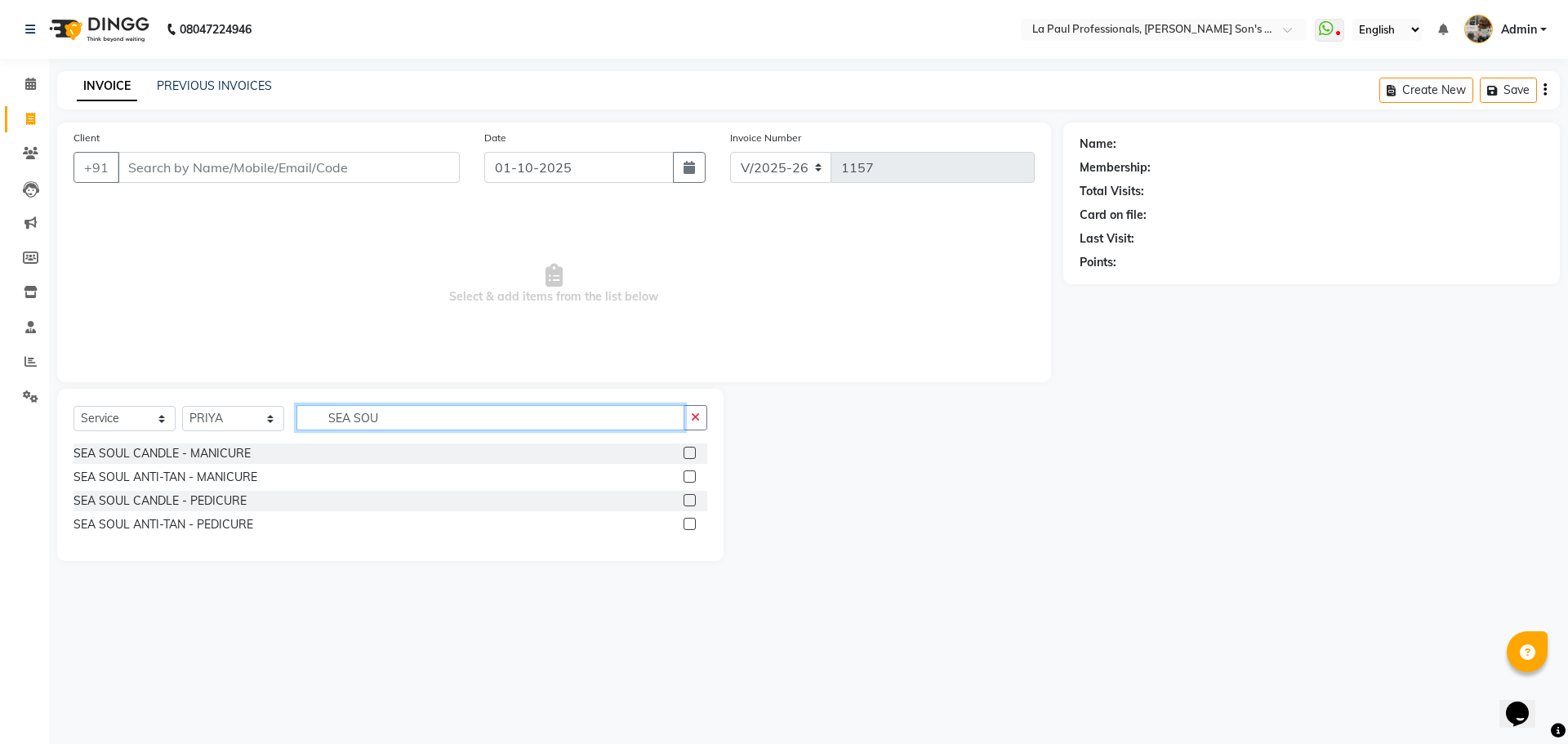
type input "SEA SOU"
click at [686, 523] on label at bounding box center [690, 523] width 12 height 12
click at [686, 523] on input "checkbox" at bounding box center [689, 524] width 10 height 10
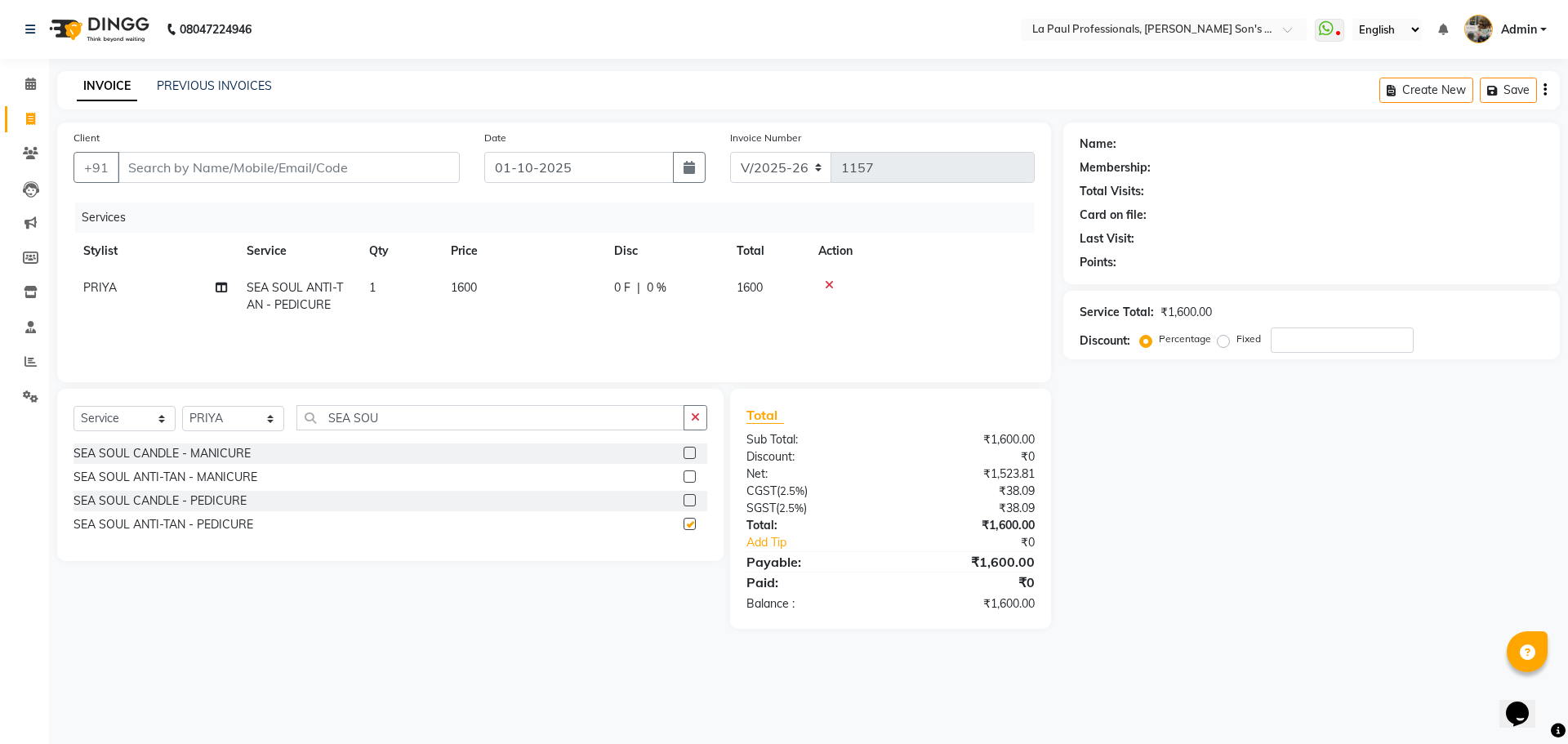
checkbox input "false"
click at [1190, 577] on div "Name: Membership: Total Visits: Card on file: Last Visit: Points: Service Total…" at bounding box center [1318, 375] width 509 height 506
click at [1170, 598] on div "Name: Membership: Total Visits: Card on file: Last Visit: Points: Service Total…" at bounding box center [1318, 375] width 509 height 506
click at [1328, 329] on input "number" at bounding box center [1342, 339] width 143 height 25
click at [1200, 494] on div "Name: Membership: Total Visits: Card on file: Last Visit: Points: Service Total…" at bounding box center [1318, 375] width 509 height 506
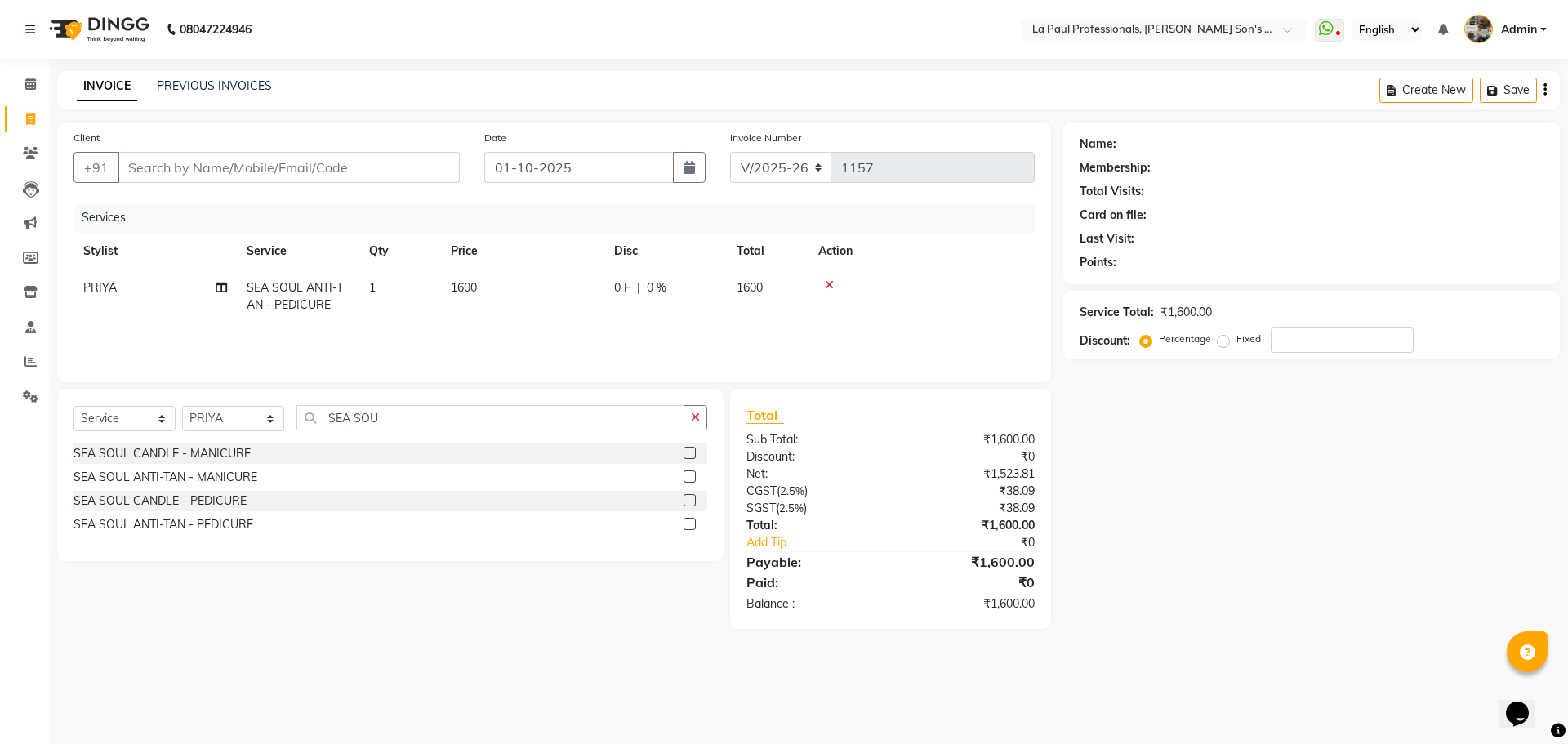
click at [1167, 475] on div "Name: Membership: Total Visits: Card on file: Last Visit: Points: Service Total…" at bounding box center [1318, 375] width 509 height 506
click at [1165, 482] on div "Name: Membership: Total Visits: Card on file: Last Visit: Points: Service Total…" at bounding box center [1318, 375] width 509 height 506
click at [336, 169] on input "Client" at bounding box center [289, 166] width 342 height 31
type input "D"
type input "0"
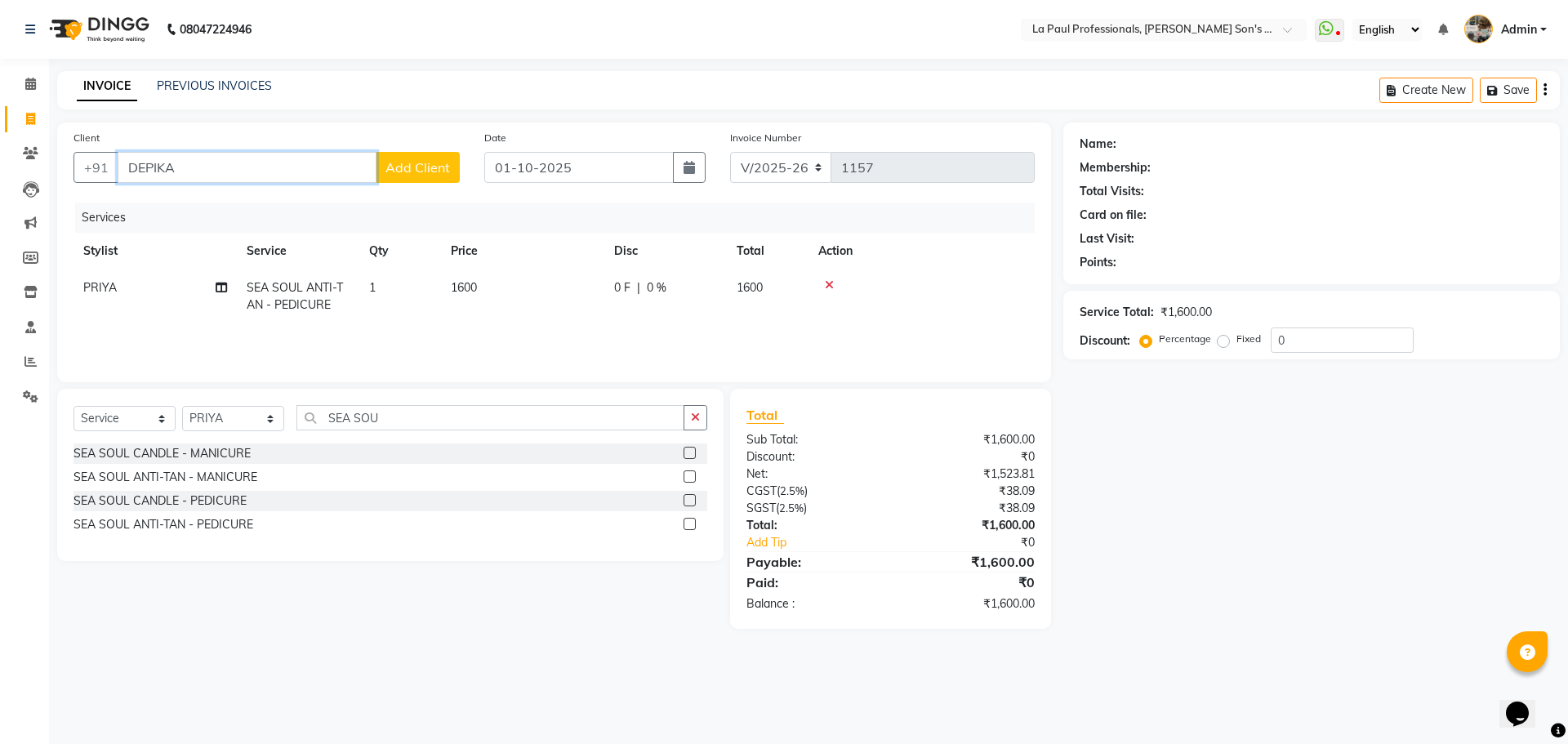
type input "DEPIKA"
click at [425, 158] on button "Add Client" at bounding box center [417, 166] width 85 height 31
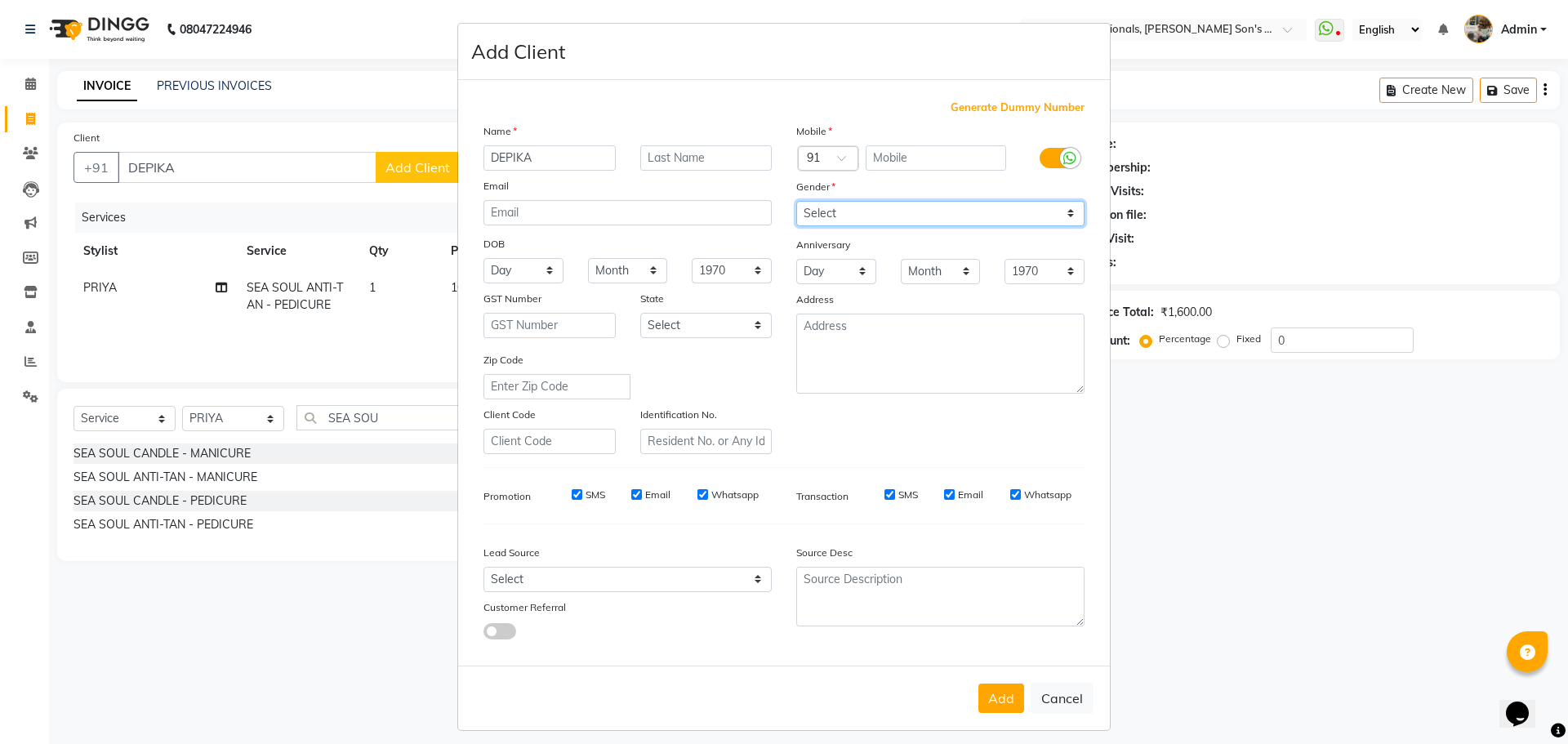
drag, startPoint x: 848, startPoint y: 215, endPoint x: 850, endPoint y: 223, distance: 8.2
click at [849, 219] on select "Select [DEMOGRAPHIC_DATA] [DEMOGRAPHIC_DATA] Other Prefer Not To Say" at bounding box center [941, 213] width 288 height 25
select select "[DEMOGRAPHIC_DATA]"
click at [797, 201] on select "Select [DEMOGRAPHIC_DATA] [DEMOGRAPHIC_DATA] Other Prefer Not To Say" at bounding box center [941, 213] width 288 height 25
click at [882, 162] on input "text" at bounding box center [937, 157] width 141 height 25
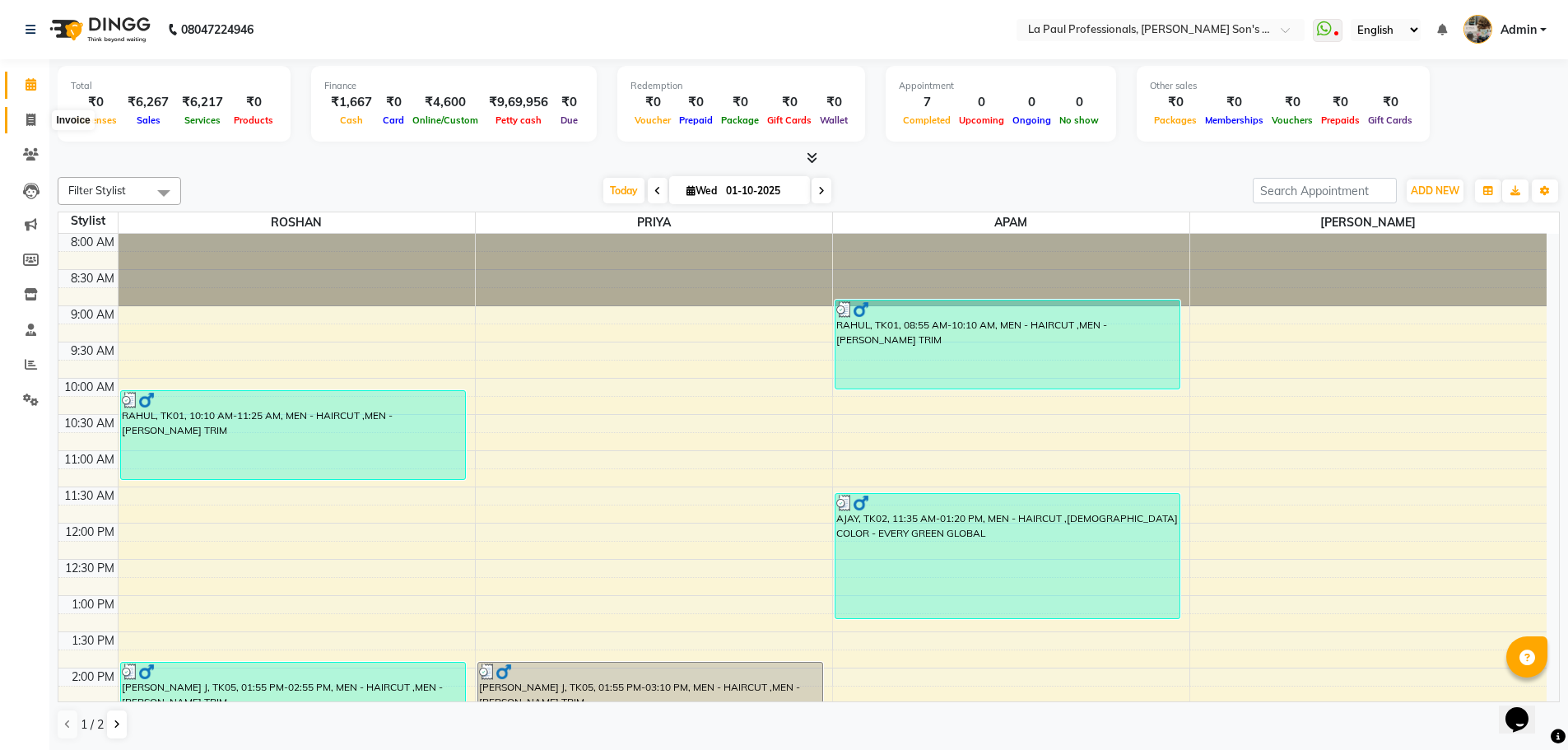
click at [29, 120] on icon at bounding box center [31, 119] width 9 height 12
select select "service"
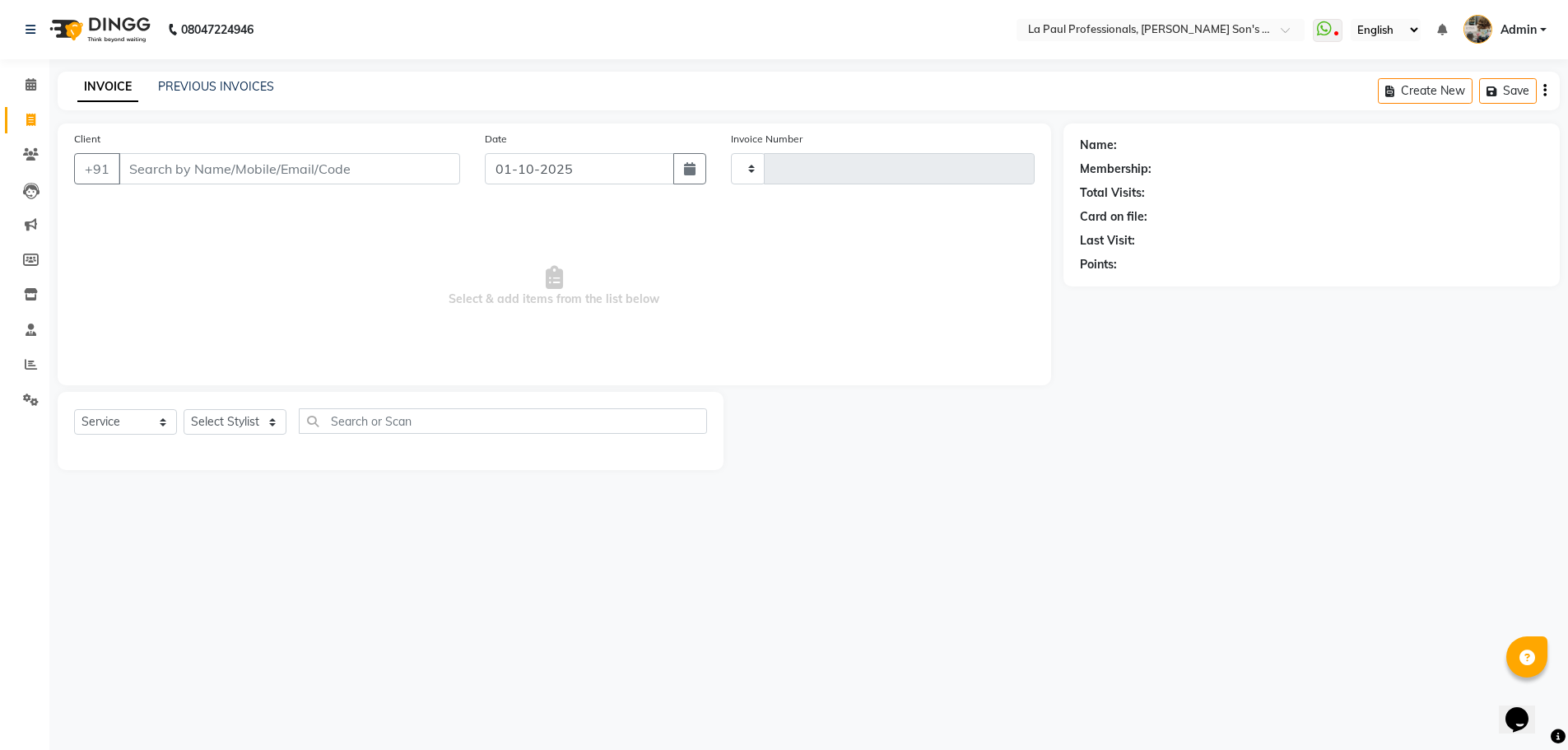
type input "1158"
select select "6271"
click at [236, 77] on div "INVOICE PREVIOUS INVOICES Create New Save" at bounding box center [815, 90] width 1515 height 38
click at [225, 96] on div "INVOICE PREVIOUS INVOICES" at bounding box center [176, 87] width 236 height 19
click at [216, 86] on link "PREVIOUS INVOICES" at bounding box center [216, 86] width 116 height 15
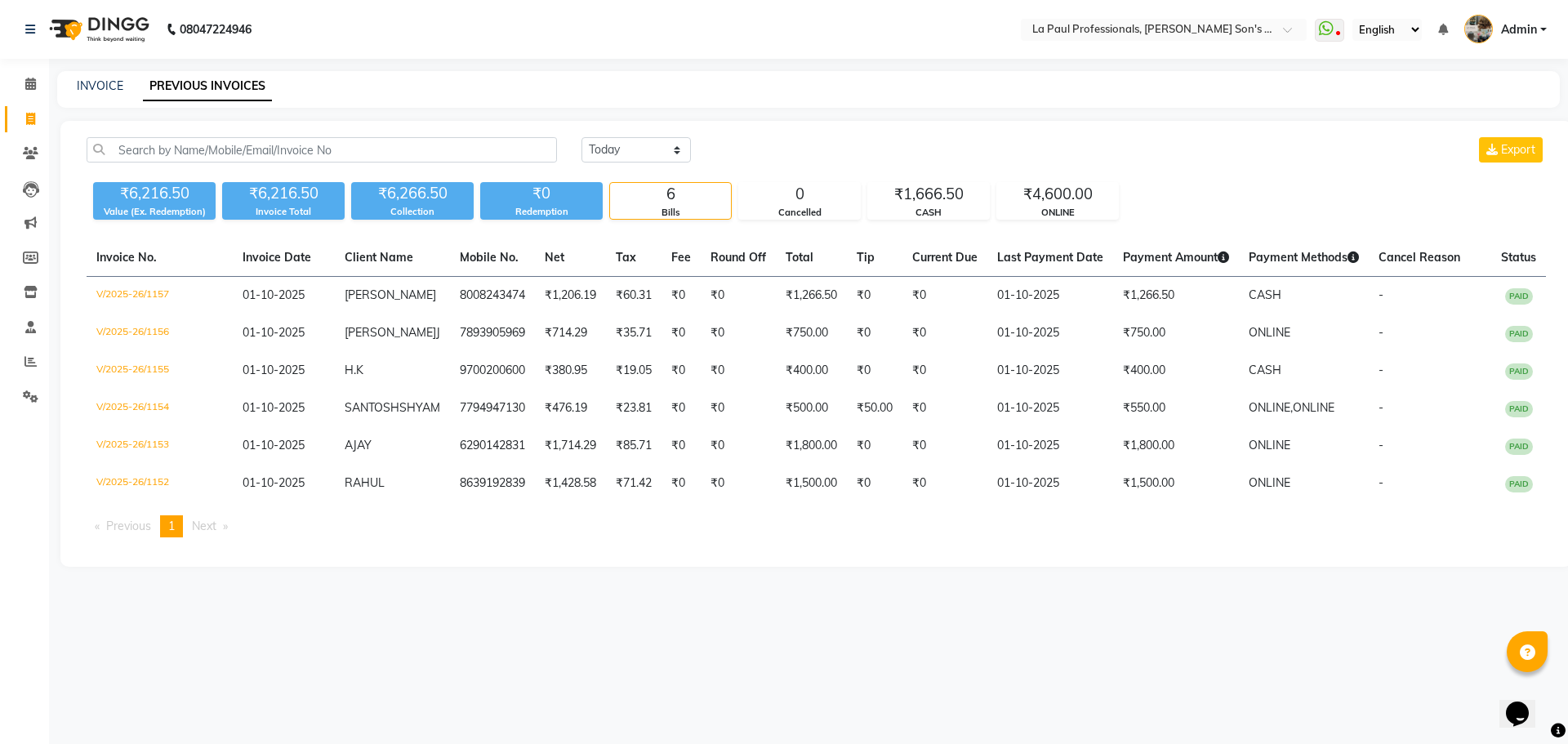
click at [436, 652] on div "08047224946 Select Location × La Paul Professionals, [PERSON_NAME] Son's Reside…" at bounding box center [784, 372] width 1568 height 744
click at [437, 591] on main "INVOICE PREVIOUS INVOICES [DATE] [DATE] Custom Range Export ₹6,216.50 Value (Ex…" at bounding box center [809, 331] width 1520 height 520
click at [20, 118] on span at bounding box center [31, 120] width 29 height 19
select select "6271"
select select "service"
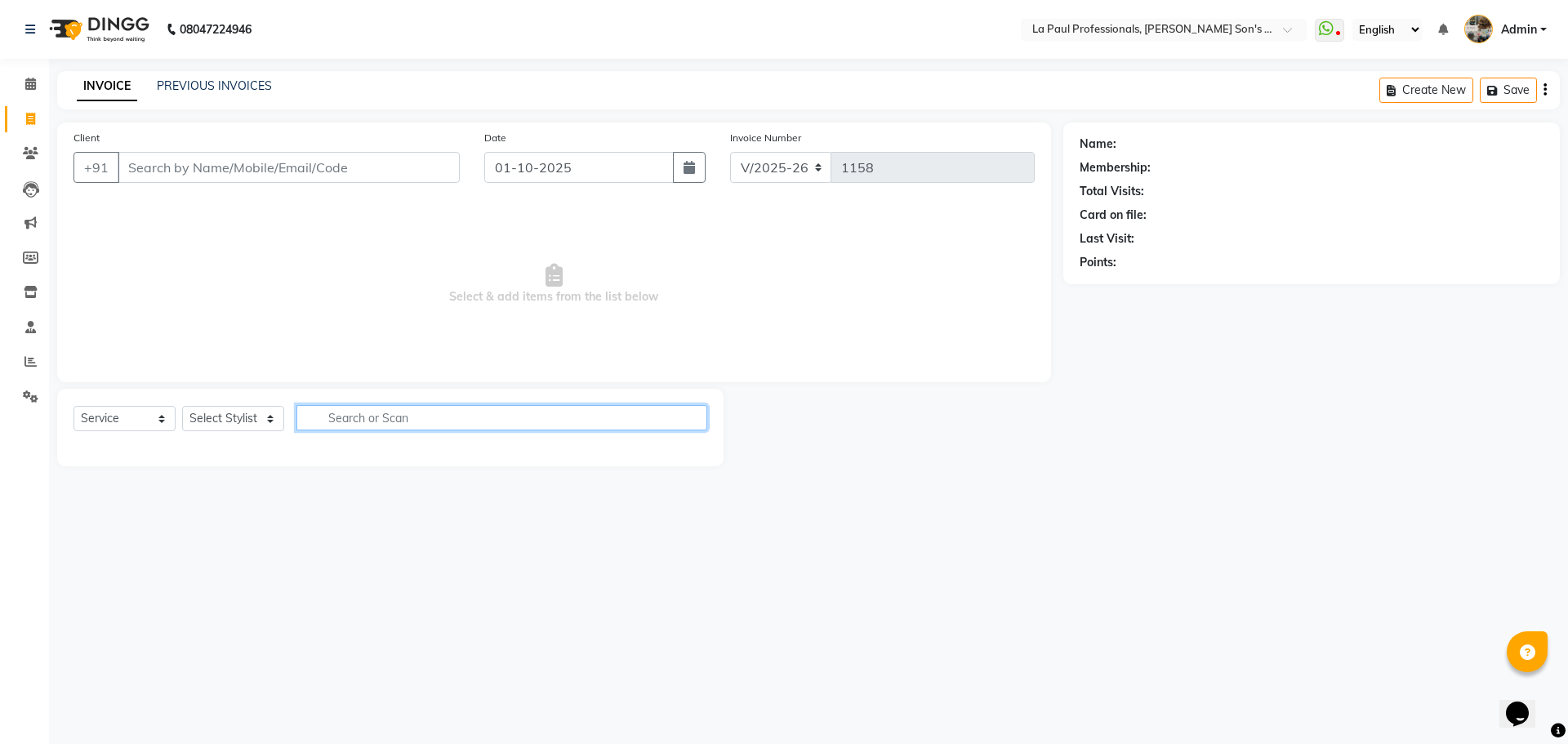
click at [320, 420] on input "text" at bounding box center [502, 417] width 411 height 25
click at [224, 422] on select "Select Stylist APAM [PERSON_NAME] PRIYA [PERSON_NAME] SASA [PERSON_NAME]" at bounding box center [233, 418] width 102 height 25
select select "48213"
click at [182, 406] on select "Select Stylist APAM [PERSON_NAME] PRIYA [PERSON_NAME] SASA [PERSON_NAME]" at bounding box center [233, 418] width 102 height 25
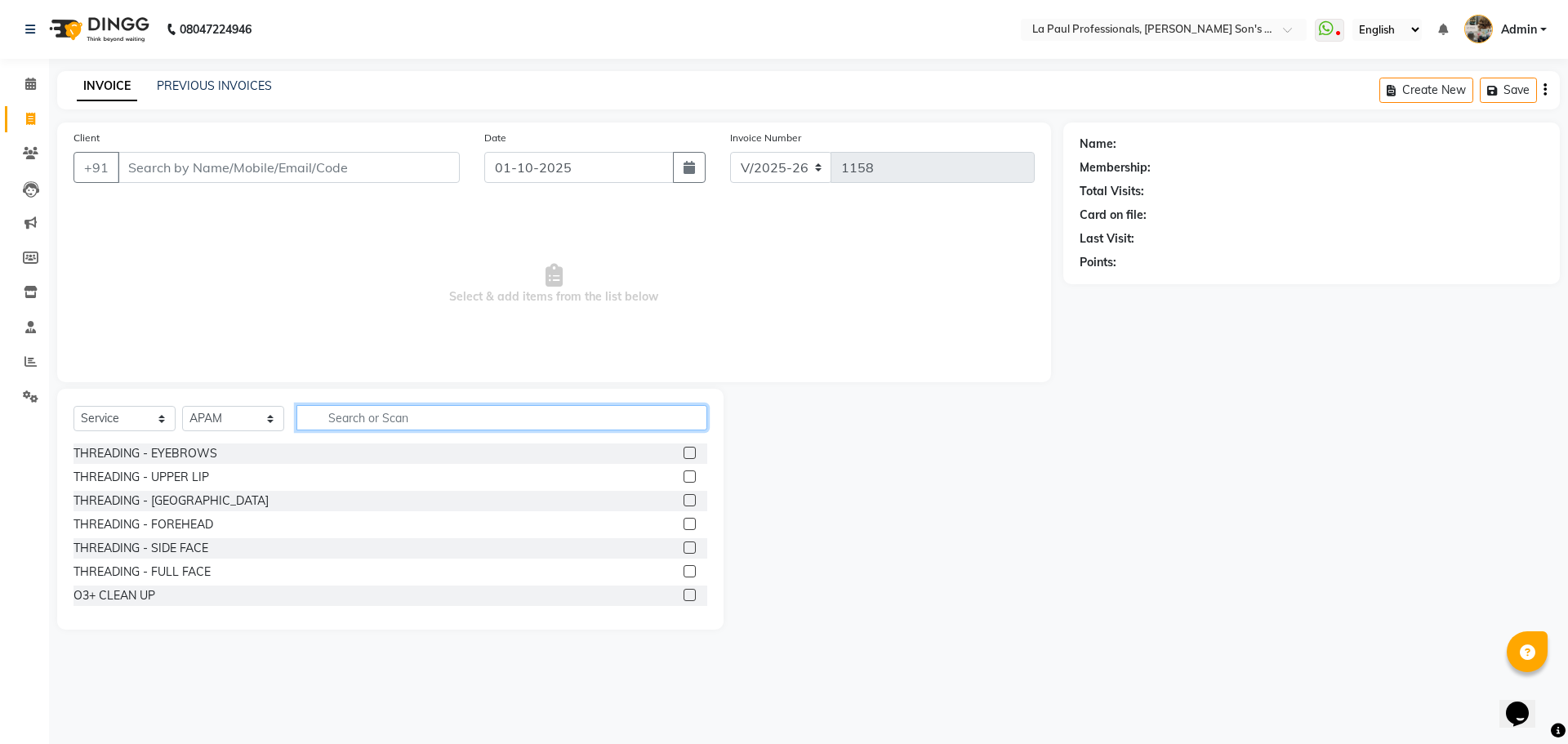
click at [361, 416] on input "text" at bounding box center [502, 417] width 411 height 25
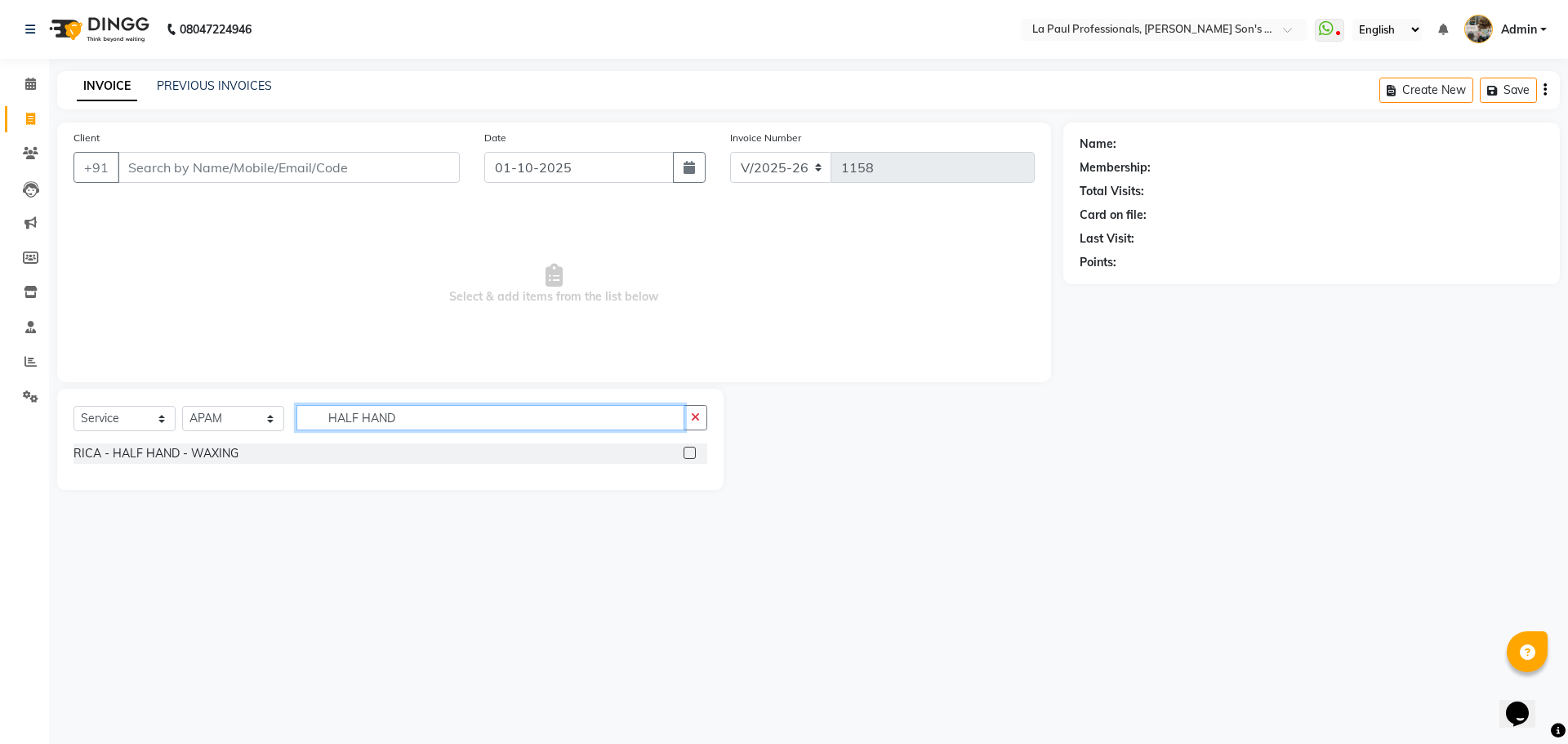
type input "HALF HAND"
click at [692, 453] on label at bounding box center [690, 452] width 12 height 12
click at [692, 453] on input "checkbox" at bounding box center [689, 452] width 10 height 10
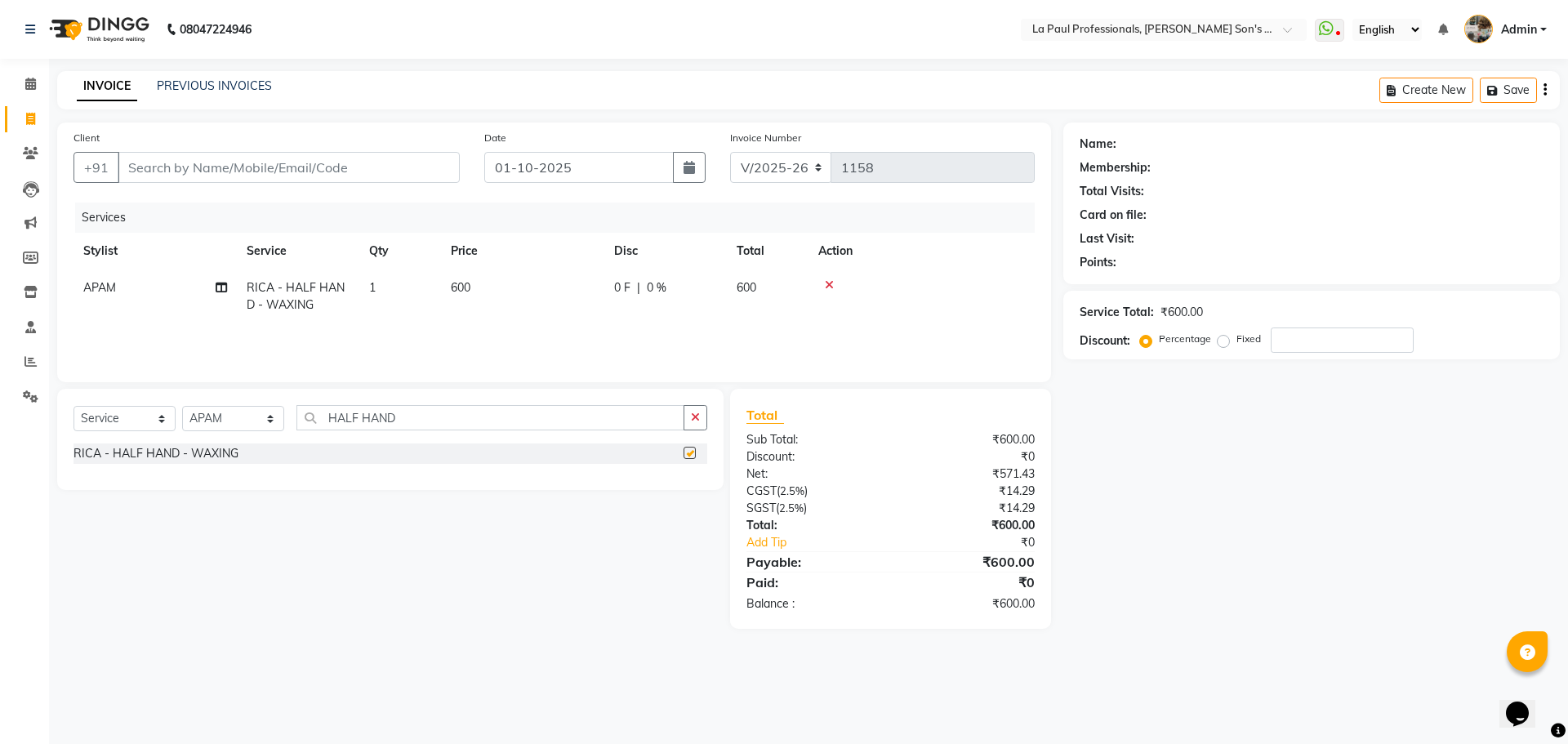
checkbox input "false"
click at [1256, 626] on div "Name: Membership: Total Visits: Card on file: Last Visit: Points: Service Total…" at bounding box center [1318, 375] width 509 height 506
click at [35, 119] on icon at bounding box center [31, 118] width 9 height 12
select select "service"
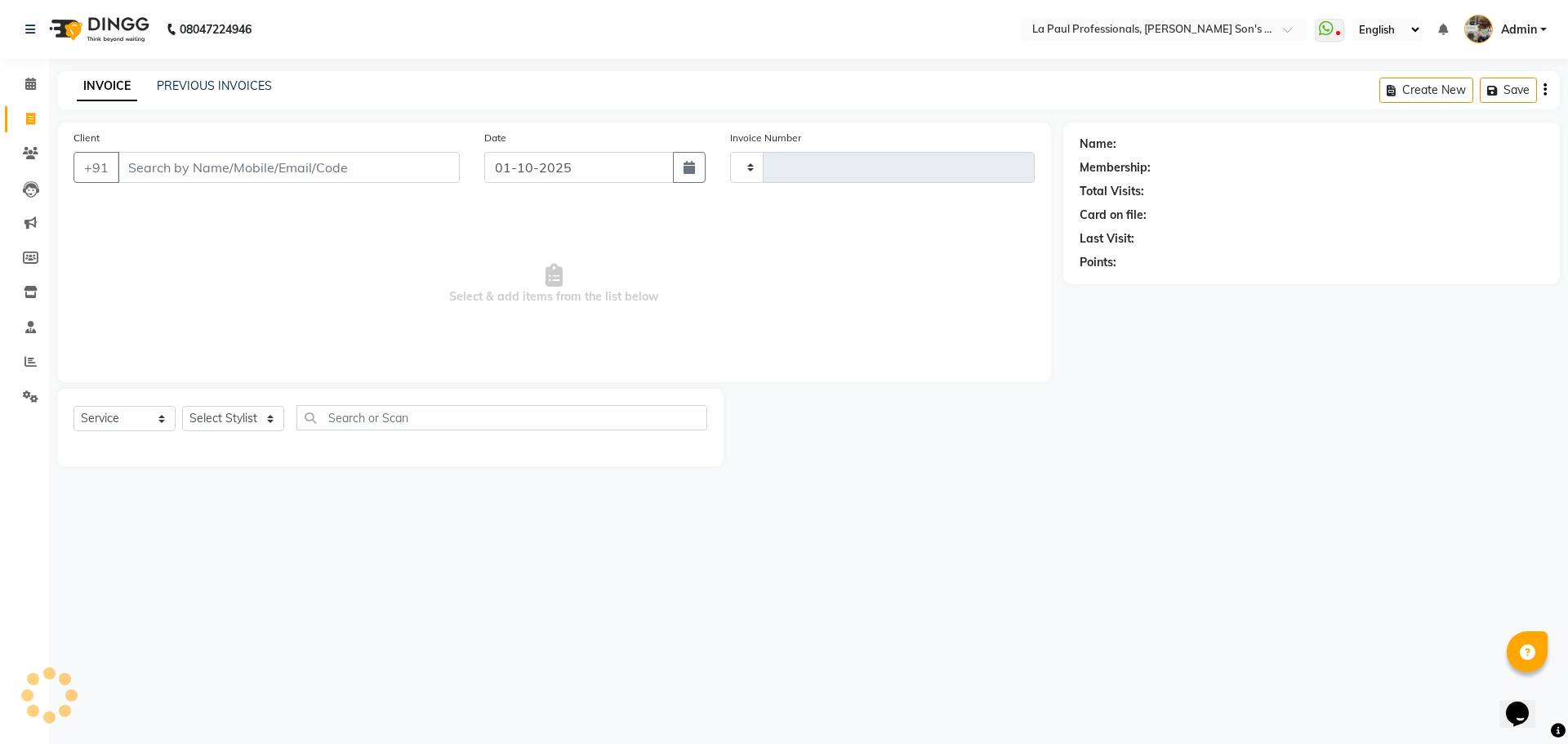
type input "1159"
select select "6271"
click at [240, 82] on link "PREVIOUS INVOICES" at bounding box center [215, 85] width 115 height 15
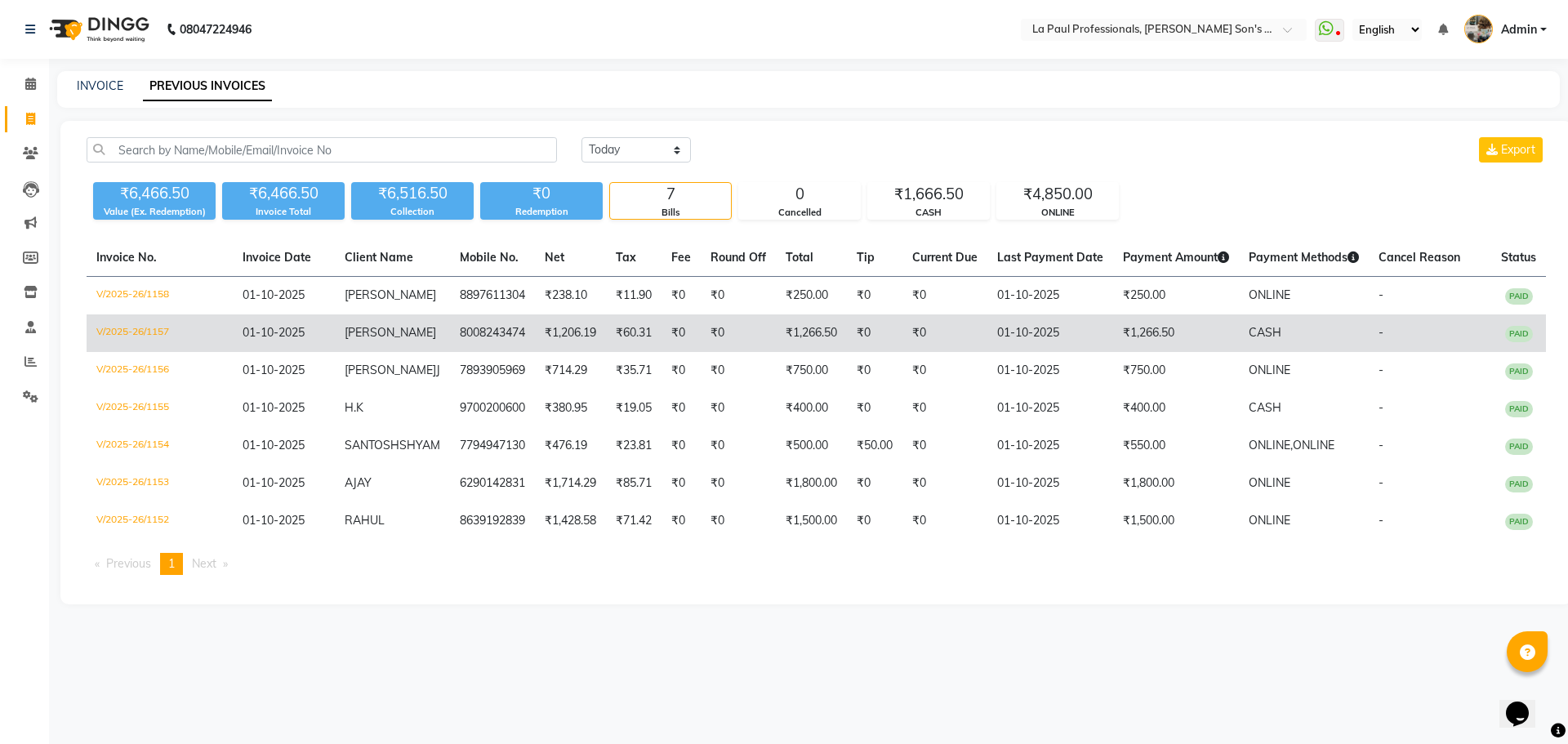
click at [383, 333] on span "[PERSON_NAME]" at bounding box center [390, 333] width 91 height 15
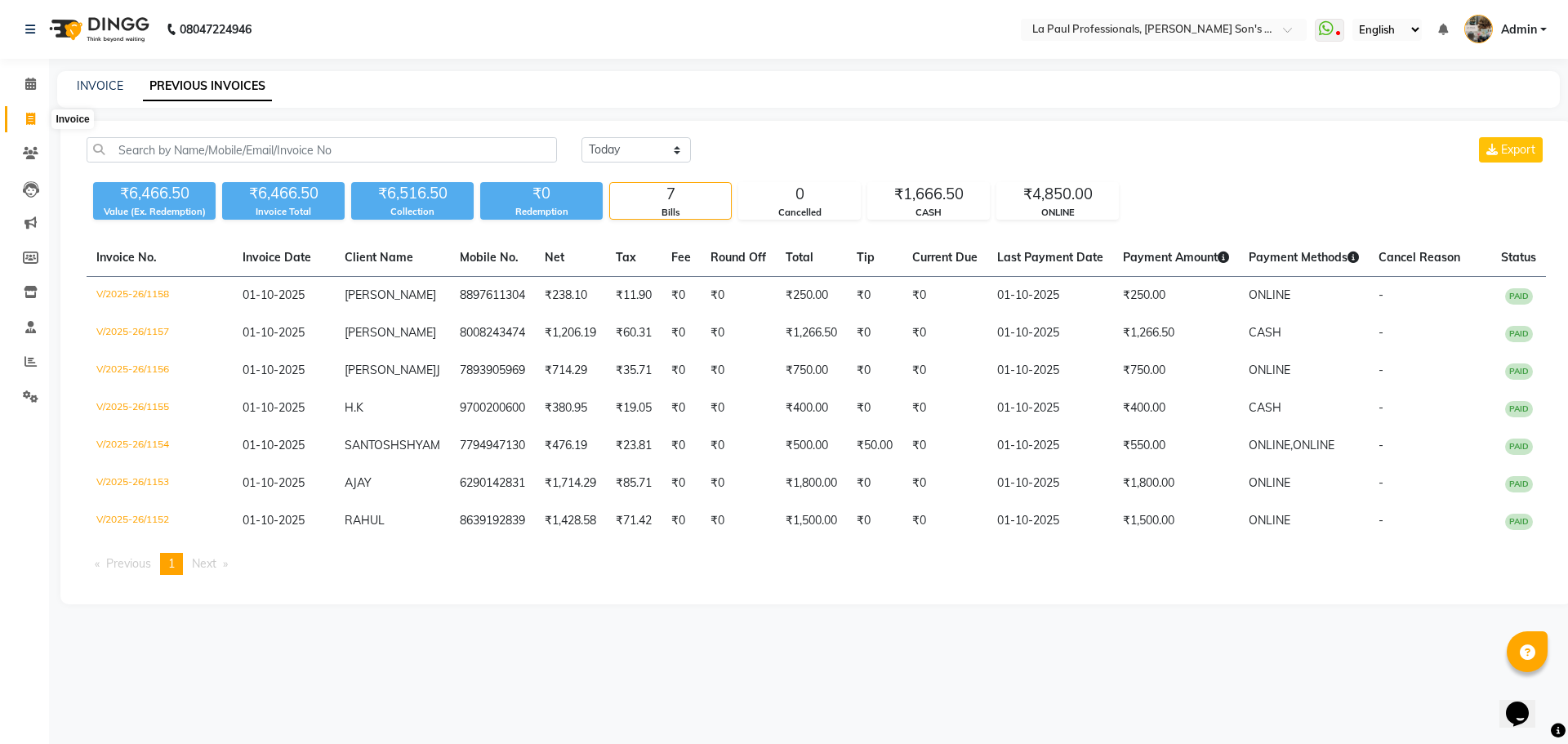
click at [27, 116] on icon at bounding box center [31, 118] width 9 height 12
select select "service"
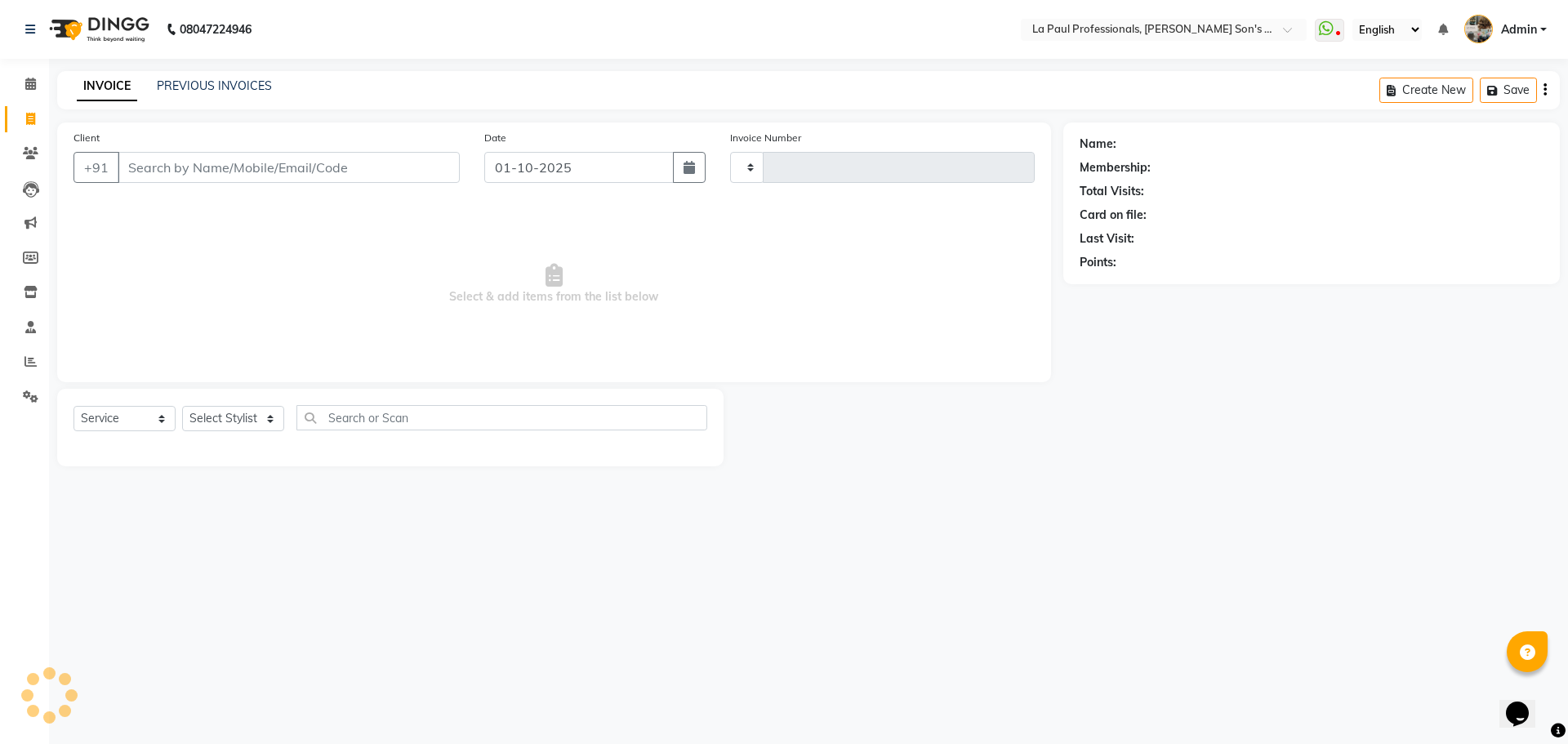
type input "1159"
select select "6271"
click at [240, 411] on select "Select Stylist APAM [PERSON_NAME] PRIYA [PERSON_NAME] SASA [PERSON_NAME]" at bounding box center [233, 418] width 102 height 25
click at [377, 417] on input "text" at bounding box center [502, 417] width 411 height 25
click at [375, 417] on input "text" at bounding box center [502, 417] width 411 height 25
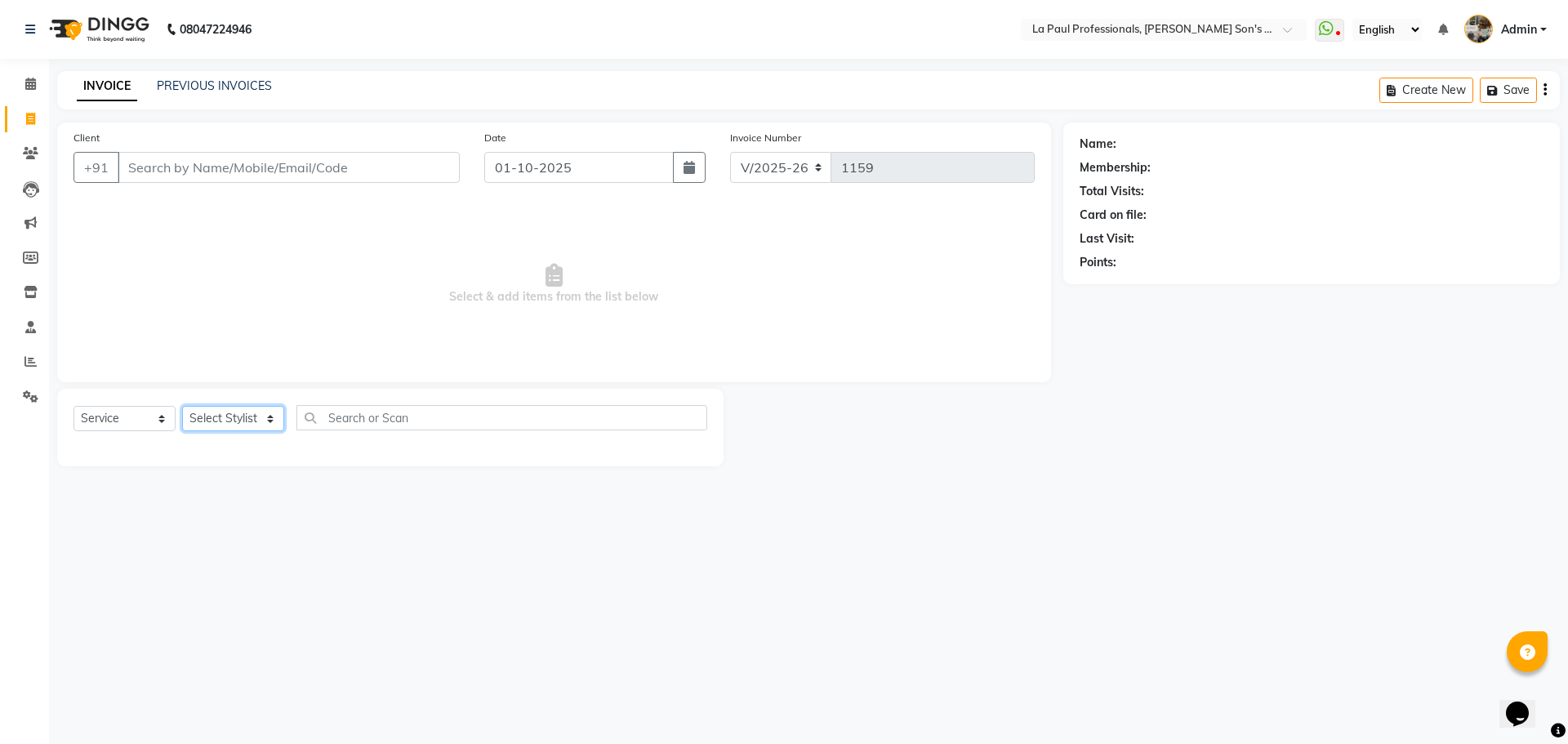
click at [265, 422] on select "Select Stylist APAM [PERSON_NAME] PRIYA [PERSON_NAME] SASA [PERSON_NAME]" at bounding box center [233, 418] width 102 height 25
select select "48213"
click at [182, 406] on select "Select Stylist APAM [PERSON_NAME] PRIYA [PERSON_NAME] SASA [PERSON_NAME]" at bounding box center [233, 418] width 102 height 25
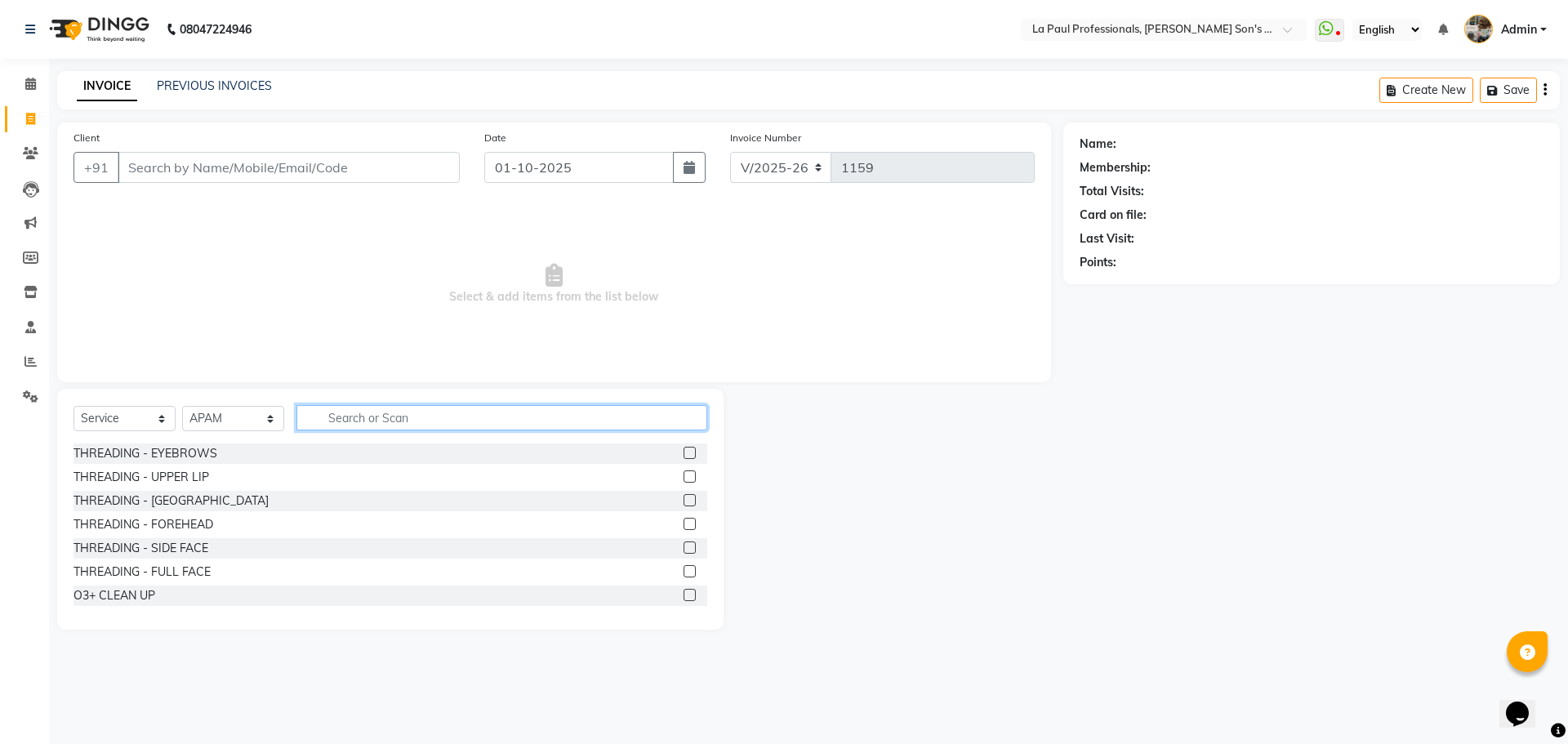
click at [396, 410] on input "text" at bounding box center [502, 417] width 411 height 25
type input "FULL"
click at [684, 500] on label at bounding box center [690, 500] width 12 height 12
click at [684, 500] on input "checkbox" at bounding box center [689, 500] width 10 height 10
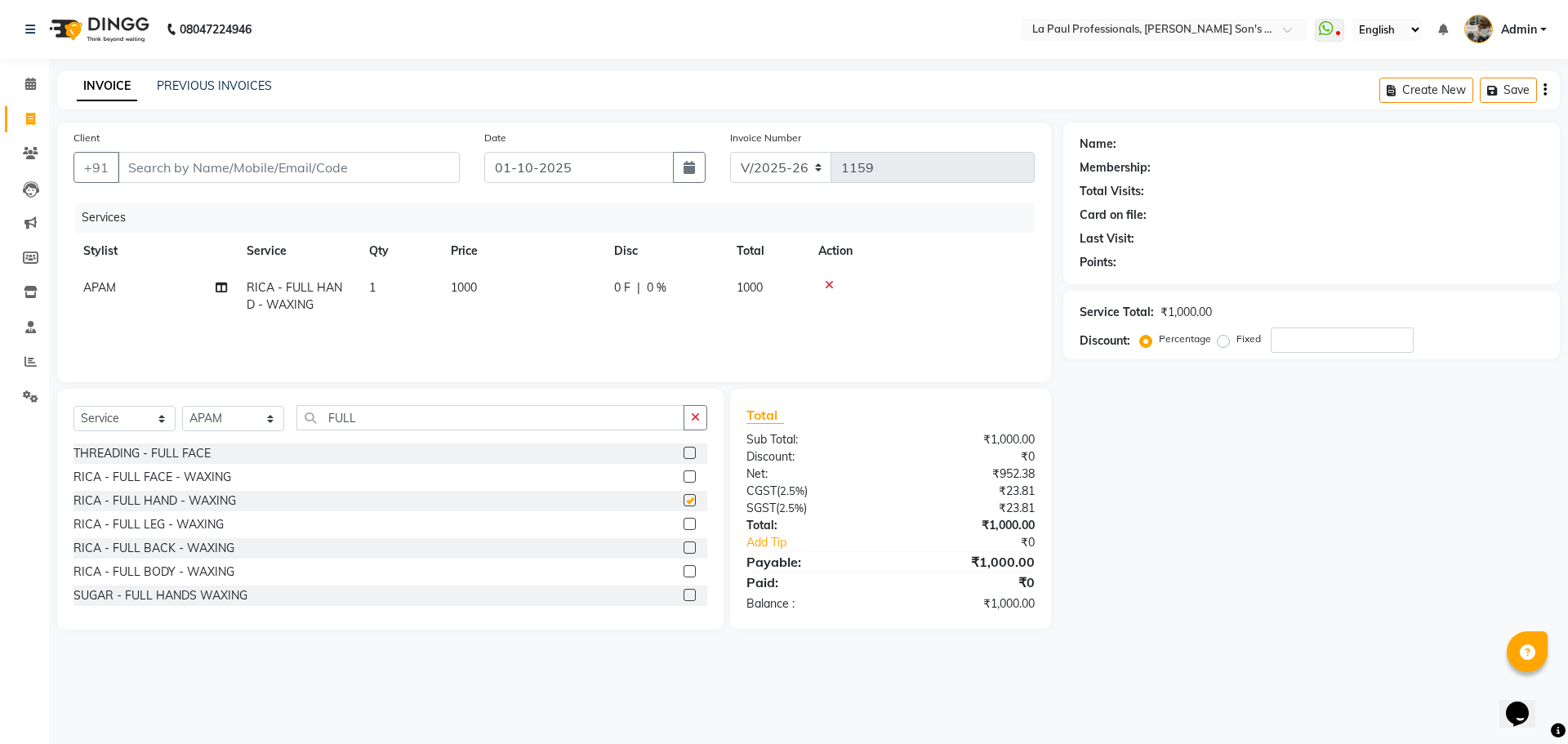
checkbox input "false"
click at [1230, 499] on div "Name: Membership: Total Visits: Card on file: Last Visit: Points: Service Total…" at bounding box center [1318, 376] width 509 height 507
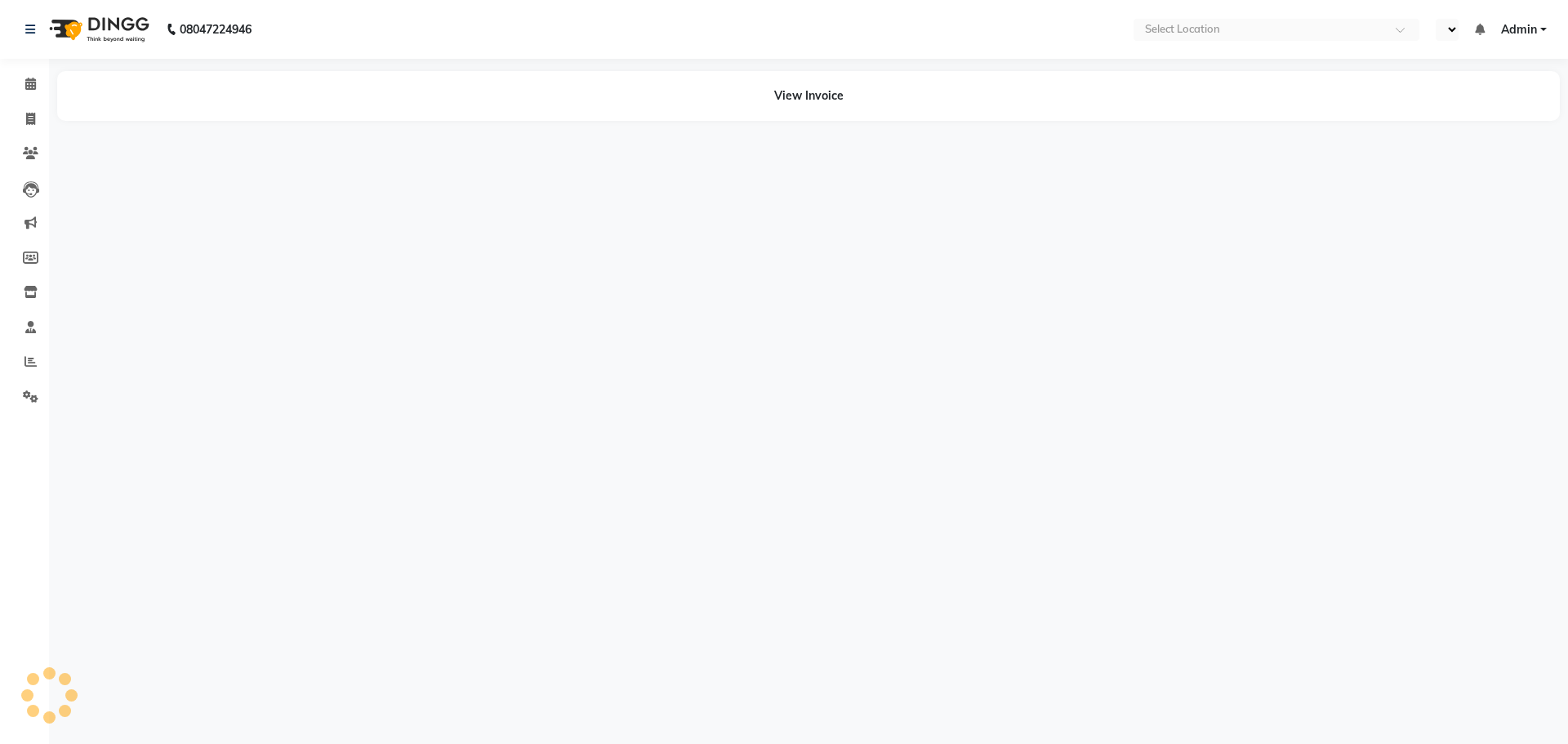
select select "en"
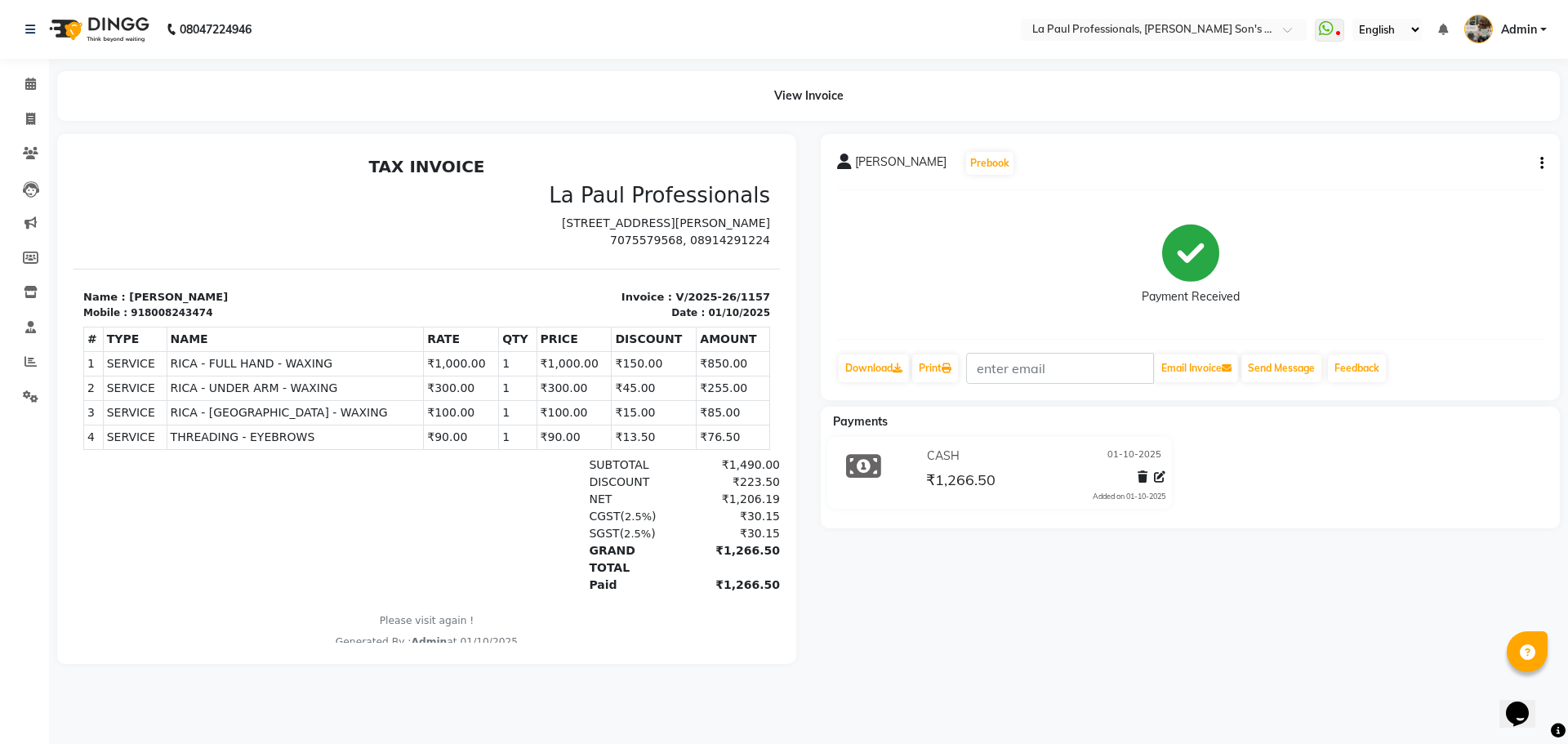
click at [1541, 163] on icon "button" at bounding box center [1542, 163] width 4 height 1
click at [1469, 186] on div "Edit Invoice" at bounding box center [1461, 184] width 112 height 20
select select "service"
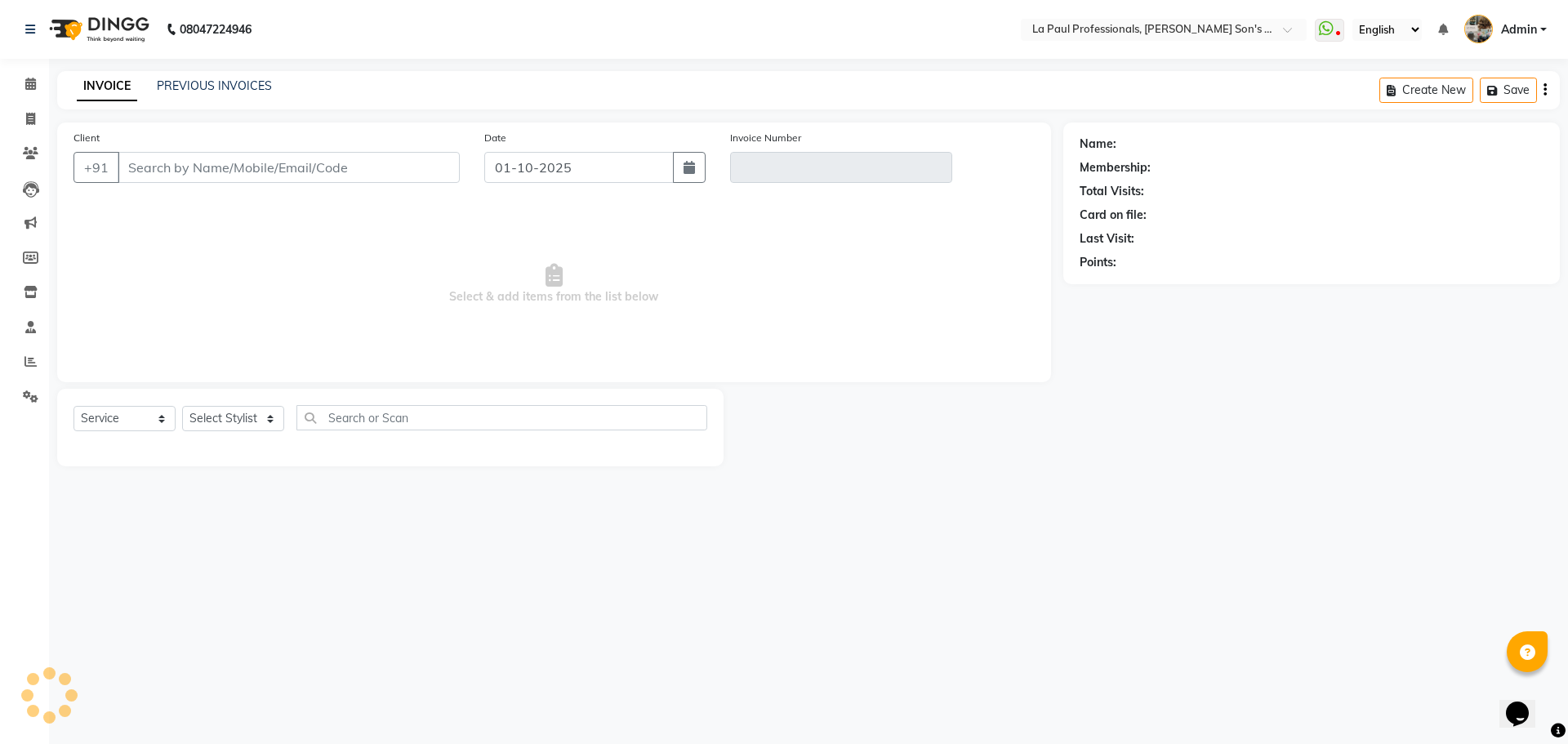
type input "8008243474"
type input "V/2025-26/1157"
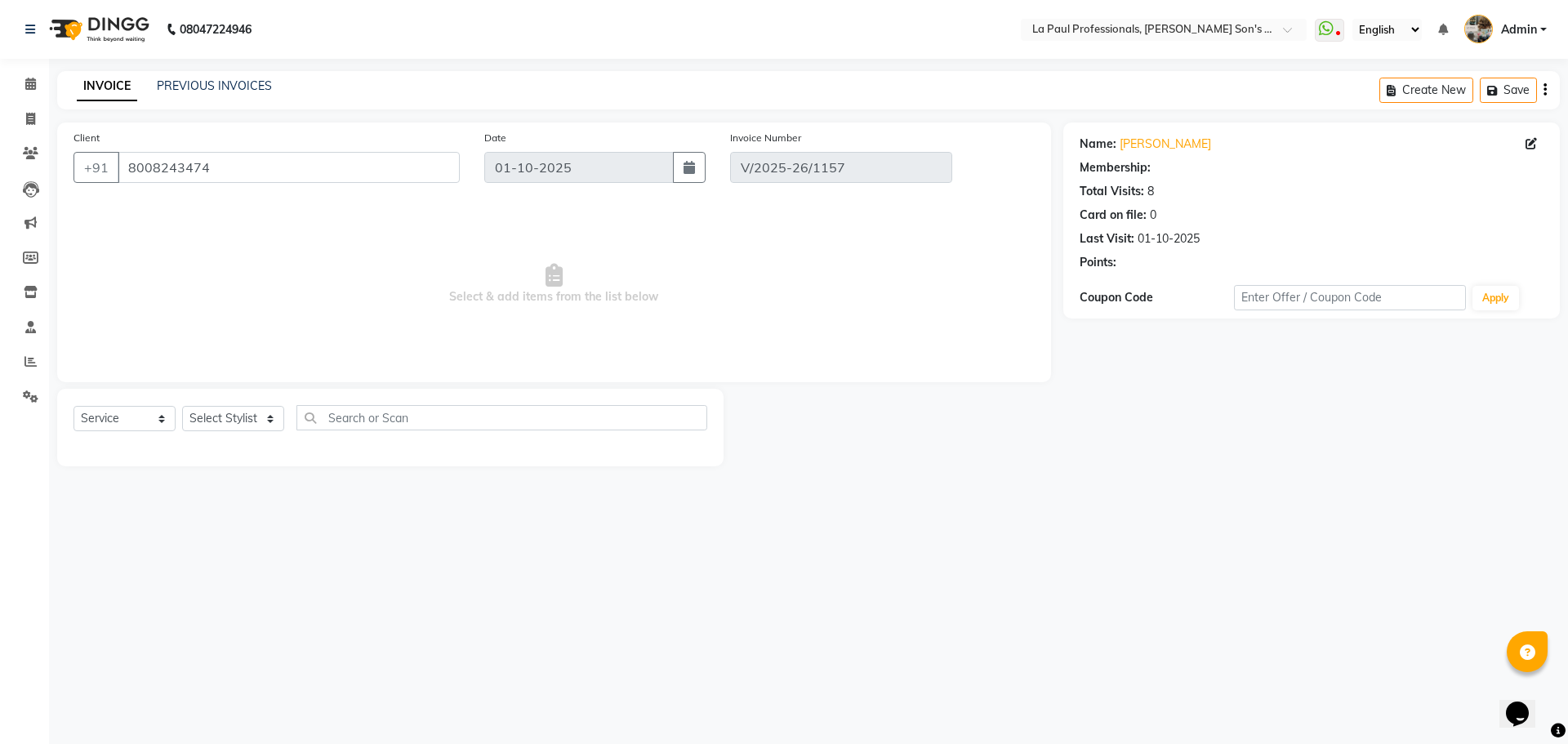
select select "1: Object"
select select "select"
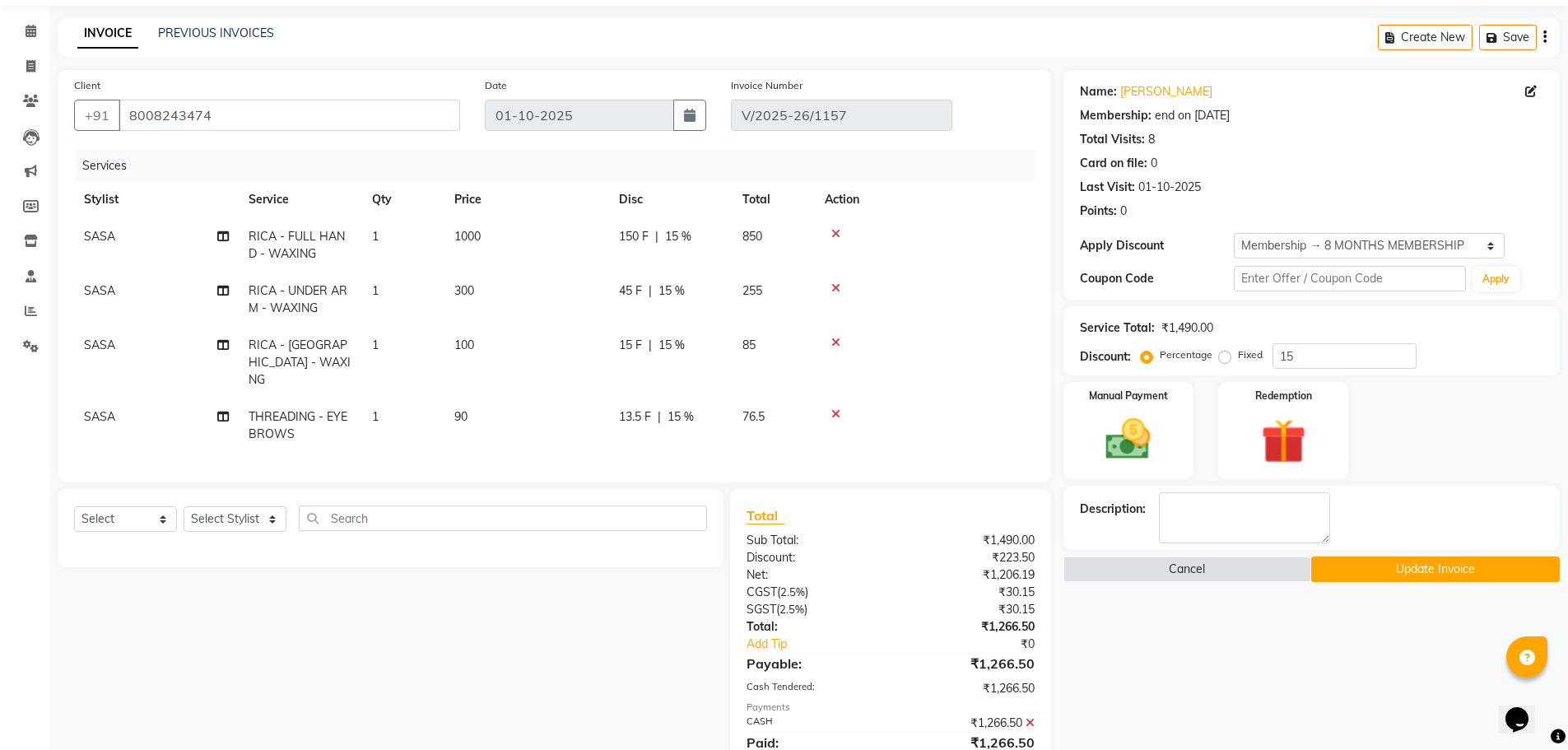
scroll to position [82, 0]
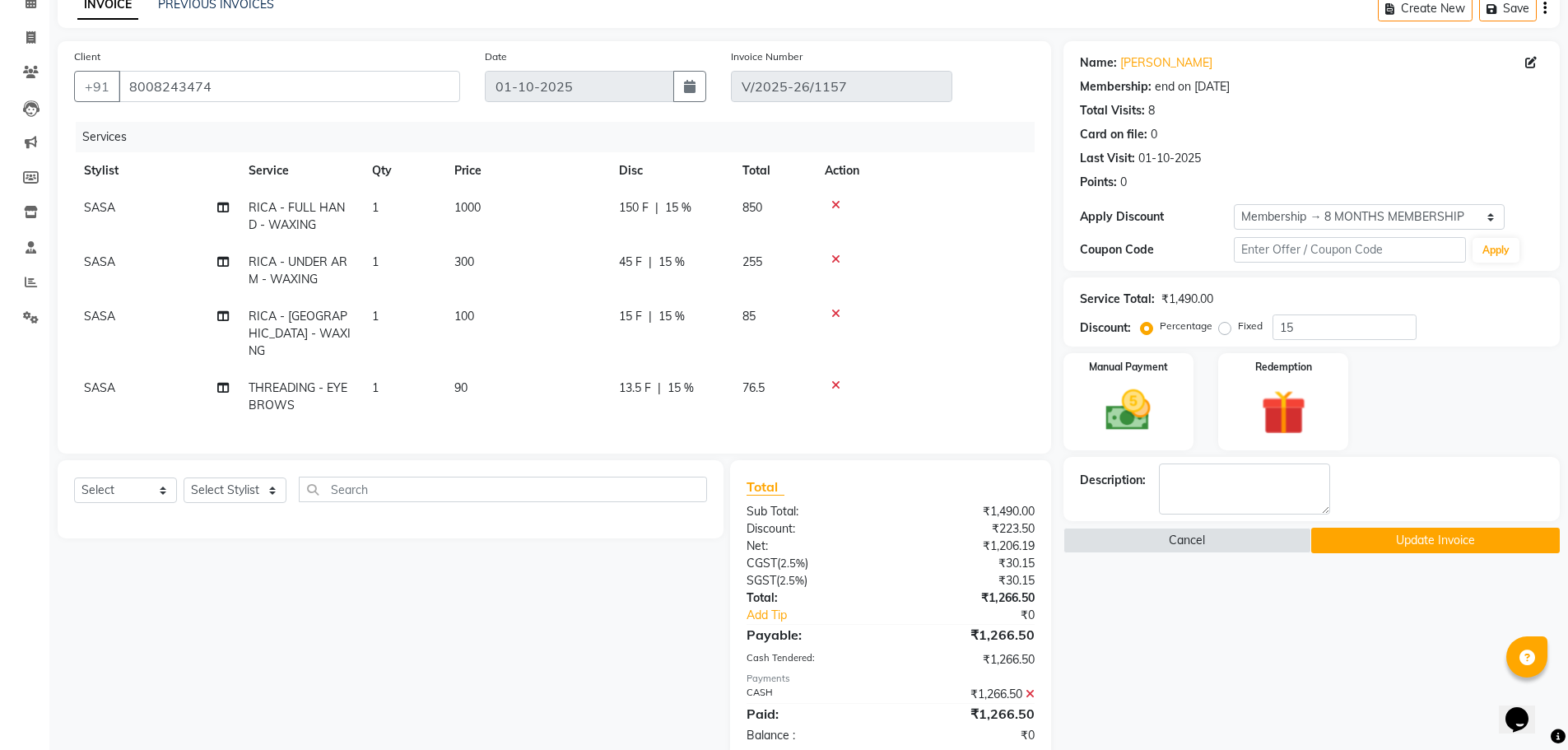
click at [1029, 688] on icon at bounding box center [1030, 694] width 9 height 11
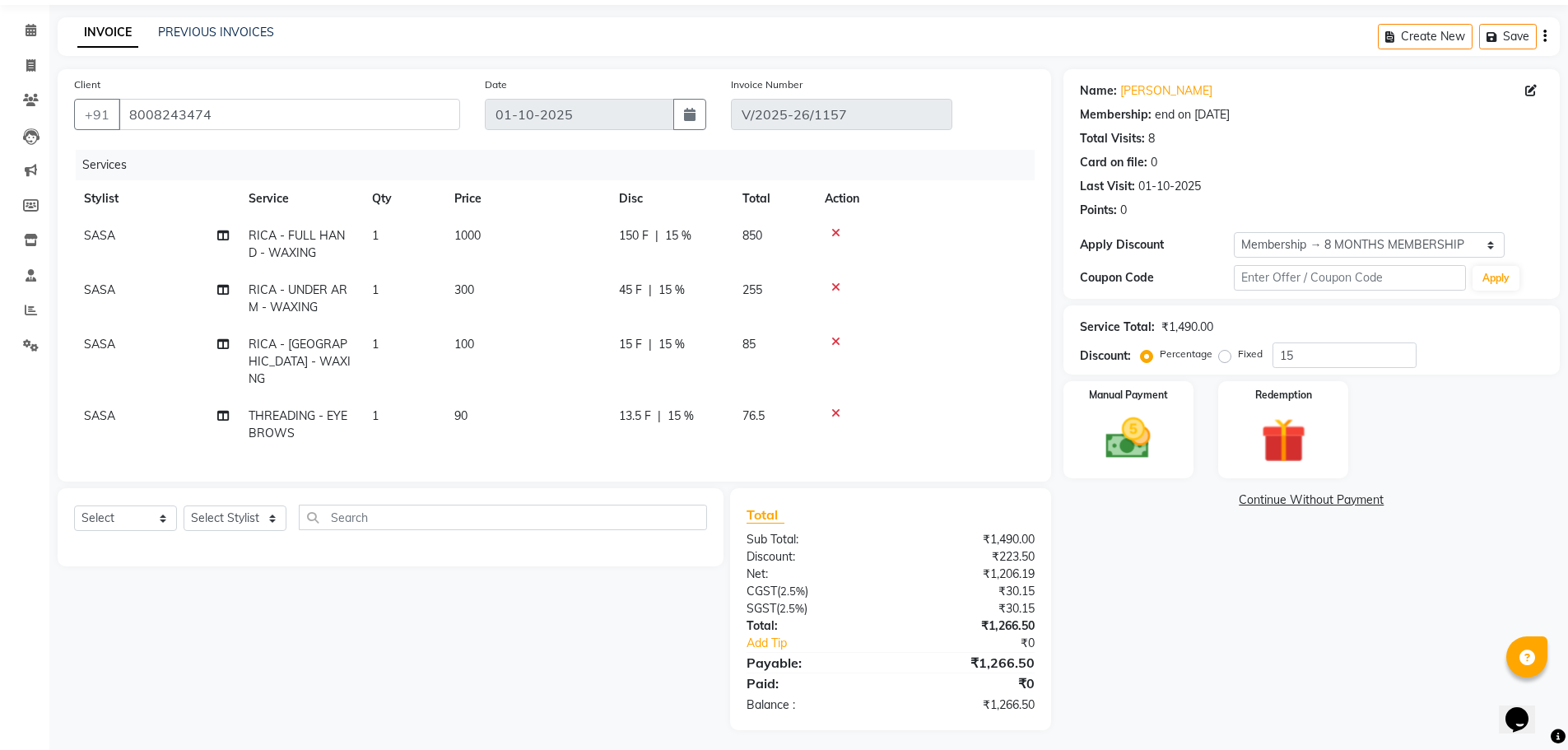
click at [297, 241] on span "RICA - FULL HAND - WAXING" at bounding box center [296, 243] width 96 height 32
select select "48214"
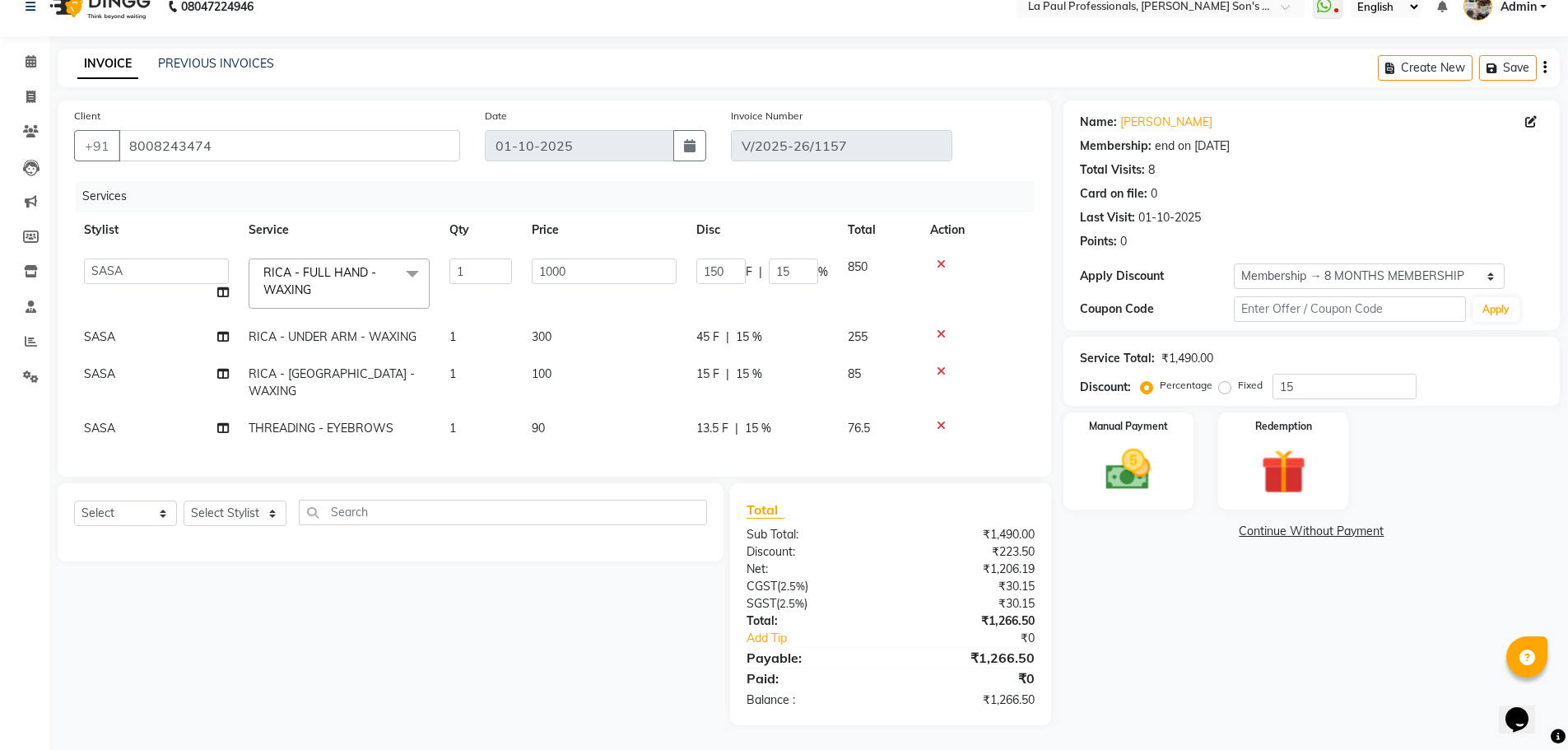
scroll to position [18, 0]
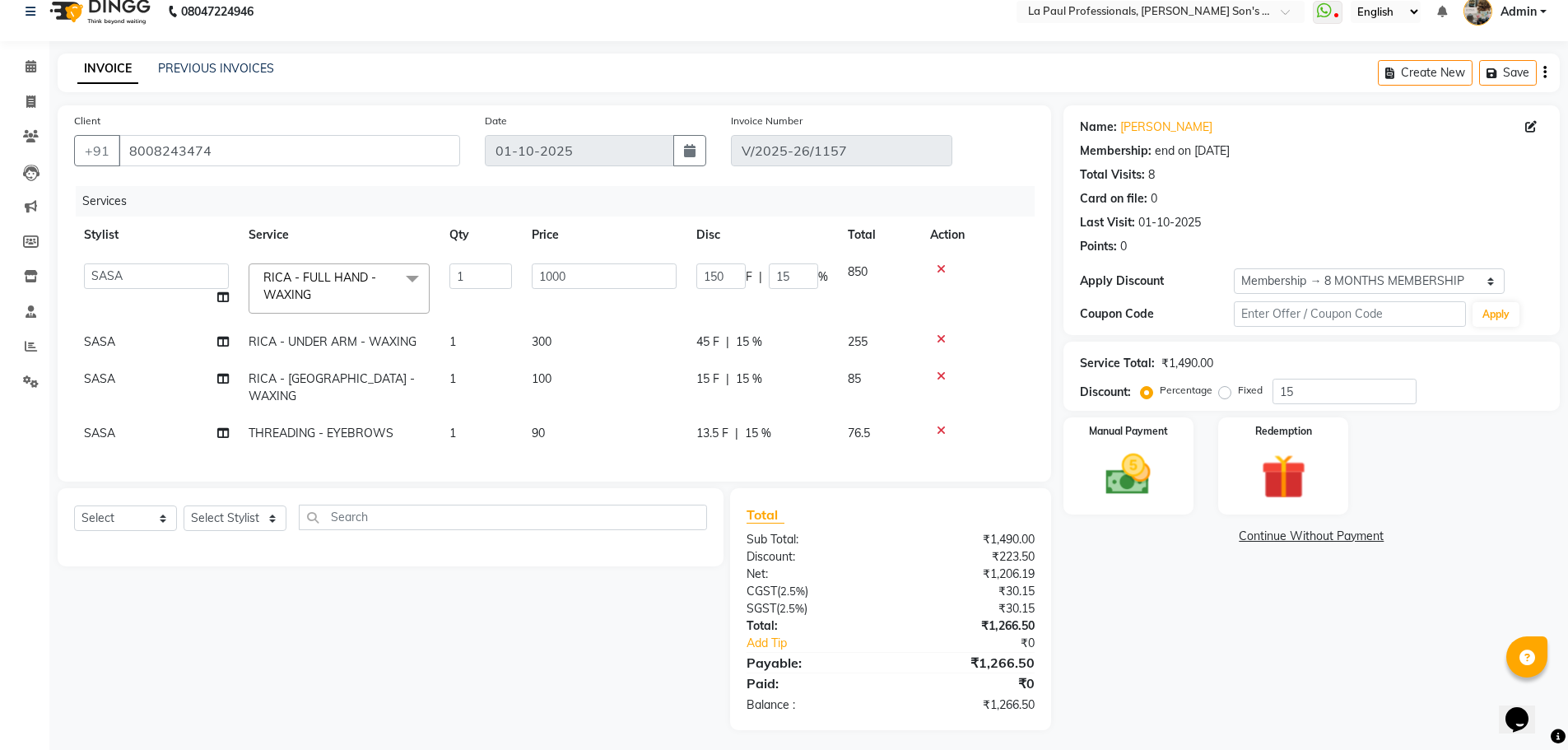
click at [406, 282] on span at bounding box center [412, 278] width 33 height 31
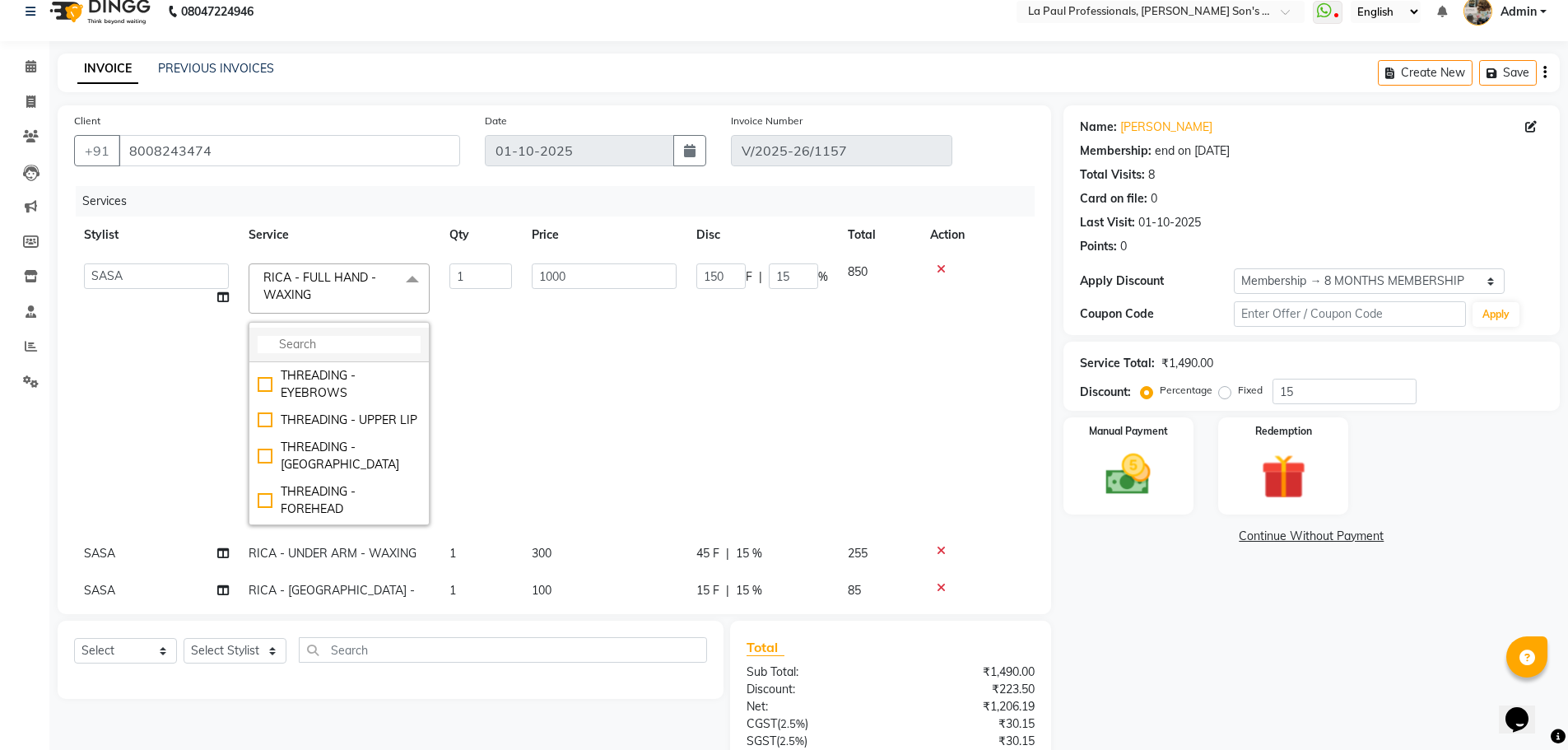
click at [291, 347] on input "multiselect-search" at bounding box center [339, 345] width 163 height 17
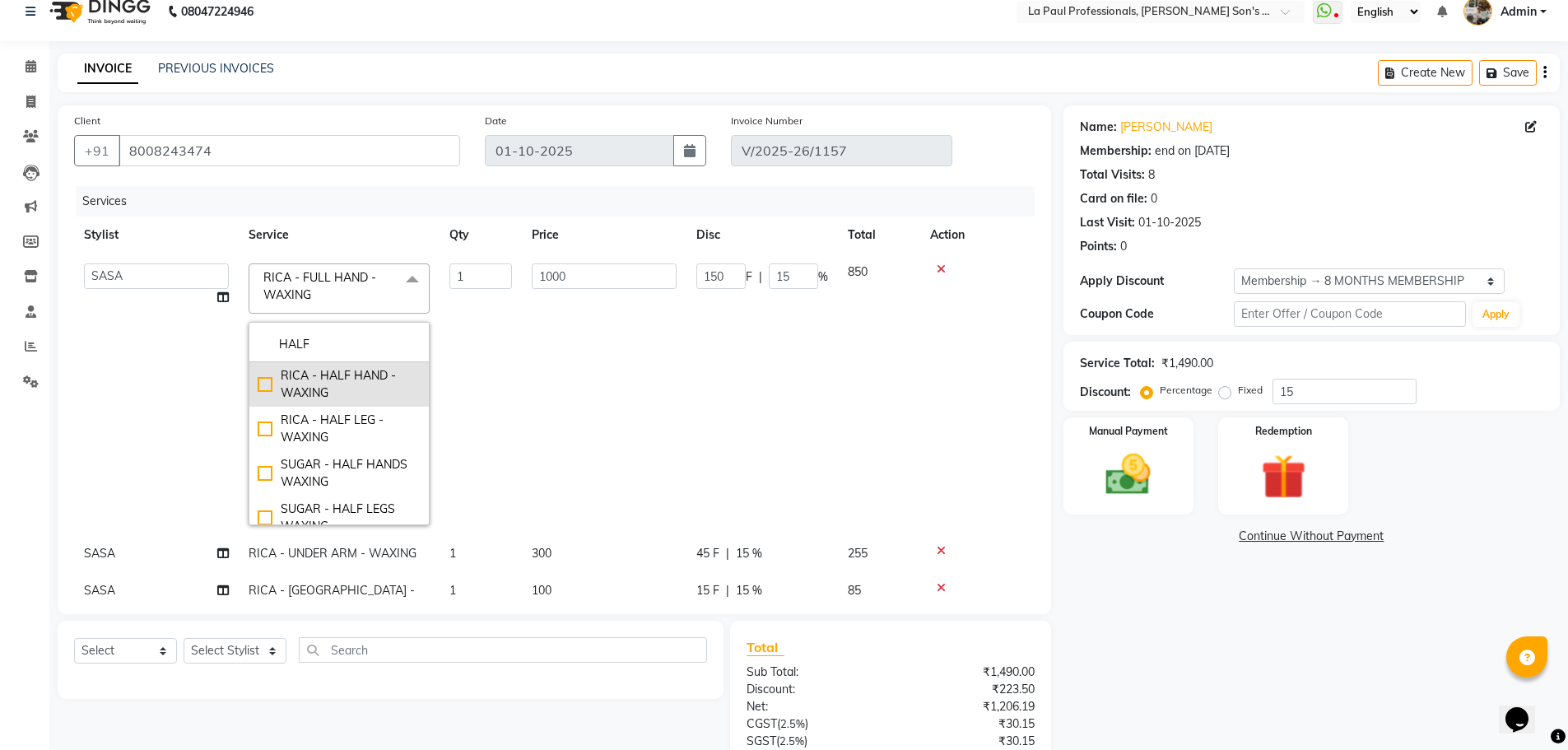
type input "HALF"
click at [267, 385] on div "RICA - HALF HAND - WAXING" at bounding box center [339, 384] width 163 height 35
checkbox input "true"
type input "600"
type input "0"
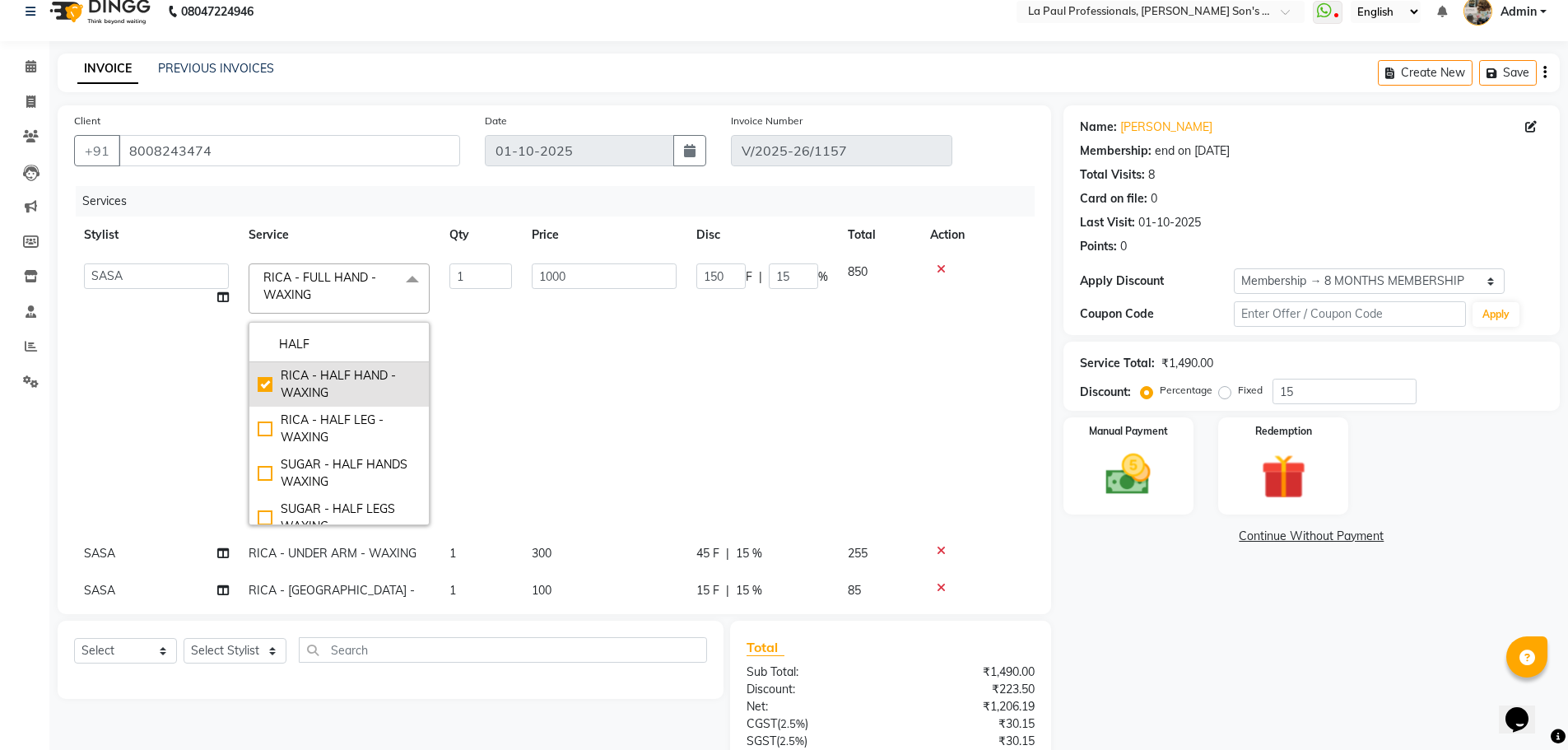
type input "0"
click at [198, 392] on td "APAM IVA GAGAN PRIYA ROSHAN SANJU SASA SONU" at bounding box center [156, 394] width 165 height 282
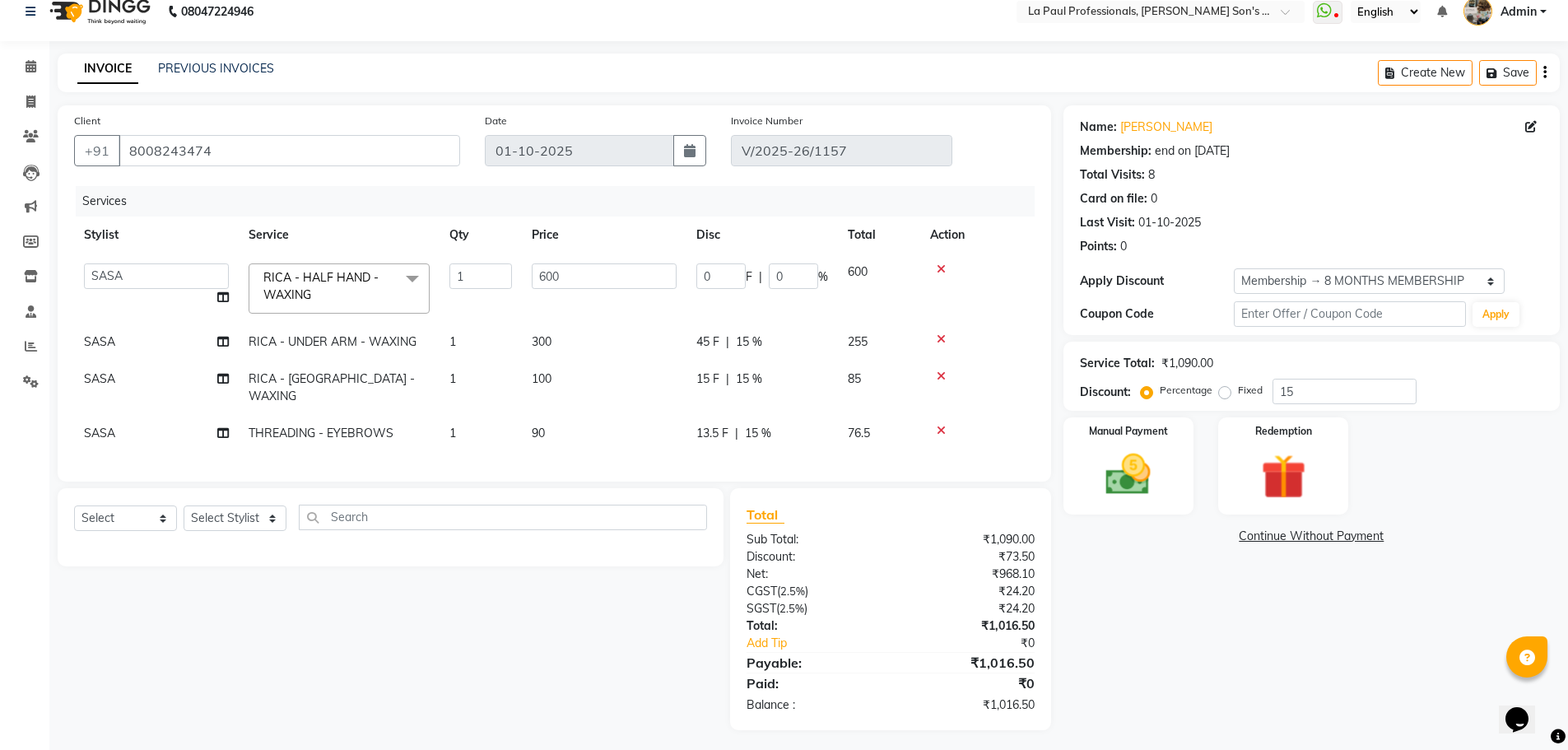
click at [1192, 663] on div "Name: Keerthana Membership: end on 11-12-2025 Total Visits: 8 Card on file: 0 L…" at bounding box center [1317, 417] width 509 height 625
drag, startPoint x: 1248, startPoint y: 676, endPoint x: 1221, endPoint y: 655, distance: 34.2
click at [1247, 675] on div "Name: Keerthana Membership: end on 11-12-2025 Total Visits: 8 Card on file: 0 L…" at bounding box center [1317, 417] width 509 height 625
click at [1153, 489] on img at bounding box center [1128, 474] width 76 height 53
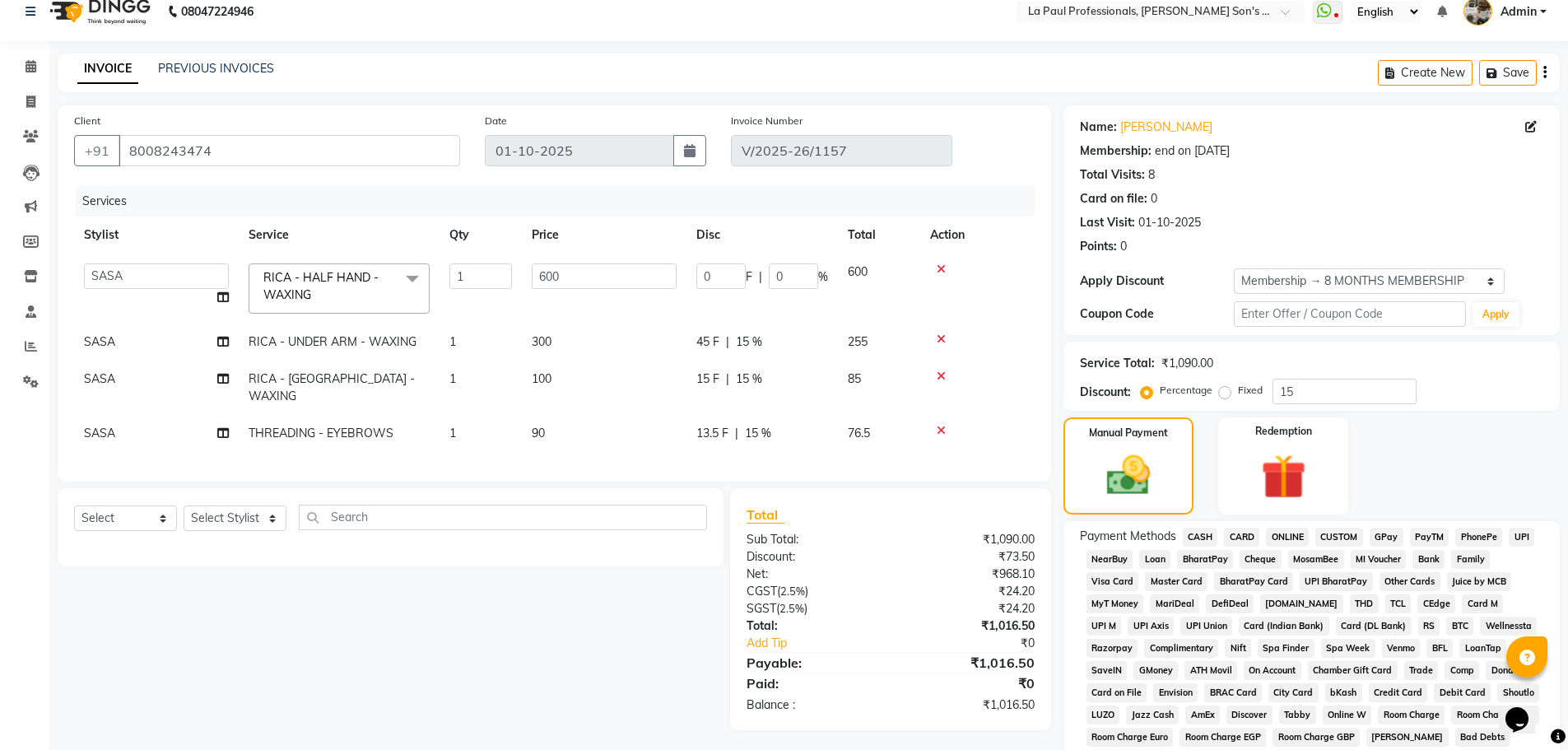
click at [1210, 539] on span "CASH" at bounding box center [1201, 537] width 36 height 19
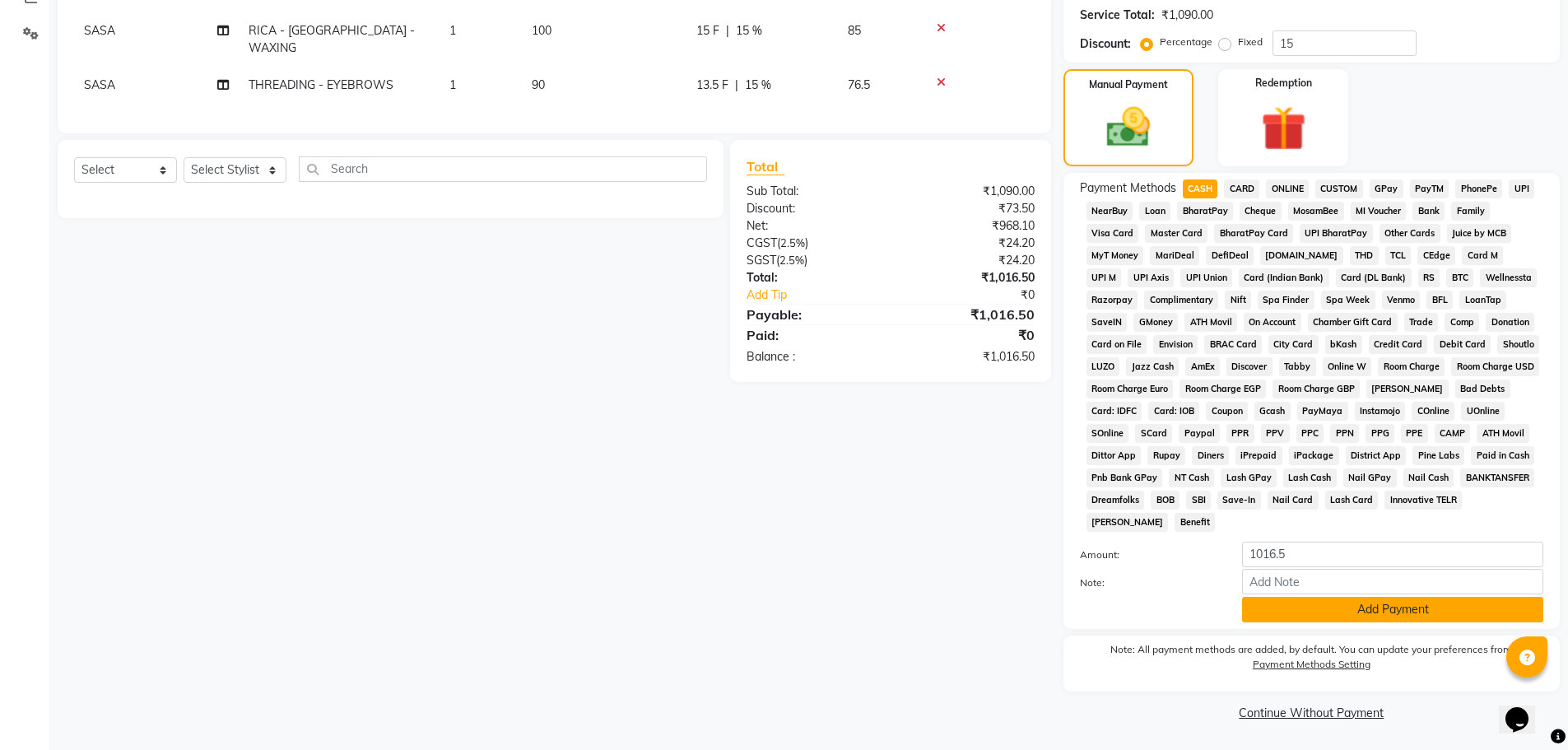
click at [1328, 620] on button "Add Payment" at bounding box center [1393, 609] width 302 height 25
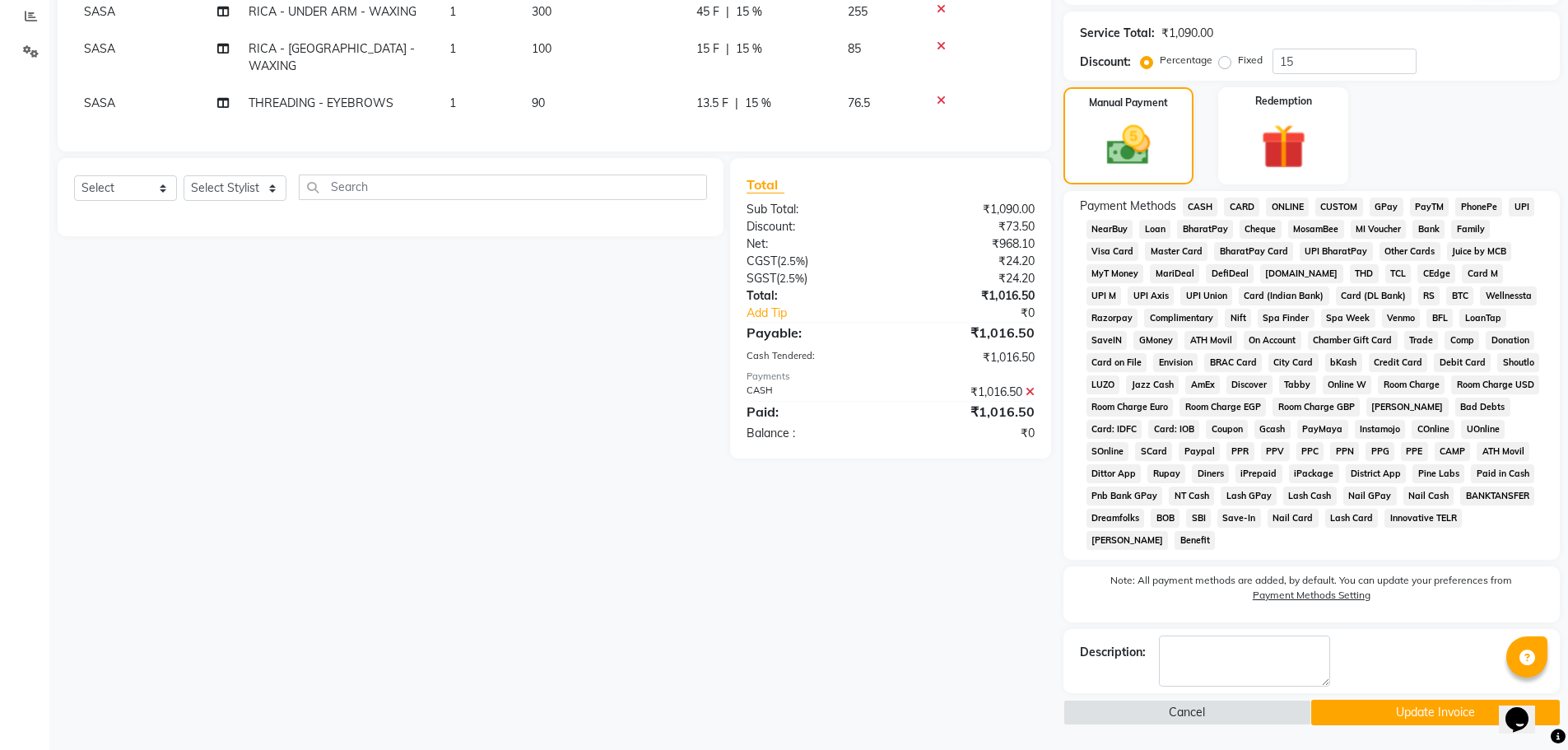
click at [1361, 703] on button "Update Invoice" at bounding box center [1435, 712] width 248 height 25
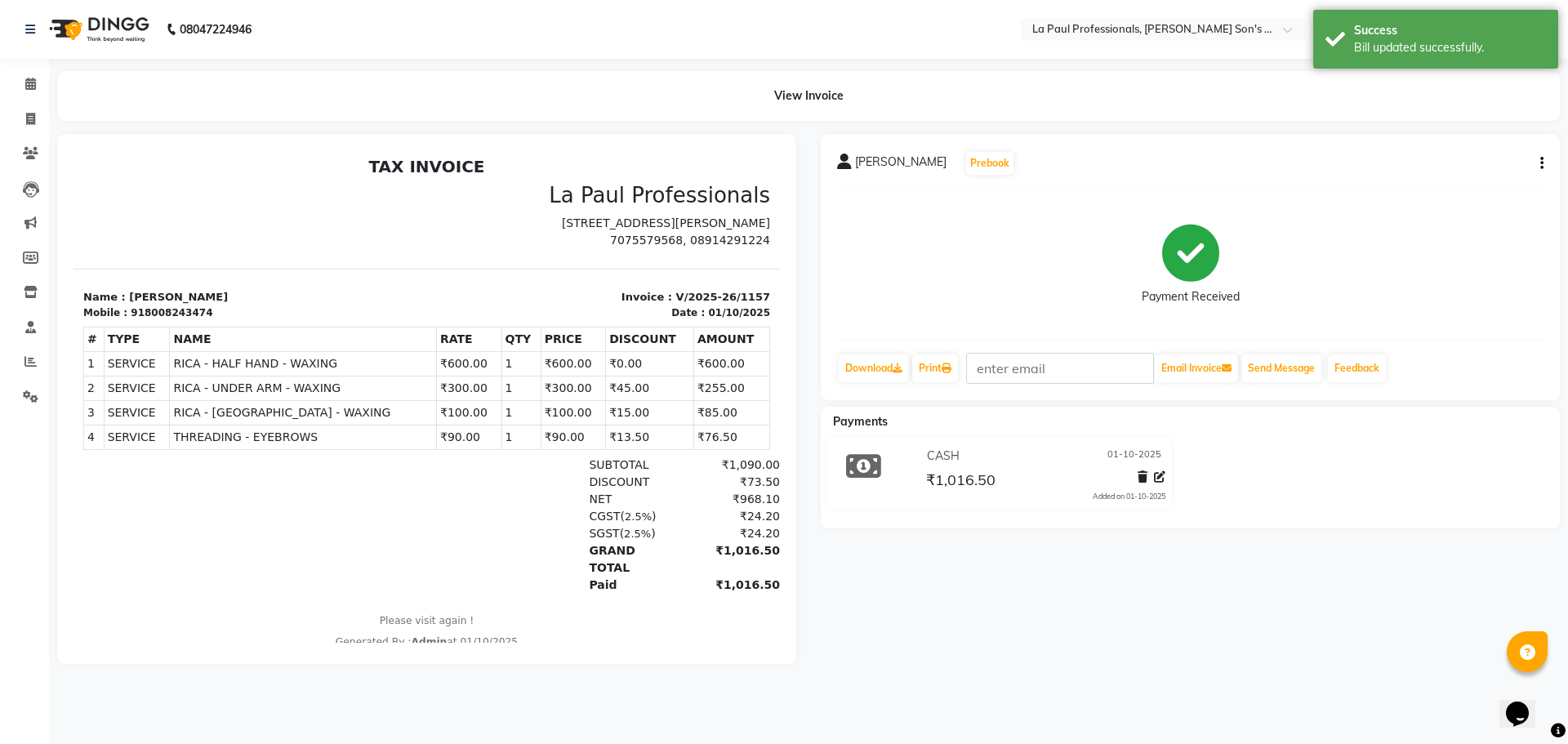
click at [1094, 663] on div "KEERTHANA Prebook Payment Received Download Print Email Invoice Send Message Fe…" at bounding box center [1191, 398] width 764 height 529
click at [6, 100] on li "Calendar" at bounding box center [24, 85] width 49 height 35
click at [23, 111] on span at bounding box center [31, 120] width 29 height 19
select select "6271"
select select "service"
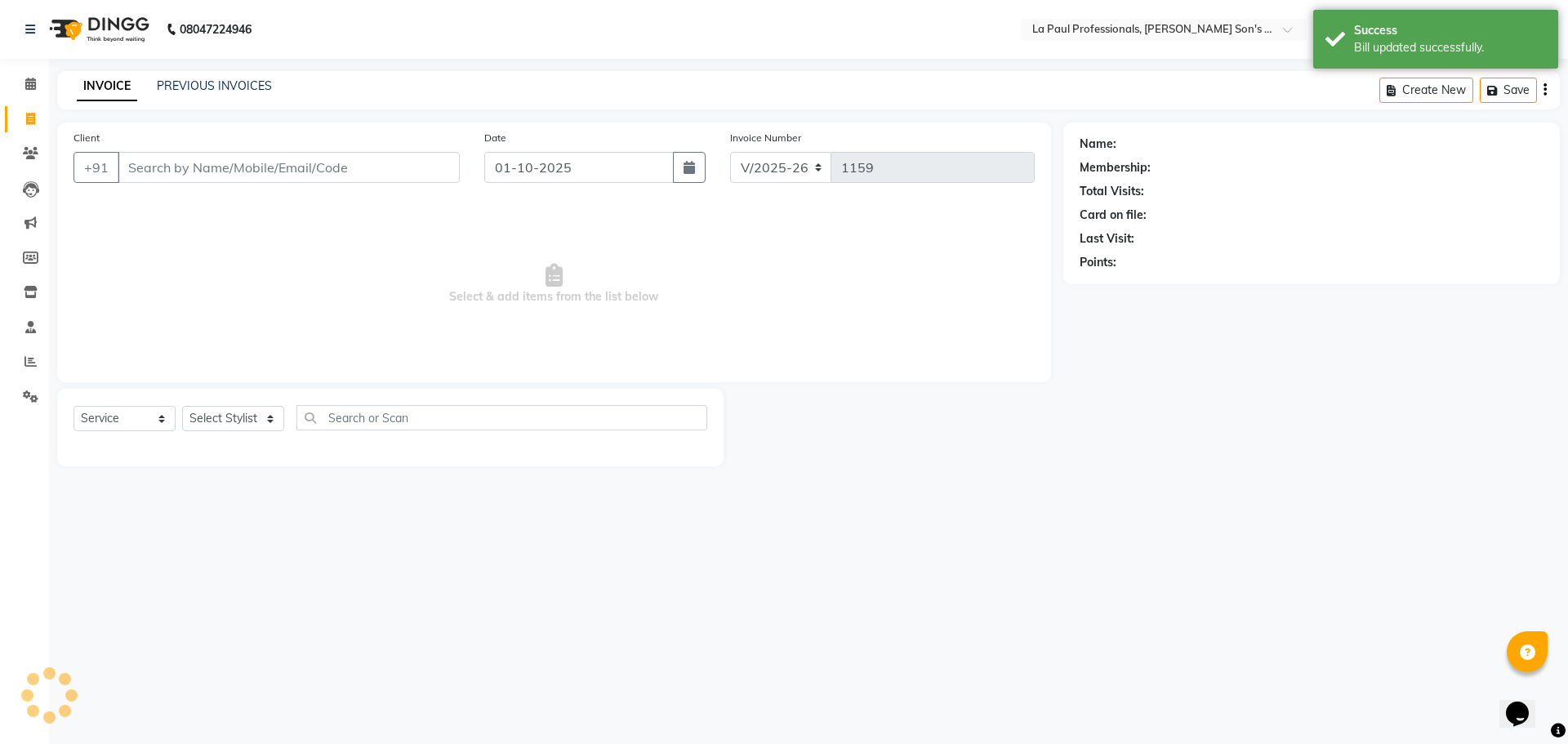
click at [893, 625] on div "08047224946 Select Location × La Paul Professionals, Angel Urban Son's Residenc…" at bounding box center [784, 372] width 1568 height 744
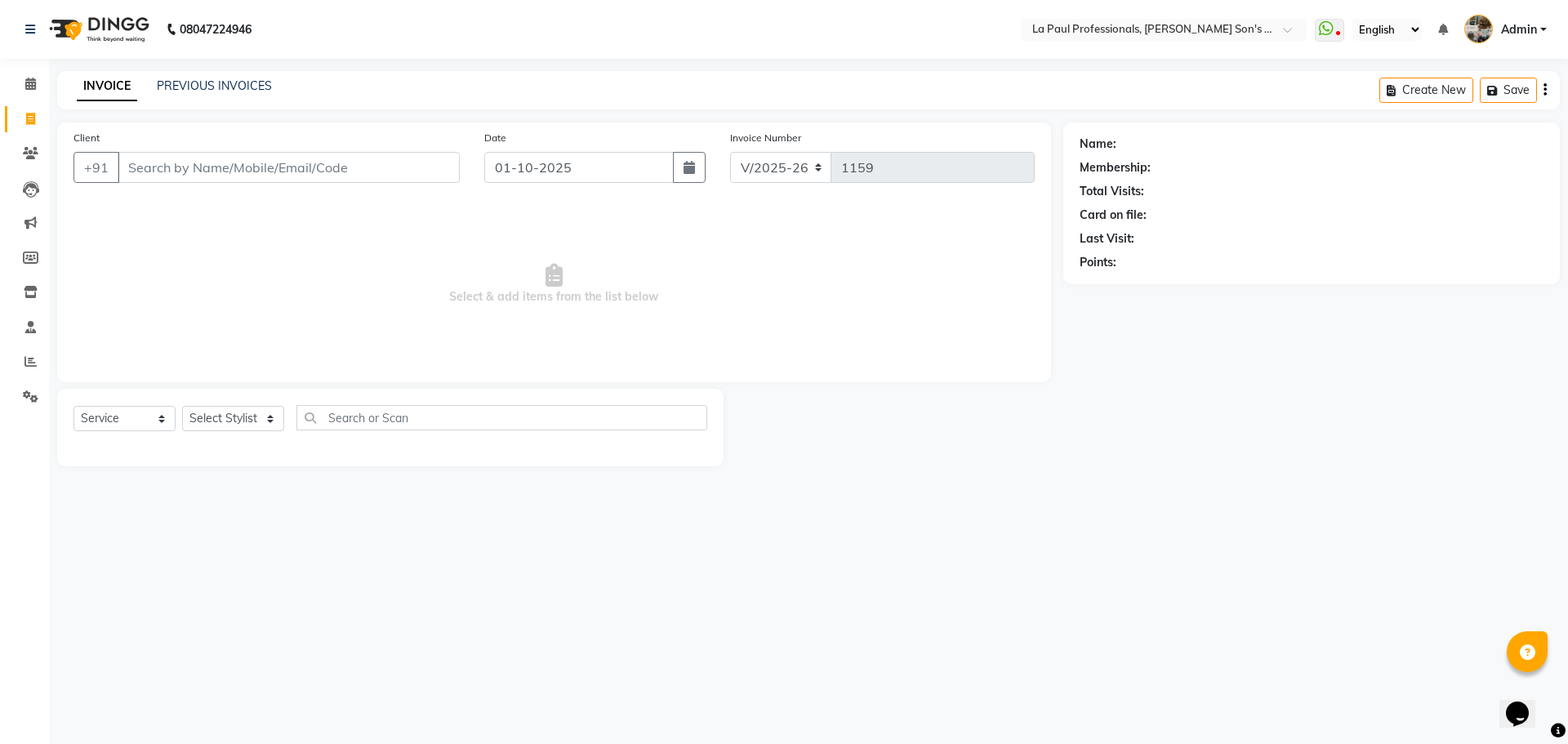
click at [1366, 411] on div "Name: Membership: Total Visits: Card on file: Last Visit: Points:" at bounding box center [1318, 294] width 509 height 344
click at [235, 307] on span "Select & add items from the list below" at bounding box center [554, 284] width 961 height 163
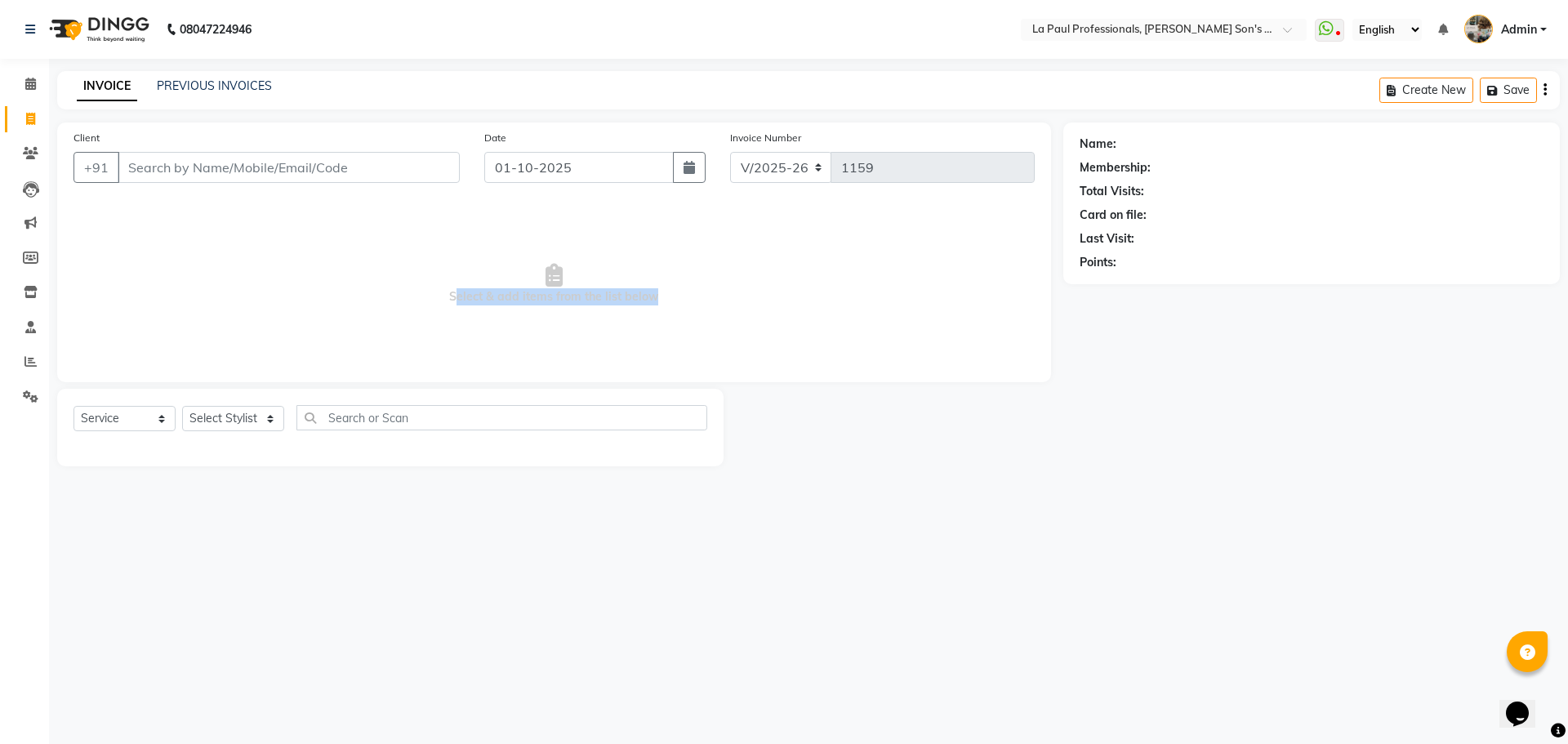
click at [234, 306] on span "Select & add items from the list below" at bounding box center [554, 284] width 961 height 163
click at [1049, 548] on div "08047224946 Select Location × La Paul Professionals, Angel Urban Son's Residenc…" at bounding box center [784, 372] width 1568 height 744
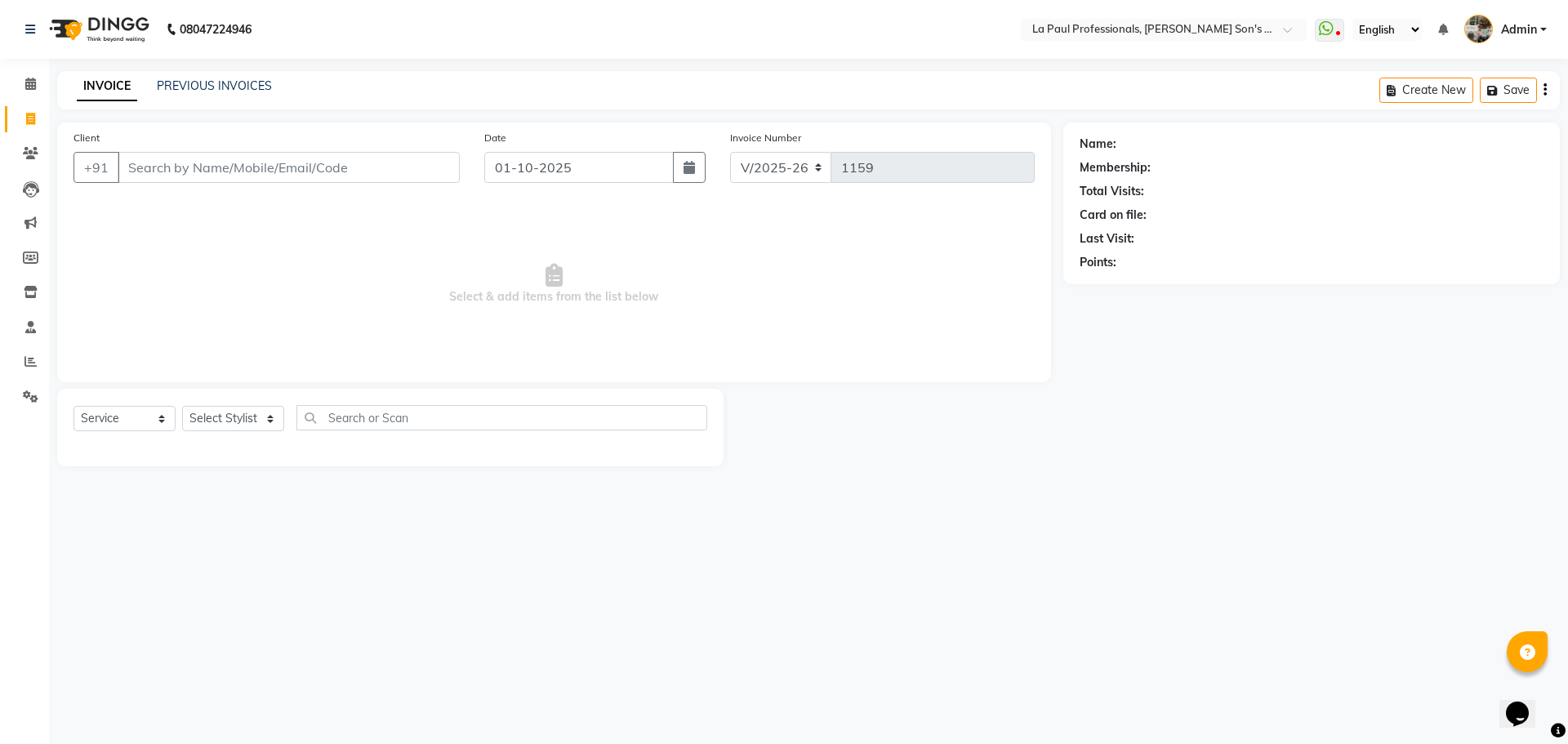
click at [1049, 548] on div "08047224946 Select Location × La Paul Professionals, Angel Urban Son's Residenc…" at bounding box center [784, 372] width 1568 height 744
click at [259, 168] on input "Client" at bounding box center [289, 166] width 342 height 31
click at [31, 149] on icon at bounding box center [31, 152] width 16 height 12
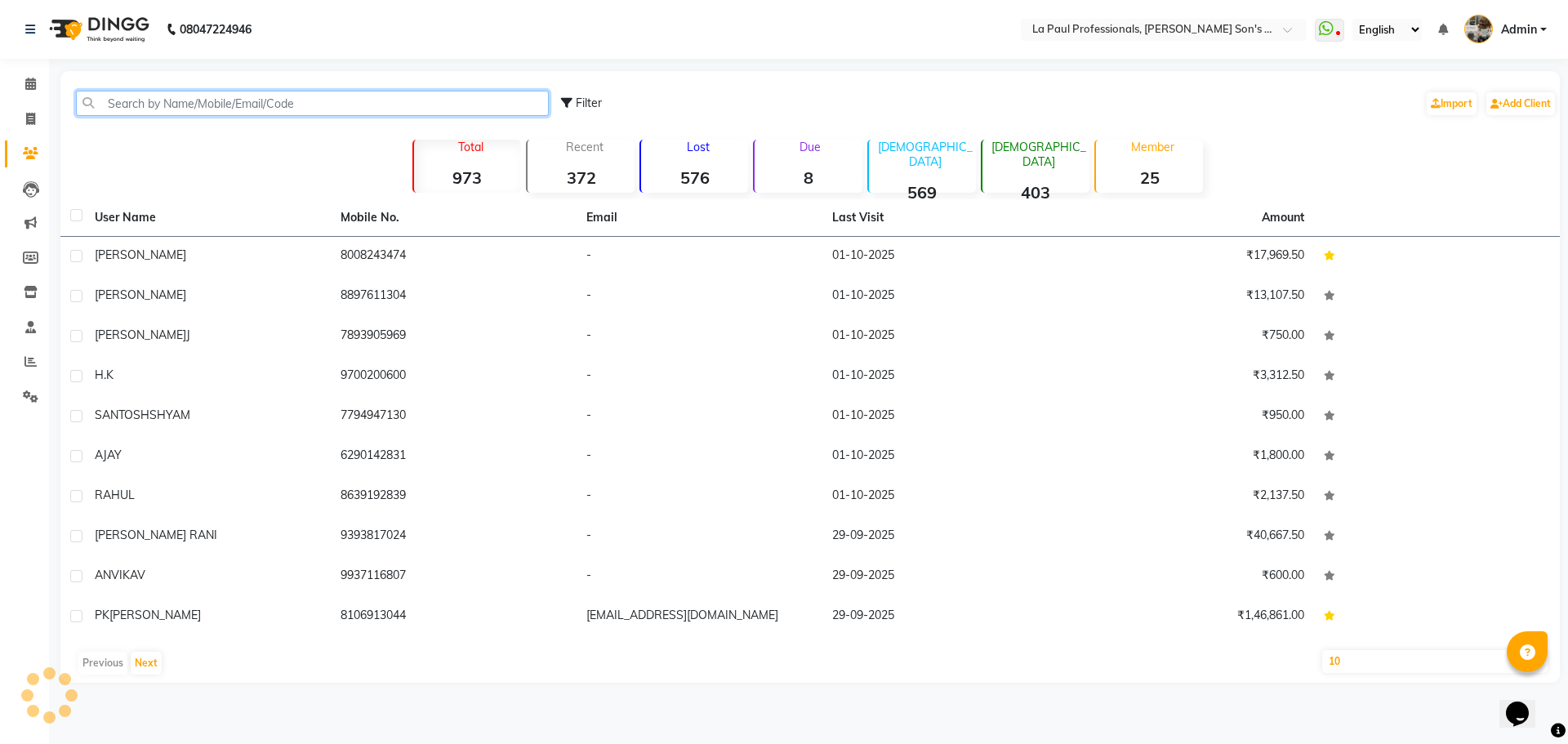
click at [209, 100] on input "text" at bounding box center [312, 103] width 473 height 25
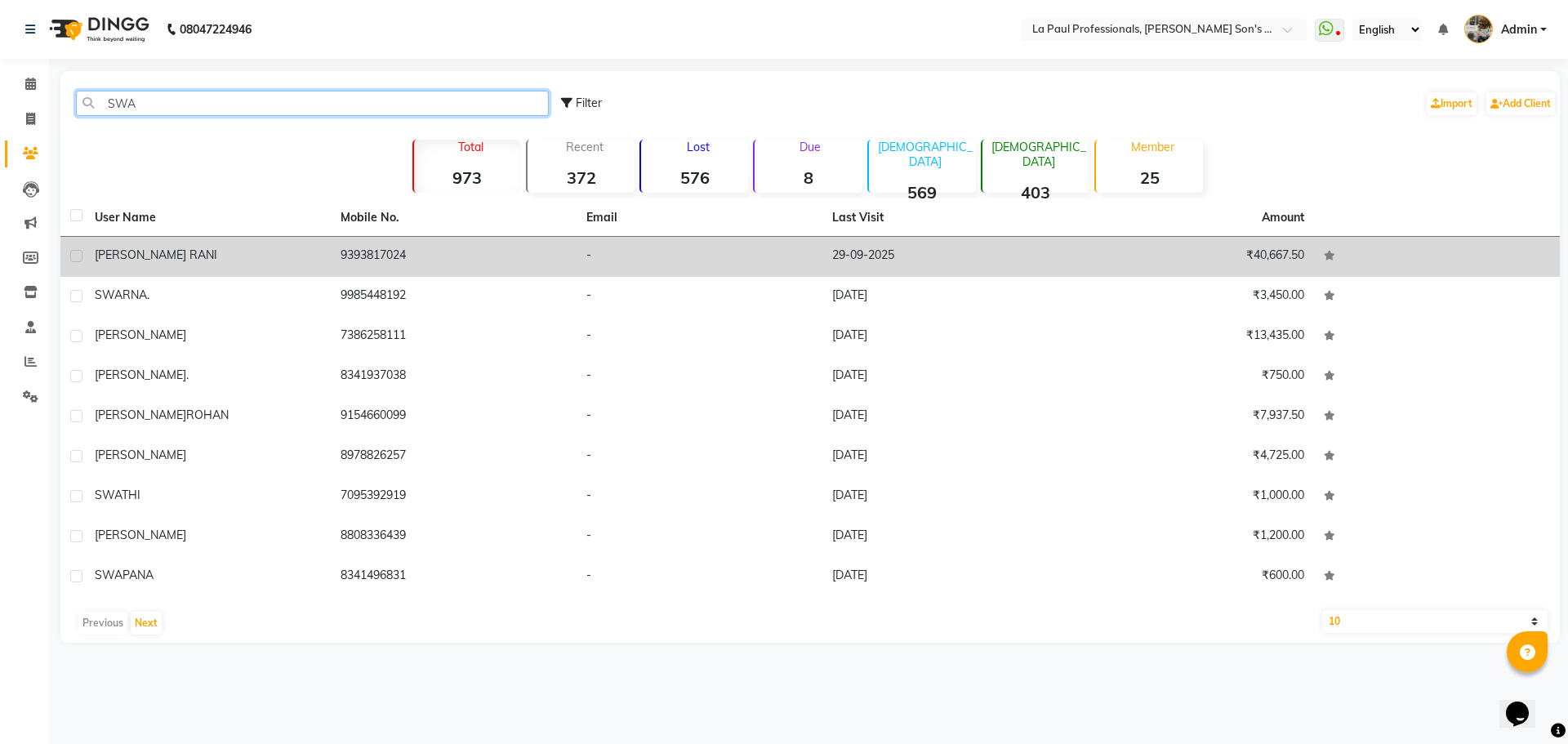
type input "SWA"
click at [273, 253] on div "SWARUPA RANI" at bounding box center [207, 255] width 226 height 17
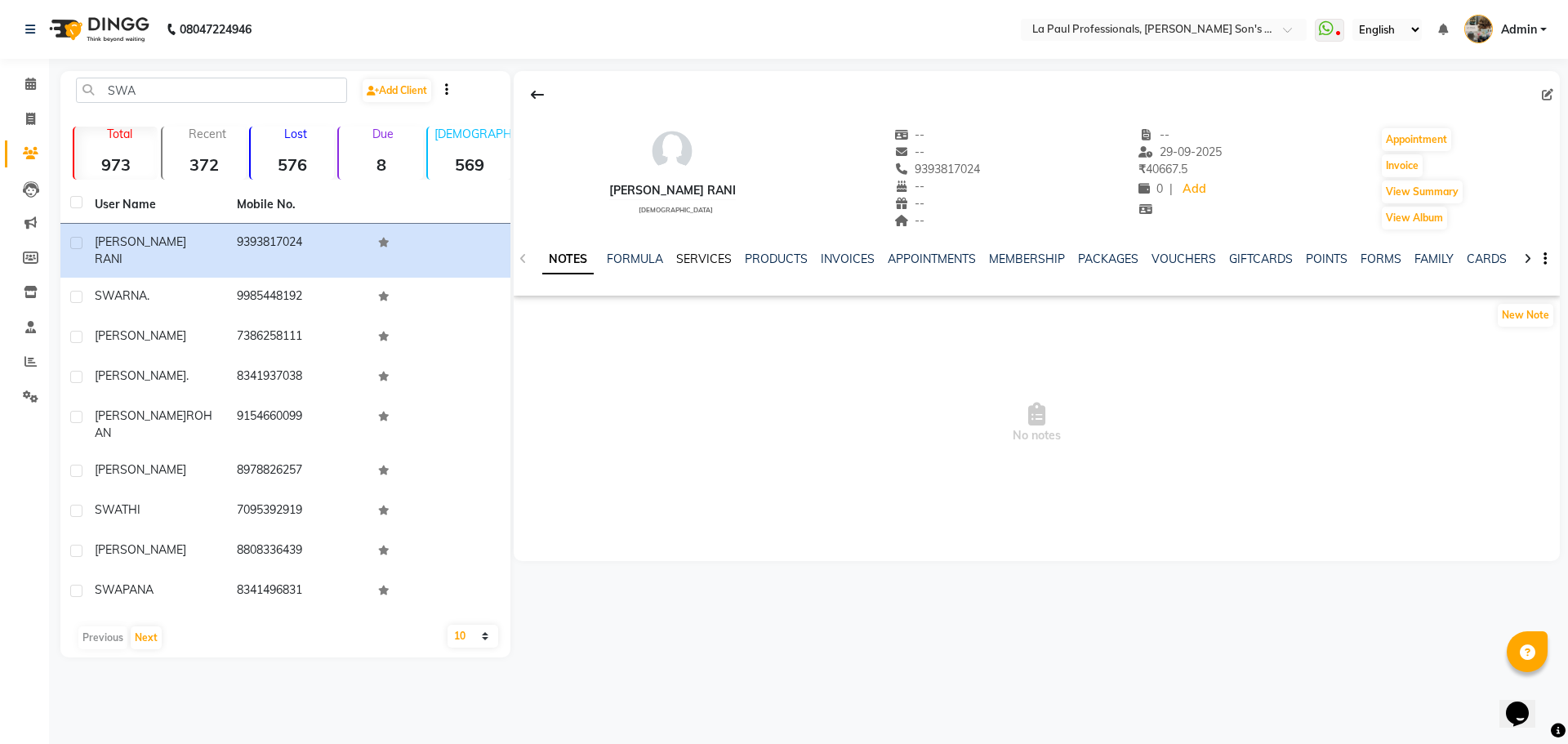
click at [695, 255] on link "SERVICES" at bounding box center [705, 259] width 56 height 15
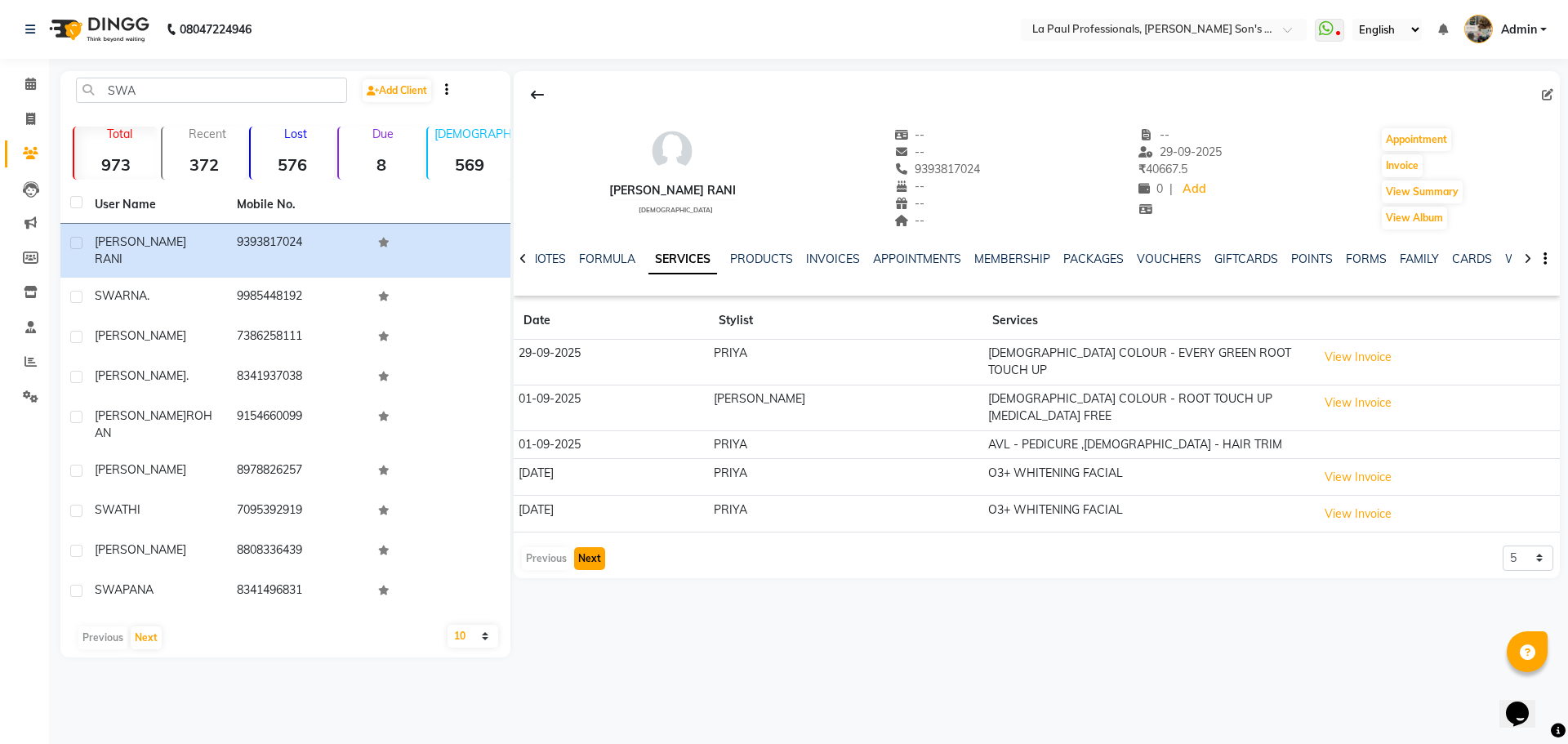
click at [594, 547] on button "Next" at bounding box center [589, 558] width 31 height 23
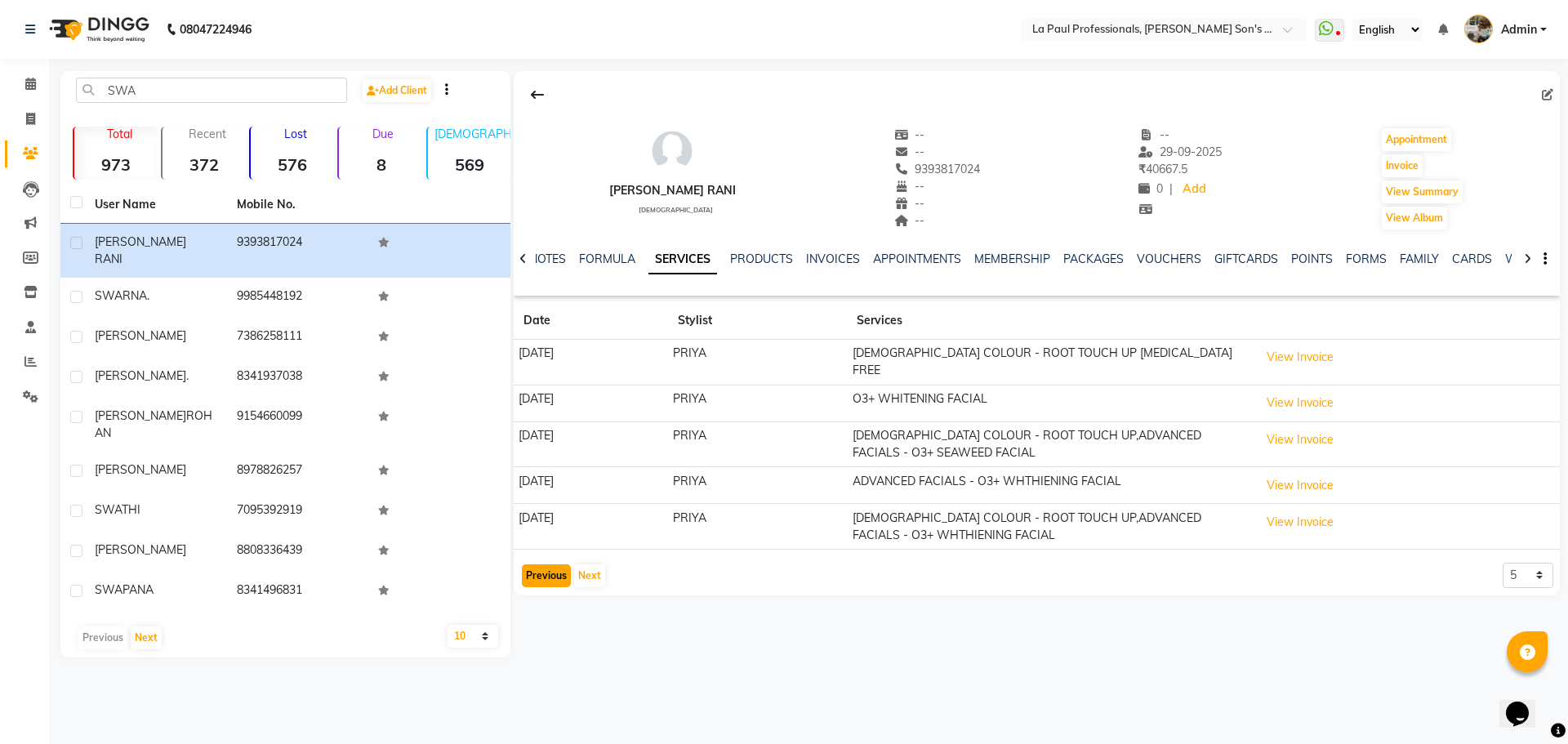
click at [552, 568] on button "Previous" at bounding box center [547, 575] width 49 height 23
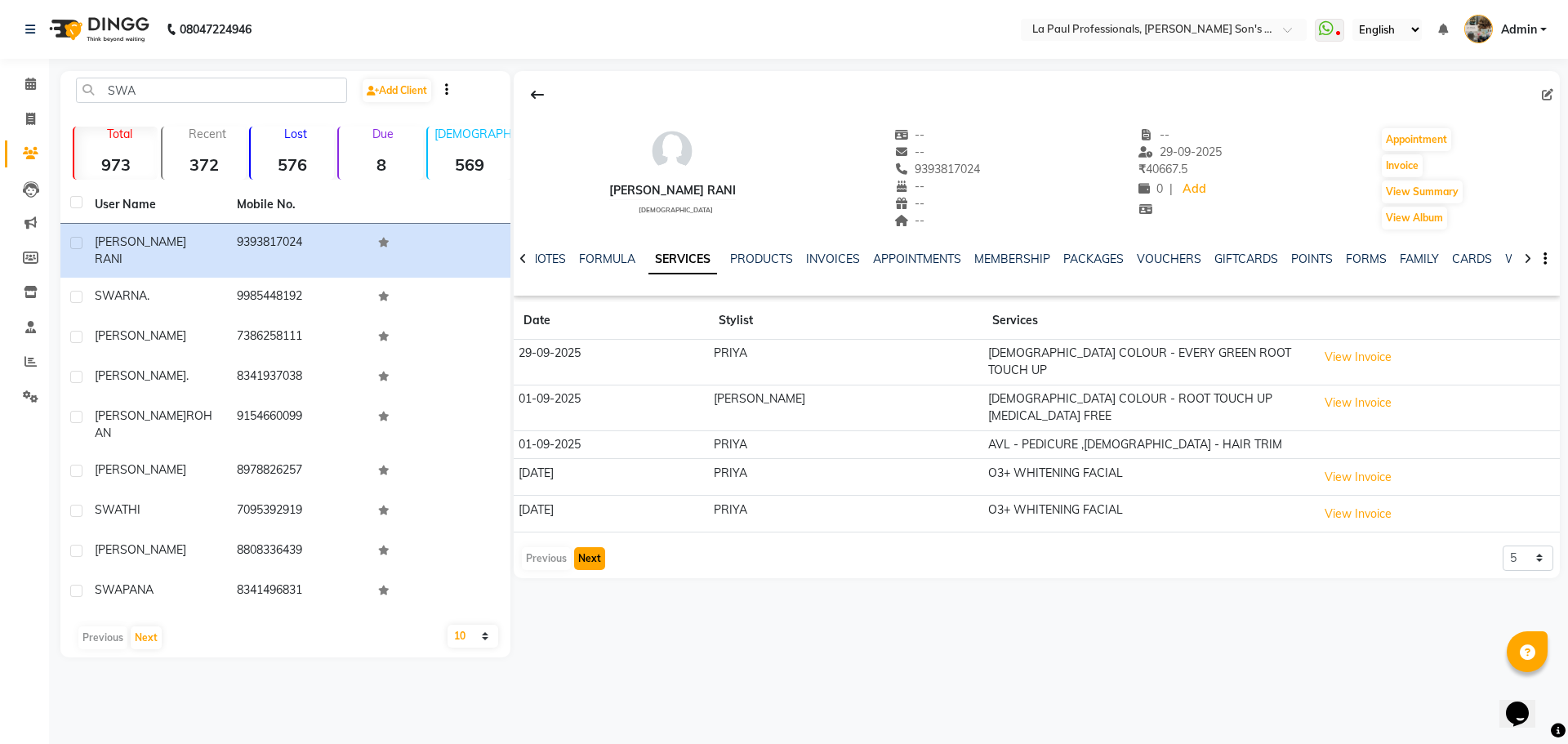
click at [592, 547] on button "Next" at bounding box center [589, 558] width 31 height 23
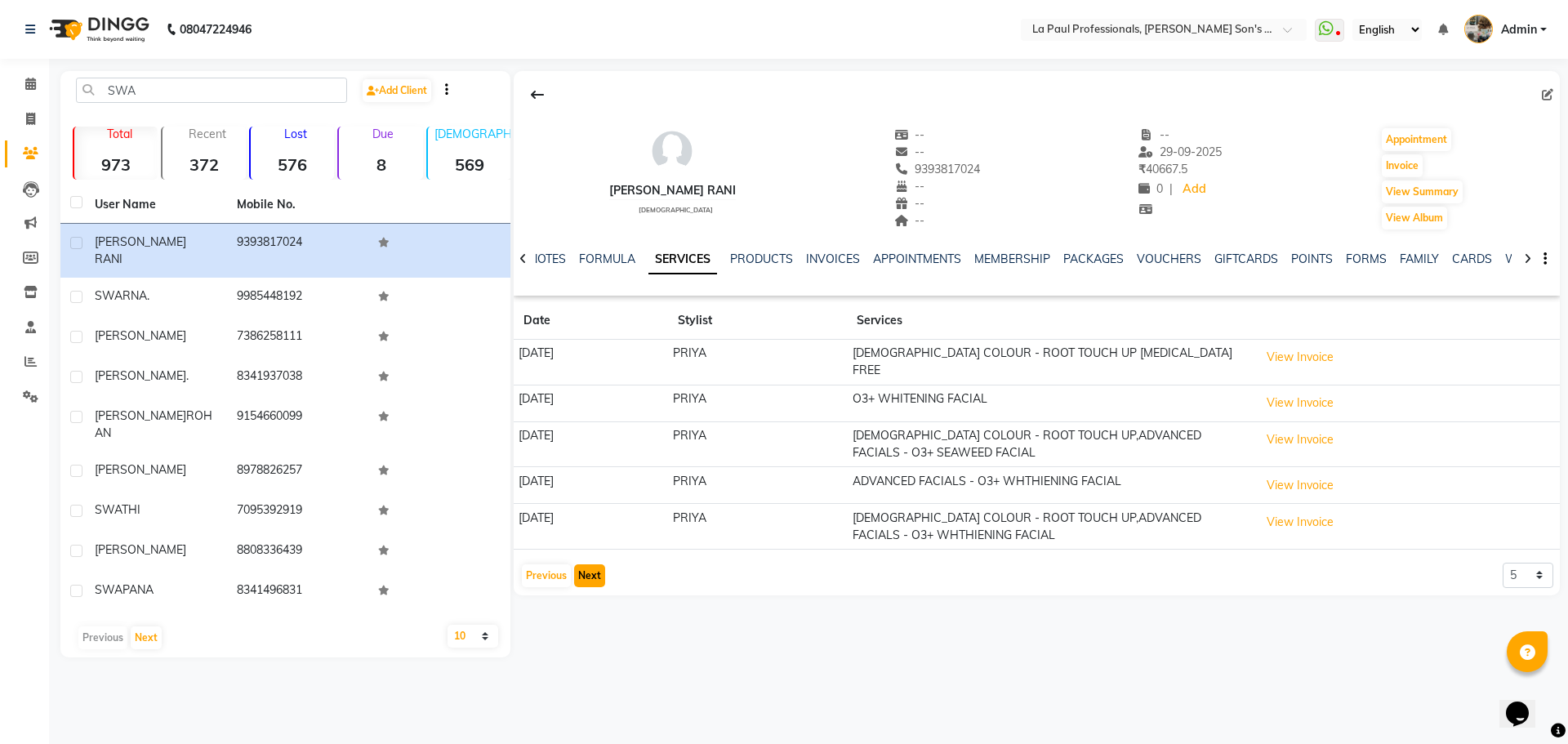
click at [594, 570] on button "Next" at bounding box center [589, 575] width 31 height 23
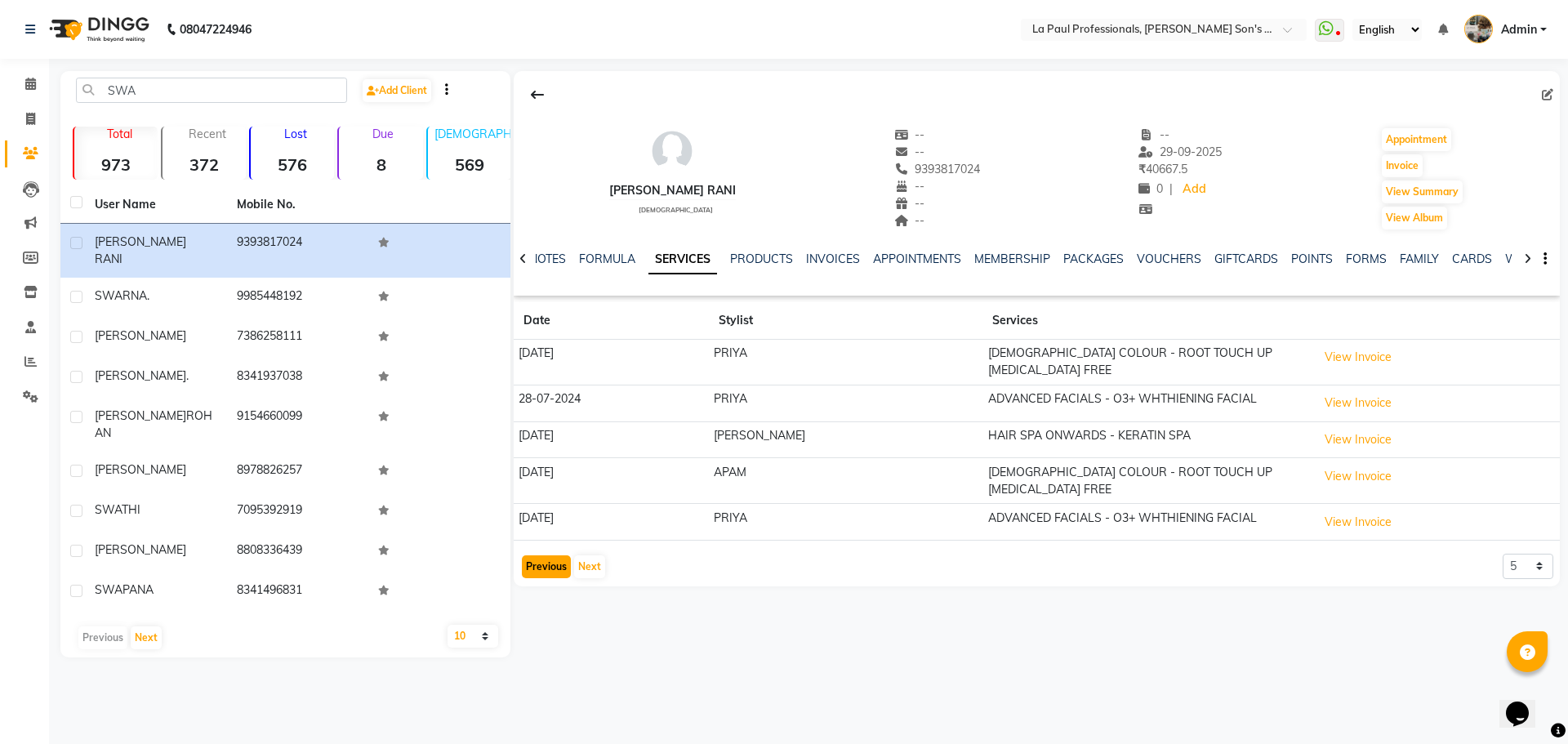
click at [545, 555] on button "Previous" at bounding box center [547, 567] width 49 height 23
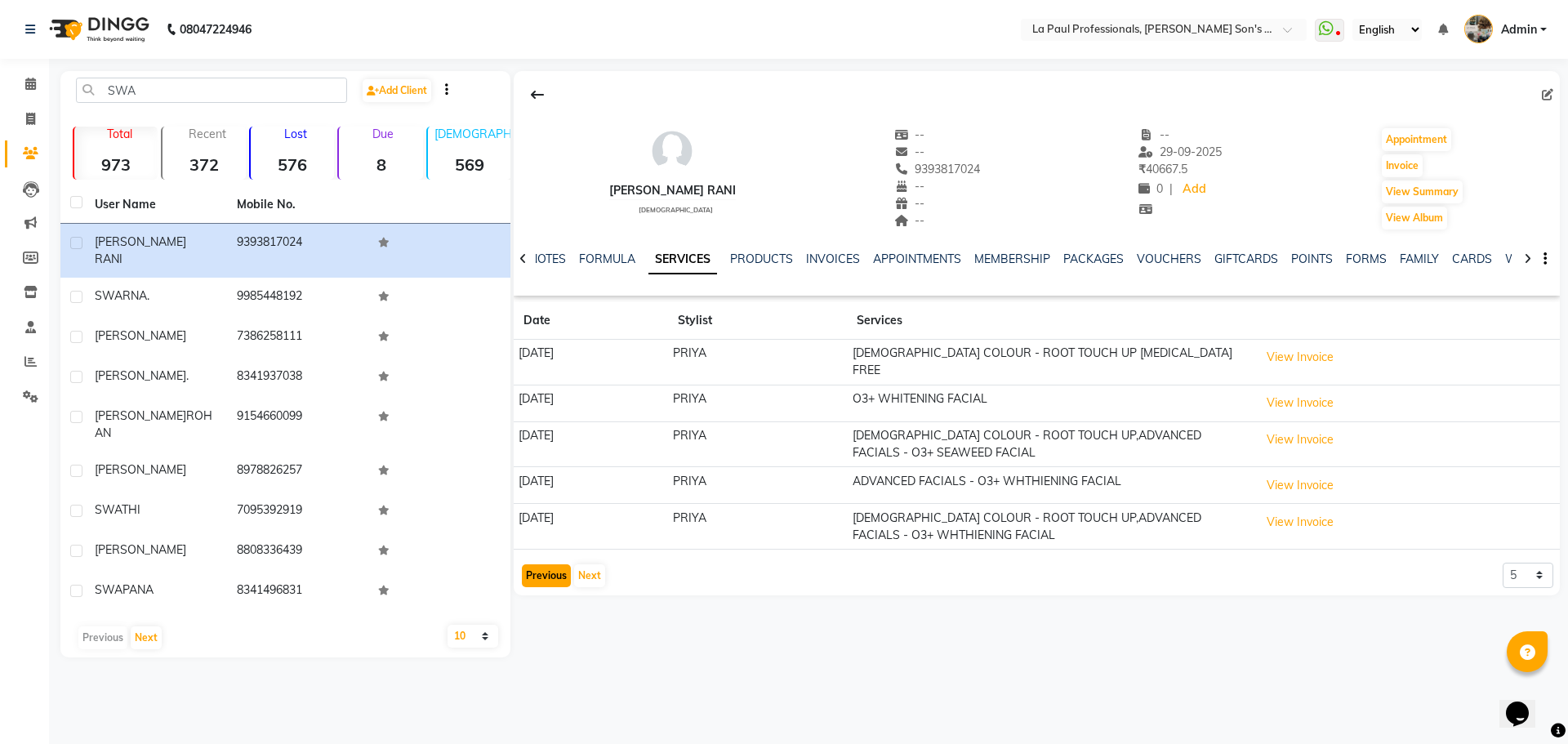
click at [547, 568] on button "Previous" at bounding box center [547, 575] width 49 height 23
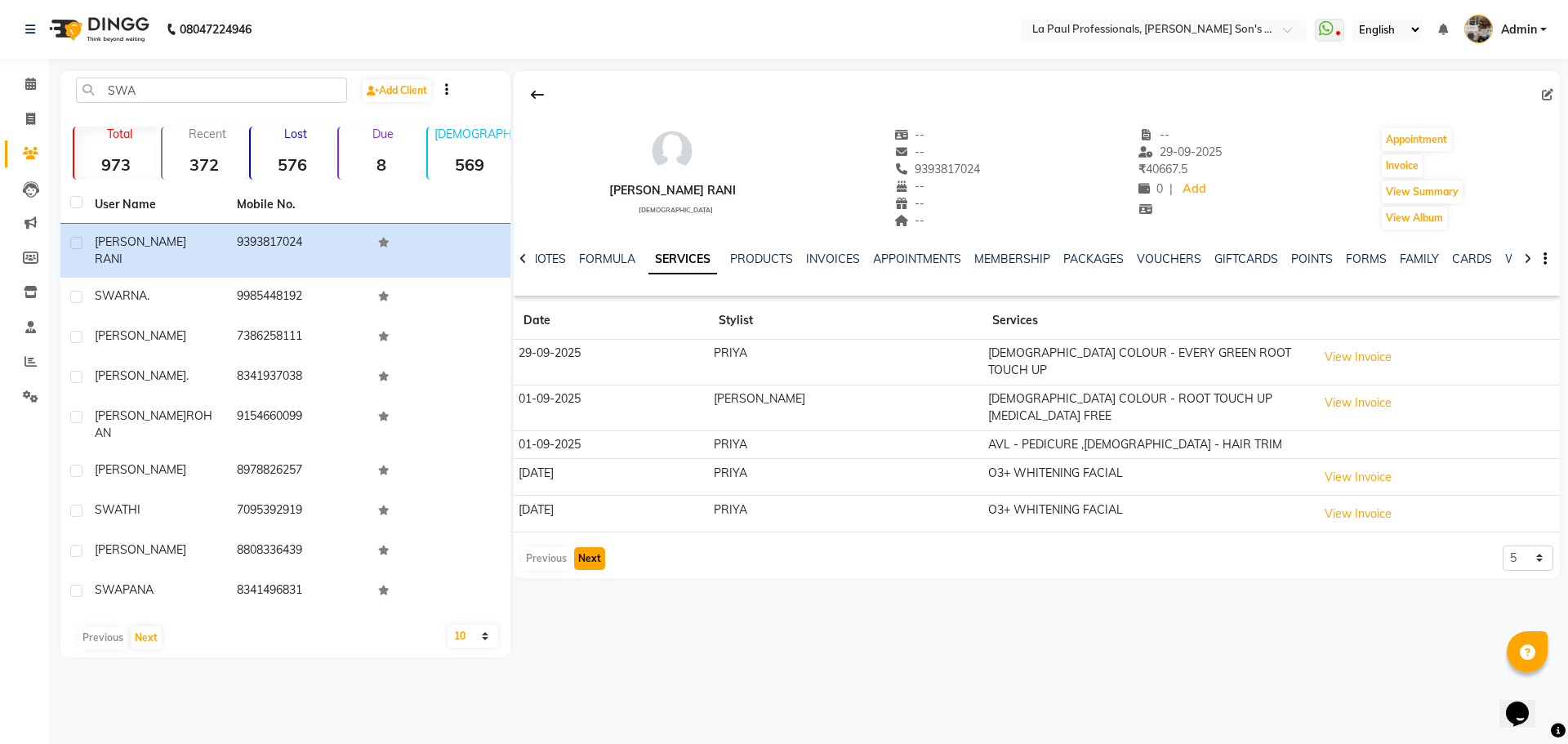
click at [591, 547] on button "Next" at bounding box center [589, 558] width 31 height 23
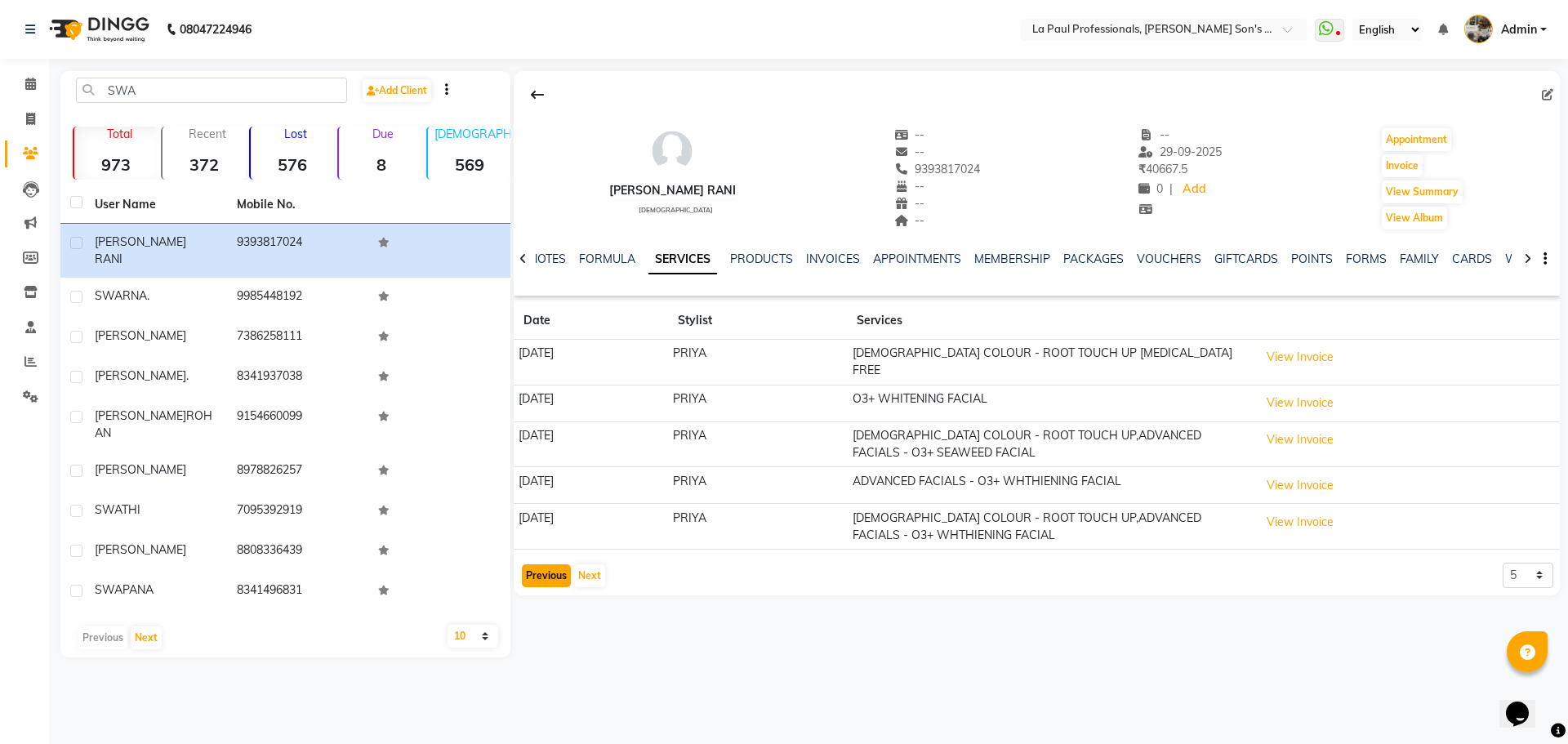
click at [540, 566] on button "Previous" at bounding box center [547, 575] width 49 height 23
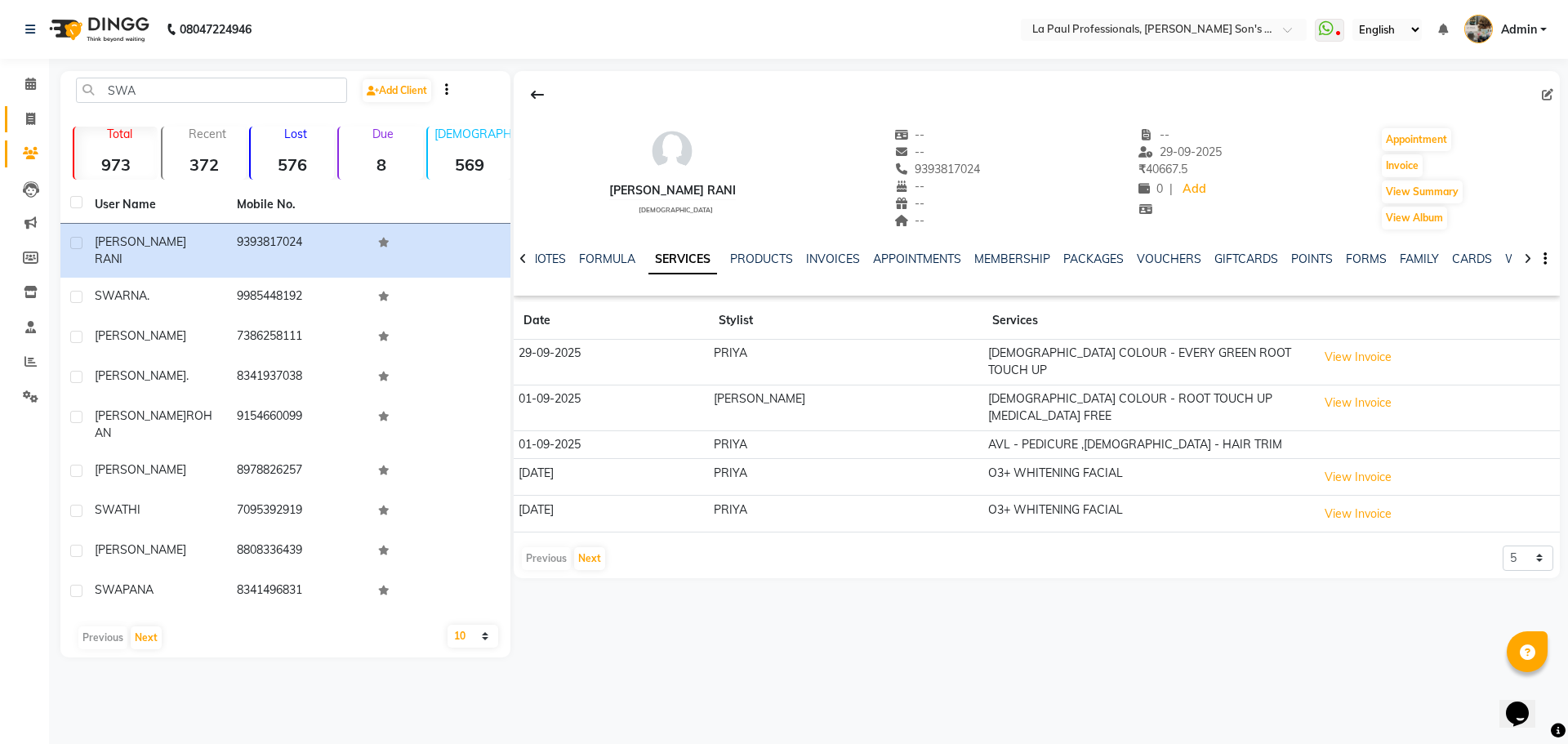
drag, startPoint x: 28, startPoint y: 109, endPoint x: 37, endPoint y: 112, distance: 9.5
click at [28, 109] on link "Invoice" at bounding box center [24, 119] width 39 height 27
select select "service"
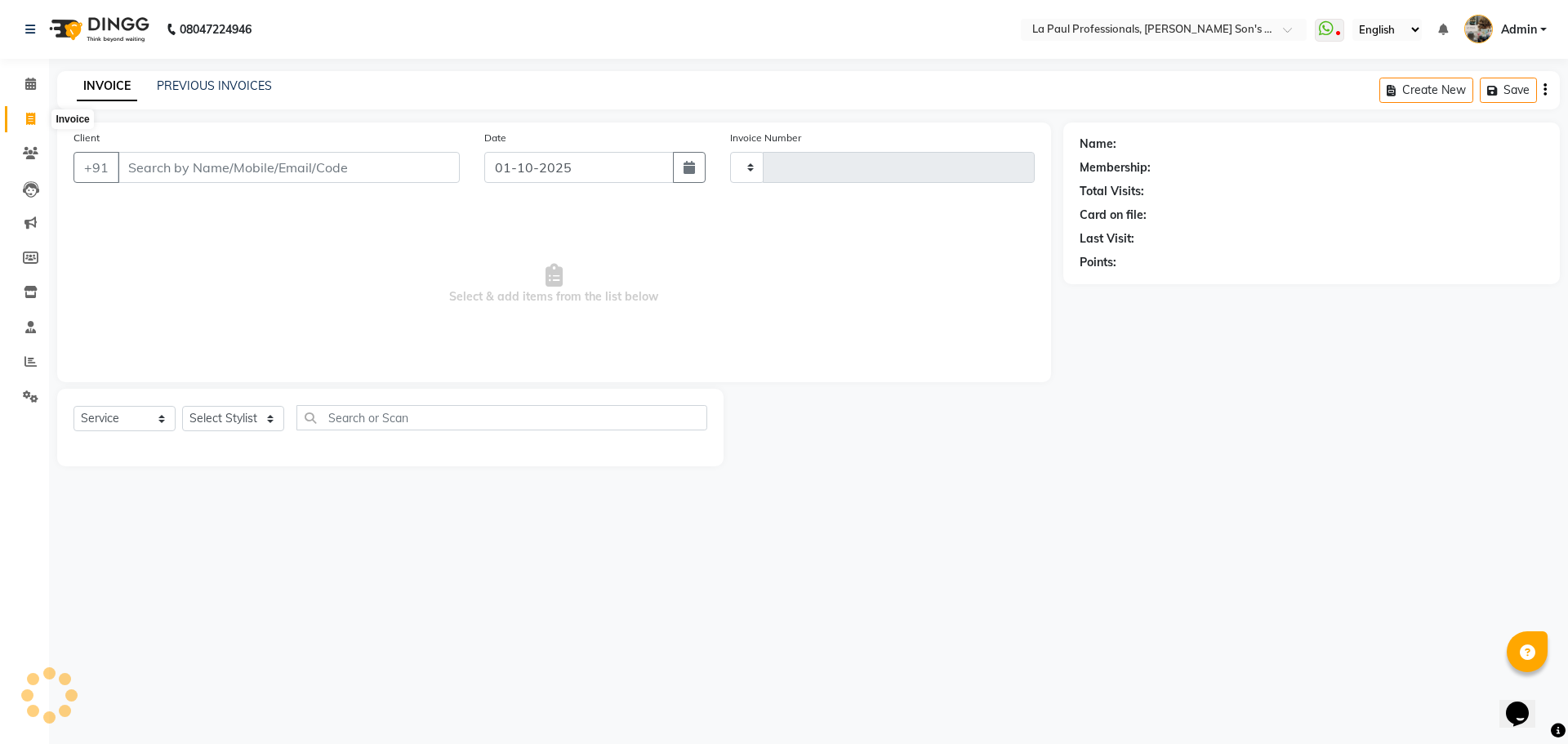
type input "1159"
select select "6271"
drag, startPoint x: 236, startPoint y: 401, endPoint x: 241, endPoint y: 427, distance: 26.5
click at [236, 403] on div "Select Service Product Membership Package Voucher Prepaid Gift Card Select Styl…" at bounding box center [390, 426] width 666 height 77
click at [241, 427] on select "Select Stylist APAM IVA GAGAN PRIYA ROSHAN SANJU SASA SONU" at bounding box center [233, 418] width 102 height 25
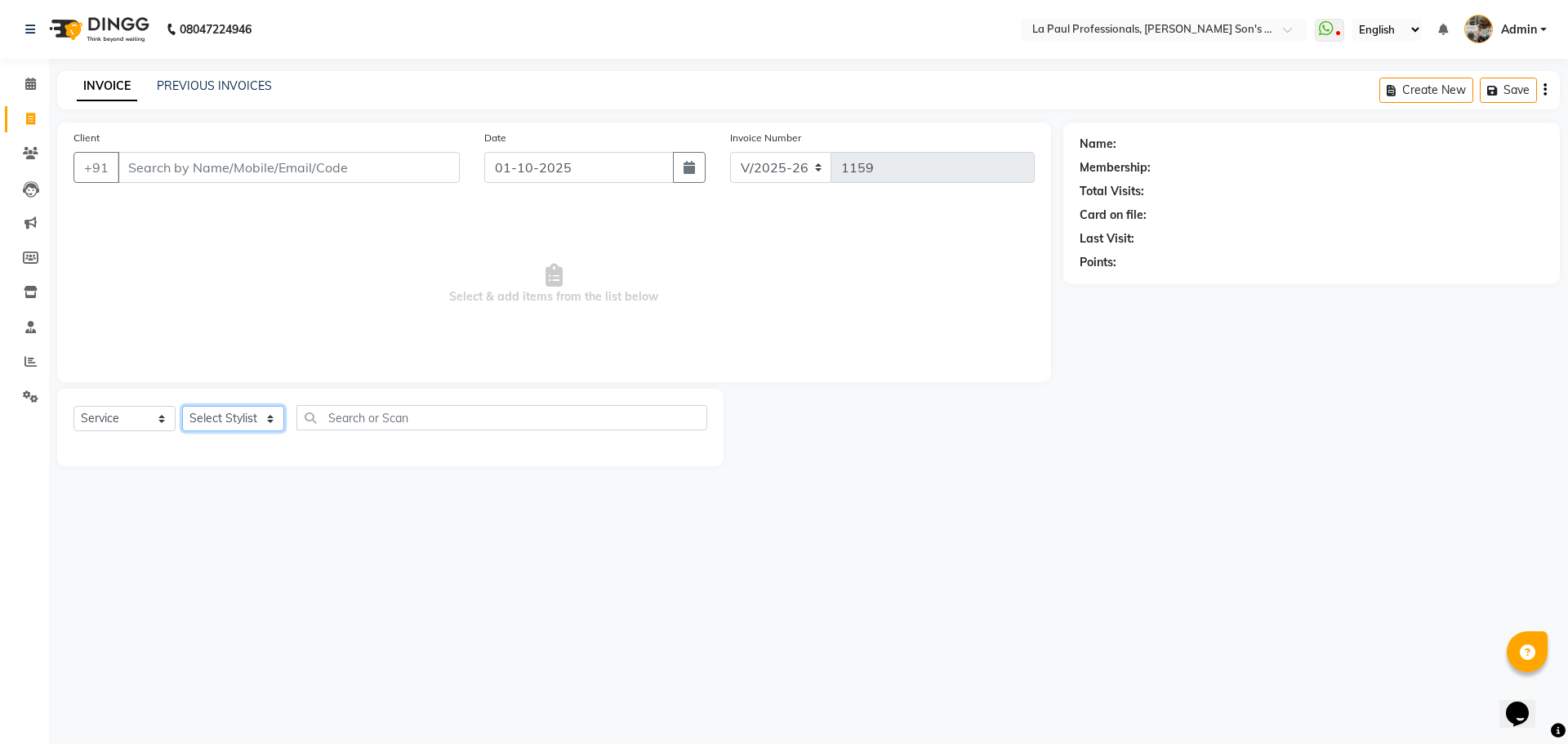
select select "85209"
click at [182, 406] on select "Select Stylist APAM IVA GAGAN PRIYA ROSHAN SANJU SASA SONU" at bounding box center [233, 418] width 102 height 25
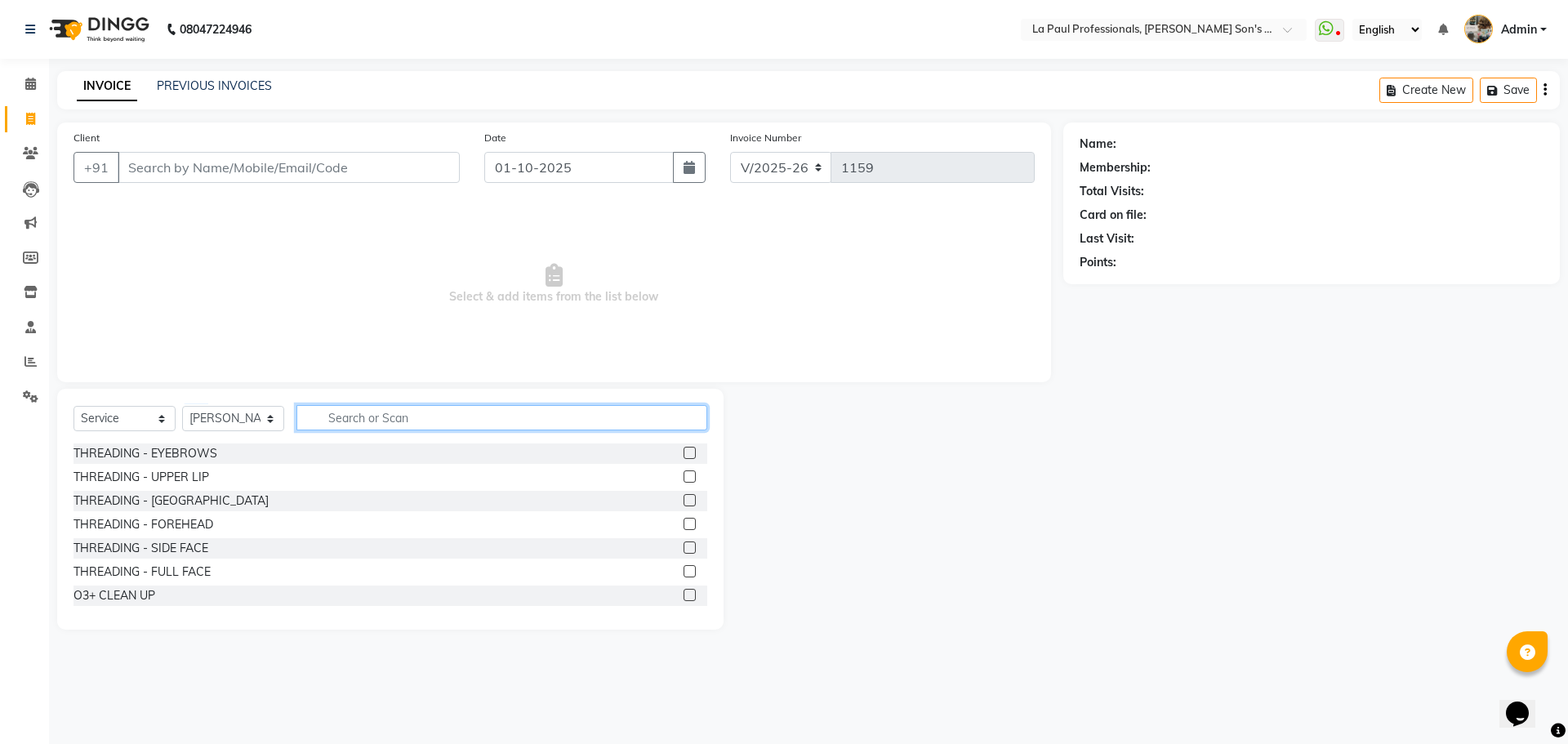
click at [397, 414] on input "text" at bounding box center [502, 417] width 411 height 25
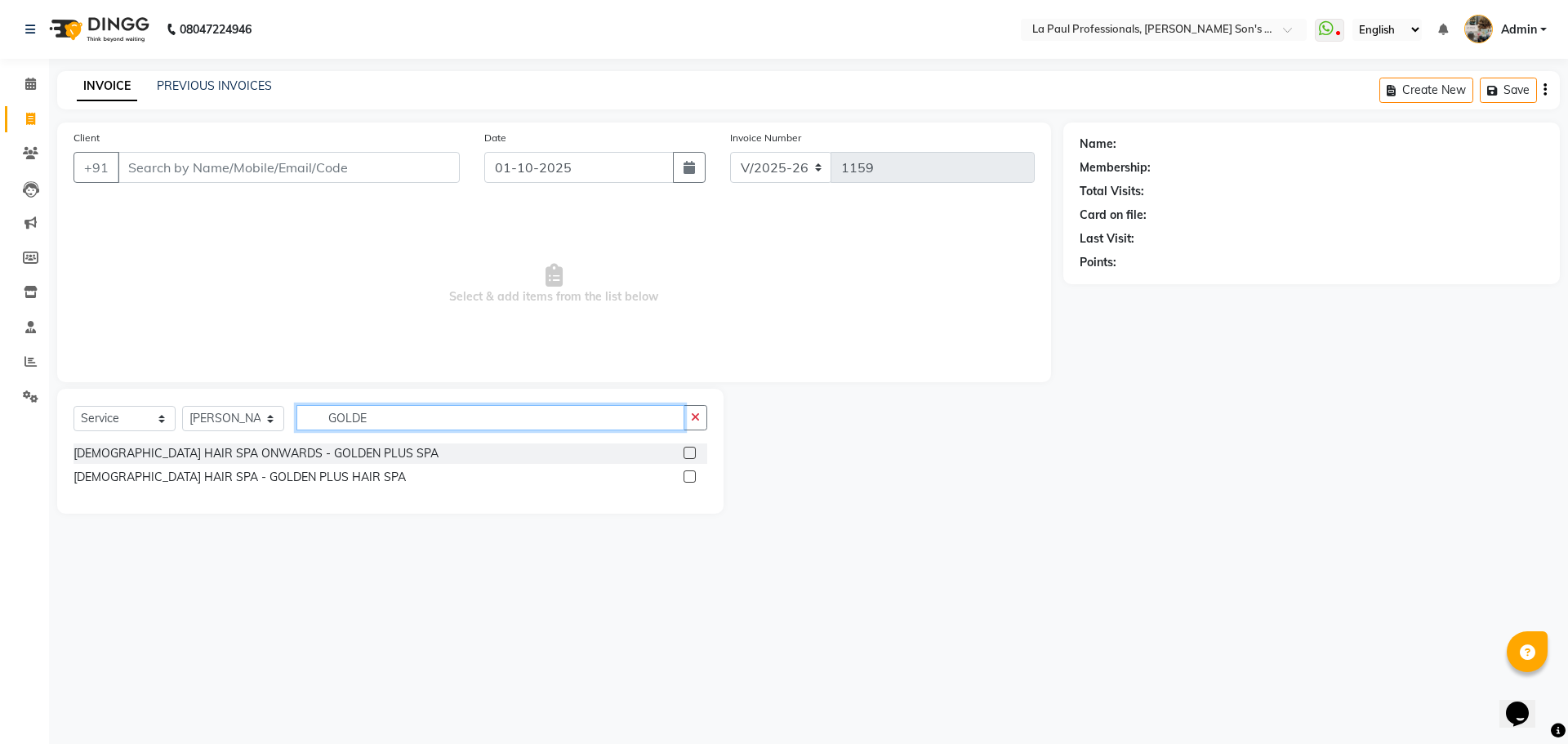
type input "GOLDE"
click at [690, 453] on label at bounding box center [690, 452] width 12 height 12
click at [690, 453] on input "checkbox" at bounding box center [689, 452] width 10 height 10
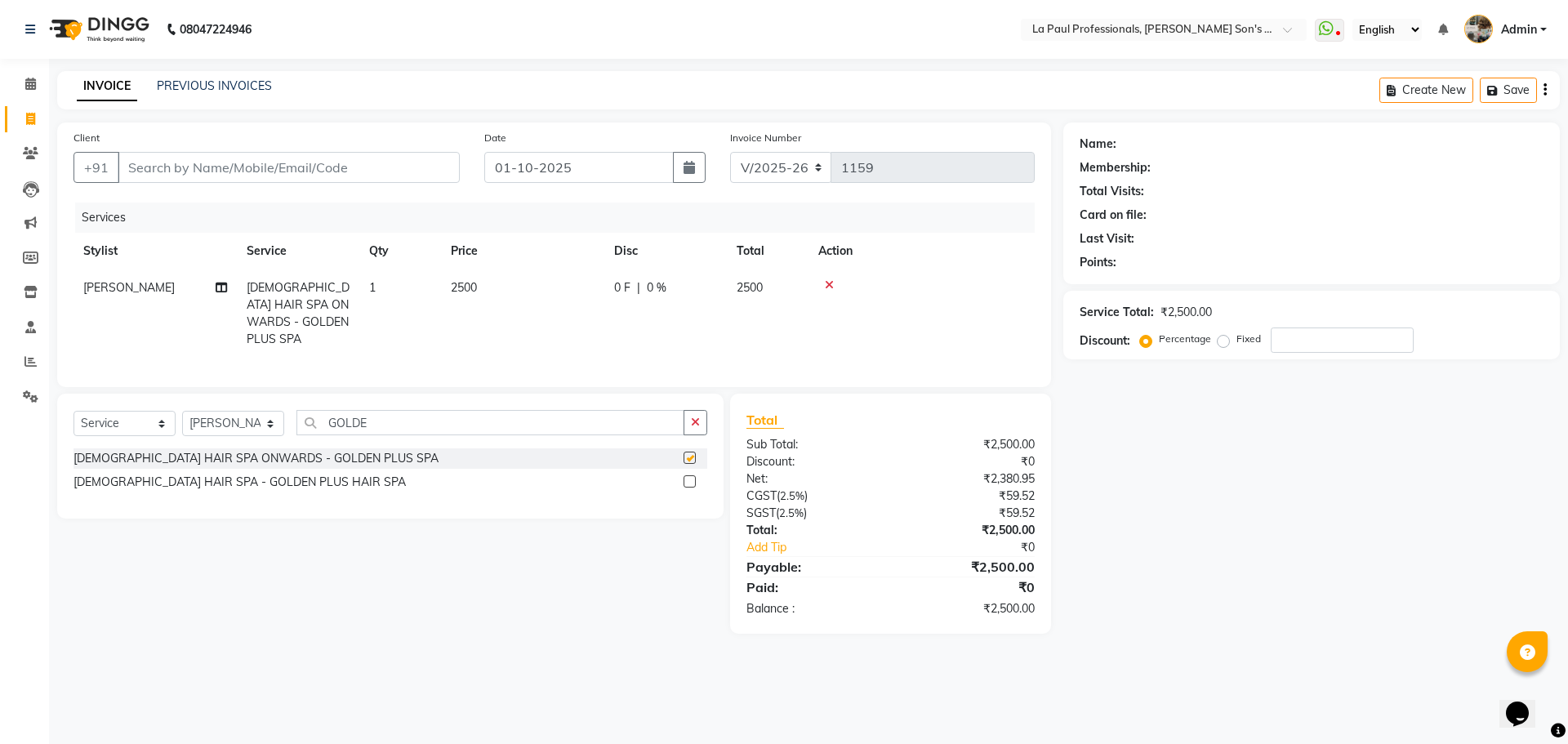
checkbox input "false"
click at [1208, 539] on div "Name: Membership: Total Visits: Card on file: Last Visit: Points: Service Total…" at bounding box center [1318, 378] width 509 height 511
click at [384, 171] on input "Client" at bounding box center [289, 166] width 342 height 31
type input "S"
type input "0"
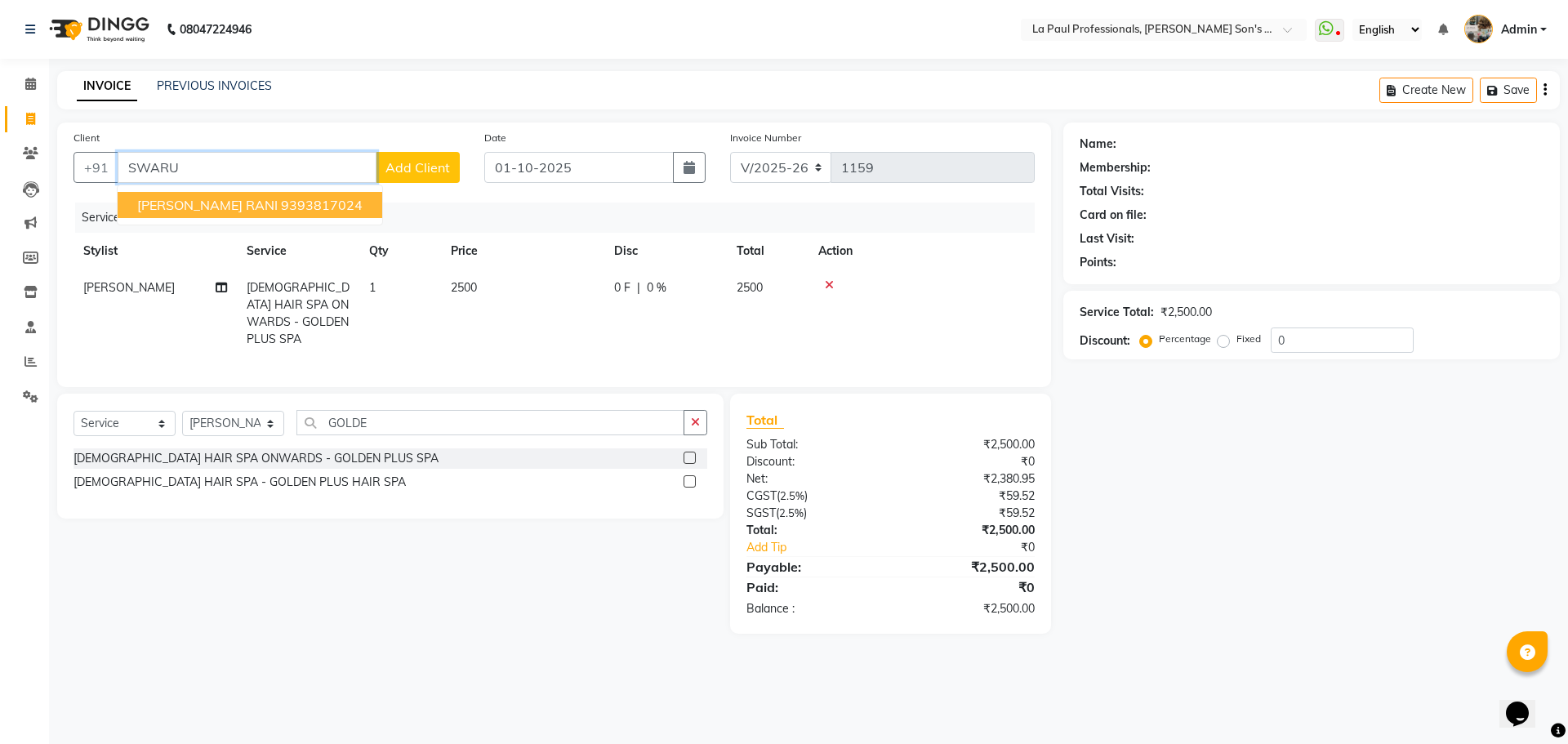
click at [239, 202] on span "[PERSON_NAME] RANI" at bounding box center [207, 205] width 140 height 17
type input "9393817024"
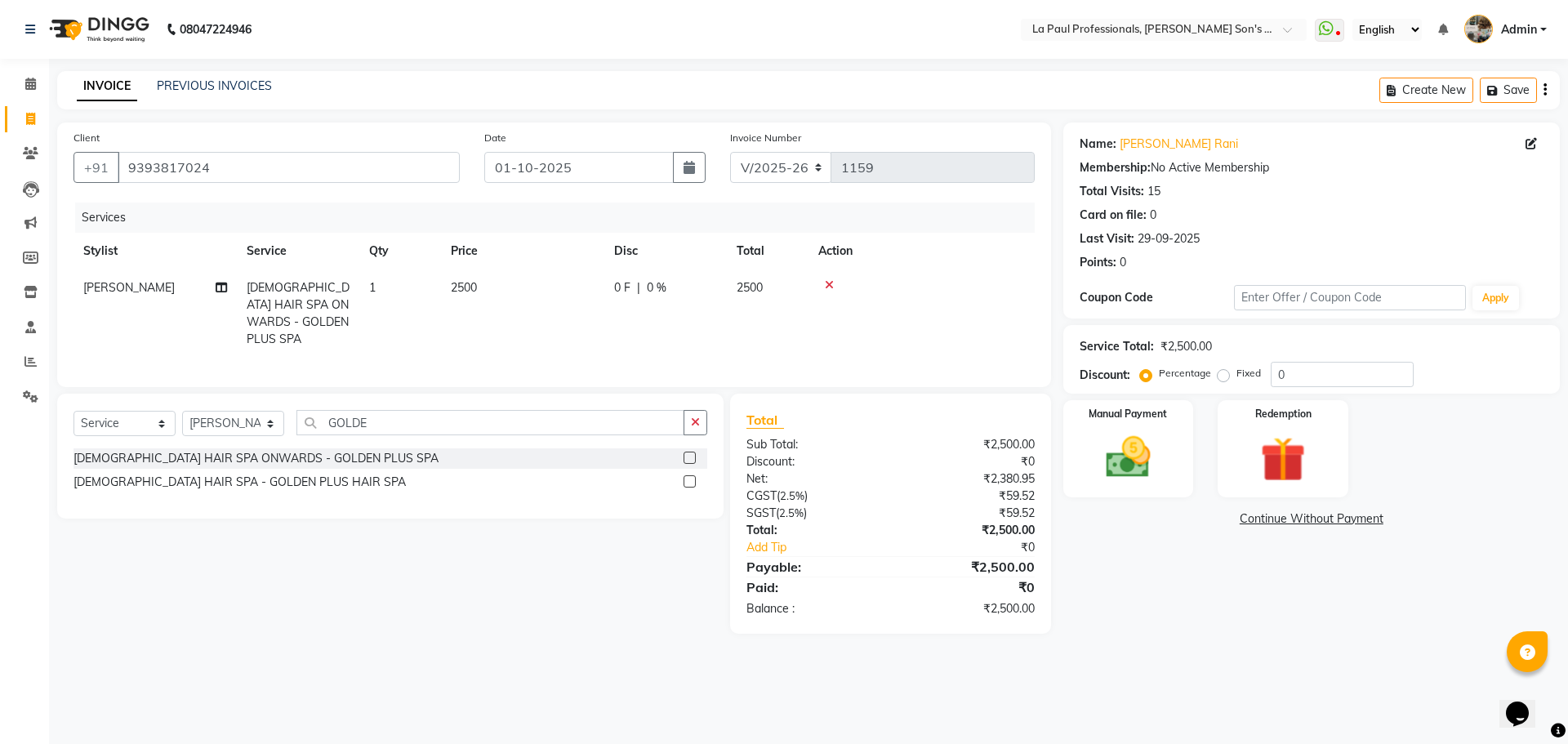
click at [108, 286] on span "[PERSON_NAME]" at bounding box center [129, 287] width 91 height 15
select select "85209"
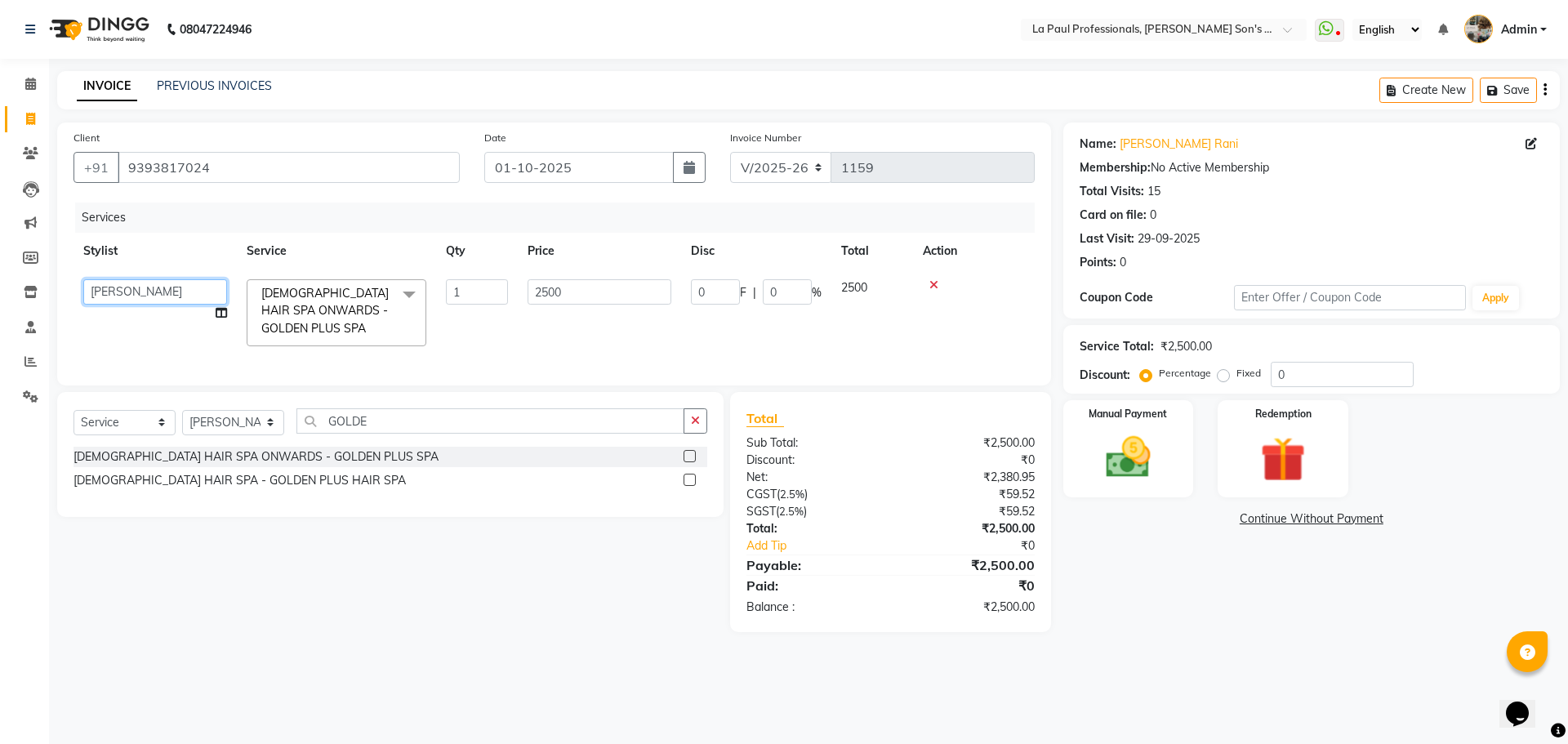
click at [151, 288] on select "APAM IVA GAGAN PRIYA ROSHAN SANJU SASA SONU" at bounding box center [155, 292] width 144 height 25
click at [84, 280] on select "APAM IVA GAGAN PRIYA ROSHAN SANJU SASA SONU" at bounding box center [155, 292] width 144 height 25
click at [419, 504] on div "Select Service Product Membership Package Voucher Prepaid Gift Card Select Styl…" at bounding box center [390, 454] width 666 height 124
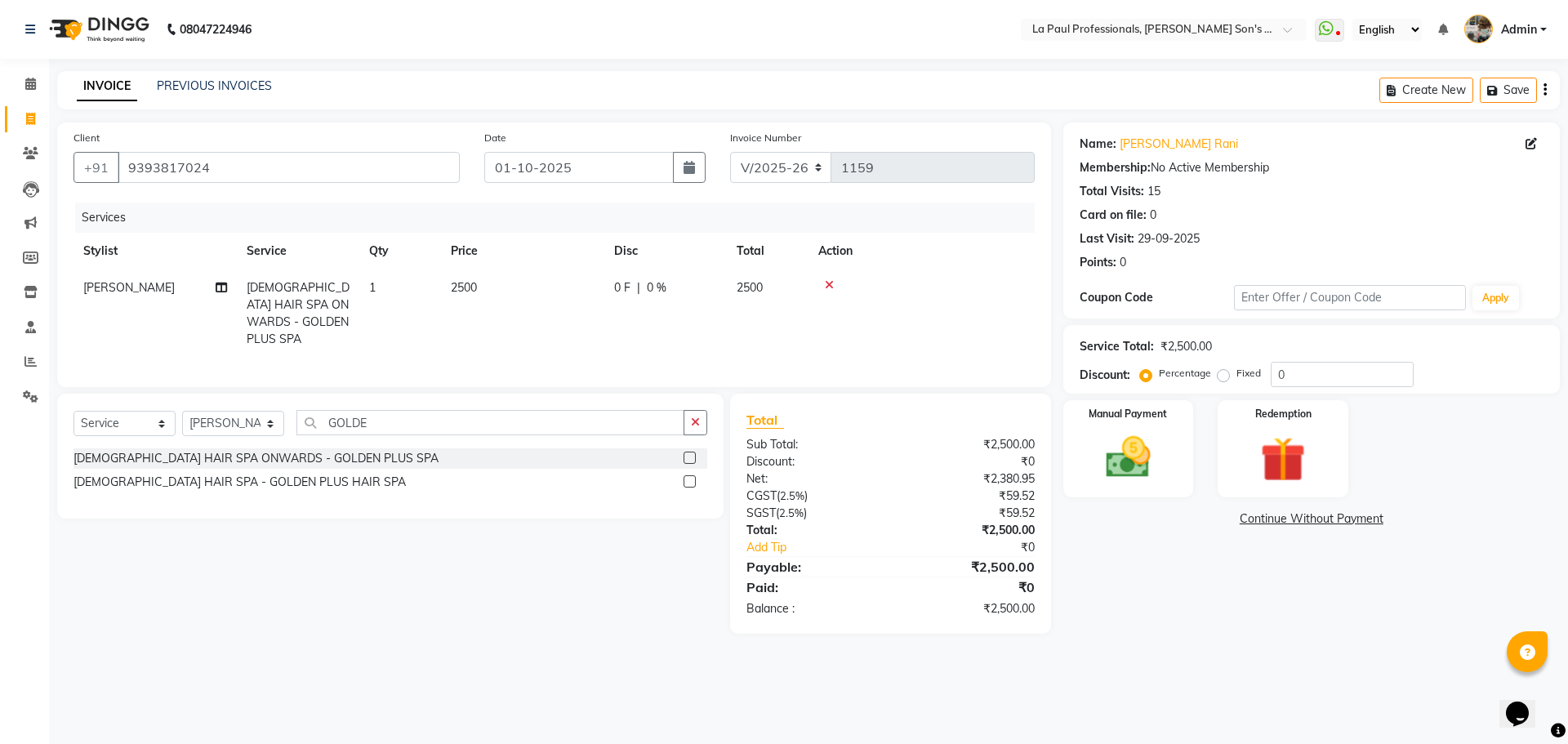
click at [1205, 586] on div "Name: Swarupa Rani Membership: No Active Membership Total Visits: 15 Card on fi…" at bounding box center [1318, 378] width 509 height 511
click at [98, 276] on td "[PERSON_NAME]" at bounding box center [155, 313] width 164 height 88
select select "85209"
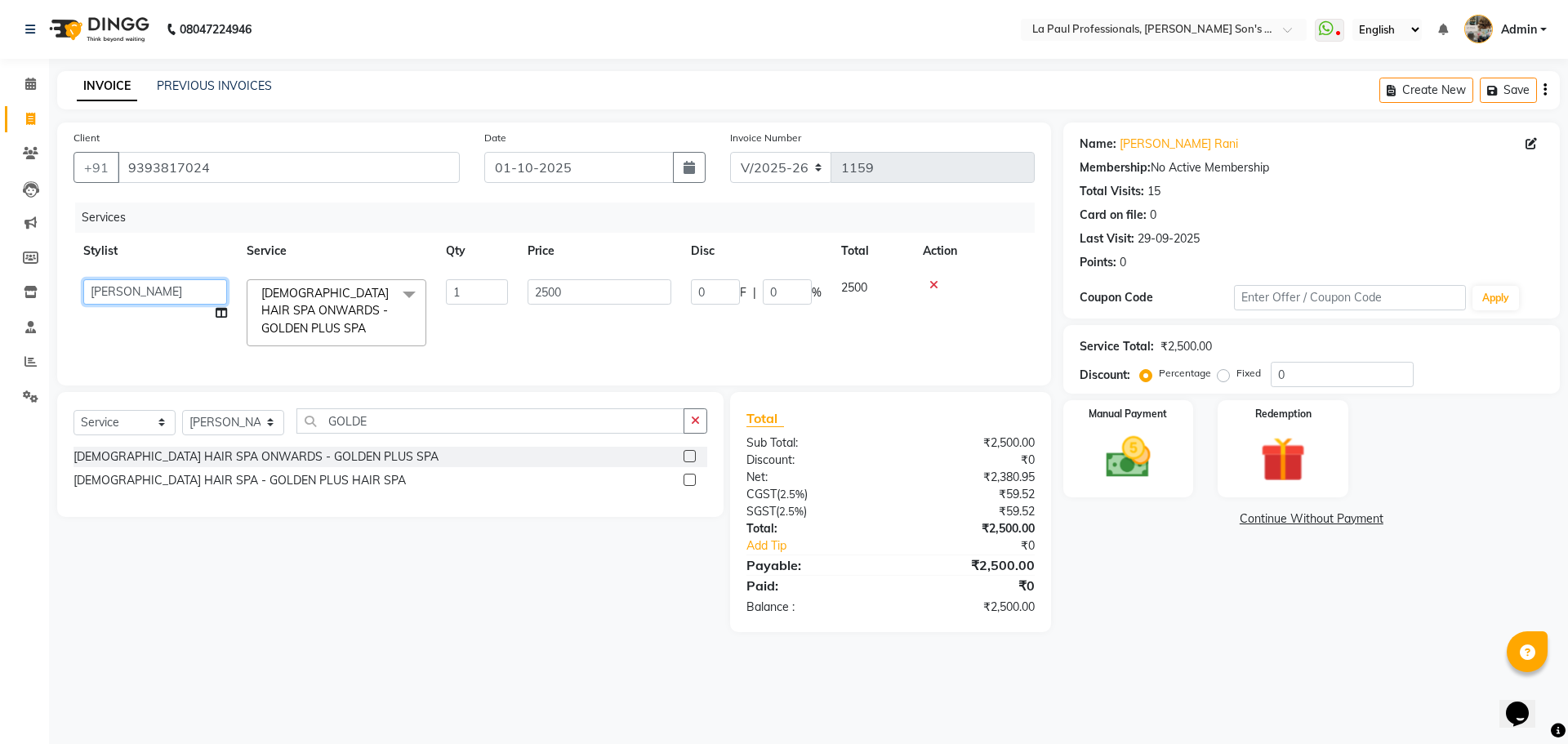
click at [170, 286] on select "APAM IVA GAGAN PRIYA ROSHAN SANJU SASA SONU" at bounding box center [155, 292] width 144 height 25
select select "46926"
click at [227, 435] on select "Select Stylist APAM [PERSON_NAME] PRIYA [PERSON_NAME] SASA [PERSON_NAME]" at bounding box center [233, 422] width 102 height 25
select select "46926"
click at [182, 421] on select "Select Stylist APAM [PERSON_NAME] PRIYA [PERSON_NAME] SASA [PERSON_NAME]" at bounding box center [233, 422] width 102 height 25
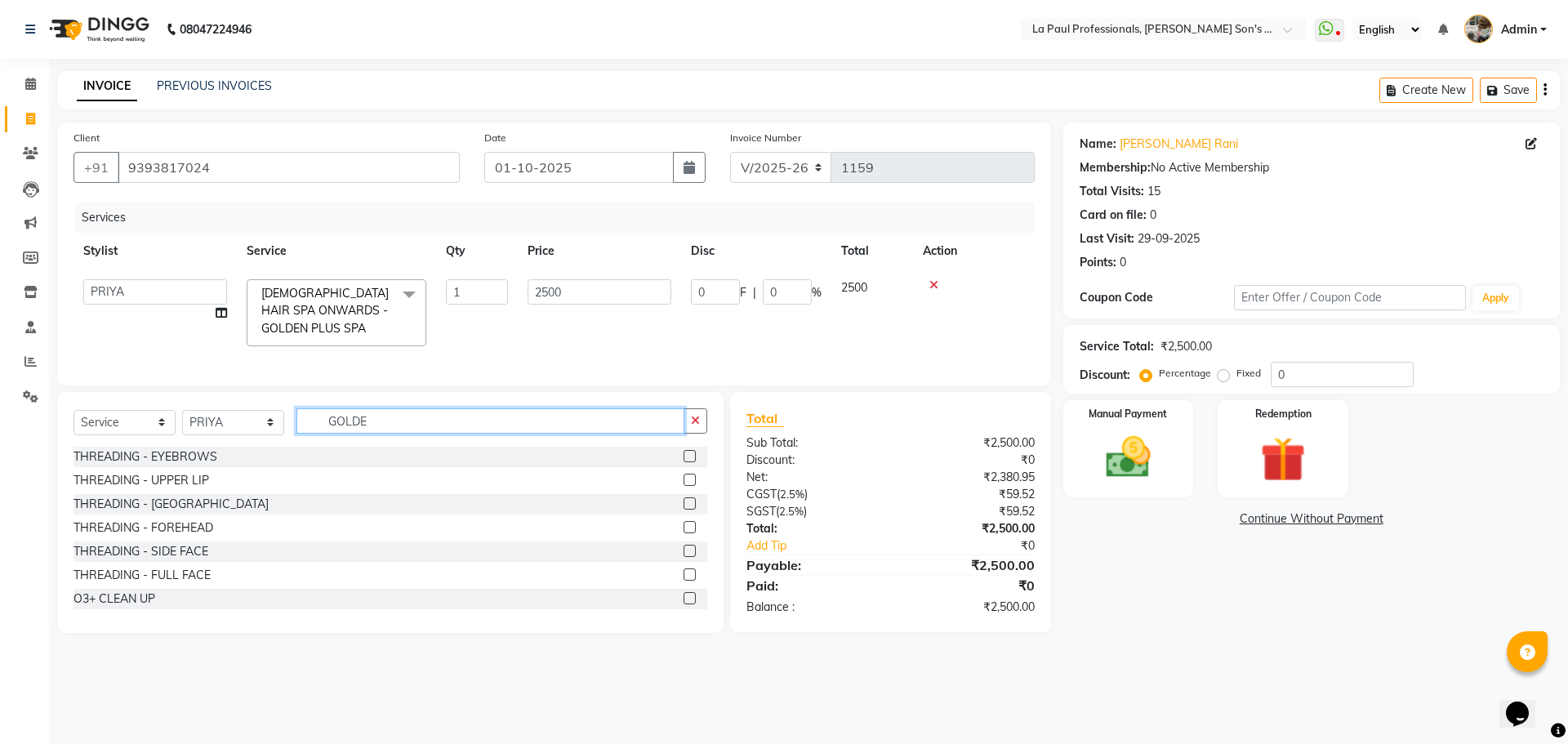
click at [415, 430] on input "GOLDE" at bounding box center [490, 420] width 388 height 25
type input "G"
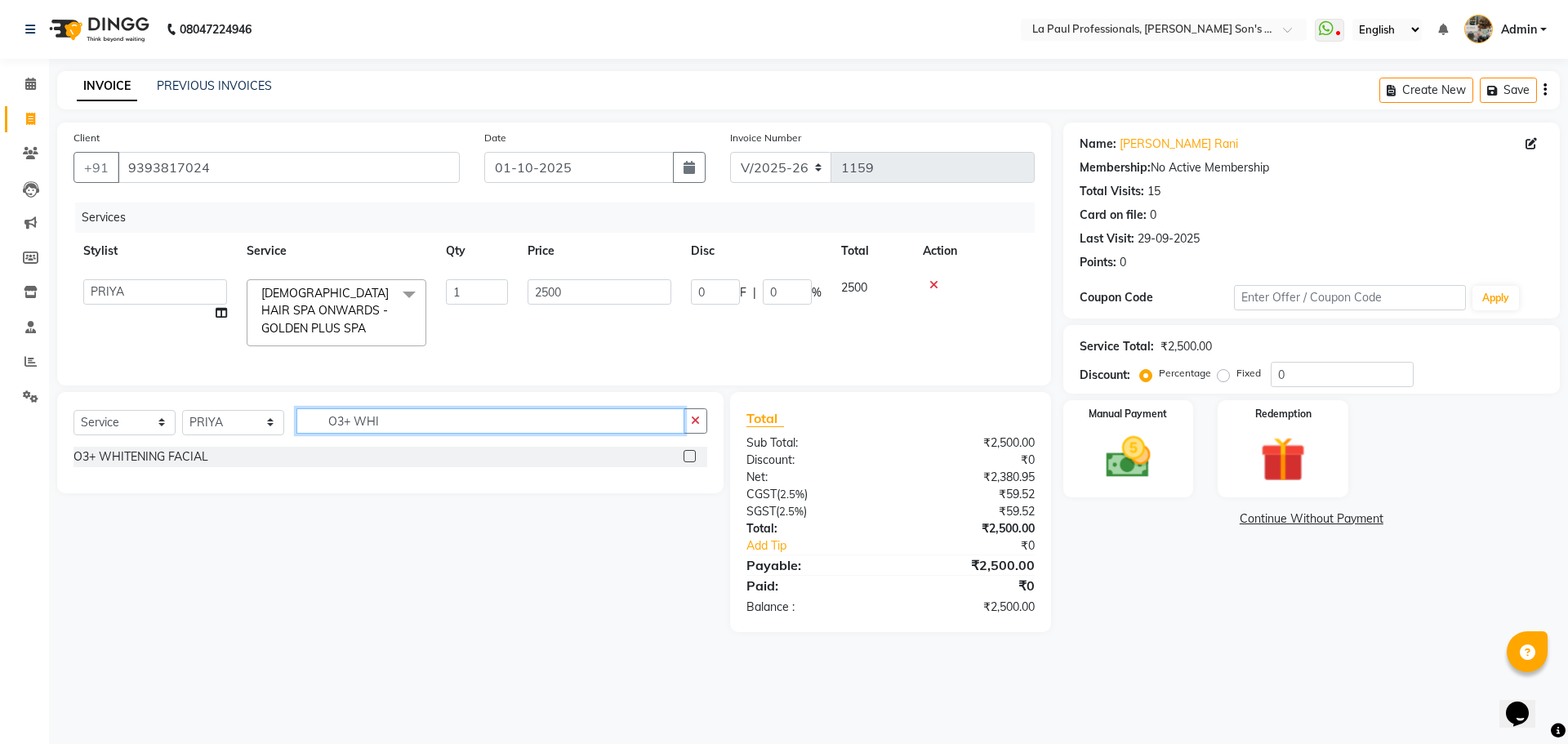
type input "O3+ WHI"
click at [686, 462] on label at bounding box center [690, 455] width 12 height 12
click at [686, 462] on input "checkbox" at bounding box center [689, 456] width 10 height 10
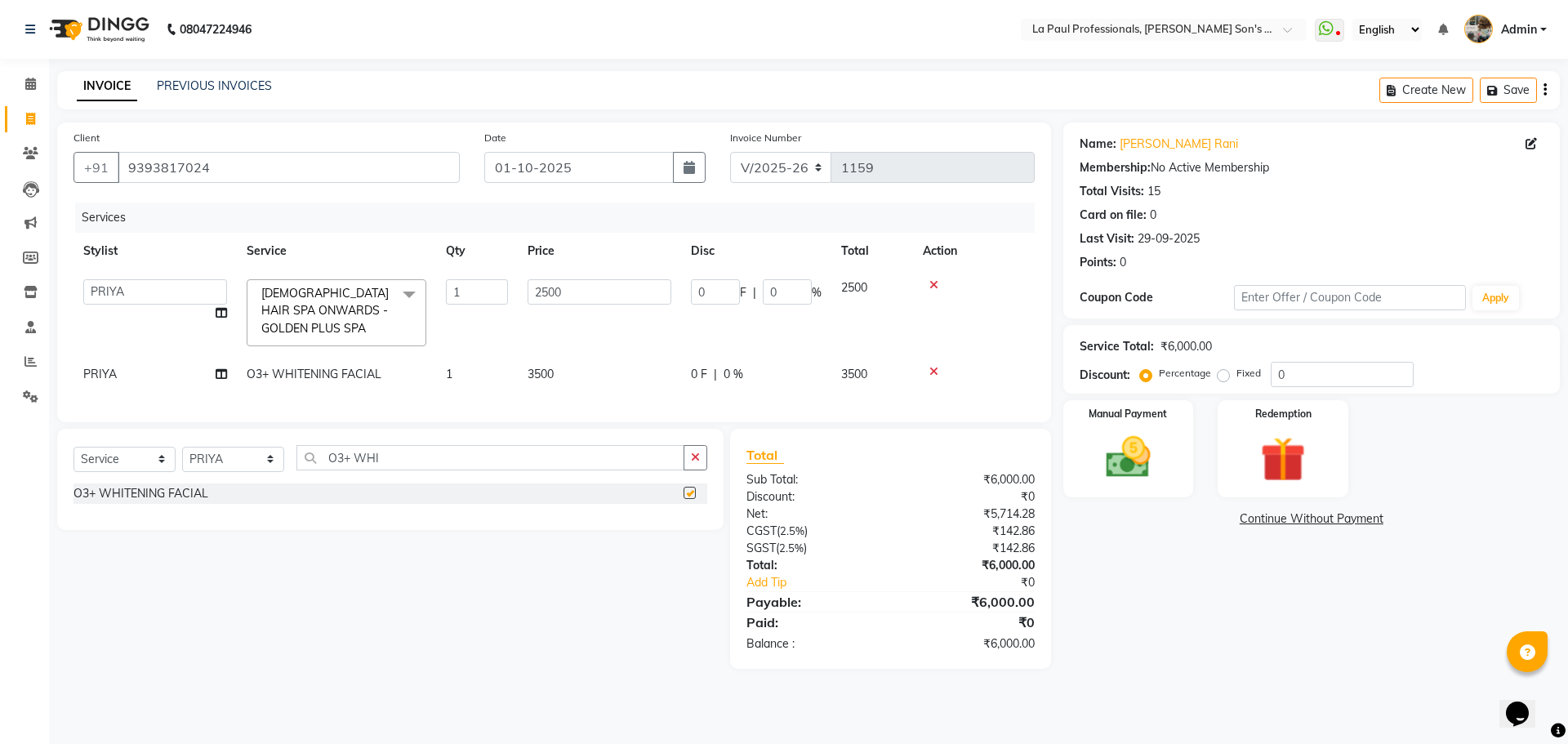
checkbox input "false"
click at [1291, 649] on div "Name: Swarupa Rani Membership: No Active Membership Total Visits: 15 Card on fi…" at bounding box center [1318, 396] width 509 height 546
drag, startPoint x: 1218, startPoint y: 623, endPoint x: 1339, endPoint y: 379, distance: 272.4
click at [1230, 588] on div "Name: Swarupa Rani Membership: No Active Membership Total Visits: 15 Card on fi…" at bounding box center [1318, 396] width 509 height 546
click at [1308, 374] on input "0" at bounding box center [1342, 373] width 143 height 25
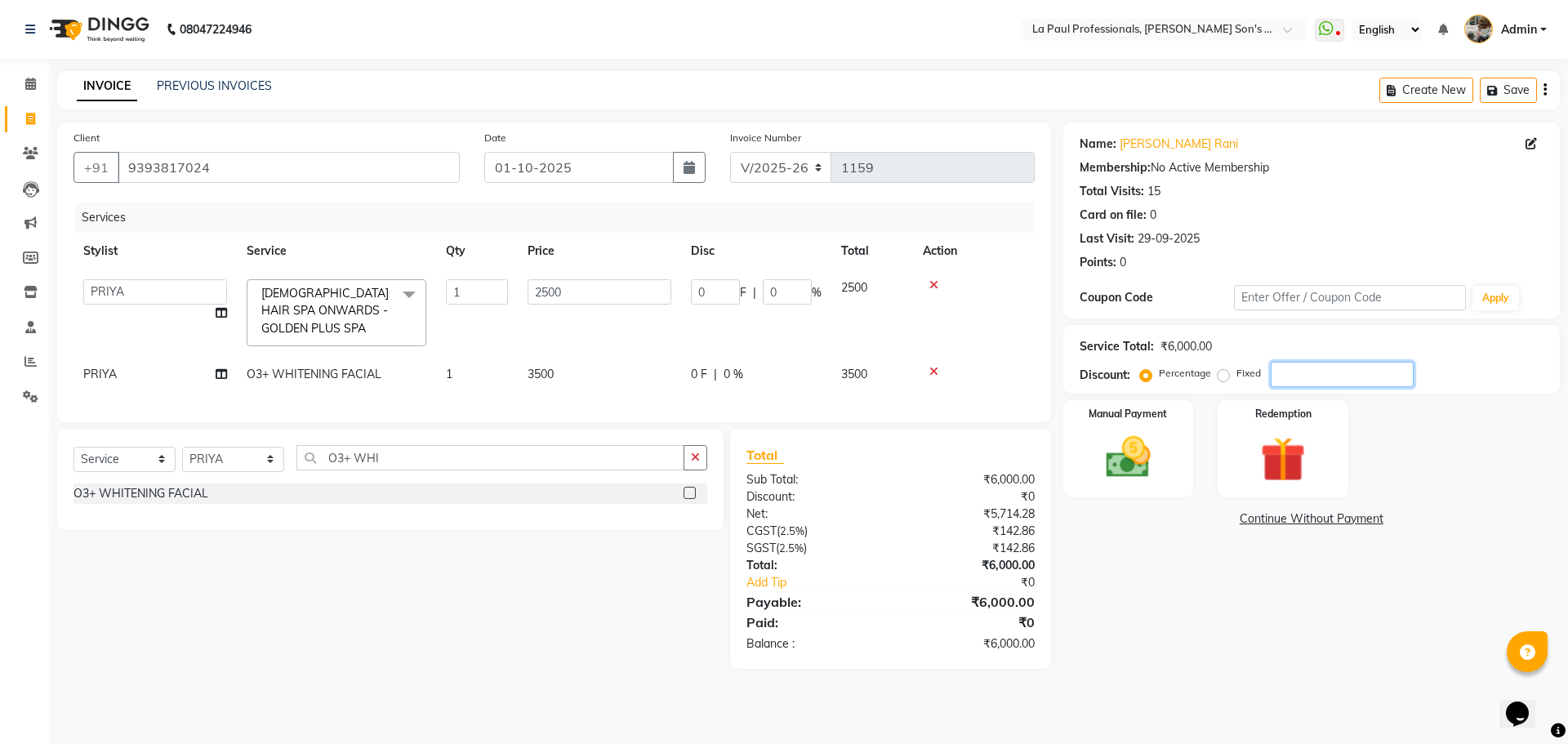
type input "1"
type input "25"
type input "1"
type input "15"
type input "375"
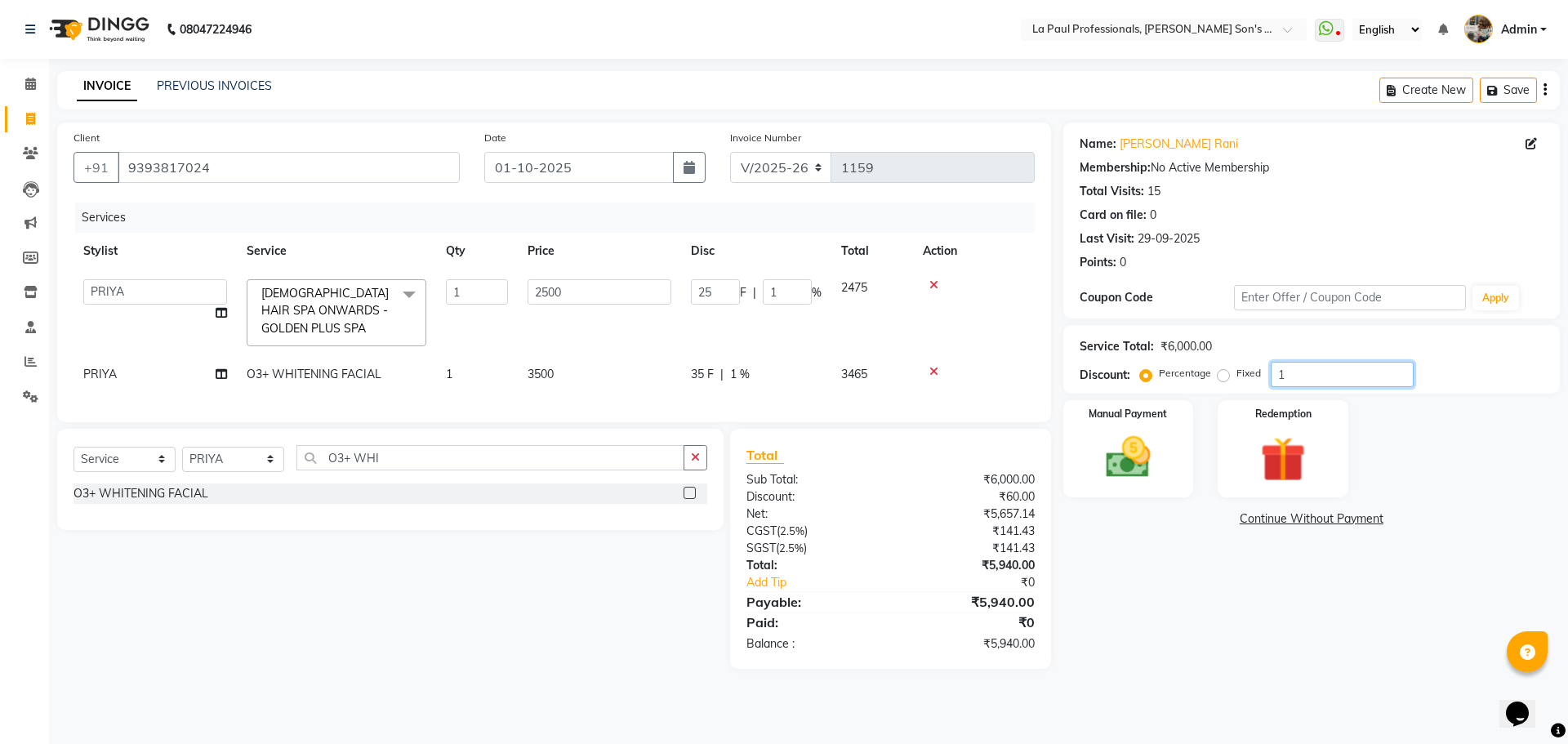
type input "15"
click at [1312, 607] on div "Name: Swarupa Rani Membership: No Active Membership Total Visits: 15 Card on fi…" at bounding box center [1318, 396] width 509 height 546
click at [1208, 662] on div "Name: Swarupa Rani Membership: No Active Membership Total Visits: 15 Card on fi…" at bounding box center [1318, 396] width 509 height 546
click at [1243, 601] on div "Name: Swarupa Rani Membership: No Active Membership Total Visits: 15 Card on fi…" at bounding box center [1318, 396] width 509 height 546
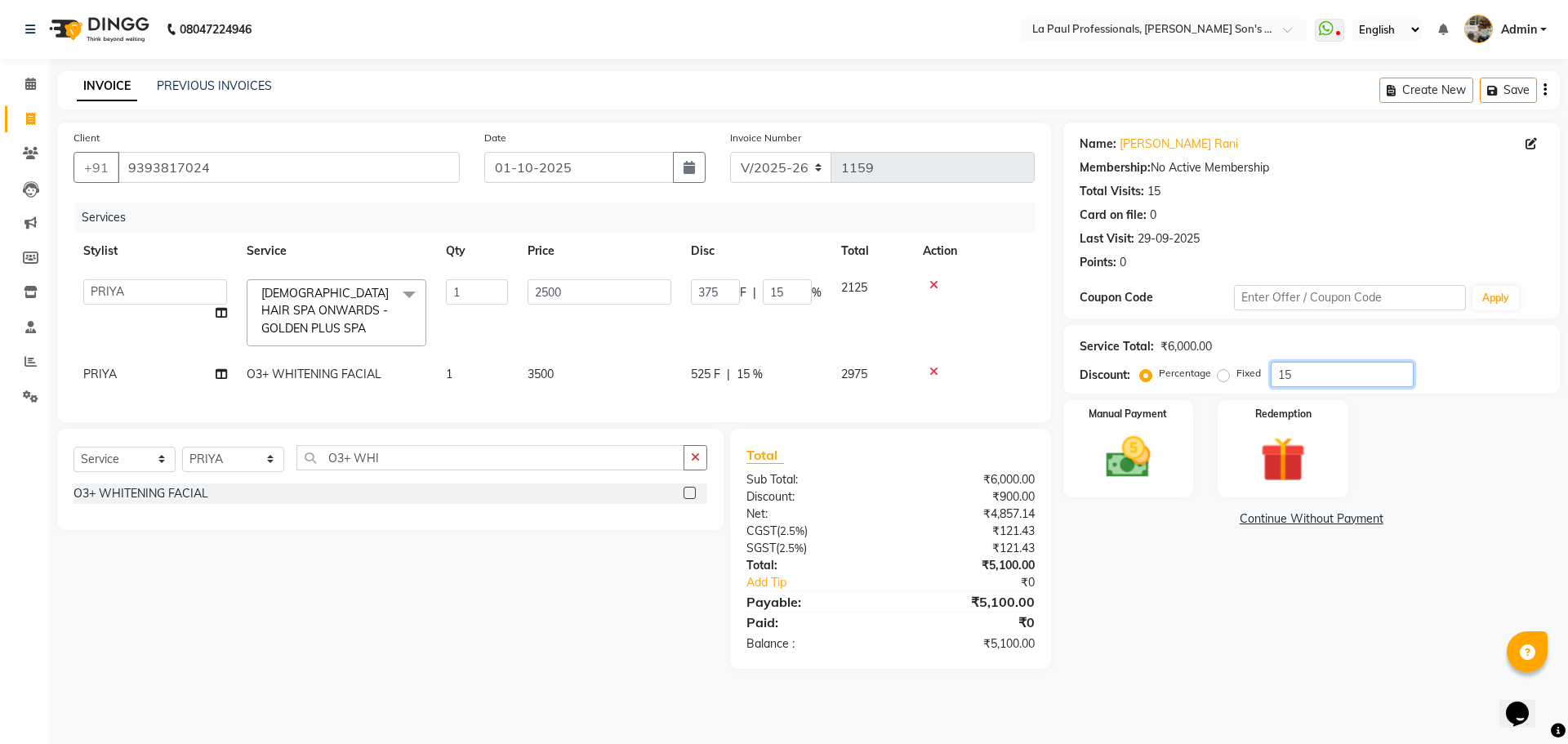
click at [1302, 372] on input "15" at bounding box center [1342, 373] width 143 height 25
type input "1"
type input "25"
type input "1"
type input "0"
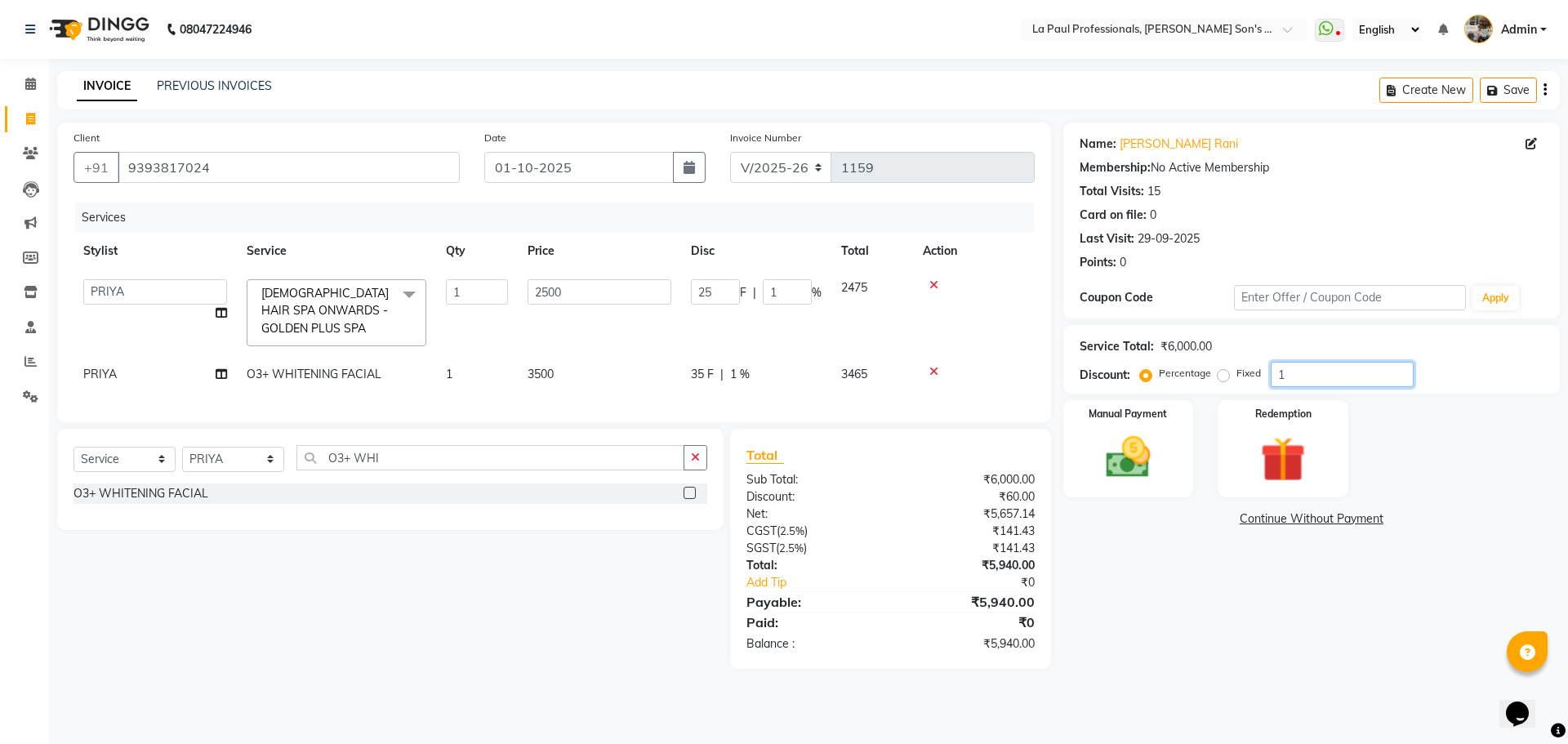
type input "0"
click at [1182, 612] on div "Name: Swarupa Rani Membership: No Active Membership Total Visits: 15 Card on fi…" at bounding box center [1318, 396] width 509 height 546
click at [574, 290] on input "2500" at bounding box center [600, 292] width 144 height 25
type input "2"
type input "3000"
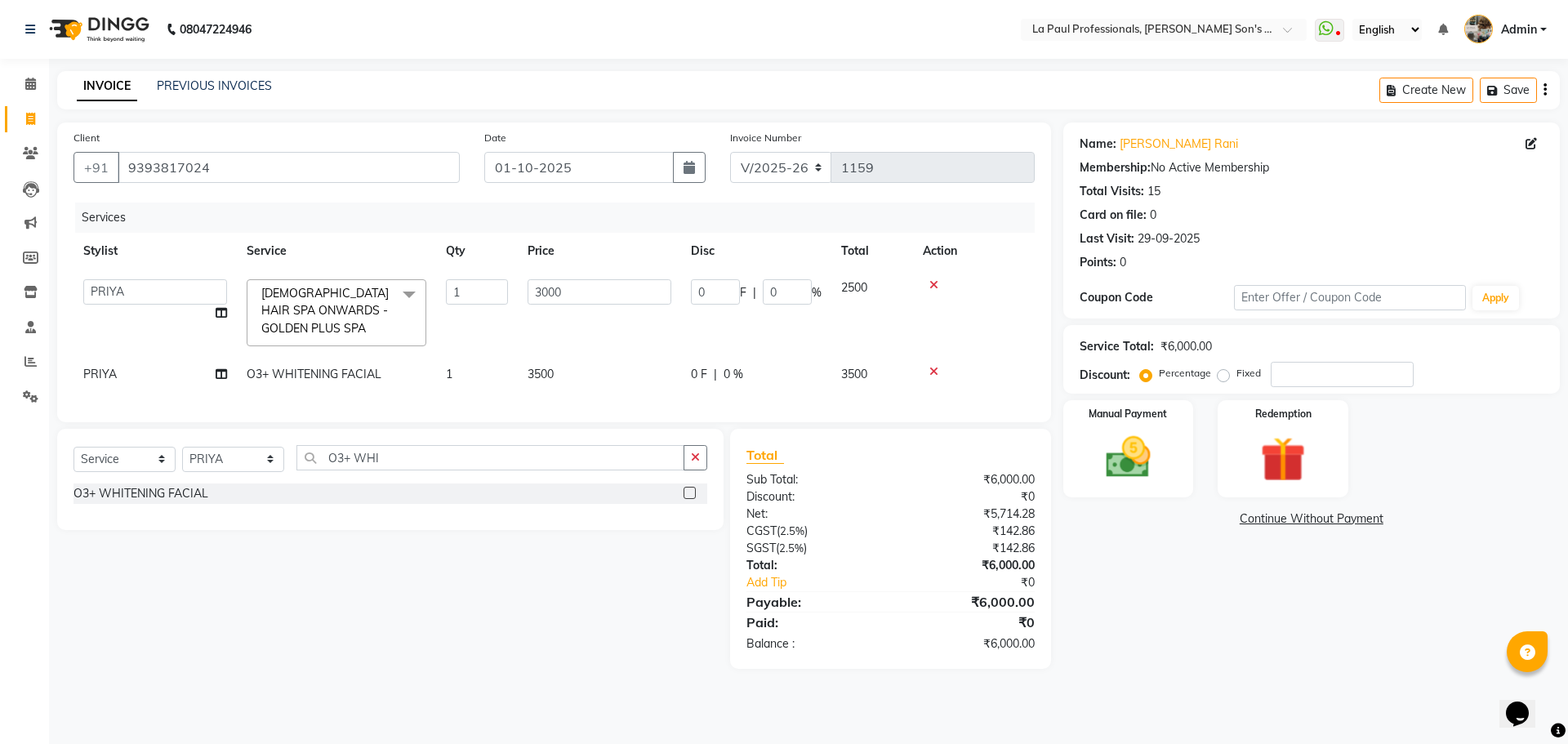
click at [1195, 603] on div "Name: Swarupa Rani Membership: No Active Membership Total Visits: 15 Card on fi…" at bounding box center [1318, 396] width 509 height 546
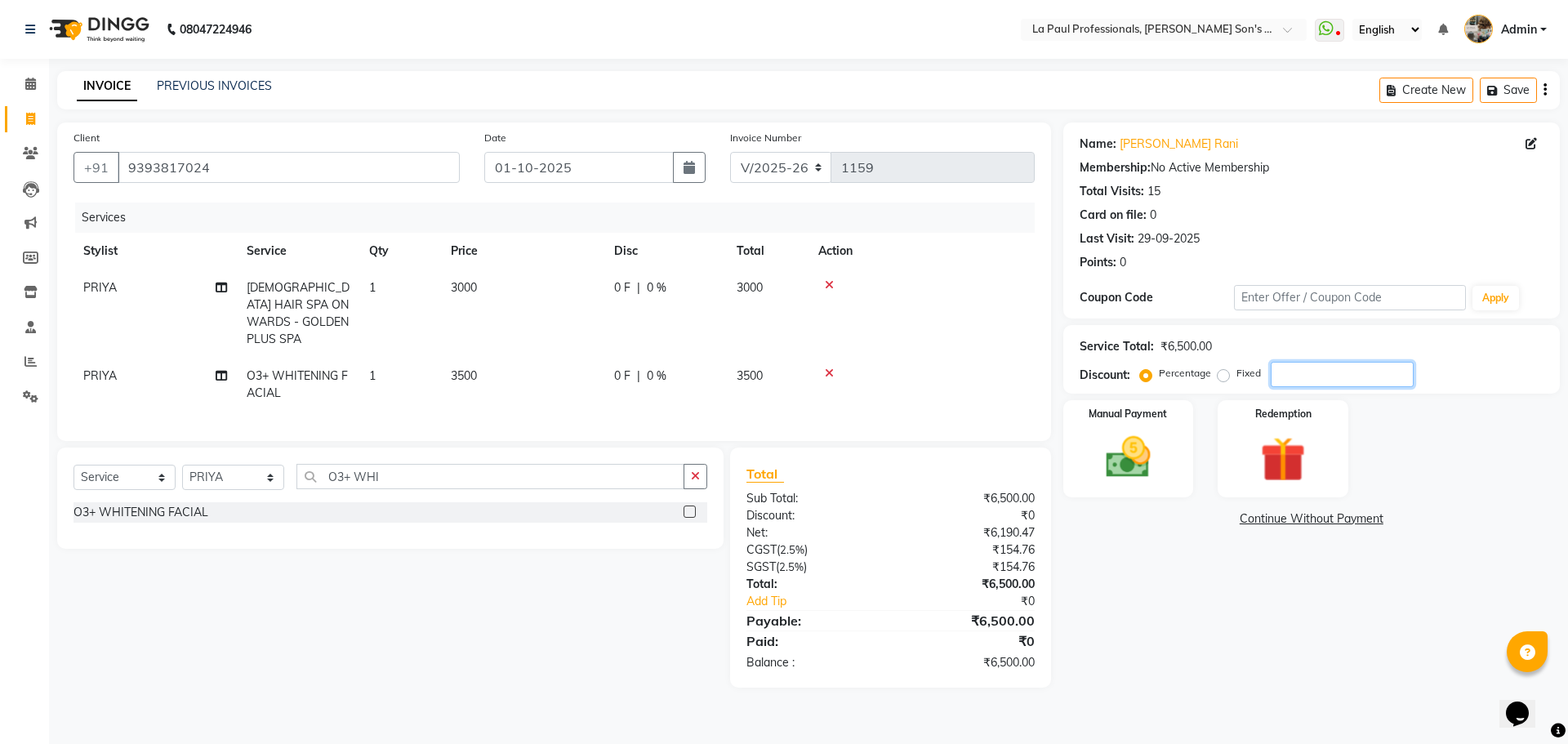
click at [1325, 369] on input "number" at bounding box center [1342, 373] width 143 height 25
click at [1182, 630] on div "Name: Swarupa Rani Membership: No Active Membership Total Visits: 15 Card on fi…" at bounding box center [1318, 405] width 509 height 565
click at [1307, 375] on input "15" at bounding box center [1342, 373] width 143 height 25
type input "1"
click at [958, 599] on div "₹0" at bounding box center [982, 601] width 130 height 17
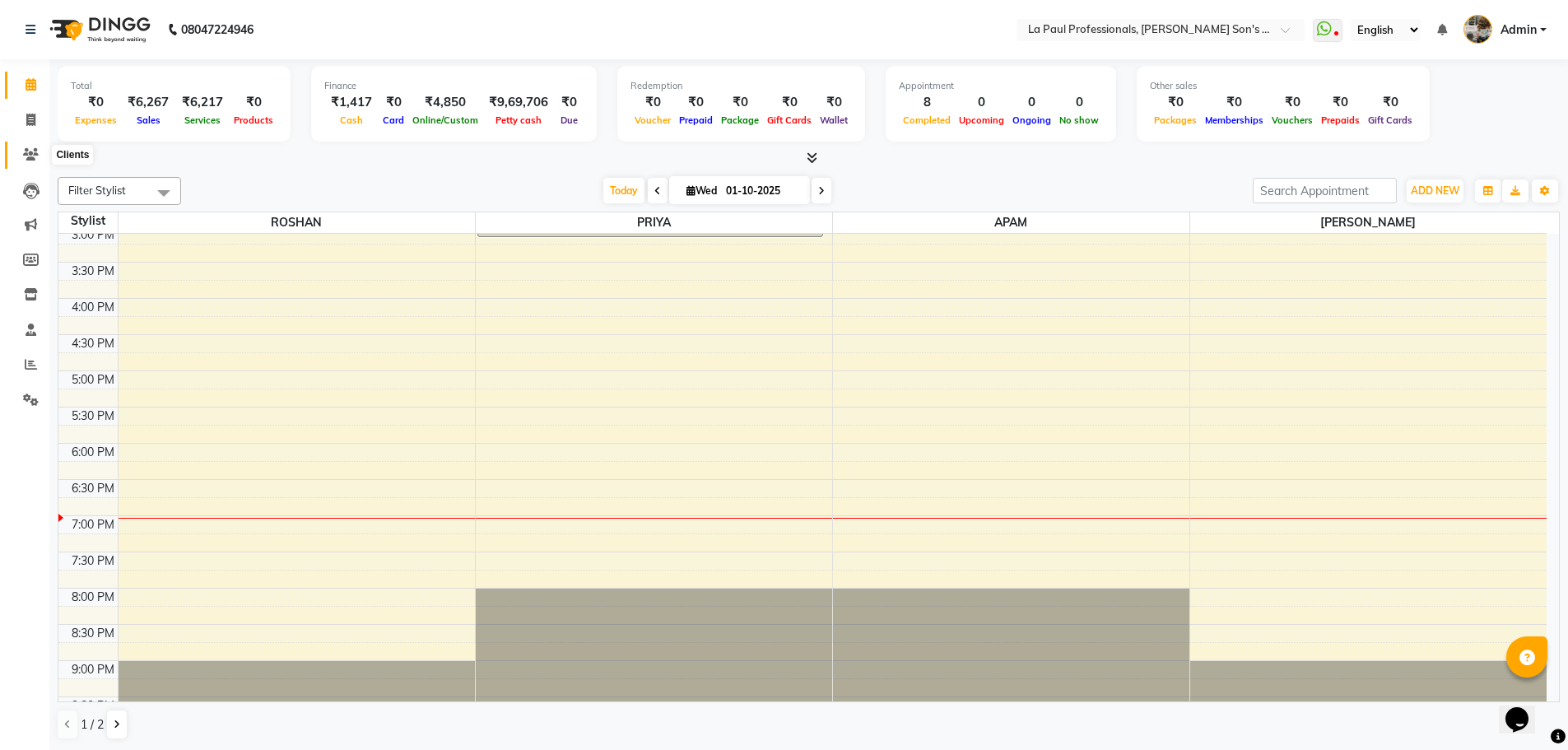
click at [32, 153] on icon at bounding box center [31, 154] width 16 height 12
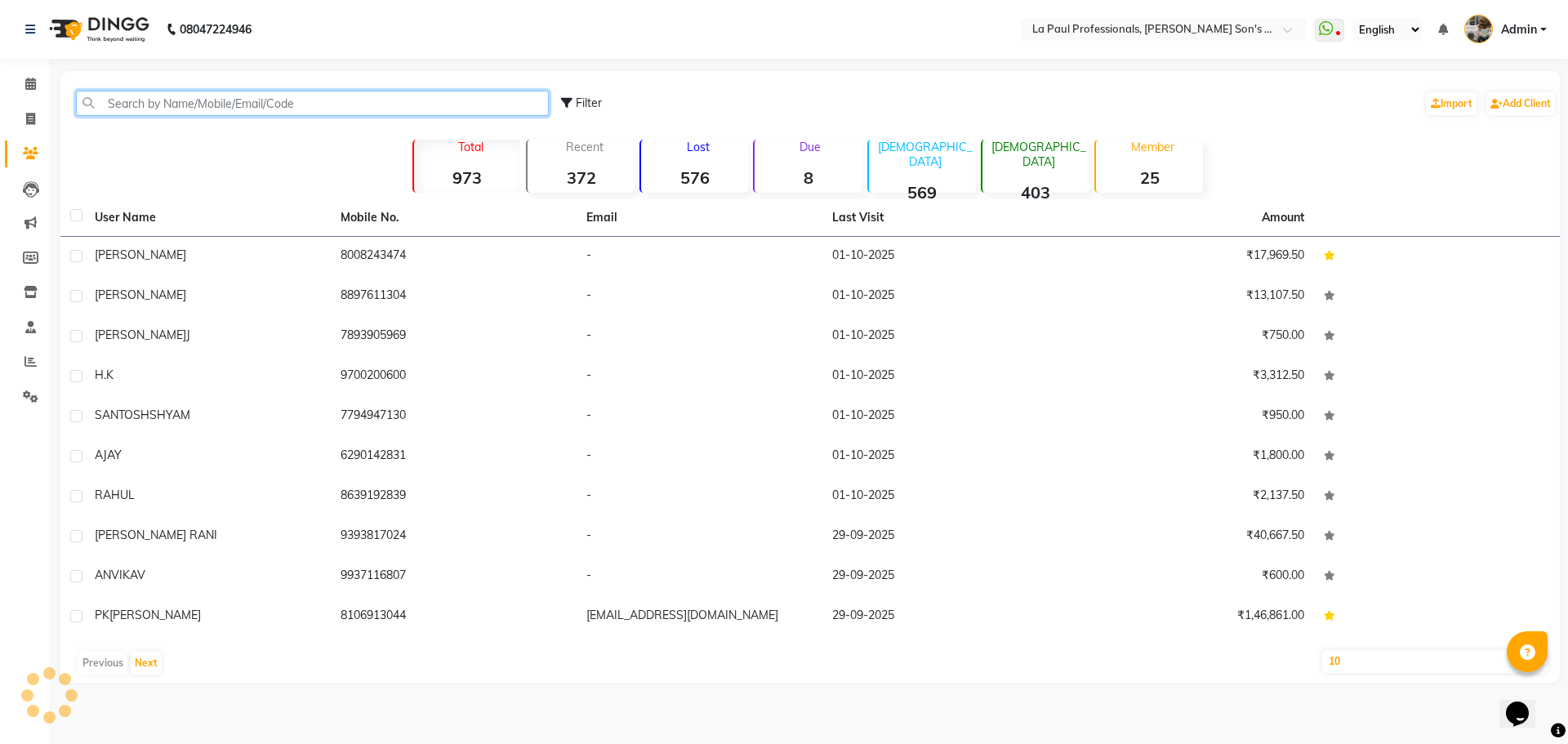
click at [227, 107] on input "text" at bounding box center [312, 103] width 473 height 25
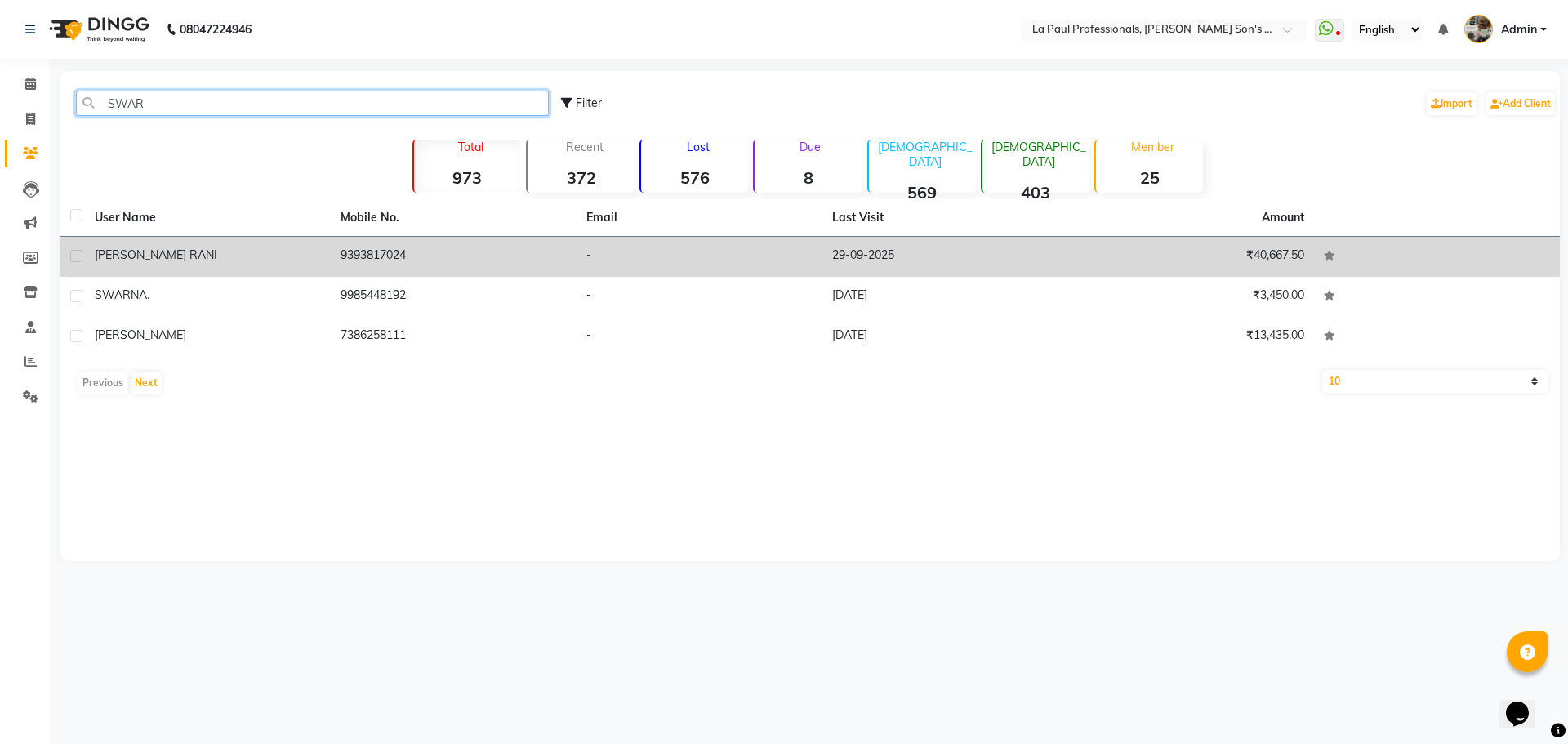
type input "SWAR"
click at [278, 256] on div "[PERSON_NAME] RANI" at bounding box center [207, 255] width 226 height 17
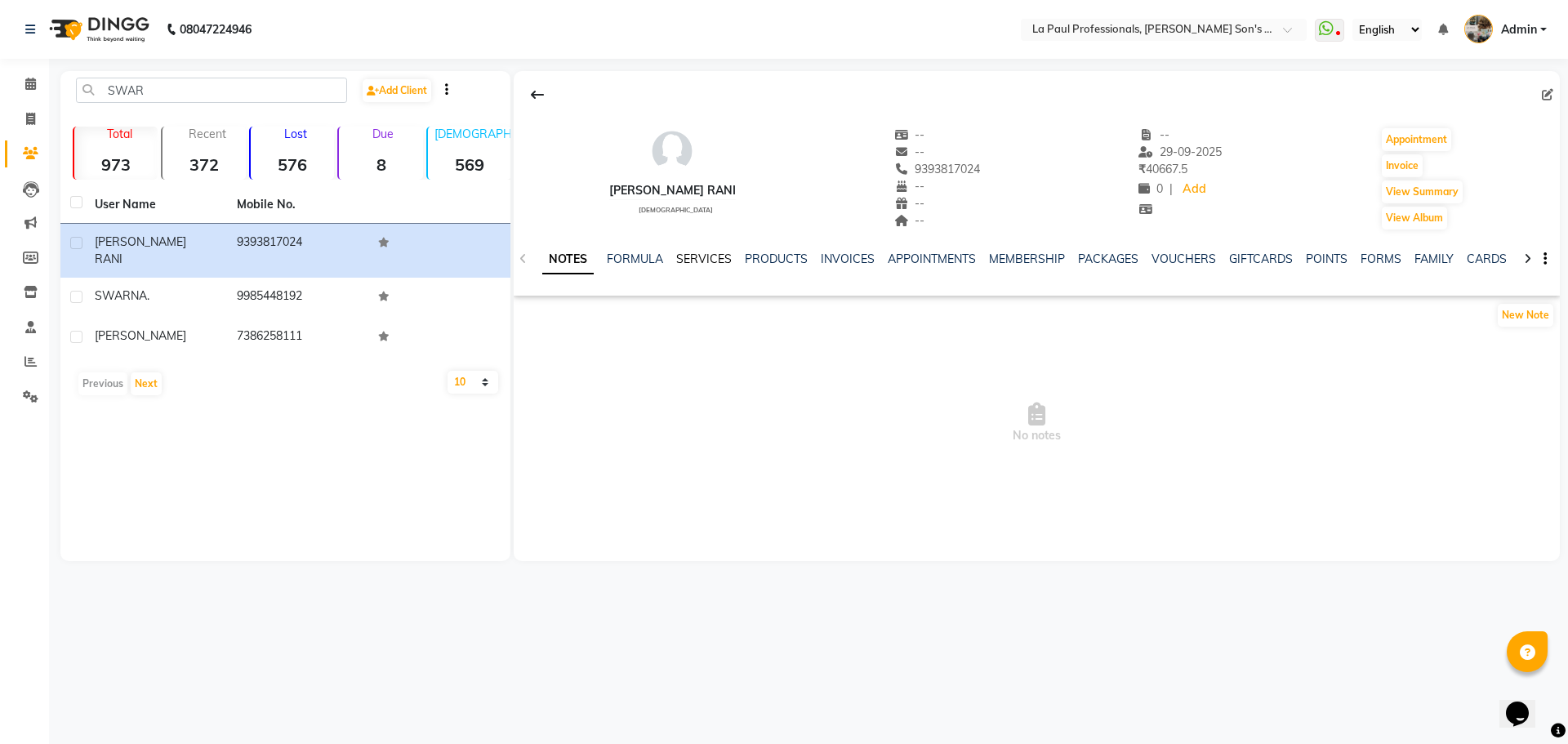
click at [708, 259] on link "SERVICES" at bounding box center [705, 259] width 56 height 15
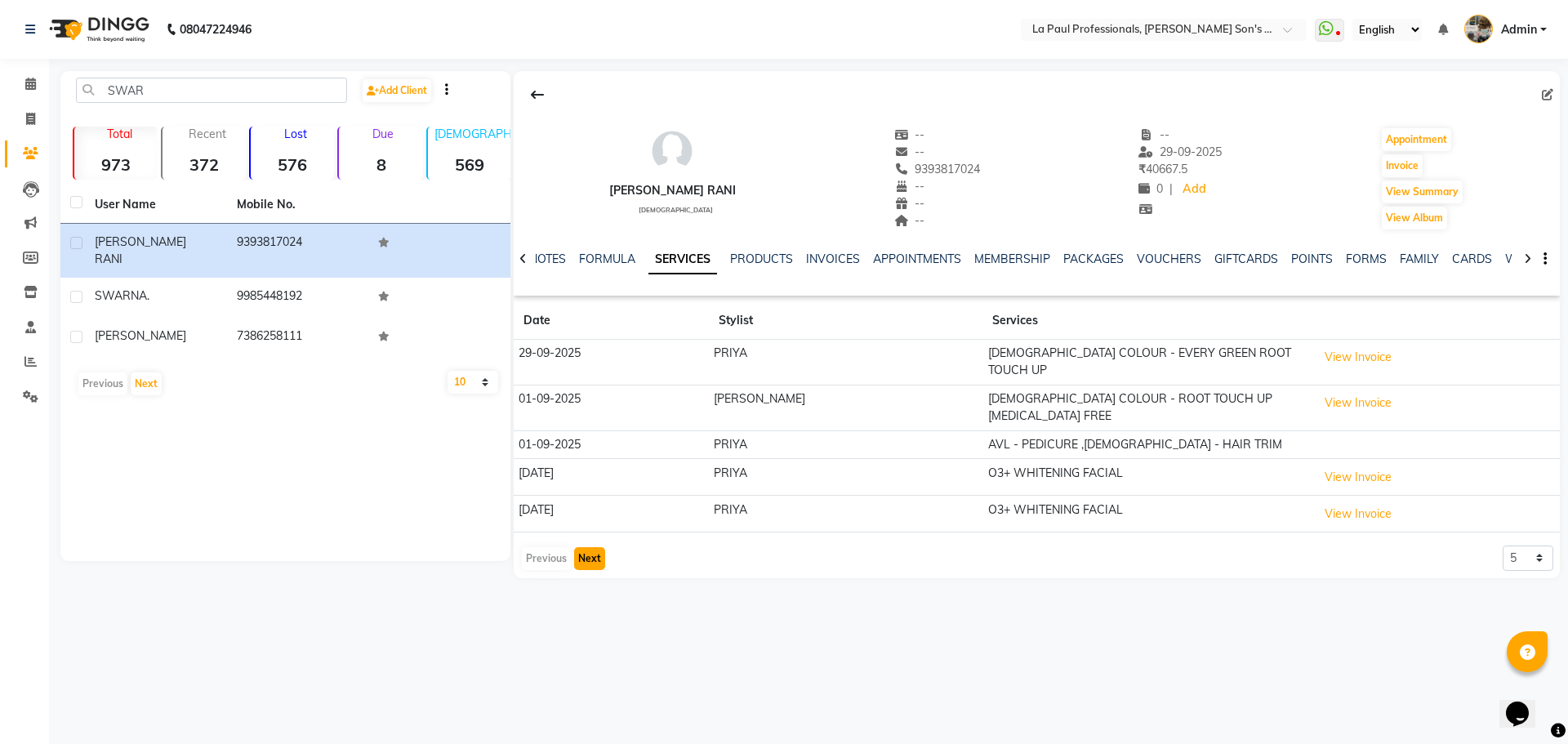
click at [590, 547] on button "Next" at bounding box center [589, 558] width 31 height 23
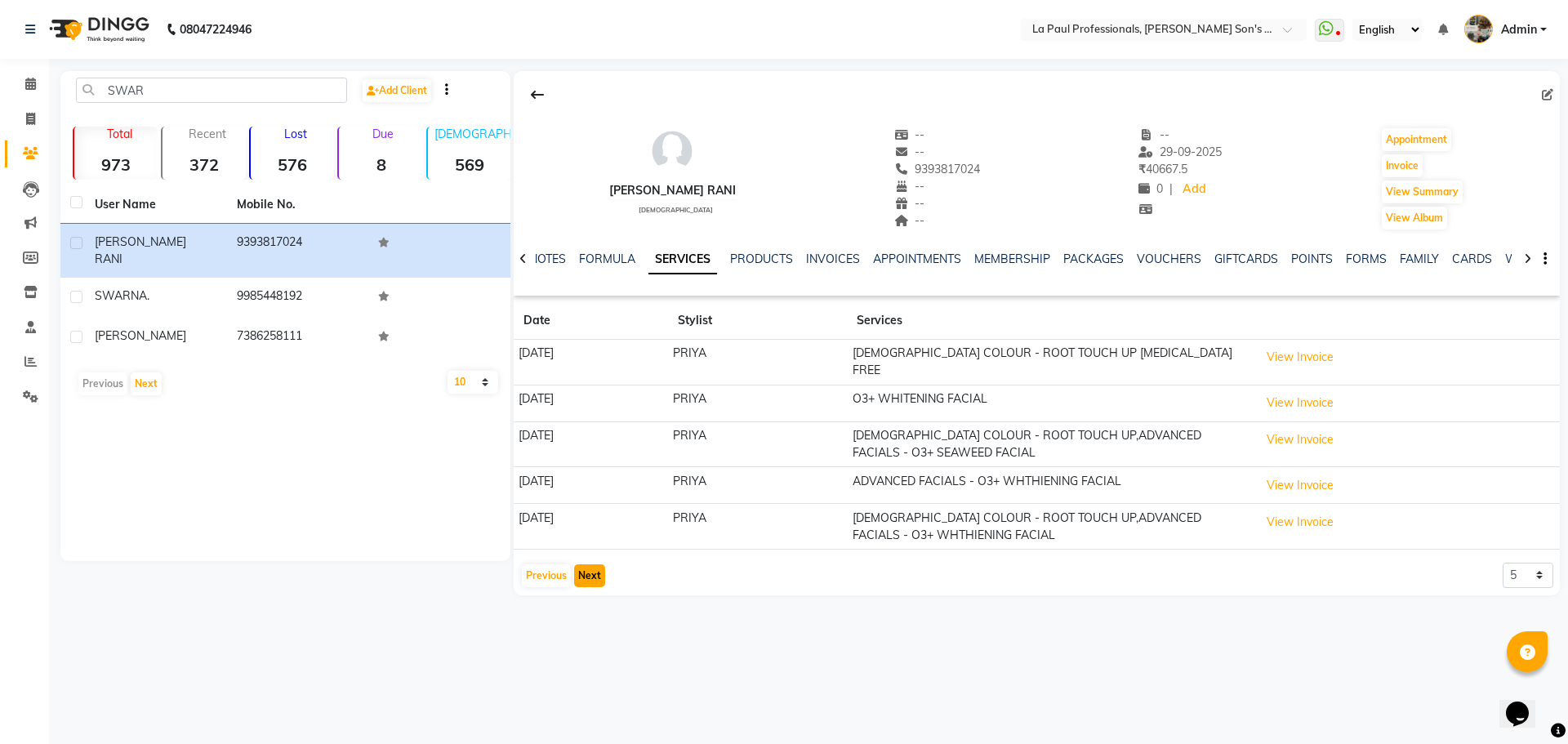
click at [586, 569] on button "Next" at bounding box center [589, 575] width 31 height 23
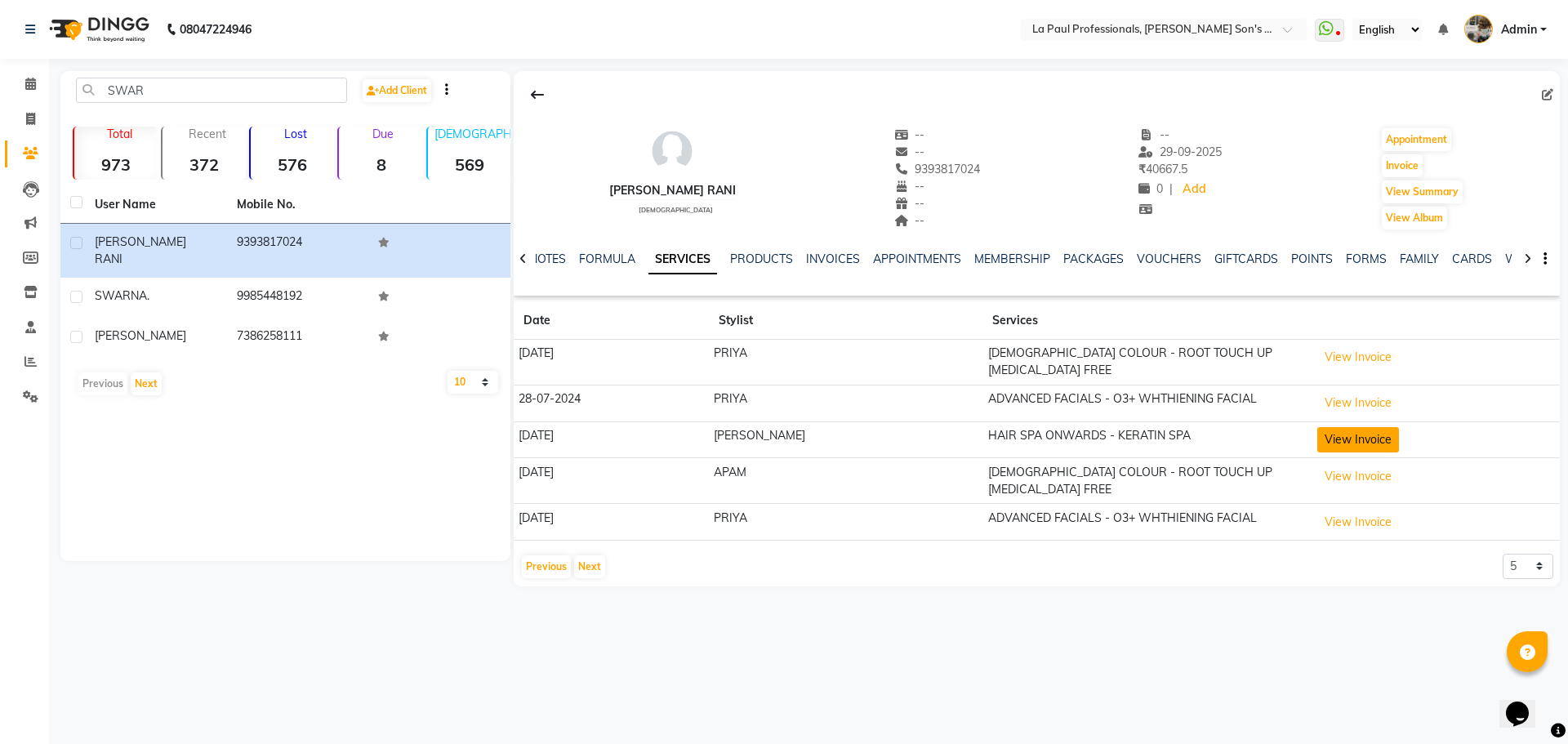
click at [1318, 439] on button "View Invoice" at bounding box center [1359, 439] width 82 height 25
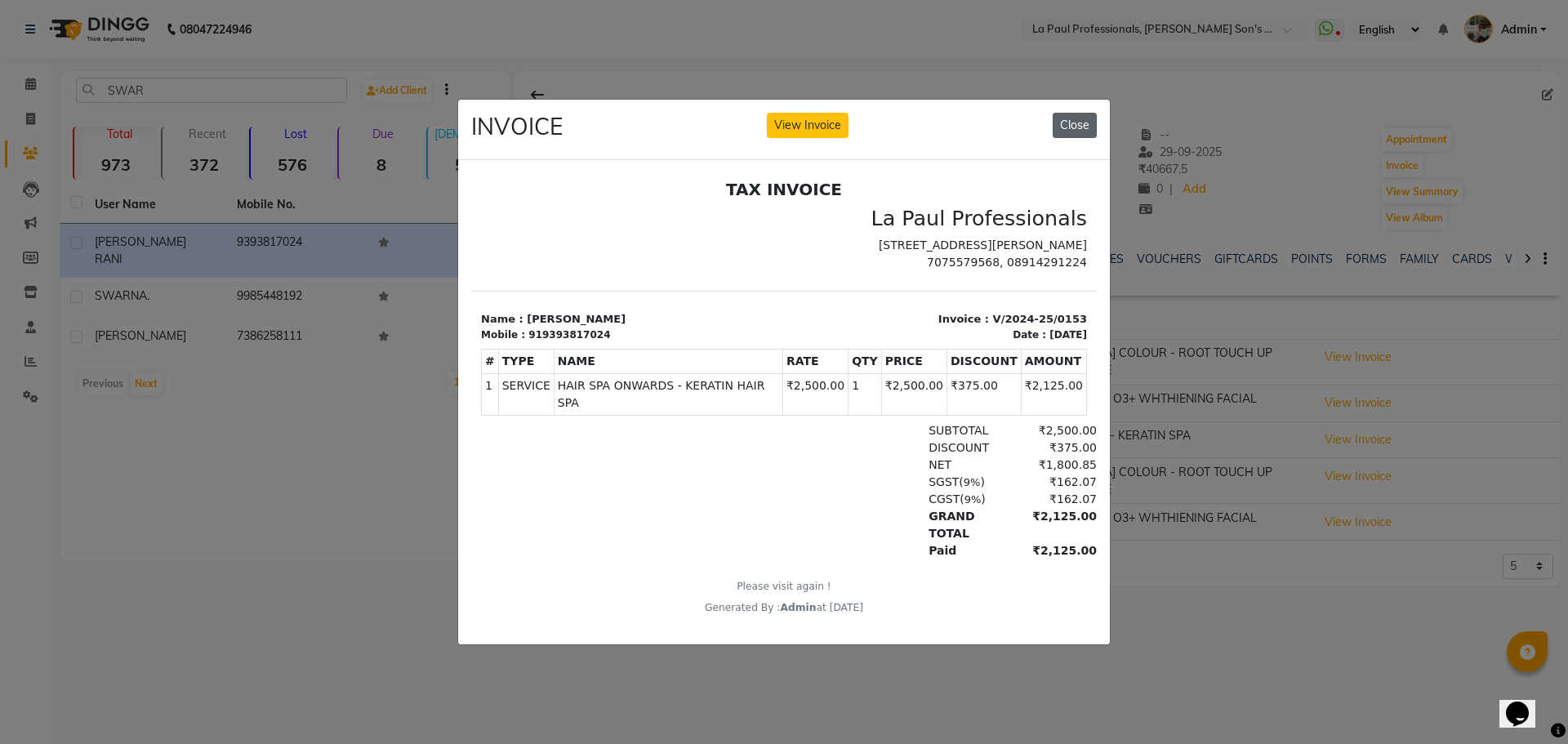
click at [1079, 120] on button "Close" at bounding box center [1074, 124] width 44 height 25
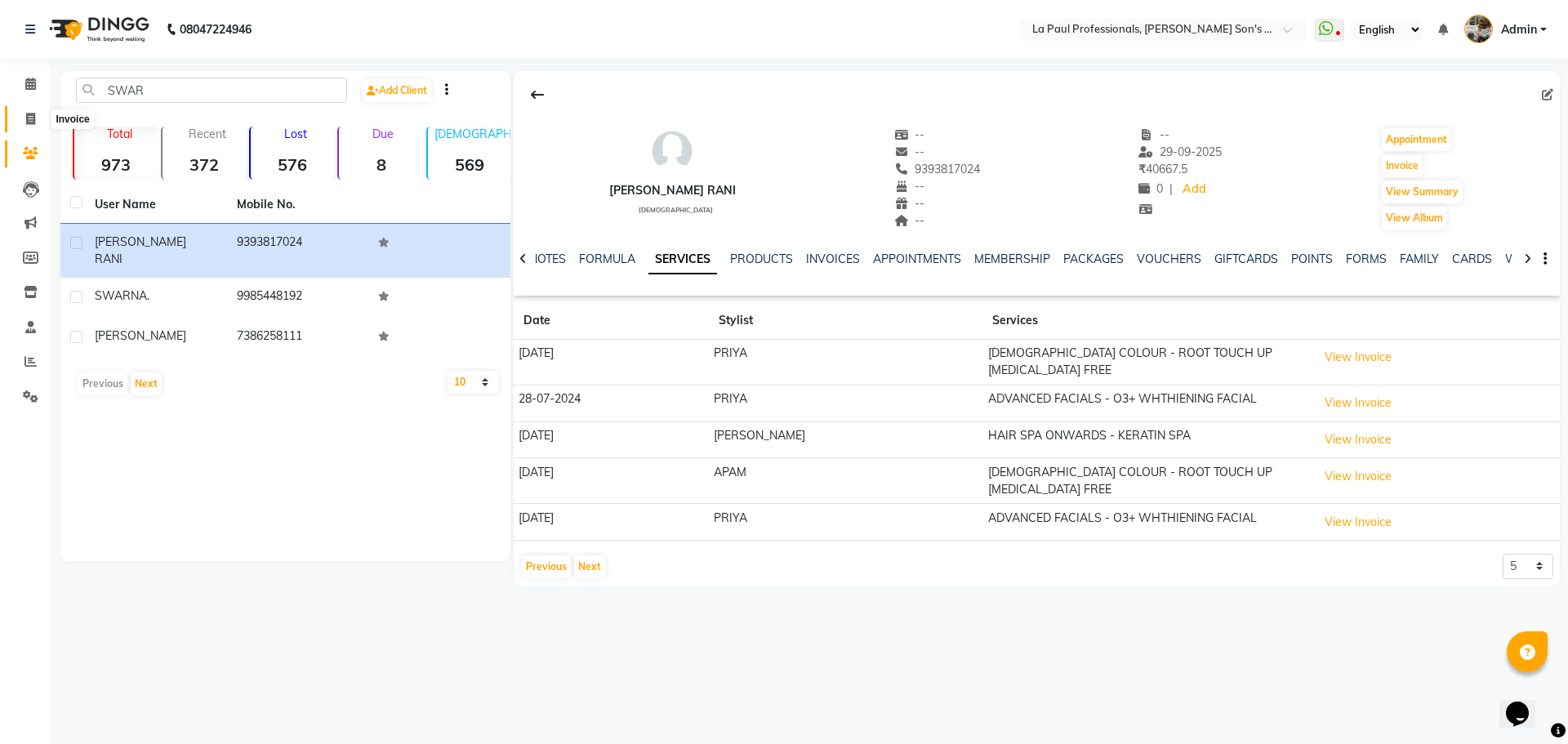
click at [33, 120] on icon at bounding box center [31, 118] width 9 height 12
select select "6271"
select select "service"
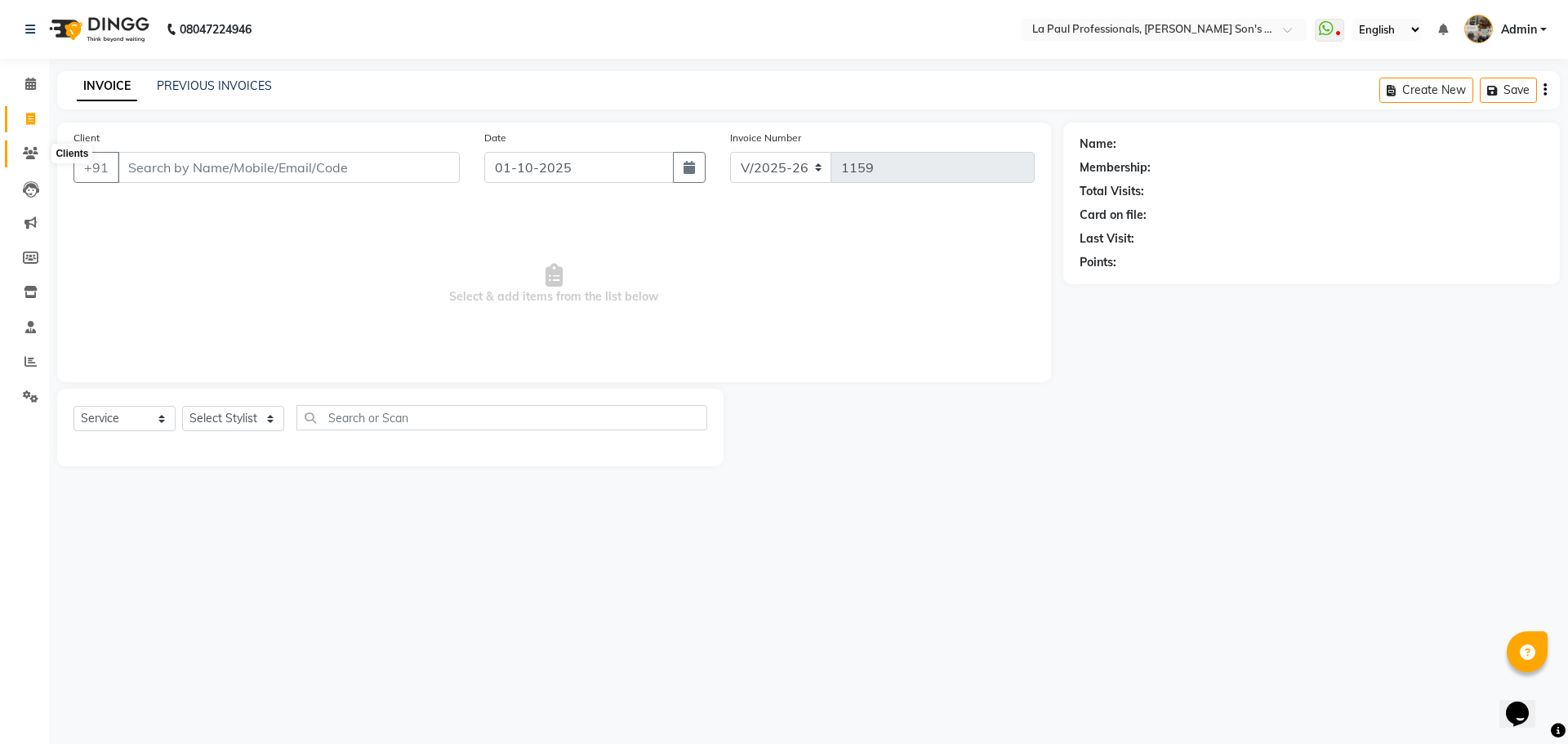
click at [31, 154] on icon at bounding box center [31, 152] width 16 height 12
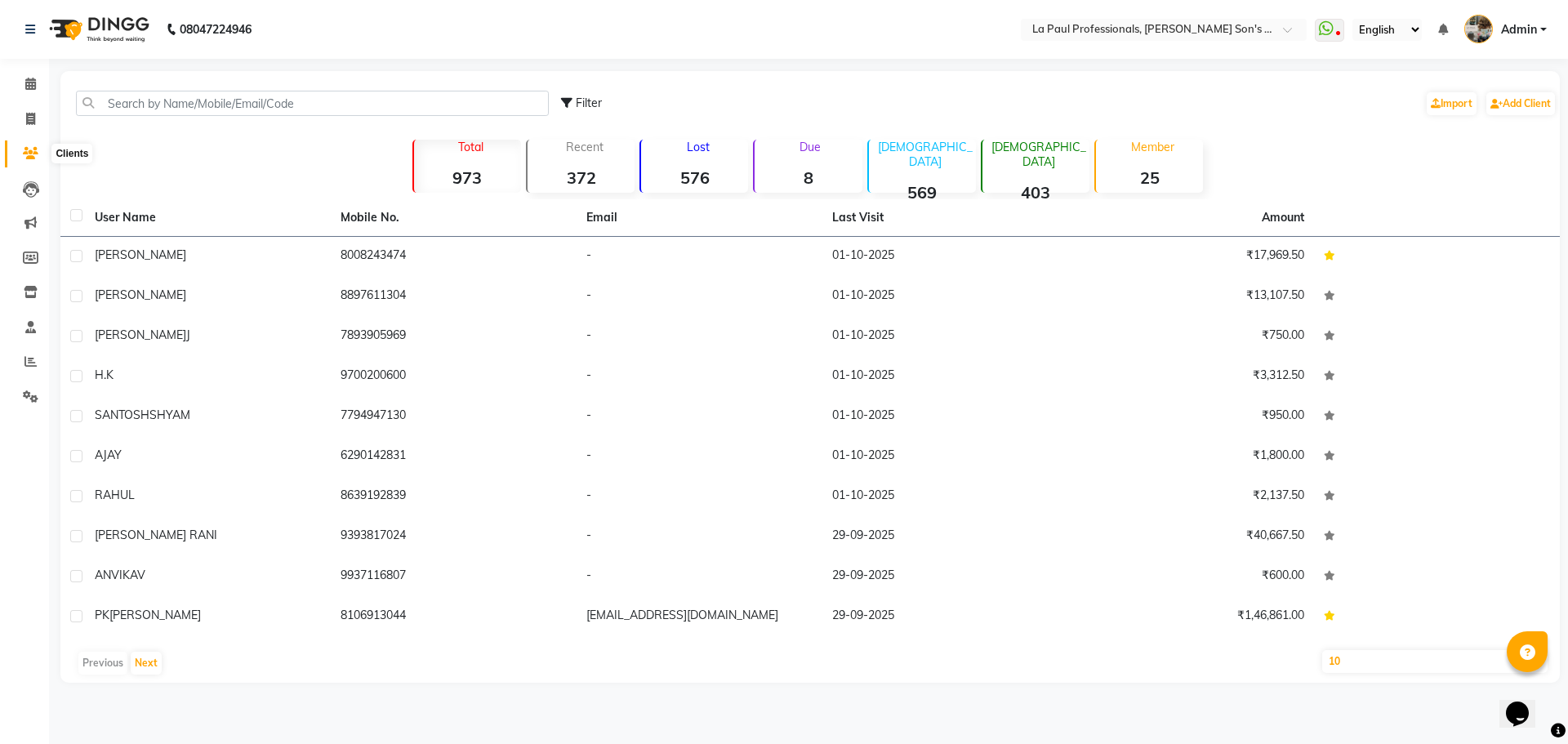
click at [32, 151] on icon at bounding box center [31, 152] width 16 height 12
click at [31, 111] on span at bounding box center [31, 120] width 29 height 19
select select "6271"
select select "service"
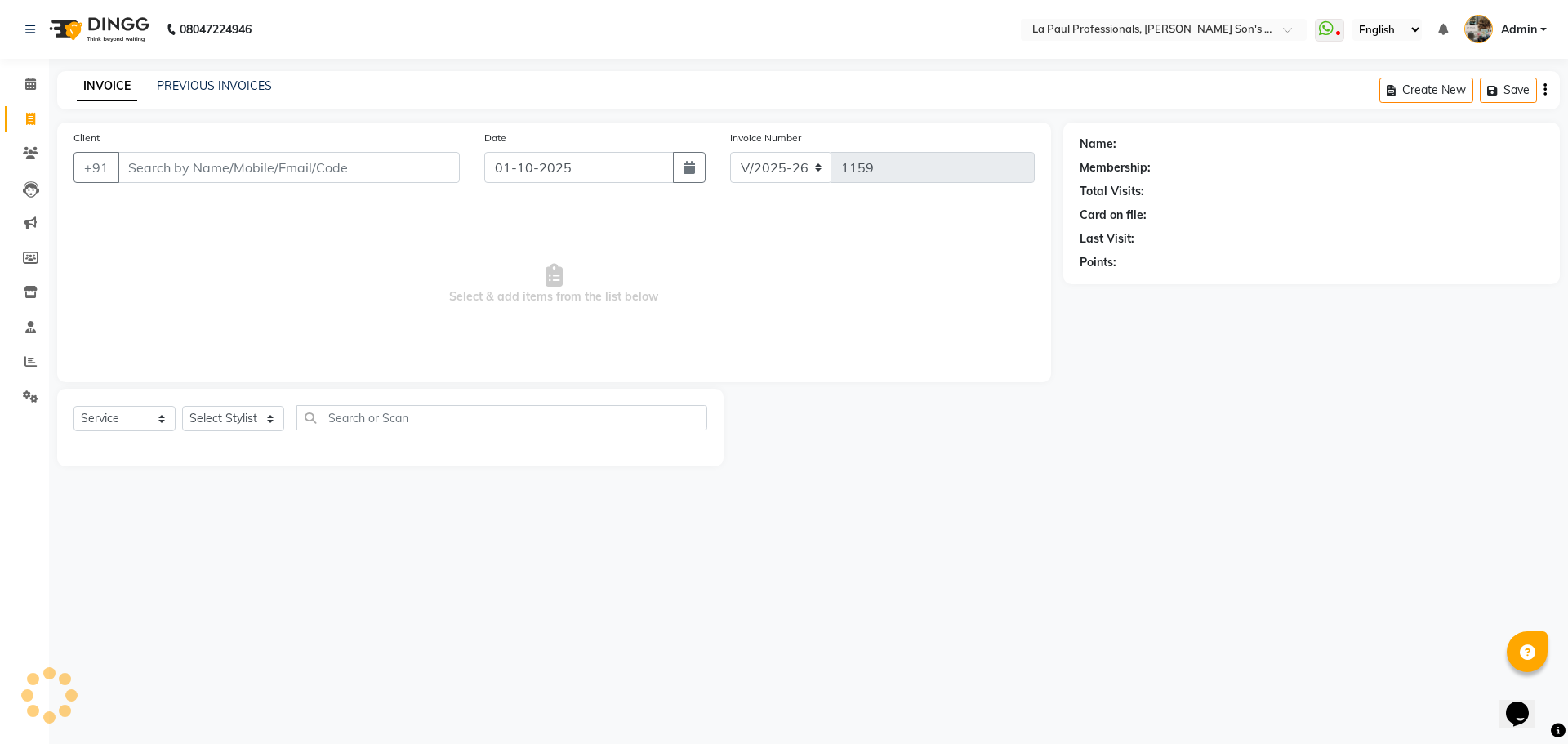
click at [1210, 502] on div "08047224946 Select Location × La Paul Professionals, Angel Urban Son's Residenc…" at bounding box center [784, 372] width 1568 height 744
click at [600, 572] on div "08047224946 Select Location × La Paul Professionals, Angel Urban Son's Residenc…" at bounding box center [784, 372] width 1568 height 744
click at [599, 568] on div "08047224946 Select Location × La Paul Professionals, Angel Urban Son's Residenc…" at bounding box center [784, 372] width 1568 height 744
click at [246, 416] on select "Select Stylist APAM IVA GAGAN PRIYA ROSHAN SANJU SASA SONU" at bounding box center [233, 418] width 102 height 25
select select "69750"
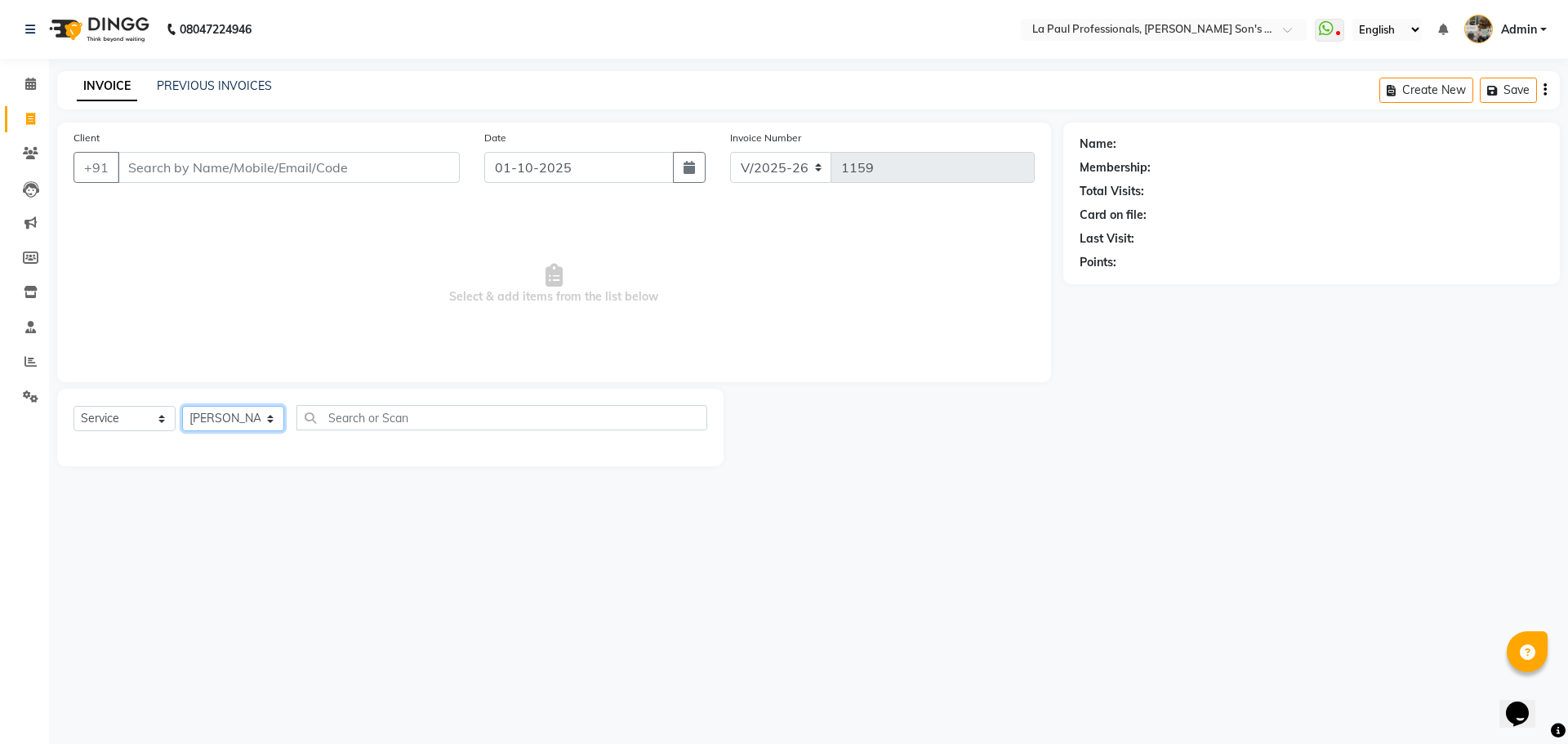
click at [182, 406] on select "Select Stylist APAM IVA GAGAN PRIYA ROSHAN SANJU SASA SONU" at bounding box center [233, 418] width 102 height 25
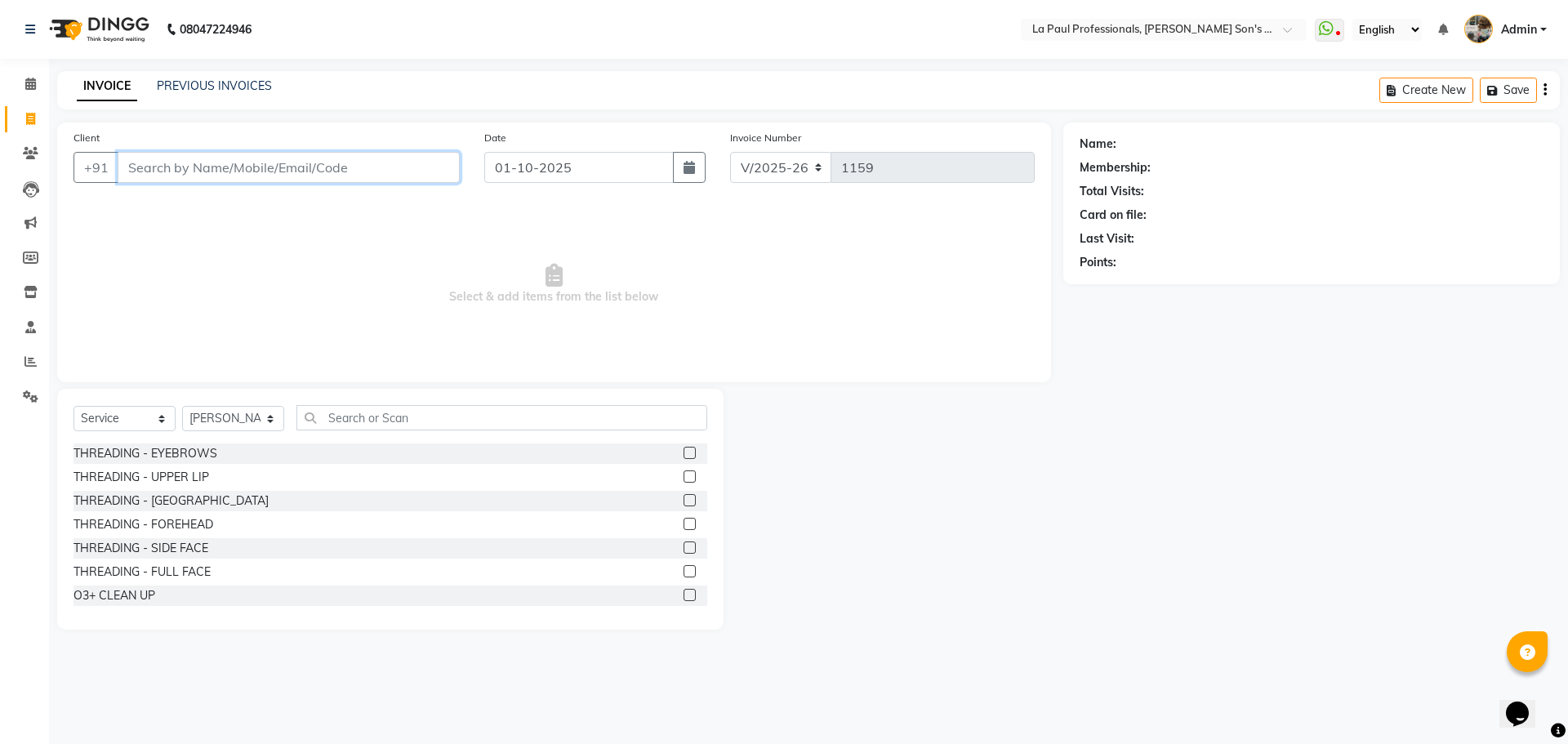
click at [332, 169] on input "Client" at bounding box center [289, 166] width 342 height 31
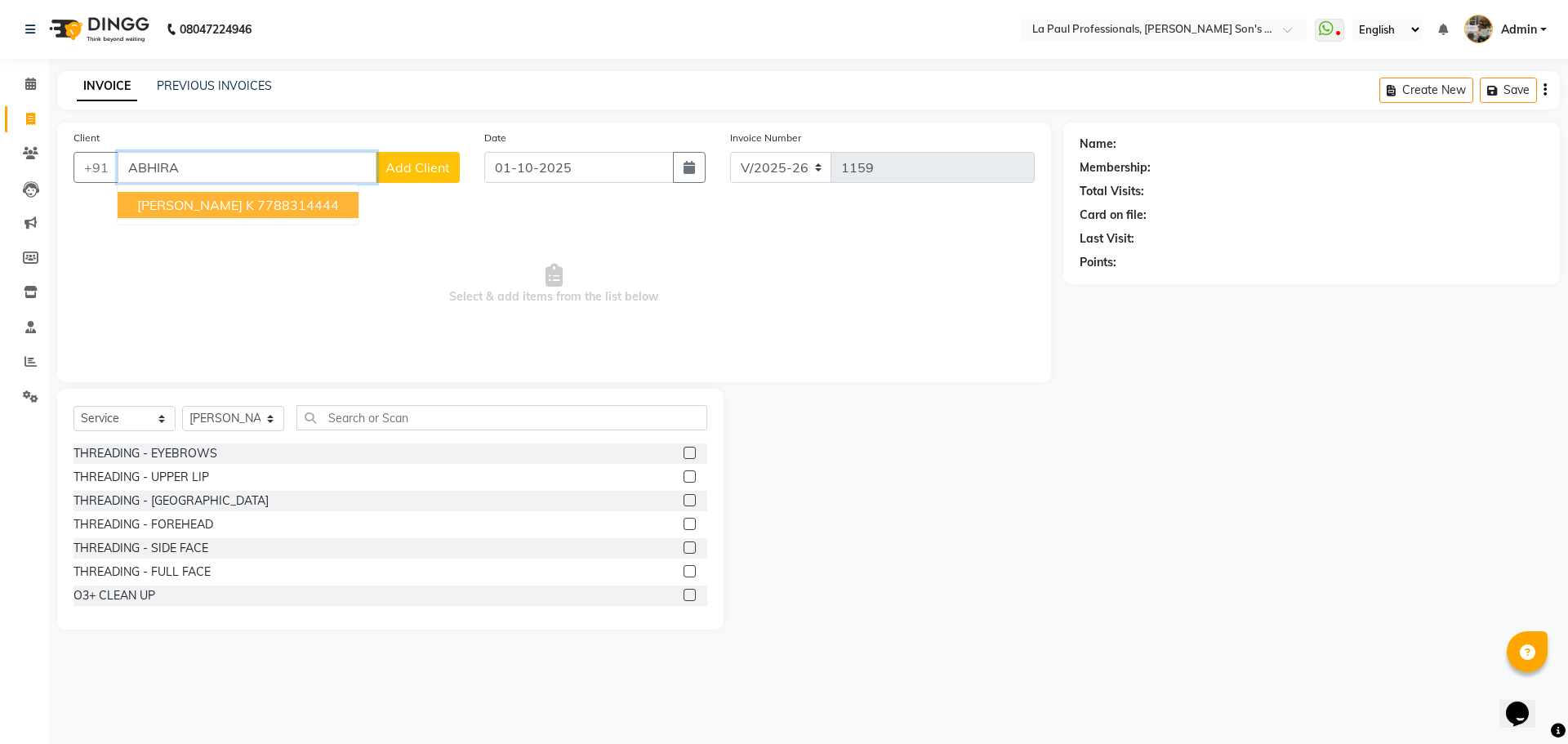
click at [266, 211] on ngb-highlight "7788314444" at bounding box center [298, 205] width 82 height 17
type input "7788314444"
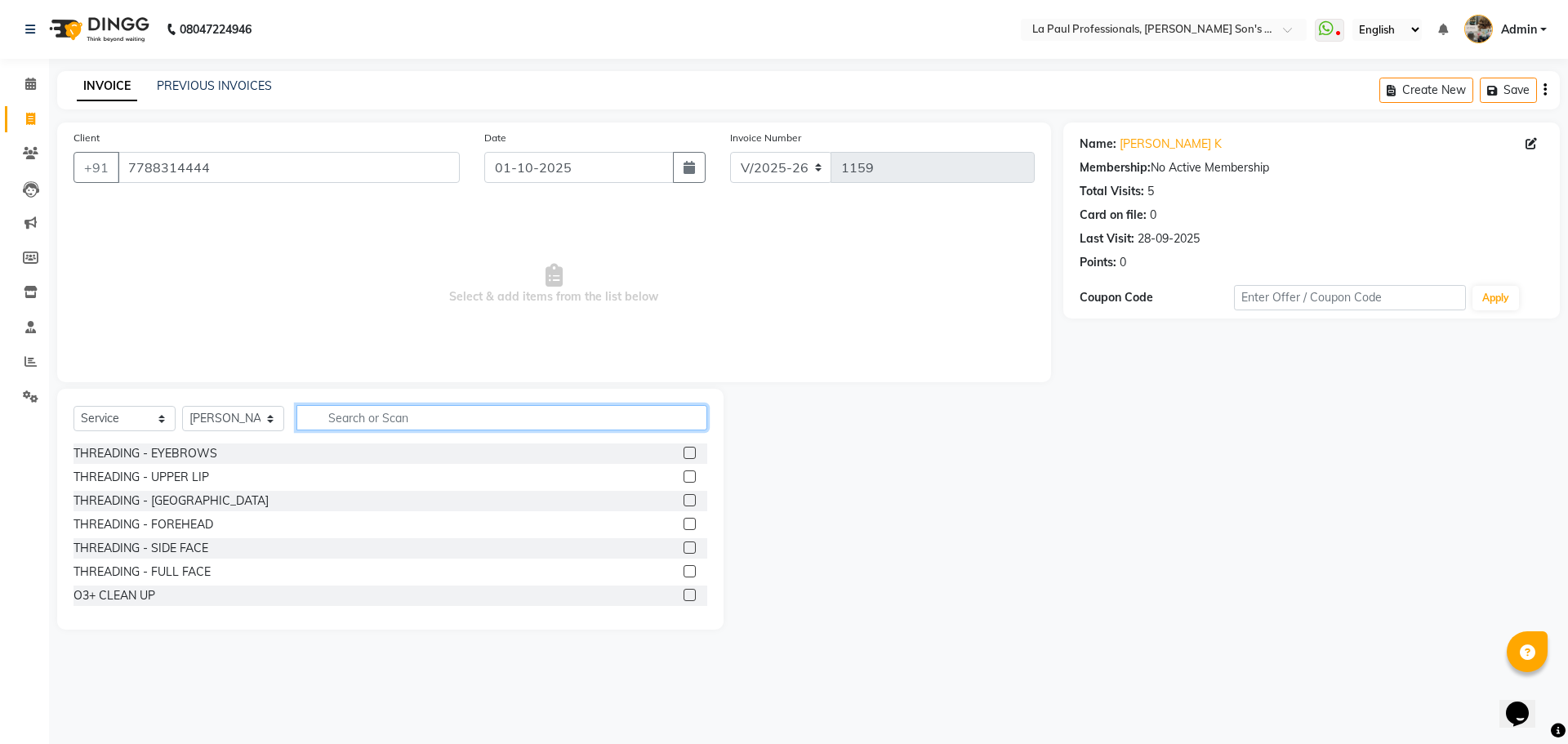
click at [371, 424] on input "text" at bounding box center [502, 417] width 411 height 25
type input "MAKE"
click at [684, 478] on label at bounding box center [690, 476] width 12 height 12
click at [684, 478] on input "checkbox" at bounding box center [689, 476] width 10 height 10
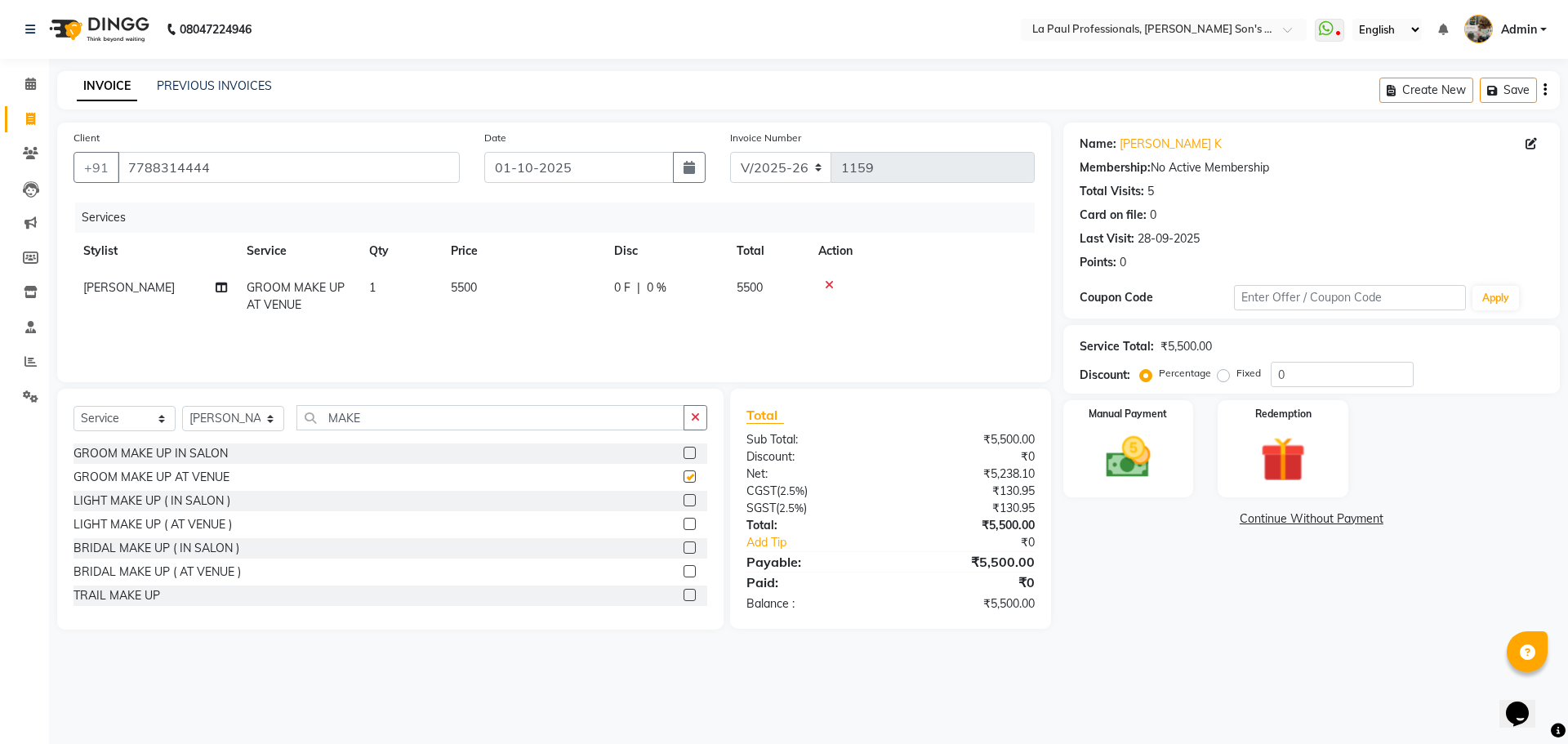
checkbox input "false"
click at [259, 415] on select "Select Stylist APAM IVA GAGAN PRIYA ROSHAN SANJU SASA SONU" at bounding box center [233, 418] width 102 height 25
select select "48213"
click at [182, 406] on select "Select Stylist APAM IVA GAGAN PRIYA ROSHAN SANJU SASA SONU" at bounding box center [233, 418] width 102 height 25
click at [388, 419] on input "MAKE" at bounding box center [490, 417] width 388 height 25
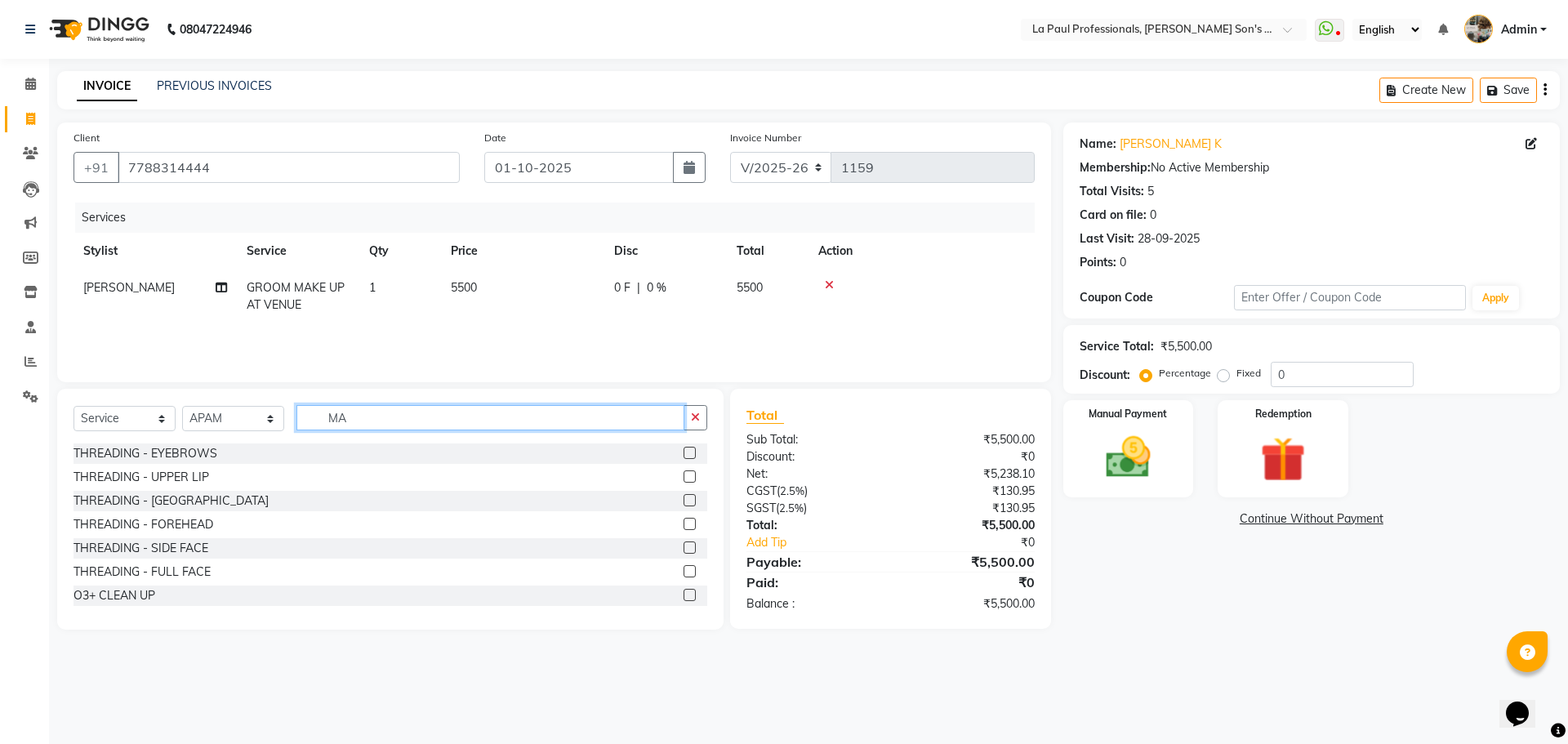
type input "M"
type input "H"
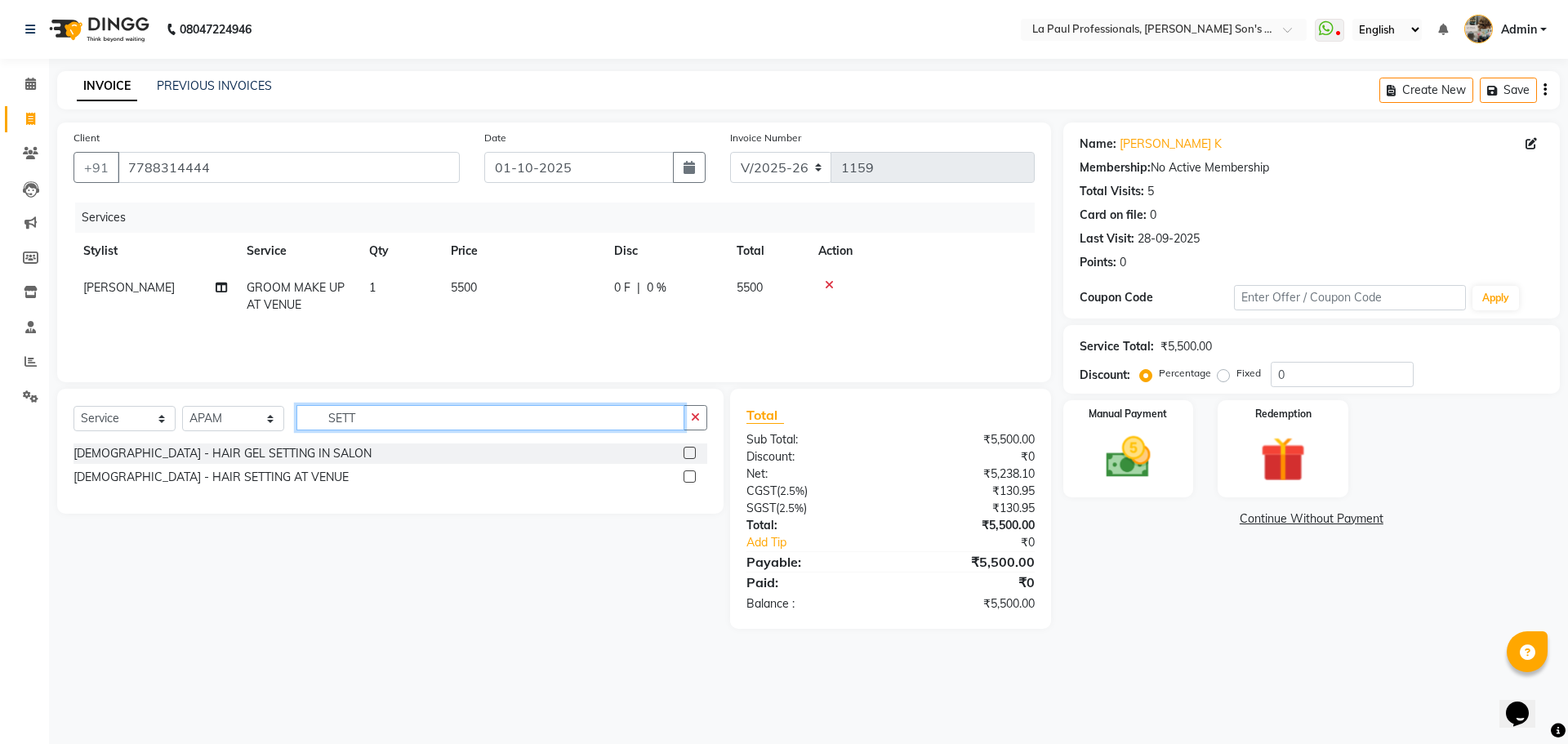
type input "SETT"
click at [692, 478] on label at bounding box center [690, 476] width 12 height 12
click at [692, 478] on input "checkbox" at bounding box center [689, 476] width 10 height 10
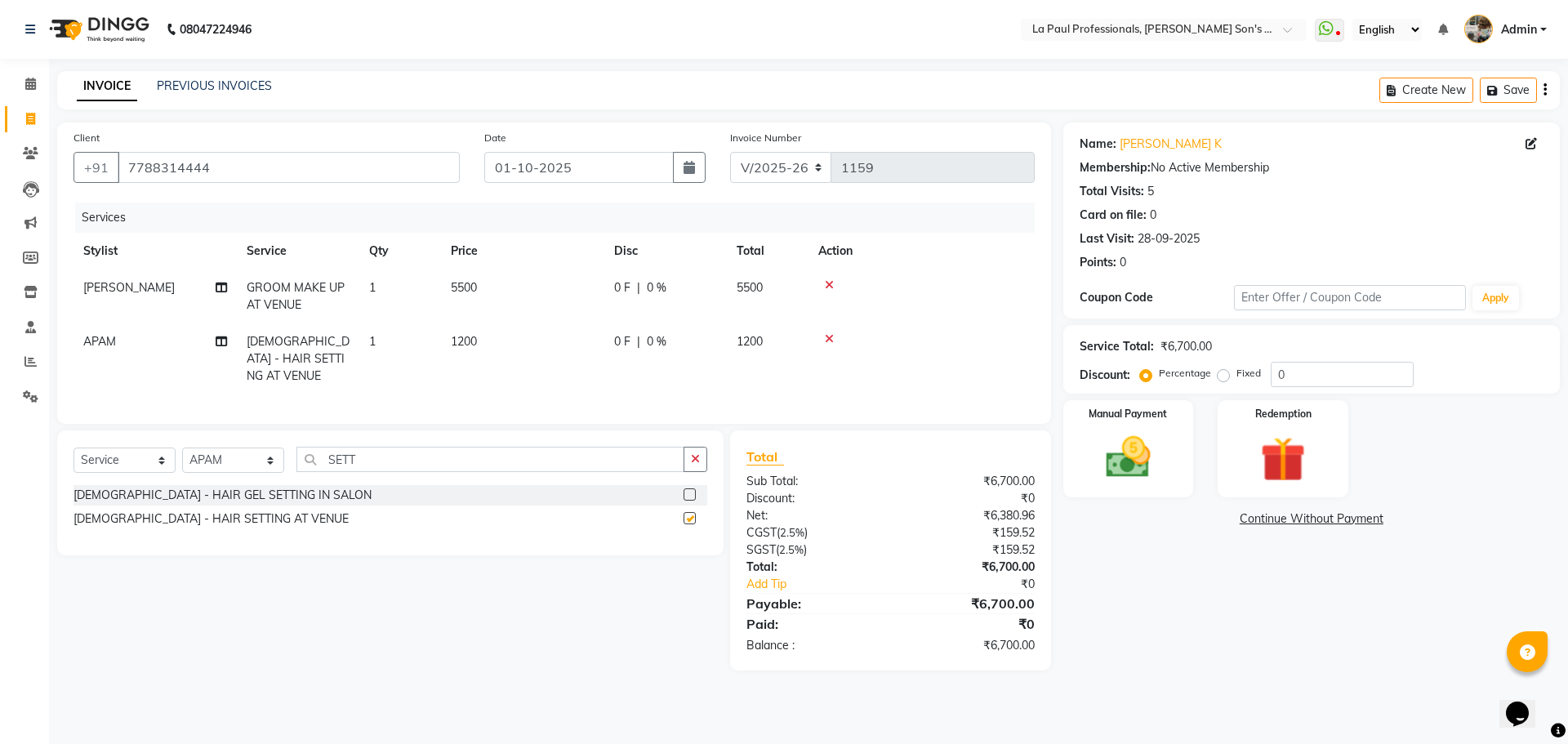
checkbox input "false"
click at [1219, 655] on div "Name: Abhiram K Membership: No Active Membership Total Visits: 5 Card on file: …" at bounding box center [1318, 397] width 509 height 548
click at [464, 299] on td "5500" at bounding box center [523, 296] width 164 height 54
select select "69750"
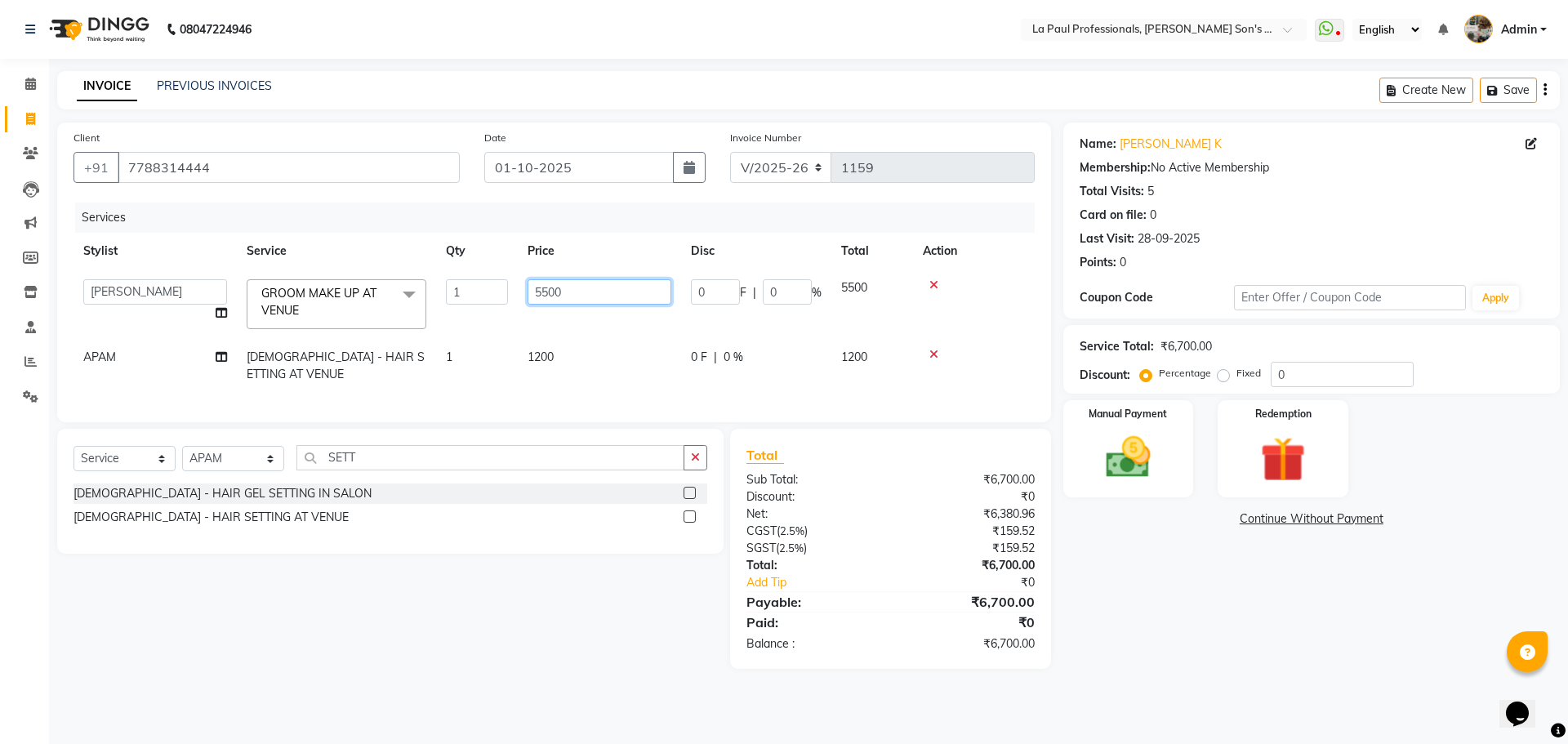
click at [547, 294] on input "5500" at bounding box center [600, 292] width 144 height 25
type input "4500"
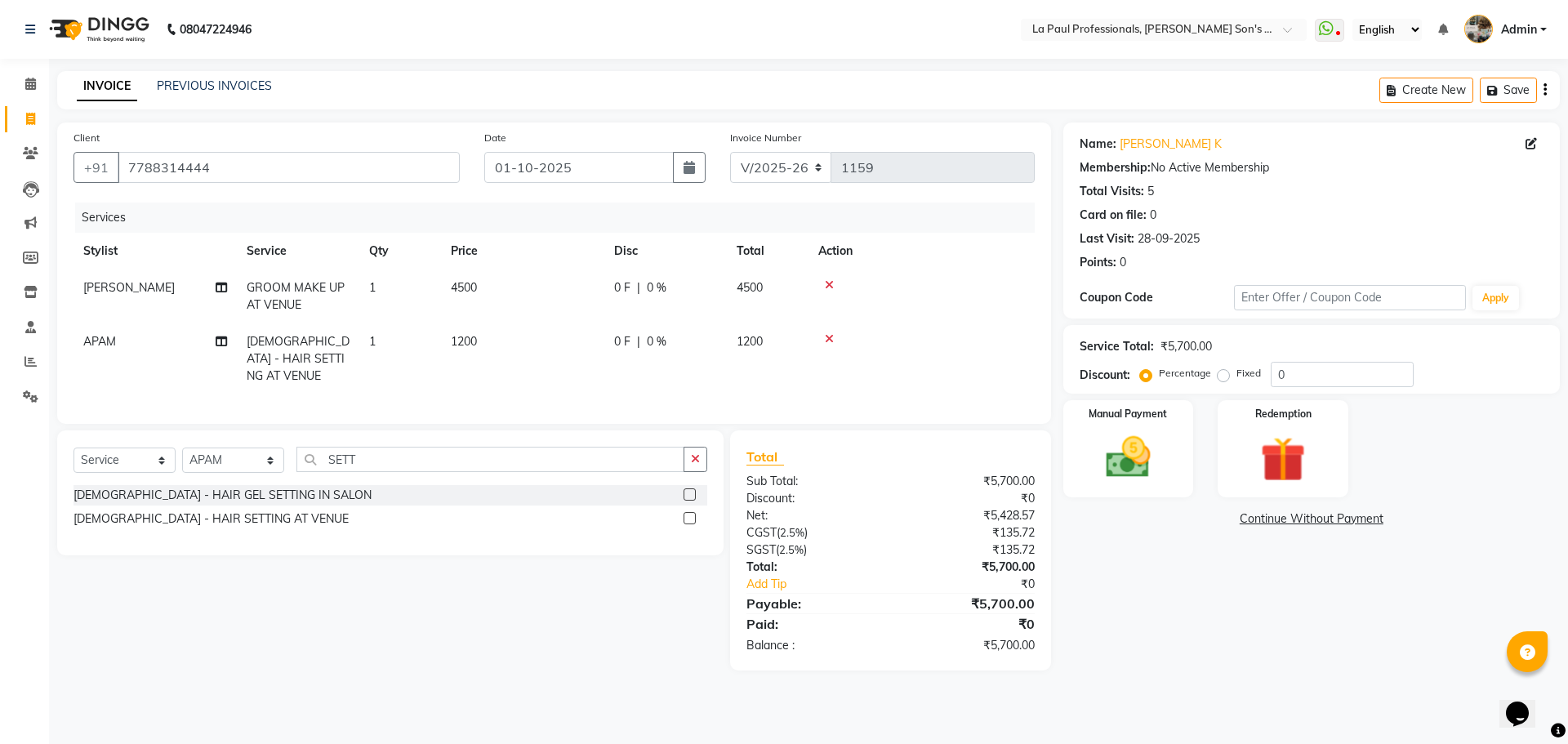
click at [1140, 597] on div "Name: Abhiram K Membership: No Active Membership Total Visits: 5 Card on file: …" at bounding box center [1318, 397] width 509 height 548
click at [464, 340] on span "1200" at bounding box center [464, 341] width 26 height 15
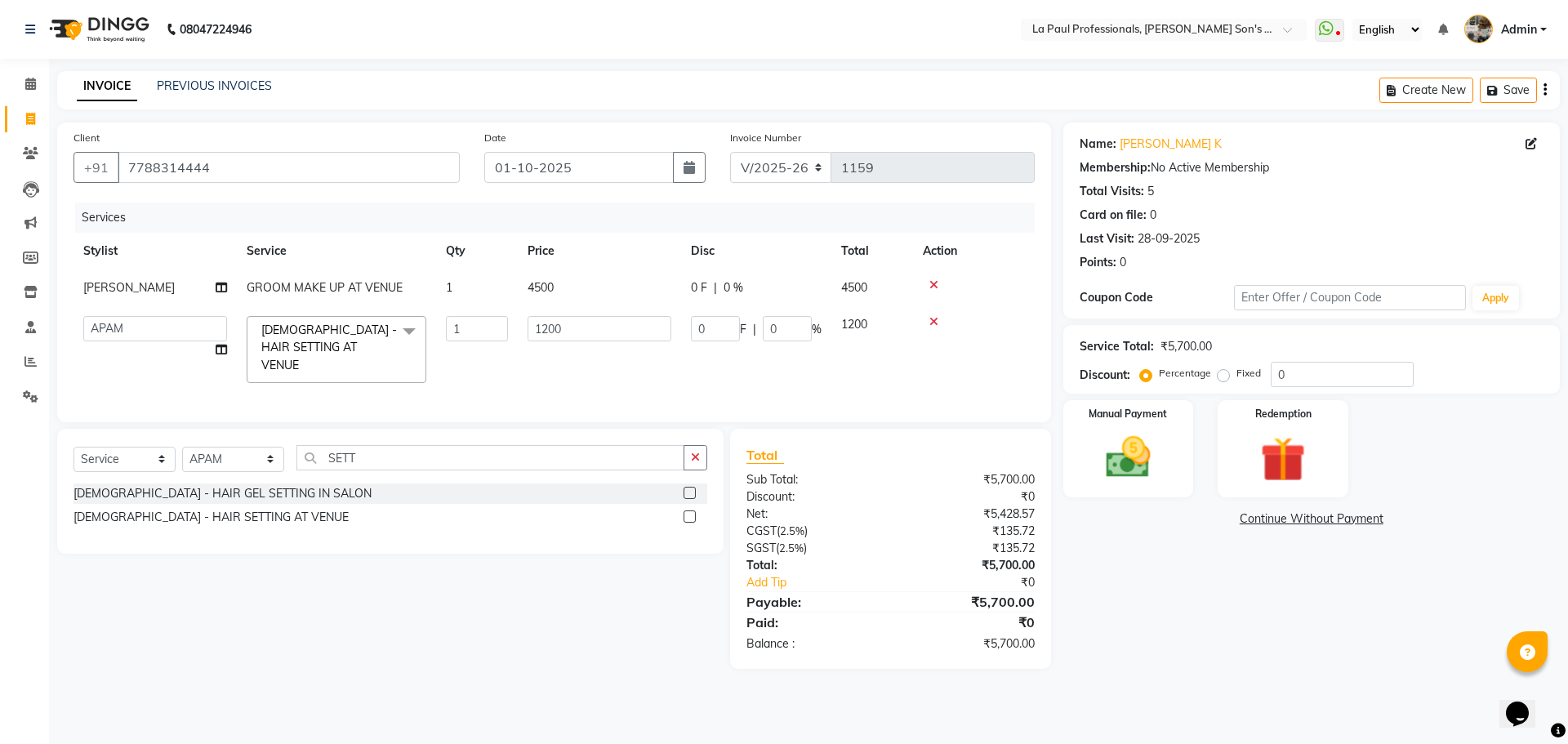
click at [1145, 643] on div "Name: Abhiram K Membership: No Active Membership Total Visits: 5 Card on file: …" at bounding box center [1318, 396] width 509 height 546
click at [547, 287] on span "4500" at bounding box center [541, 287] width 26 height 15
select select "69750"
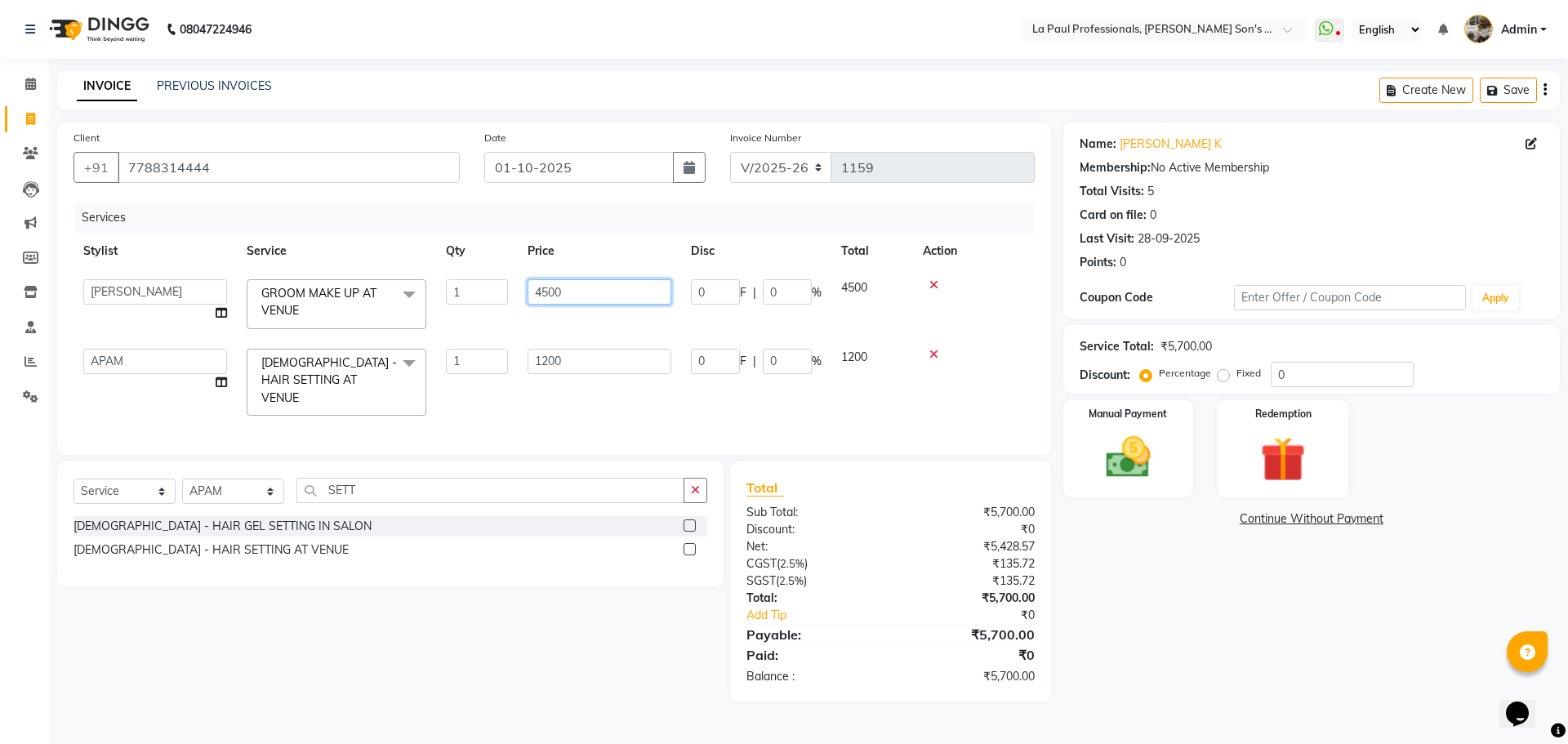
click at [549, 294] on input "4500" at bounding box center [600, 292] width 144 height 25
type input "4300"
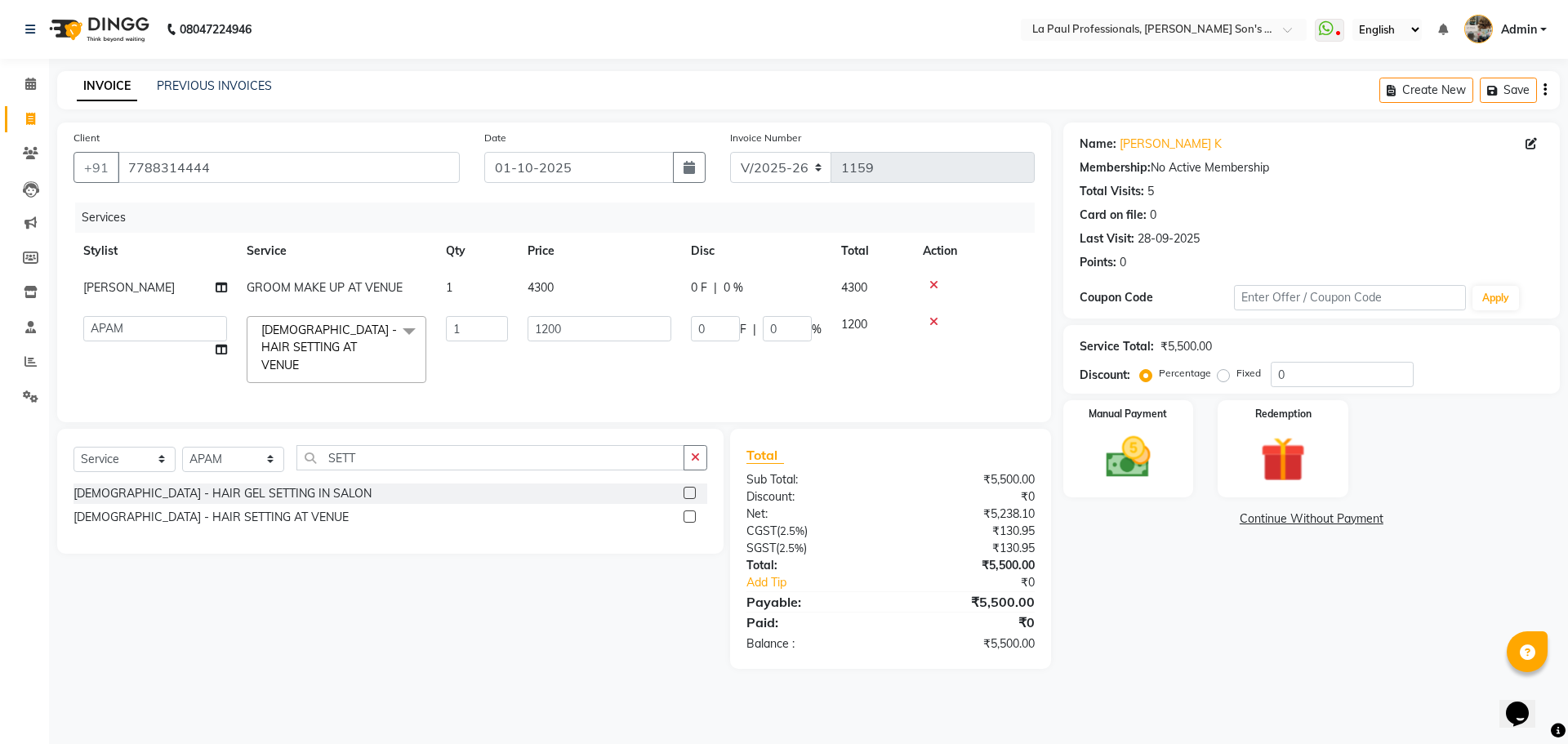
click at [1119, 592] on div "Name: Abhiram K Membership: No Active Membership Total Visits: 5 Card on file: …" at bounding box center [1318, 396] width 509 height 546
click at [1260, 682] on main "INVOICE PREVIOUS INVOICES Create New Save Client +91 7788314444 Date 01-10-2025…" at bounding box center [809, 382] width 1520 height 622
click at [1223, 657] on div "Name: Abhiram K Membership: No Active Membership Total Visits: 5 Card on file: …" at bounding box center [1318, 396] width 509 height 546
click at [1144, 589] on div "Name: Abhiram K Membership: No Active Membership Total Visits: 5 Card on file: …" at bounding box center [1318, 396] width 509 height 546
click at [1132, 453] on img at bounding box center [1128, 457] width 76 height 54
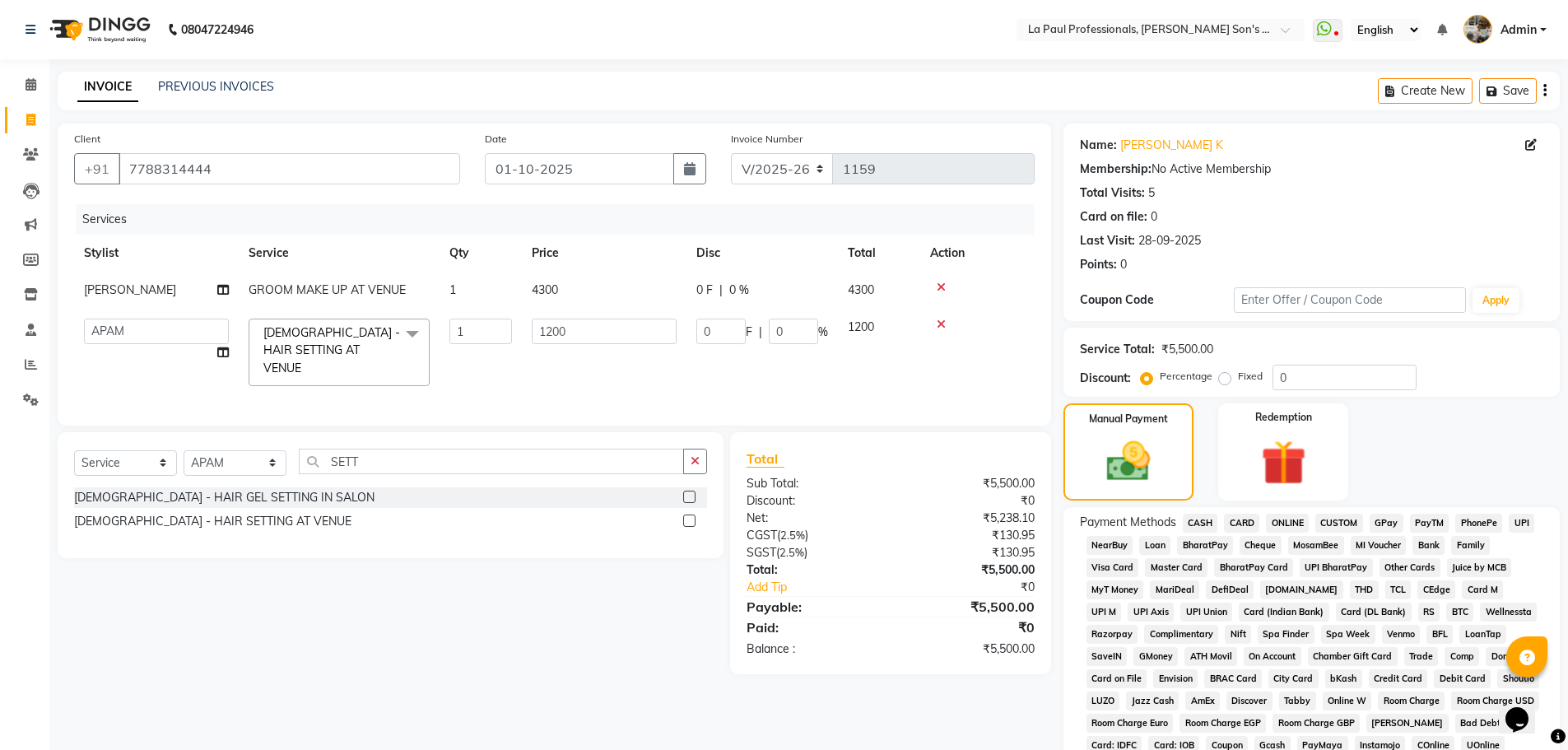
click at [1203, 522] on span "CASH" at bounding box center [1201, 522] width 36 height 19
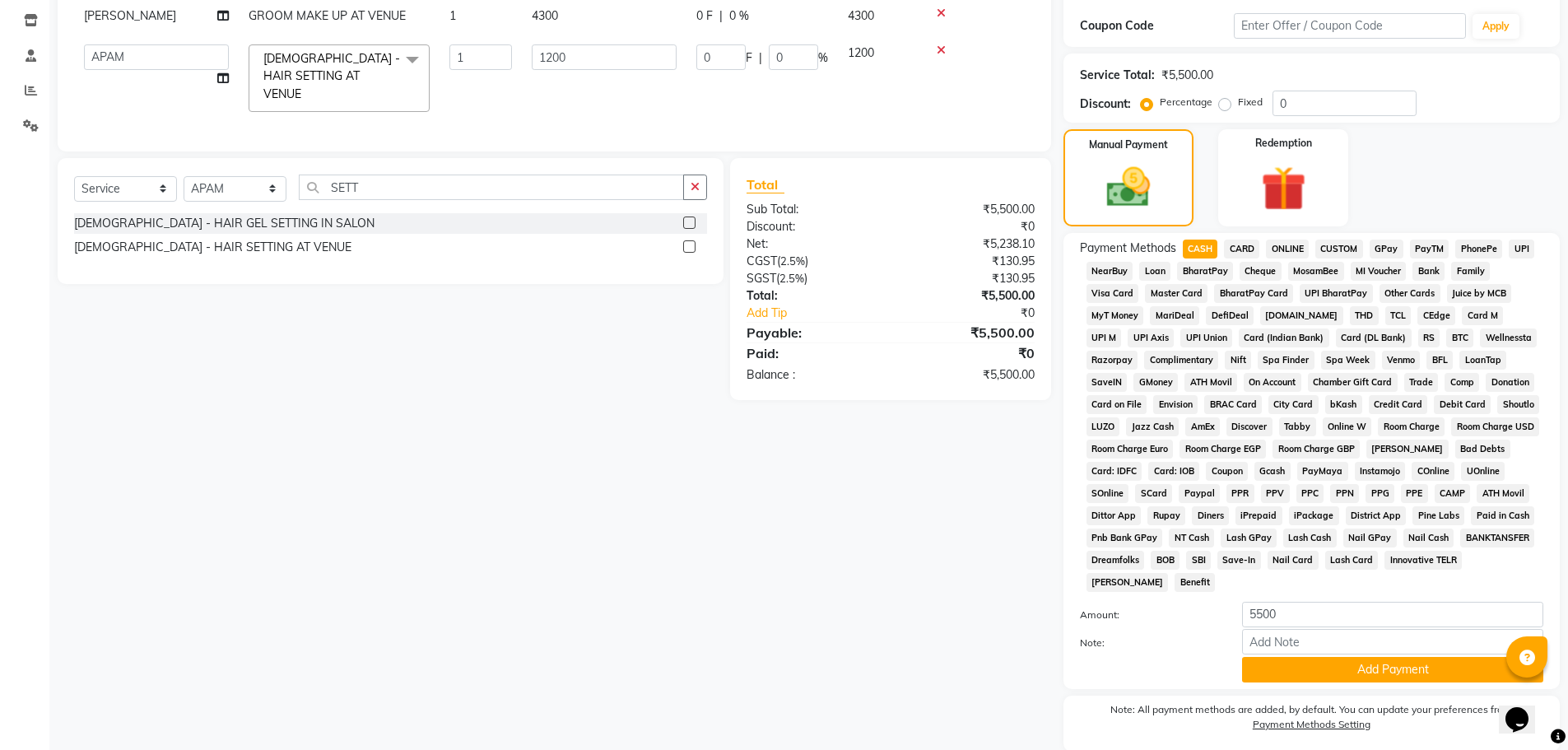
scroll to position [330, 0]
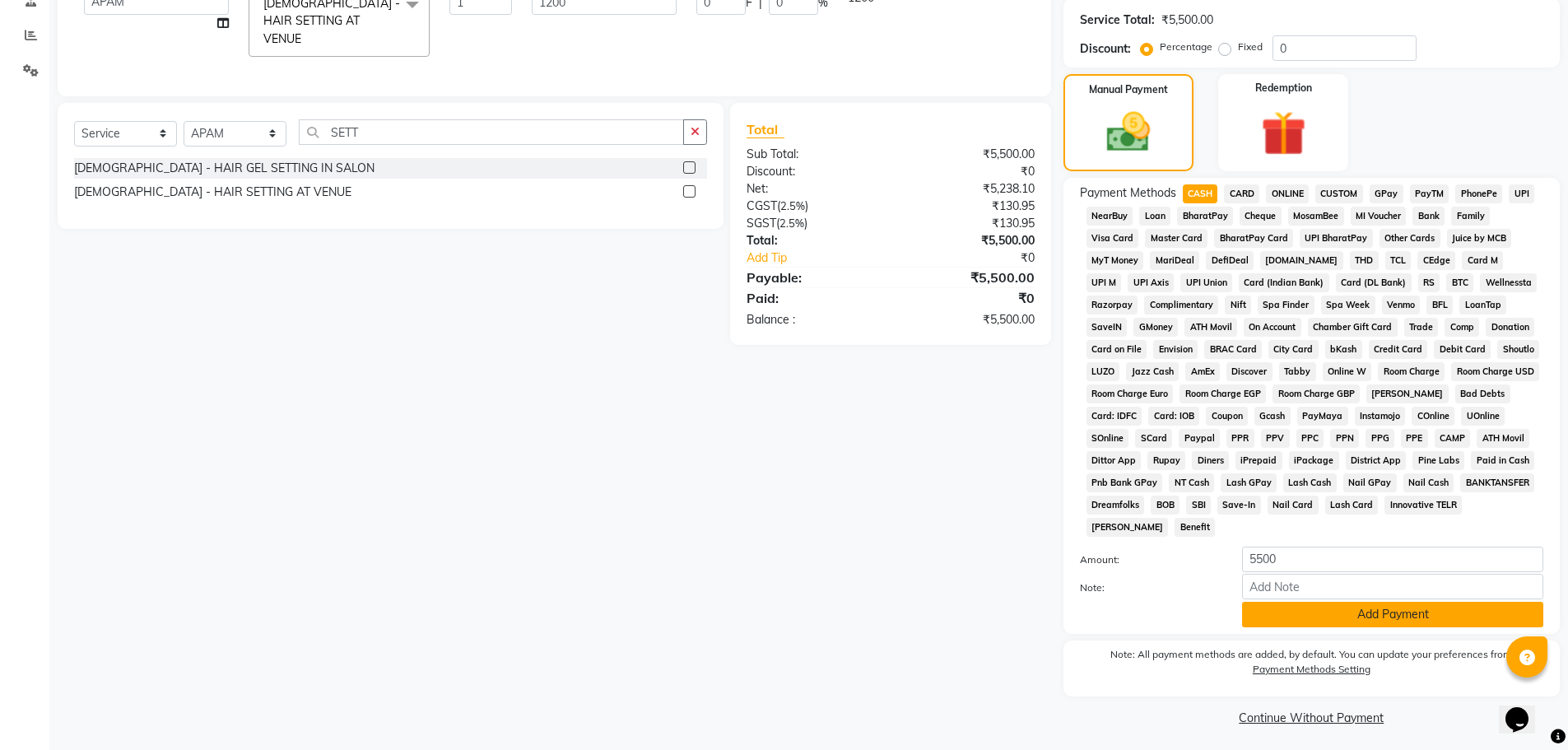
click at [1289, 614] on button "Add Payment" at bounding box center [1393, 613] width 302 height 25
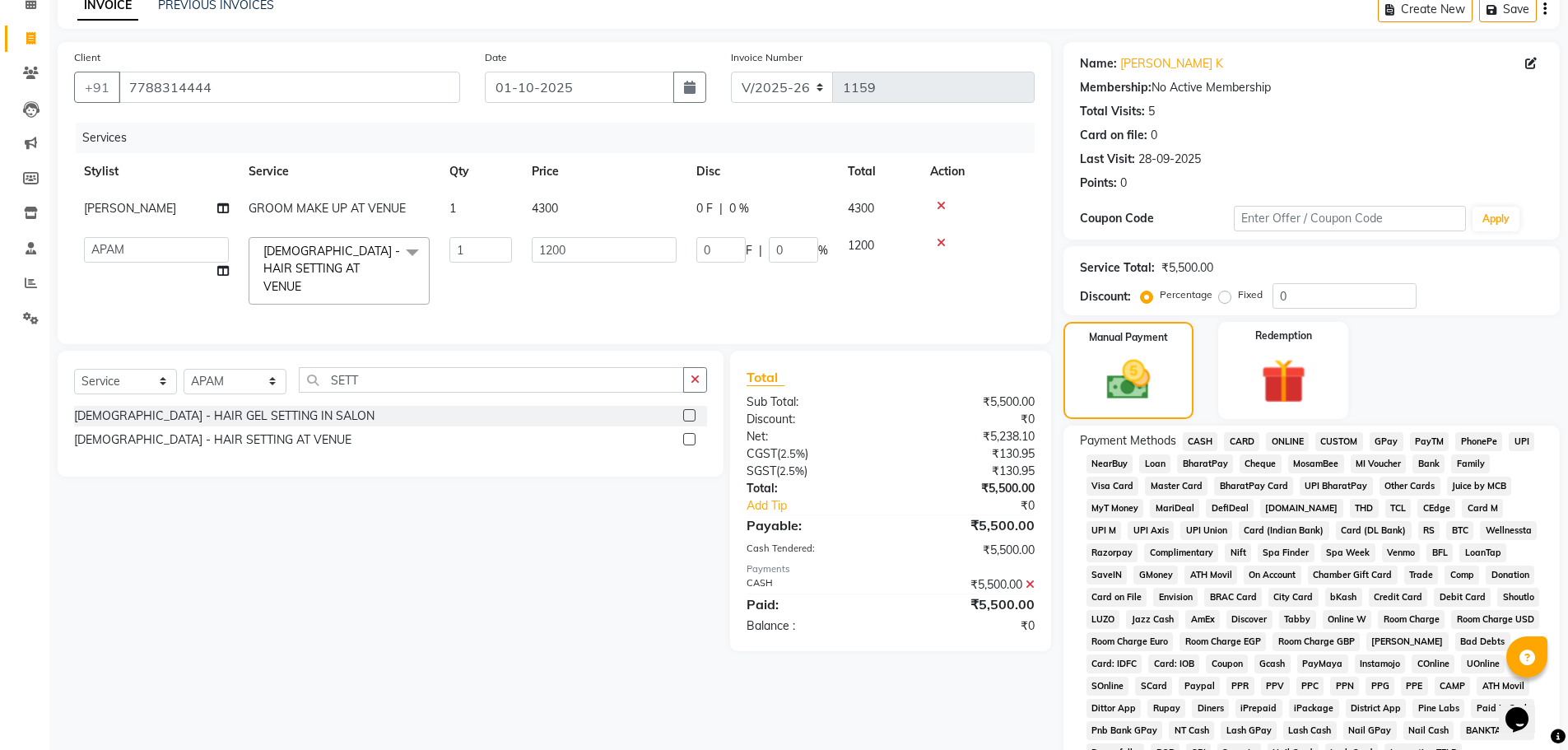
scroll to position [10, 0]
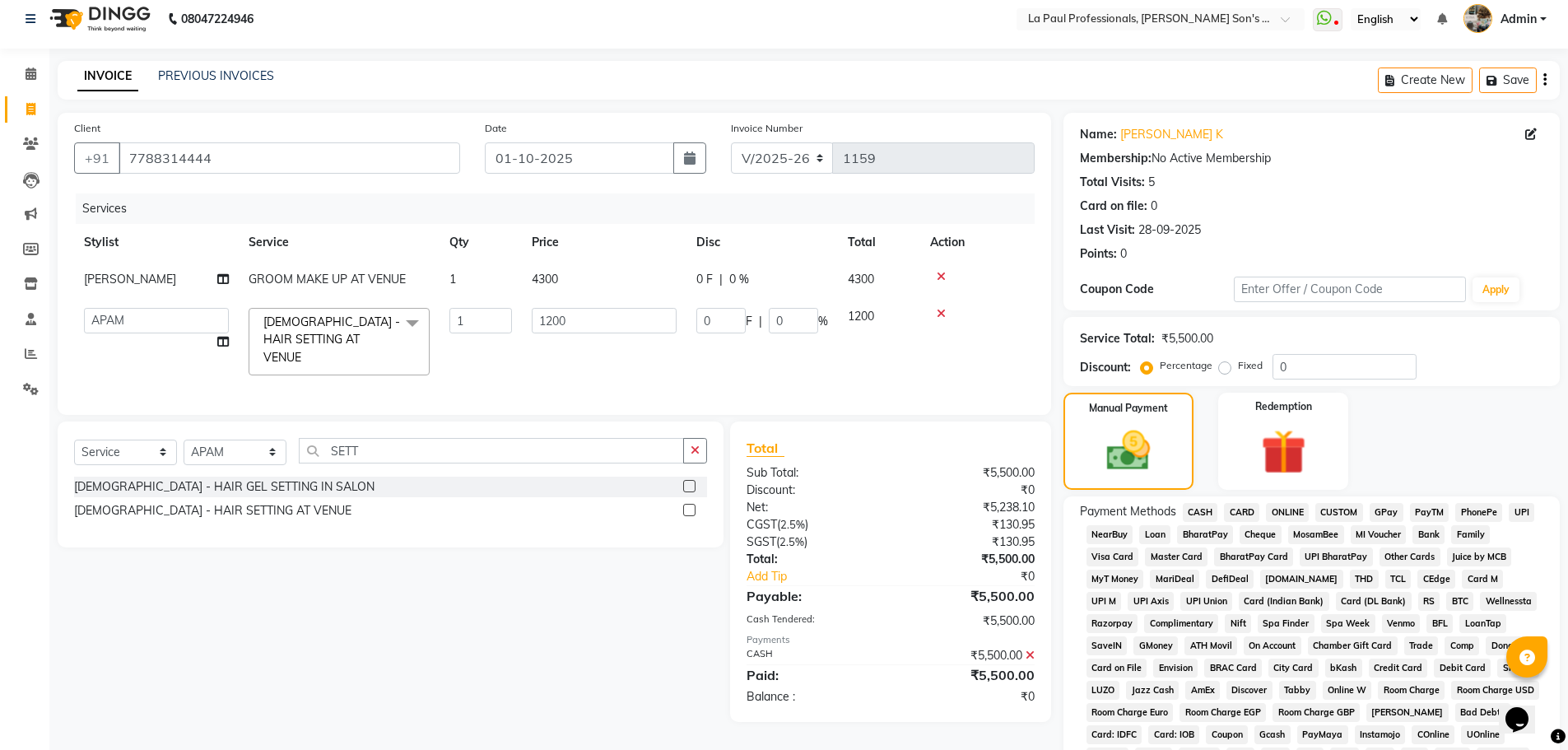
click at [1204, 513] on span "CASH" at bounding box center [1201, 512] width 36 height 19
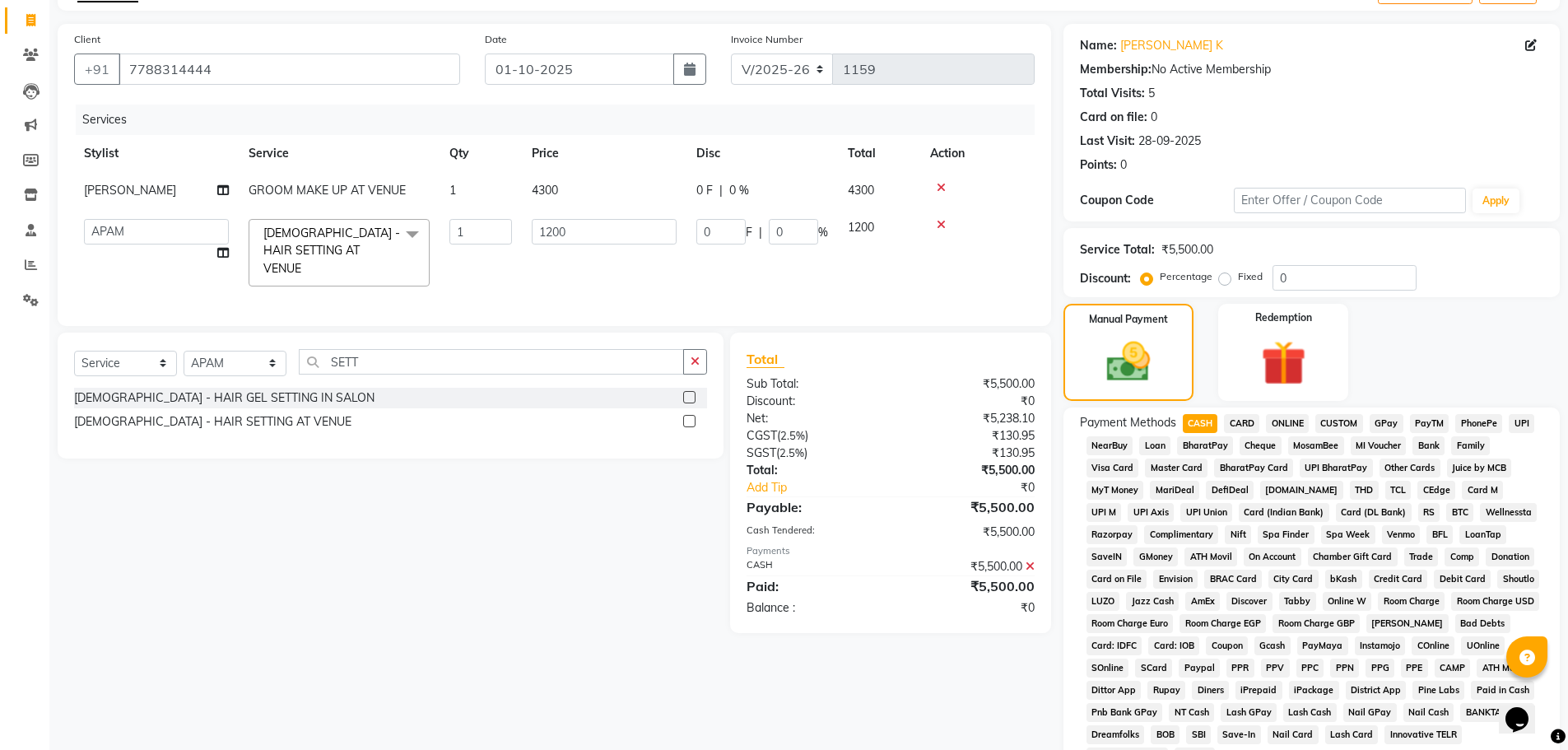
scroll to position [422, 0]
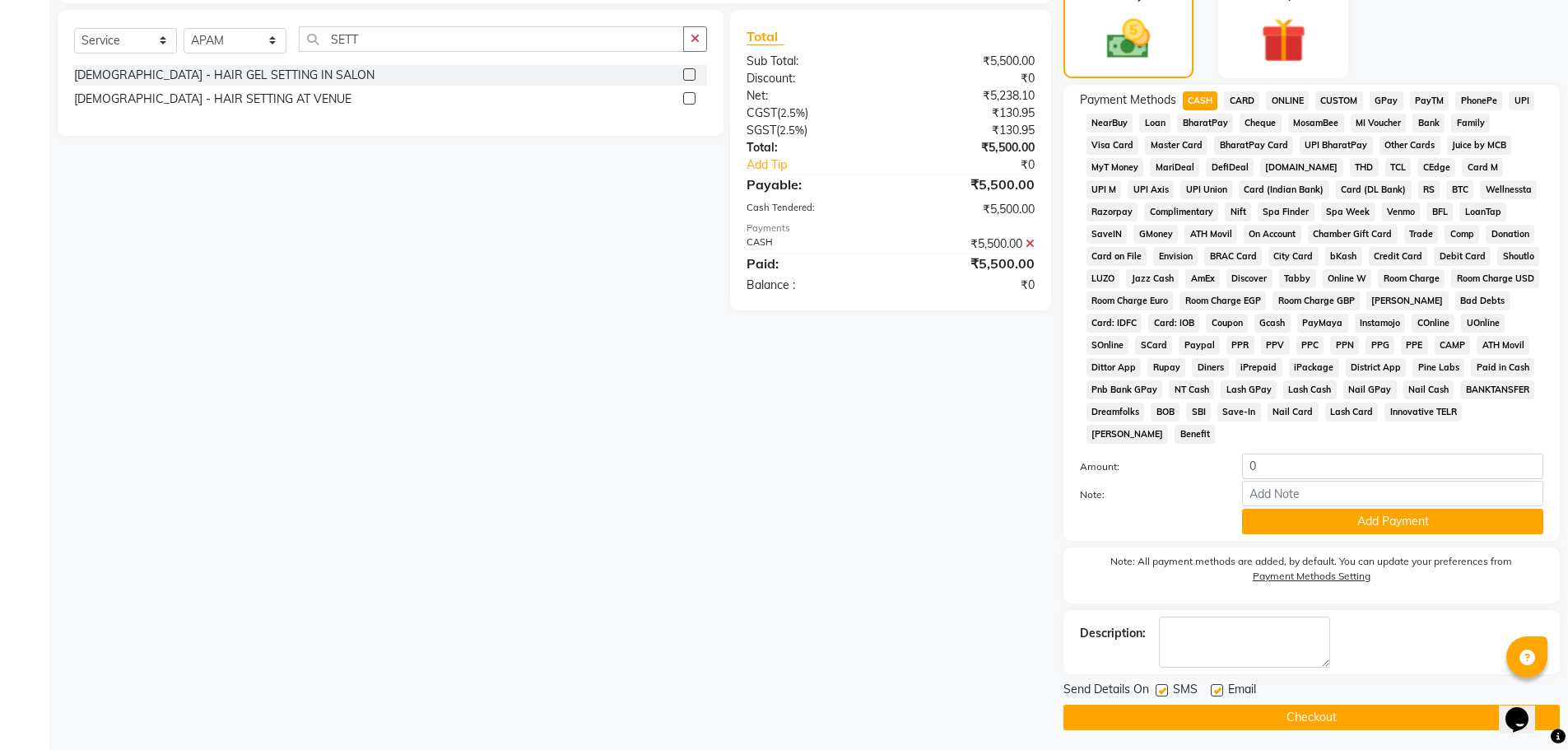
click at [779, 577] on div "Client +91 7788314444 Date 01-10-2025 Invoice Number V/2025 V/2025-26 1159 Serv…" at bounding box center [554, 215] width 1018 height 1029
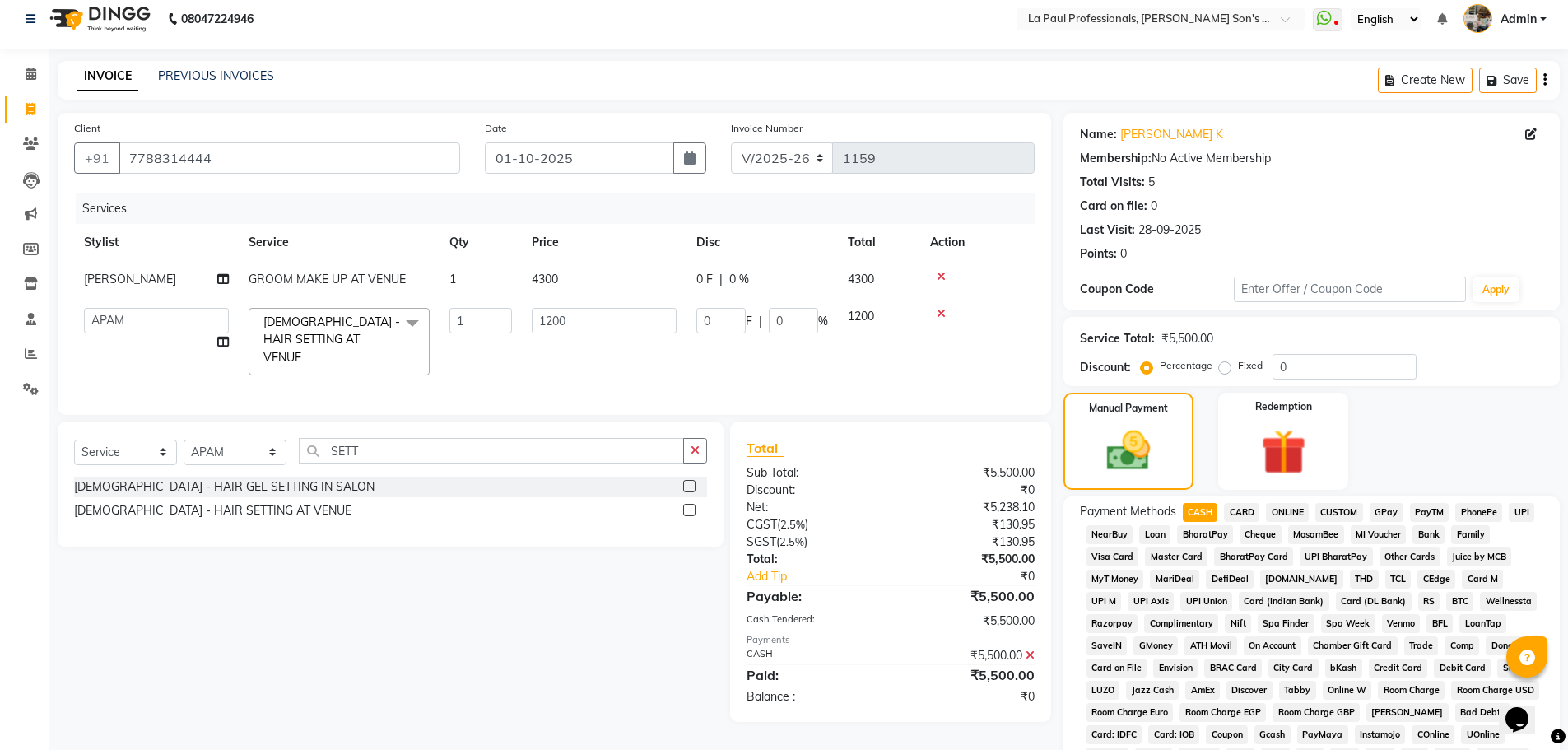
click at [1030, 650] on icon at bounding box center [1030, 654] width 9 height 11
drag, startPoint x: 999, startPoint y: 693, endPoint x: 992, endPoint y: 671, distance: 23.1
click at [999, 689] on div "Client +91 7788314444 Date 01-10-2025 Invoice Number V/2025 V/2025-26 1159 Serv…" at bounding box center [554, 580] width 1018 height 935
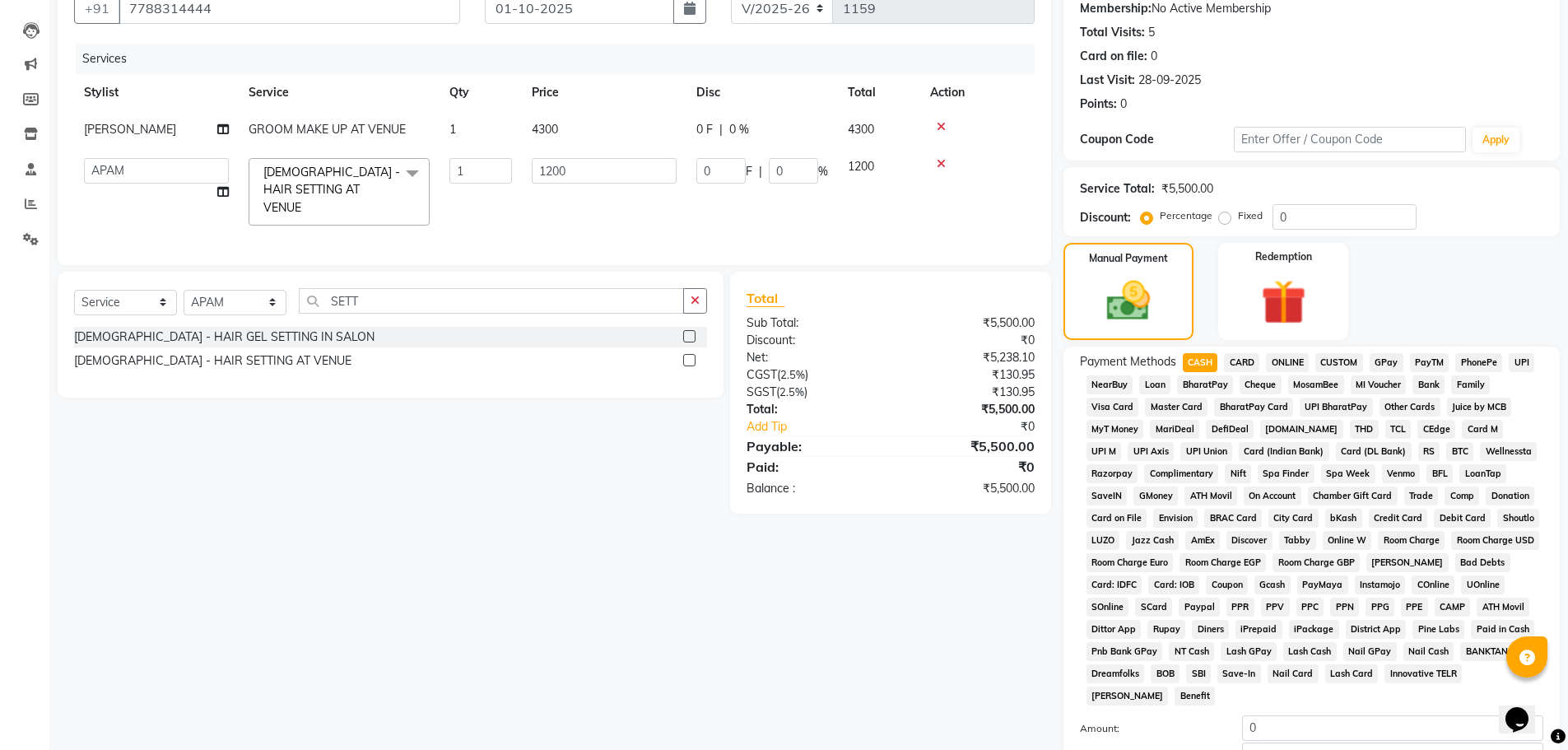
scroll to position [334, 0]
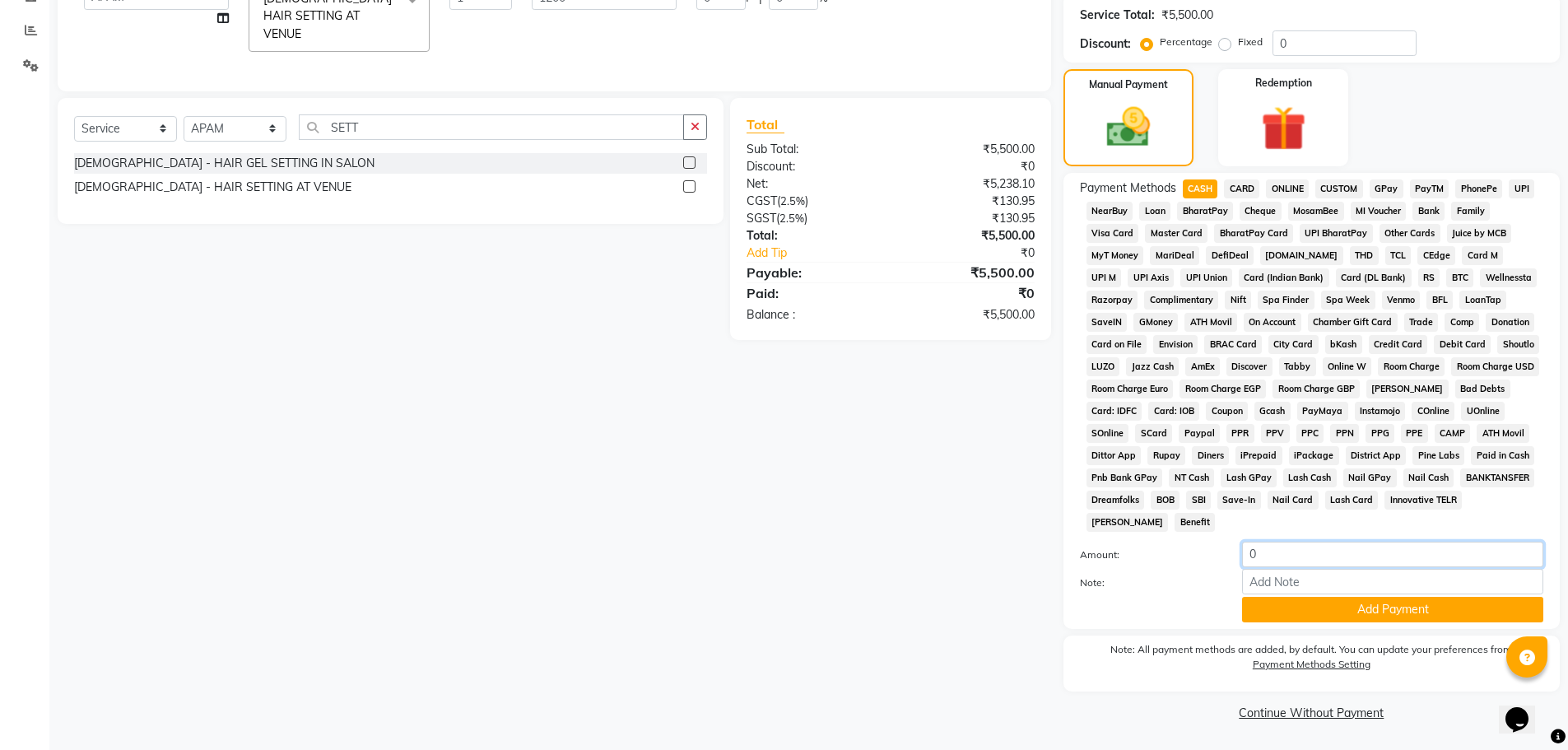
click at [1267, 561] on input "0" at bounding box center [1393, 553] width 302 height 25
type input "5500"
click at [1367, 614] on button "Add Payment" at bounding box center [1393, 609] width 302 height 25
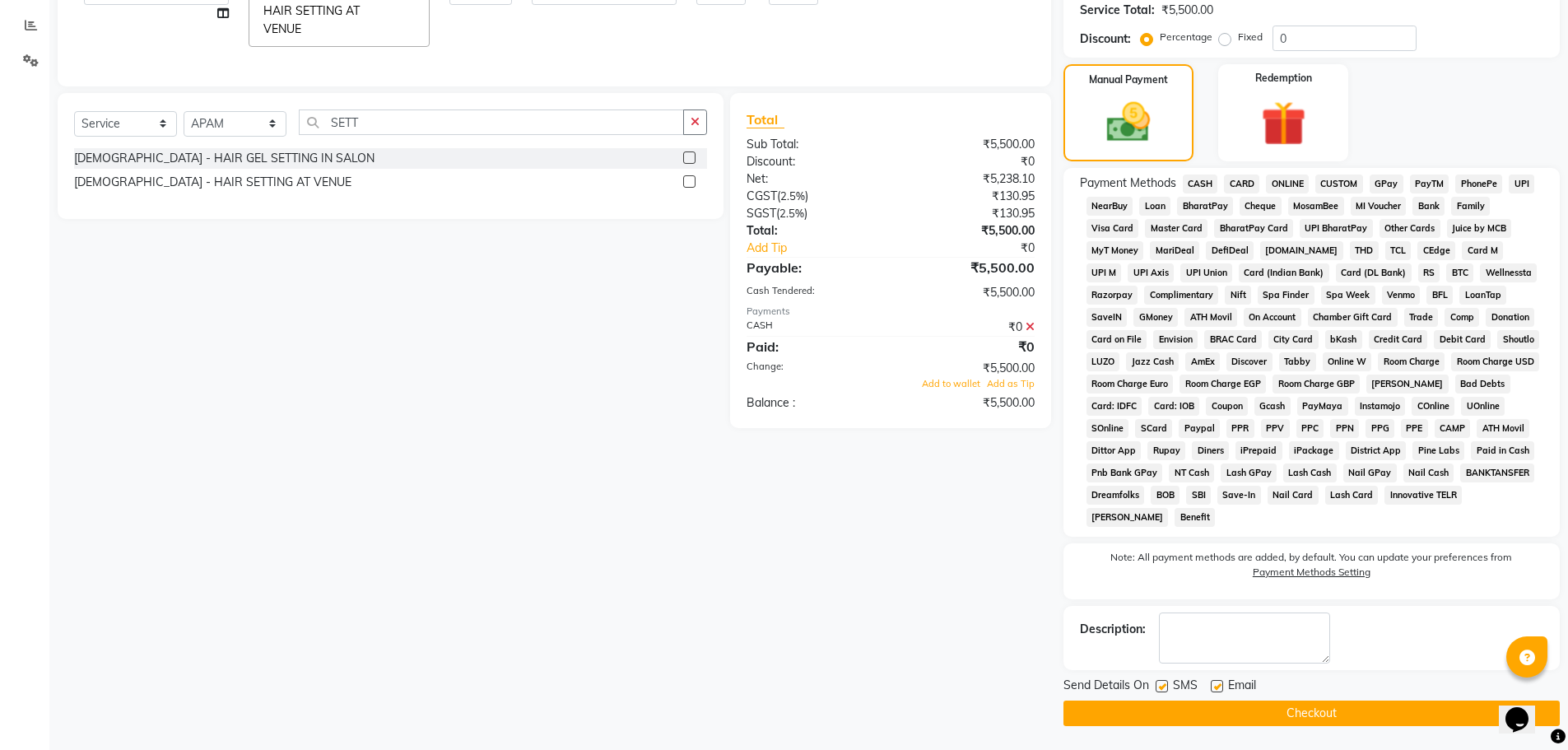
scroll to position [340, 0]
click at [1028, 320] on icon at bounding box center [1030, 326] width 9 height 11
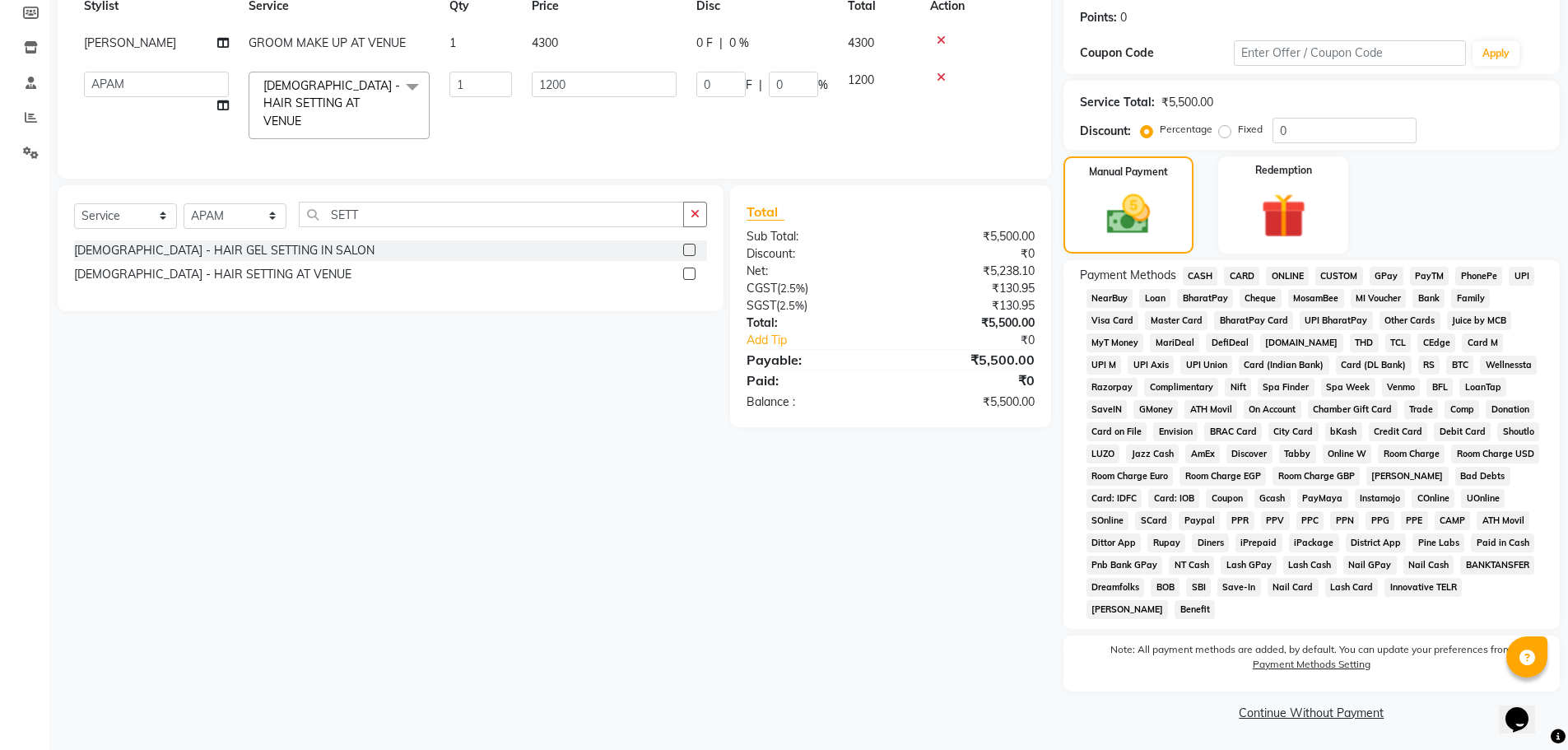
click at [1199, 275] on span "CASH" at bounding box center [1201, 276] width 36 height 19
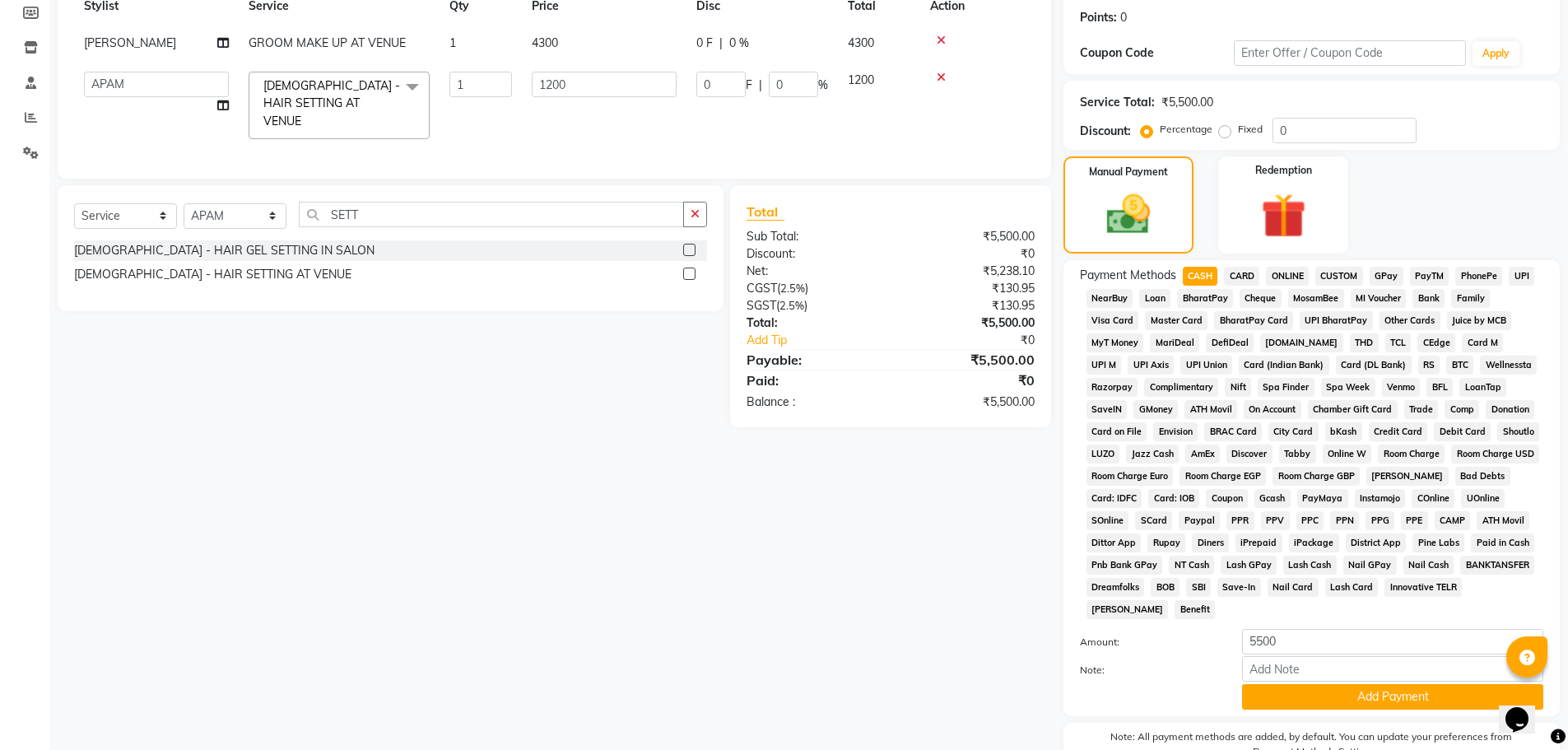
scroll to position [334, 0]
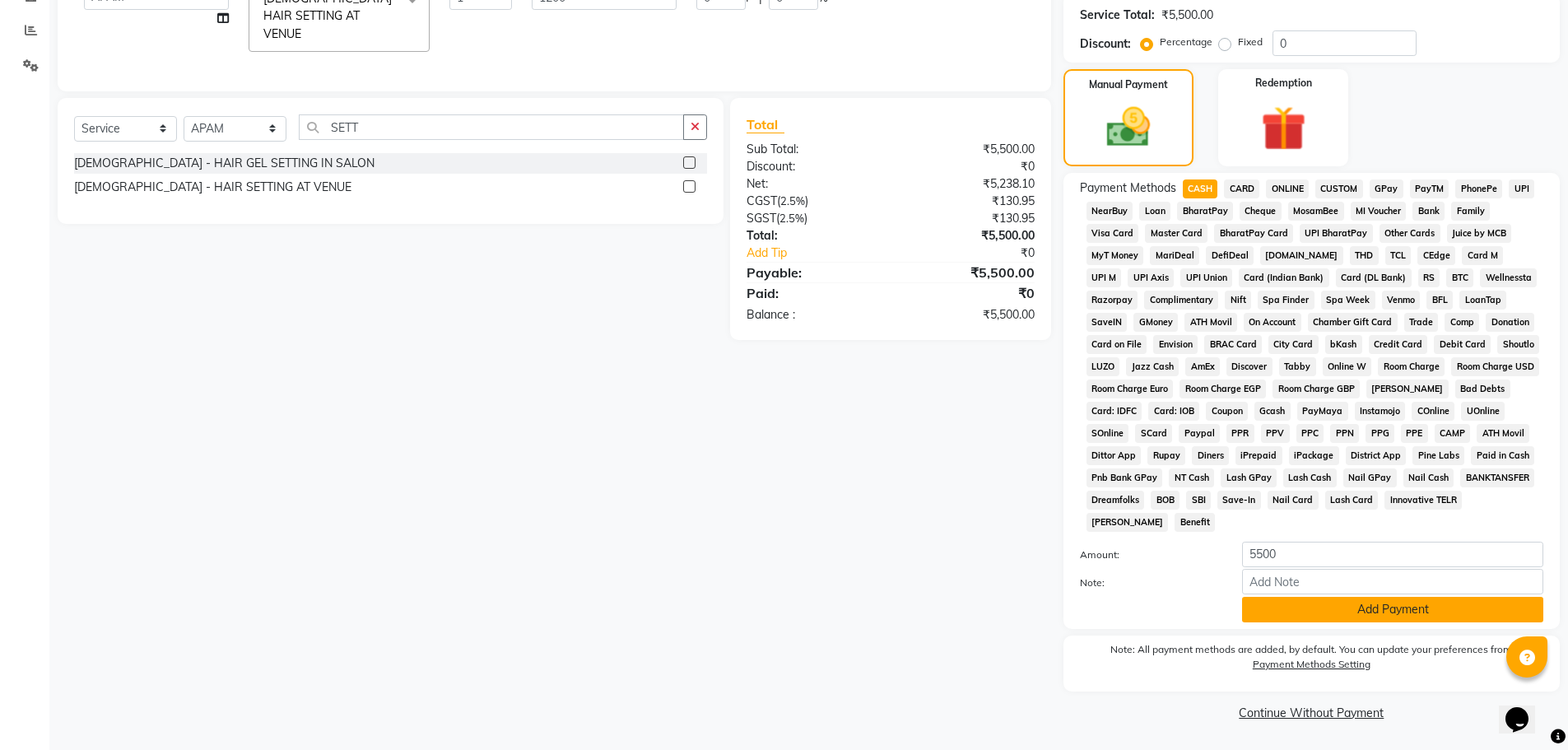
click at [1365, 616] on button "Add Payment" at bounding box center [1393, 609] width 302 height 25
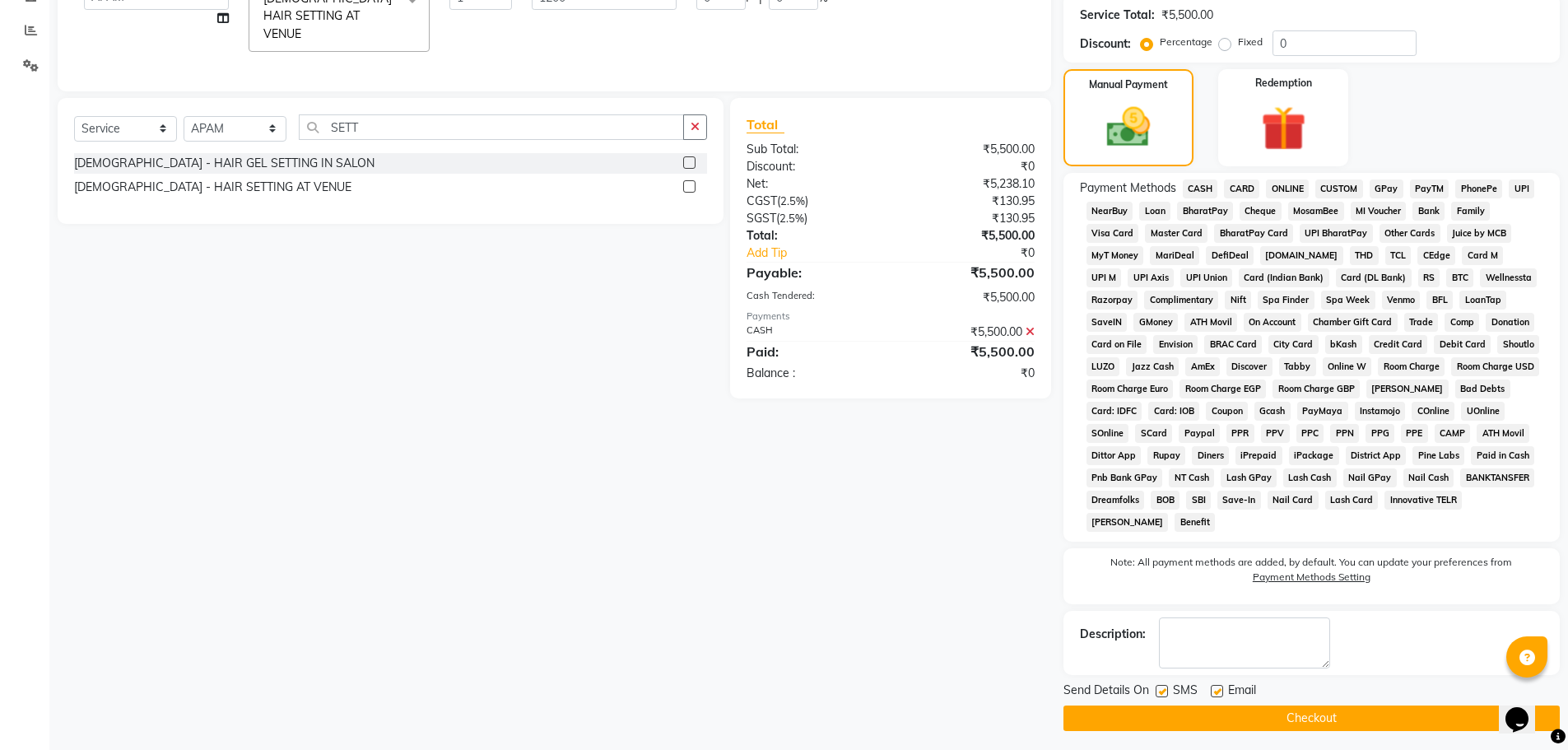
click at [1329, 706] on button "Checkout" at bounding box center [1311, 717] width 496 height 25
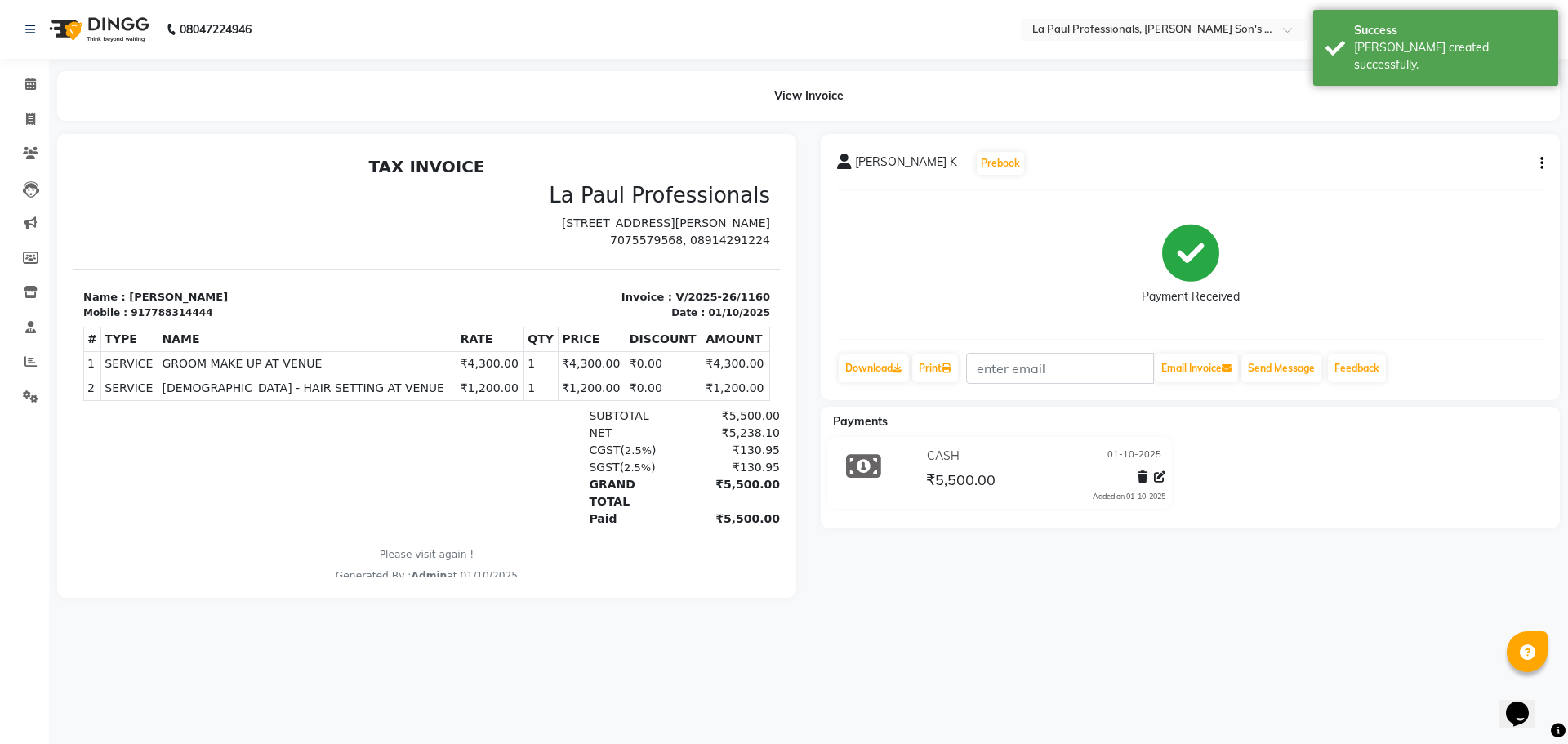
click at [1249, 622] on main "View Invoice ABHIRAM K Prebook Payment Received Download Print Email Invoice Se…" at bounding box center [809, 346] width 1520 height 551
click at [31, 124] on icon at bounding box center [31, 118] width 9 height 12
select select "6271"
select select "service"
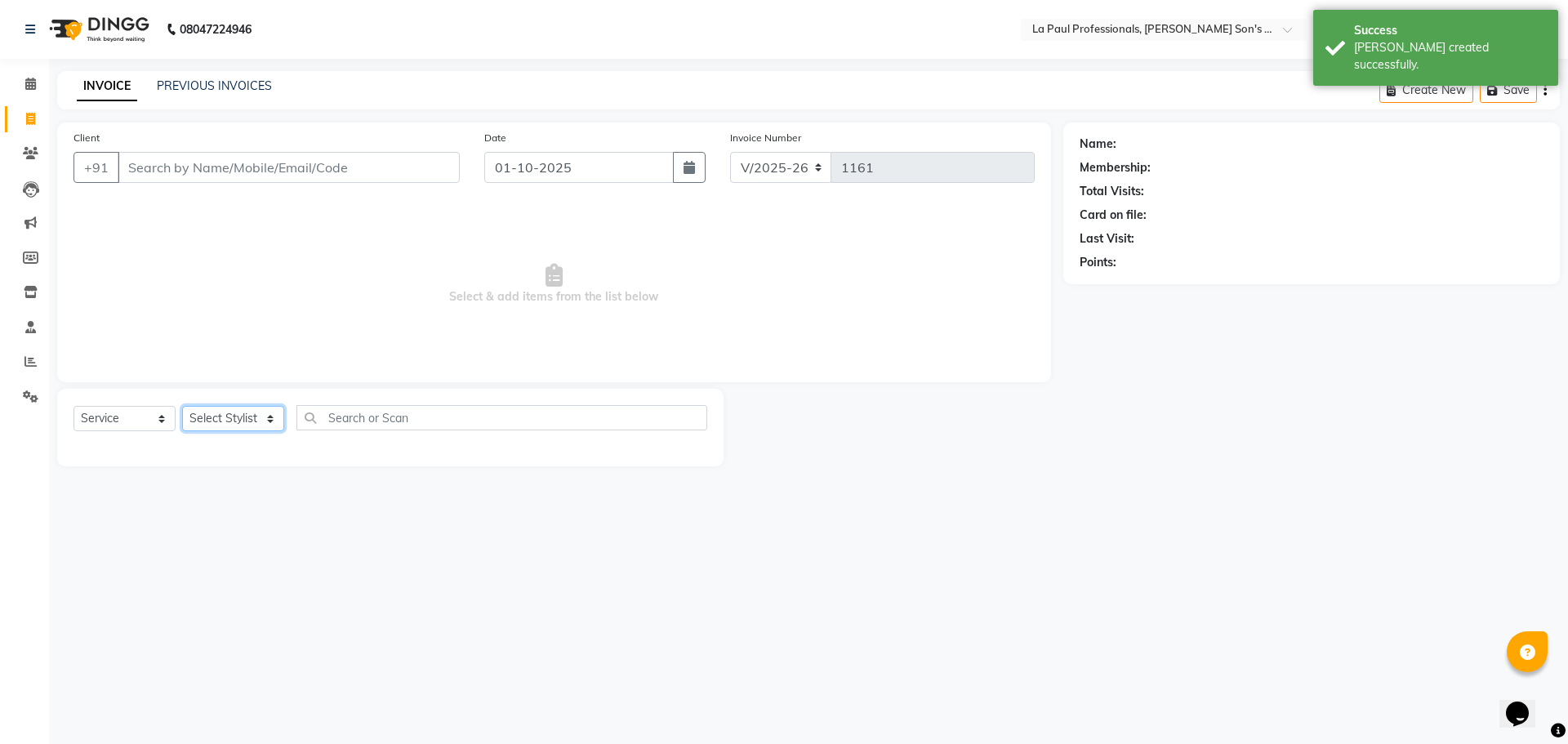
drag, startPoint x: 260, startPoint y: 413, endPoint x: 247, endPoint y: 429, distance: 20.6
click at [257, 416] on select "Select Stylist APAM [PERSON_NAME] PRIYA [PERSON_NAME] SASA [PERSON_NAME]" at bounding box center [233, 418] width 102 height 25
select select "69750"
click at [182, 406] on select "Select Stylist APAM [PERSON_NAME] PRIYA [PERSON_NAME] SASA [PERSON_NAME]" at bounding box center [233, 418] width 102 height 25
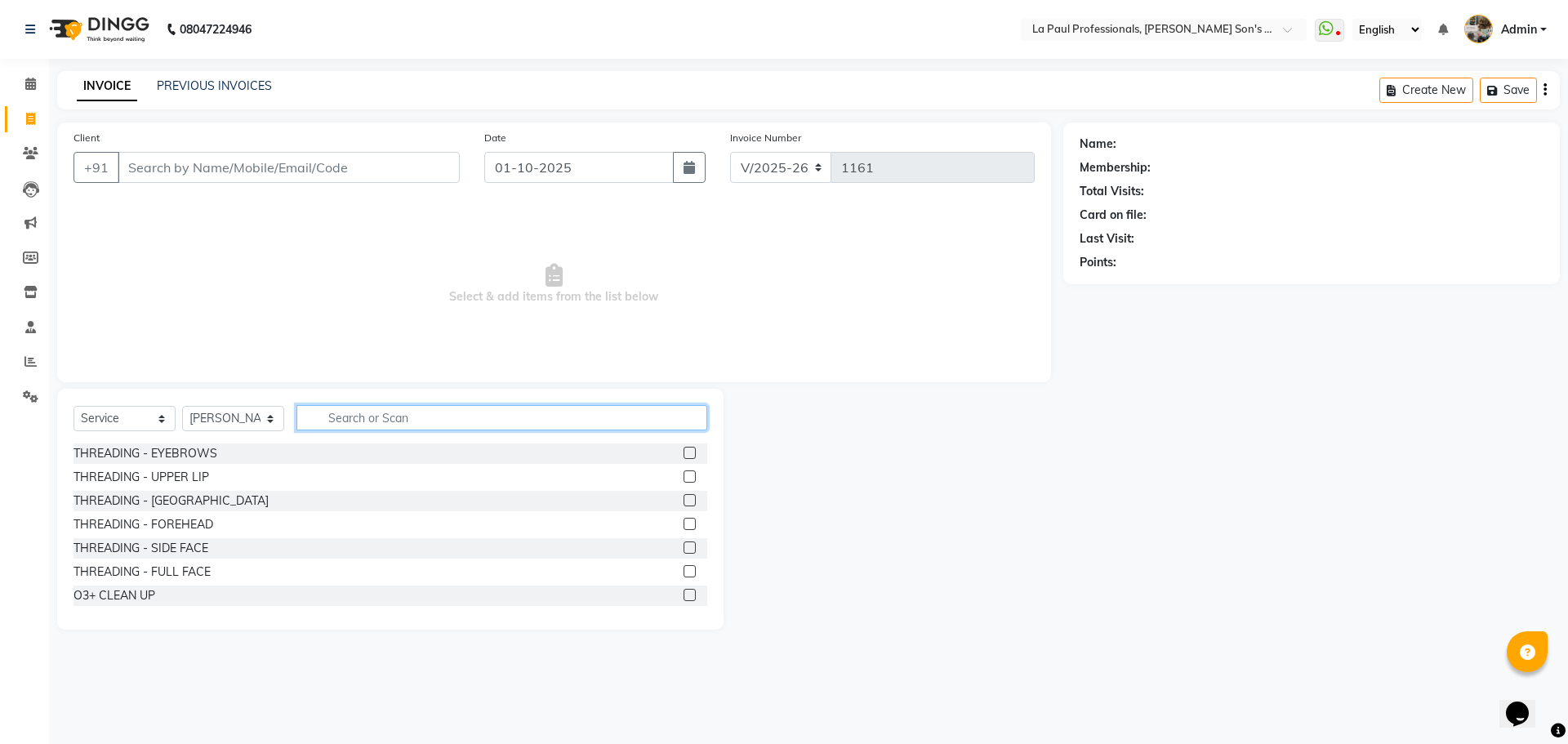
click at [391, 419] on input "text" at bounding box center [502, 417] width 411 height 25
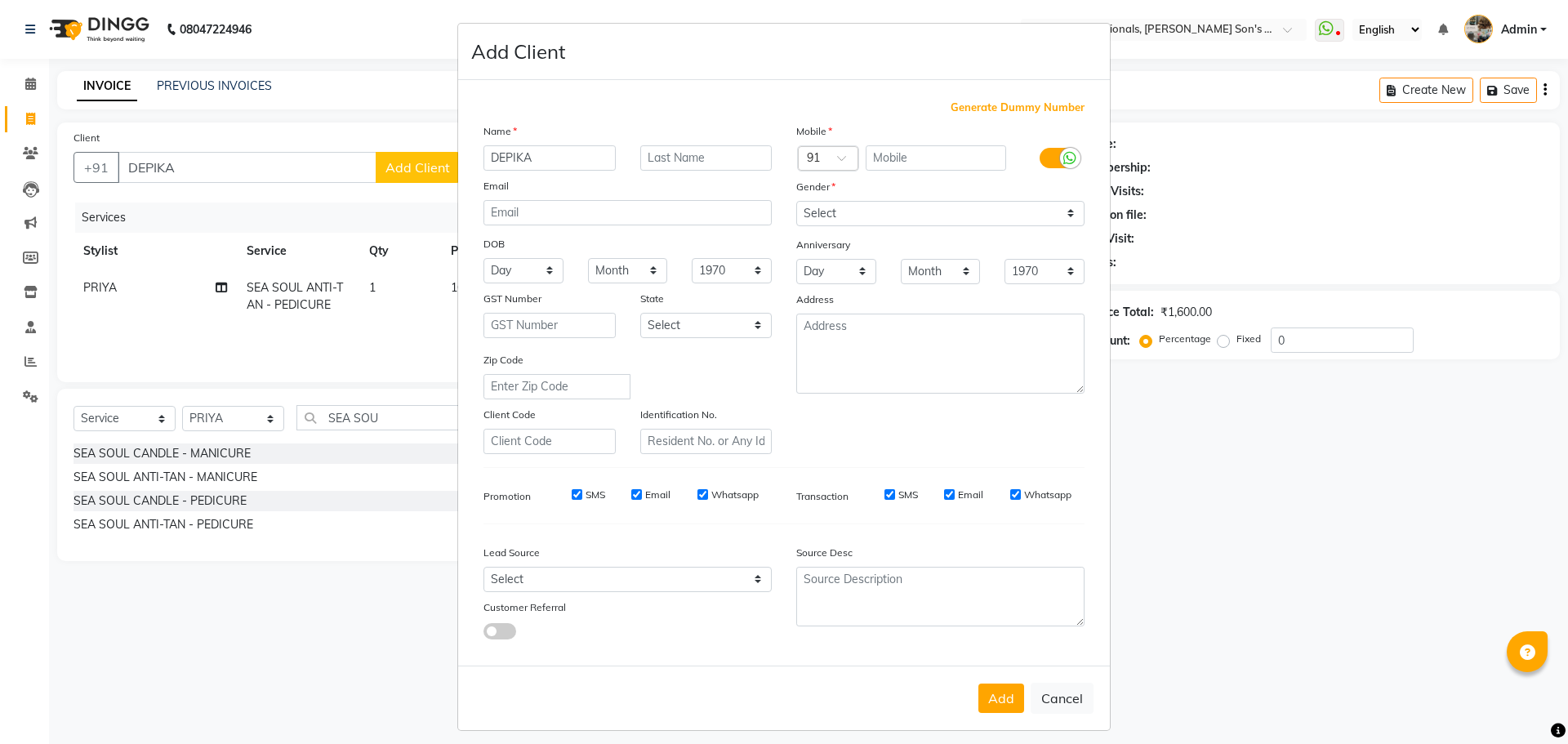
select select "6271"
select select "service"
select select "46926"
select select "[DEMOGRAPHIC_DATA]"
click at [903, 156] on input "text" at bounding box center [937, 157] width 141 height 25
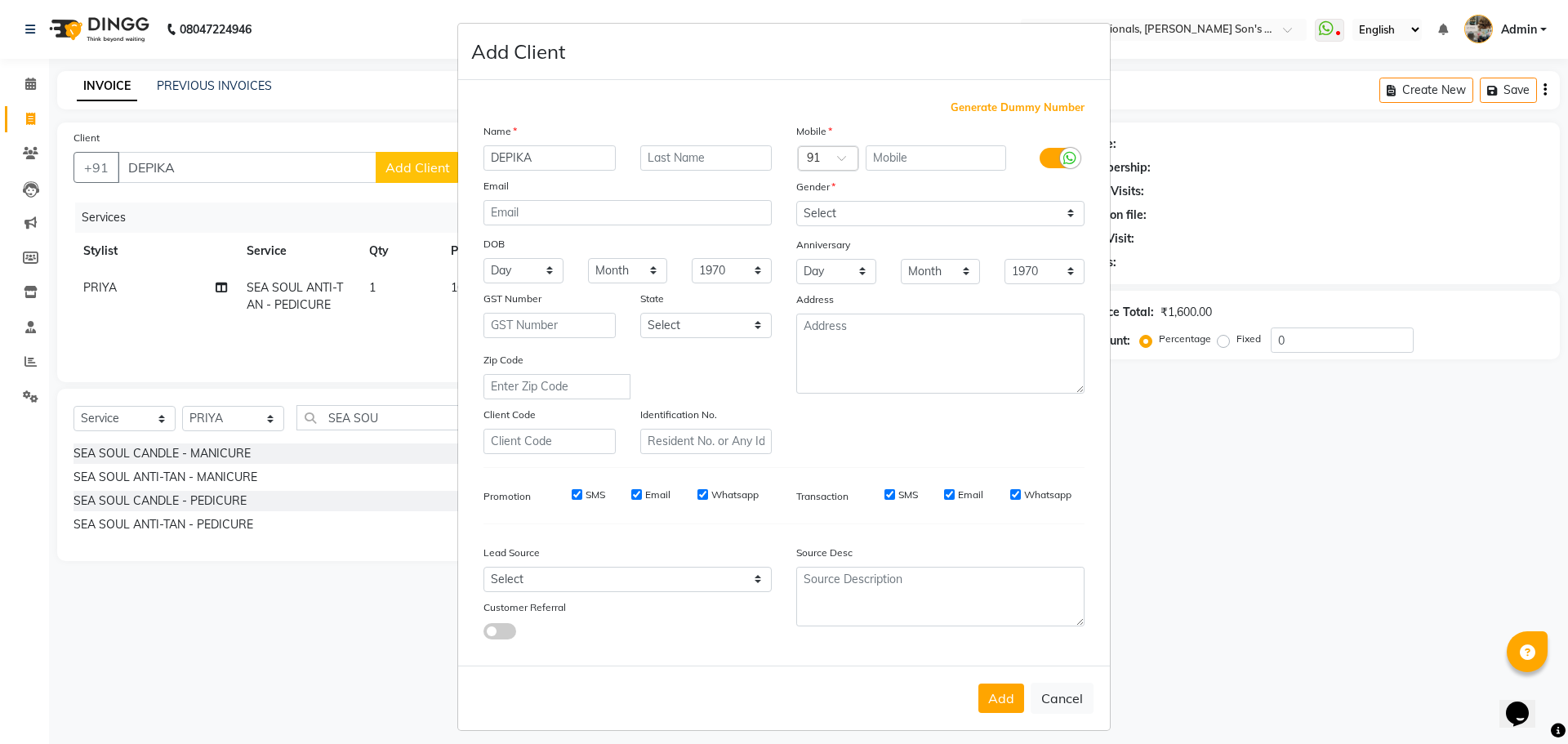
click at [259, 196] on ngb-modal-window "Add Client Generate Dummy Number Name DEPIKA Email DOB Day 01 02 03 04 05 06 07…" at bounding box center [784, 372] width 1568 height 744
click at [1043, 702] on button "Cancel" at bounding box center [1062, 698] width 63 height 31
select select
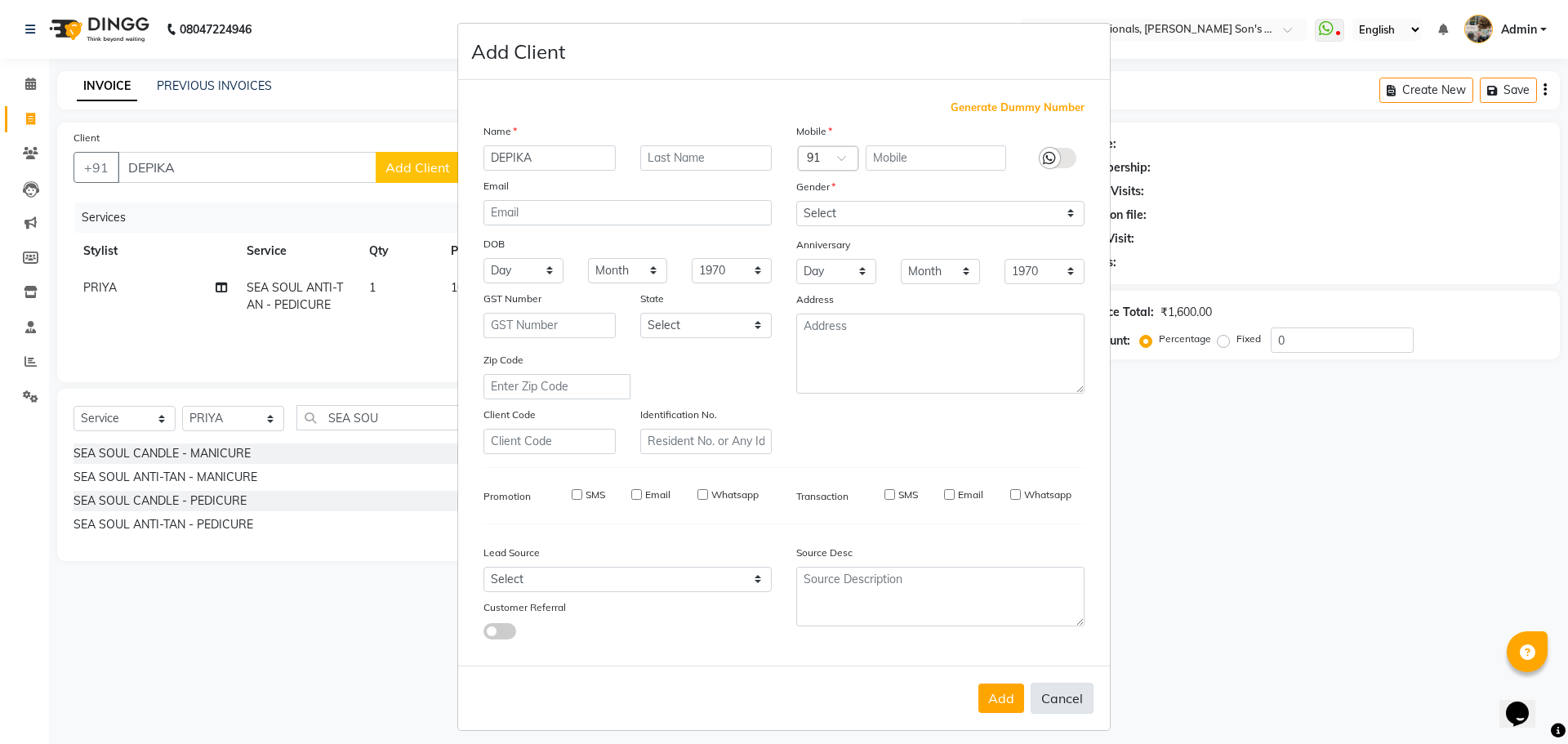
select select
checkbox input "false"
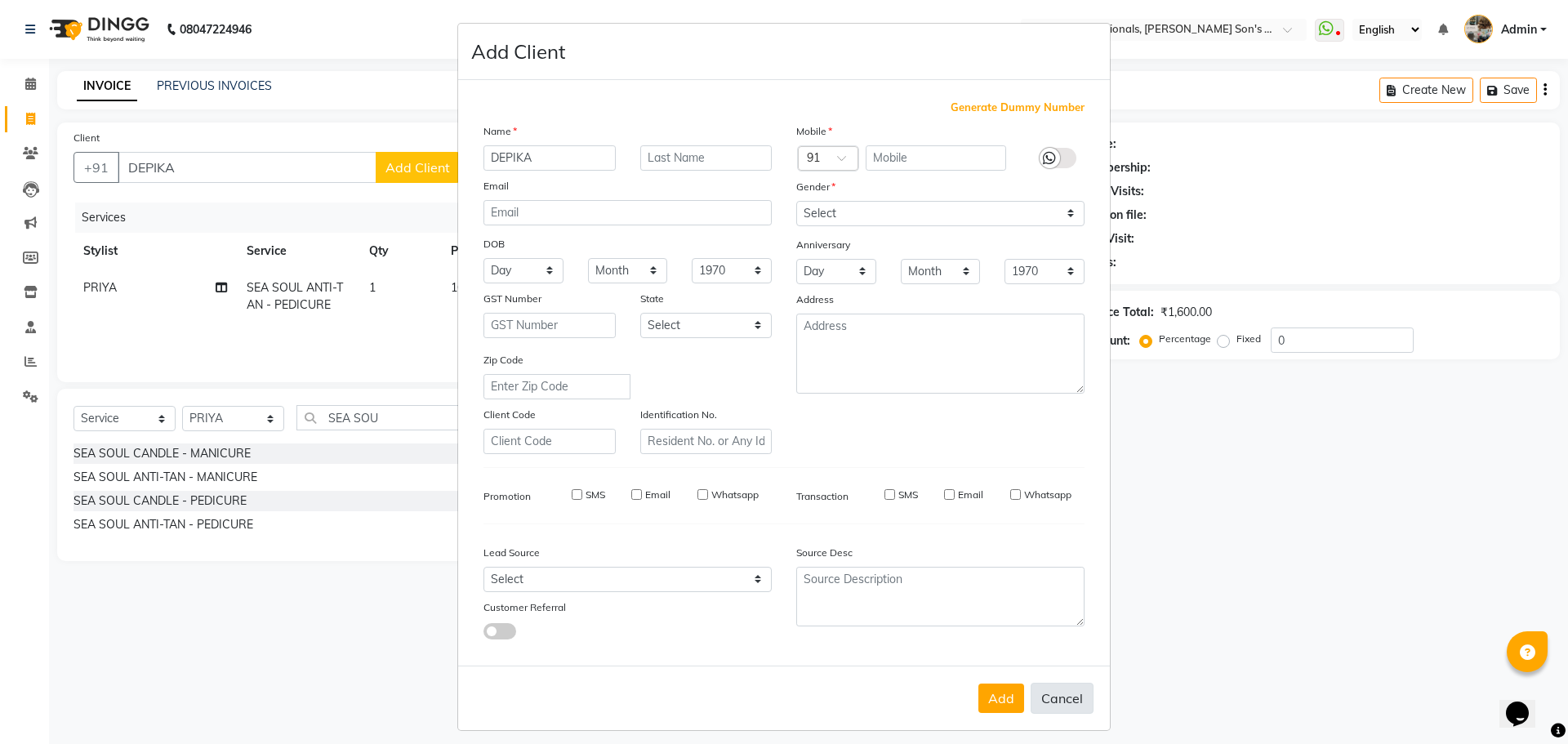
checkbox input "false"
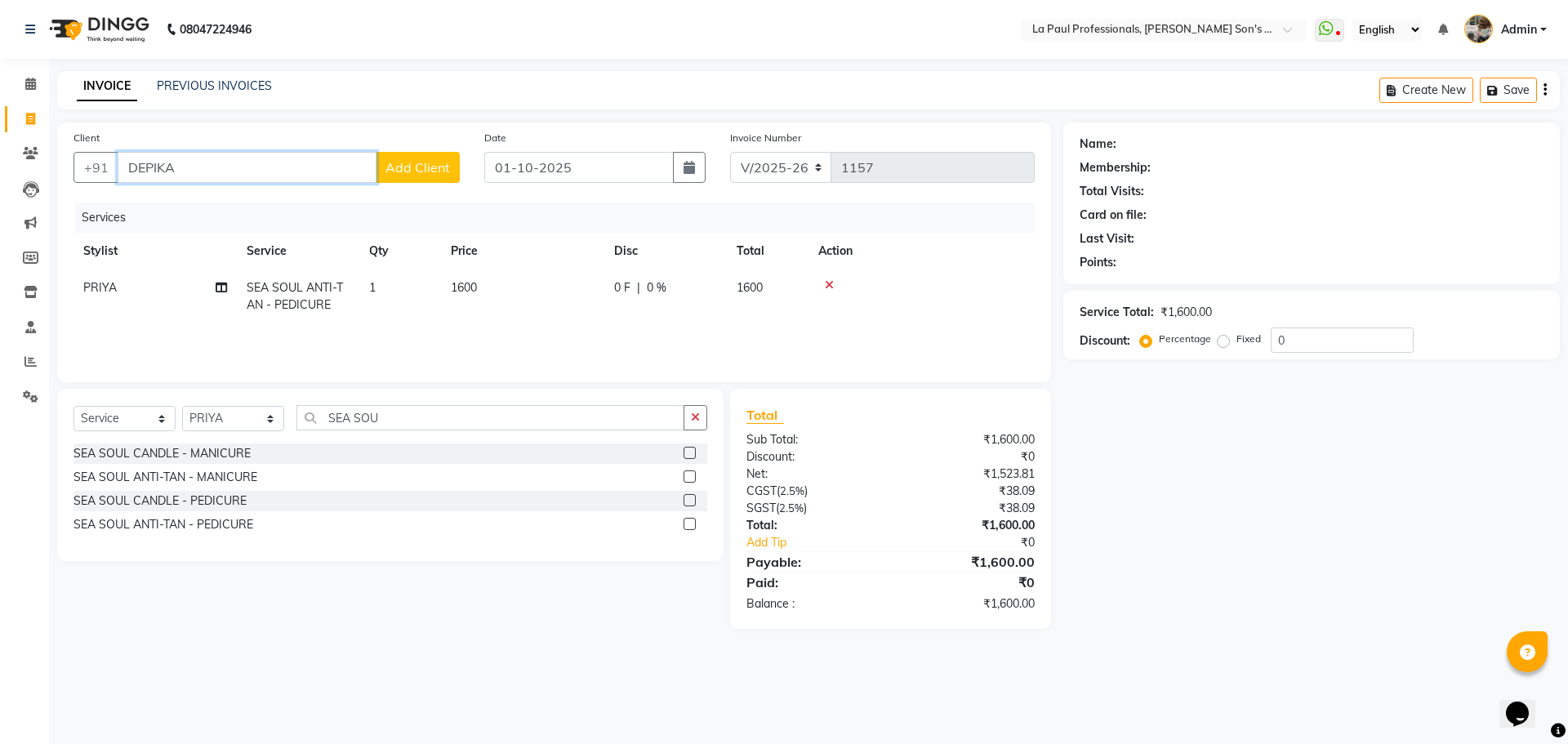
click at [201, 159] on input "DEPIKA" at bounding box center [247, 166] width 259 height 31
type input "D"
click at [230, 208] on span "[PERSON_NAME]" at bounding box center [190, 205] width 105 height 17
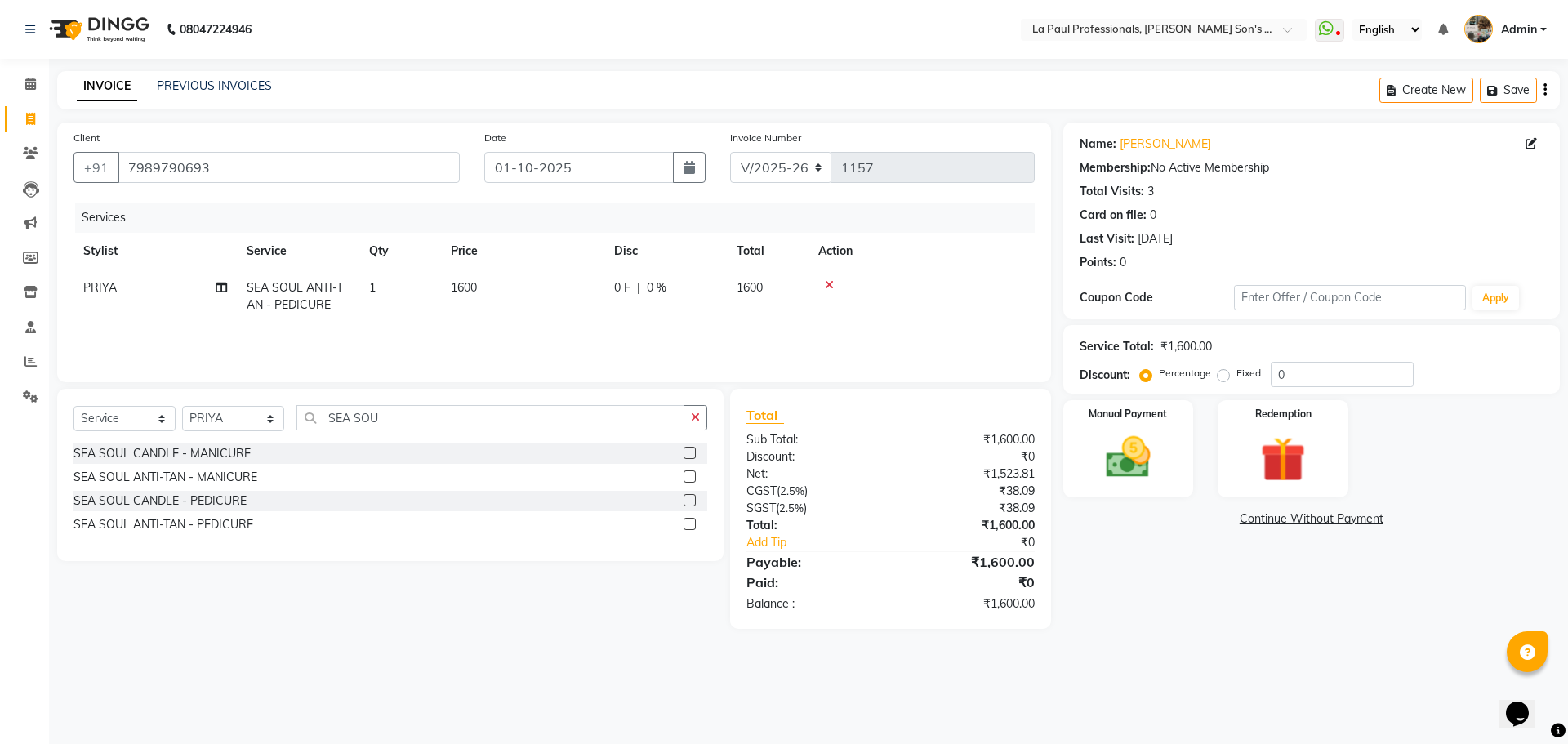
click at [1163, 623] on div "Name: [PERSON_NAME] Membership: No Active Membership Total Visits: 3 Card on fi…" at bounding box center [1318, 375] width 509 height 506
click at [244, 163] on input "7989790693" at bounding box center [289, 166] width 342 height 31
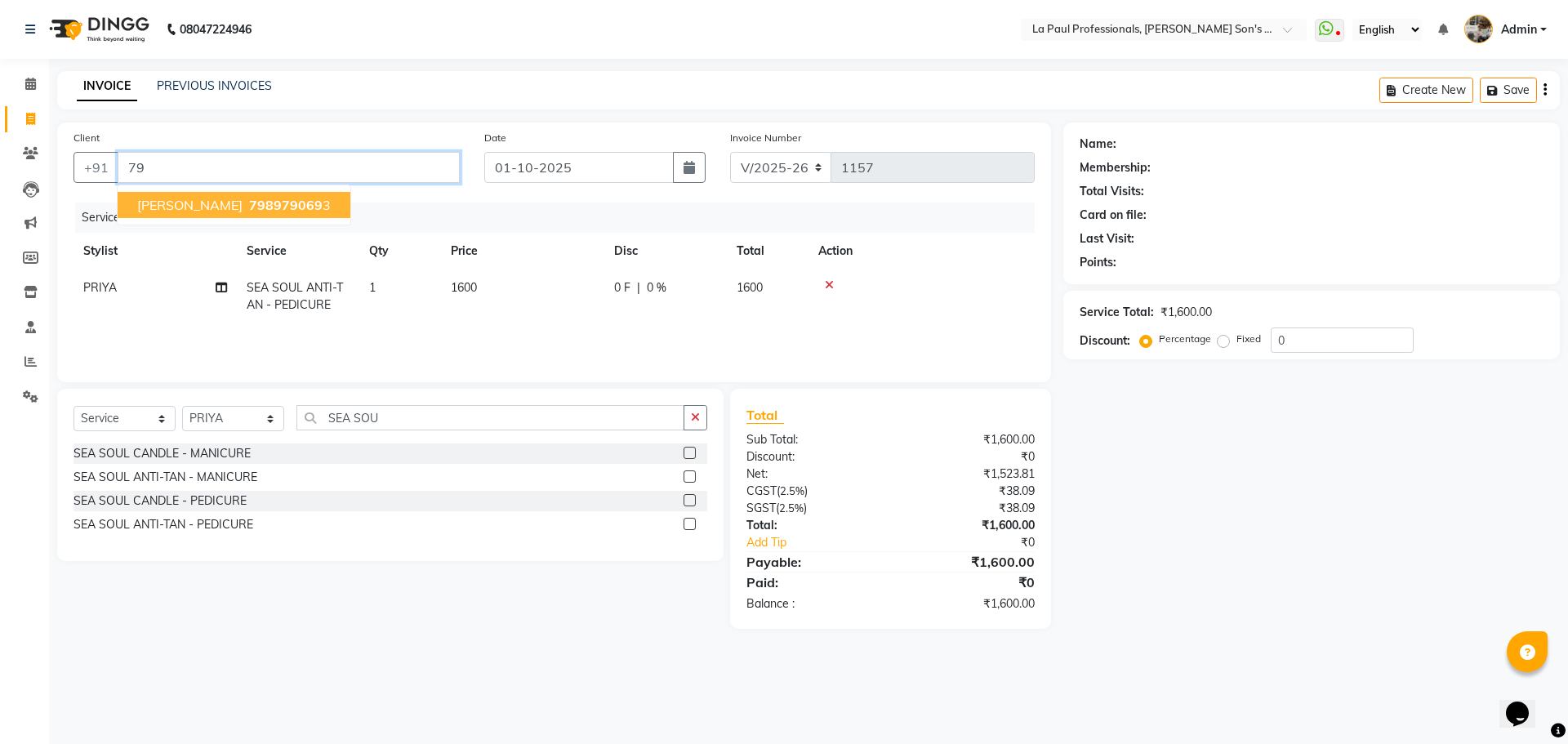
type input "7"
click at [227, 198] on span "[PERSON_NAME]" at bounding box center [190, 205] width 105 height 17
type input "7989790693"
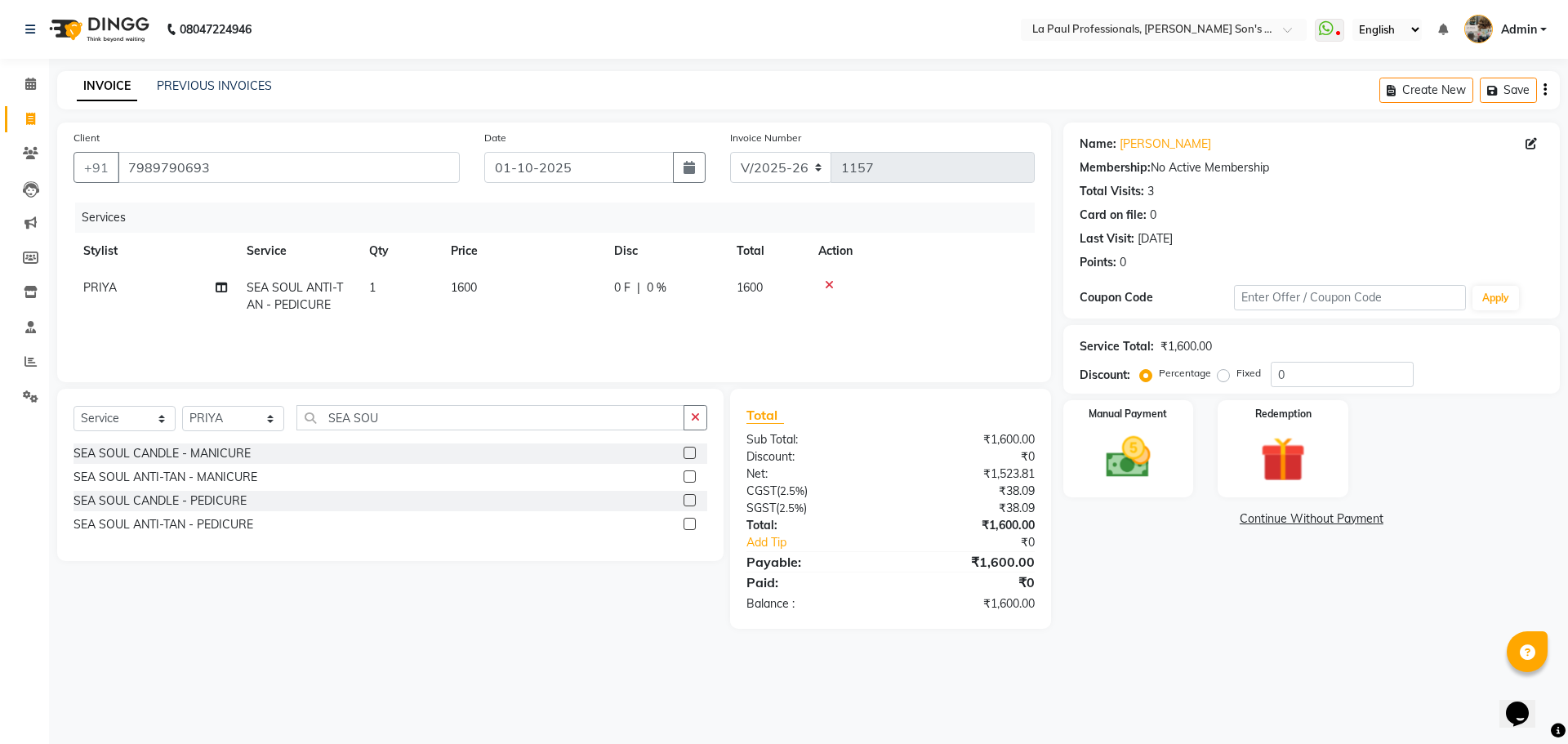
click at [1169, 631] on main "INVOICE PREVIOUS INVOICES Create New Save Client [PHONE_NUMBER] Date [DATE] Inv…" at bounding box center [809, 361] width 1520 height 582
click at [1301, 374] on input "0" at bounding box center [1342, 373] width 143 height 25
type input "10"
click at [1245, 623] on div "Name: [PERSON_NAME] Membership: No Active Membership Total Visits: 3 Card on fi…" at bounding box center [1318, 375] width 509 height 506
click at [1225, 603] on div "Name: [PERSON_NAME] Membership: No Active Membership Total Visits: 3 Card on fi…" at bounding box center [1318, 375] width 509 height 506
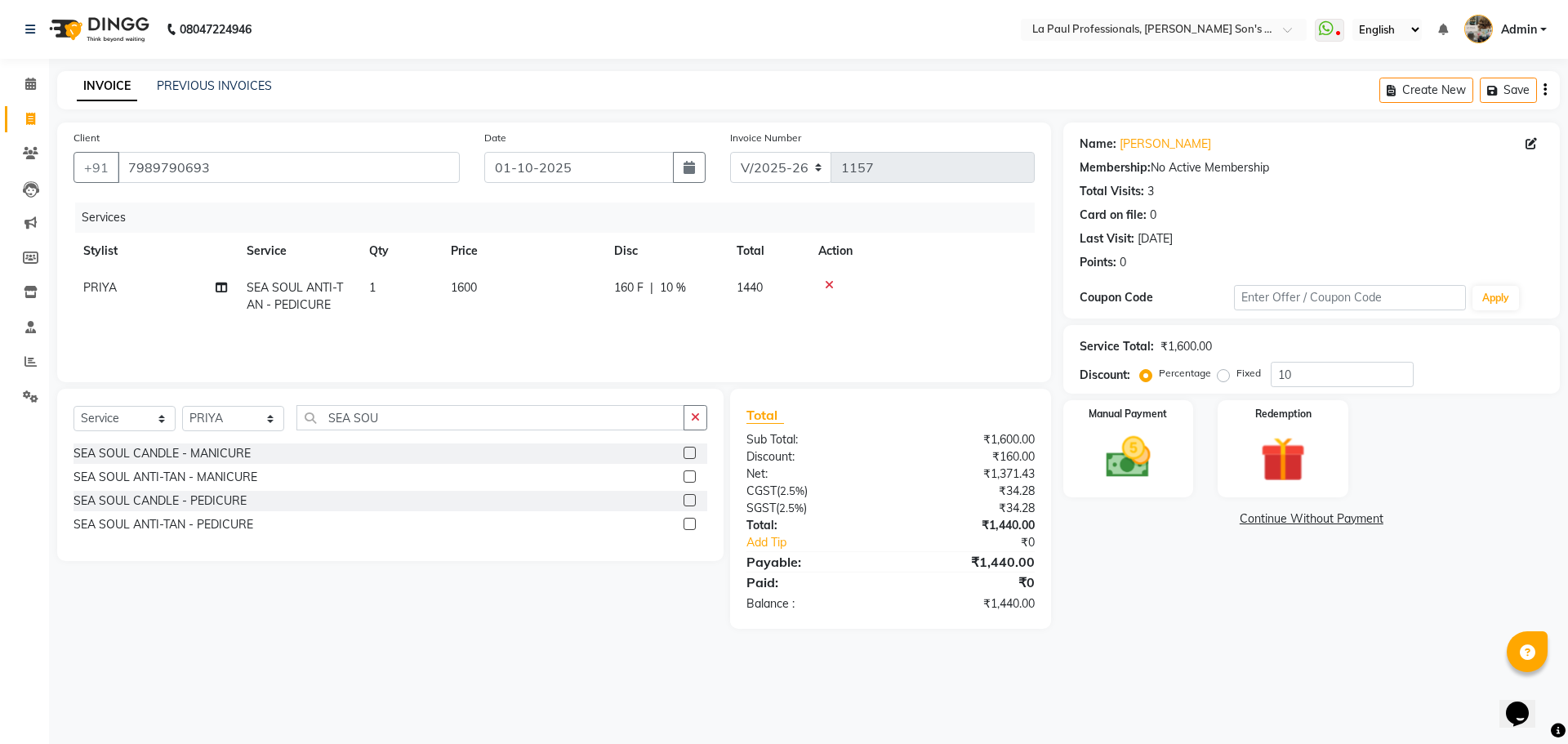
click at [1199, 663] on div "08047224946 Select Location × La Paul Professionals, [PERSON_NAME] Son's Reside…" at bounding box center [784, 372] width 1568 height 744
click at [471, 280] on span "1600" at bounding box center [464, 287] width 26 height 15
select select "46926"
click at [600, 294] on input "1600" at bounding box center [600, 292] width 144 height 25
type input "1400"
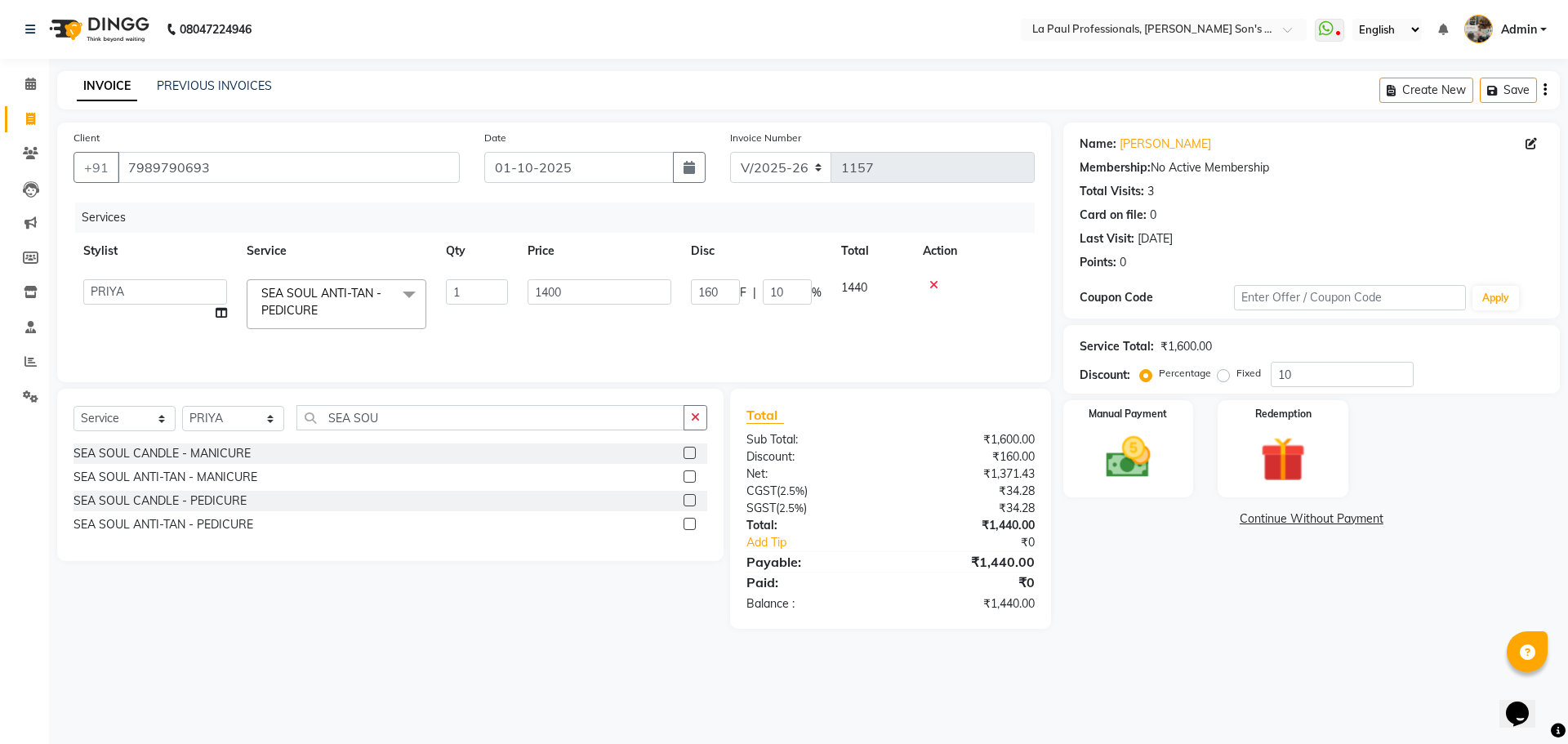
click at [1186, 626] on div "Name: [PERSON_NAME] Membership: No Active Membership Total Visits: 3 Card on fi…" at bounding box center [1318, 375] width 509 height 506
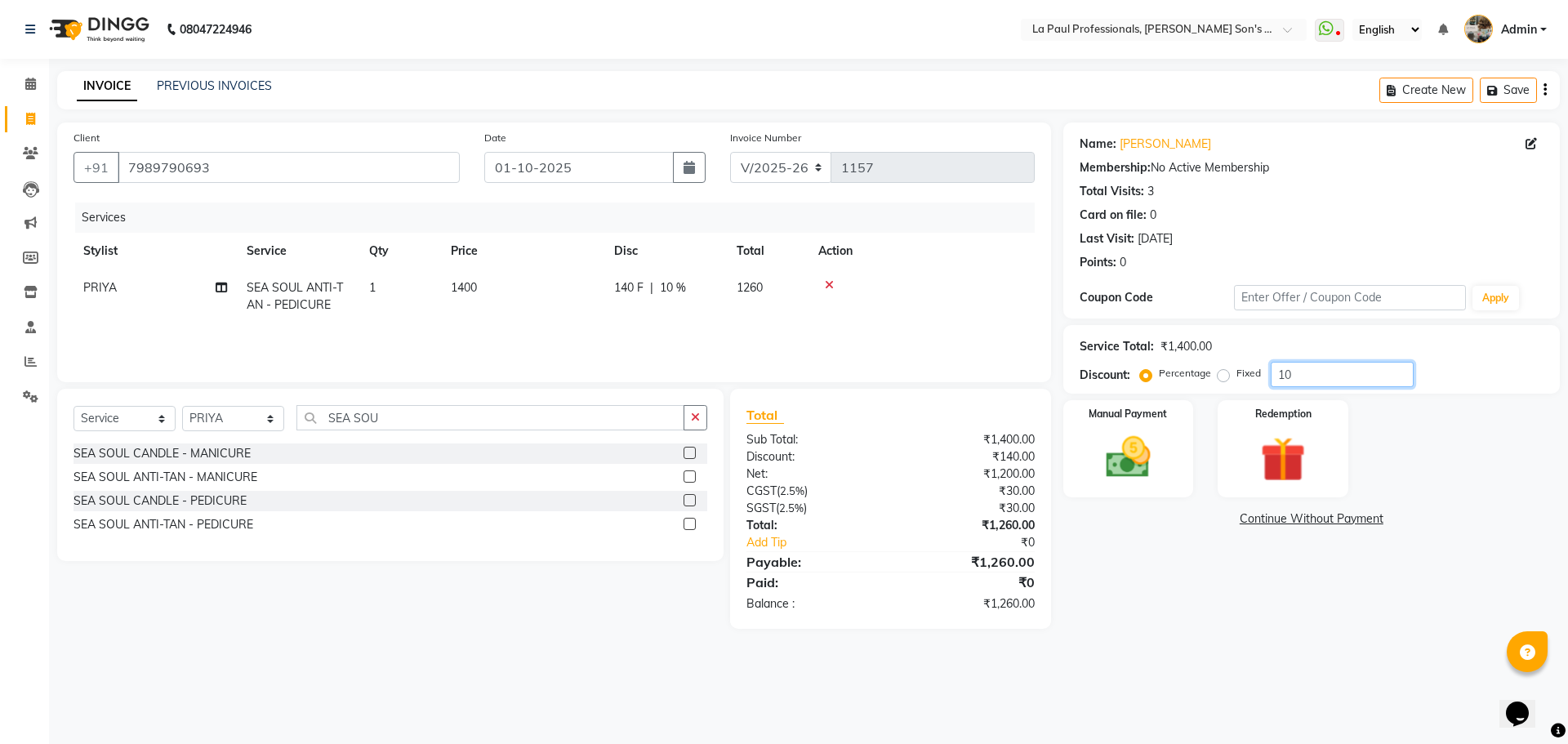
click at [1320, 379] on input "10" at bounding box center [1342, 373] width 143 height 25
type input "1"
click at [476, 300] on td "1400" at bounding box center [523, 296] width 164 height 54
select select "46926"
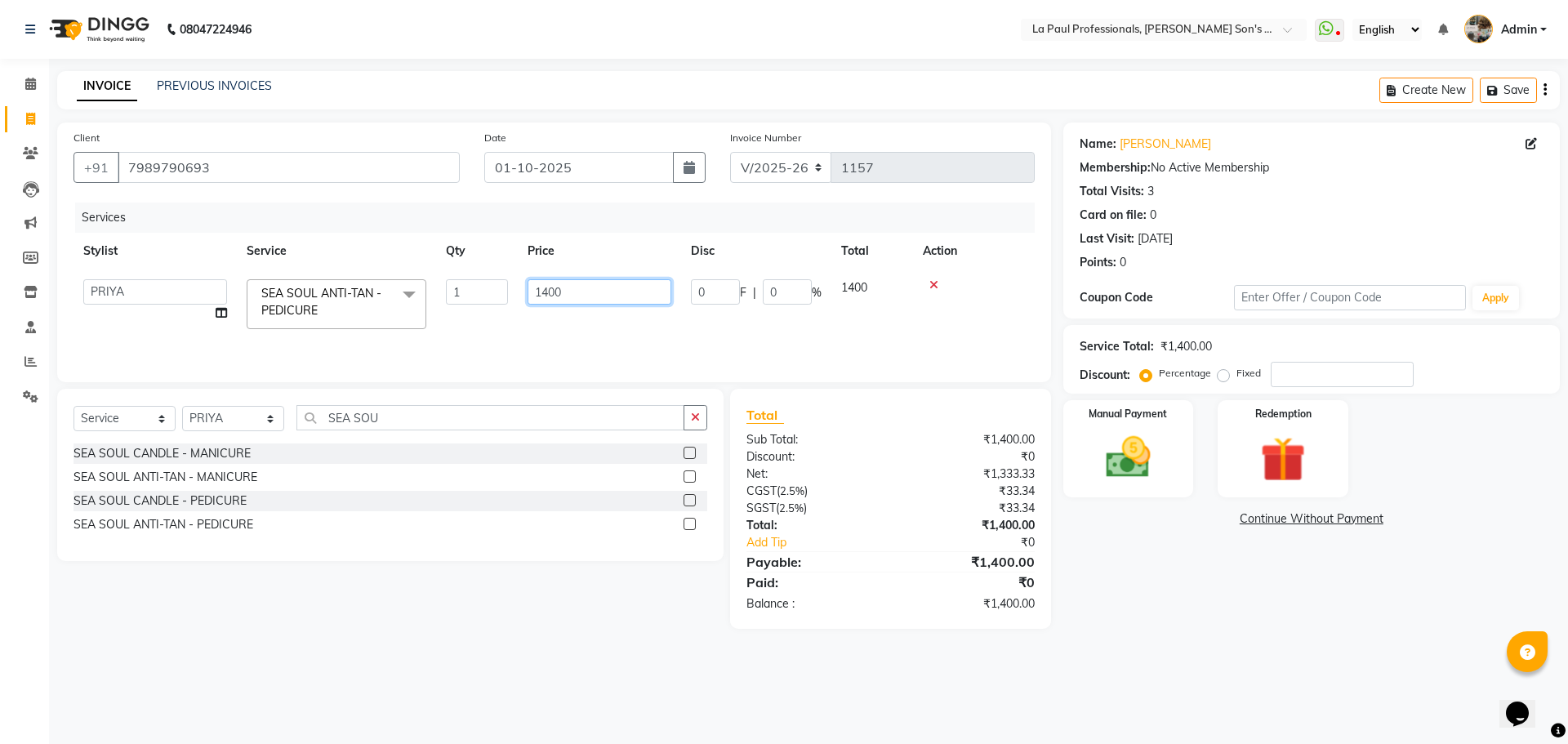
click at [599, 292] on input "1400" at bounding box center [600, 292] width 144 height 25
type input "1"
type input "1600"
drag, startPoint x: 1224, startPoint y: 692, endPoint x: 1230, endPoint y: 663, distance: 29.6
click at [1225, 676] on div "08047224946 Select Location × La Paul Professionals, [PERSON_NAME] Son's Reside…" at bounding box center [784, 372] width 1568 height 744
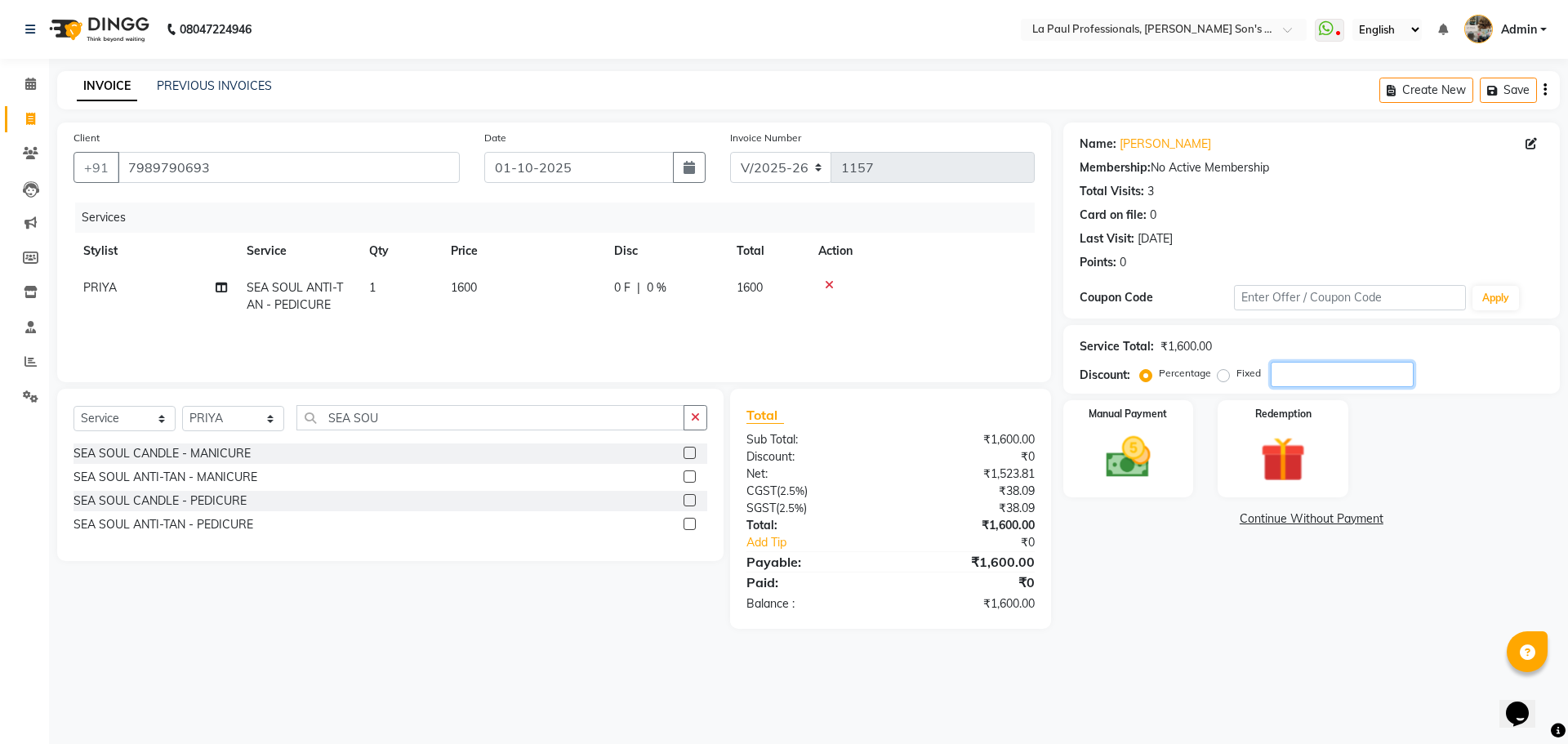
click at [1327, 374] on input "number" at bounding box center [1342, 373] width 143 height 25
click at [1230, 605] on div "Name: [PERSON_NAME] Membership: No Active Membership Total Visits: 3 Card on fi…" at bounding box center [1318, 375] width 509 height 506
click at [1311, 371] on input "20" at bounding box center [1342, 373] width 143 height 25
type input "2"
type input "1"
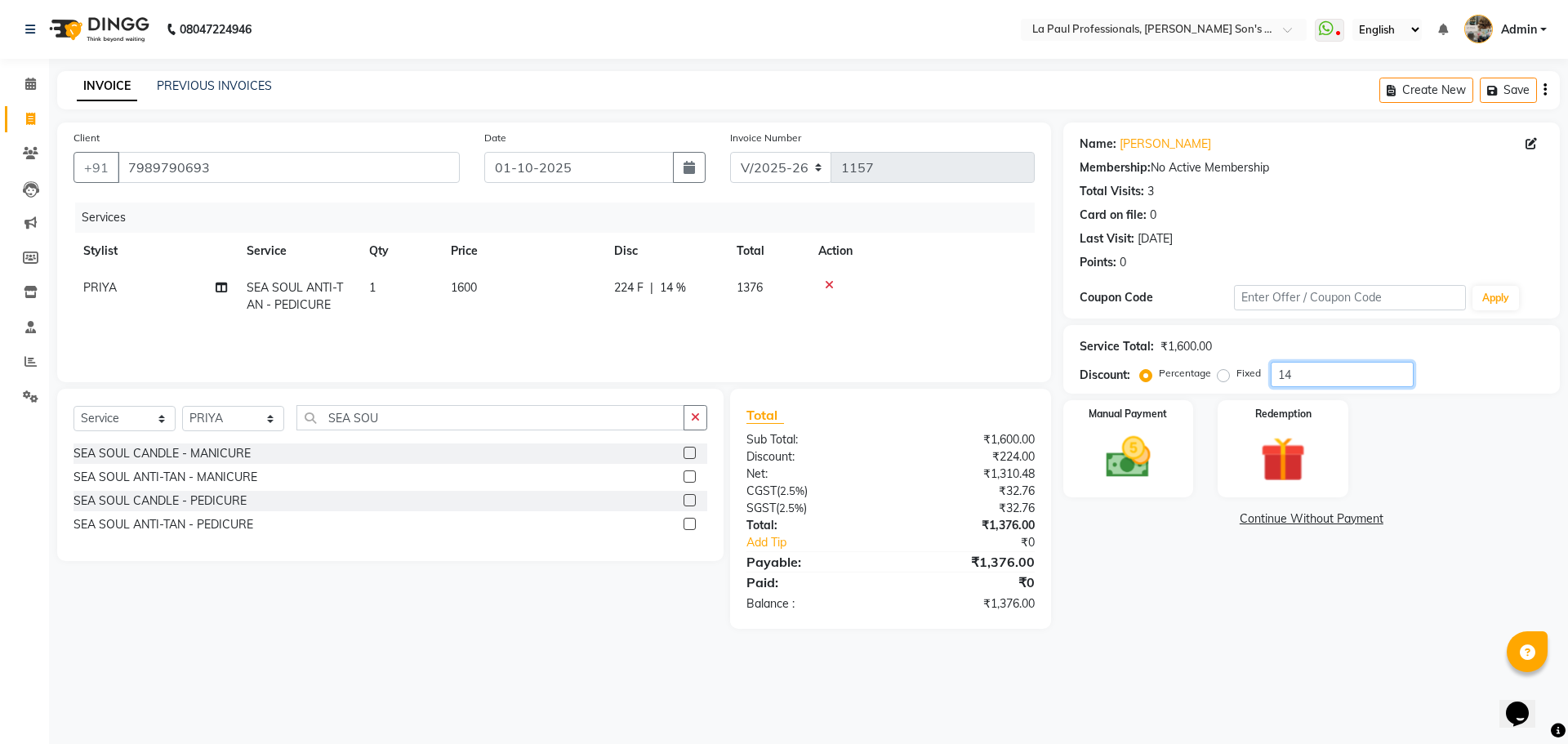
type input "1"
click at [489, 273] on td "1600" at bounding box center [523, 296] width 164 height 54
select select "46926"
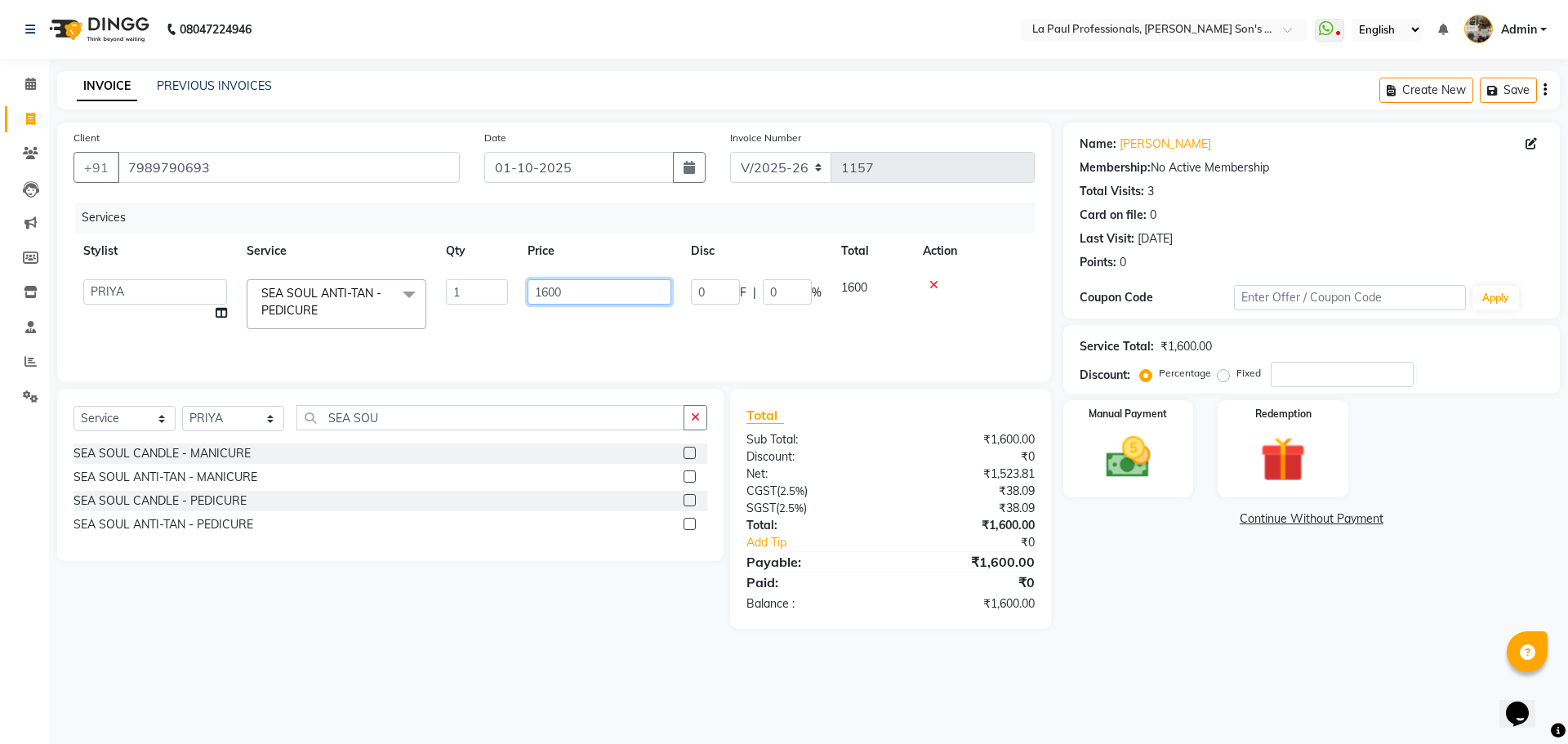
click at [582, 297] on input "1600" at bounding box center [600, 292] width 144 height 25
type input "1400"
click at [1244, 608] on div "Name: [PERSON_NAME] Membership: No Active Membership Total Visits: 3 Card on fi…" at bounding box center [1318, 375] width 509 height 506
click at [1152, 487] on div "Manual Payment" at bounding box center [1128, 449] width 136 height 100
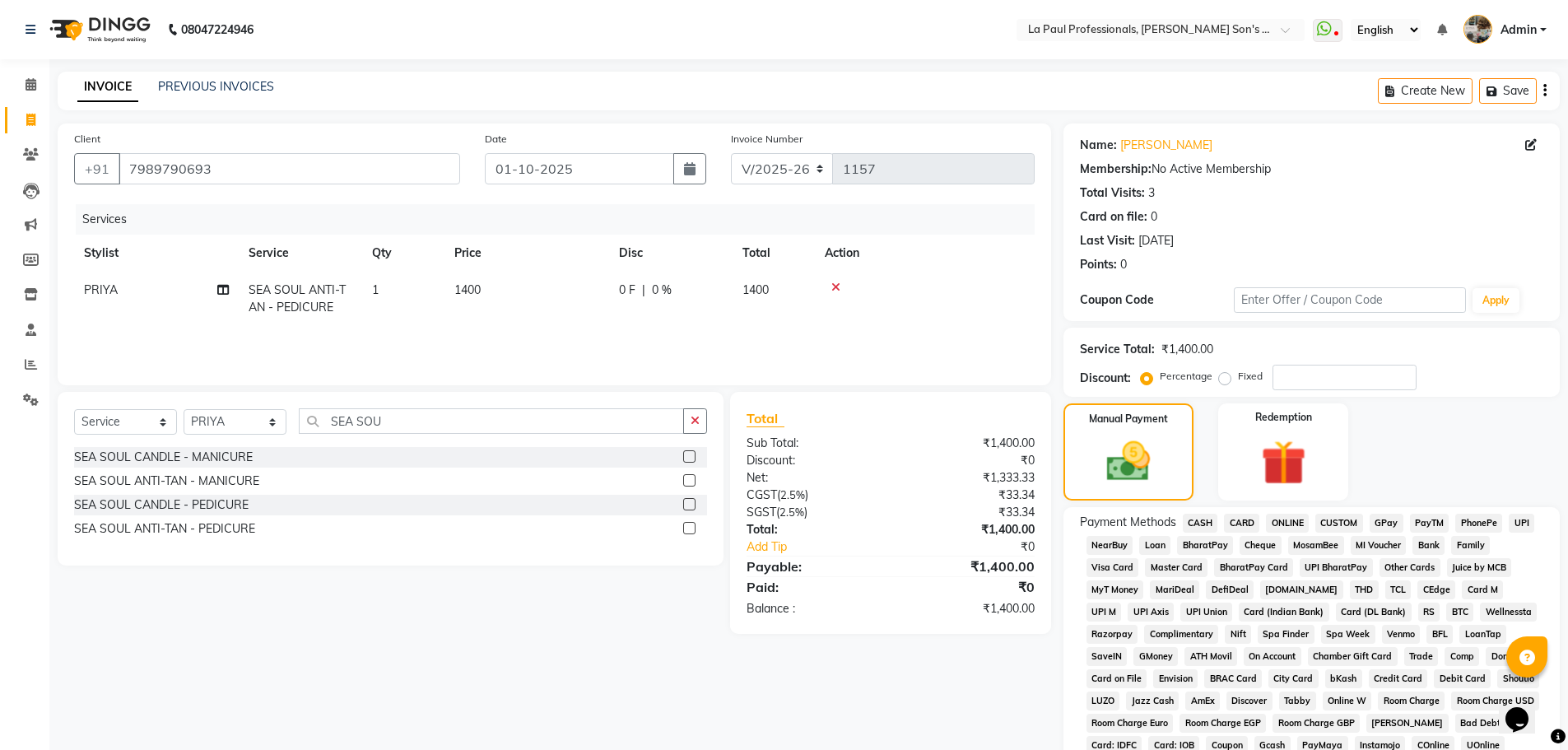
click at [1194, 522] on span "CASH" at bounding box center [1201, 522] width 36 height 19
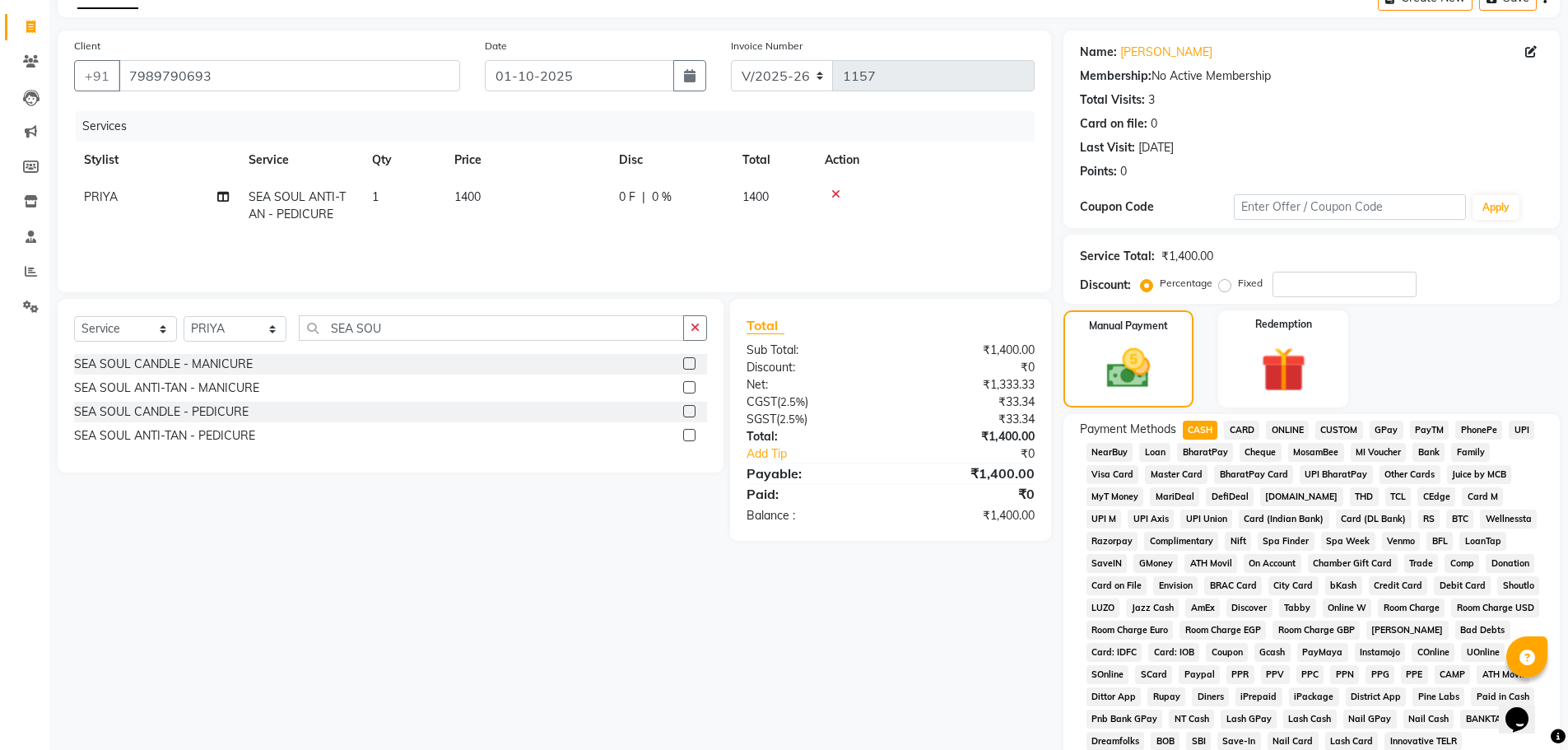
scroll to position [330, 0]
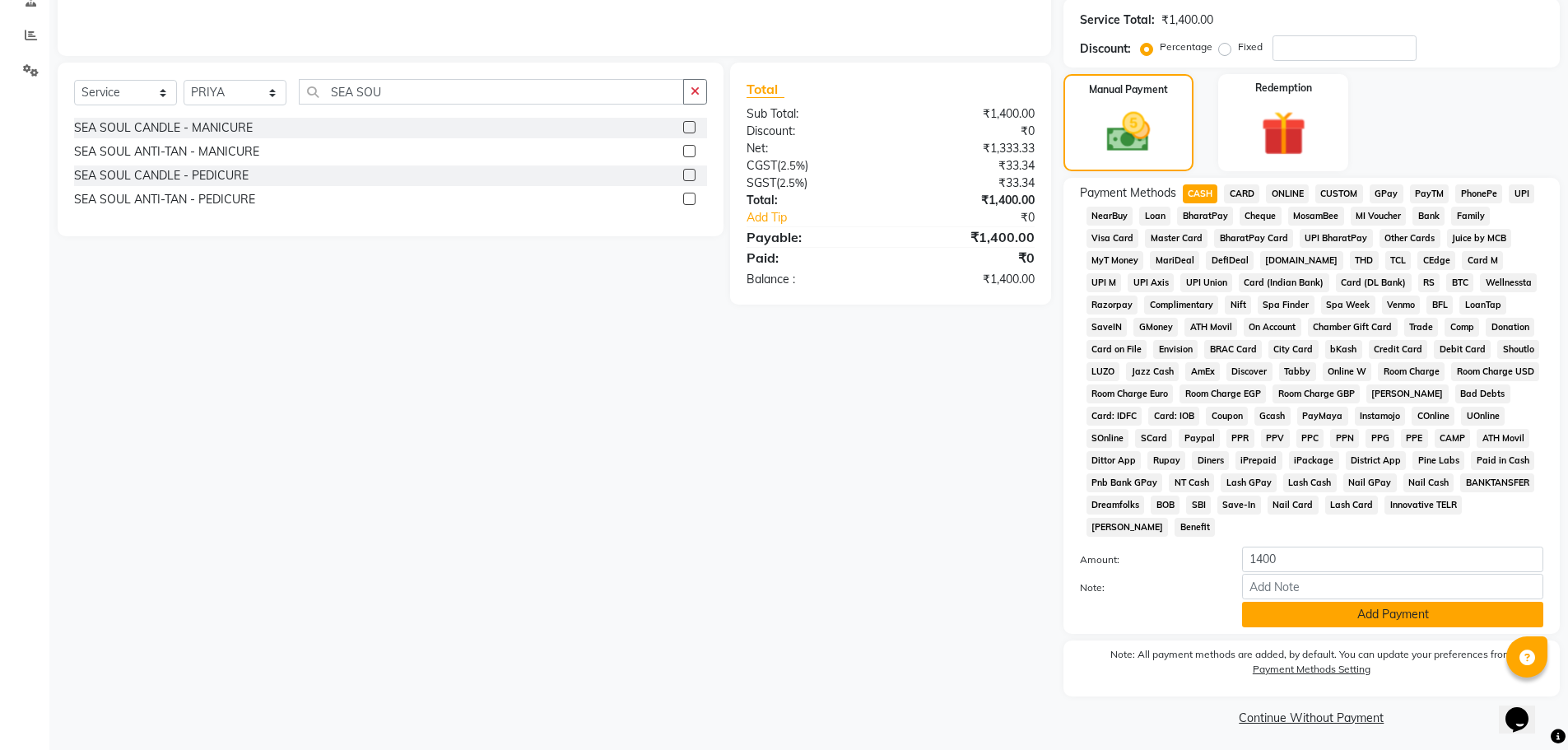
click at [1280, 614] on button "Add Payment" at bounding box center [1393, 613] width 302 height 25
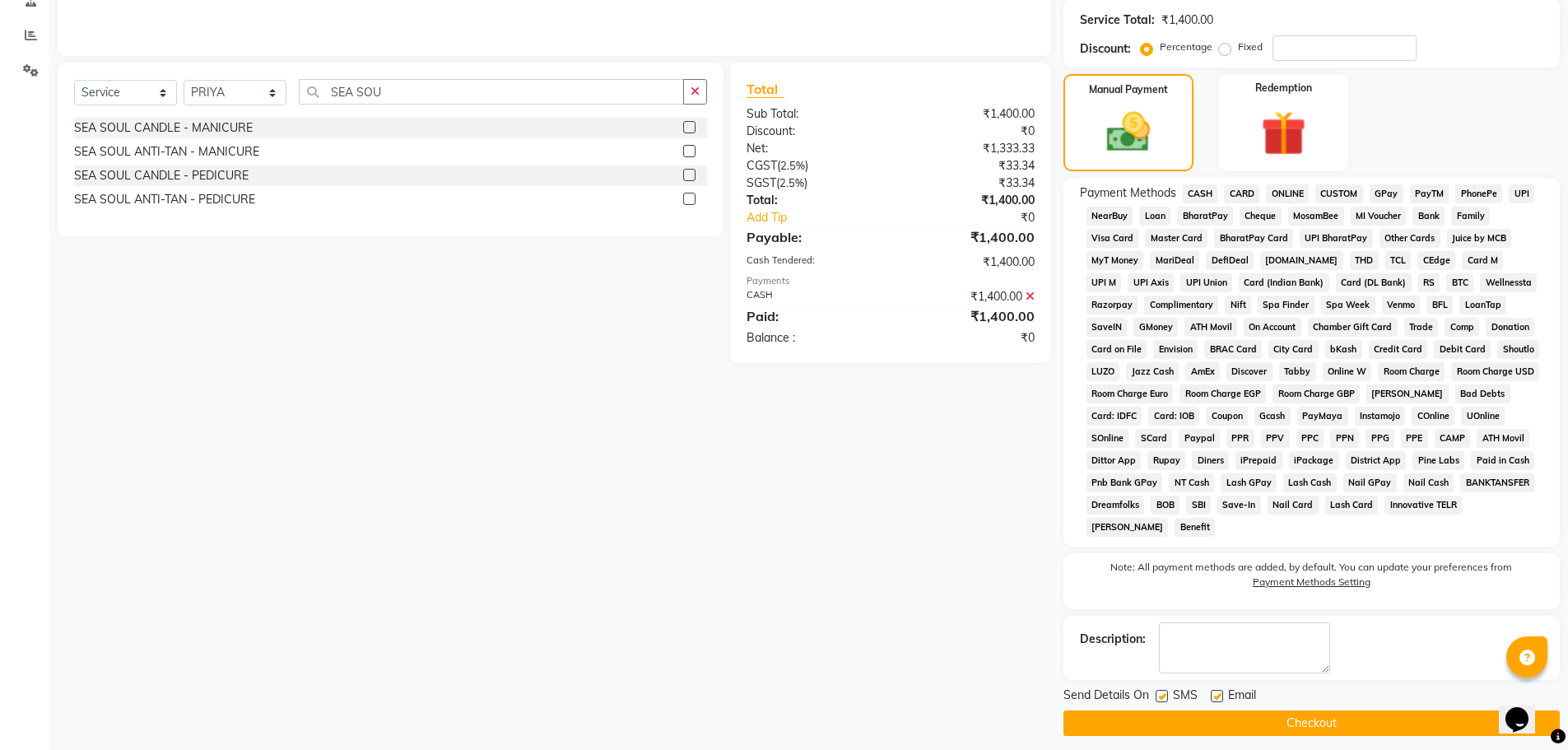
click at [1317, 716] on button "Checkout" at bounding box center [1311, 722] width 496 height 25
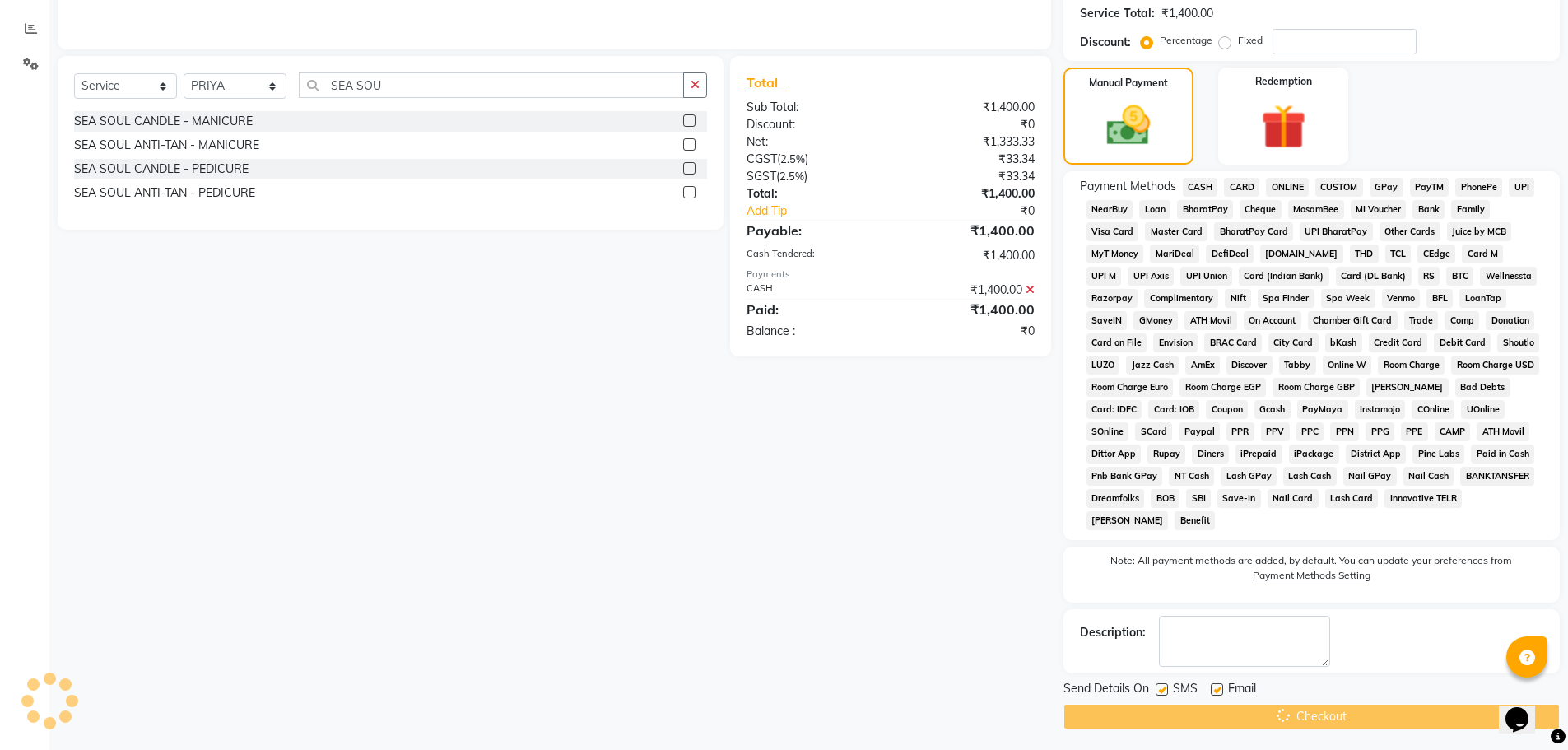
scroll to position [340, 0]
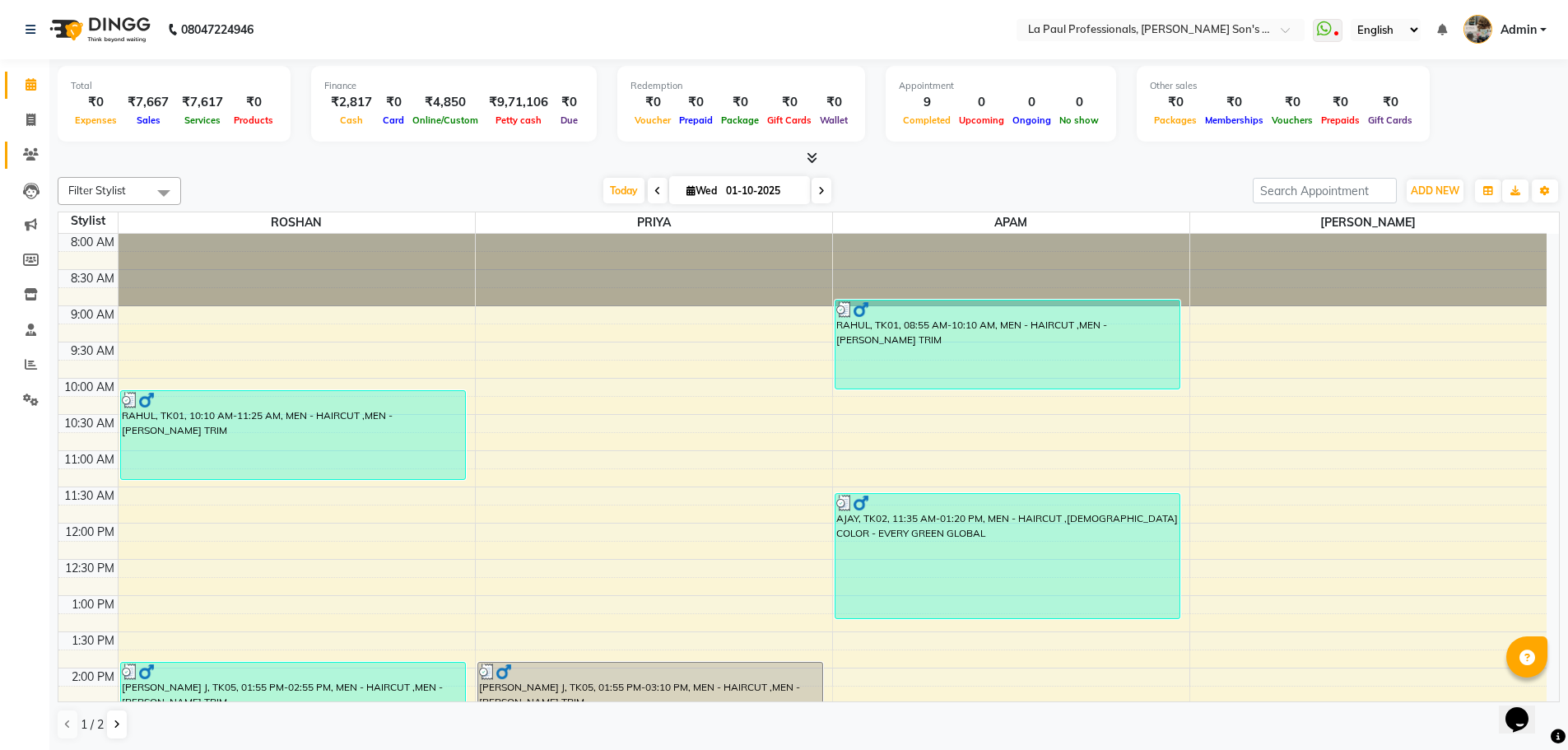
click at [33, 155] on icon at bounding box center [31, 154] width 16 height 12
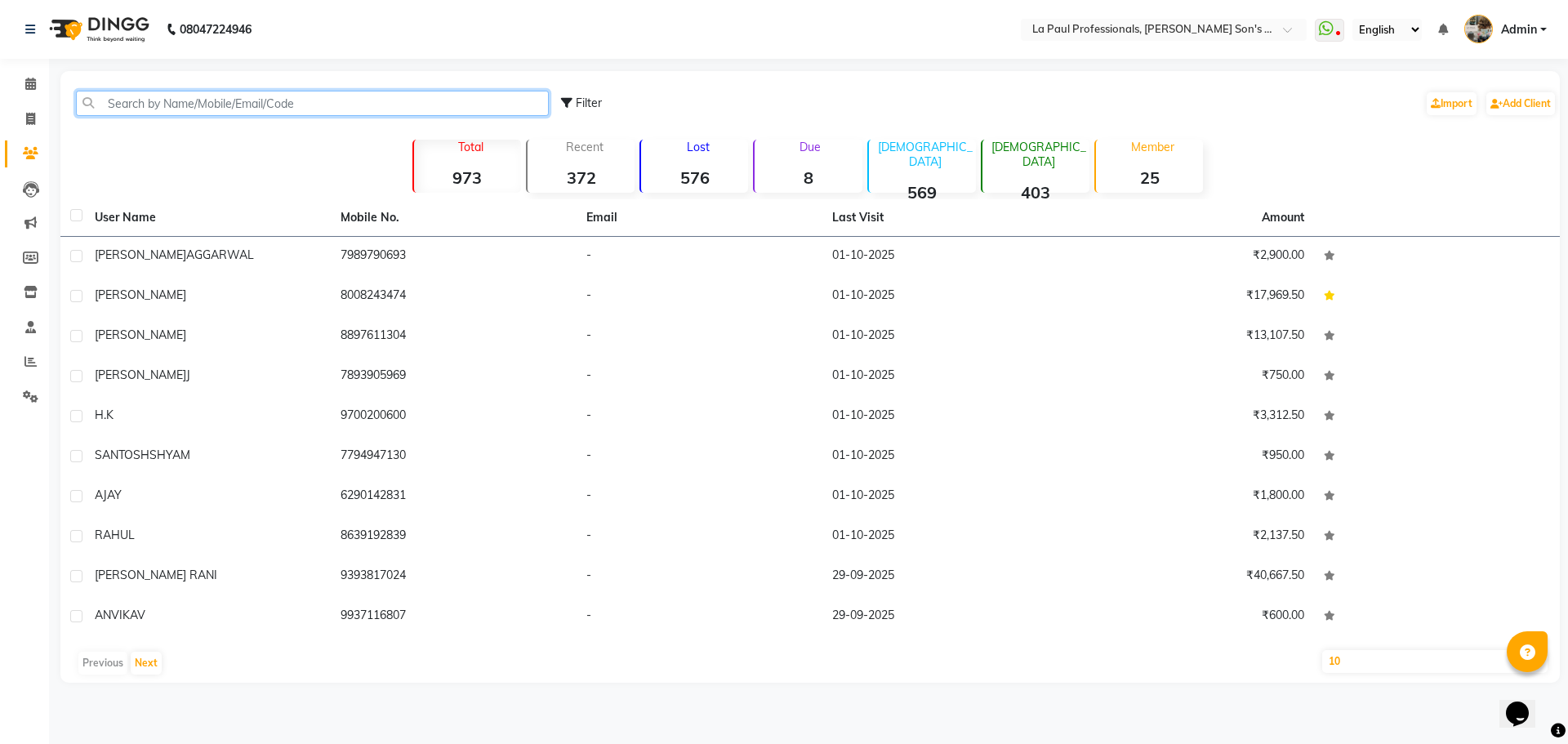
click at [267, 100] on input "text" at bounding box center [312, 103] width 473 height 25
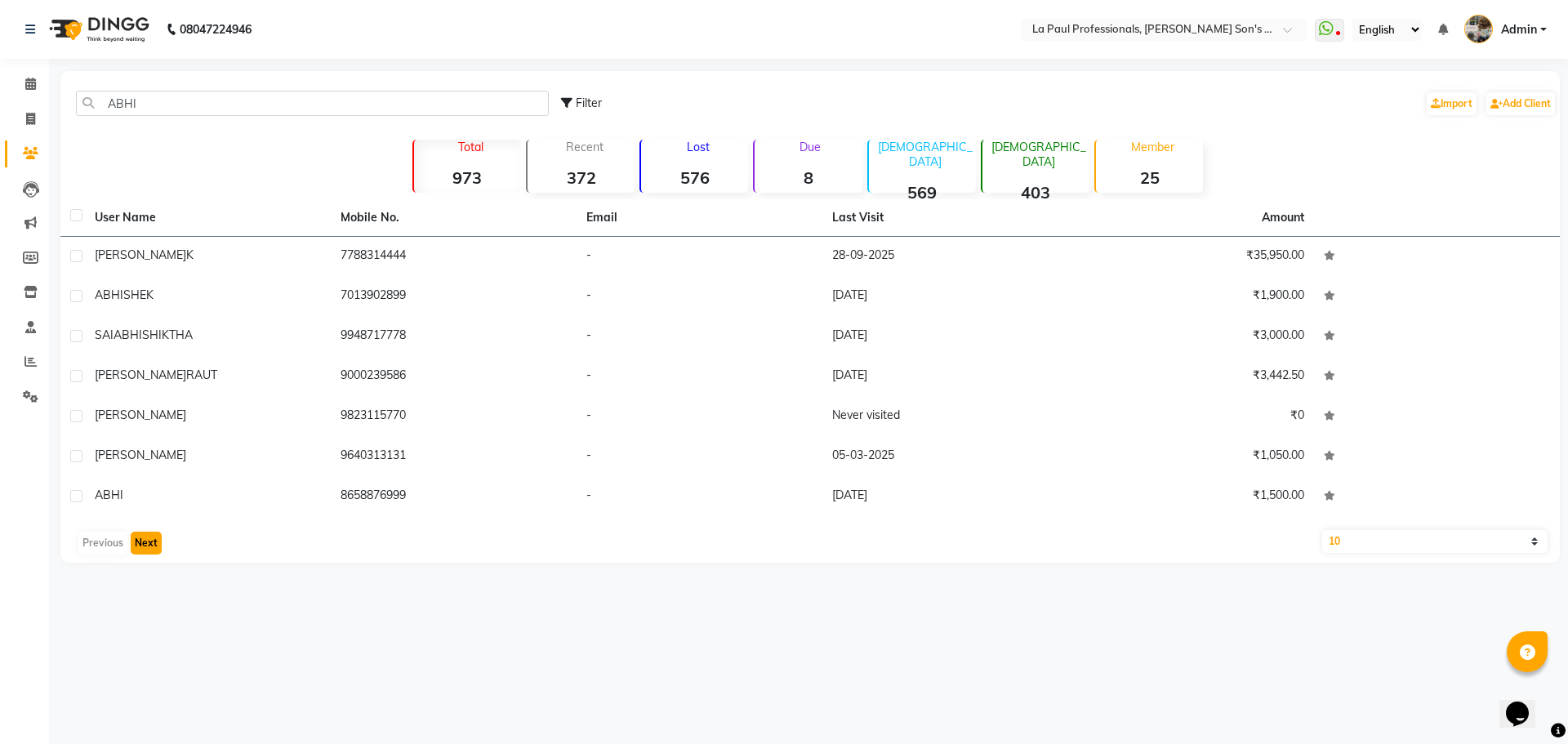
click at [140, 542] on button "Next" at bounding box center [146, 542] width 31 height 23
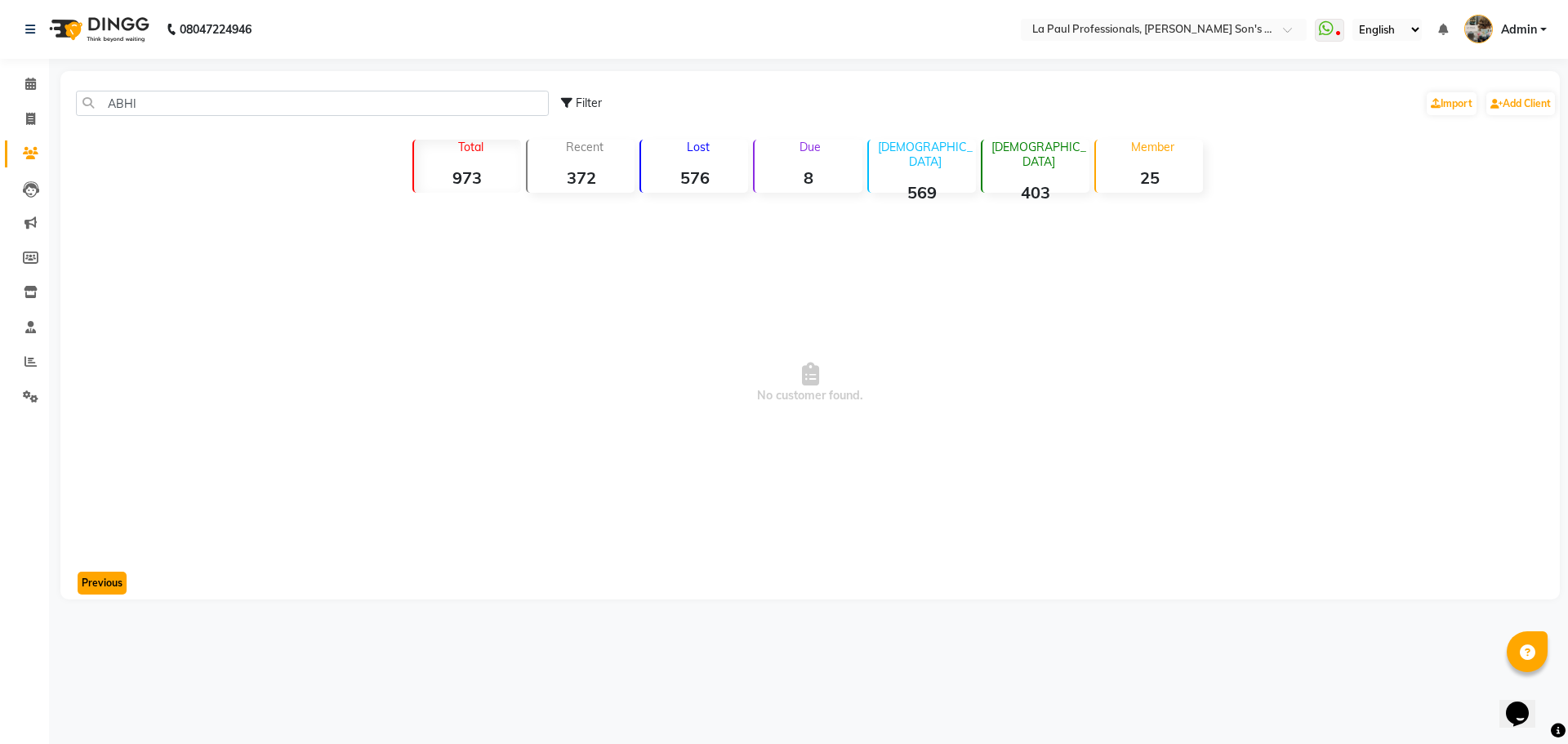
click at [102, 582] on button "Previous" at bounding box center [101, 582] width 49 height 23
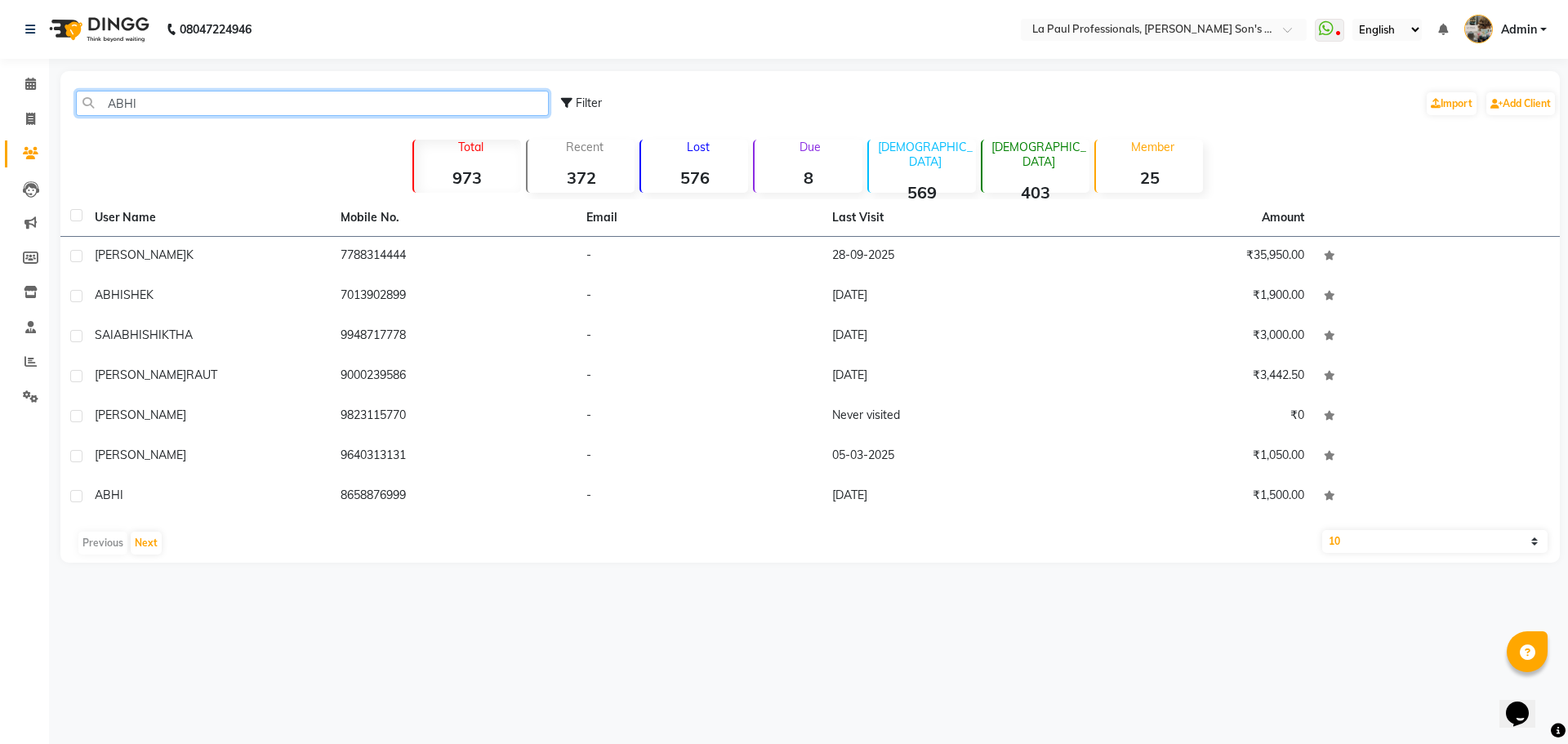
click at [200, 110] on input "ABHI" at bounding box center [312, 103] width 473 height 25
type input "A"
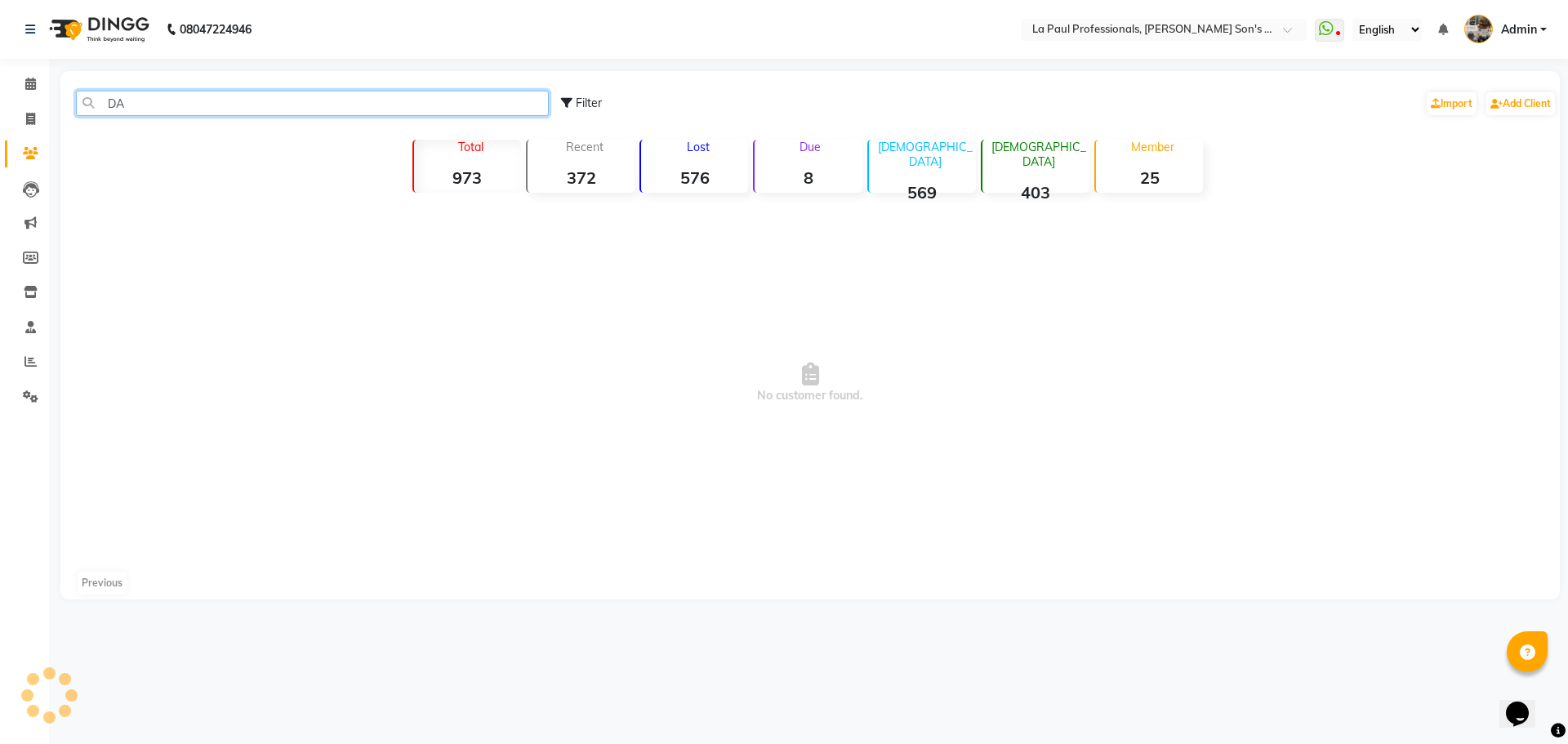
type input "D"
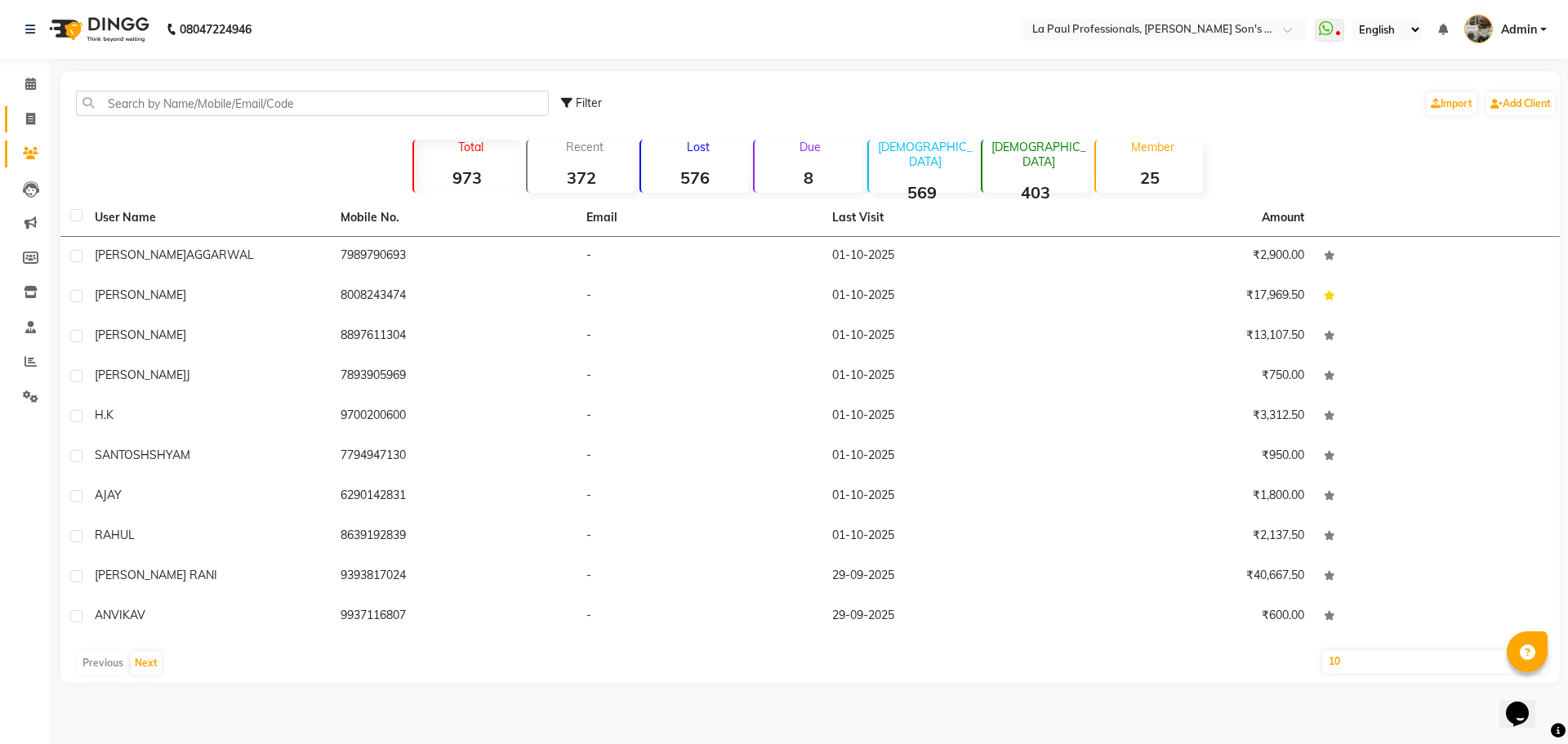
click at [29, 107] on link "Invoice" at bounding box center [24, 119] width 39 height 27
select select "6271"
select select "service"
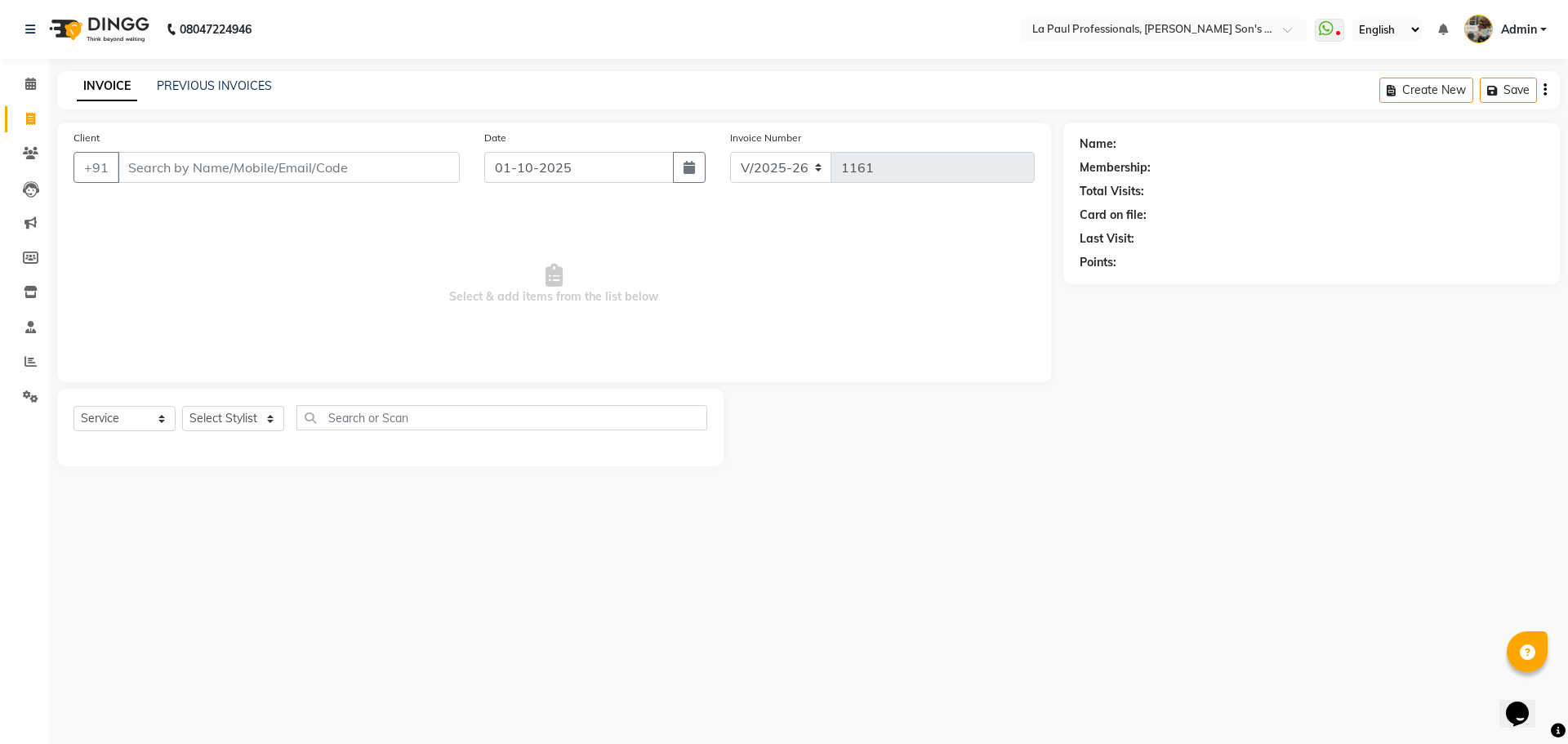
click at [315, 575] on div "08047224946 Select Location × La Paul Professionals, [PERSON_NAME] Son's Reside…" at bounding box center [784, 372] width 1568 height 744
click at [233, 81] on link "PREVIOUS INVOICES" at bounding box center [215, 85] width 115 height 15
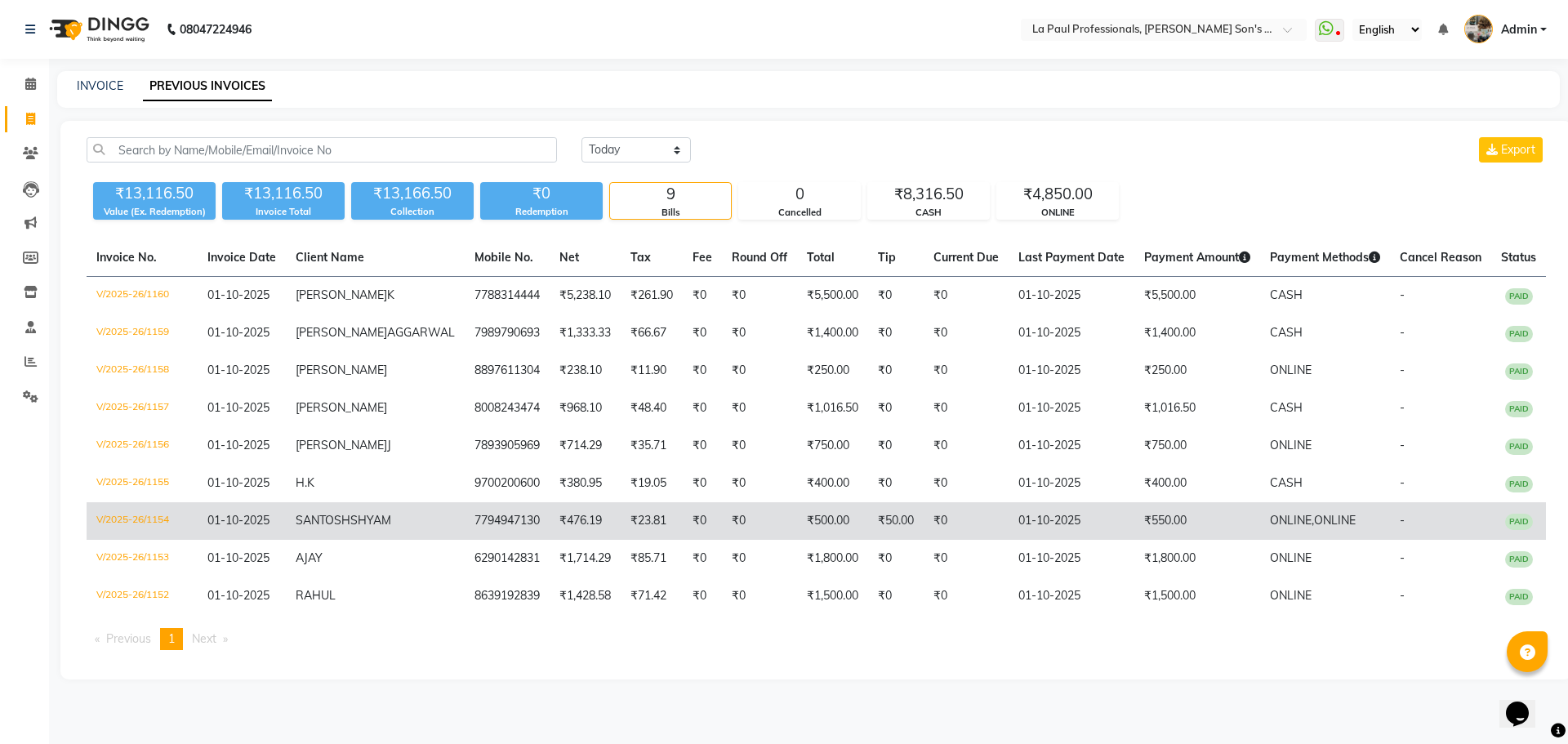
click at [1019, 536] on td "01-10-2025" at bounding box center [1071, 520] width 125 height 37
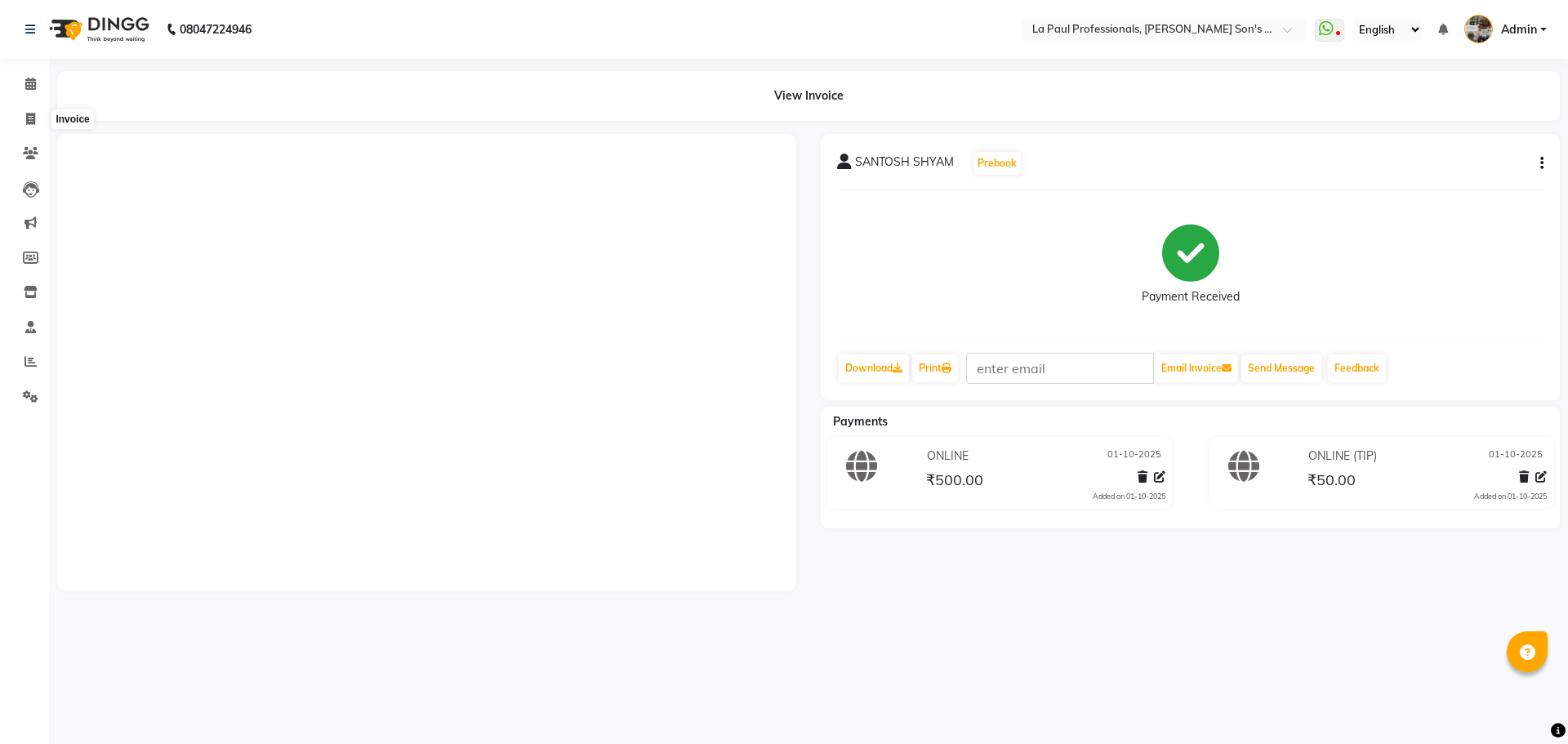
click at [34, 116] on icon at bounding box center [31, 118] width 9 height 12
select select "6271"
select select "service"
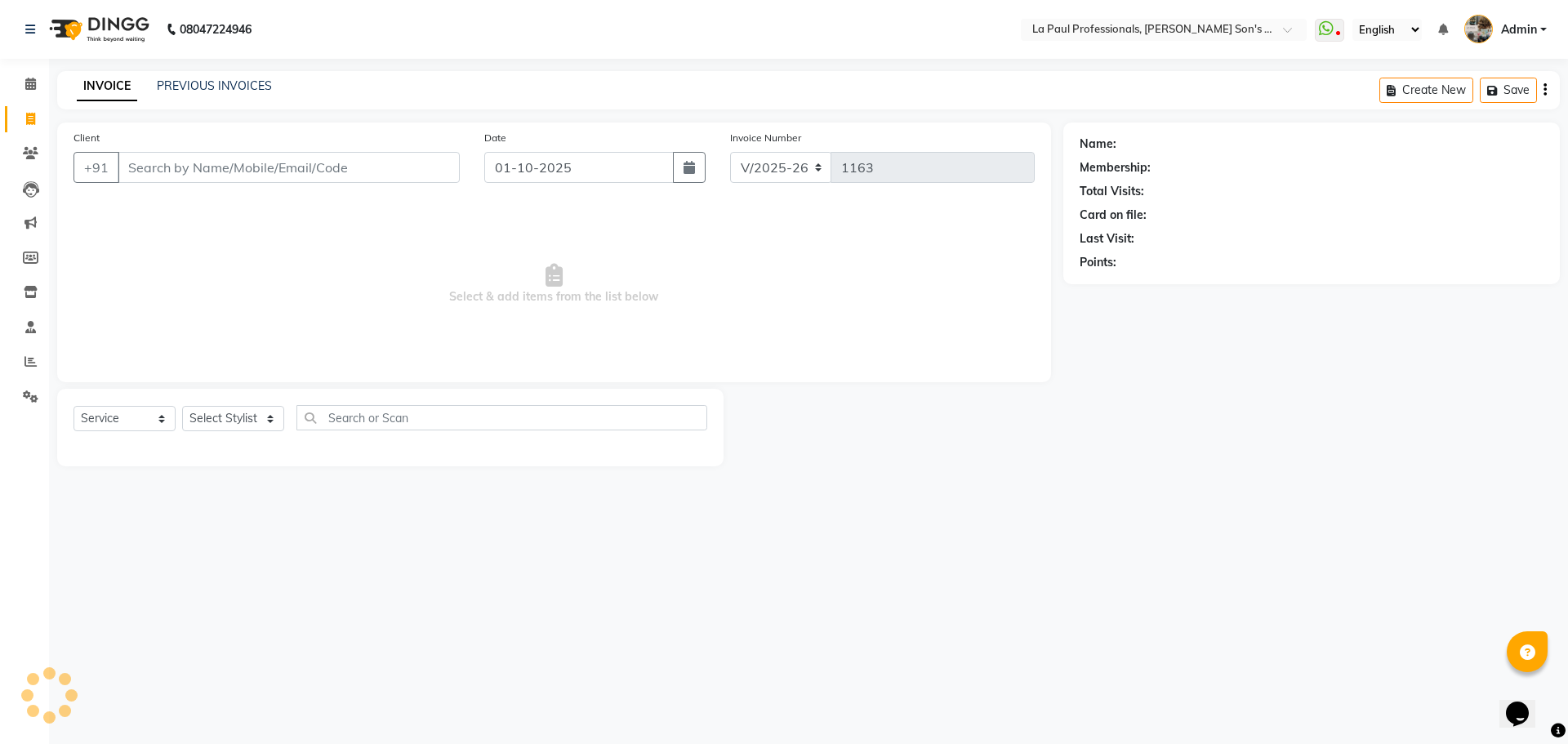
drag, startPoint x: 846, startPoint y: 542, endPoint x: 768, endPoint y: 509, distance: 84.7
click at [809, 528] on div "08047224946 Select Location × La Paul Professionals, [PERSON_NAME] Son's Reside…" at bounding box center [784, 372] width 1568 height 744
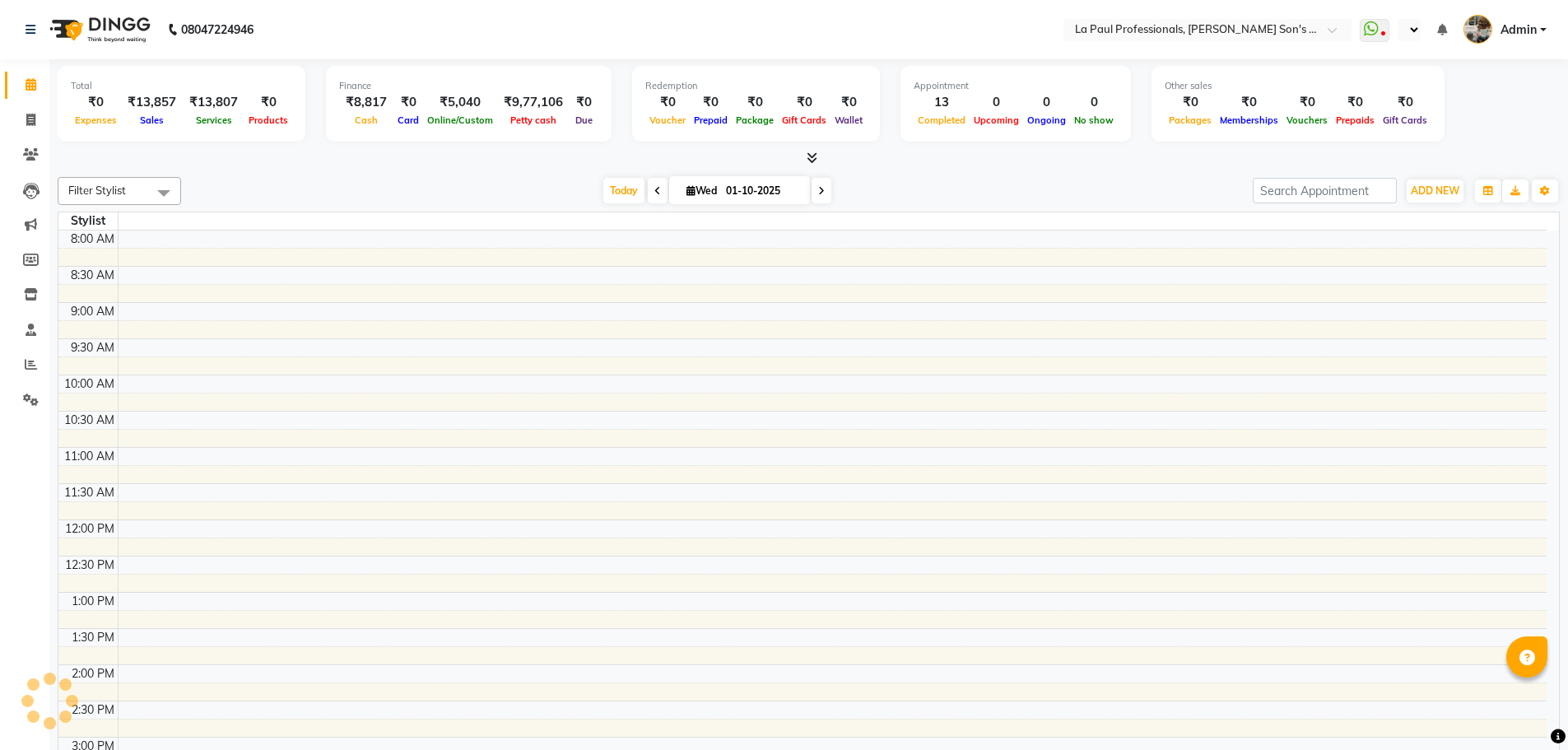
select select "en"
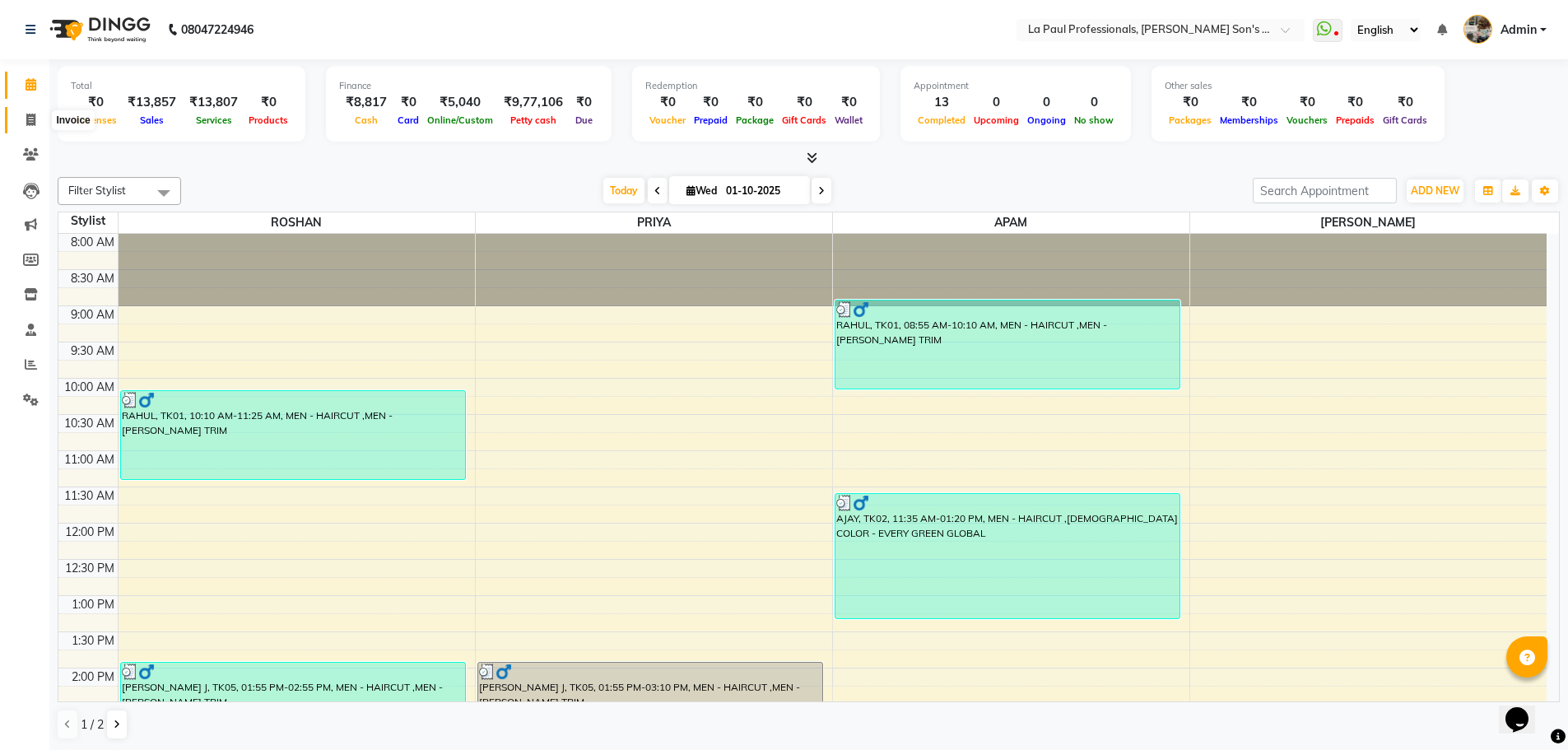
click at [33, 122] on icon at bounding box center [31, 119] width 9 height 12
select select "service"
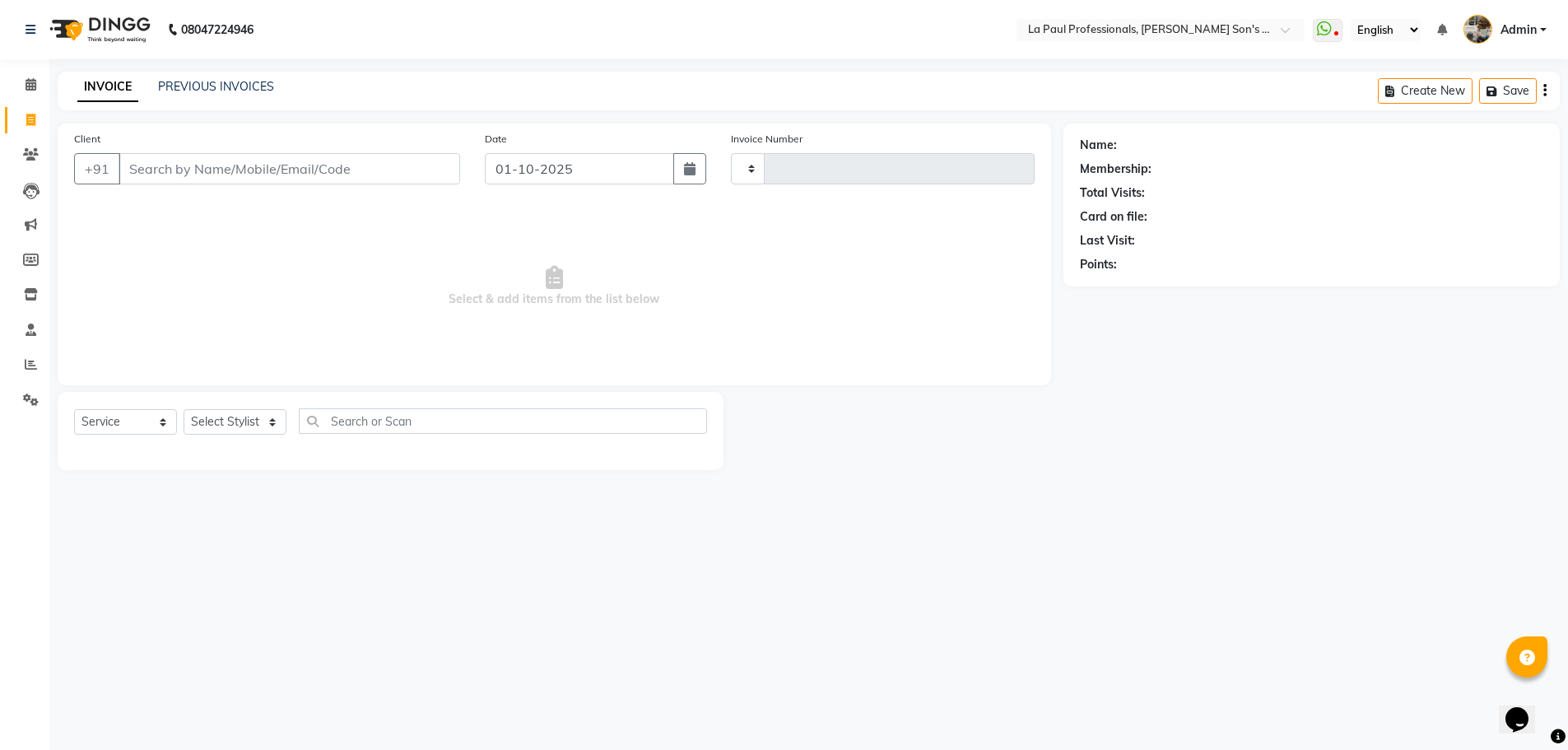
type input "1163"
select select "6271"
click at [190, 173] on input "Client" at bounding box center [291, 168] width 345 height 31
click at [229, 413] on select "Select Stylist APAM [PERSON_NAME] PRIYA [PERSON_NAME] SASA [PERSON_NAME]" at bounding box center [235, 421] width 103 height 25
select select "85209"
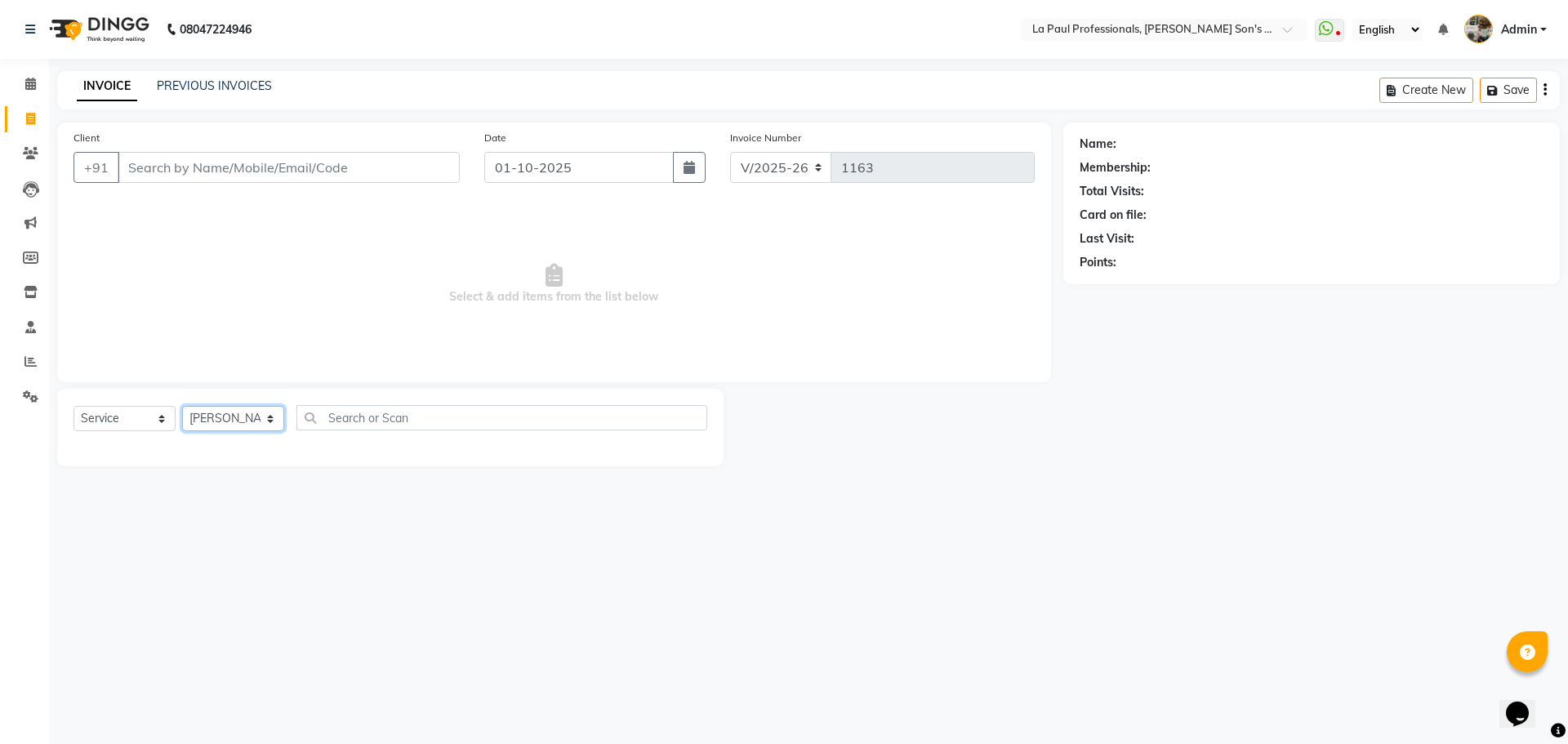
click at [182, 406] on select "Select Stylist APAM [PERSON_NAME] PRIYA [PERSON_NAME] SASA [PERSON_NAME]" at bounding box center [233, 418] width 102 height 25
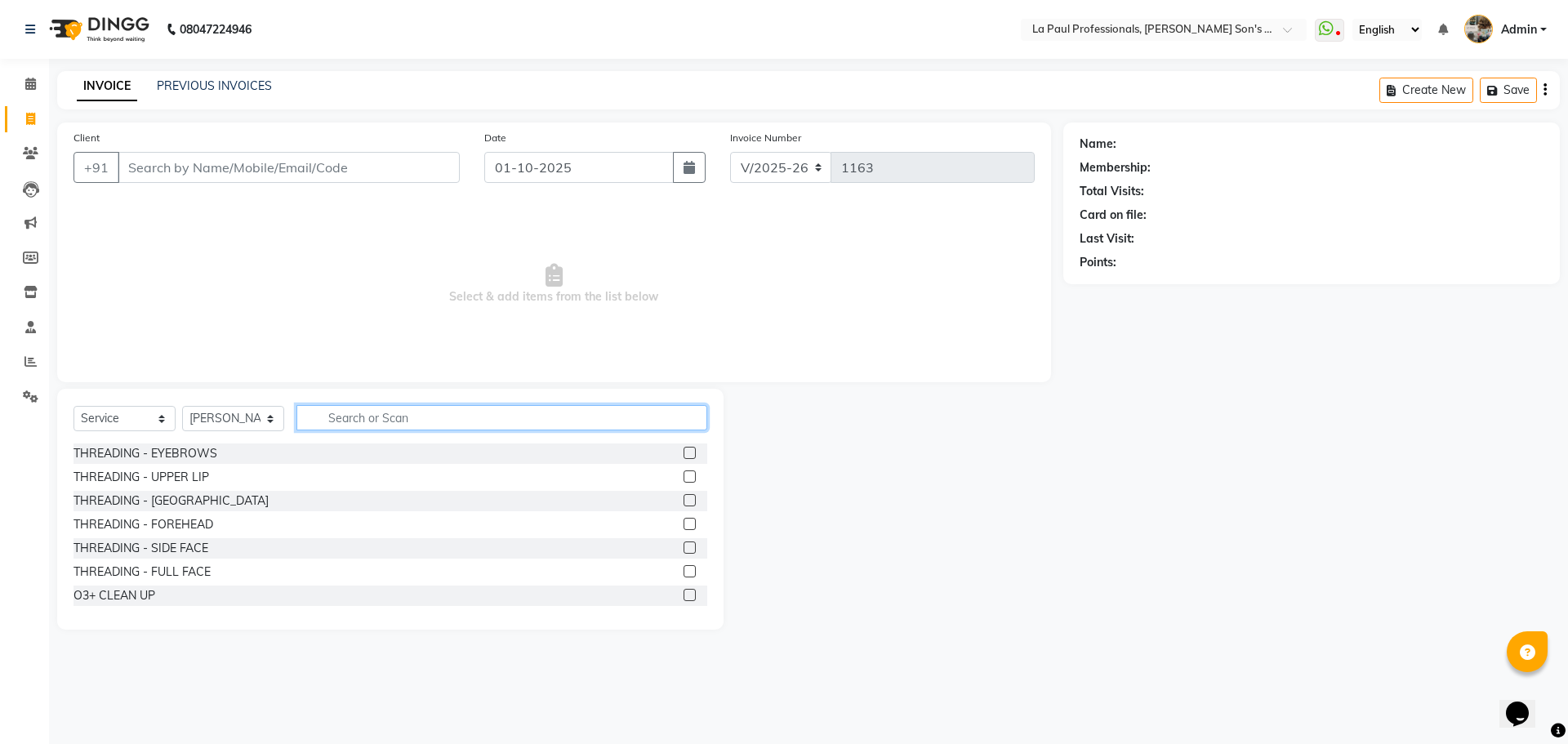
click at [483, 418] on input "text" at bounding box center [502, 417] width 411 height 25
type input "AROM"
click at [696, 503] on label at bounding box center [690, 500] width 12 height 12
click at [694, 503] on input "checkbox" at bounding box center [689, 500] width 10 height 10
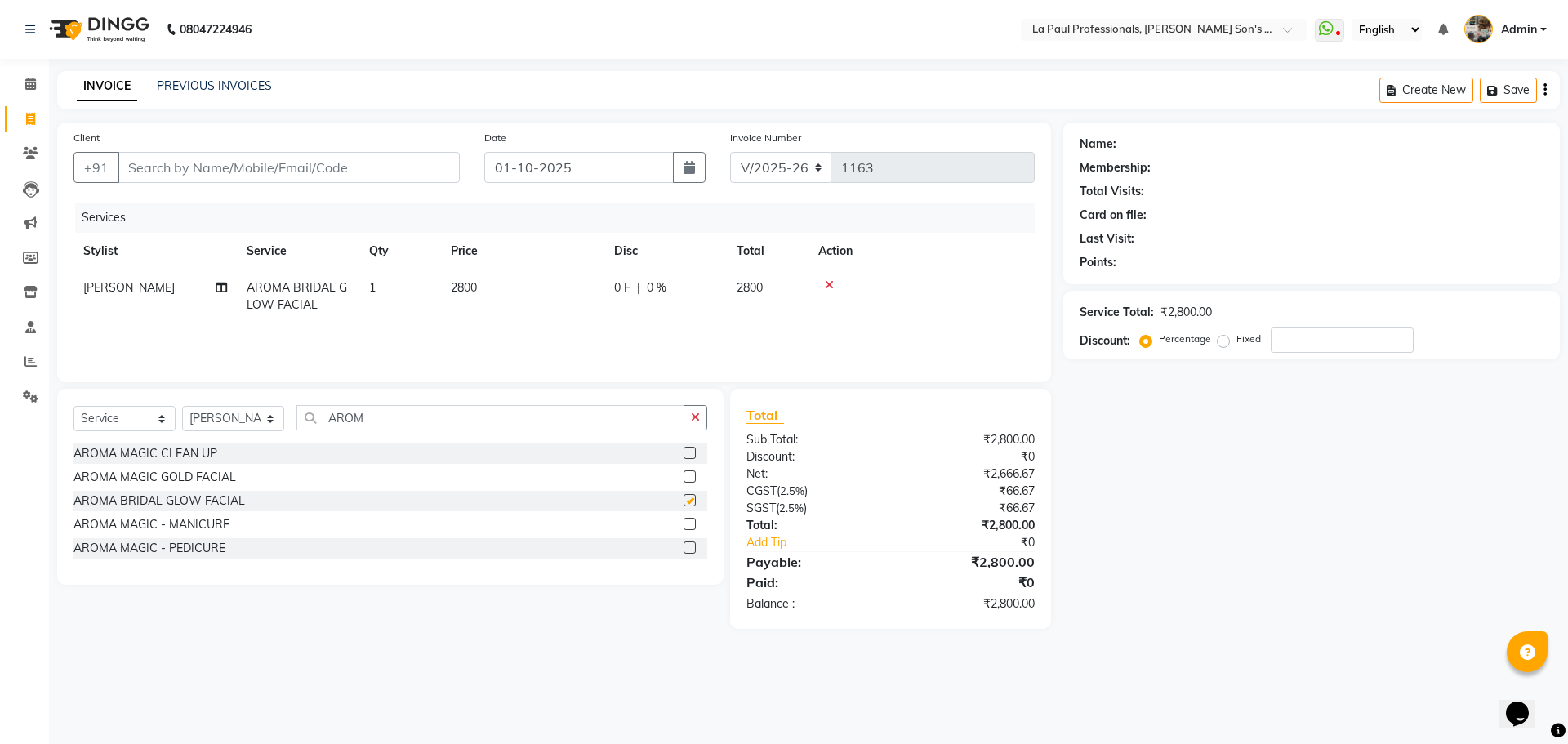
checkbox input "false"
drag, startPoint x: 226, startPoint y: 134, endPoint x: 325, endPoint y: 123, distance: 99.6
click at [226, 134] on div "Client +91" at bounding box center [267, 163] width 411 height 67
click at [250, 159] on input "Client" at bounding box center [289, 166] width 342 height 31
click at [479, 281] on td "2800" at bounding box center [523, 296] width 164 height 54
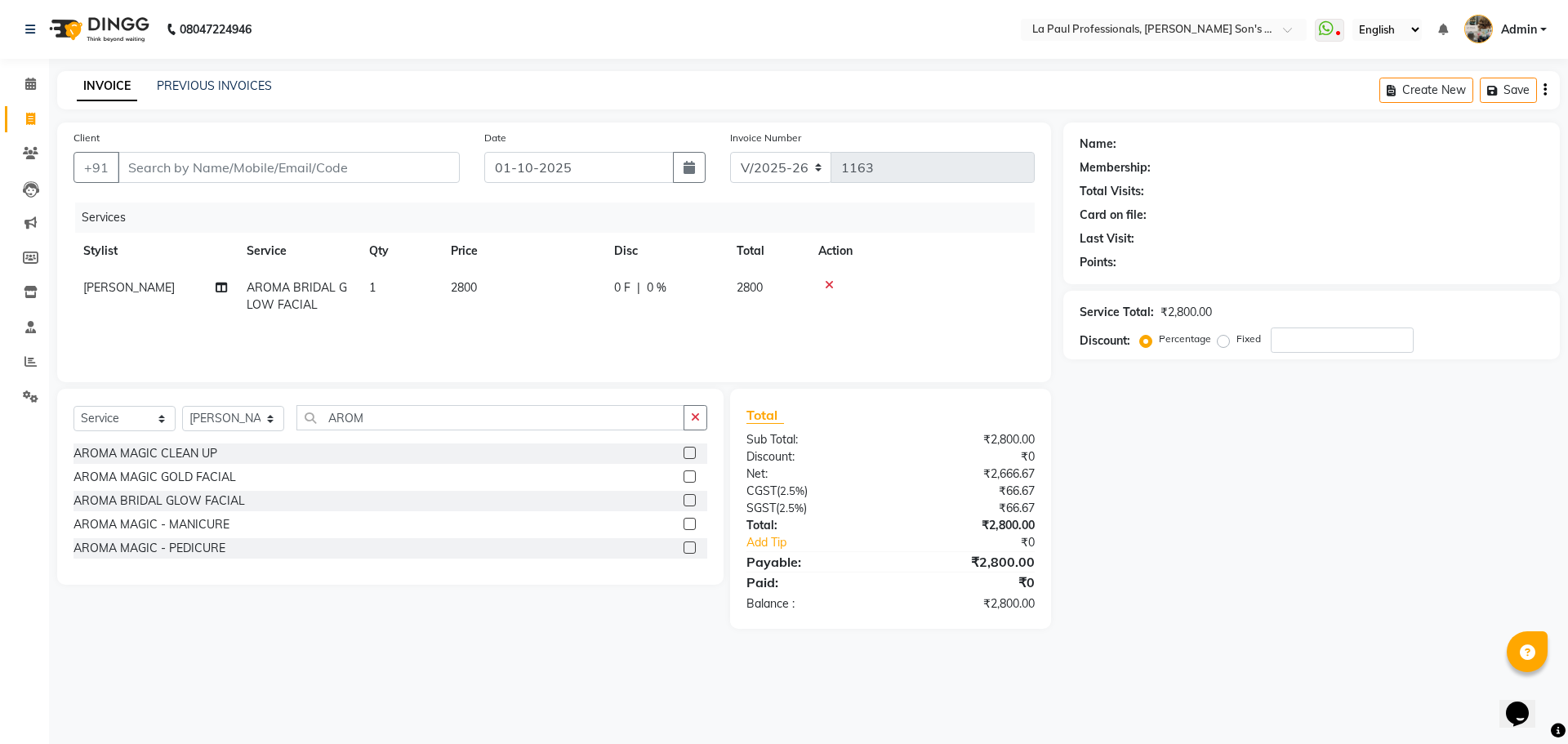
select select "85209"
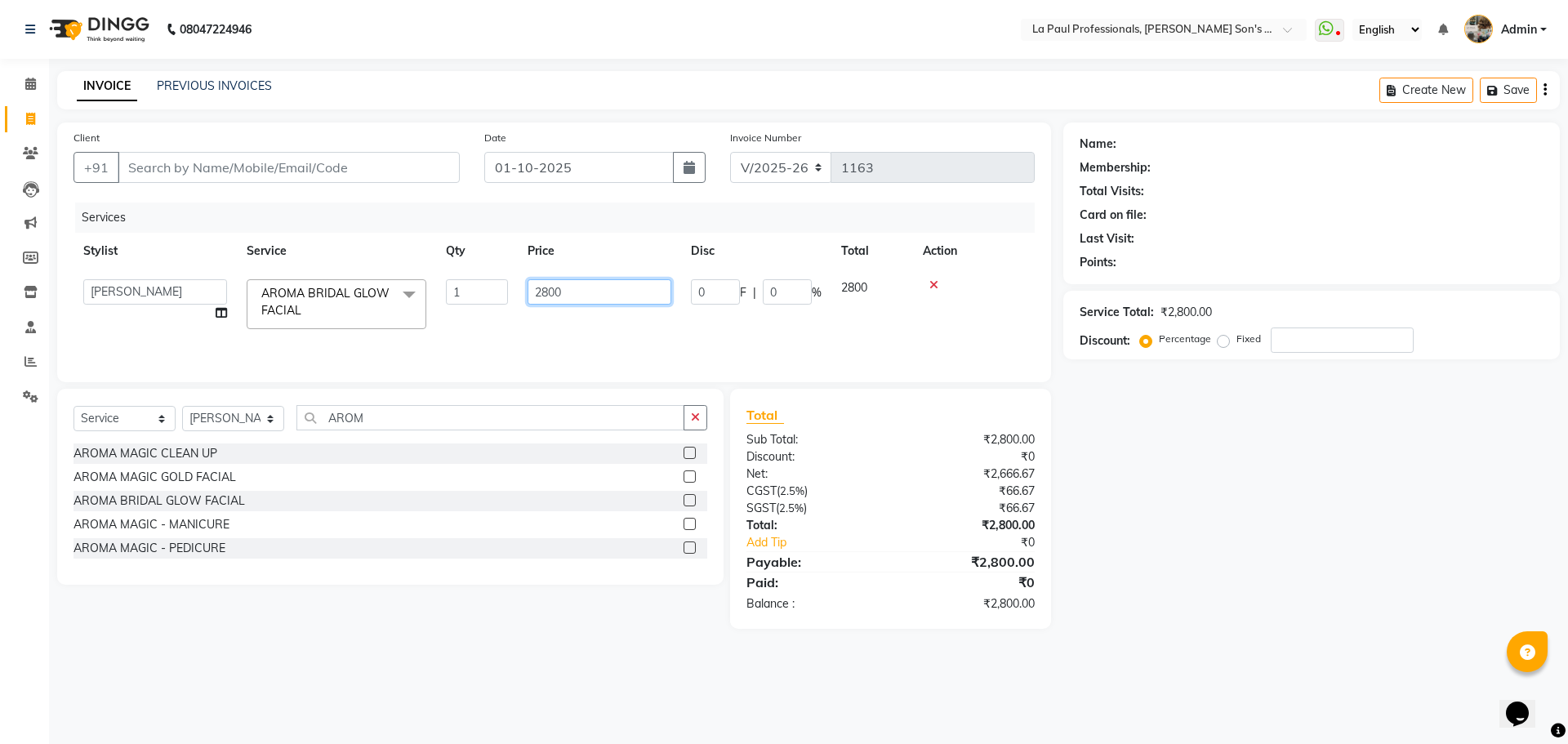
click at [601, 290] on input "2800" at bounding box center [600, 292] width 144 height 25
type input "2600"
click at [960, 299] on td at bounding box center [974, 304] width 122 height 70
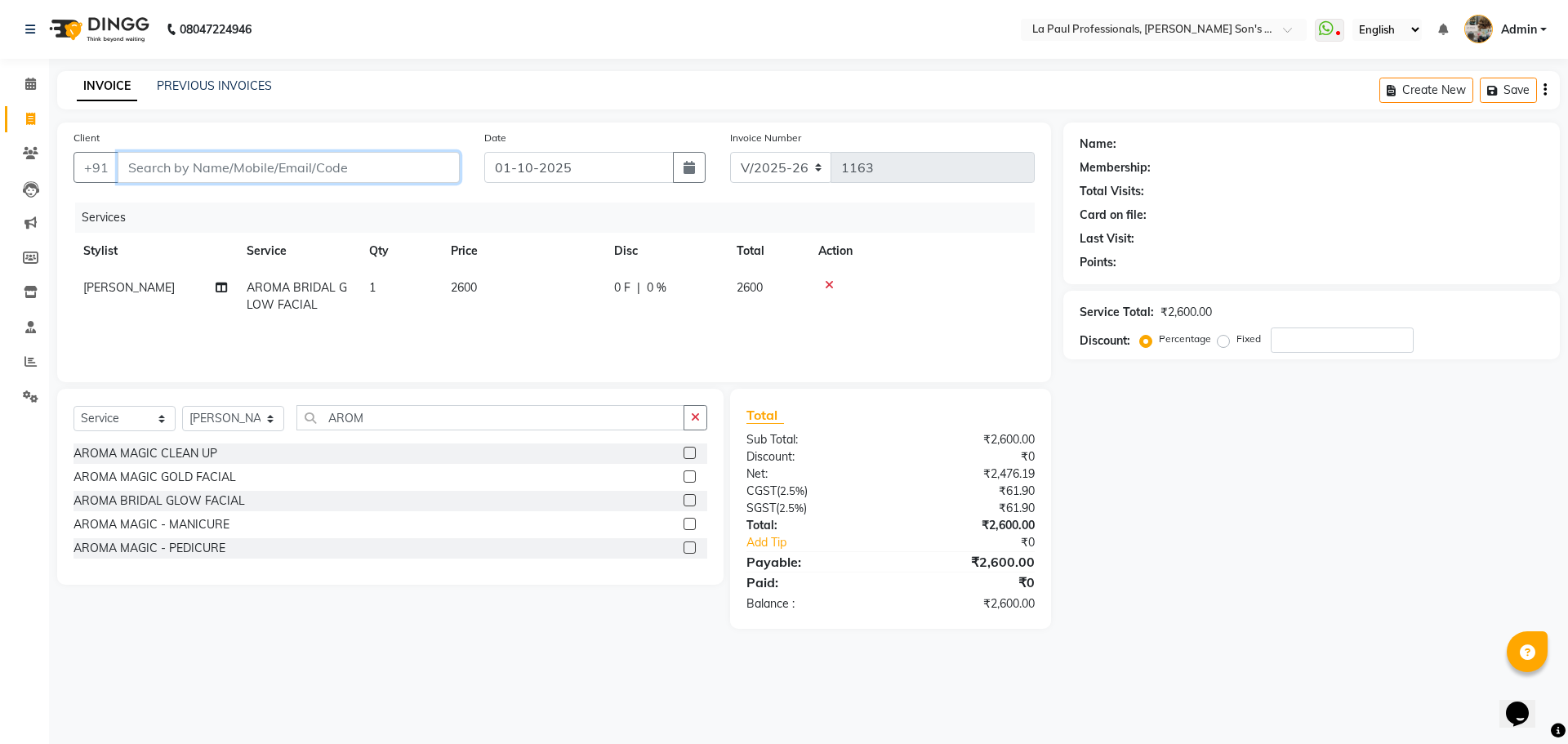
click at [426, 160] on input "Client" at bounding box center [289, 166] width 342 height 31
type input "8"
type input "0"
type input "8519877714"
click at [435, 172] on span "Add Client" at bounding box center [417, 167] width 64 height 17
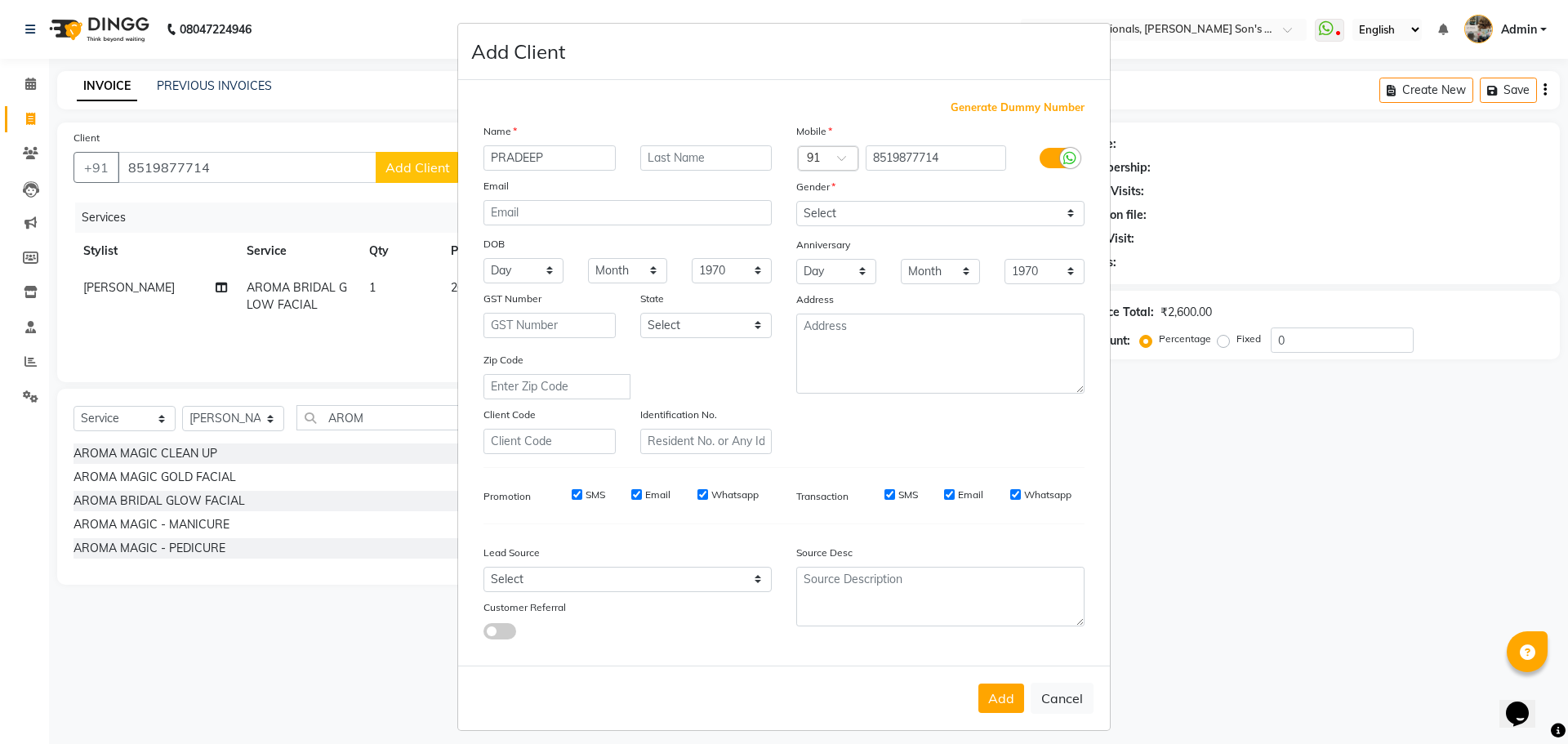
type input "PRADEEP"
click at [724, 155] on input "text" at bounding box center [706, 157] width 132 height 25
click at [710, 158] on input "text" at bounding box center [706, 157] width 132 height 25
type input "D"
click at [890, 205] on select "Select Male Female Other Prefer Not To Say" at bounding box center [941, 213] width 288 height 25
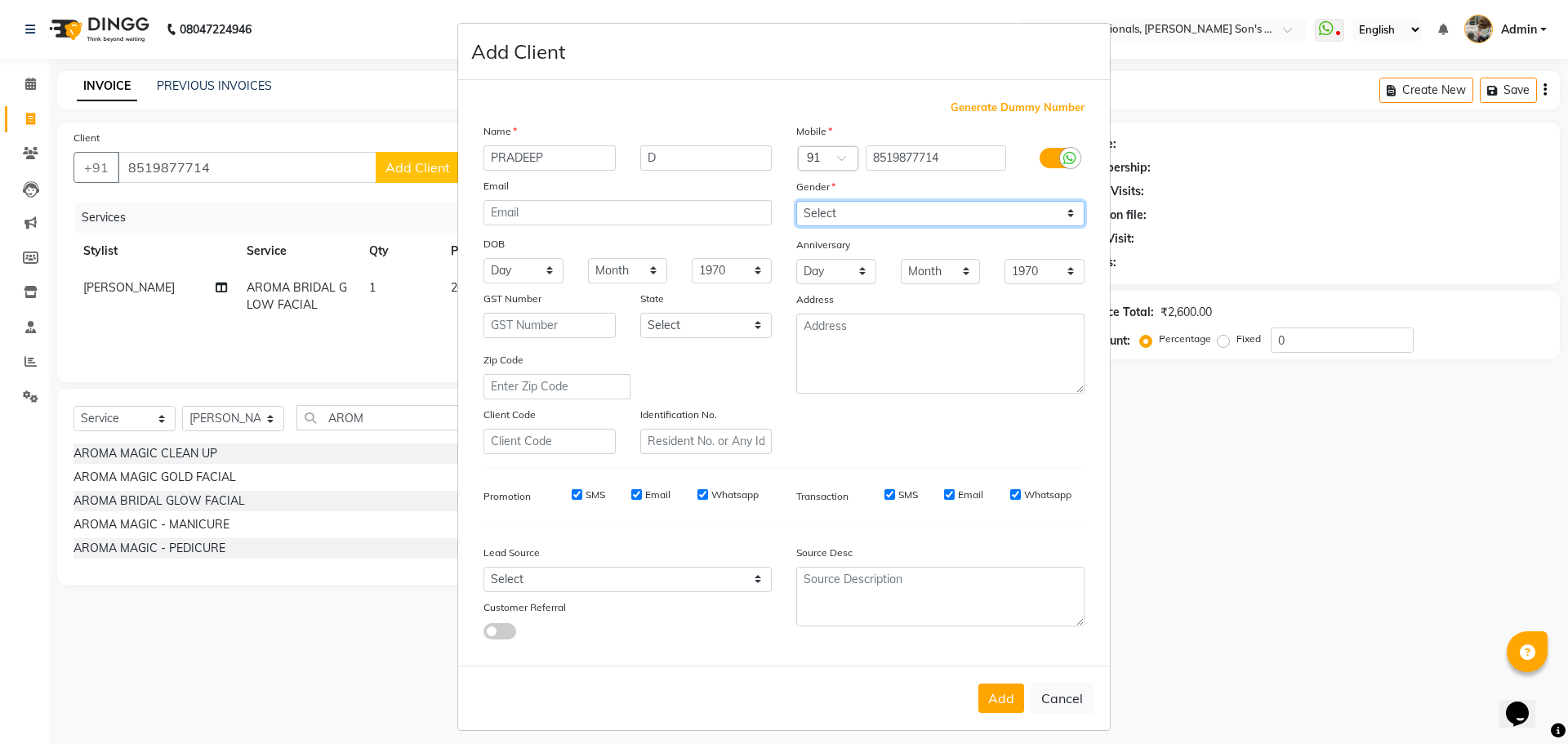
select select "male"
click at [797, 201] on select "Select Male Female Other Prefer Not To Say" at bounding box center [941, 213] width 288 height 25
click at [993, 701] on button "Add" at bounding box center [1001, 698] width 46 height 30
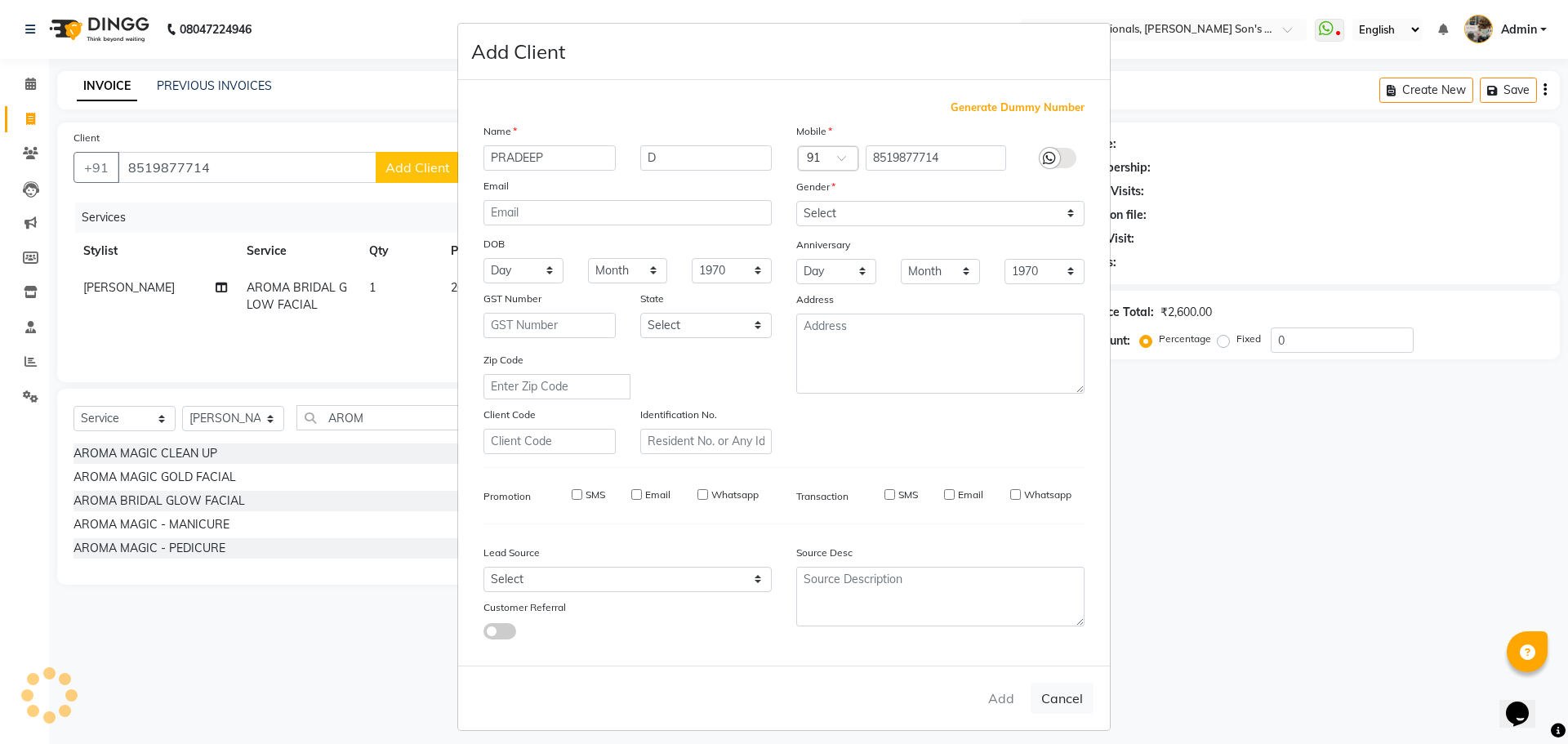
select select
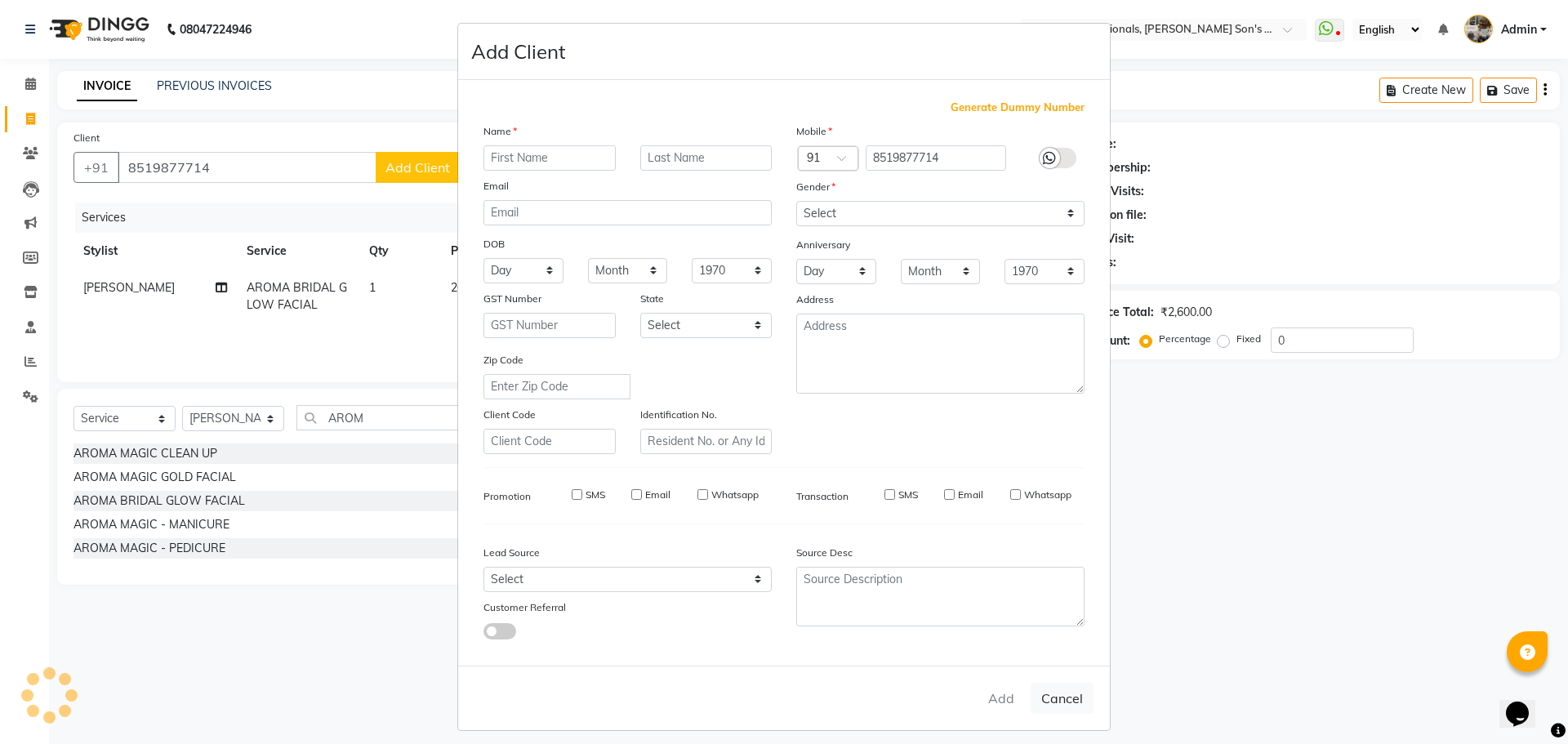
select select
checkbox input "false"
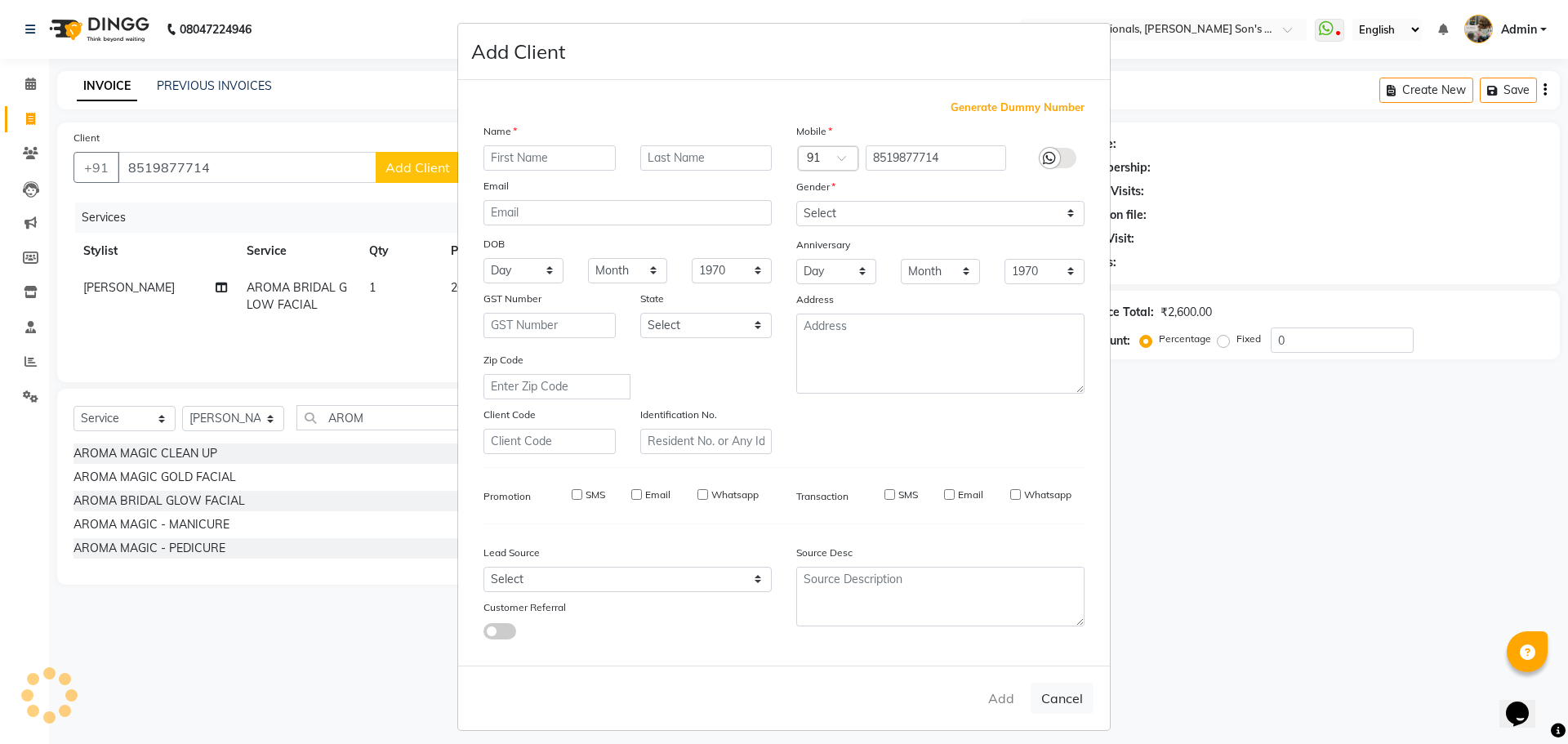
checkbox input "false"
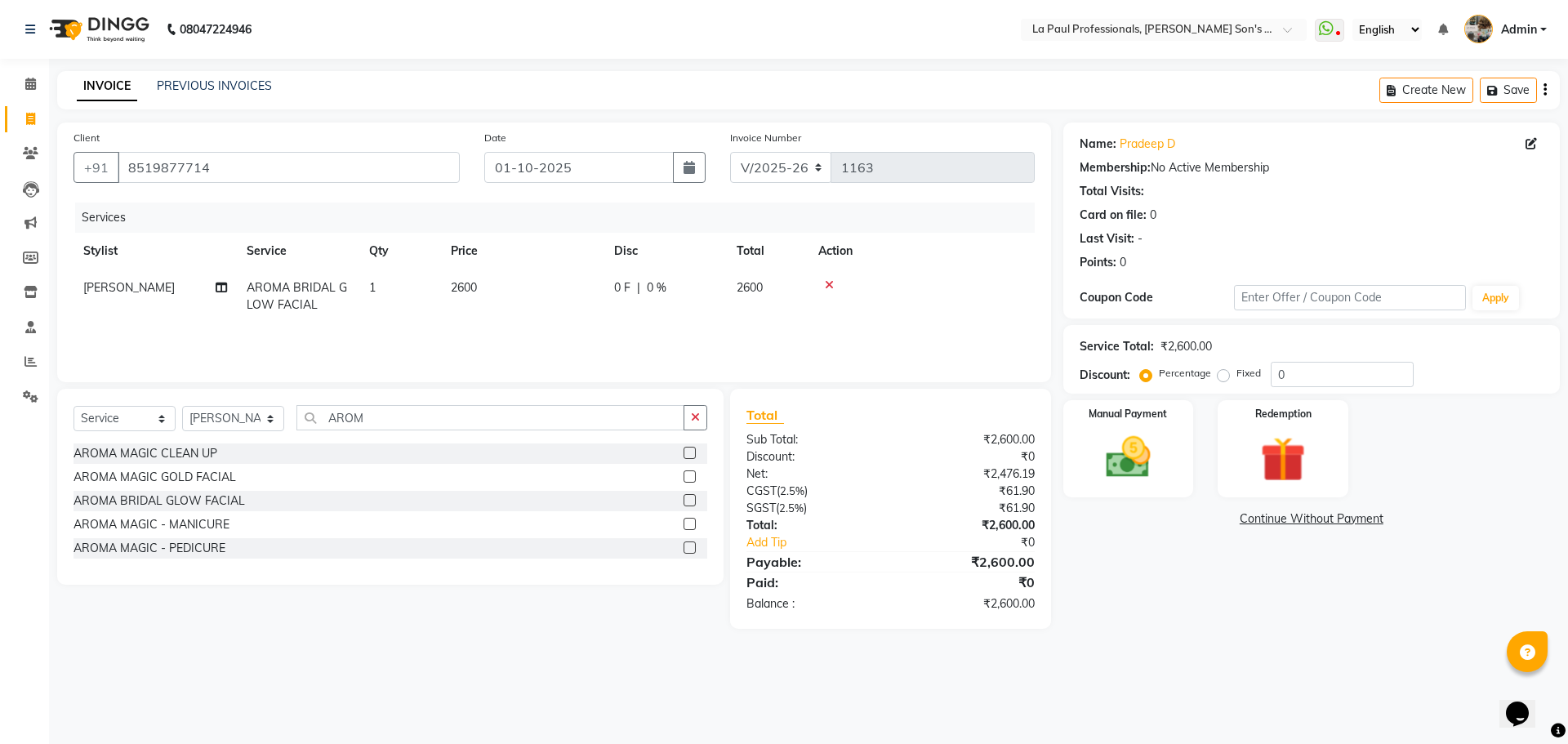
click at [476, 280] on span "2600" at bounding box center [464, 287] width 26 height 15
select select "85209"
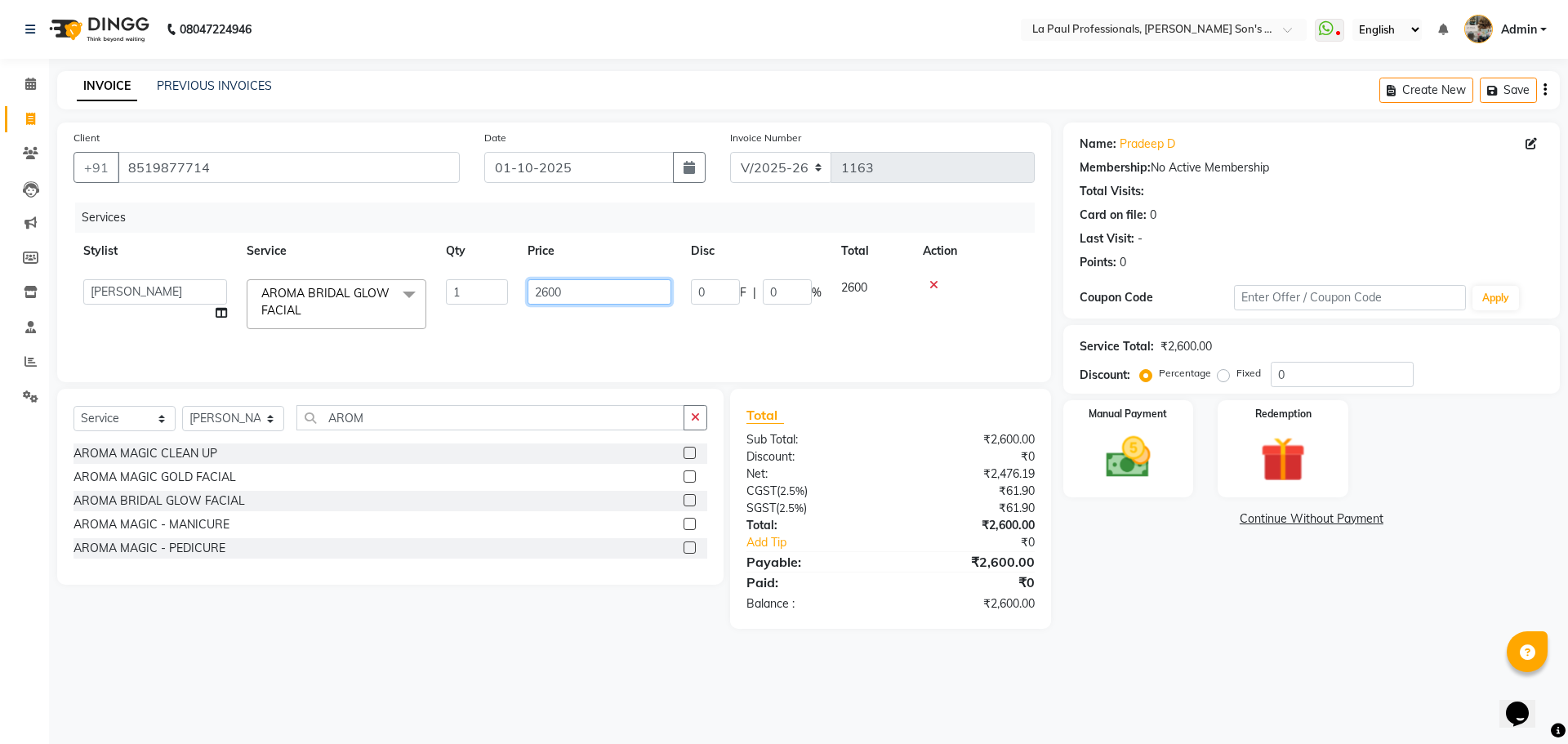
click at [587, 293] on input "2600" at bounding box center [600, 292] width 144 height 25
type input "2"
type input "3000"
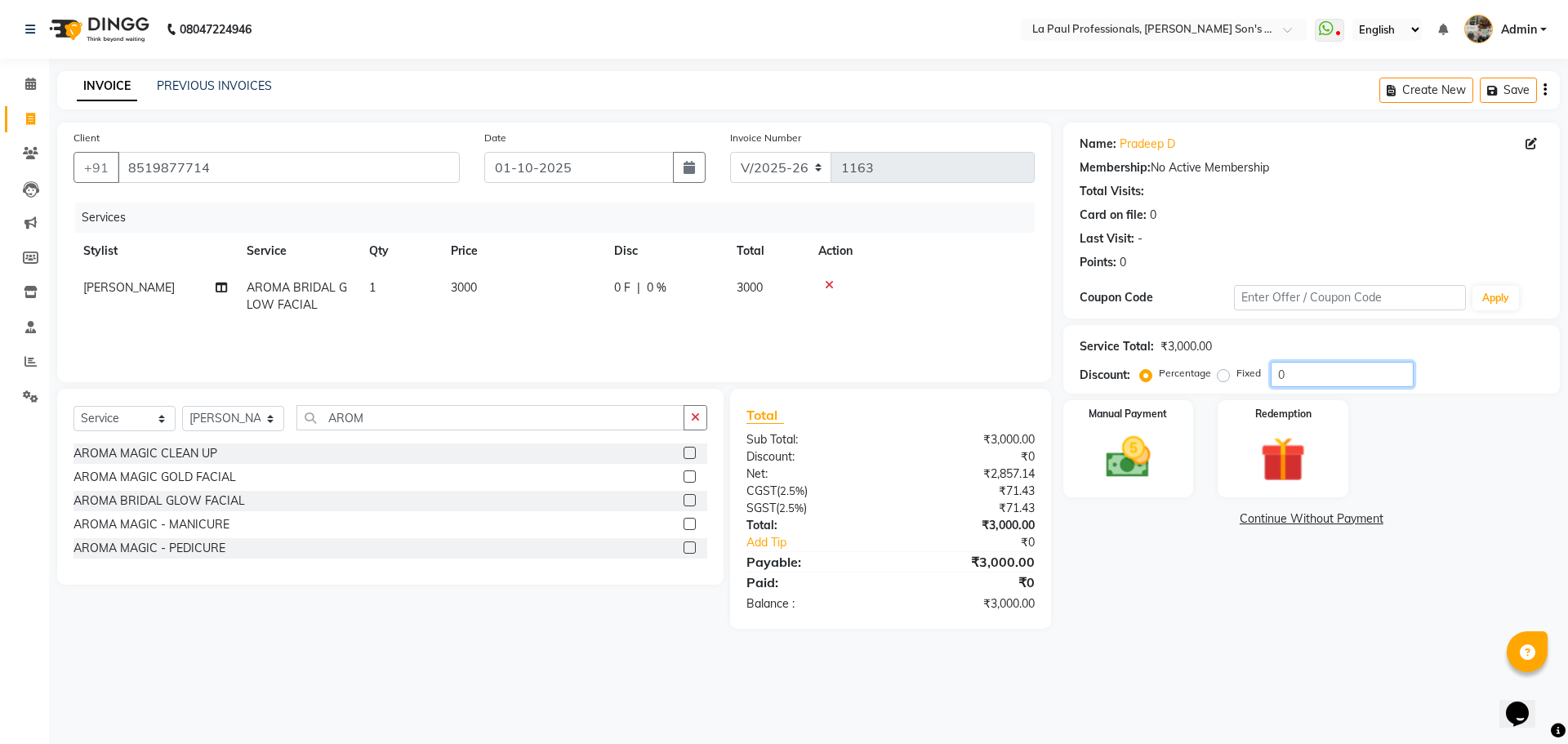
click at [1316, 370] on input "0" at bounding box center [1342, 373] width 143 height 25
click at [1131, 472] on img at bounding box center [1128, 457] width 76 height 54
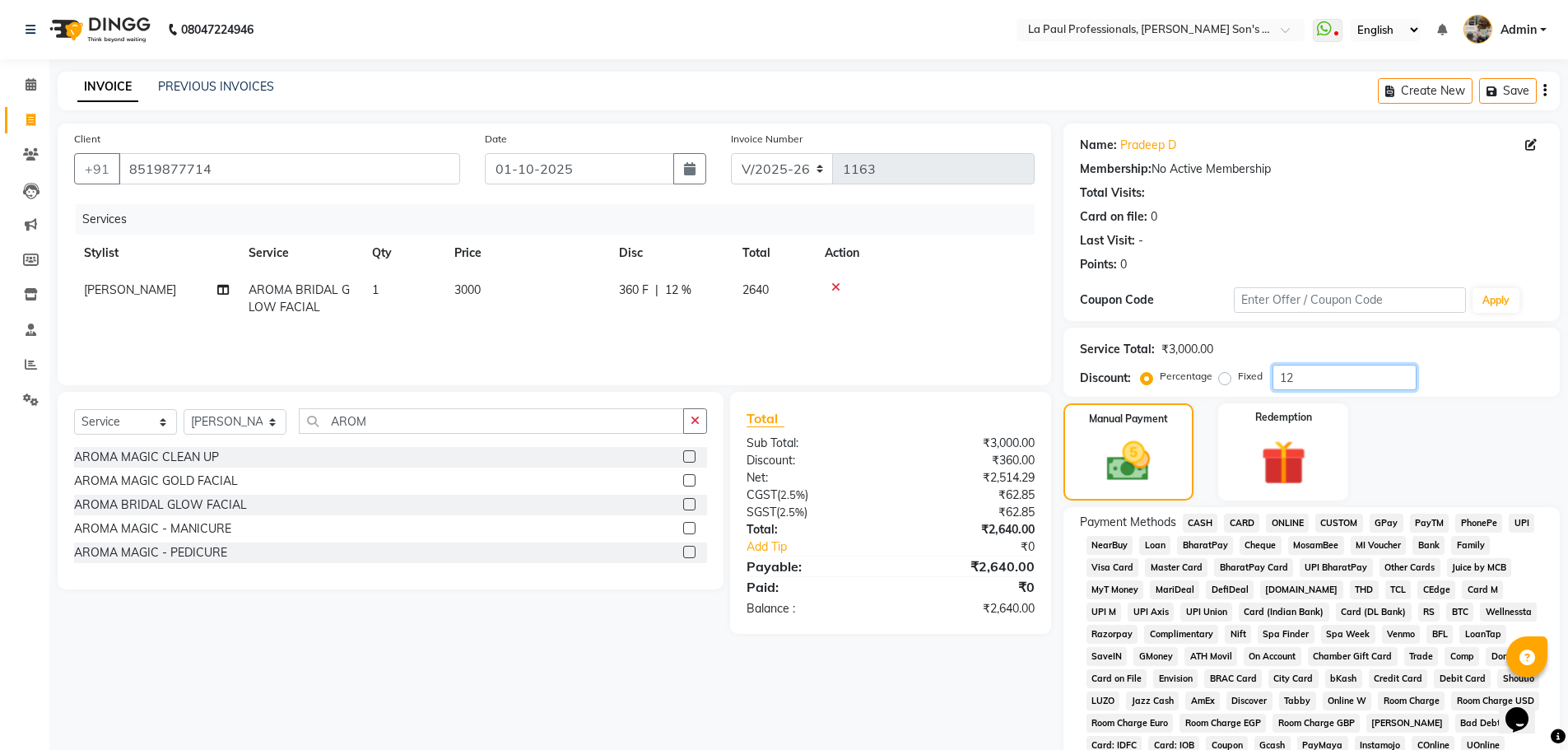
click at [1307, 376] on input "12" at bounding box center [1345, 376] width 144 height 25
type input "13"
click at [1124, 466] on img at bounding box center [1128, 461] width 73 height 51
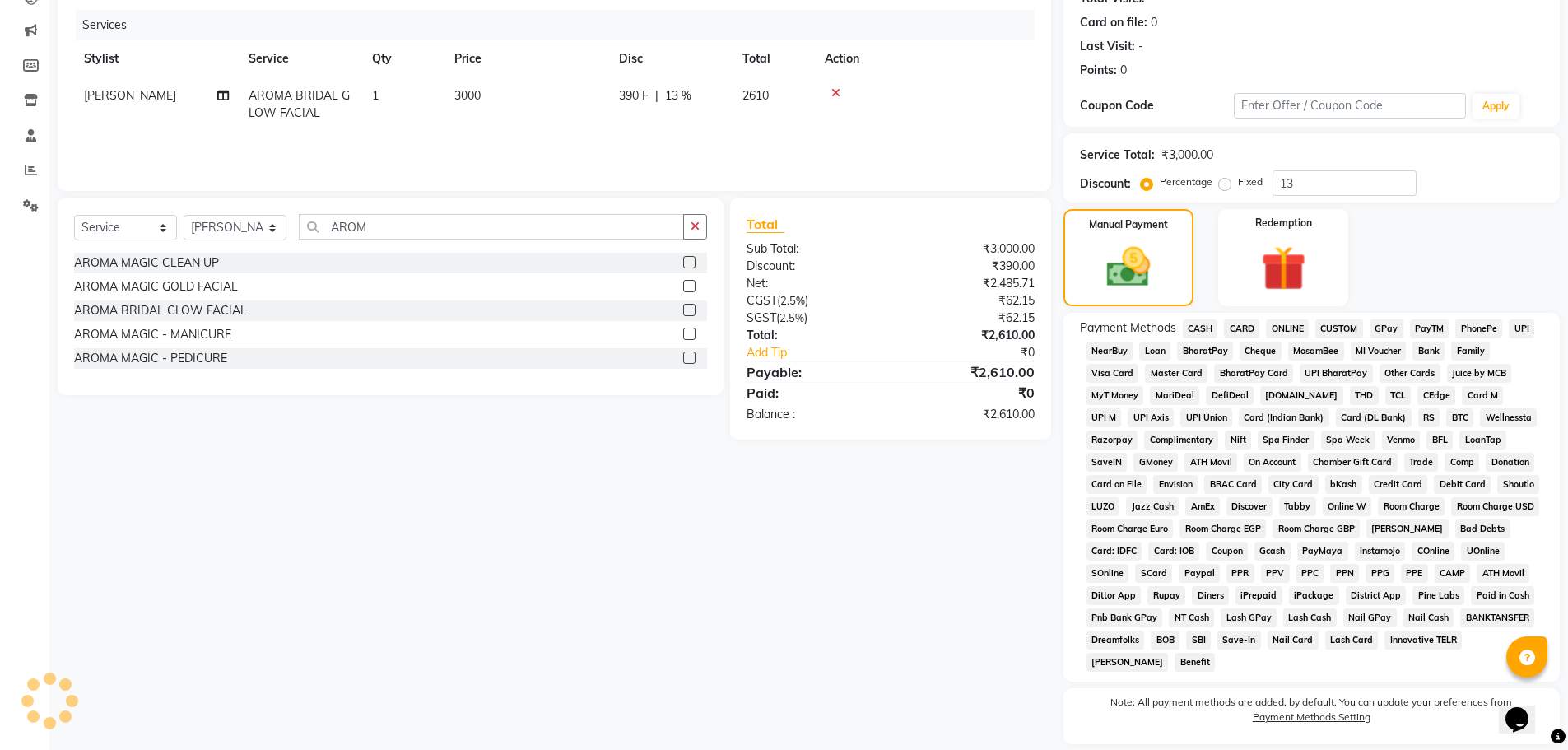
scroll to position [165, 0]
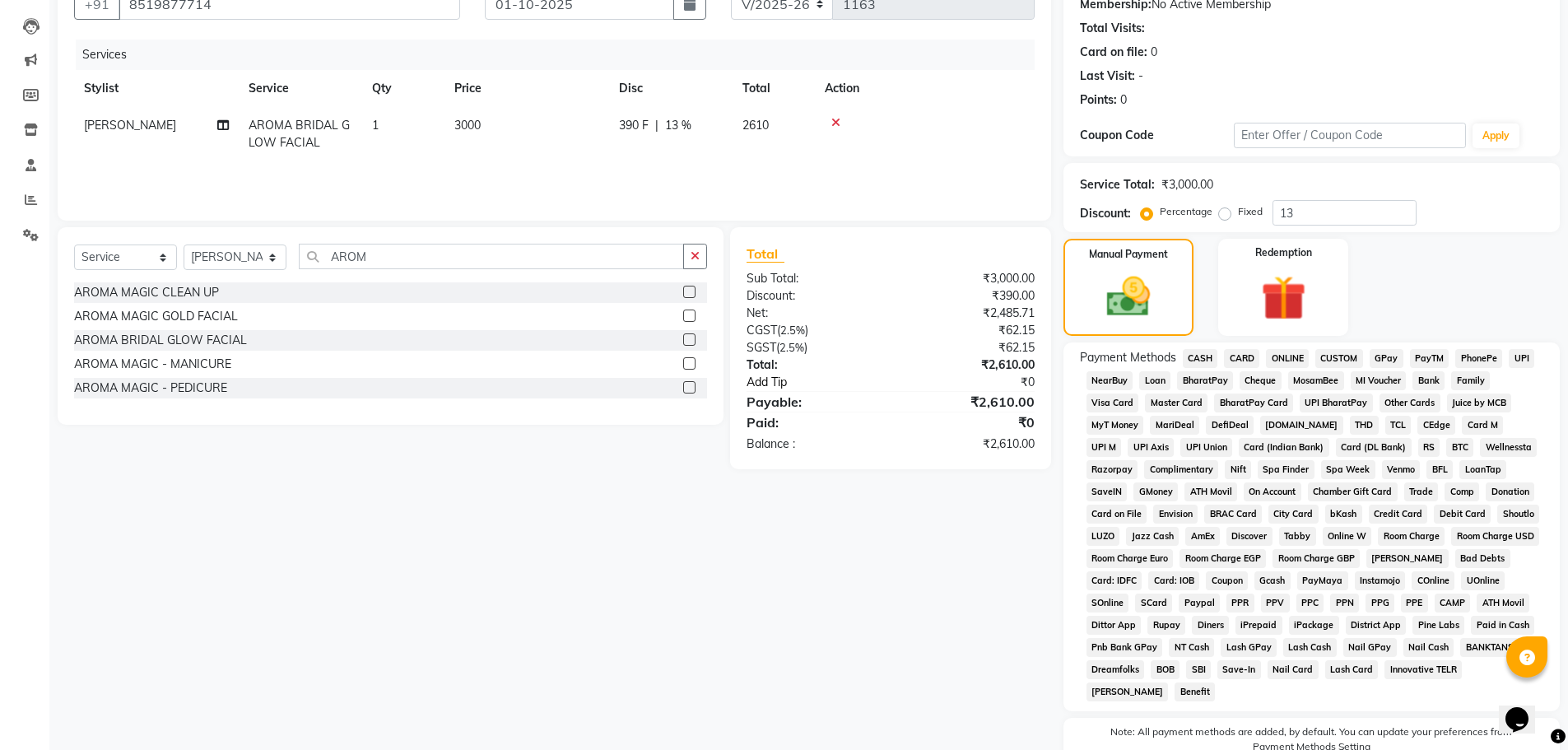
click at [757, 384] on link "Add Tip" at bounding box center [825, 382] width 182 height 17
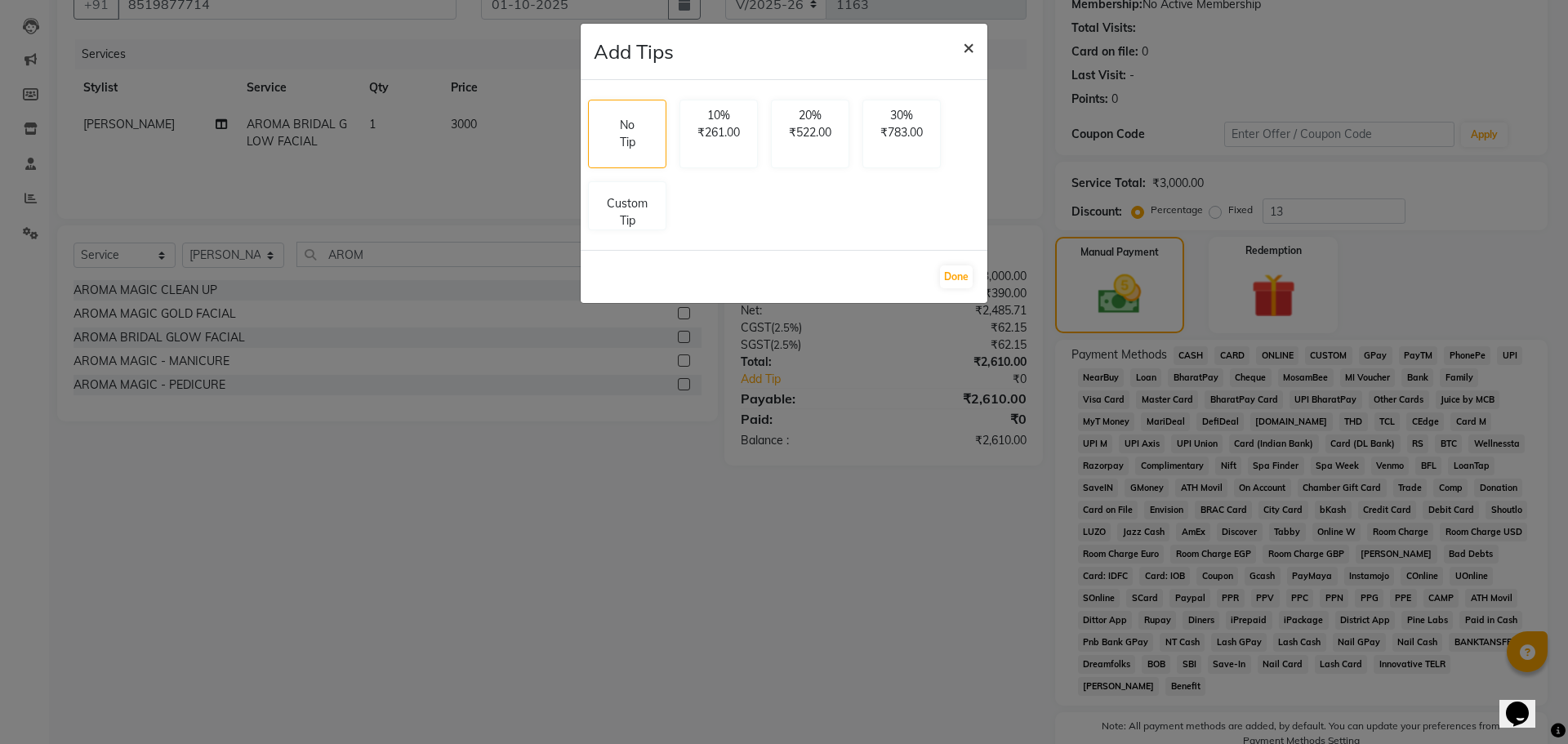
click at [969, 41] on span "×" at bounding box center [968, 46] width 11 height 24
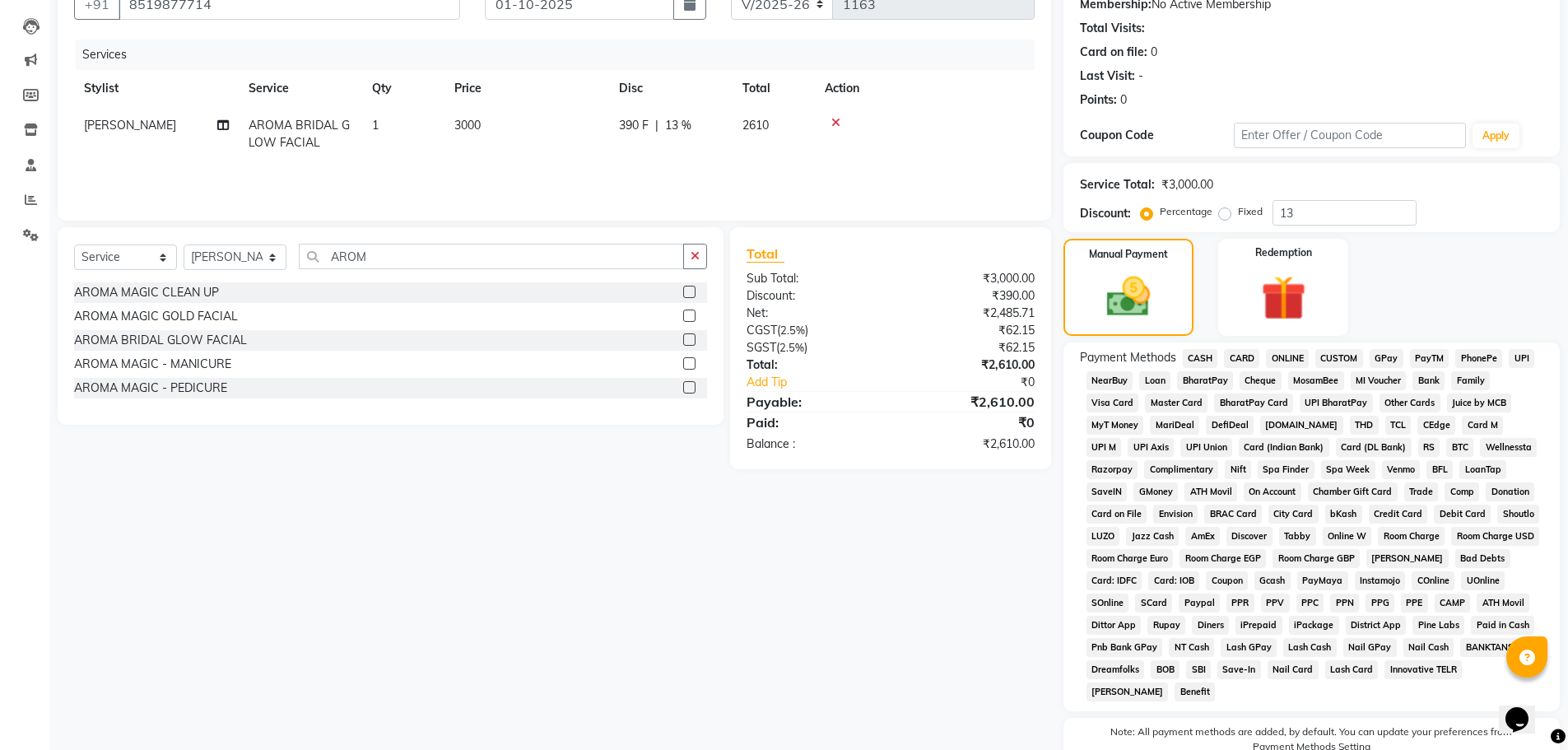
click at [1296, 354] on span "ONLINE" at bounding box center [1288, 359] width 43 height 19
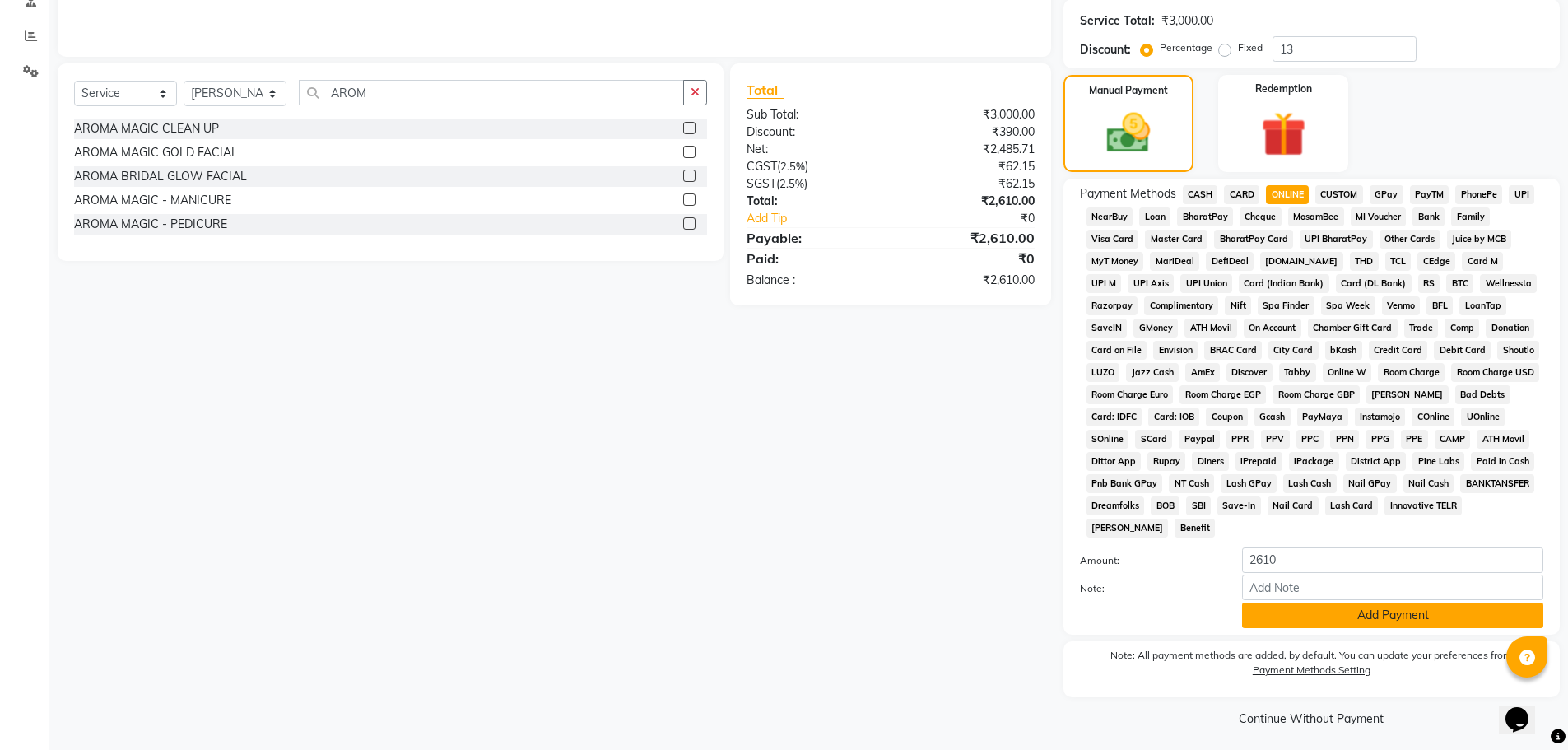
scroll to position [334, 0]
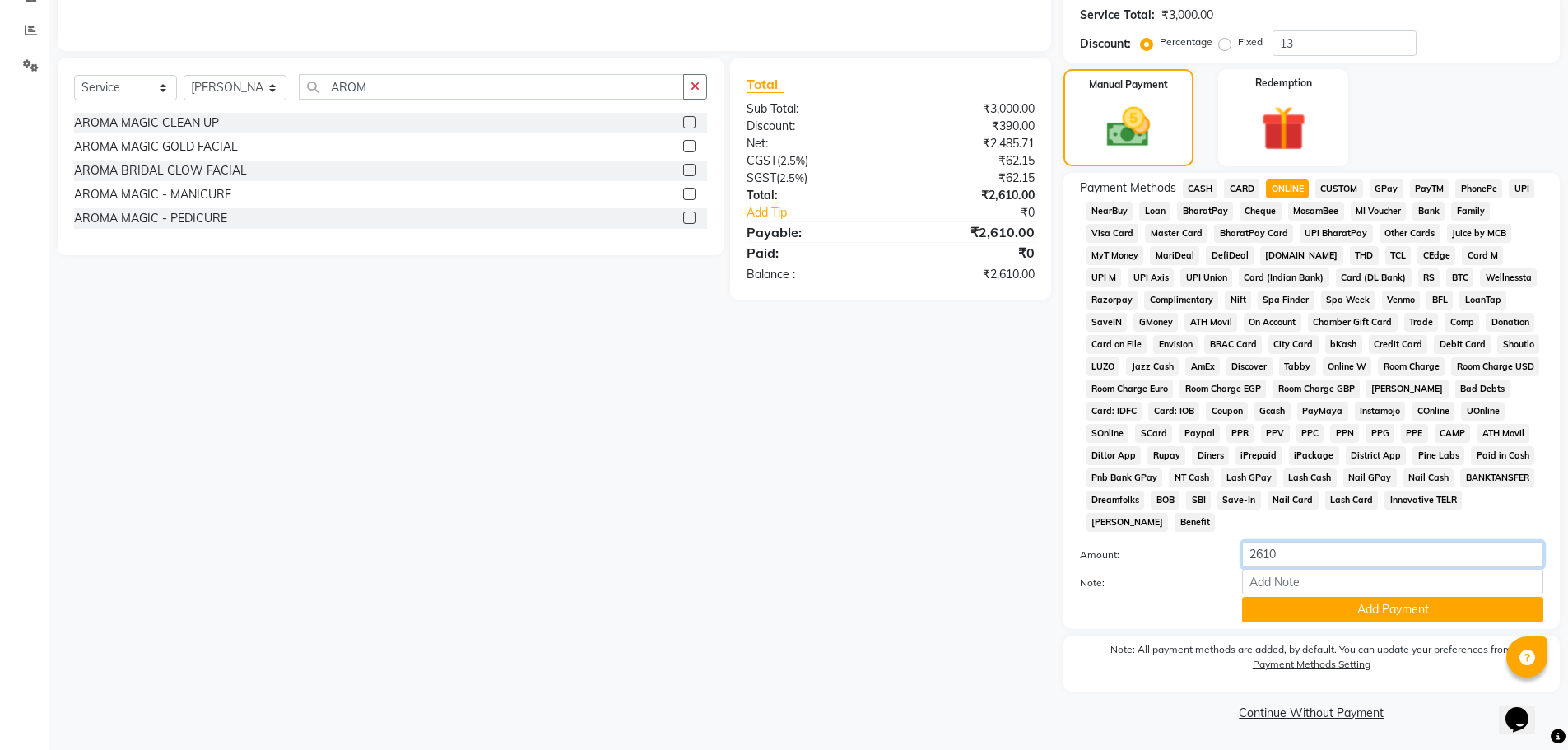
click at [1322, 552] on input "2610" at bounding box center [1393, 553] width 302 height 25
type input "2500"
click at [1365, 605] on button "Add Payment" at bounding box center [1393, 609] width 302 height 25
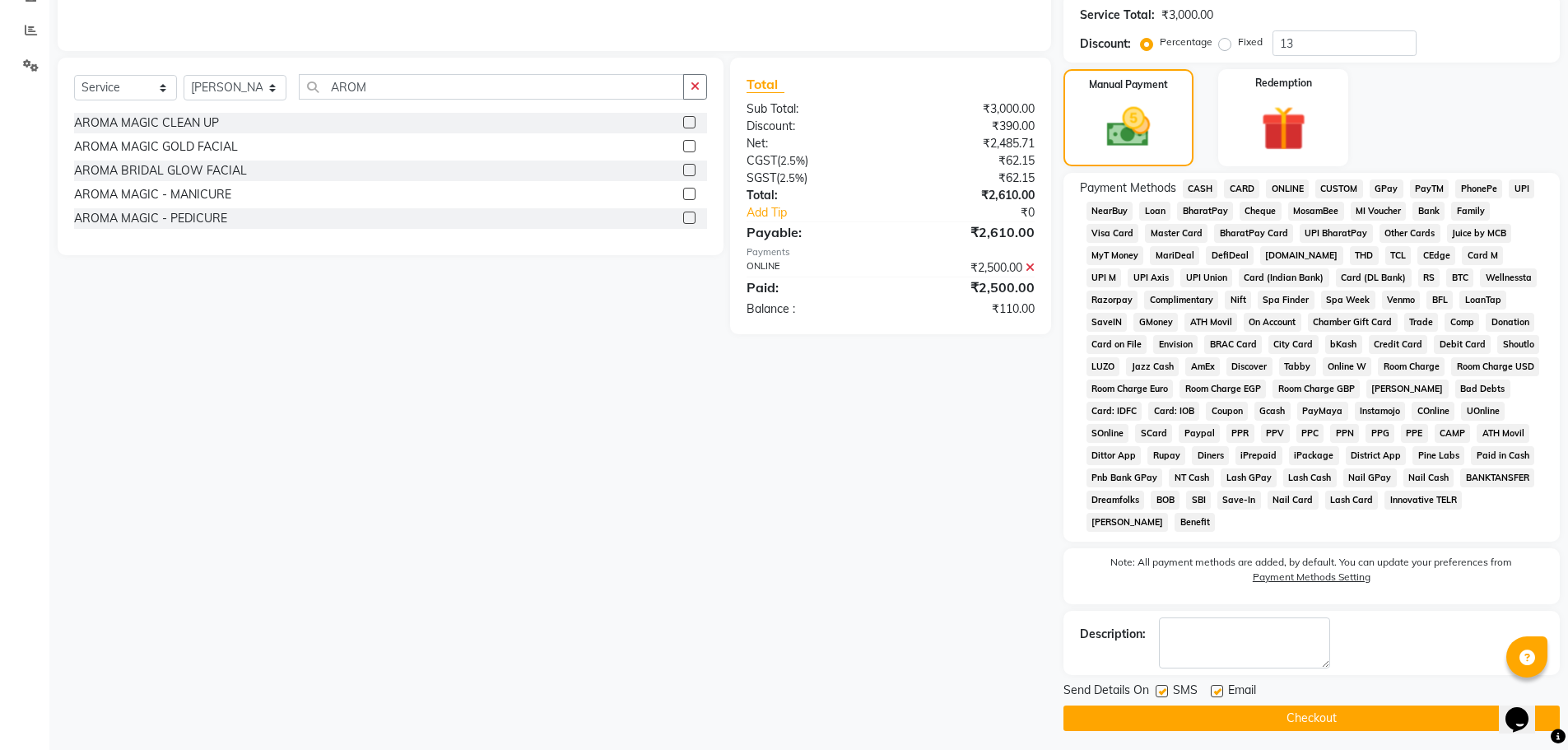
click at [1195, 194] on span "CASH" at bounding box center [1201, 189] width 36 height 19
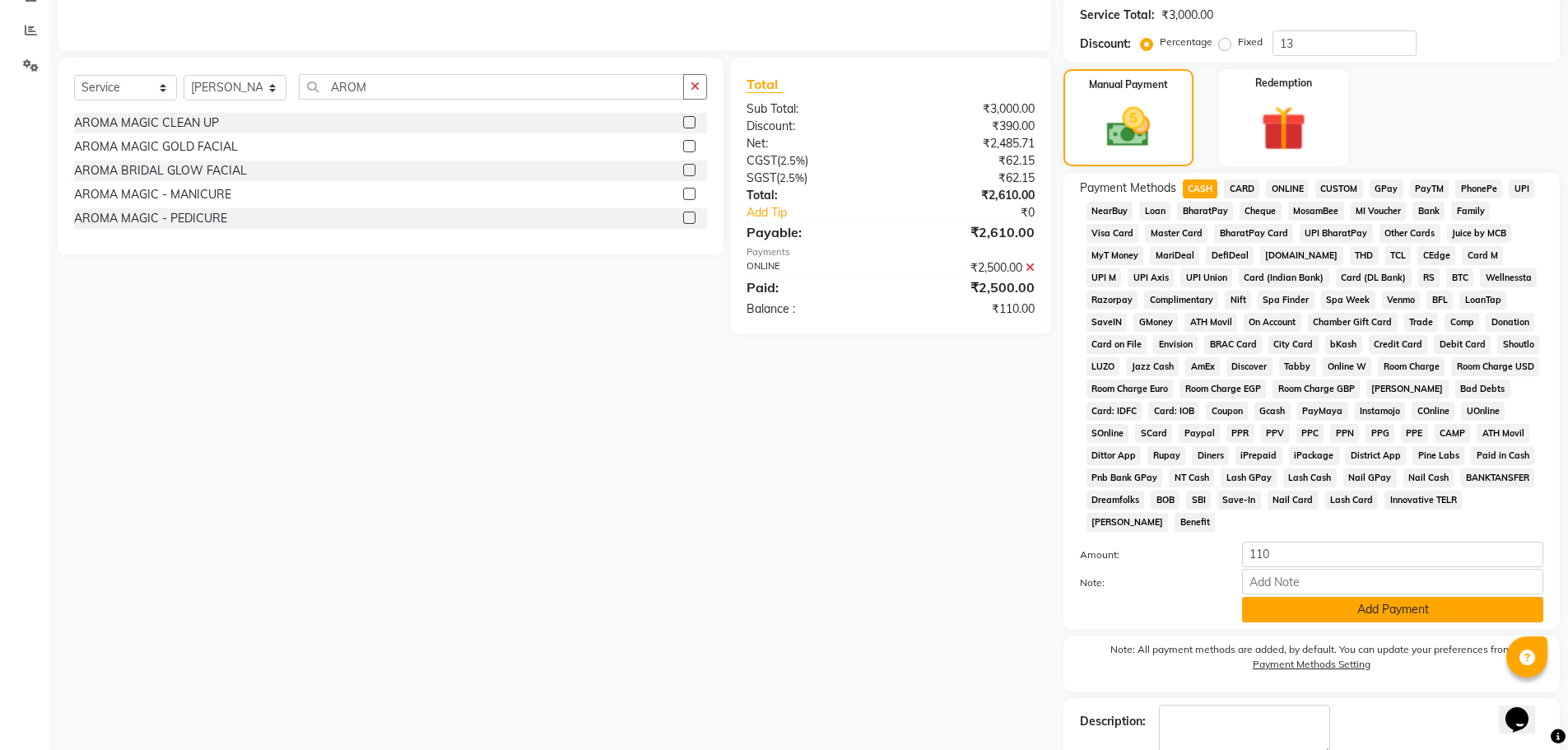
click at [1390, 607] on button "Add Payment" at bounding box center [1393, 609] width 302 height 25
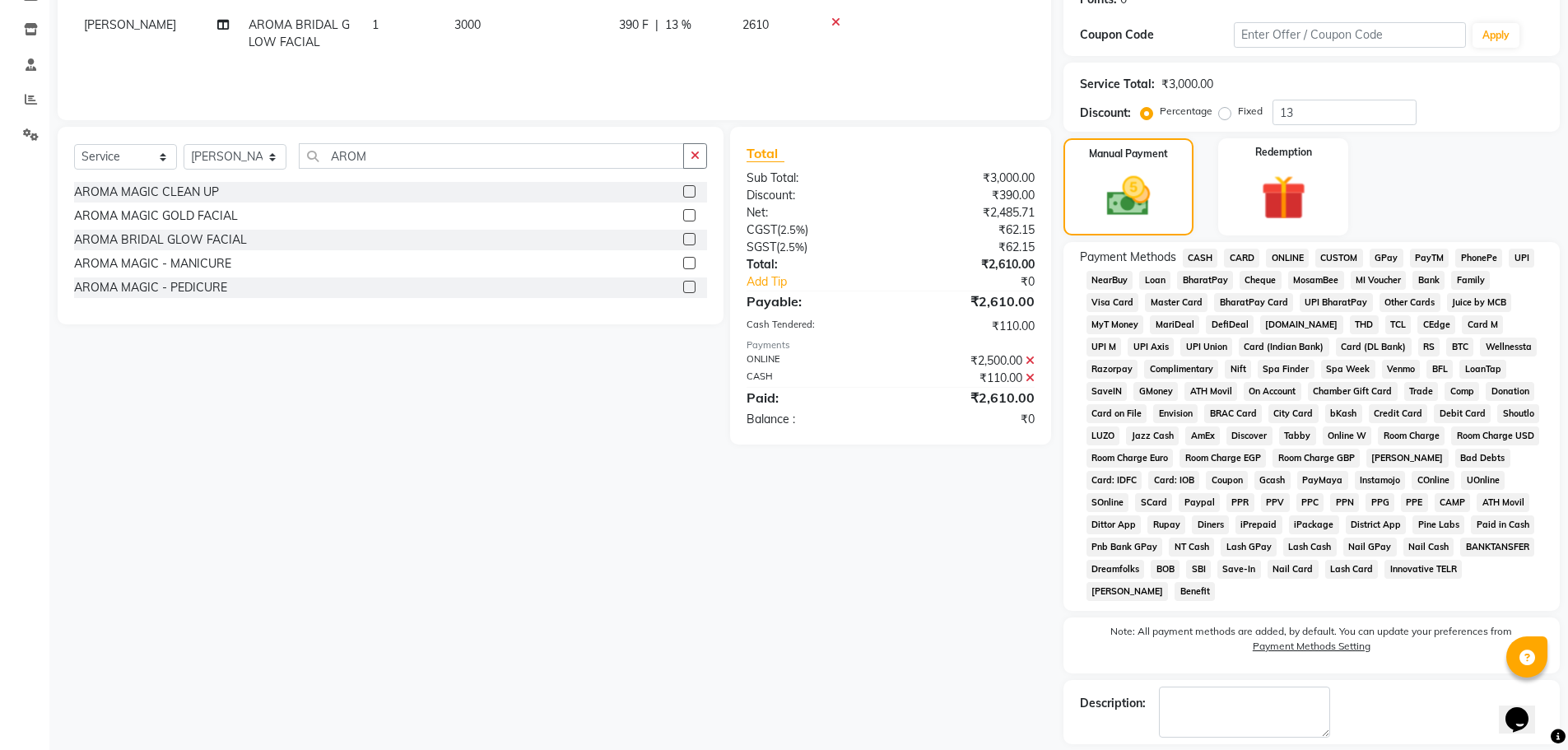
scroll to position [340, 0]
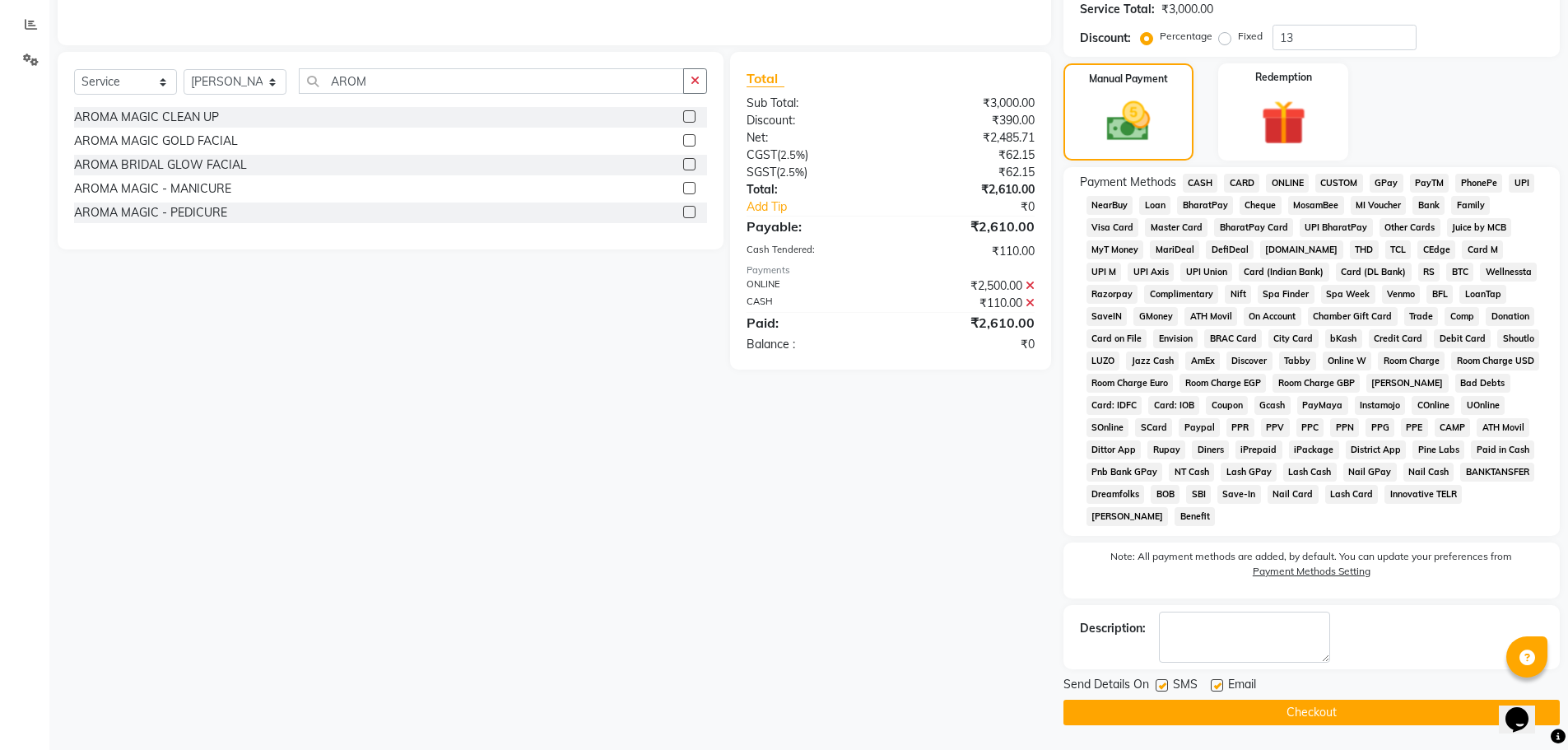
click at [1347, 711] on button "Checkout" at bounding box center [1311, 712] width 496 height 25
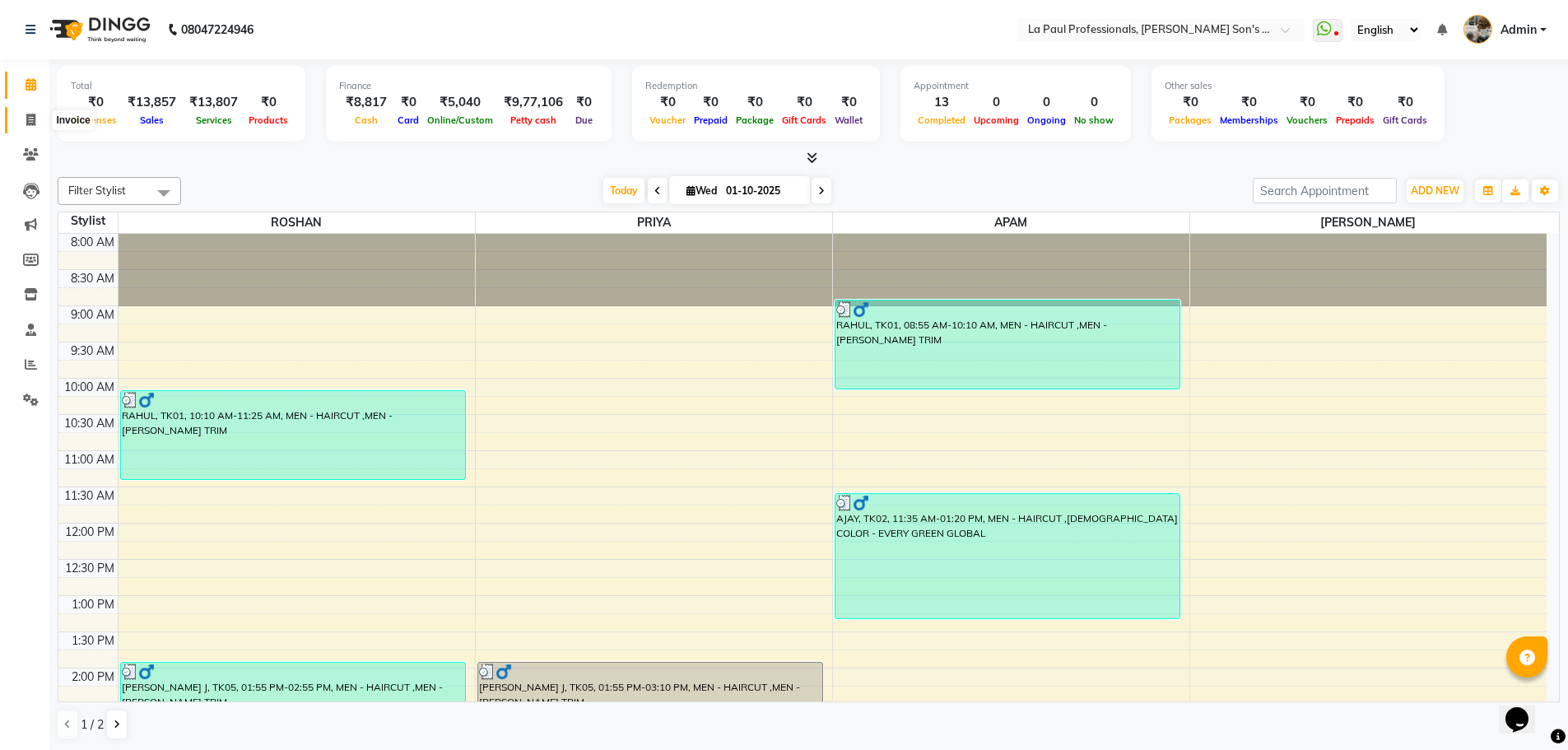
click at [31, 121] on icon at bounding box center [31, 119] width 9 height 12
select select "service"
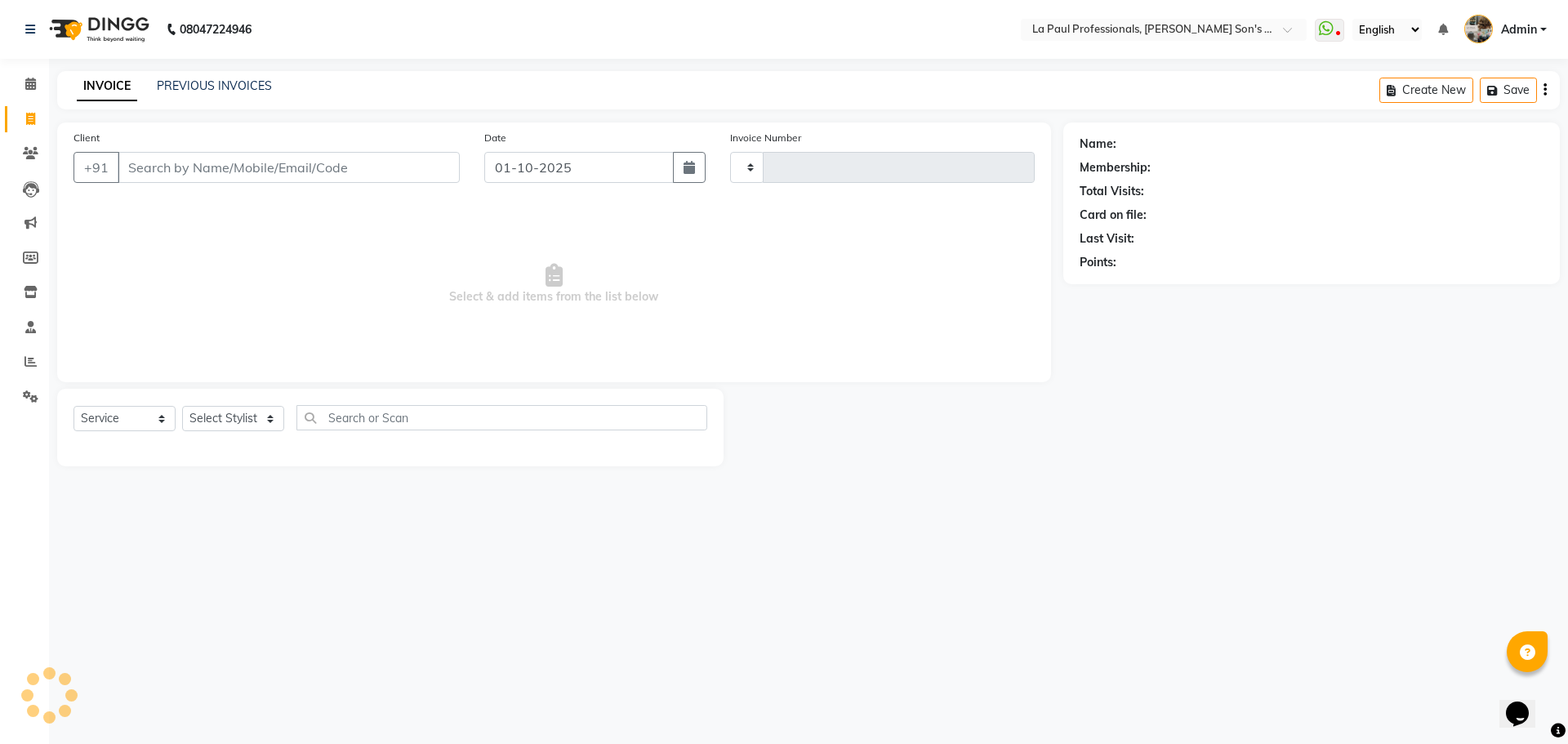
type input "1163"
select select "6271"
click at [253, 175] on input "Client" at bounding box center [289, 166] width 342 height 31
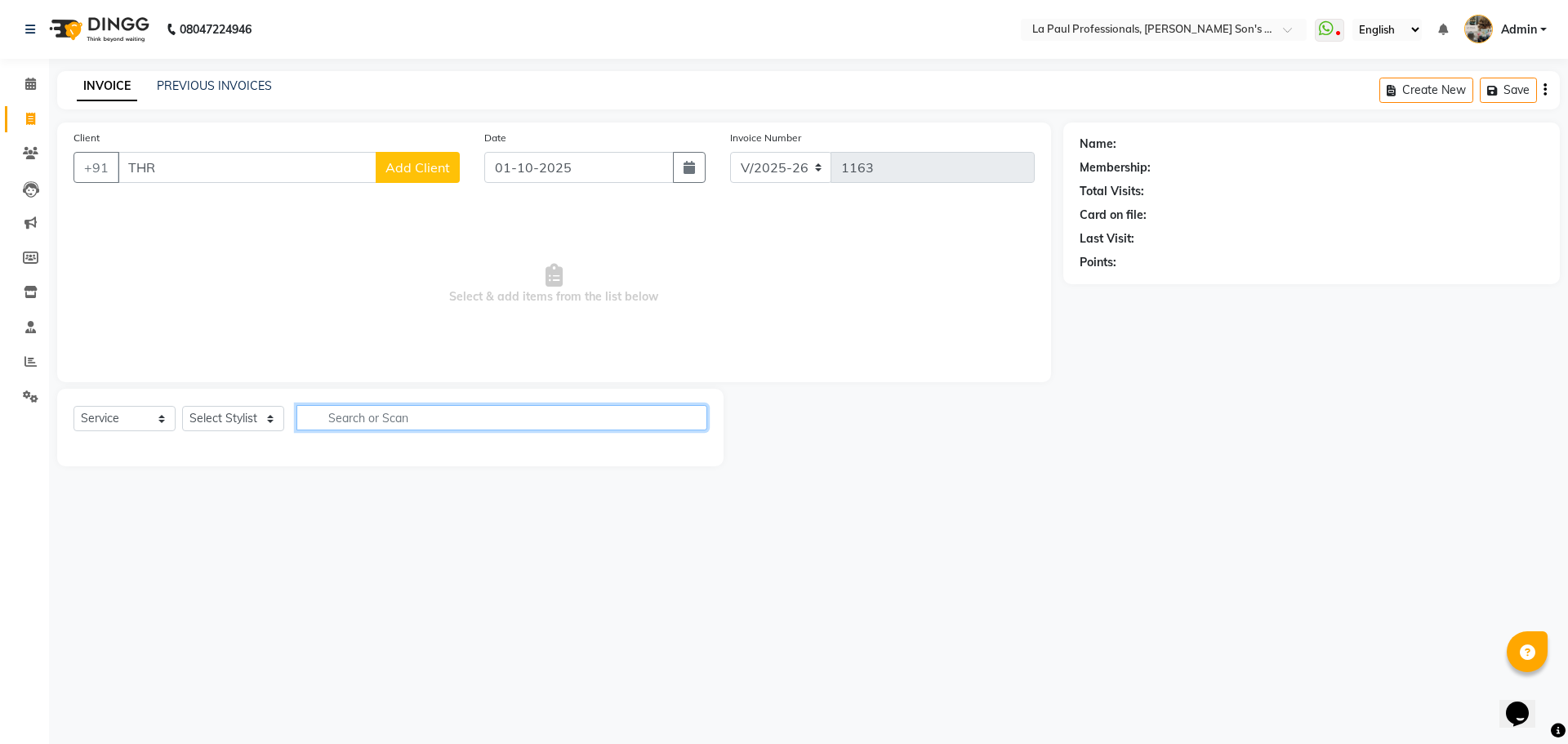
click at [359, 422] on input "text" at bounding box center [502, 417] width 411 height 25
click at [280, 168] on input "THR" at bounding box center [247, 166] width 259 height 31
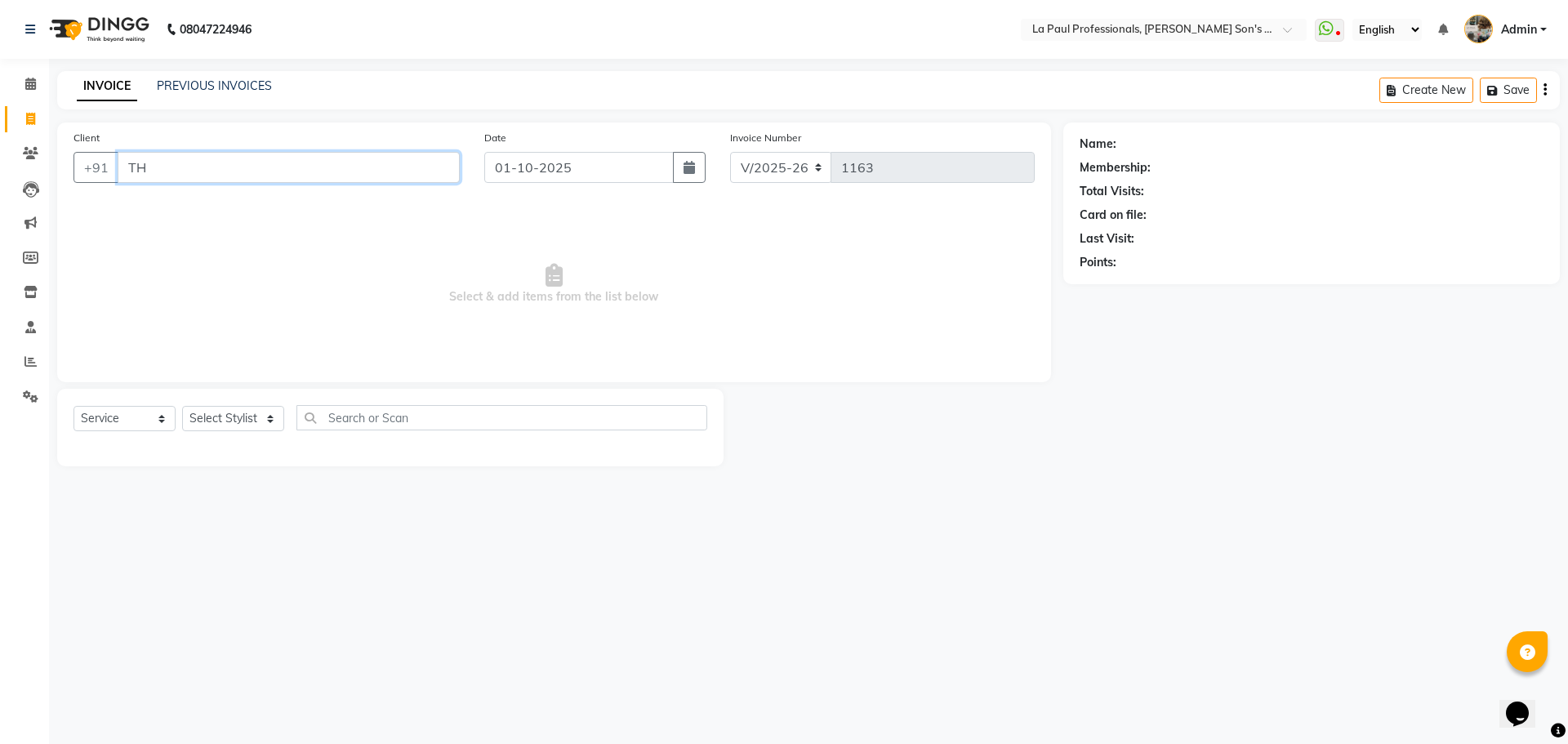
type input "T"
click at [263, 413] on select "Select Stylist APAM [PERSON_NAME] PRIYA [PERSON_NAME] SASA [PERSON_NAME]" at bounding box center [233, 418] width 102 height 25
select select "46926"
click at [182, 406] on select "Select Stylist APAM [PERSON_NAME] PRIYA [PERSON_NAME] SASA [PERSON_NAME]" at bounding box center [233, 418] width 102 height 25
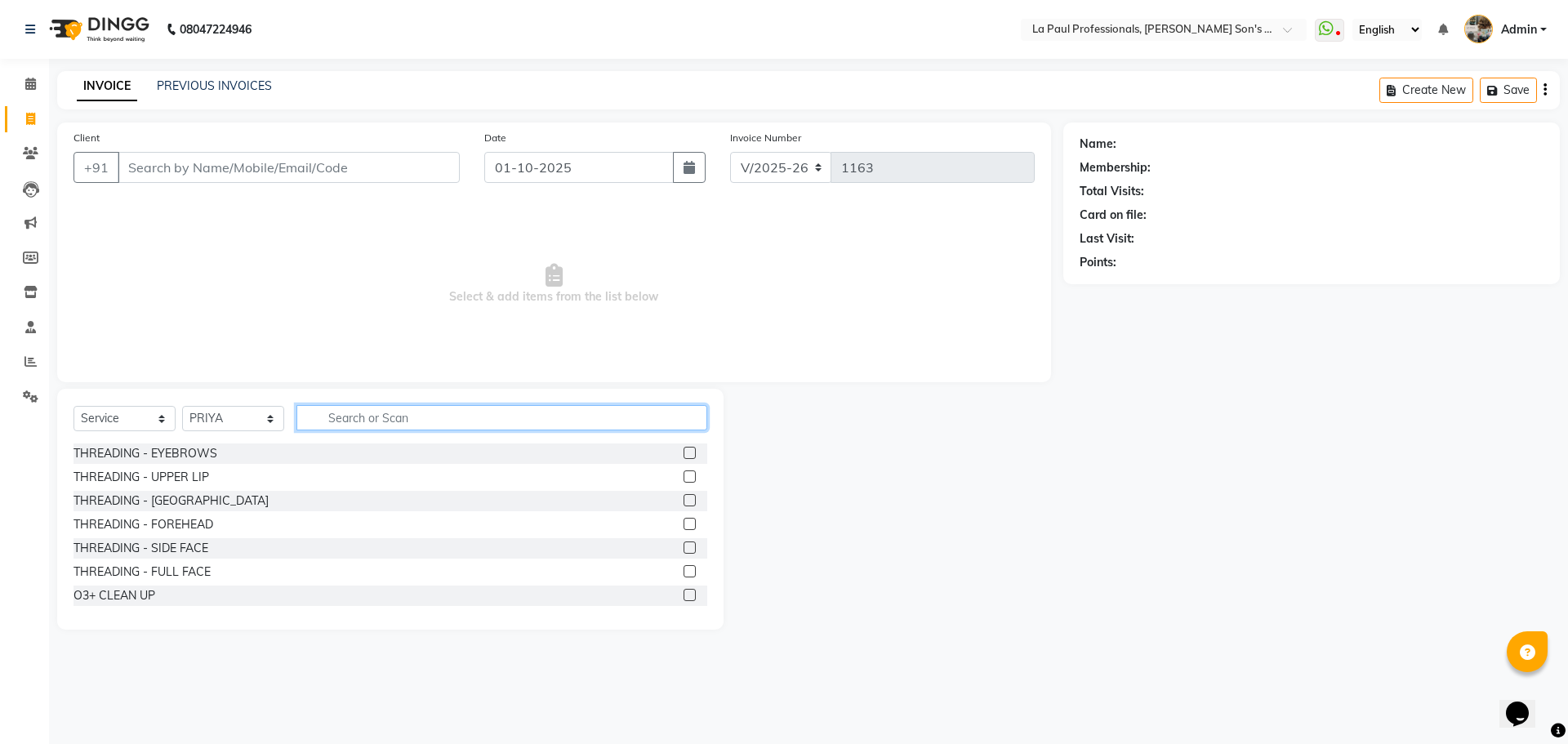
click at [414, 422] on input "text" at bounding box center [502, 417] width 411 height 25
type input "THR"
click at [684, 457] on label at bounding box center [690, 452] width 12 height 12
click at [684, 457] on input "checkbox" at bounding box center [689, 452] width 10 height 10
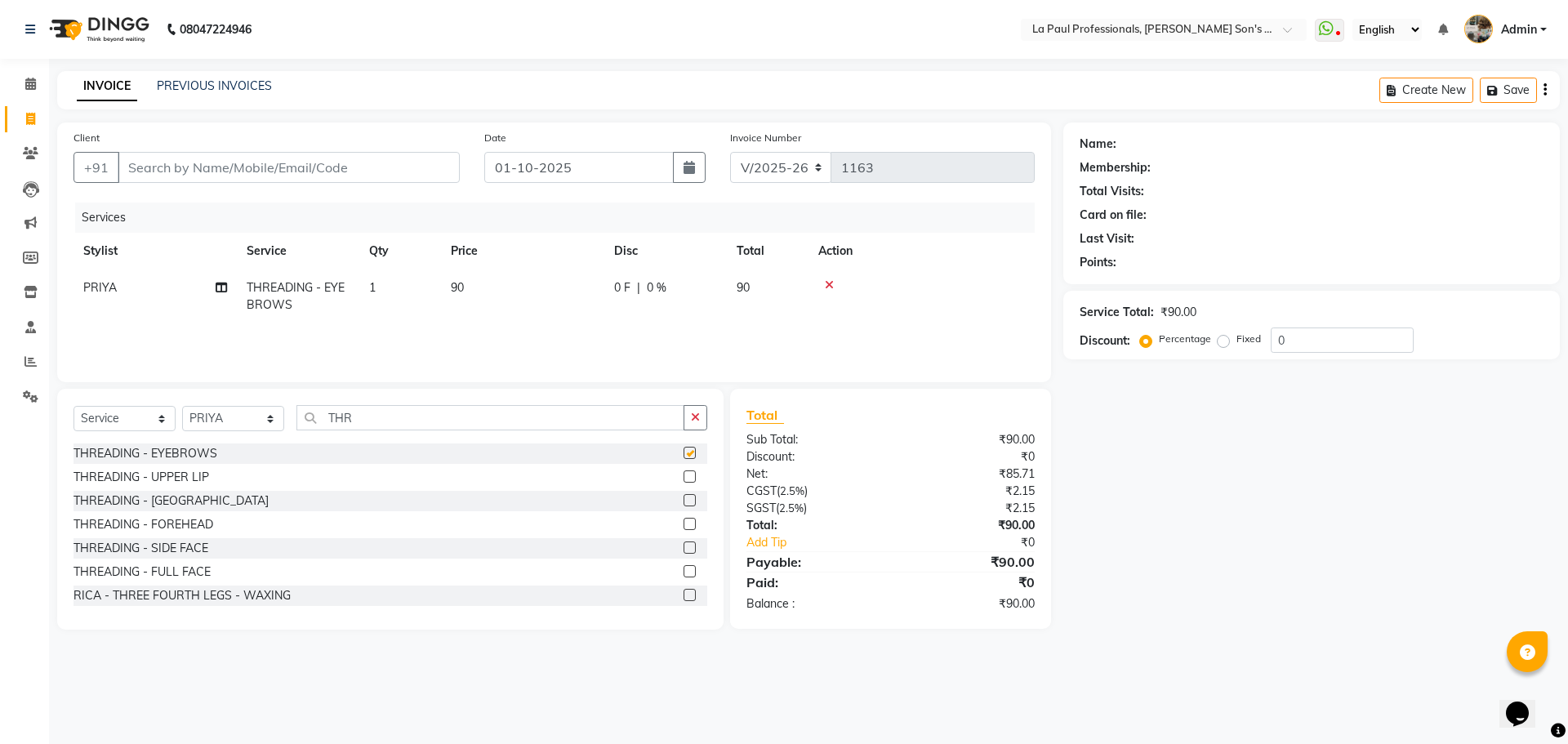
checkbox input "false"
click at [684, 479] on label at bounding box center [690, 476] width 12 height 12
click at [684, 479] on input "checkbox" at bounding box center [689, 476] width 10 height 10
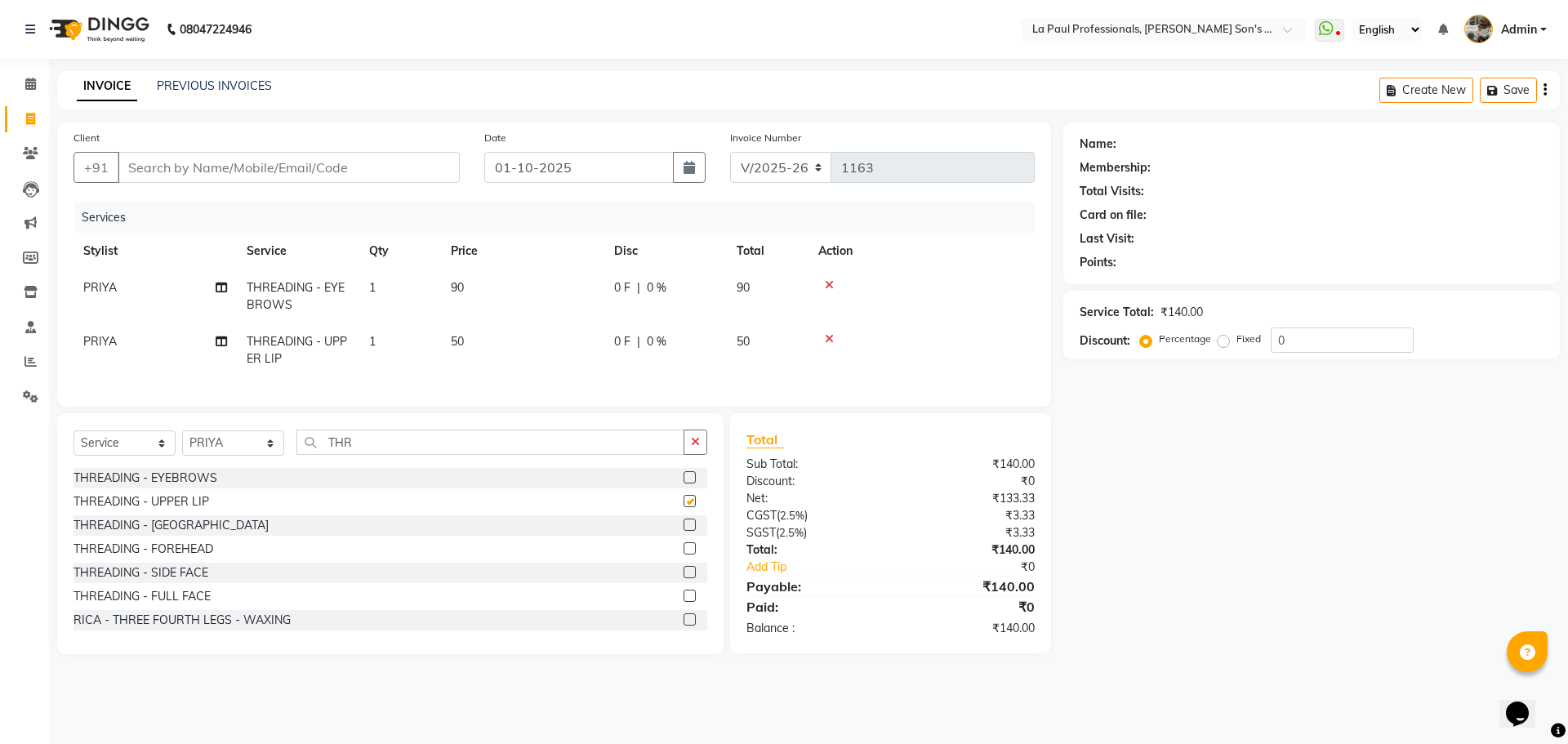
checkbox input "false"
click at [677, 548] on div "THREADING - EYEBROWS THREADING - UPPER LIP THREADING - CHIN THREADING - FOREHEA…" at bounding box center [390, 550] width 634 height 163
click at [684, 530] on label at bounding box center [690, 524] width 12 height 12
click at [684, 530] on input "checkbox" at bounding box center [689, 525] width 10 height 10
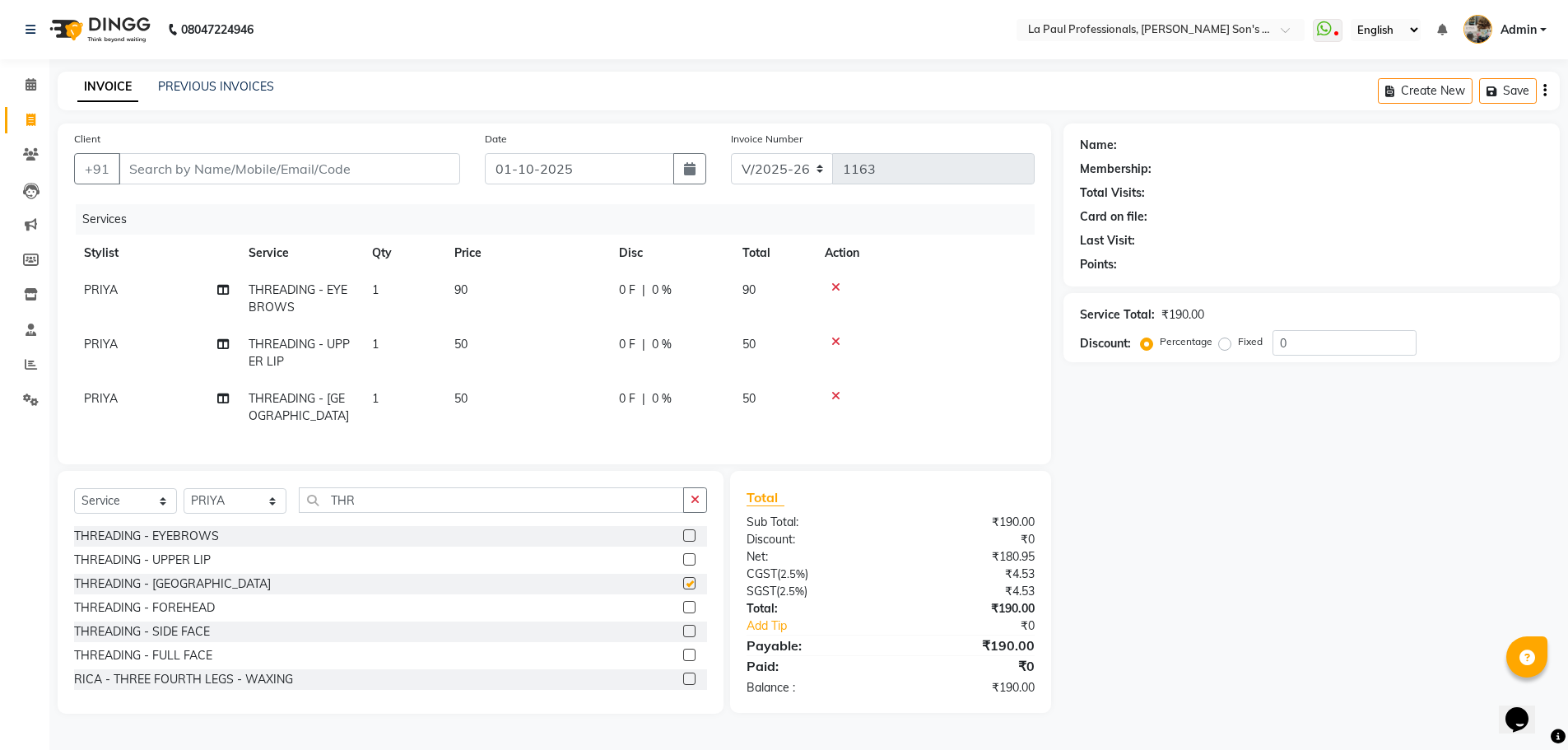
checkbox input "false"
click at [683, 613] on label at bounding box center [688, 607] width 12 height 12
click at [683, 613] on input "checkbox" at bounding box center [688, 607] width 10 height 10
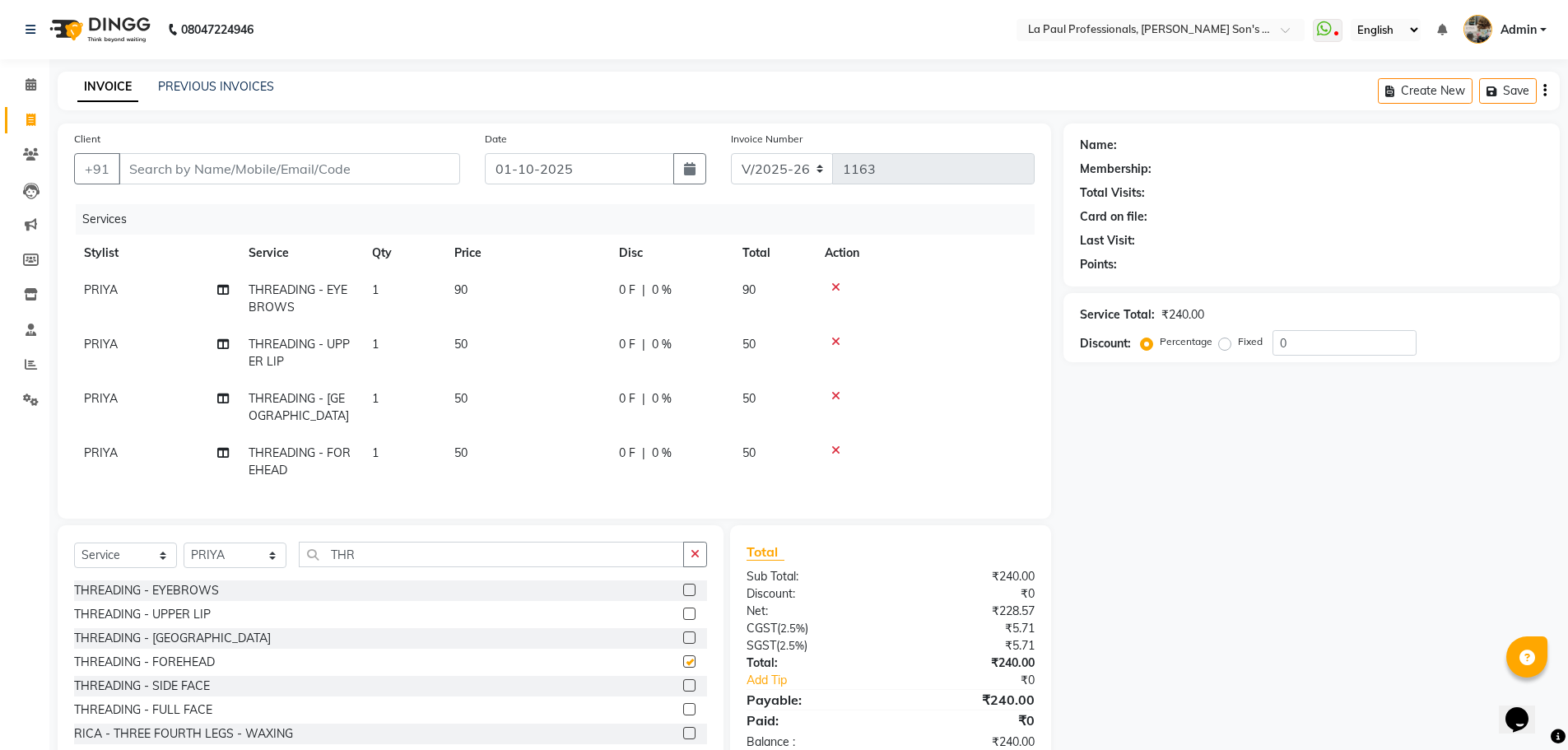
checkbox input "false"
click at [837, 399] on icon at bounding box center [836, 396] width 9 height 11
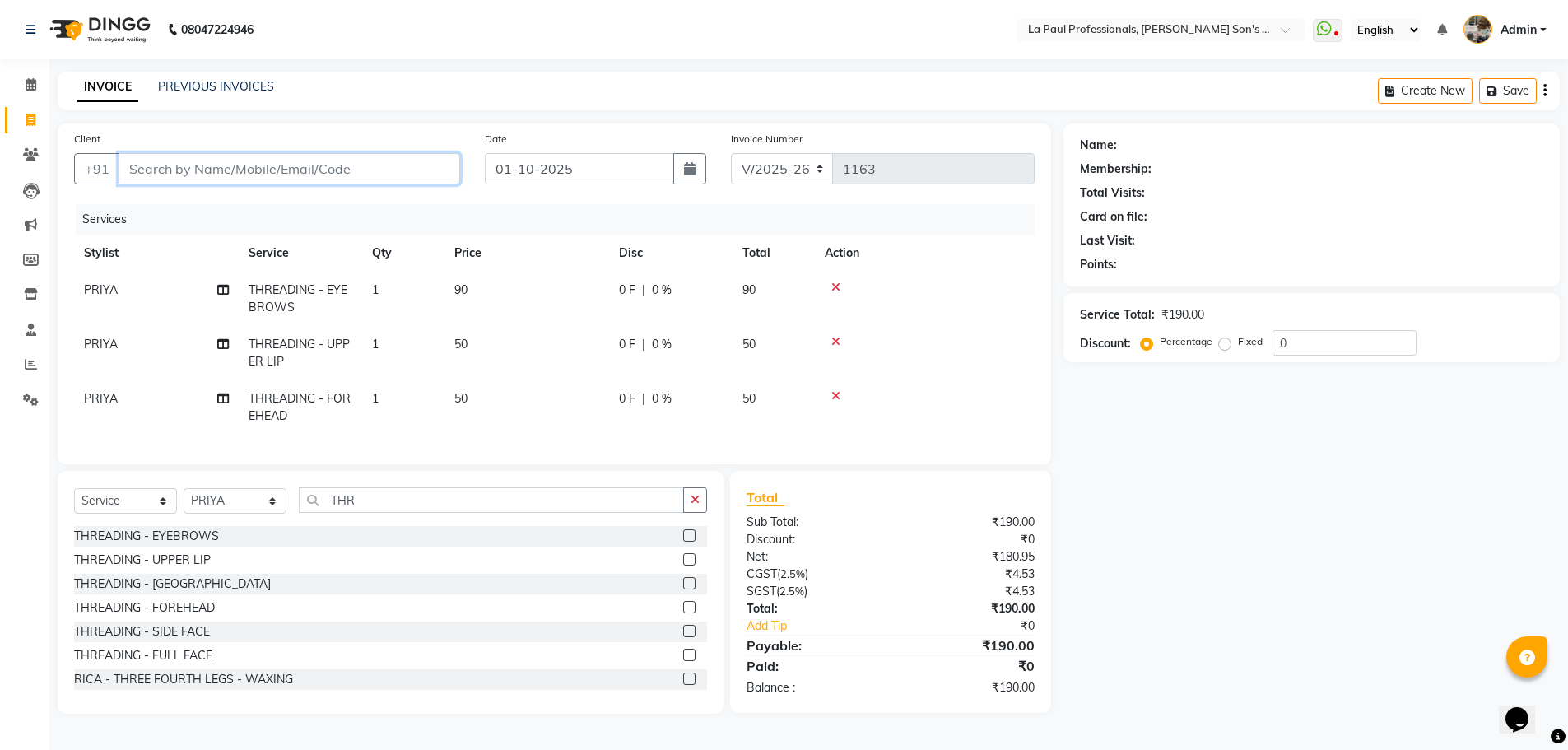
click at [398, 170] on input "Client" at bounding box center [289, 168] width 342 height 31
click at [247, 200] on ngb-highlight "81250 91948" at bounding box center [214, 207] width 85 height 17
type input "8125091948"
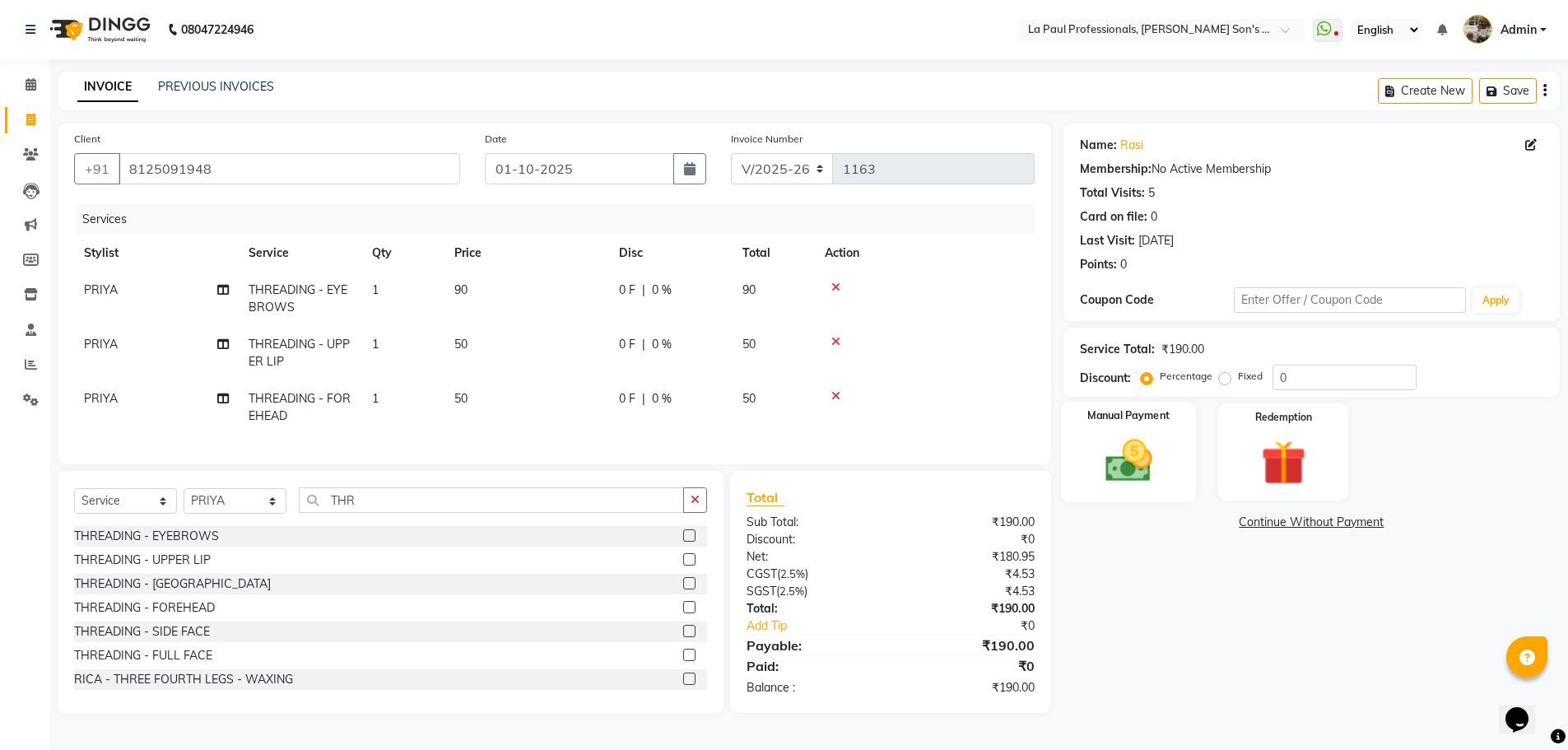
click at [1131, 468] on img at bounding box center [1128, 460] width 76 height 53
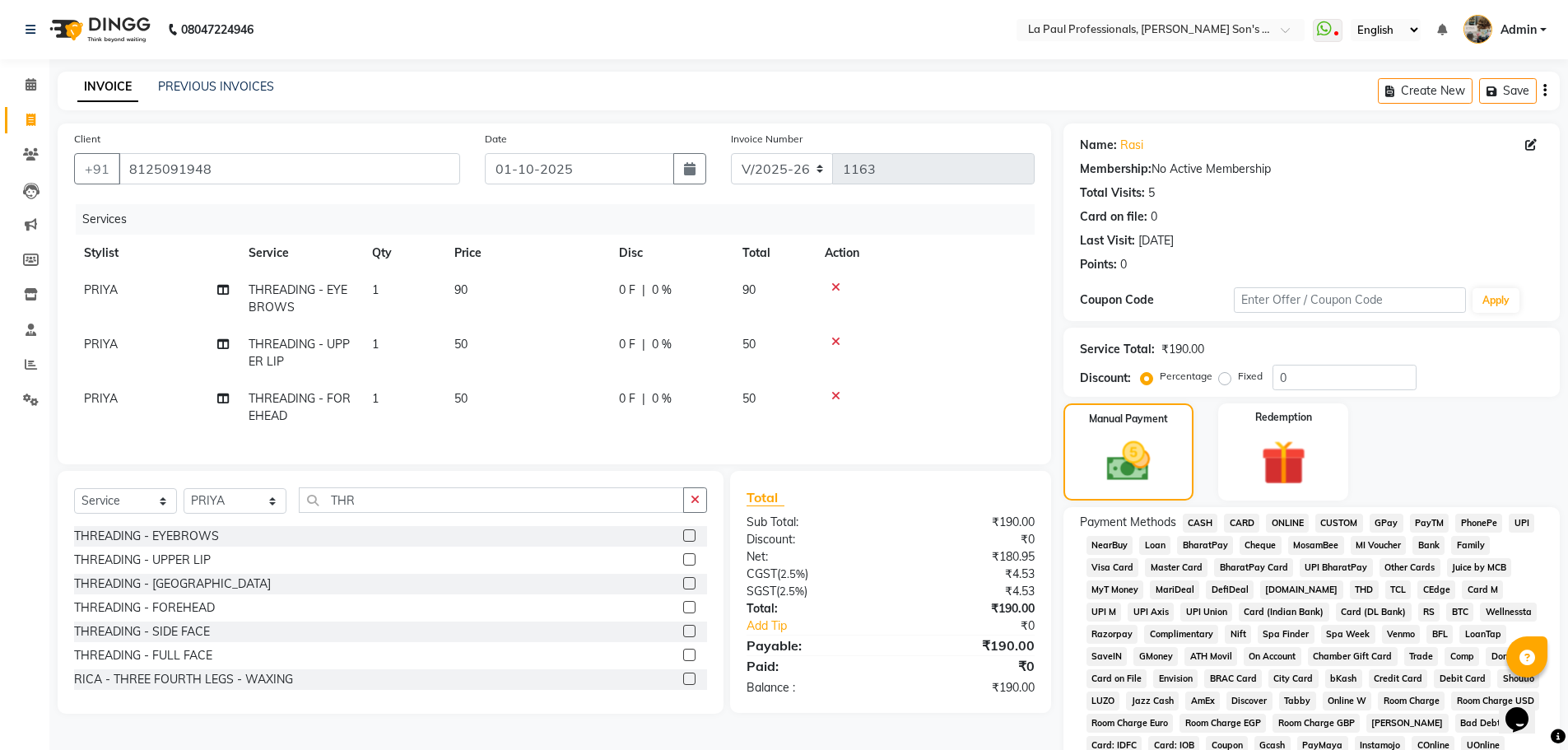
click at [1204, 520] on span "CASH" at bounding box center [1201, 522] width 36 height 19
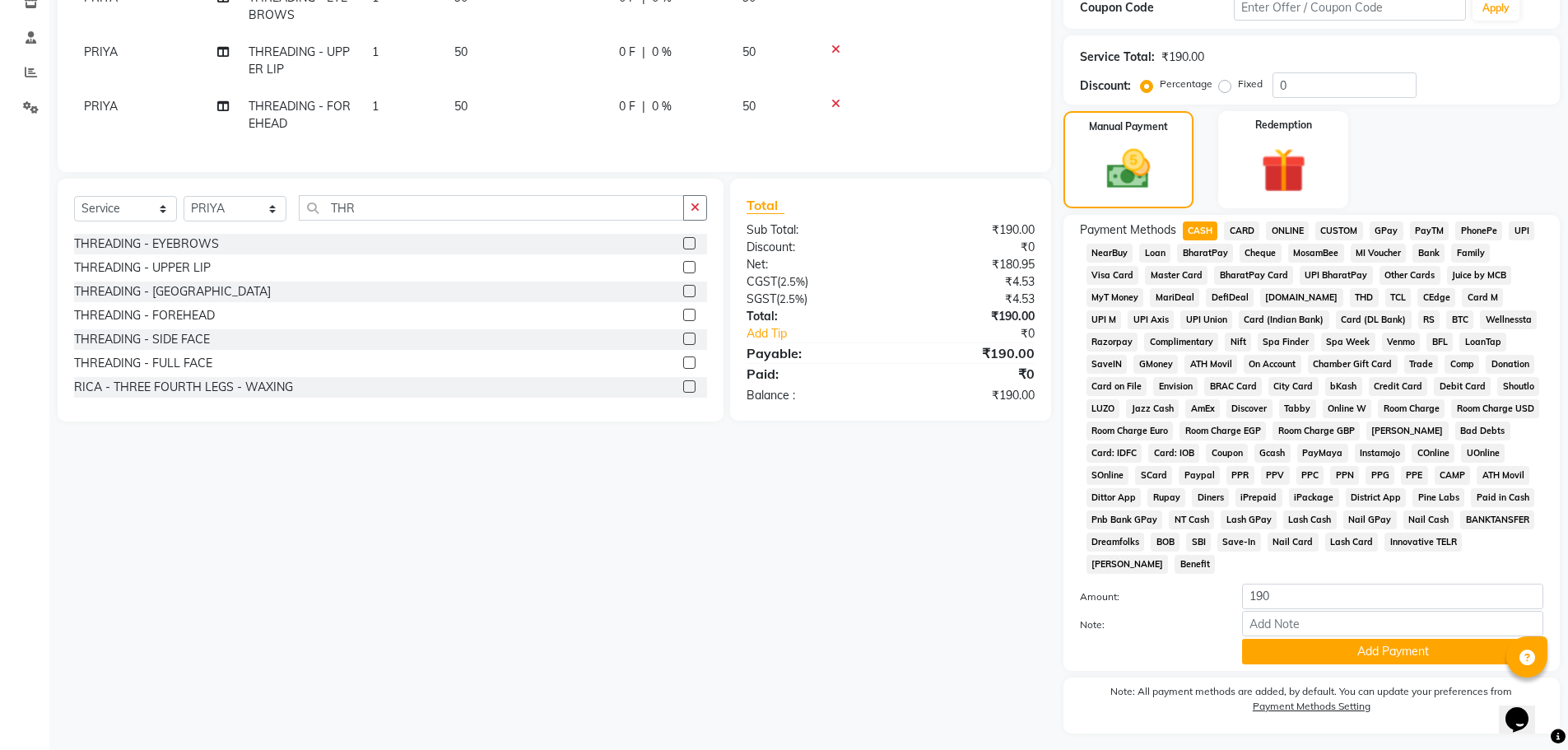
scroll to position [334, 0]
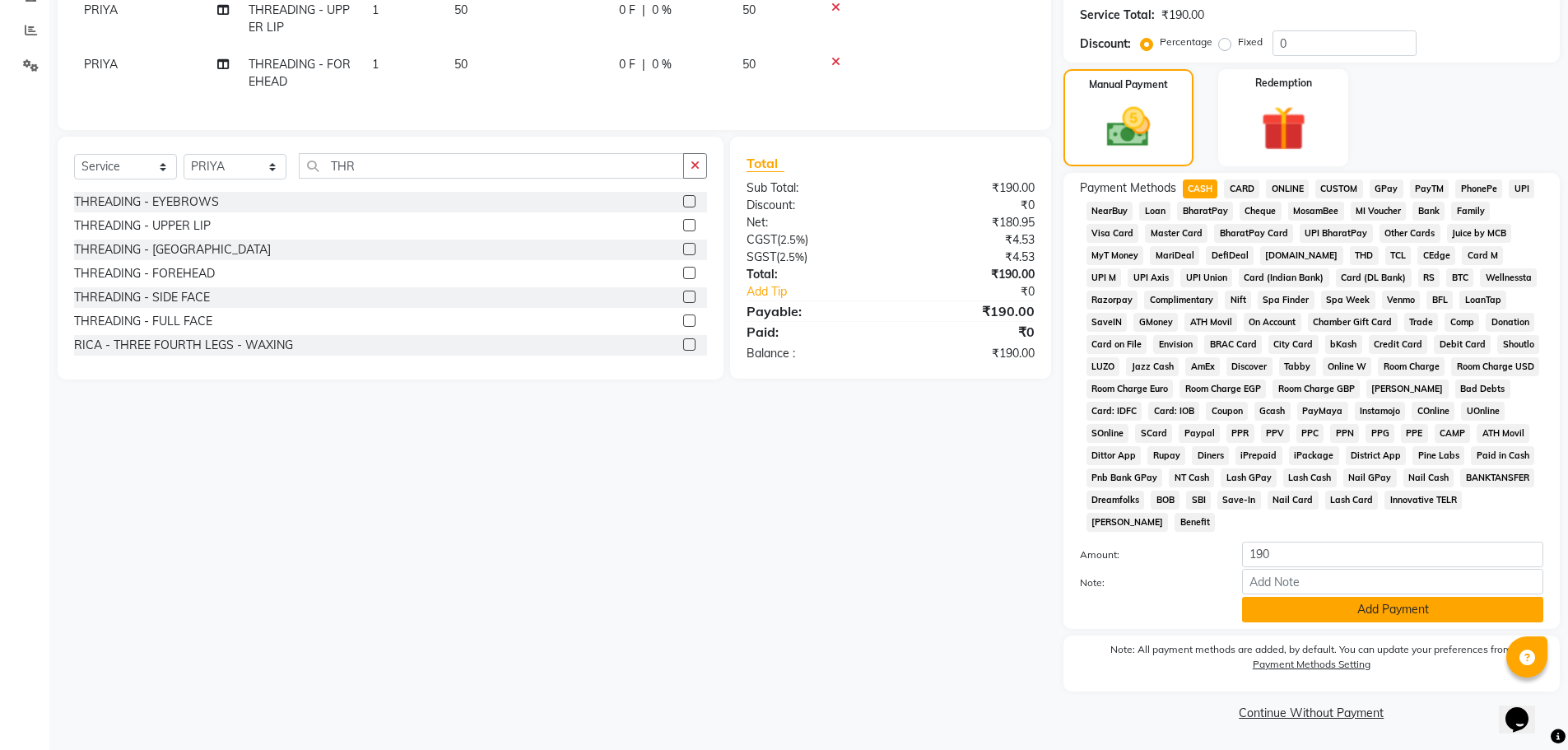
click at [1361, 609] on button "Add Payment" at bounding box center [1393, 609] width 302 height 25
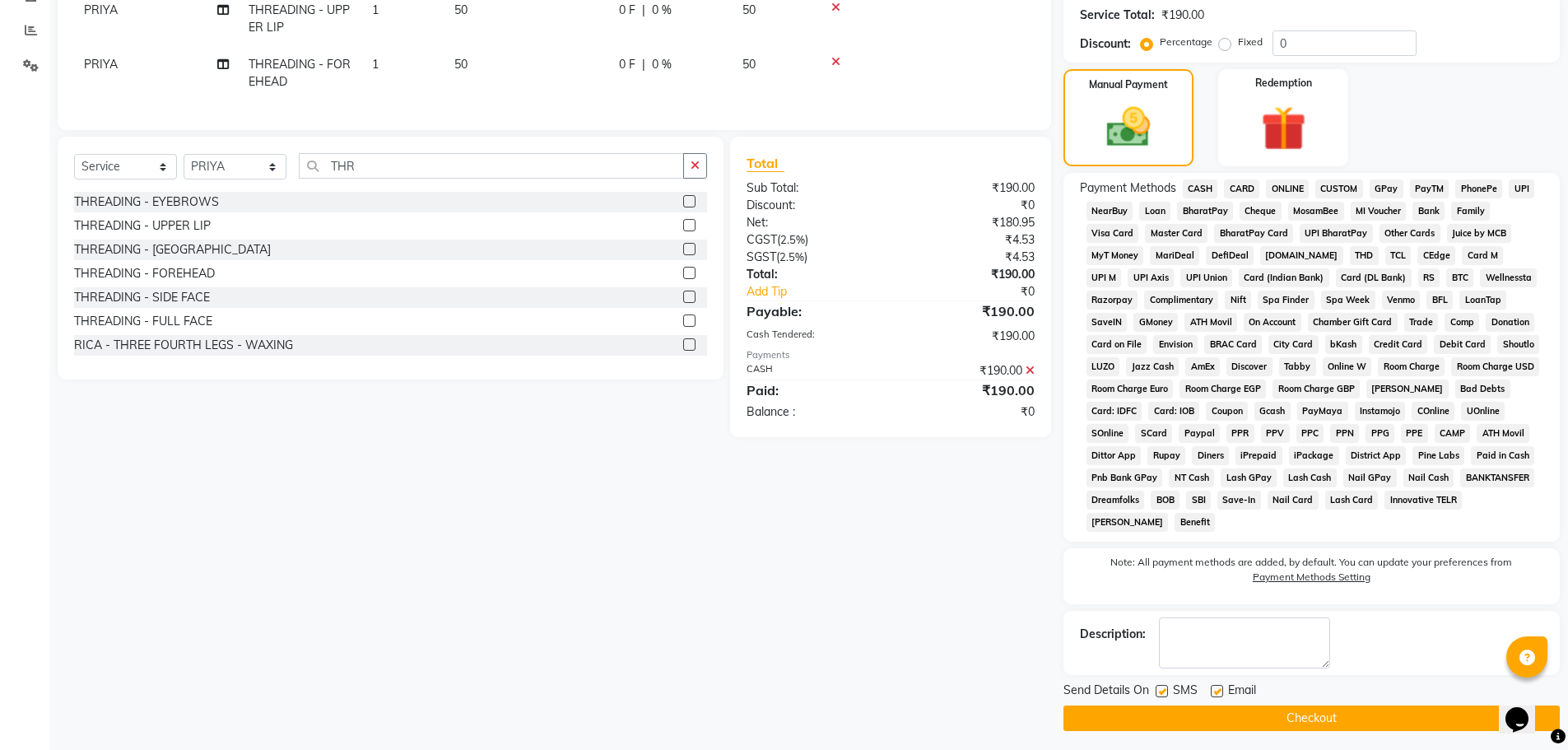
click at [1363, 717] on button "Checkout" at bounding box center [1311, 717] width 496 height 25
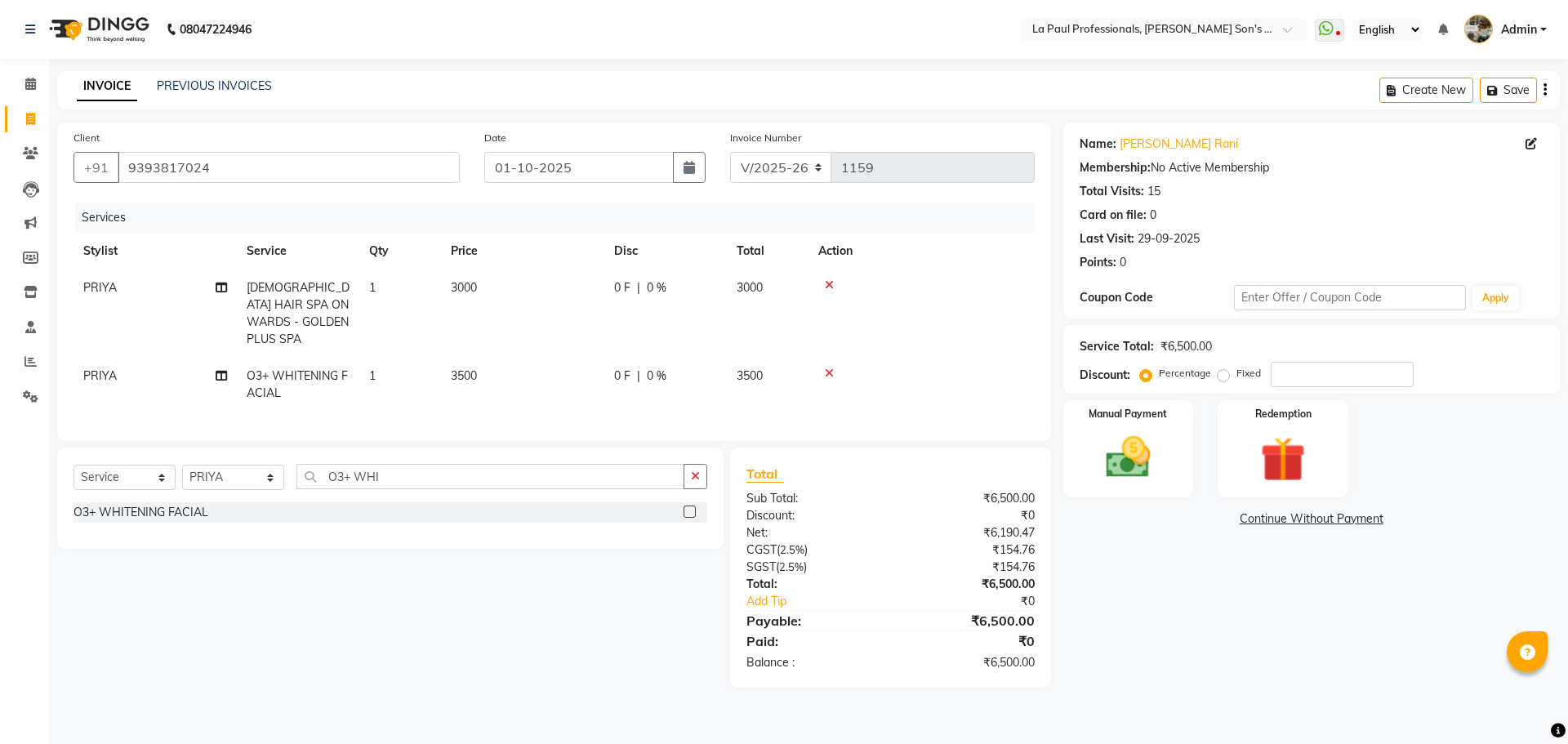
select select "6271"
select select "service"
select select "46926"
click at [474, 283] on span "3000" at bounding box center [464, 287] width 26 height 15
select select "46926"
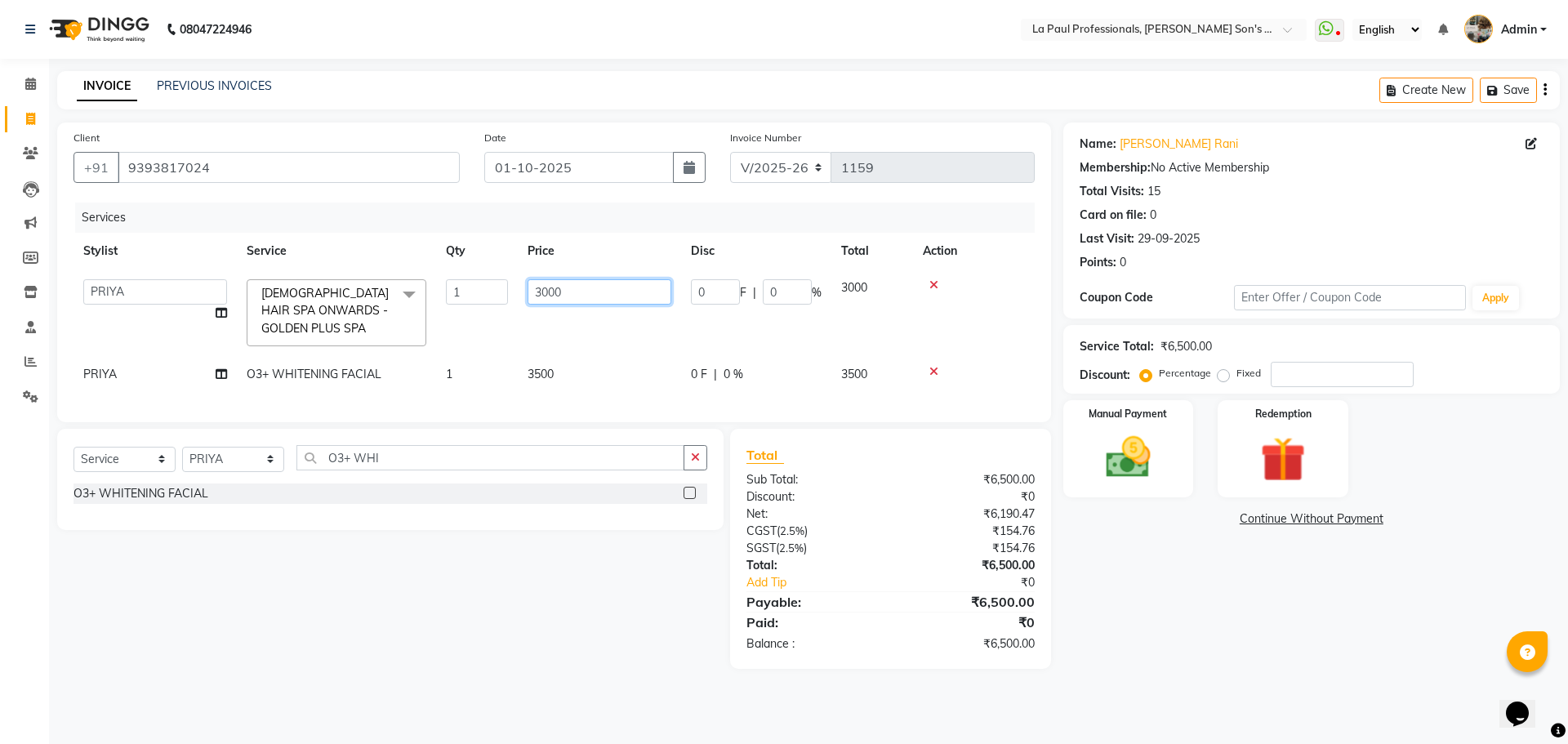
click at [593, 285] on input "3000" at bounding box center [600, 292] width 144 height 25
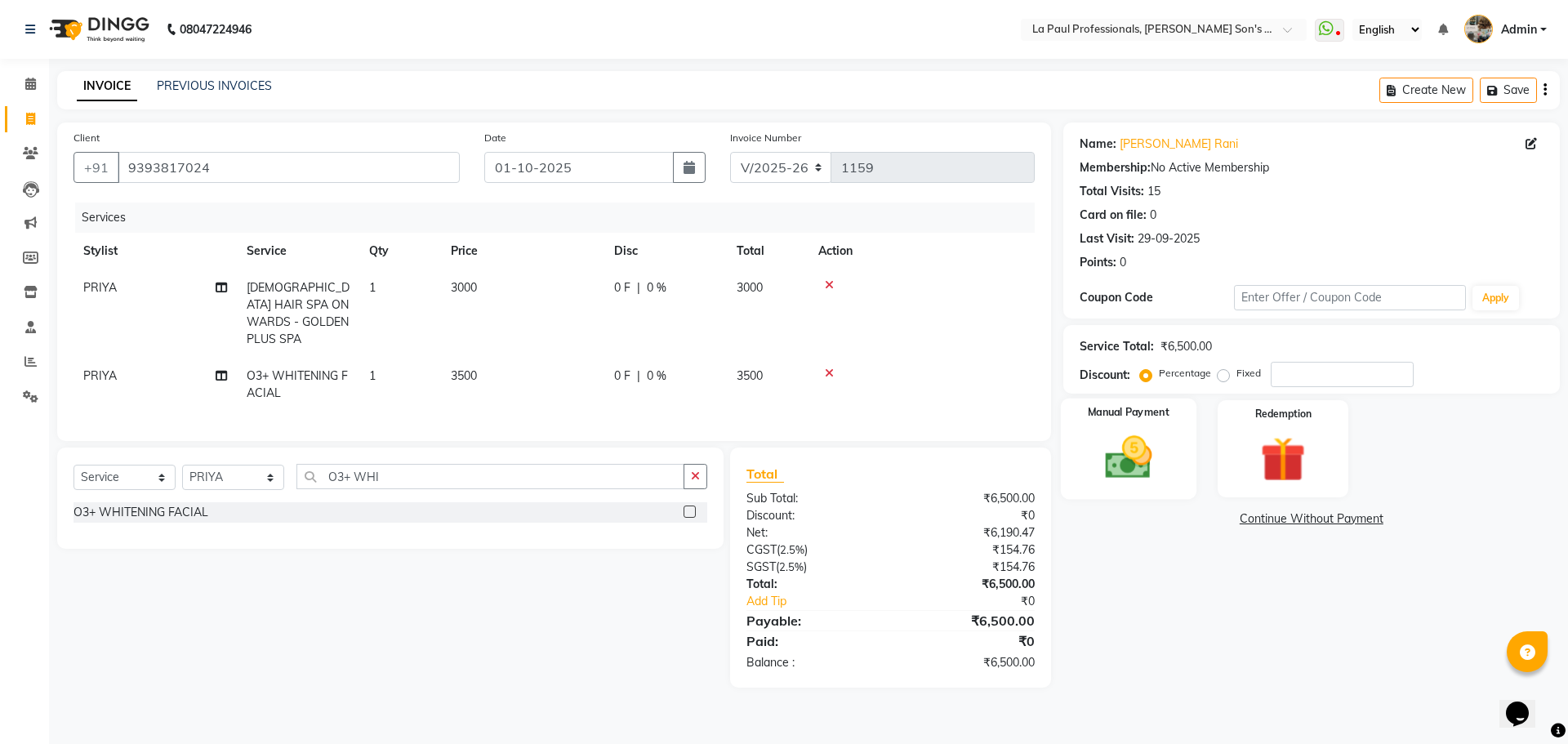
click at [1135, 458] on img at bounding box center [1128, 457] width 76 height 54
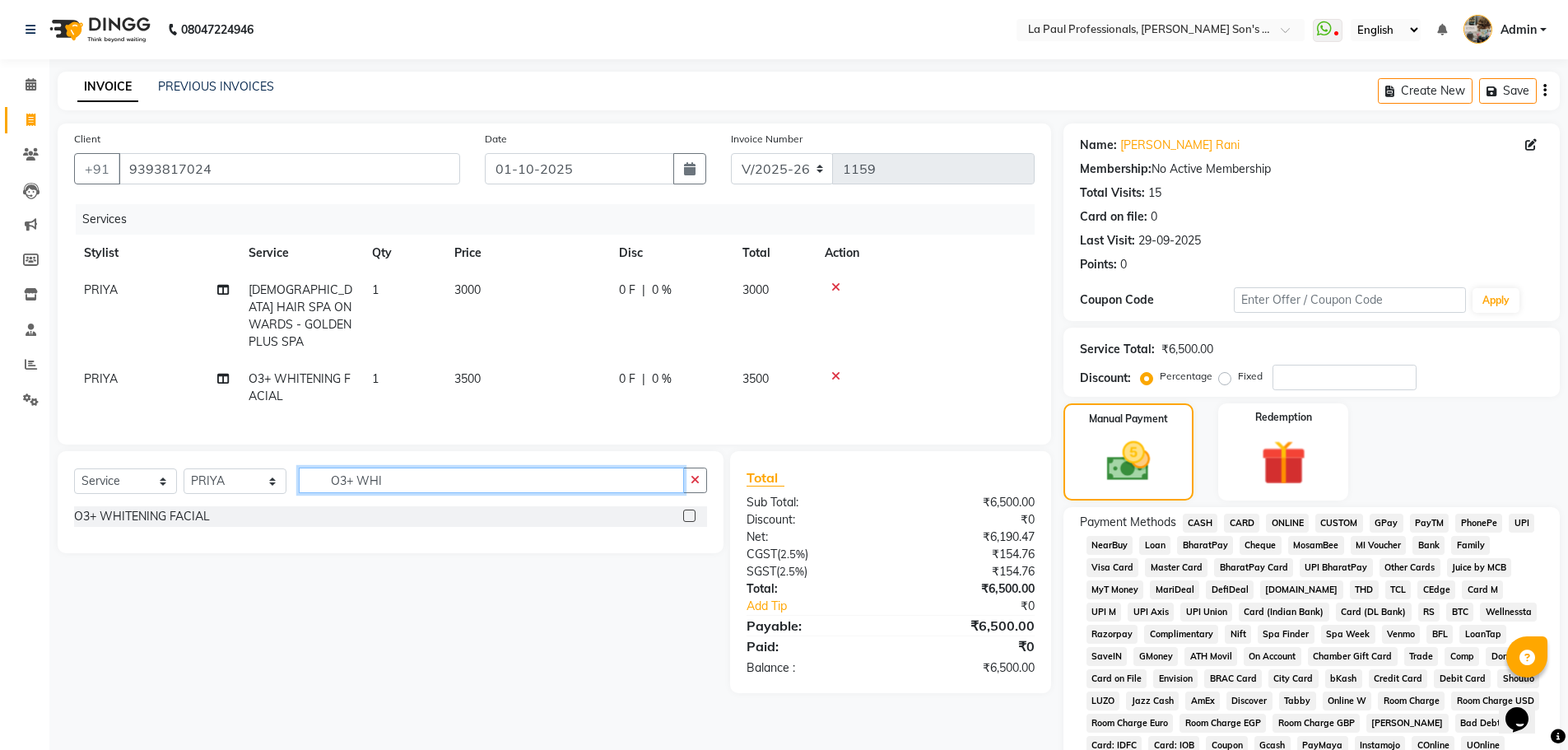
click at [478, 480] on input "O3+ WHI" at bounding box center [491, 479] width 385 height 25
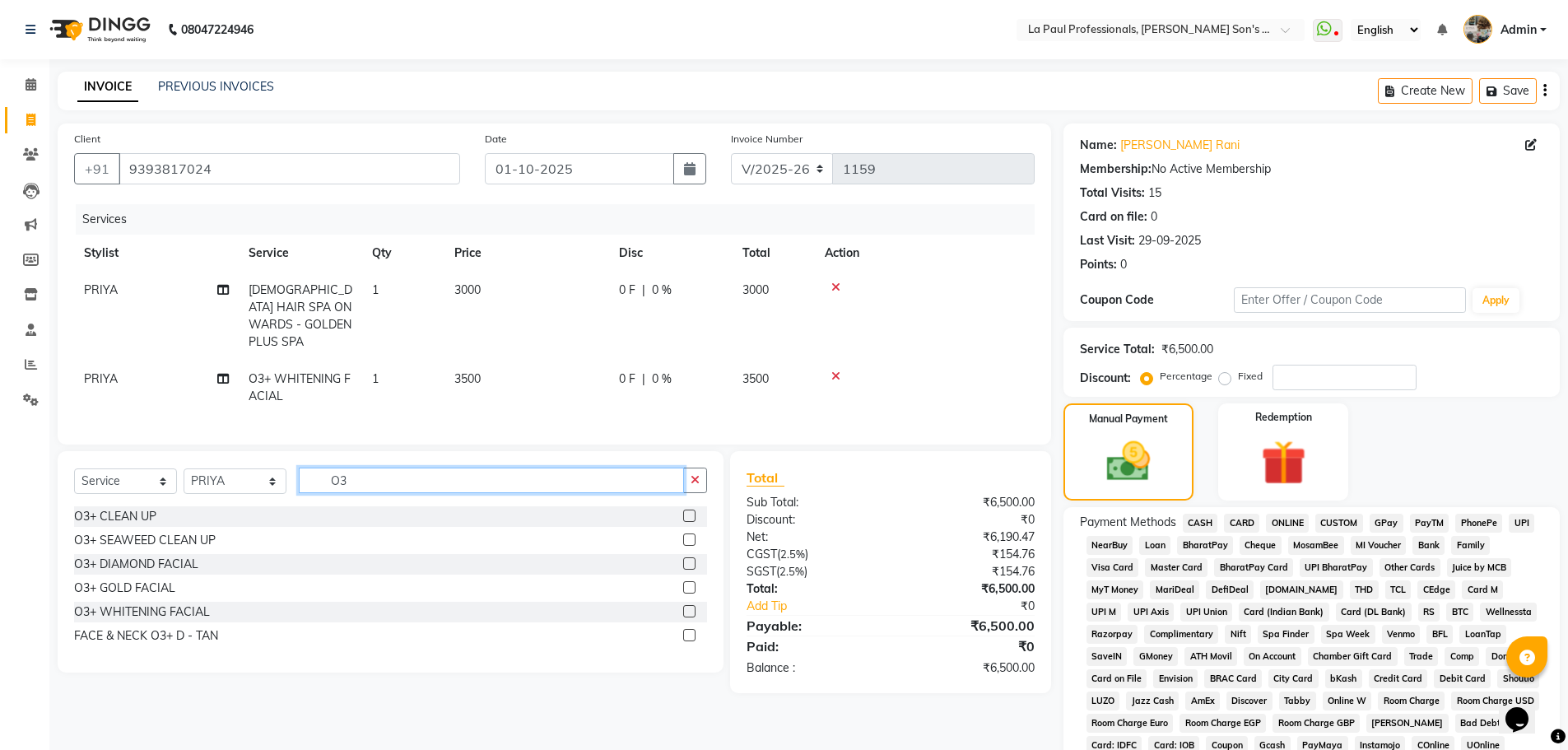
type input "O"
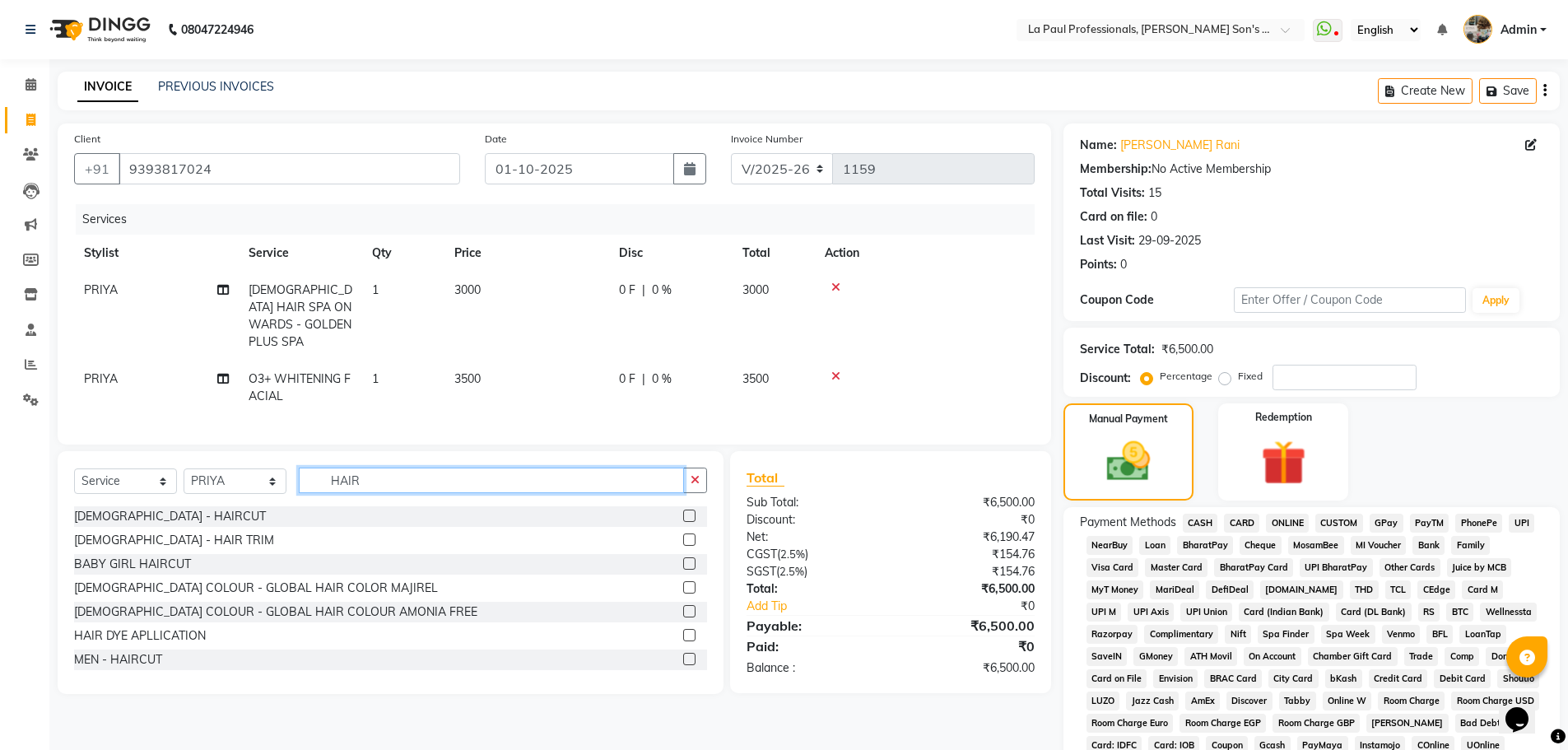
type input "HAIR"
click at [683, 536] on label at bounding box center [688, 538] width 12 height 12
click at [683, 536] on input "checkbox" at bounding box center [688, 539] width 10 height 10
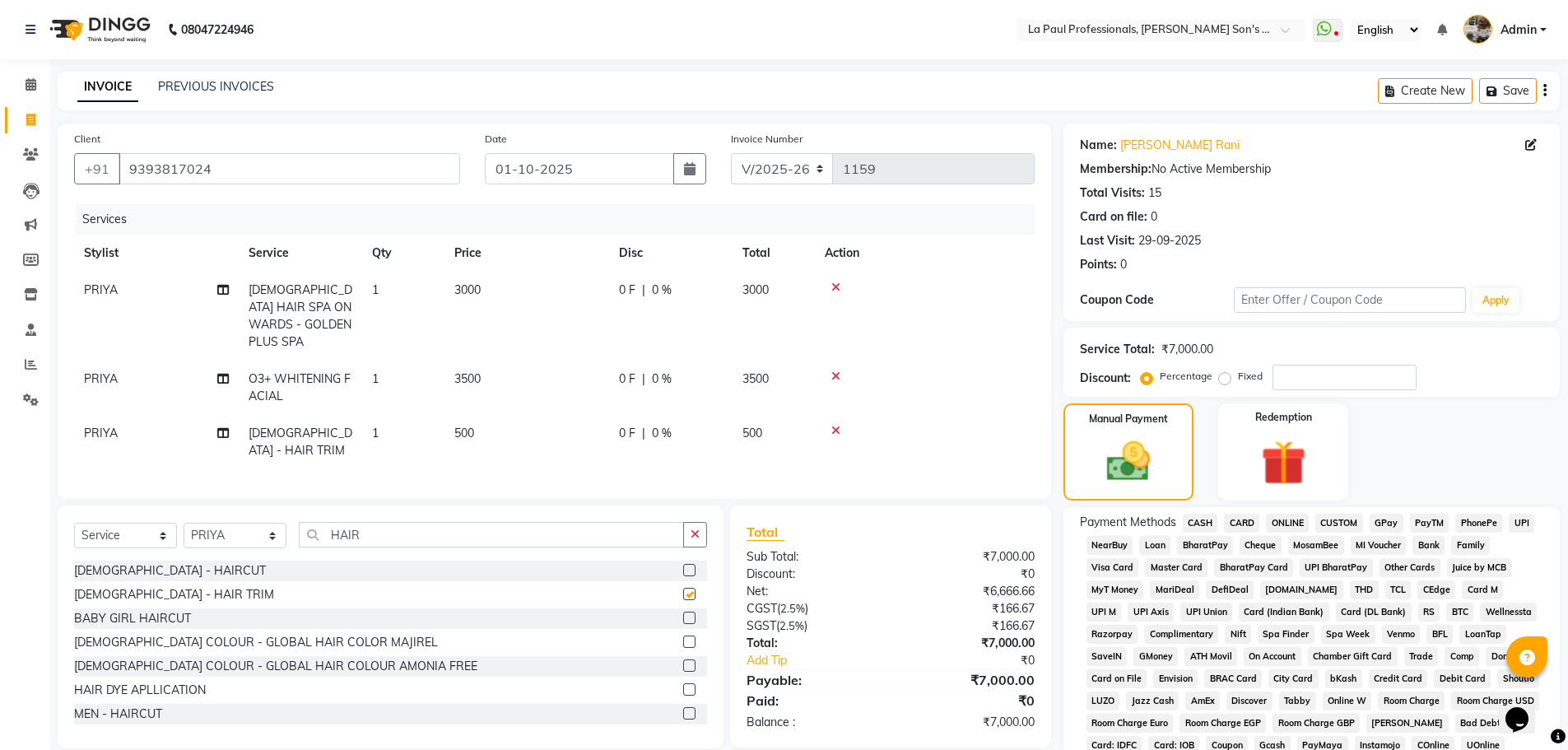
checkbox input "false"
click at [1126, 452] on img at bounding box center [1128, 461] width 73 height 51
click at [1320, 378] on input "number" at bounding box center [1345, 376] width 144 height 25
type input "10"
click at [1134, 469] on img at bounding box center [1128, 461] width 73 height 51
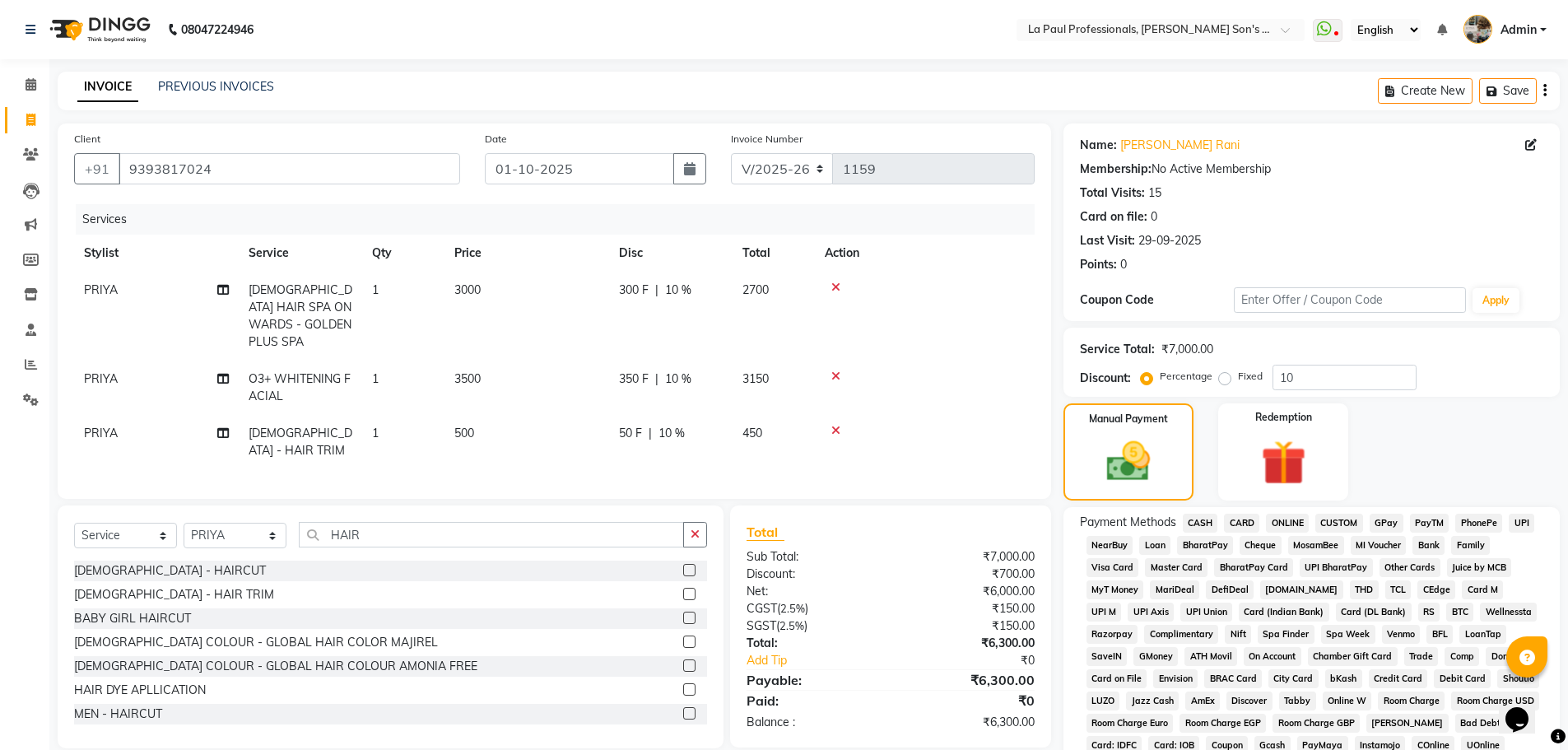
click at [833, 424] on icon at bounding box center [836, 430] width 9 height 11
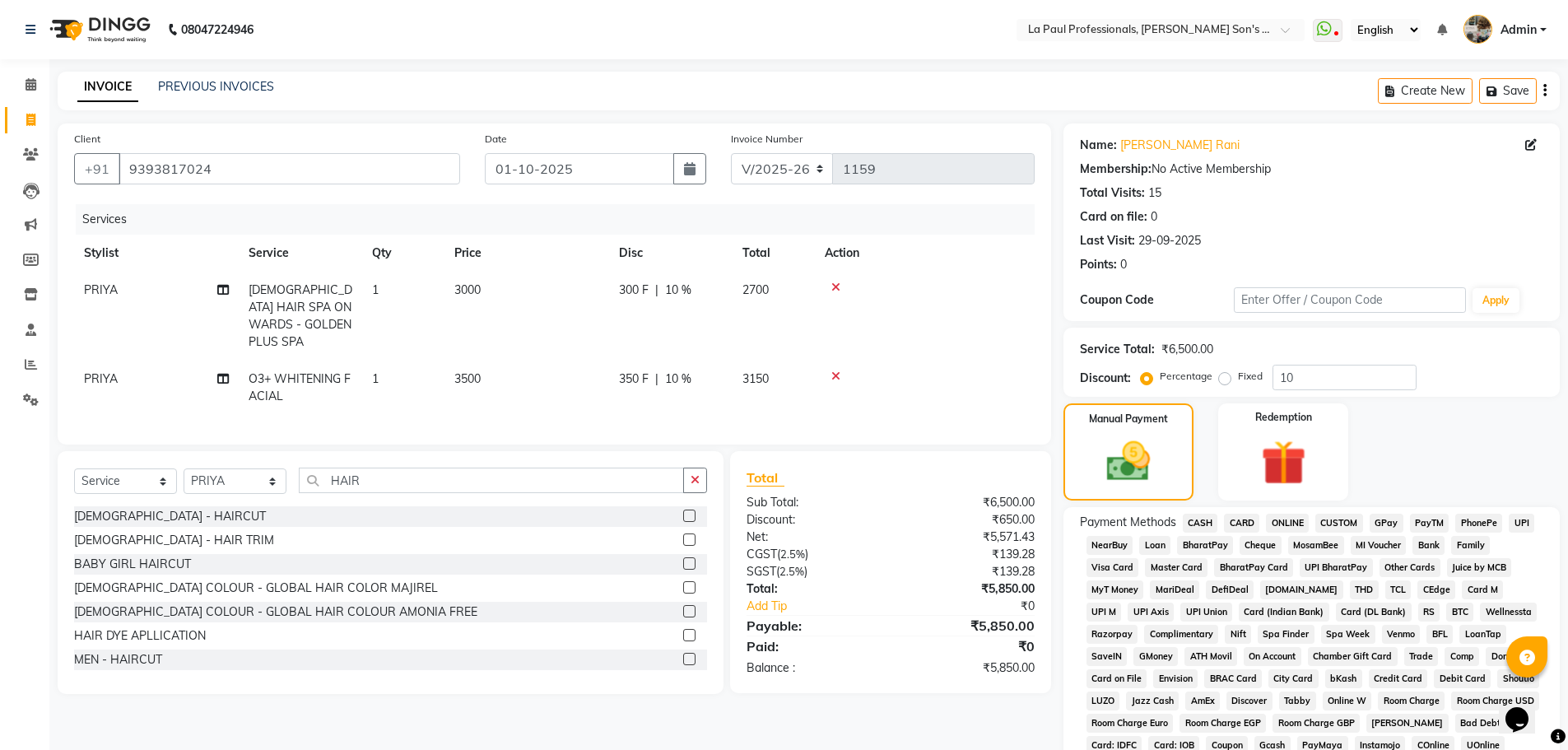
click at [1292, 526] on span "ONLINE" at bounding box center [1288, 522] width 43 height 19
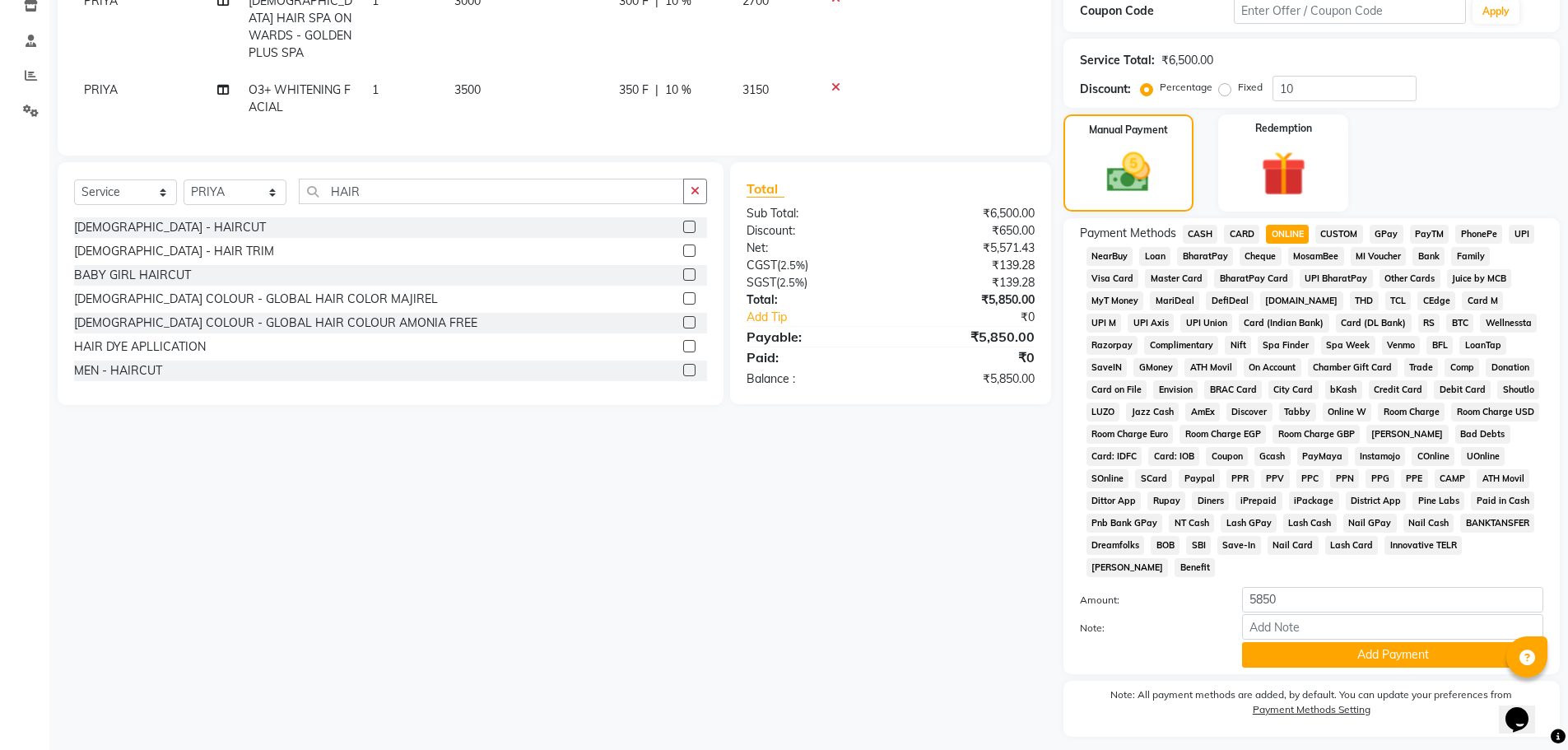
scroll to position [330, 0]
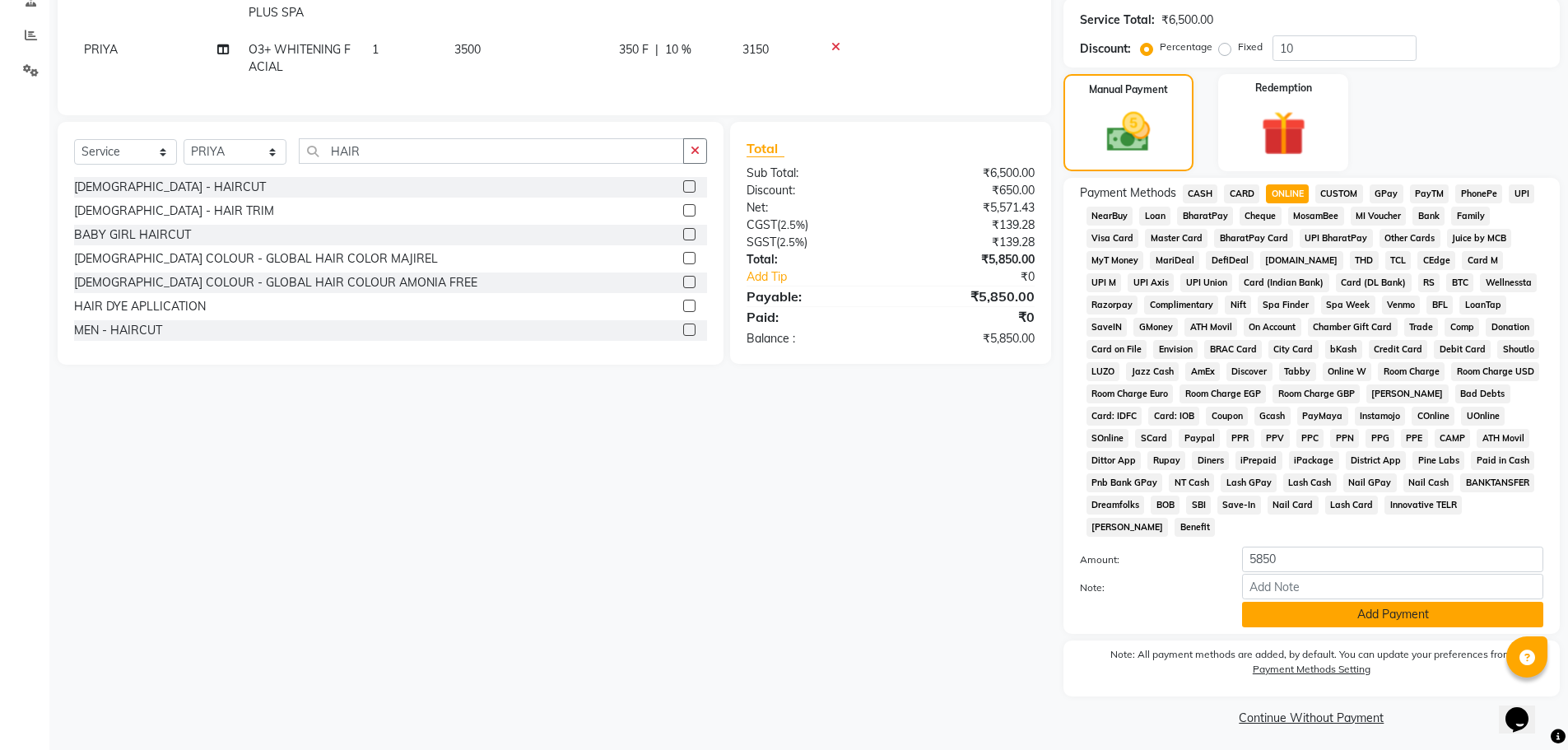
click at [1423, 620] on button "Add Payment" at bounding box center [1393, 613] width 302 height 25
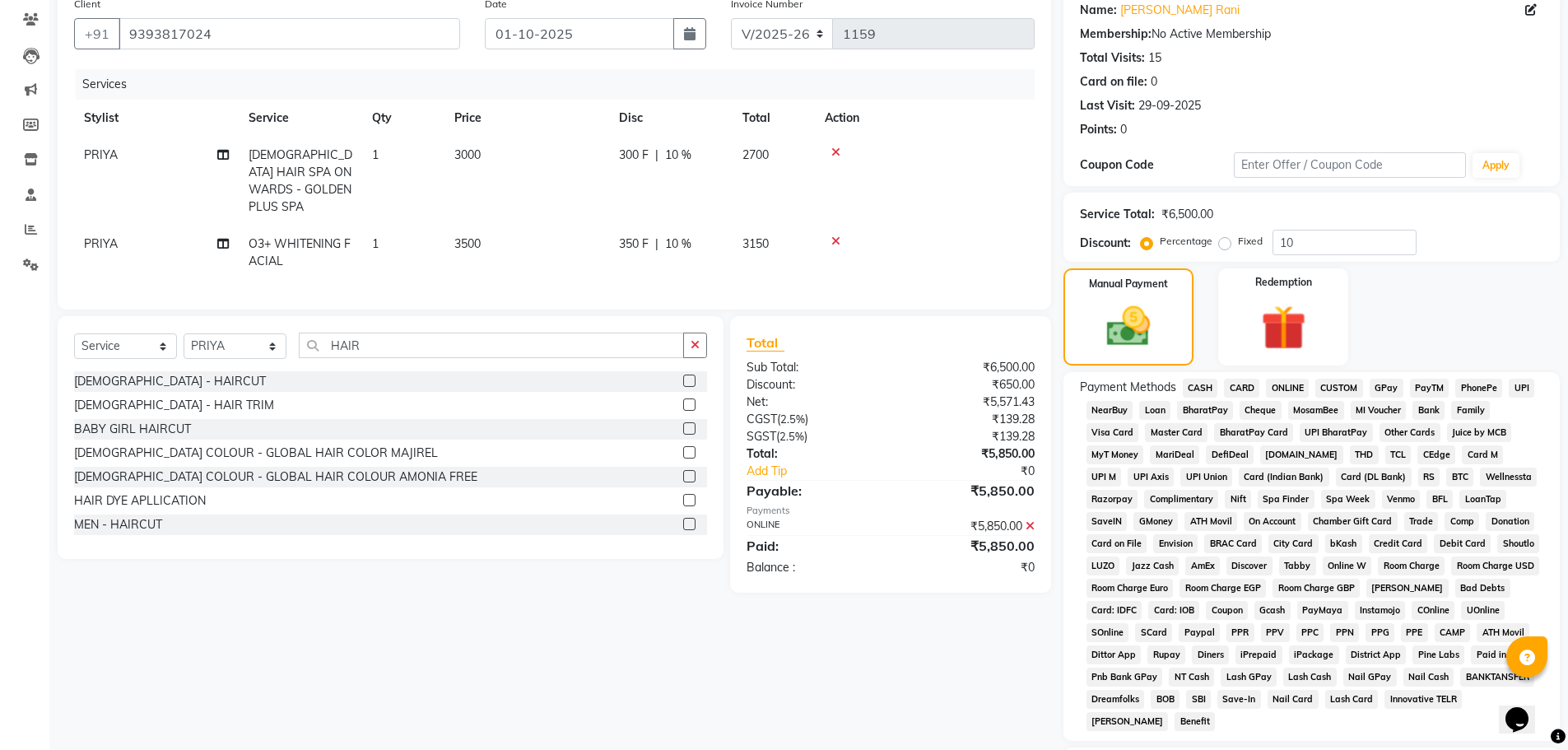
scroll to position [82, 0]
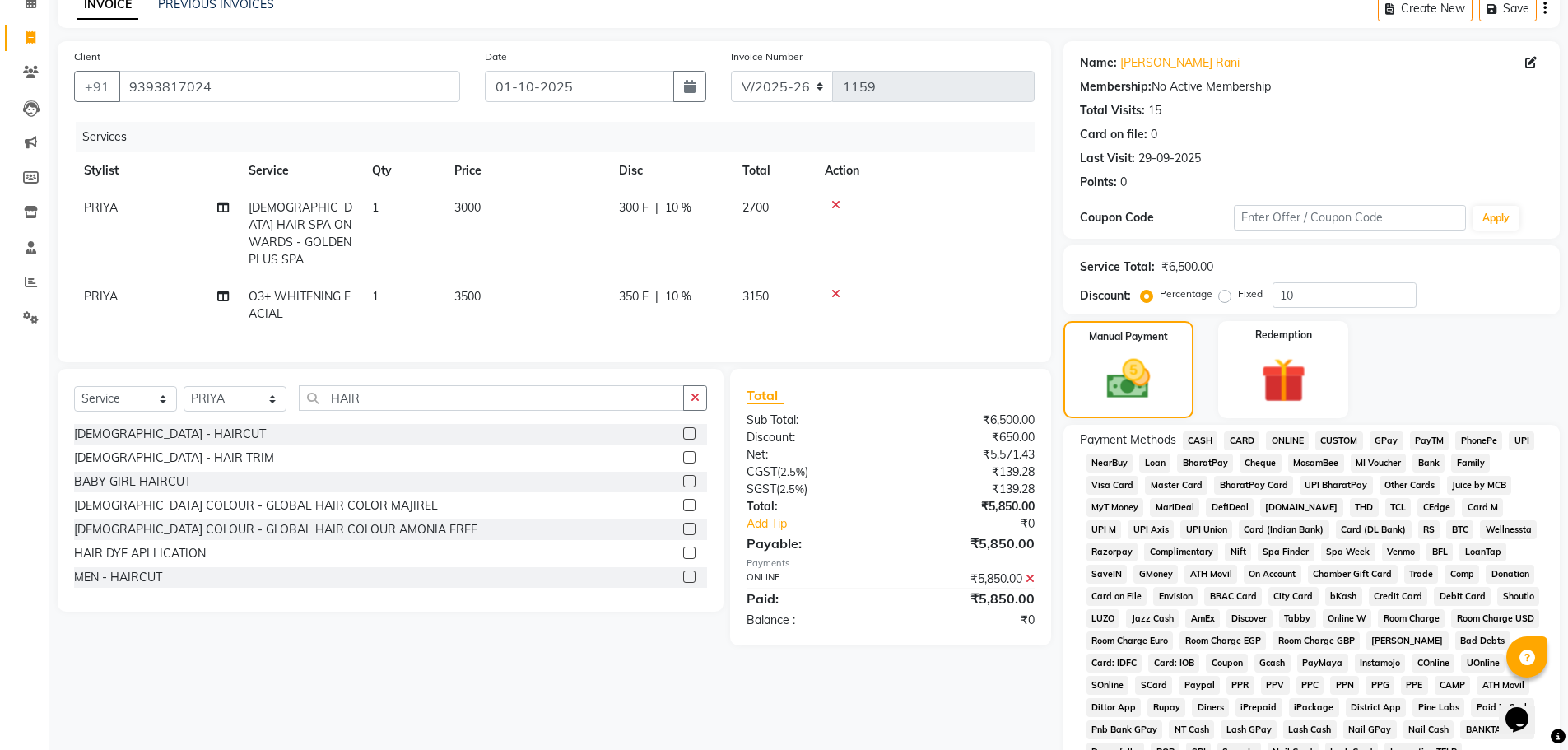
click at [1294, 434] on span "ONLINE" at bounding box center [1288, 441] width 43 height 19
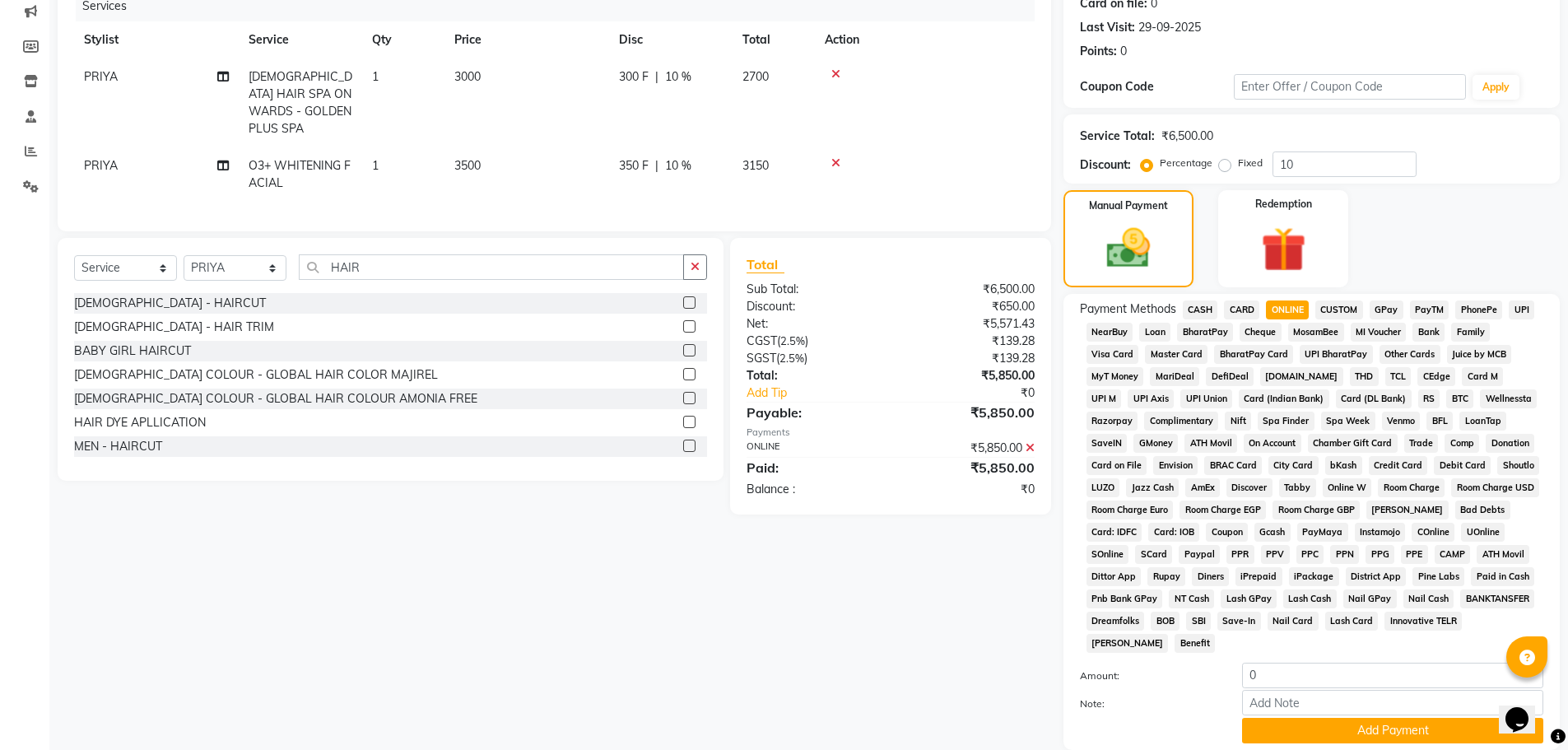
scroll to position [427, 0]
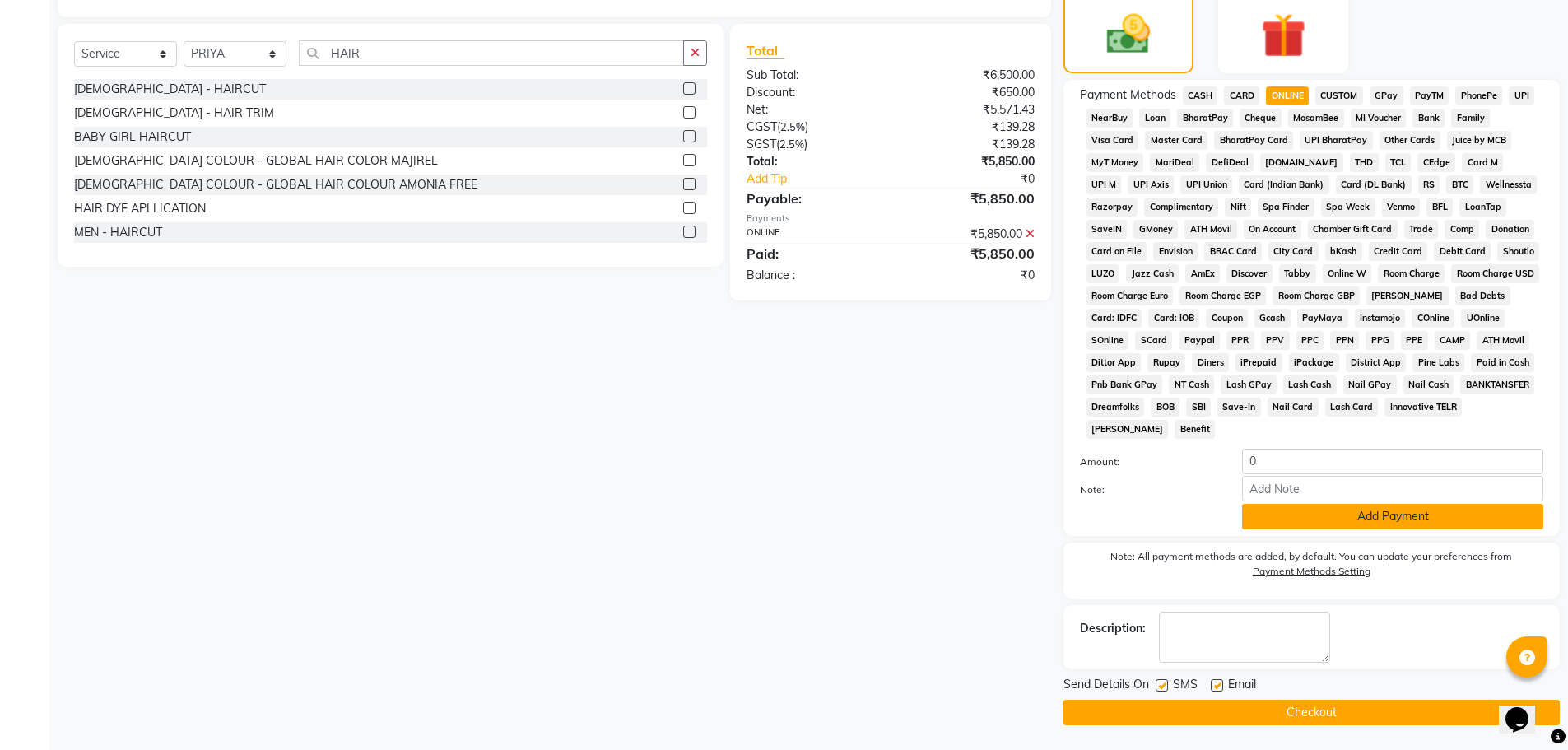
click at [1425, 510] on button "Add Payment" at bounding box center [1393, 516] width 302 height 25
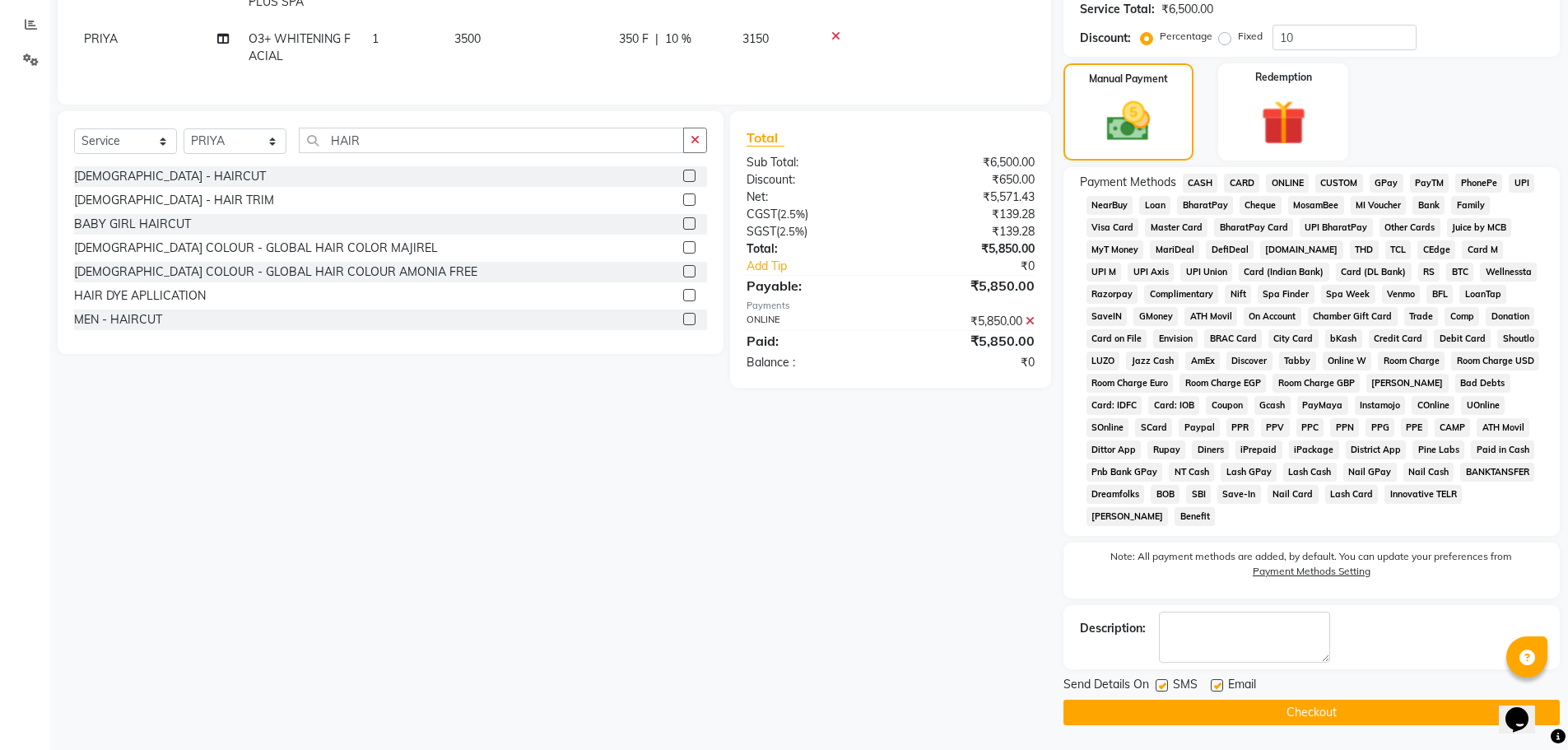
scroll to position [340, 0]
click at [1328, 714] on button "Checkout" at bounding box center [1311, 712] width 496 height 25
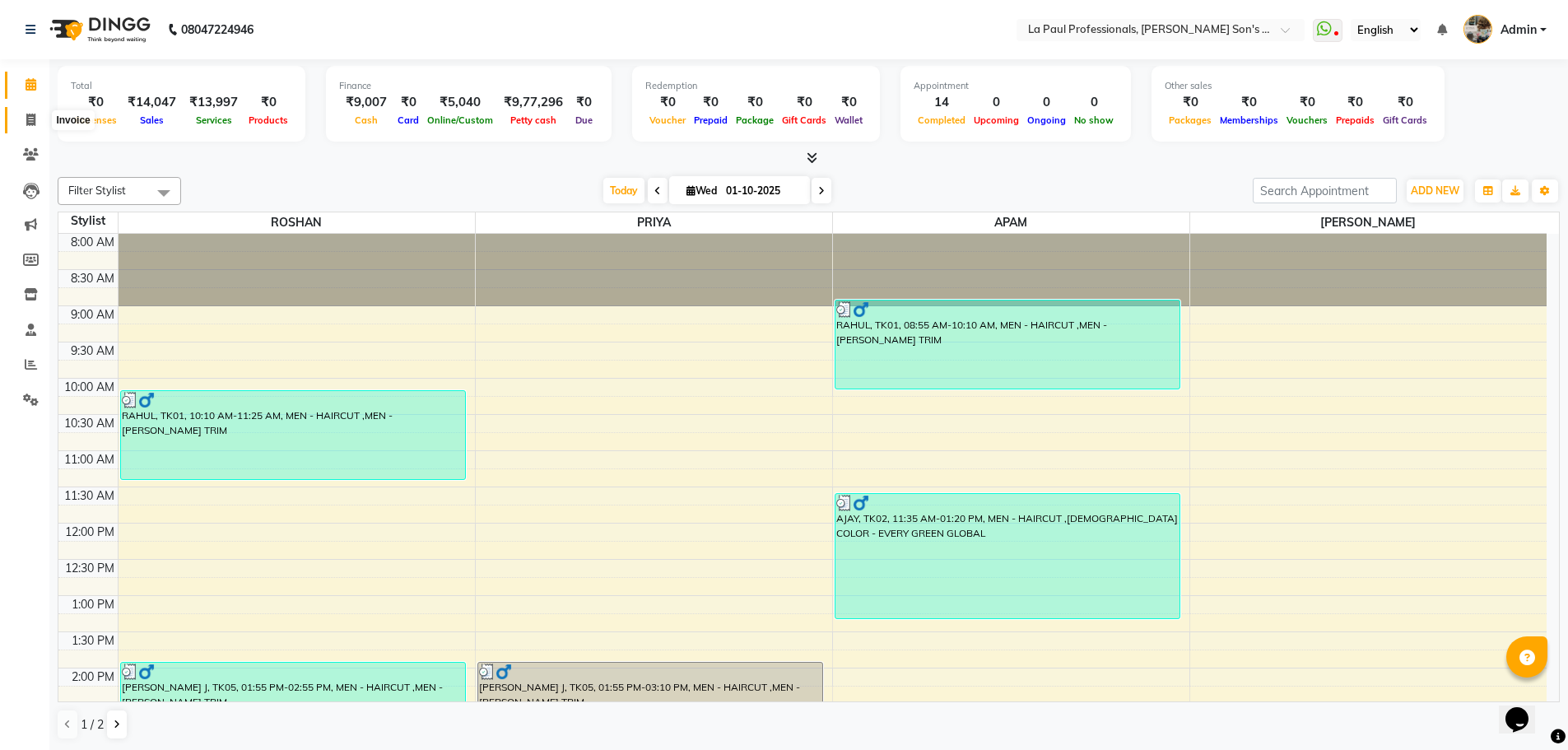
click at [31, 120] on icon at bounding box center [31, 119] width 9 height 12
select select "service"
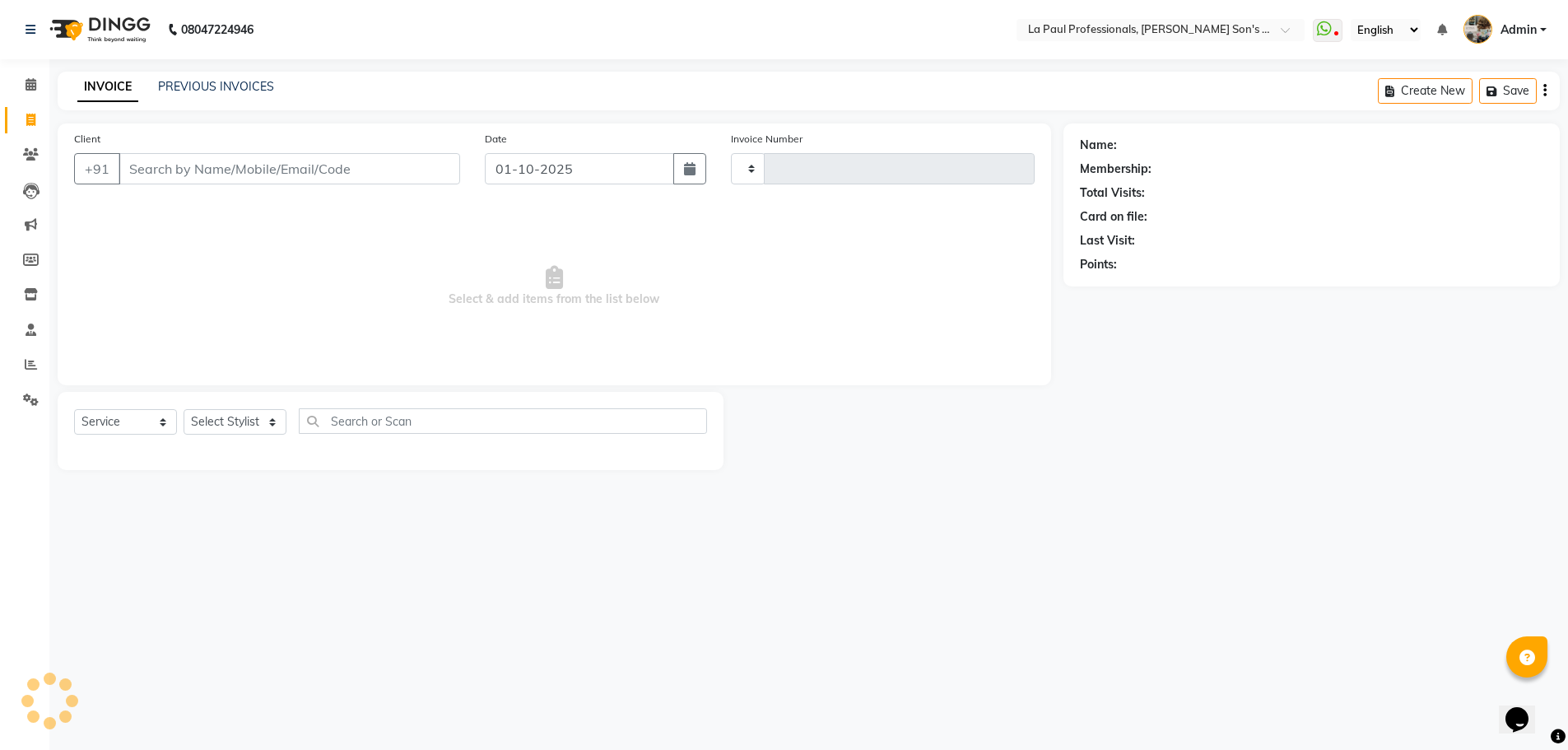
type input "1164"
select select "6271"
click at [254, 88] on link "PREVIOUS INVOICES" at bounding box center [216, 86] width 116 height 15
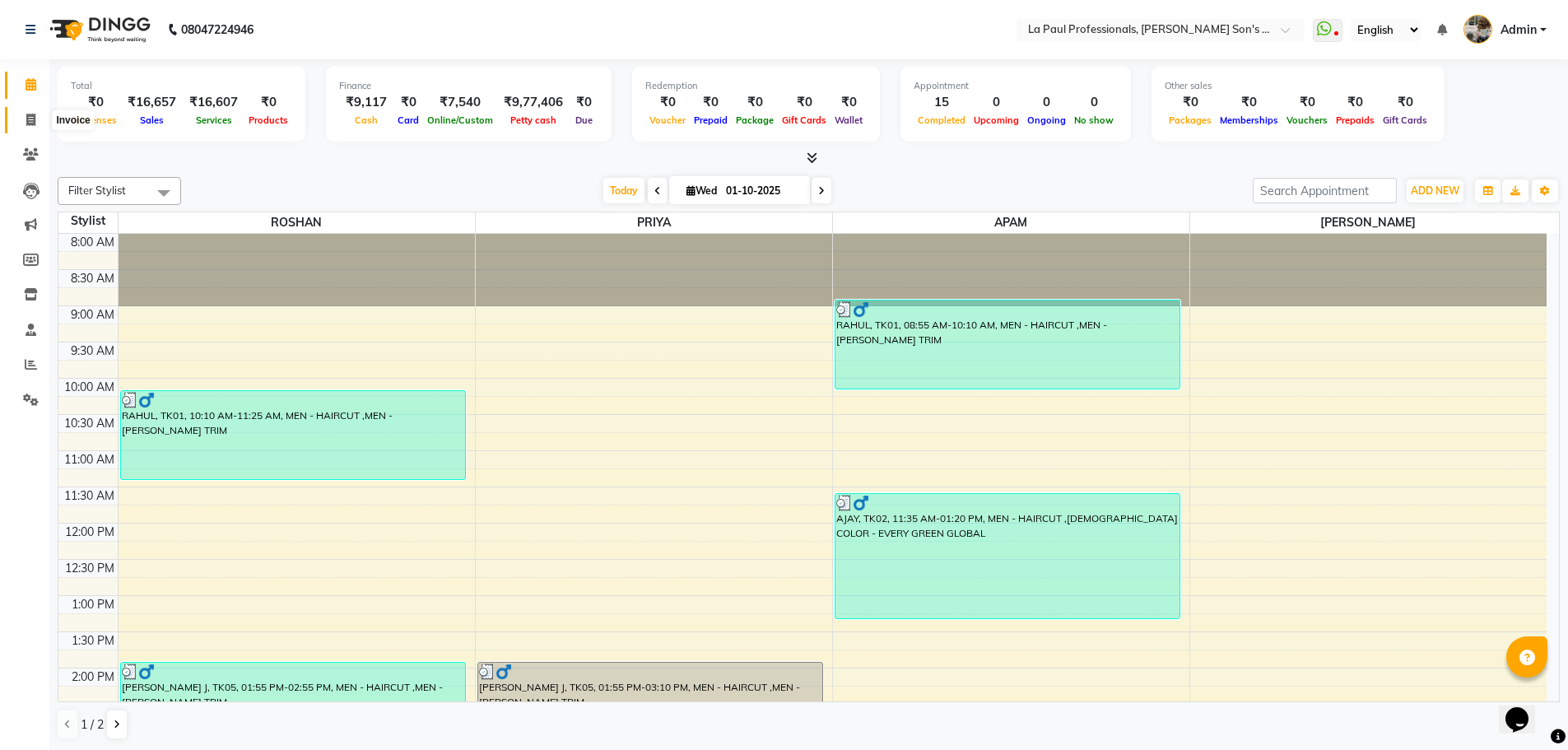
click at [27, 114] on icon at bounding box center [31, 119] width 9 height 12
select select "6271"
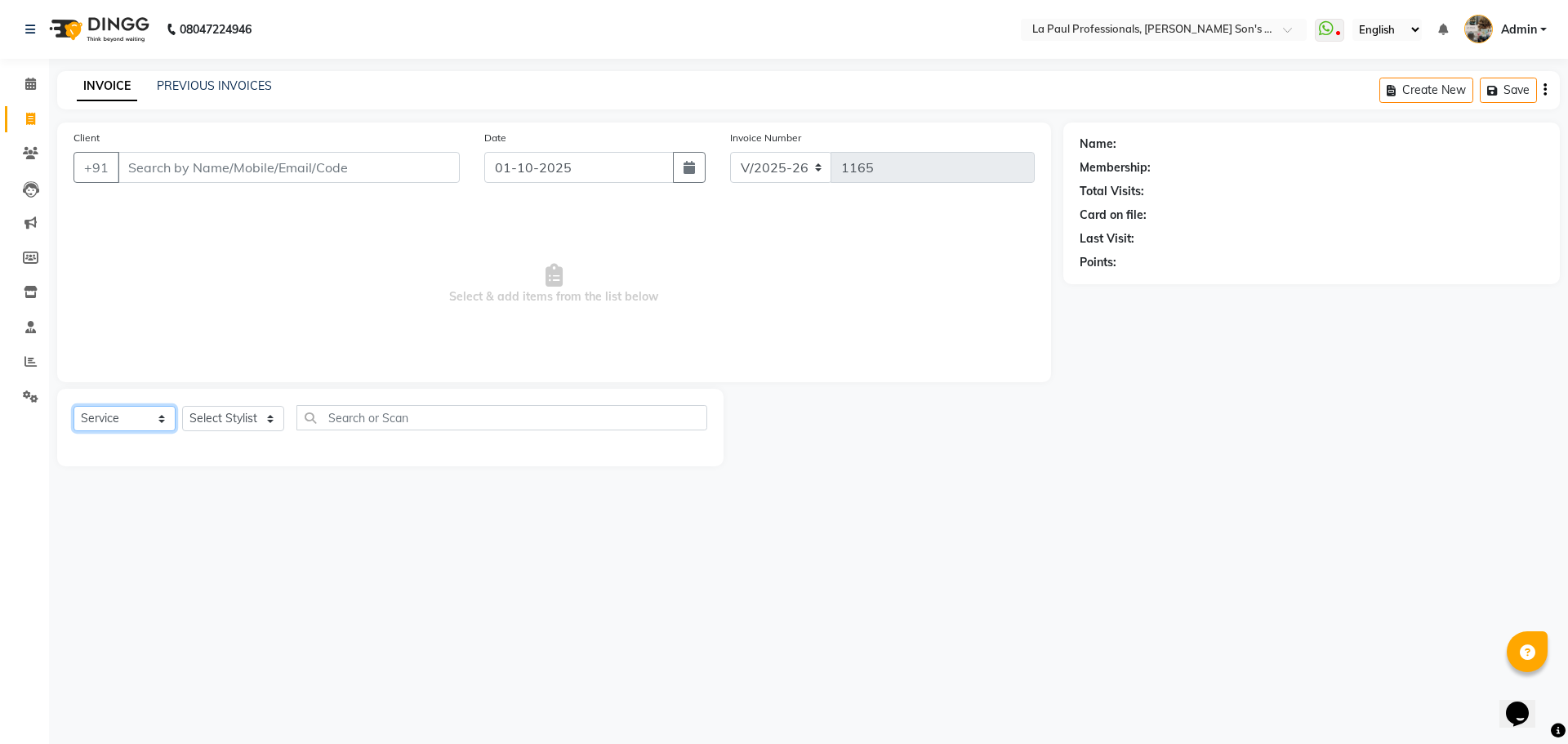
click at [136, 422] on select "Select Service Product Membership Package Voucher Prepaid Gift Card" at bounding box center [125, 418] width 102 height 25
select select "product"
click at [73, 406] on select "Select Service Product Membership Package Voucher Prepaid Gift Card" at bounding box center [125, 418] width 102 height 25
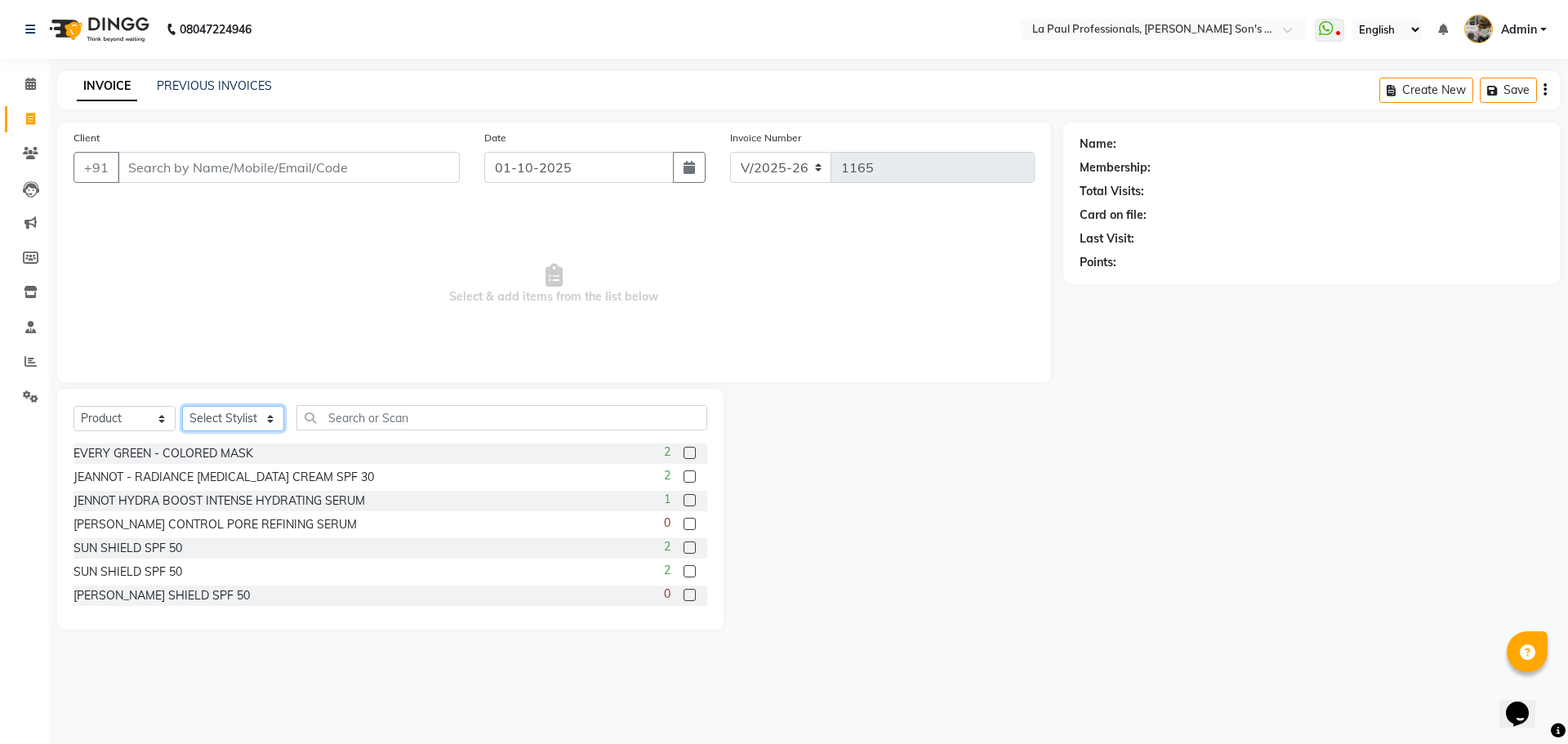
click at [268, 414] on select "Select Stylist APAM [PERSON_NAME] PRIYA [PERSON_NAME] SASA [PERSON_NAME]" at bounding box center [233, 418] width 102 height 25
select select "69750"
click at [182, 406] on select "Select Stylist APAM [PERSON_NAME] PRIYA [PERSON_NAME] SASA [PERSON_NAME]" at bounding box center [233, 418] width 102 height 25
click at [465, 414] on input "text" at bounding box center [502, 417] width 411 height 25
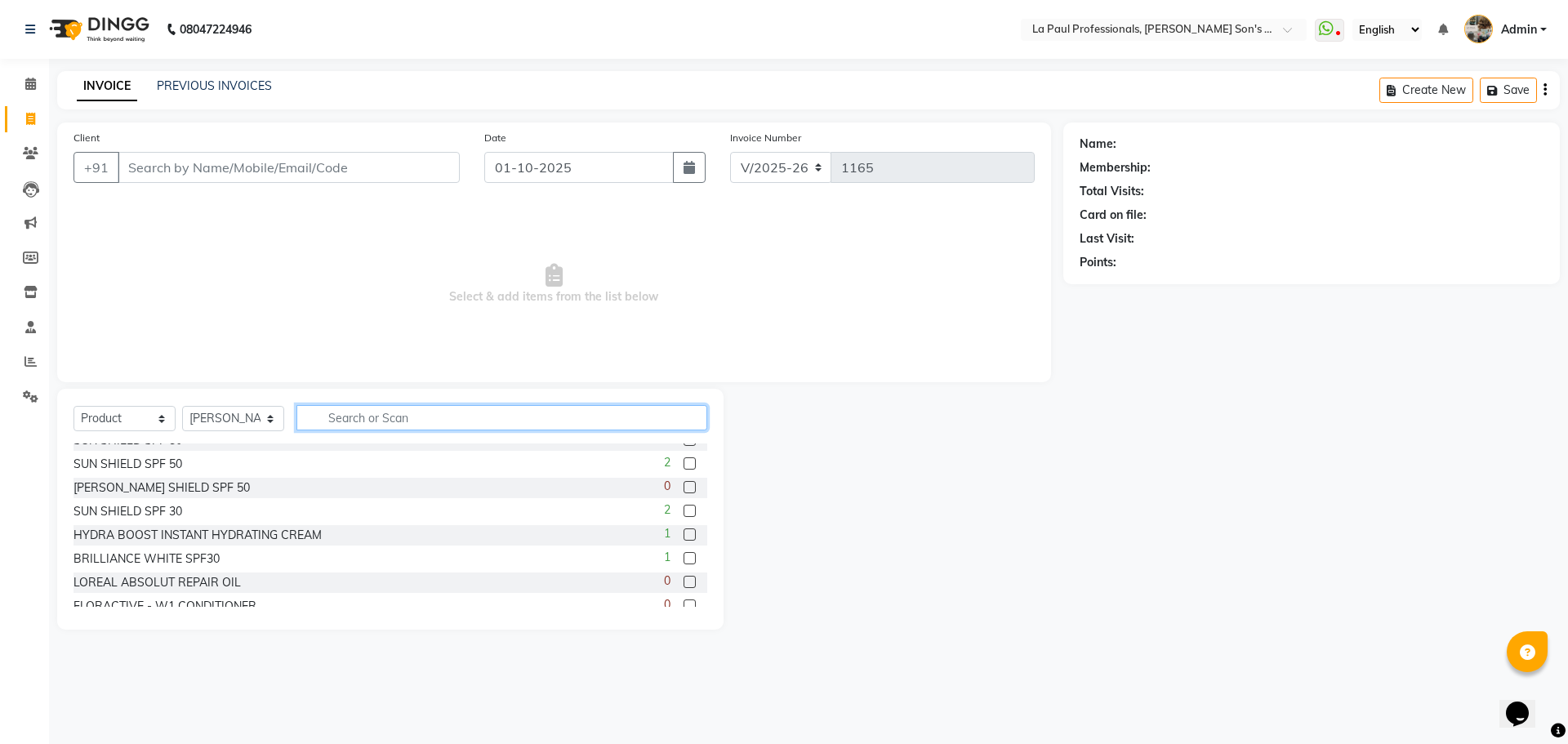
scroll to position [82, 0]
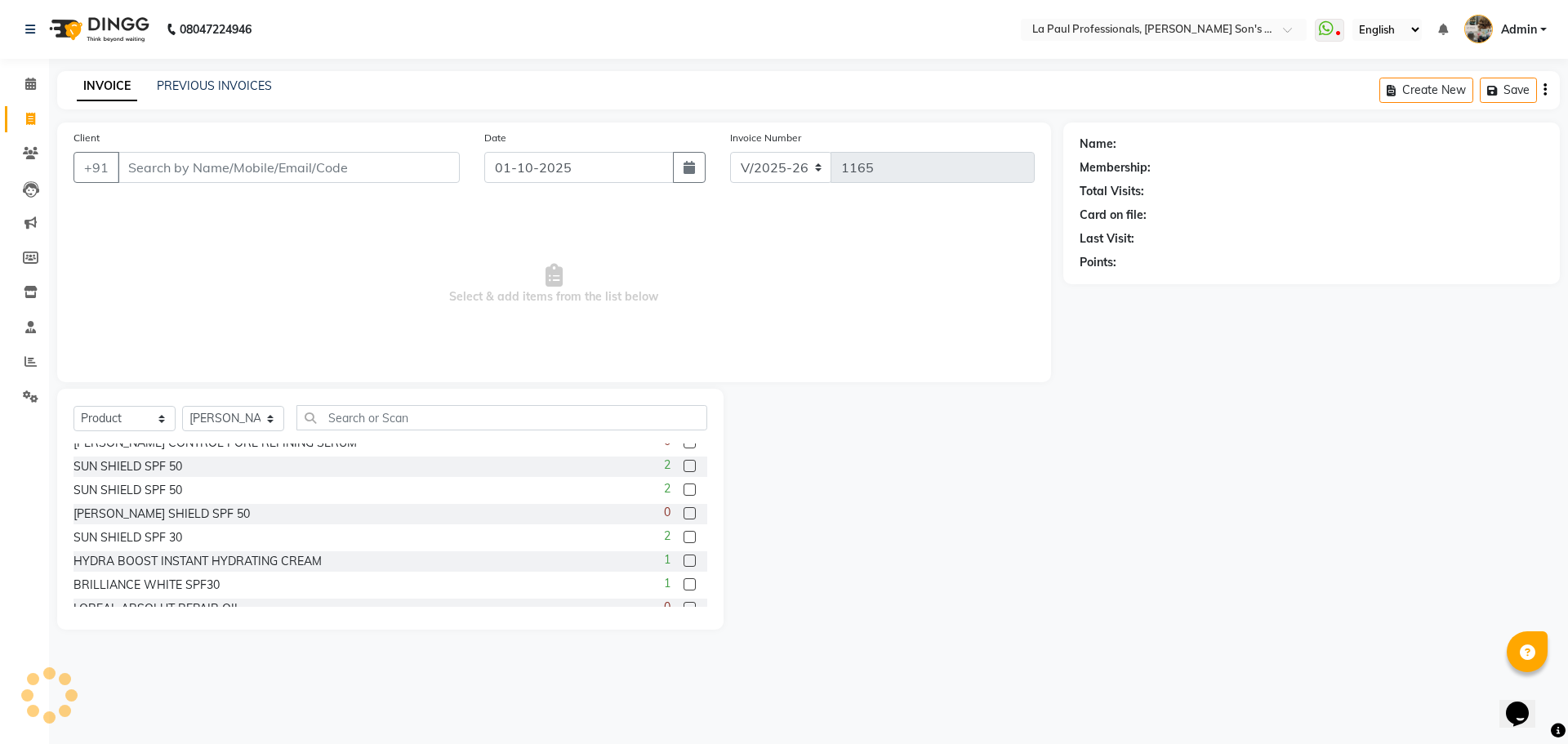
click at [684, 585] on label at bounding box center [690, 583] width 12 height 12
click at [684, 585] on input "checkbox" at bounding box center [689, 584] width 10 height 10
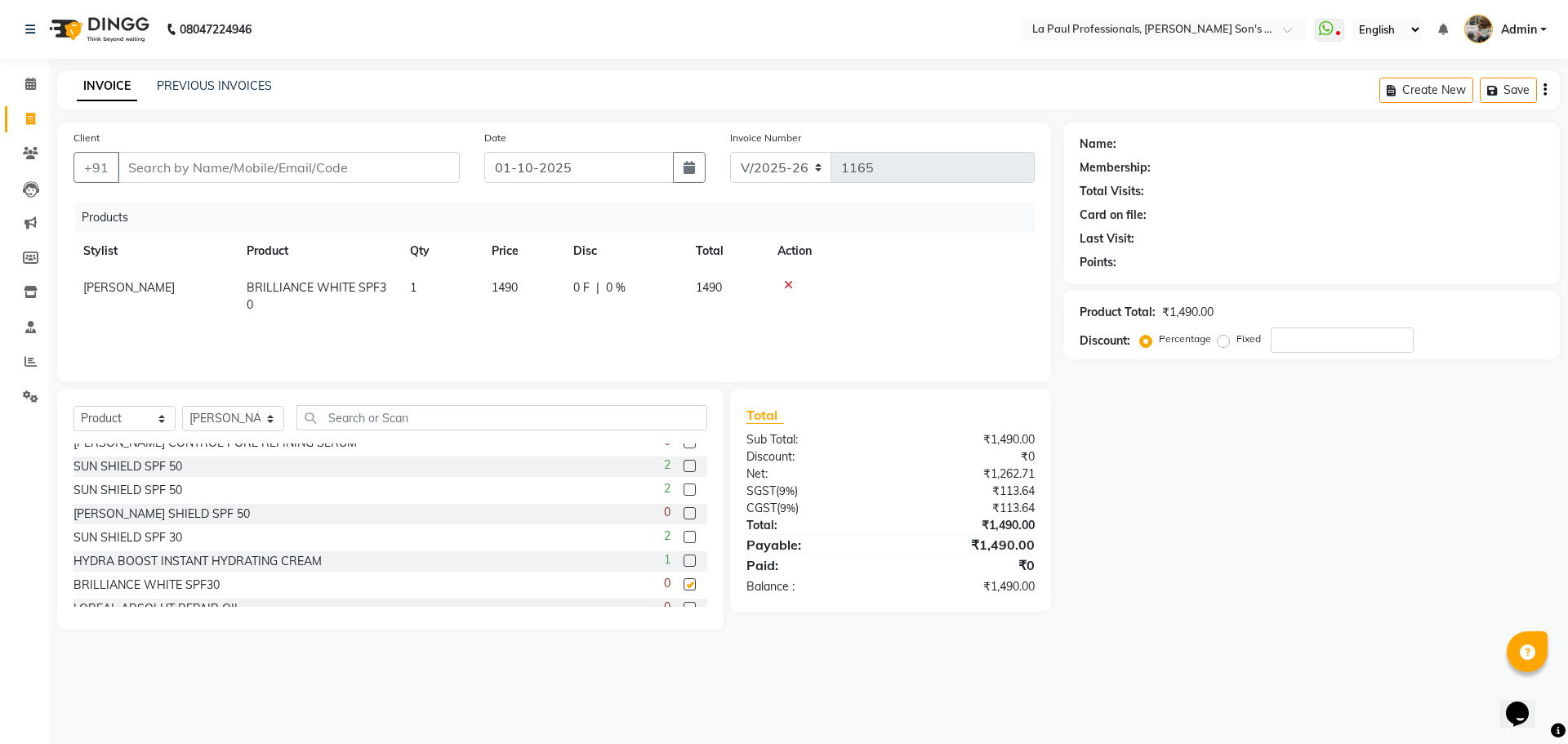
checkbox input "false"
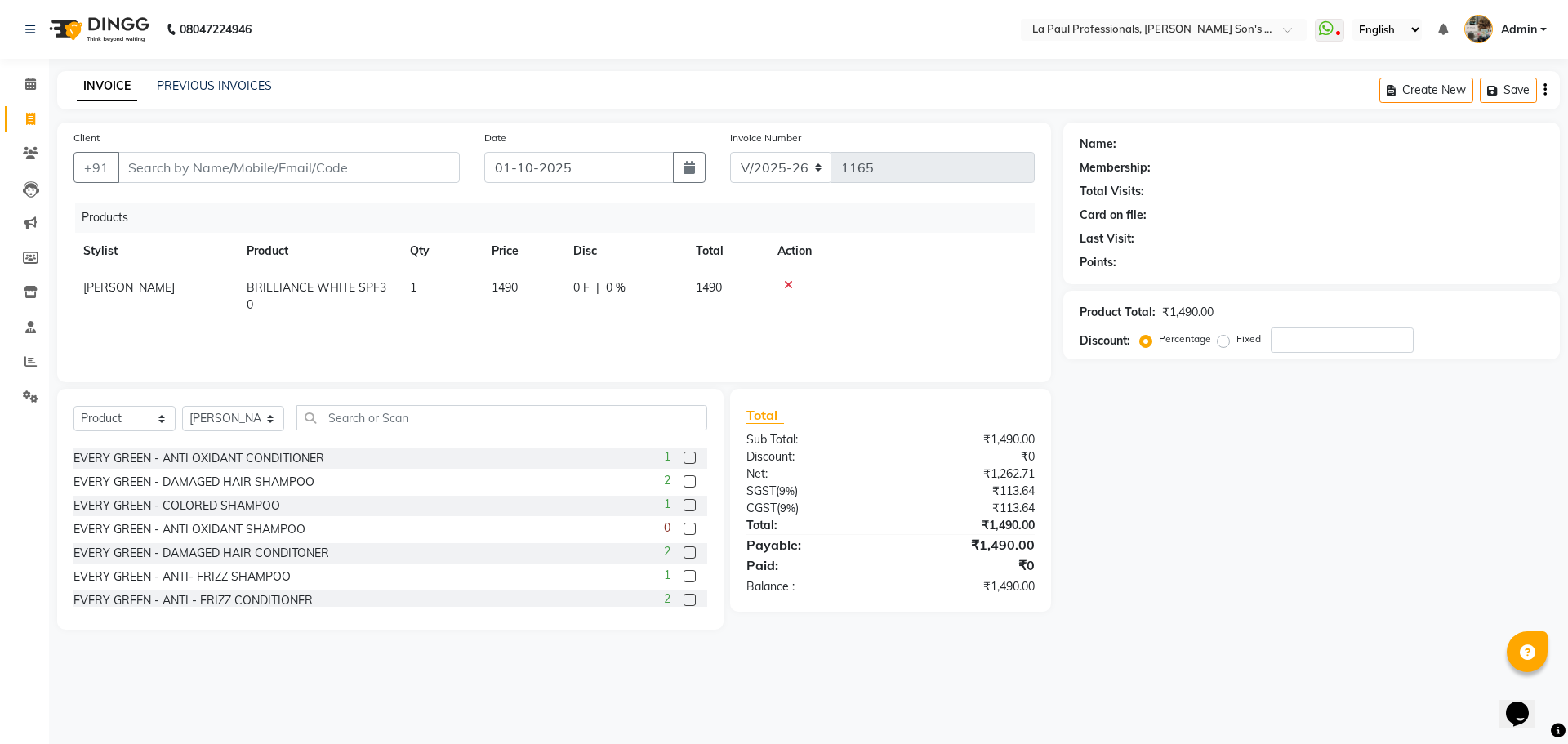
scroll to position [163, 0]
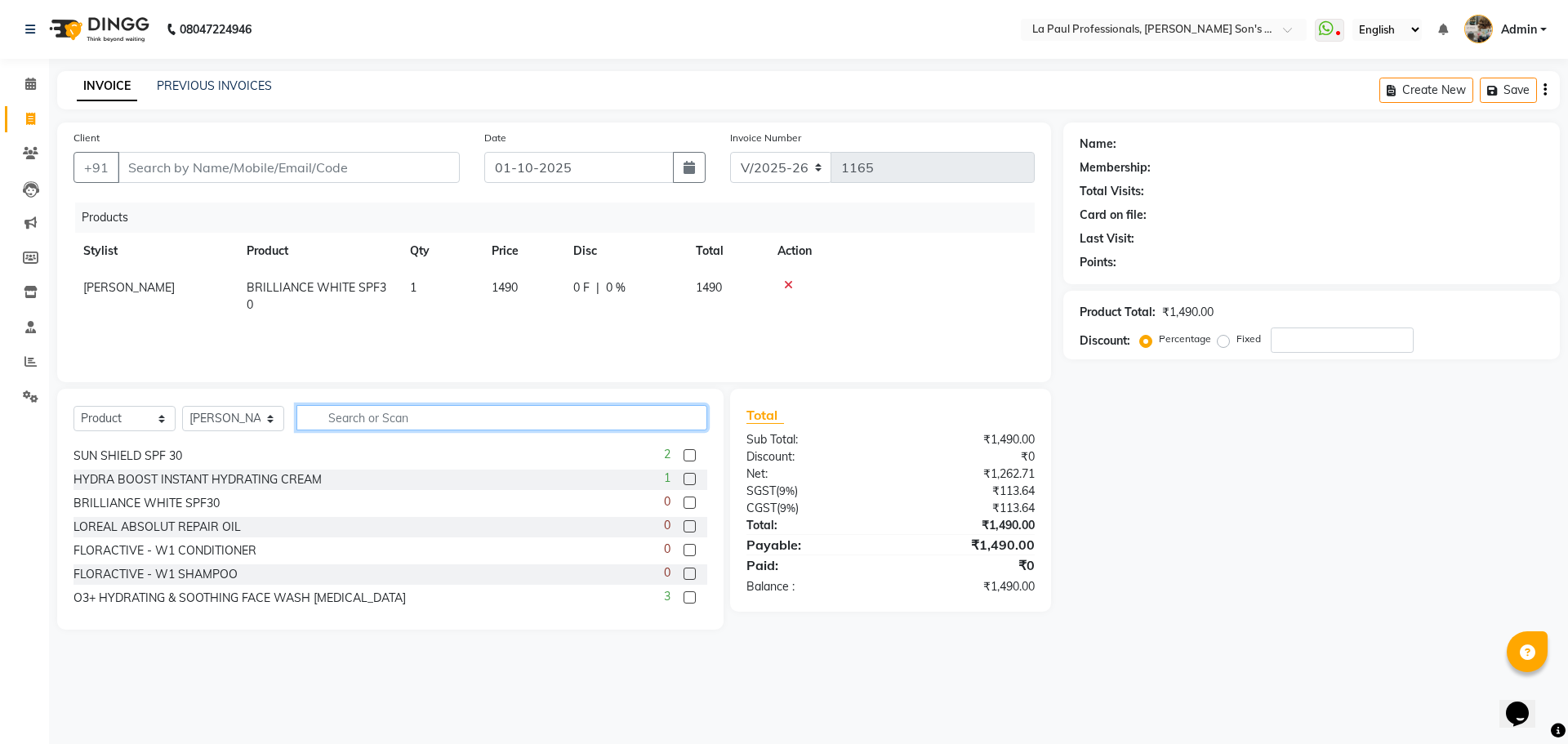
click at [459, 416] on input "text" at bounding box center [502, 417] width 411 height 25
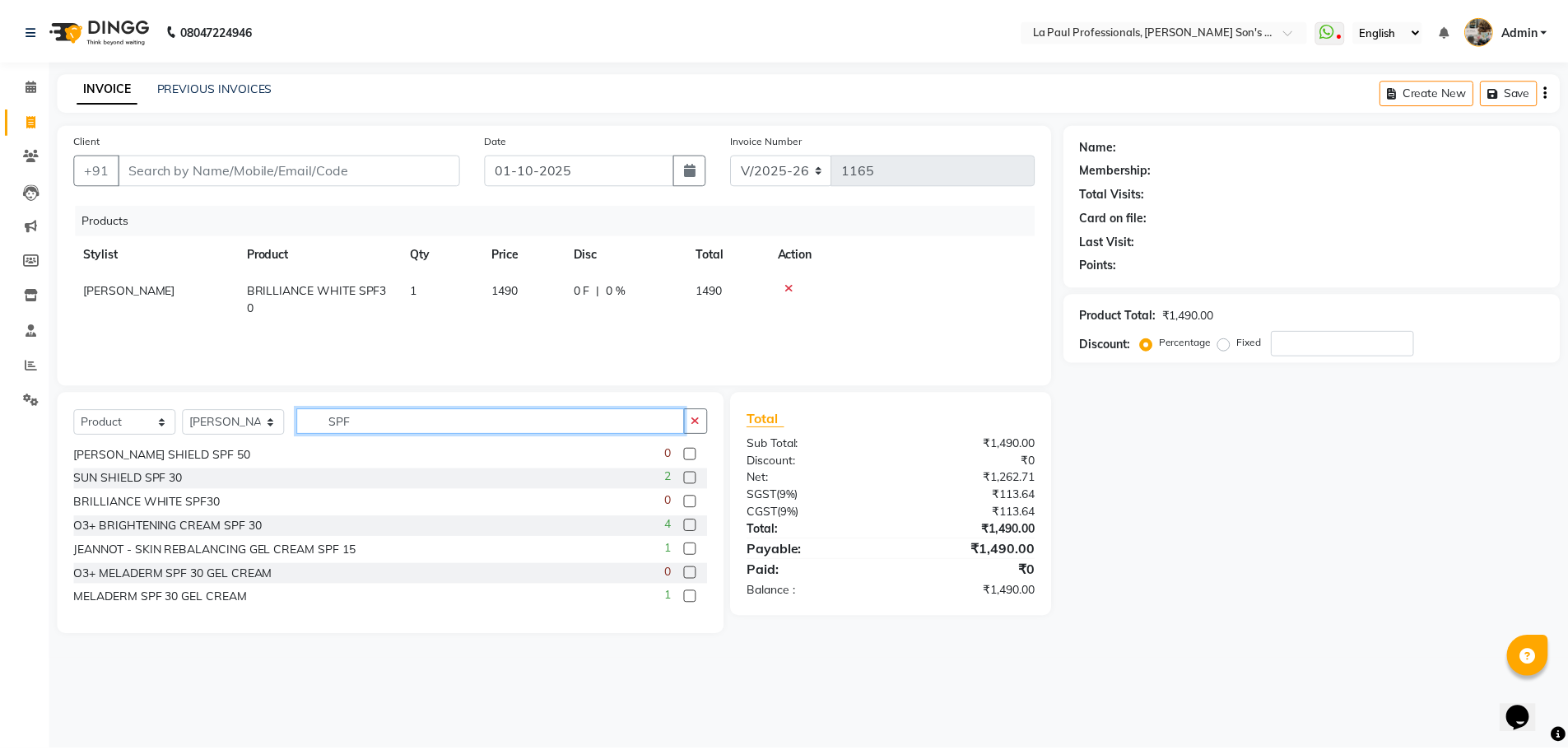
scroll to position [74, 0]
type input "SPF"
click at [689, 528] on label at bounding box center [695, 525] width 12 height 12
click at [689, 528] on input "checkbox" at bounding box center [694, 525] width 10 height 10
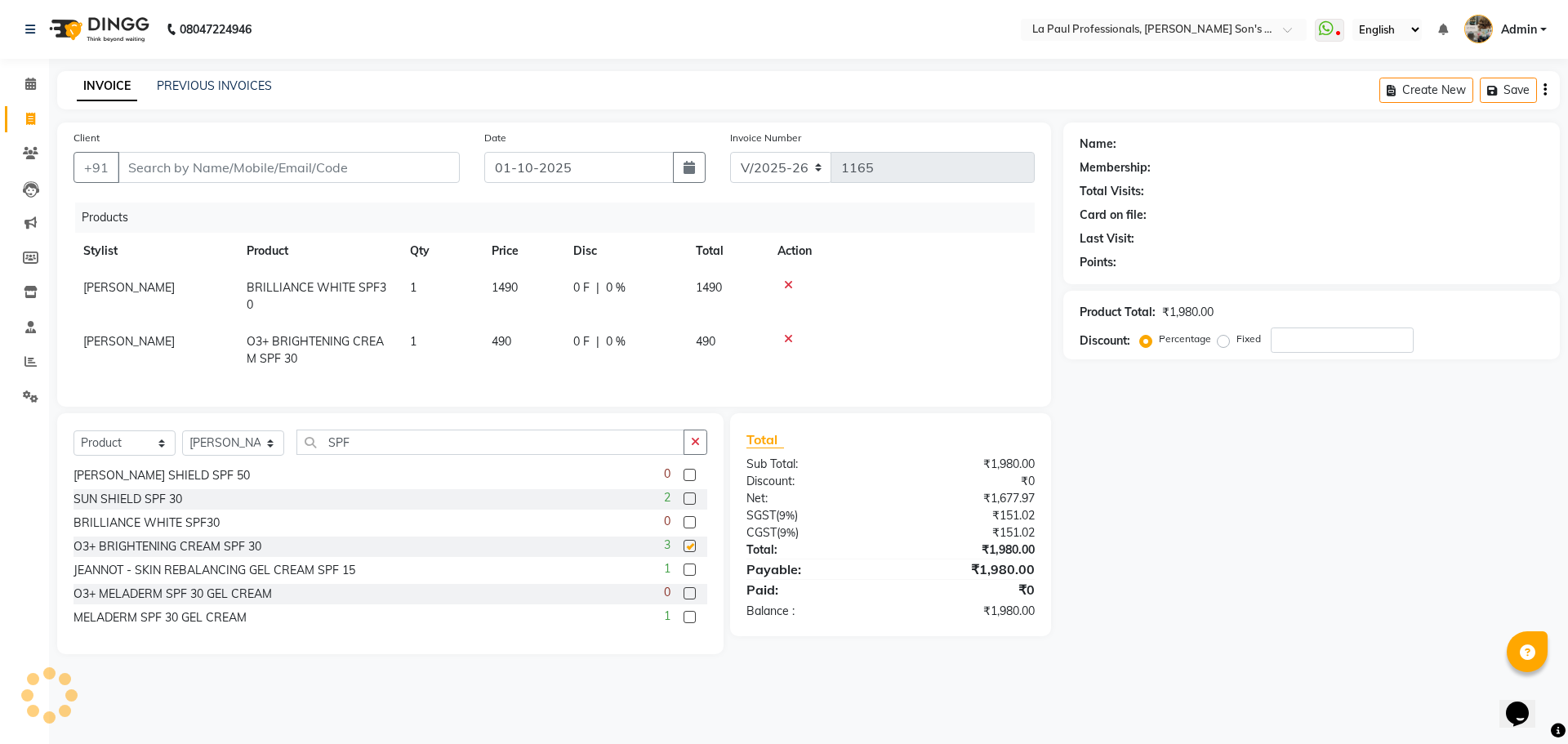
checkbox input "false"
click at [785, 282] on icon at bounding box center [789, 285] width 9 height 11
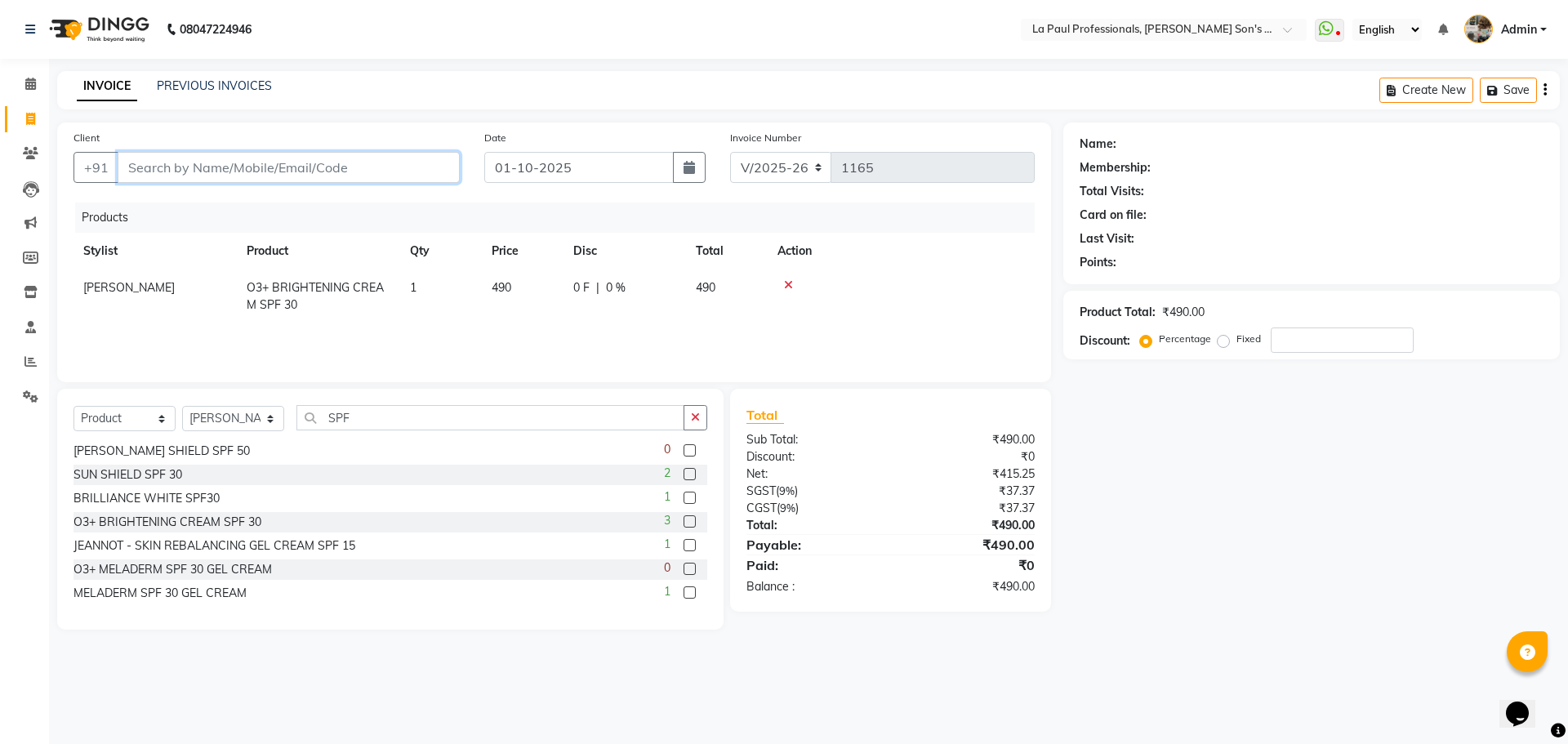
drag, startPoint x: 362, startPoint y: 167, endPoint x: 376, endPoint y: 161, distance: 15.2
click at [362, 166] on input "Client" at bounding box center [289, 166] width 342 height 31
type input "8"
type input "0"
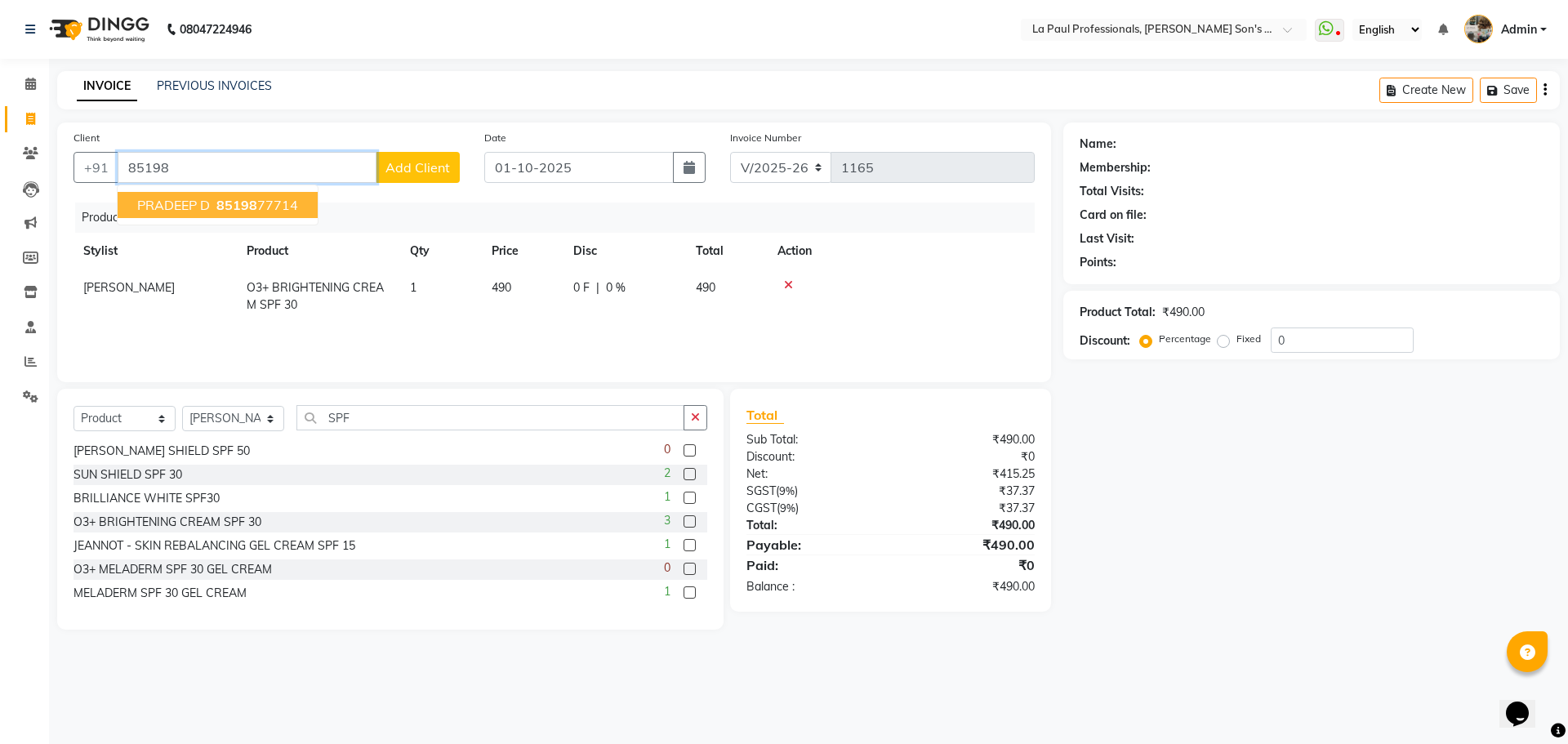
click at [247, 199] on span "85198" at bounding box center [237, 205] width 41 height 17
type input "8519877714"
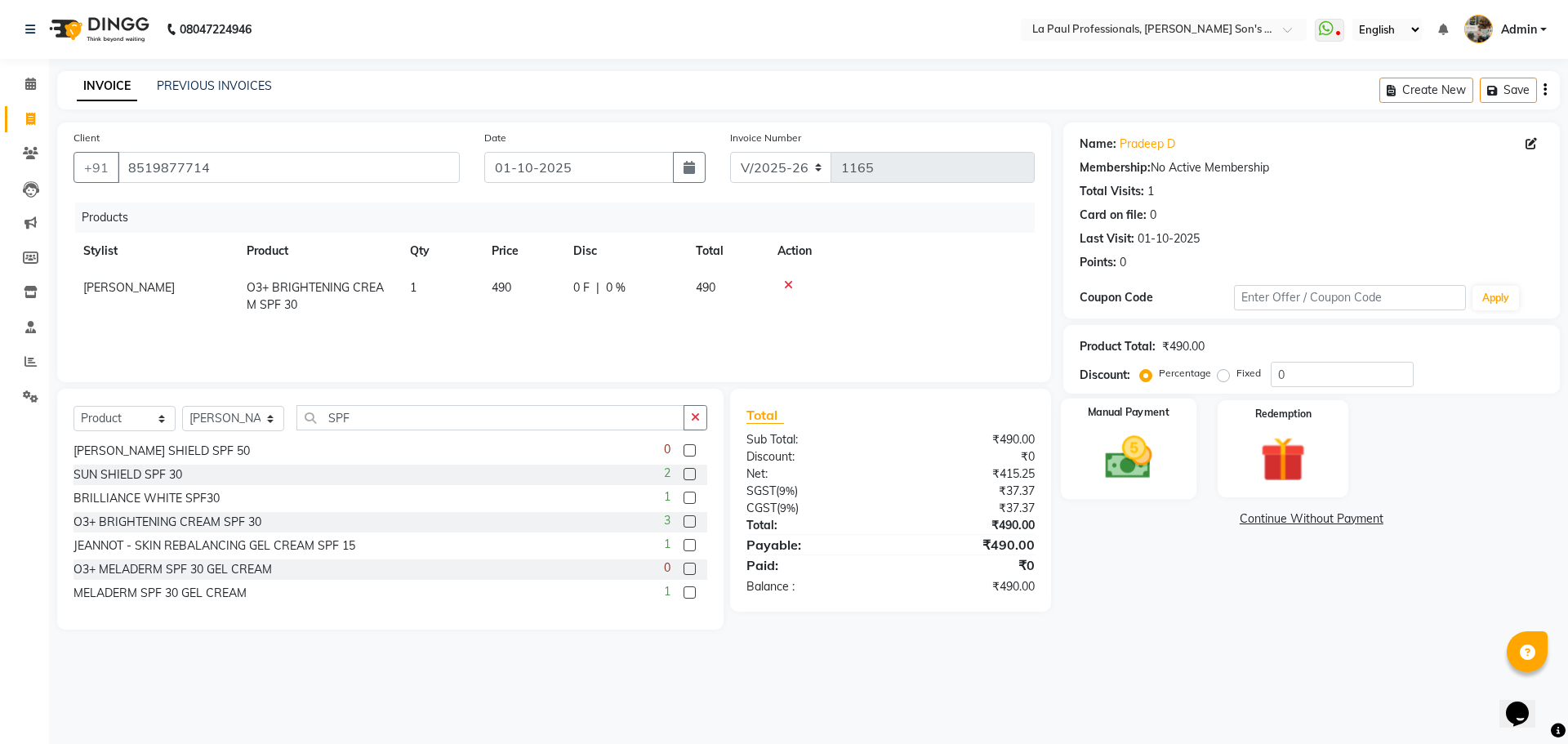
click at [1114, 464] on img at bounding box center [1128, 457] width 76 height 54
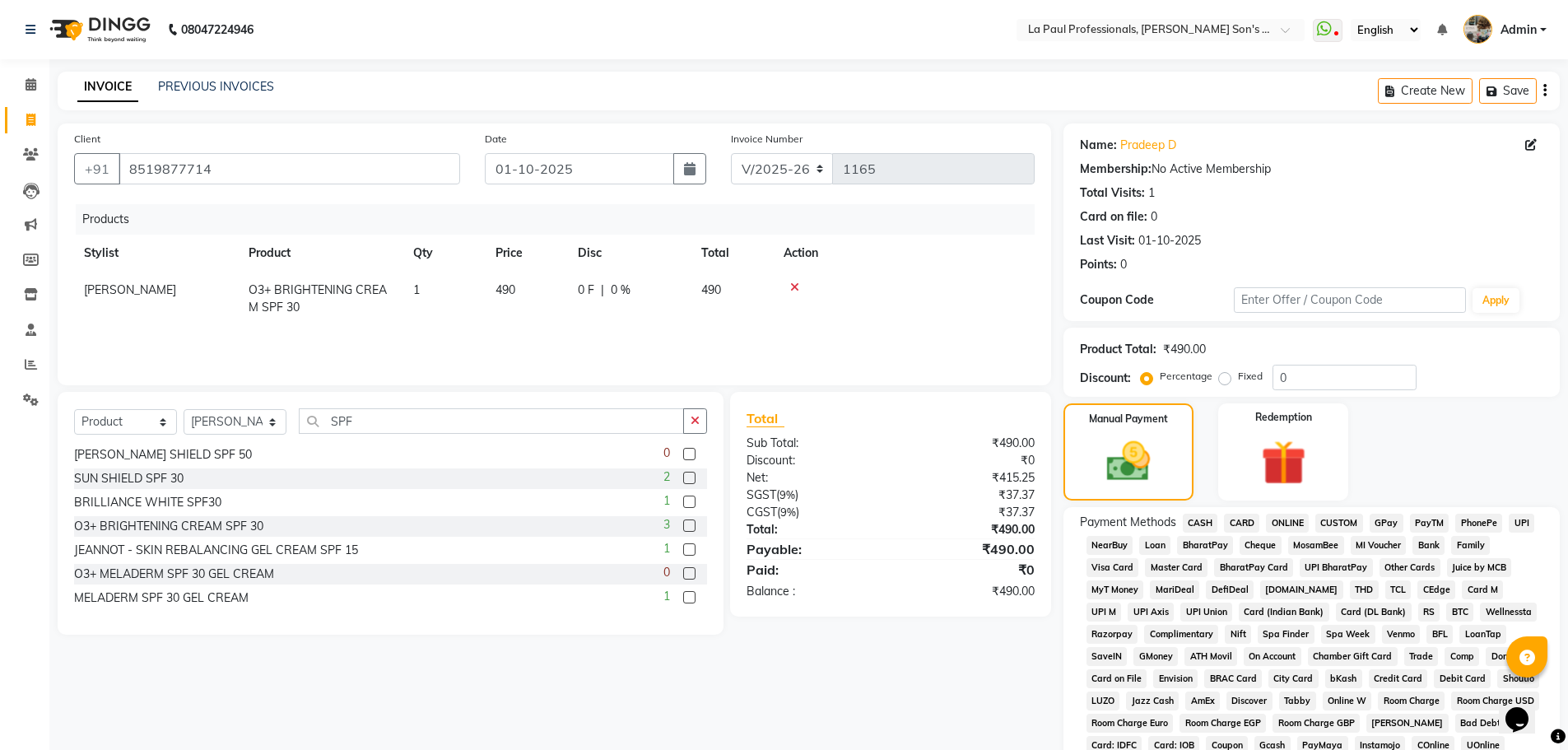
click at [1288, 520] on span "ONLINE" at bounding box center [1288, 522] width 43 height 19
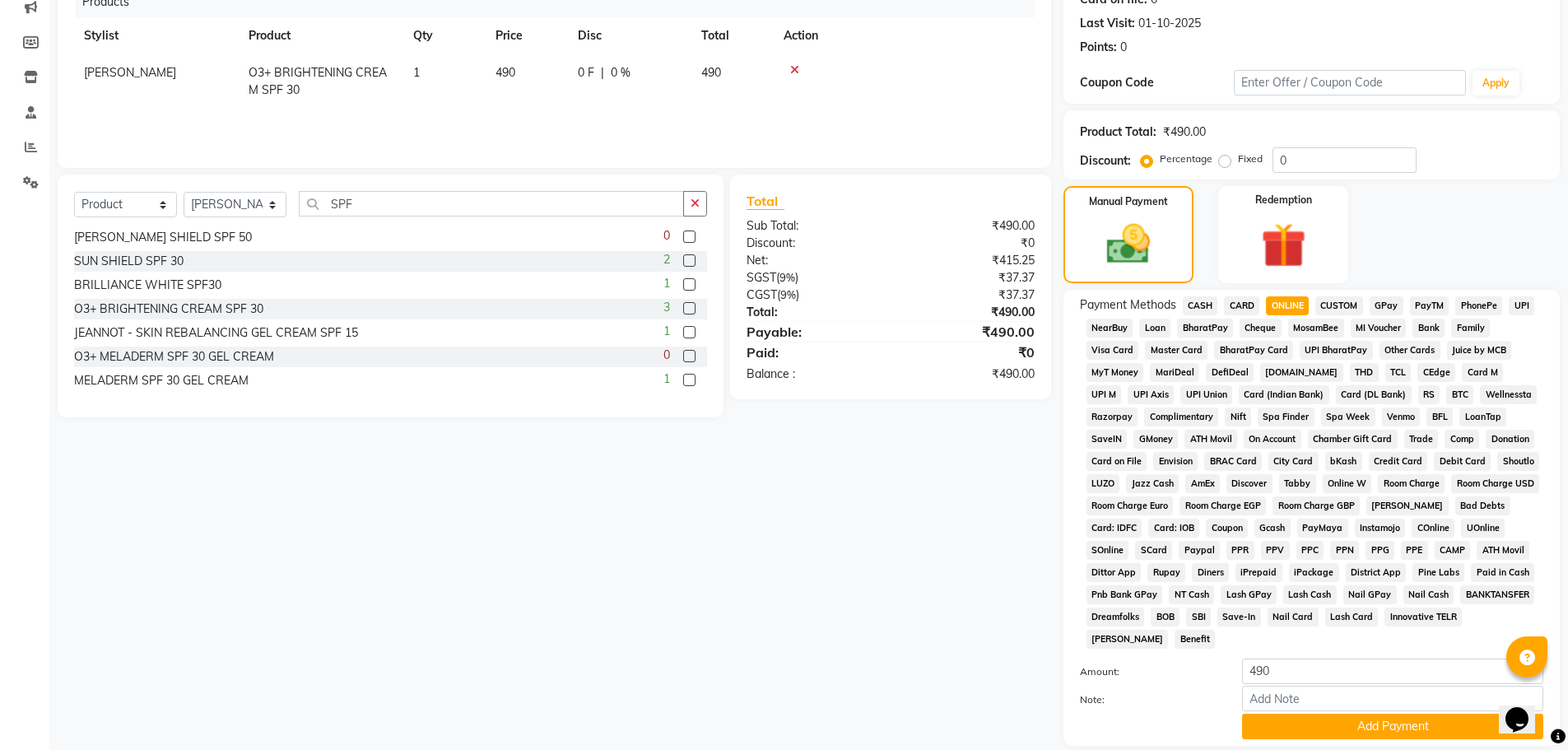
scroll to position [334, 0]
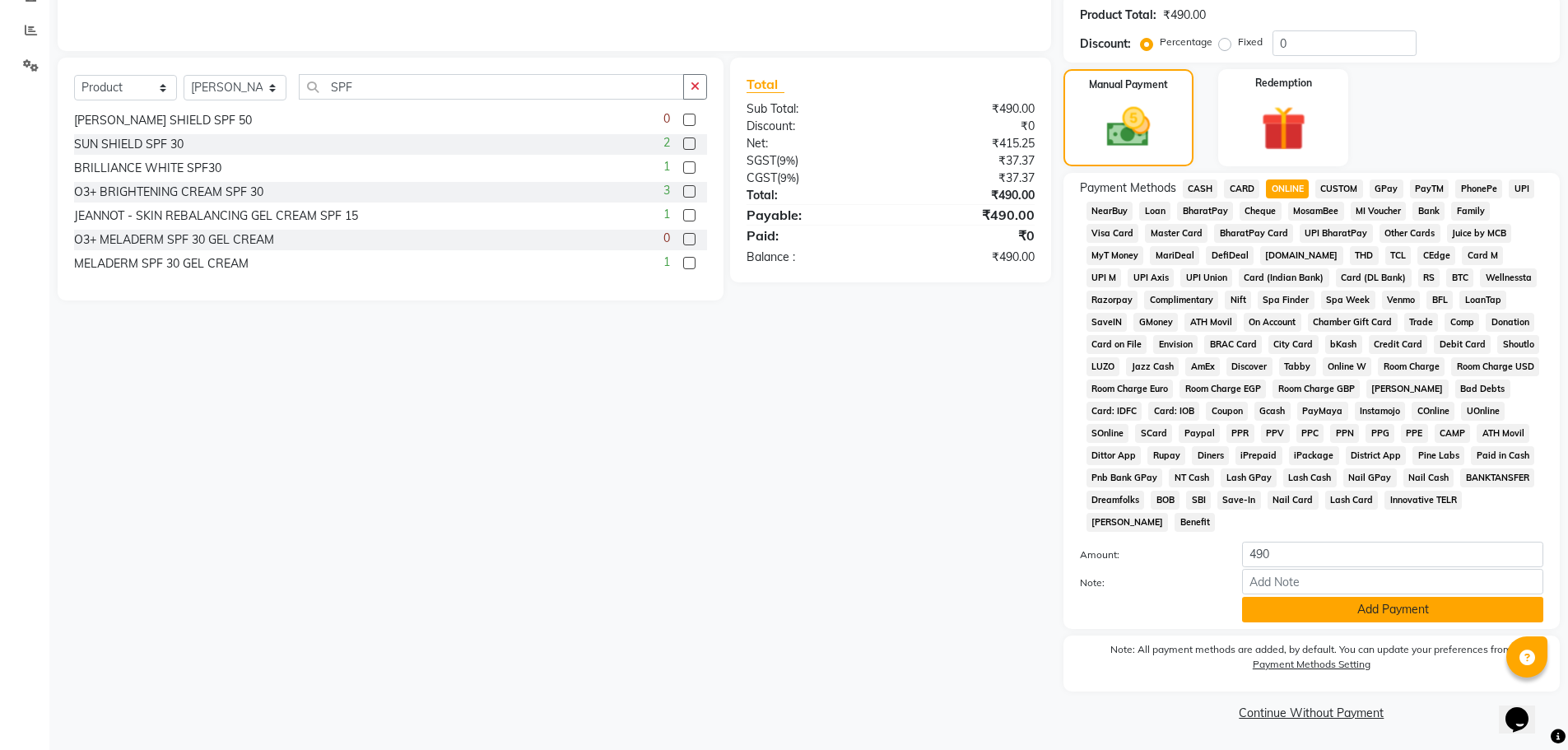
click at [1383, 610] on button "Add Payment" at bounding box center [1393, 609] width 302 height 25
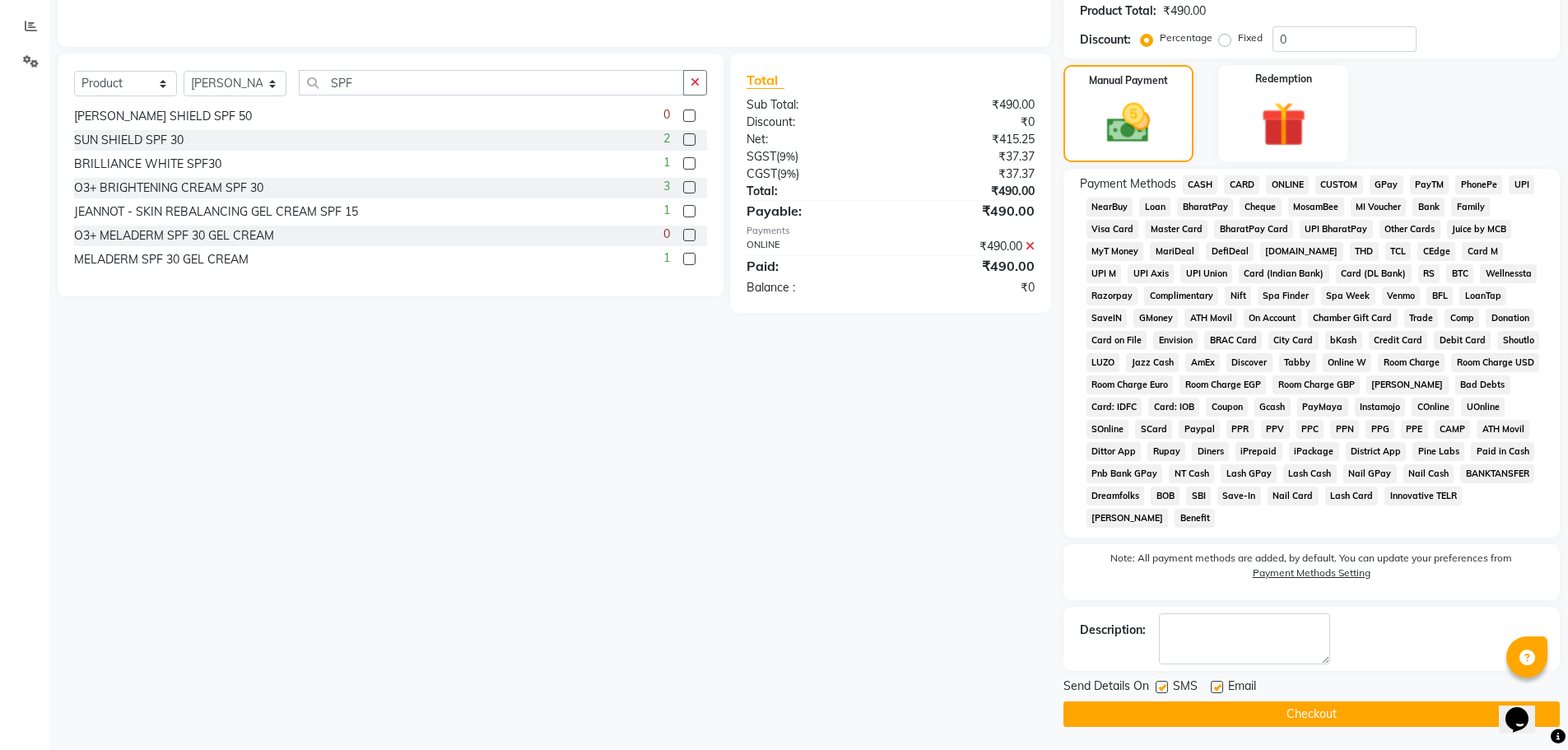
scroll to position [340, 0]
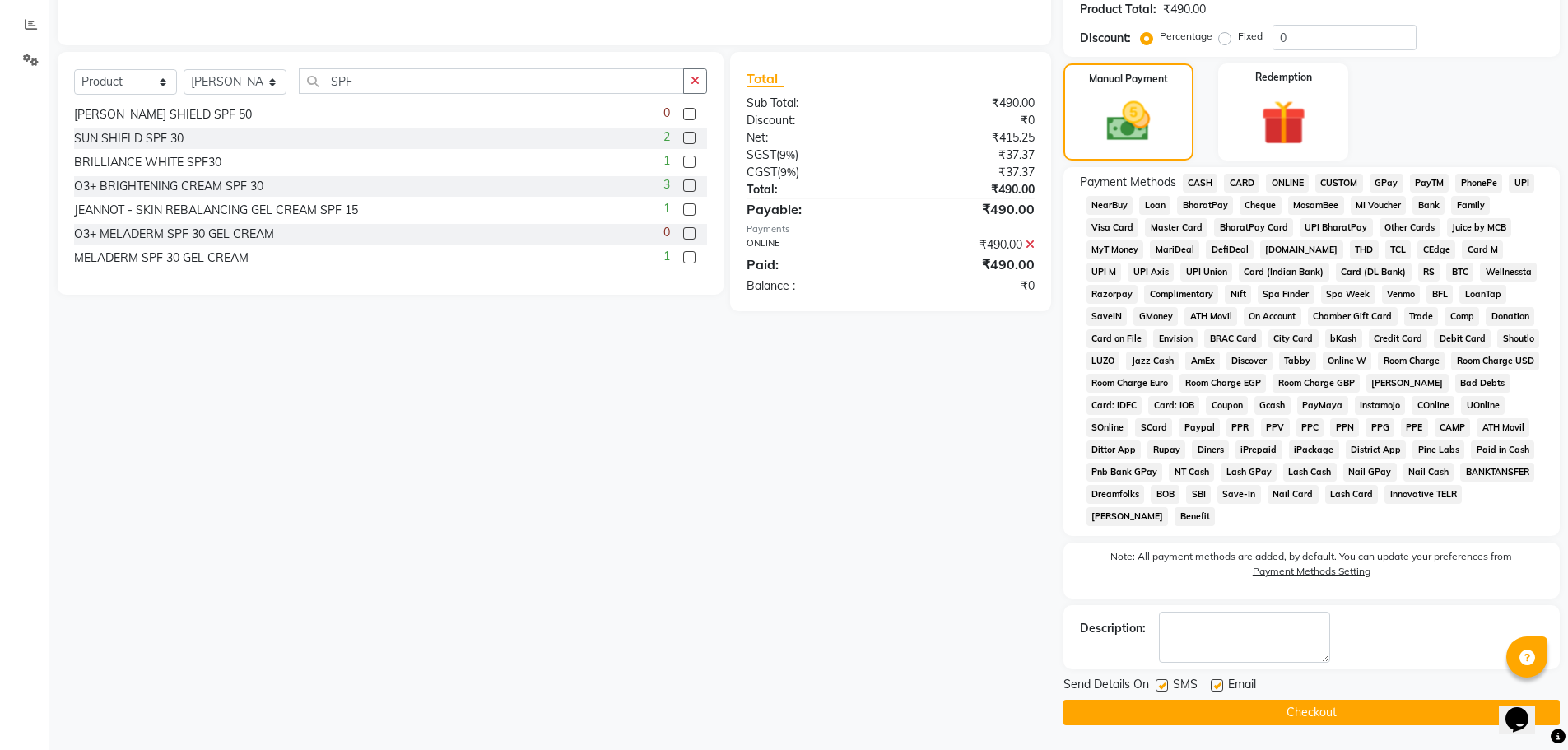
click at [1390, 713] on button "Checkout" at bounding box center [1311, 712] width 496 height 25
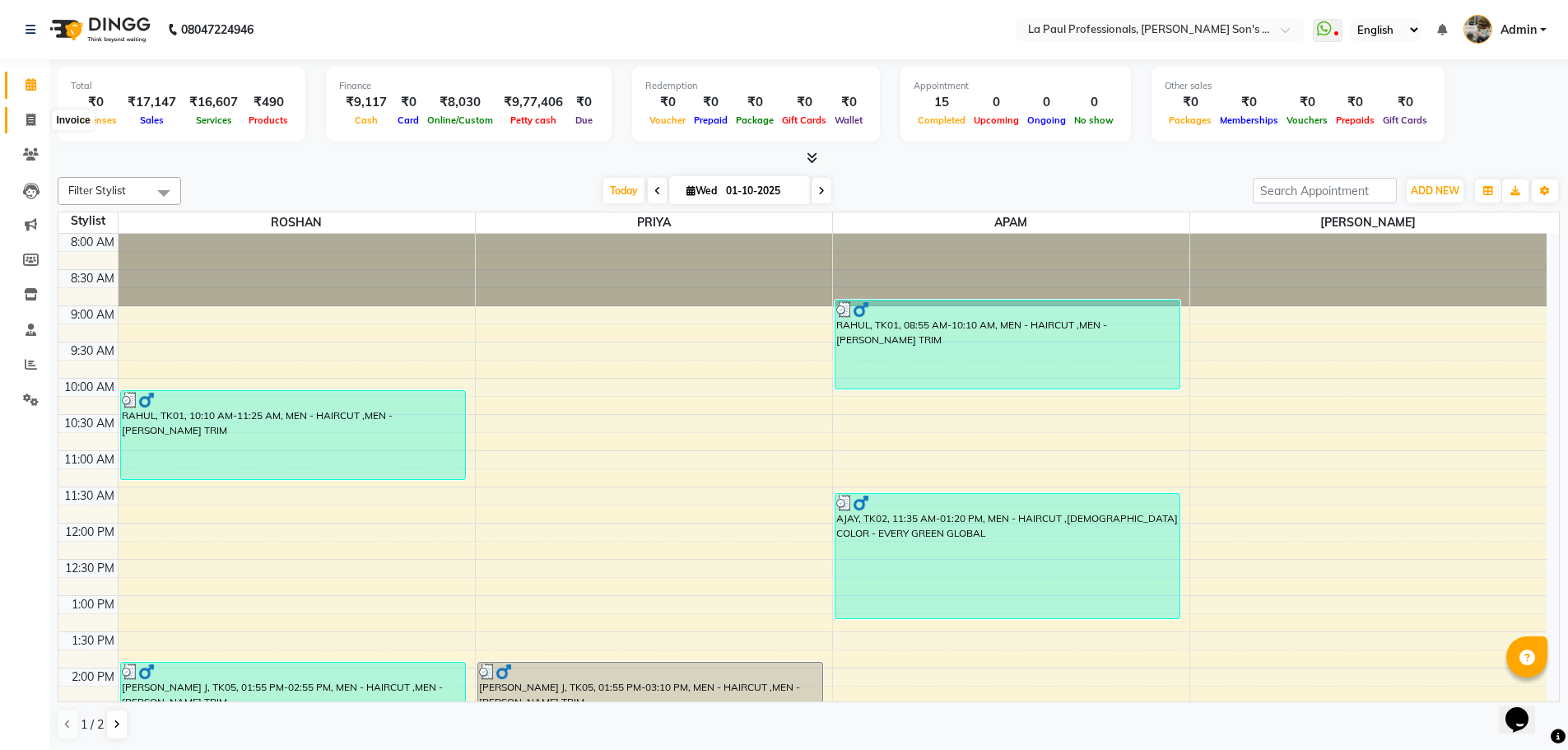
click at [32, 119] on icon at bounding box center [31, 119] width 9 height 12
select select "service"
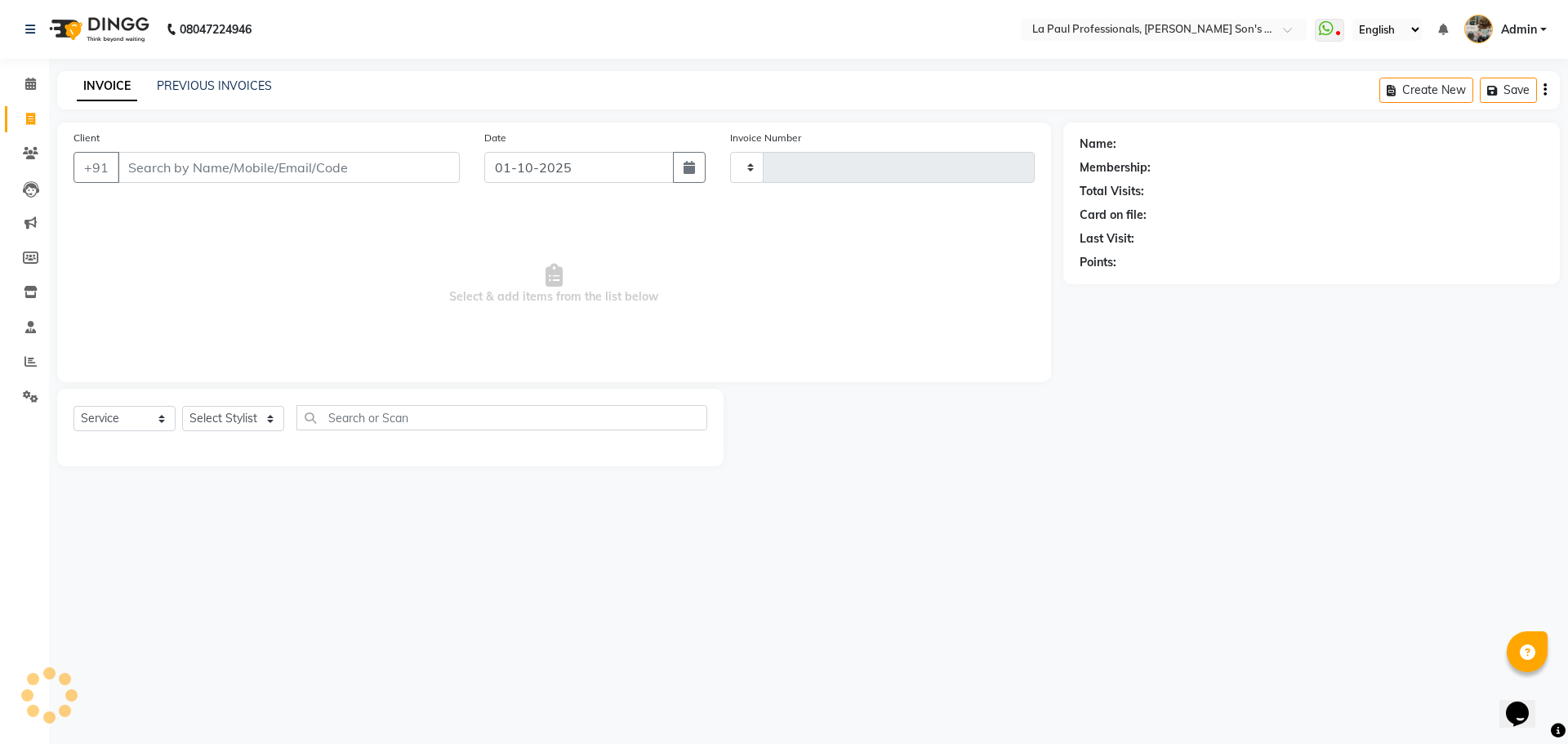
type input "1166"
select select "6271"
click at [229, 86] on link "PREVIOUS INVOICES" at bounding box center [215, 85] width 115 height 15
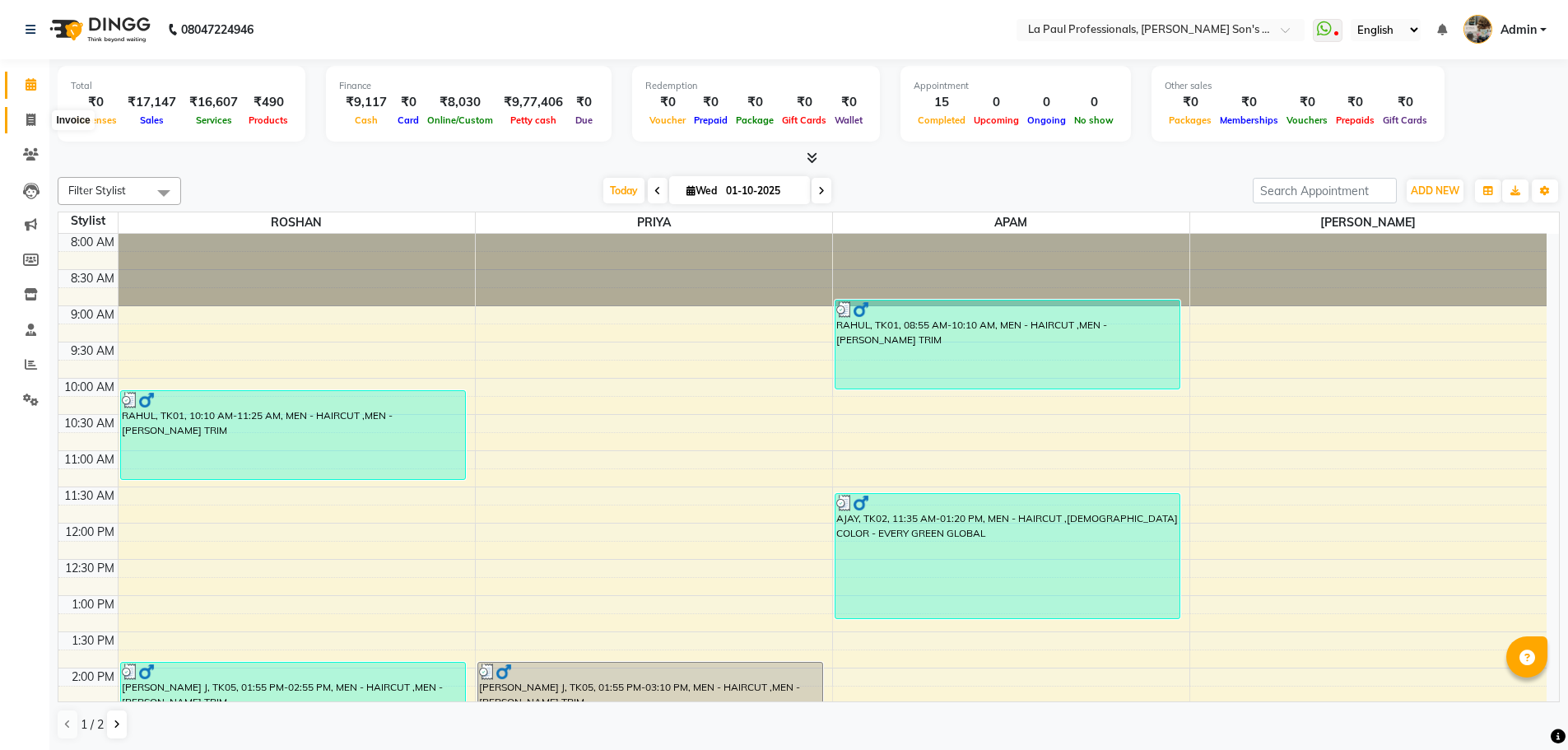
click at [34, 122] on icon at bounding box center [31, 119] width 9 height 12
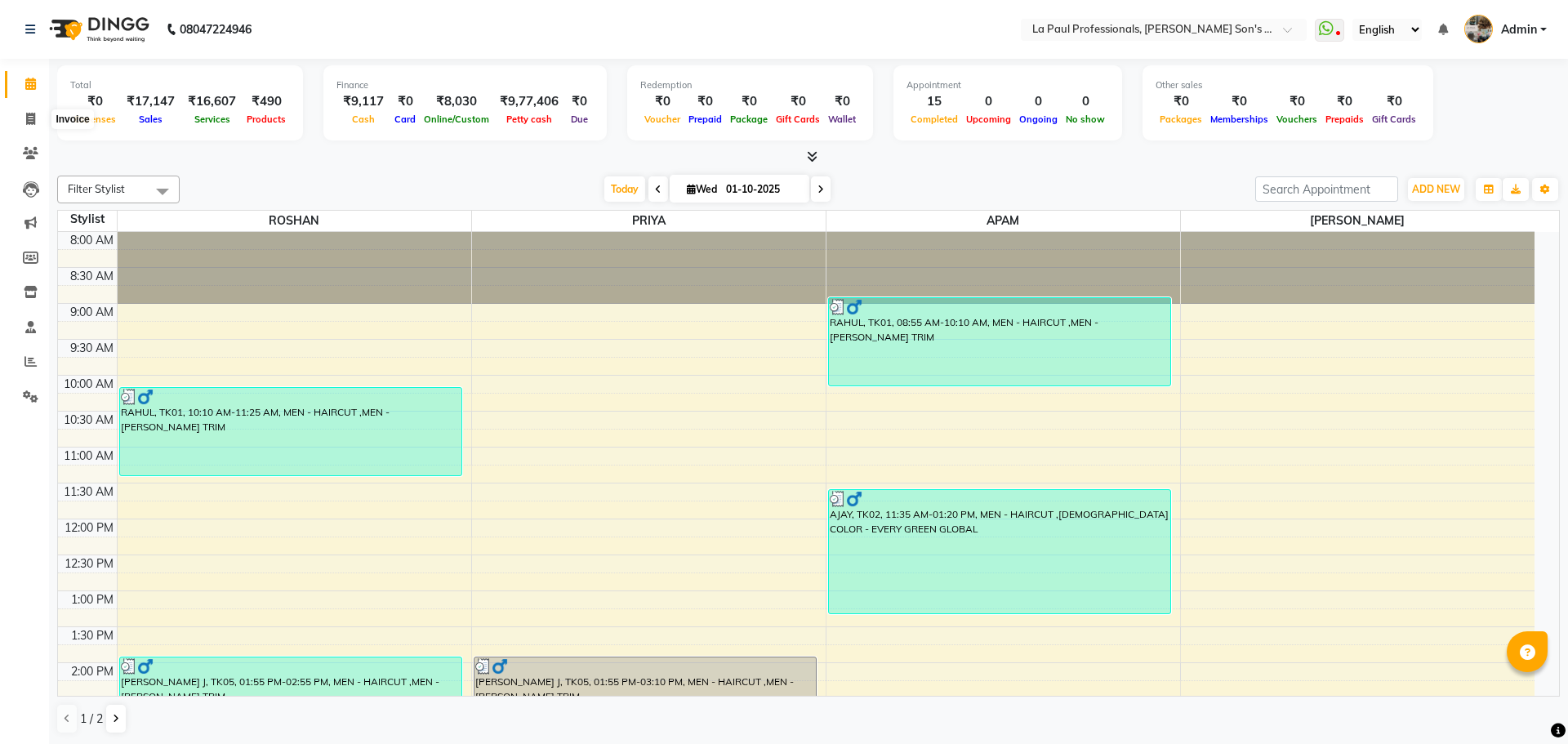
select select "6271"
select select "service"
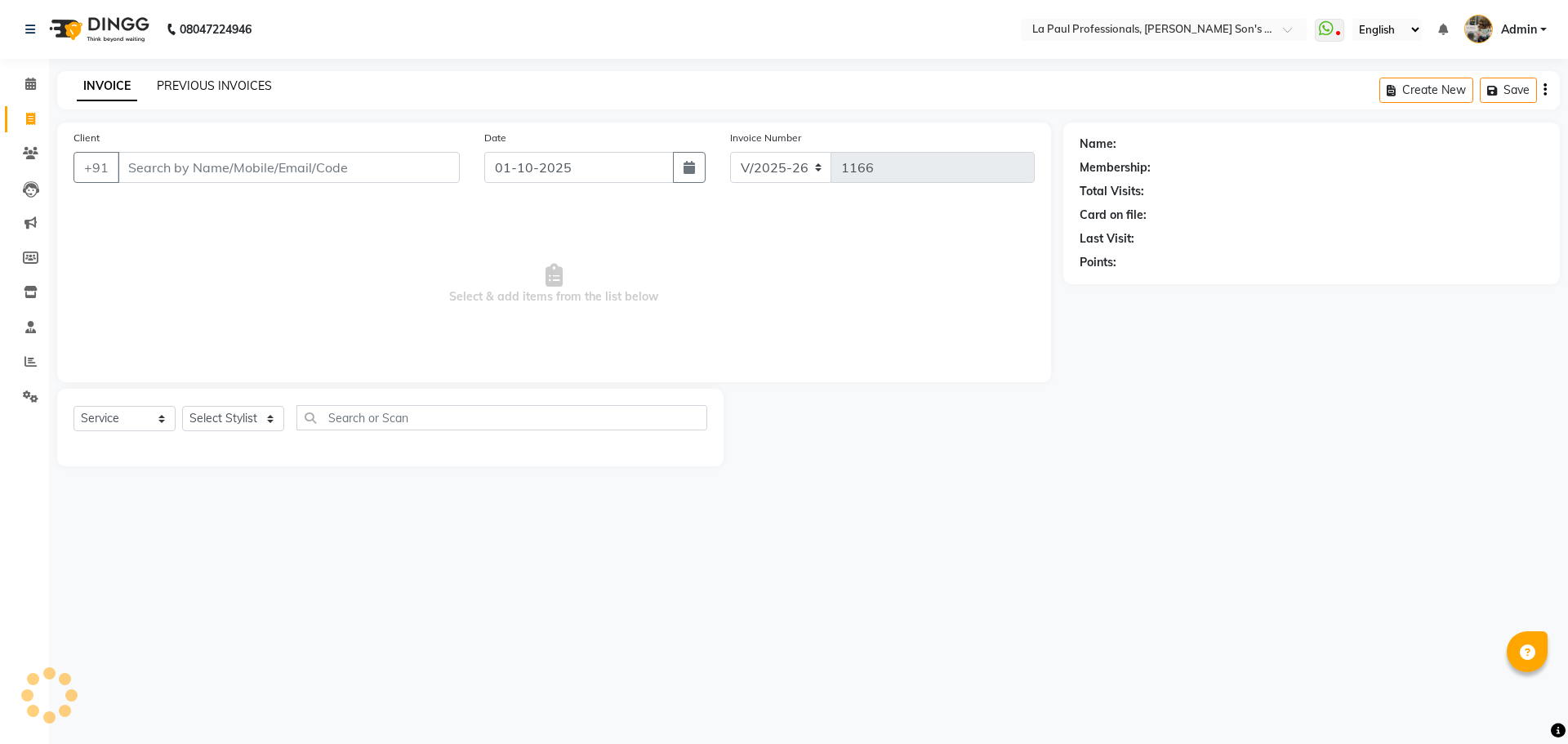
click at [208, 84] on link "PREVIOUS INVOICES" at bounding box center [215, 85] width 115 height 15
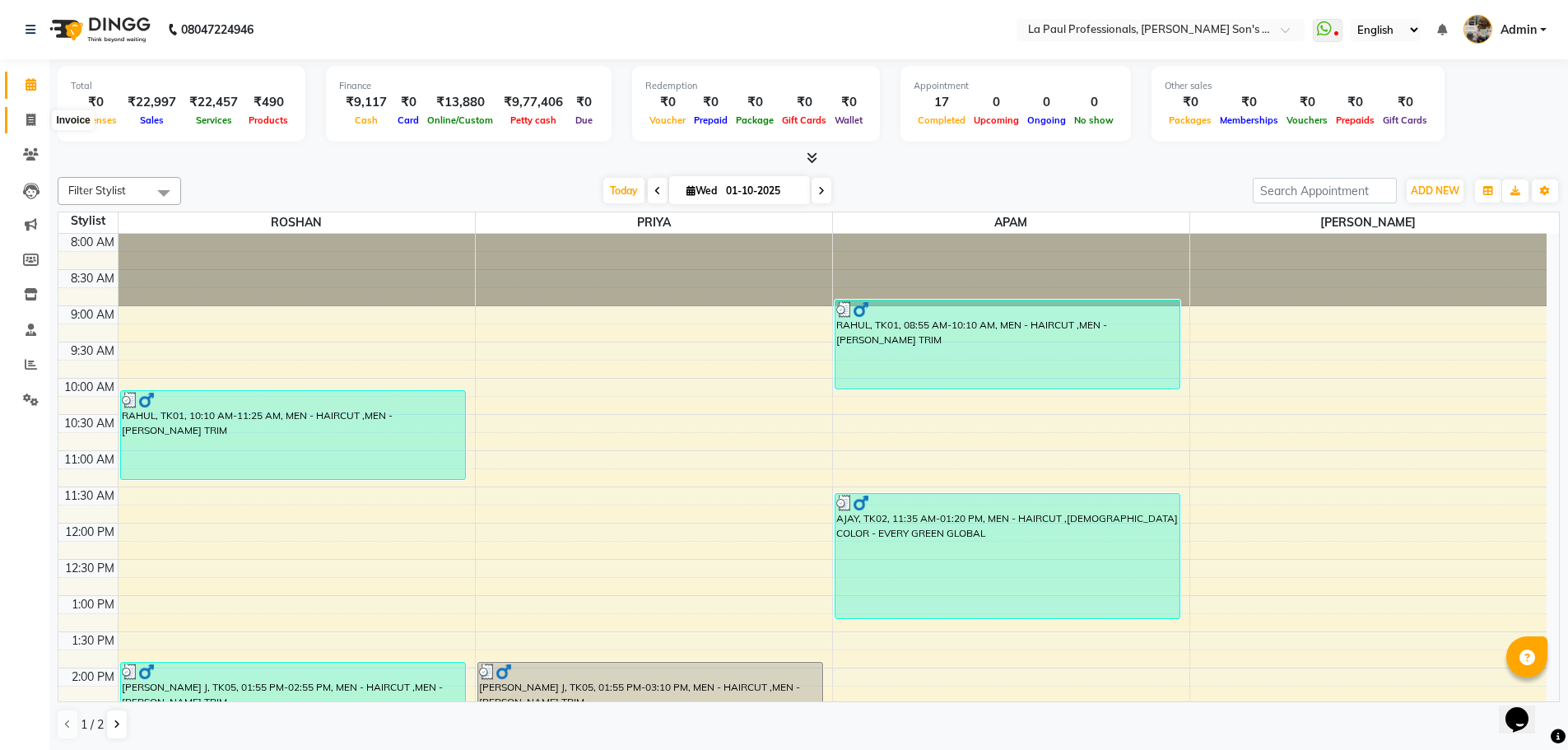
click at [30, 120] on icon at bounding box center [31, 119] width 9 height 12
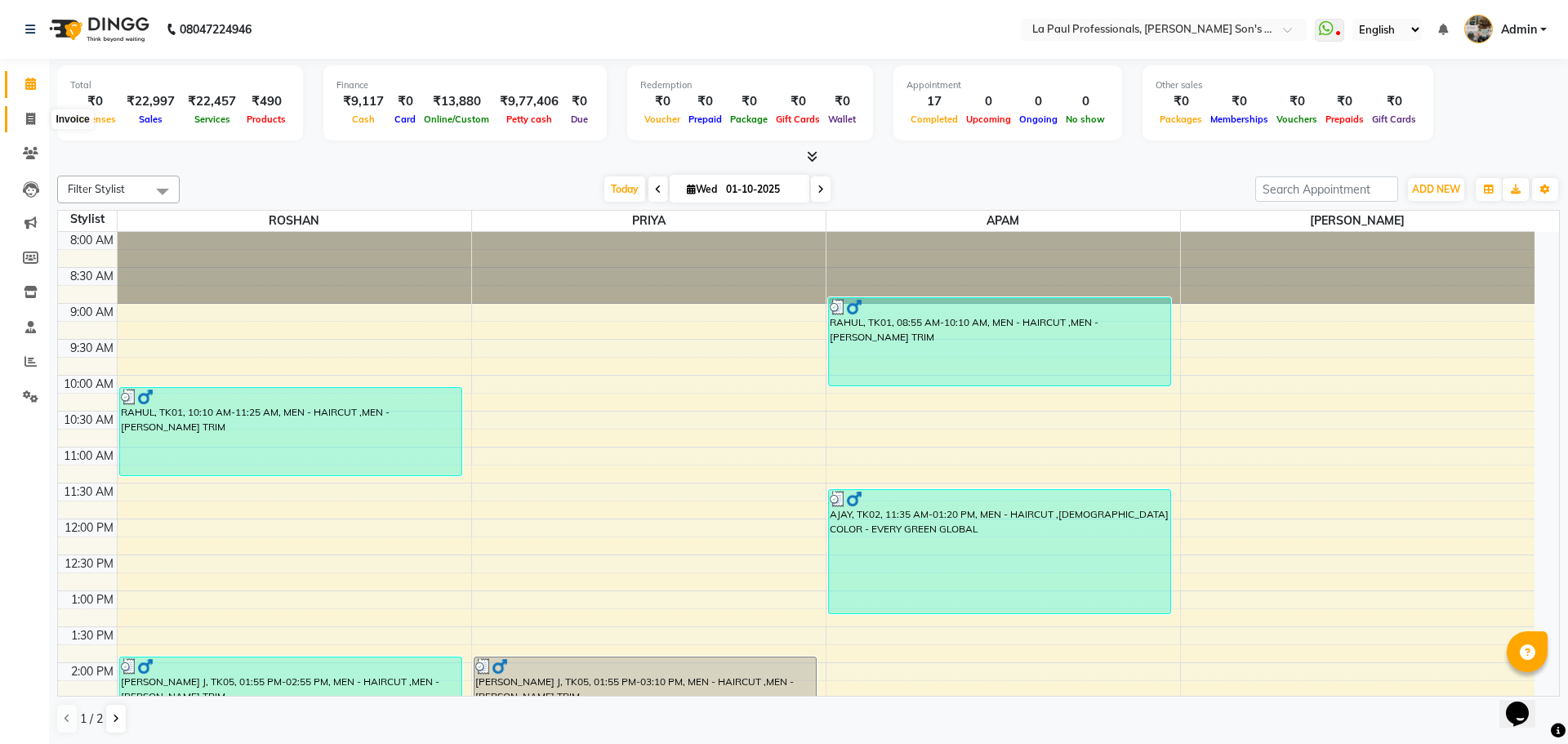
select select "6271"
select select "service"
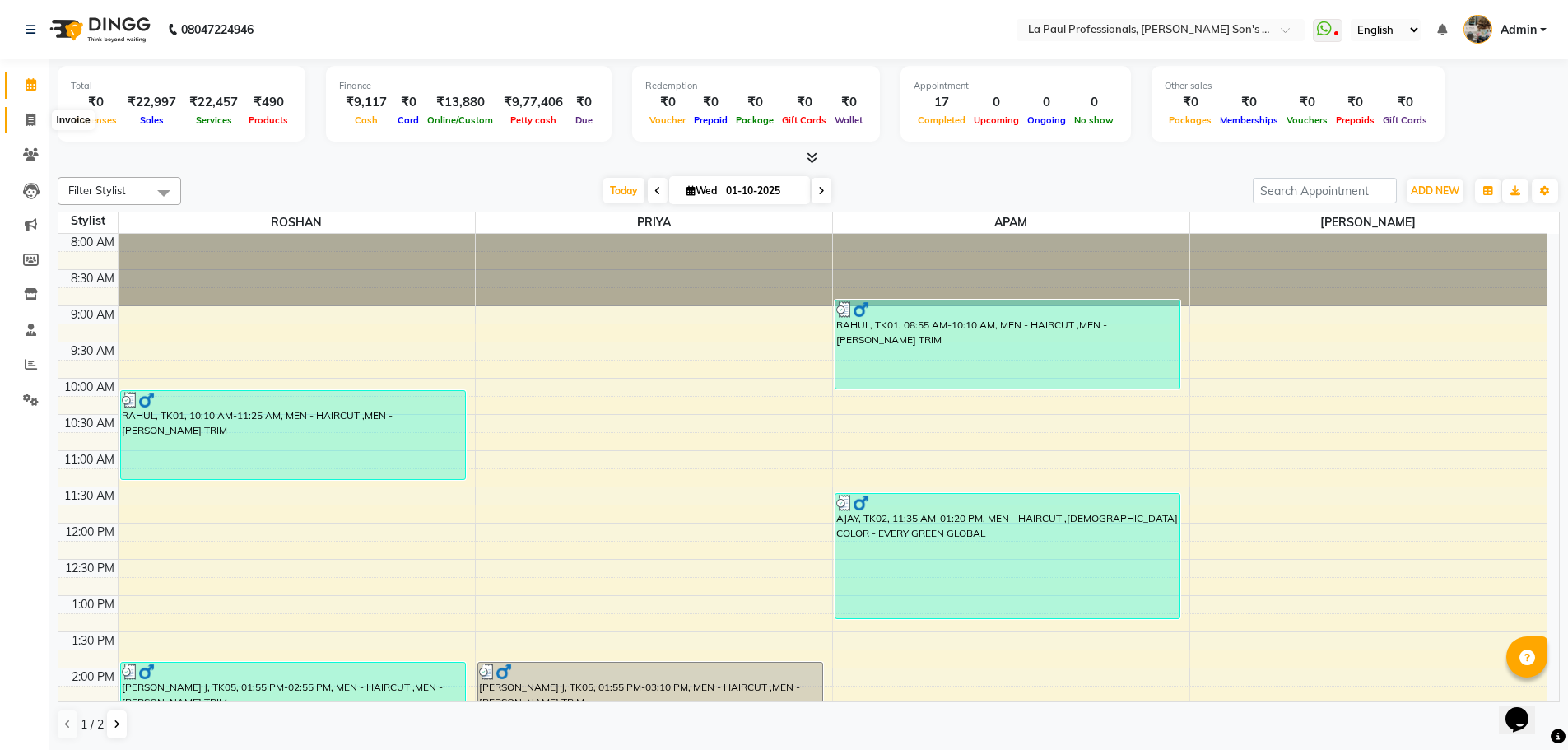
click at [37, 119] on span at bounding box center [31, 121] width 29 height 19
select select "service"
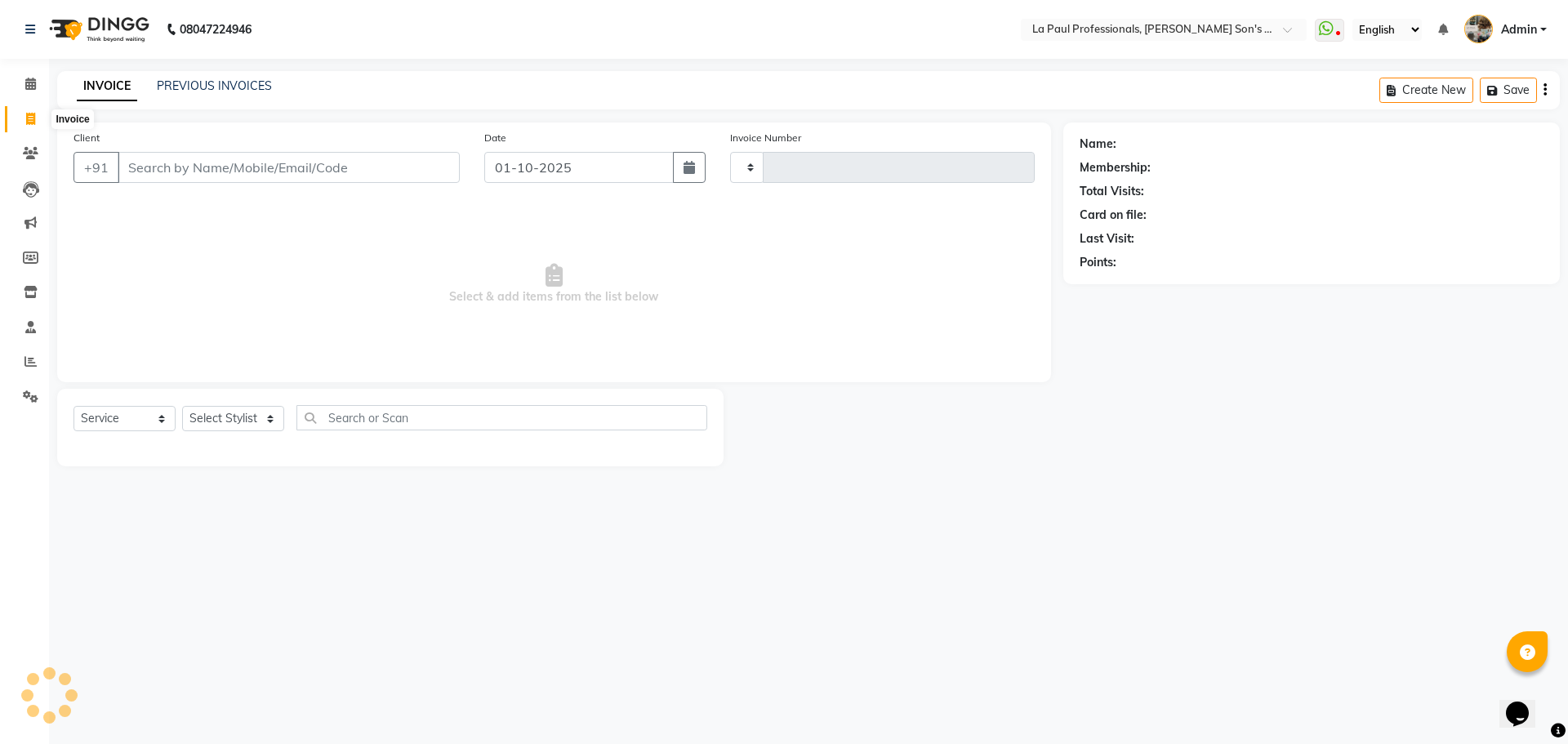
type input "1167"
select select "6271"
click at [250, 85] on link "PREVIOUS INVOICES" at bounding box center [215, 85] width 115 height 15
